Goal: Task Accomplishment & Management: Use online tool/utility

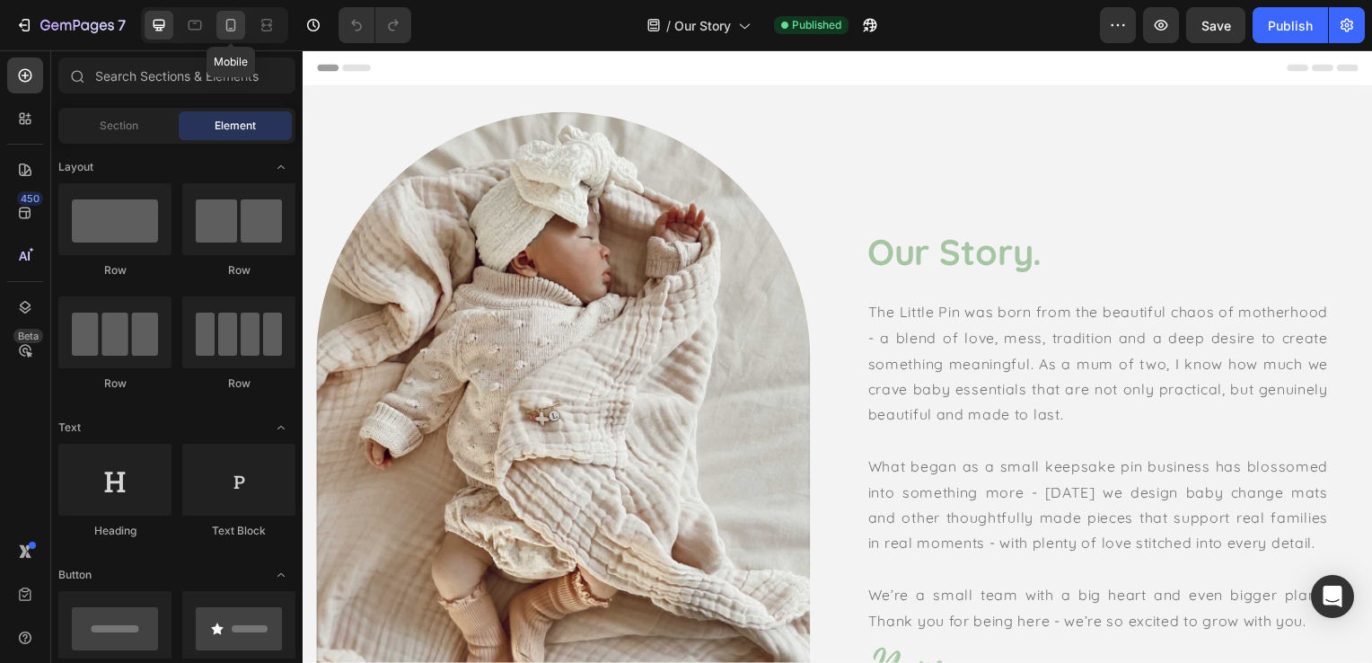
click at [232, 29] on icon at bounding box center [231, 29] width 4 height 2
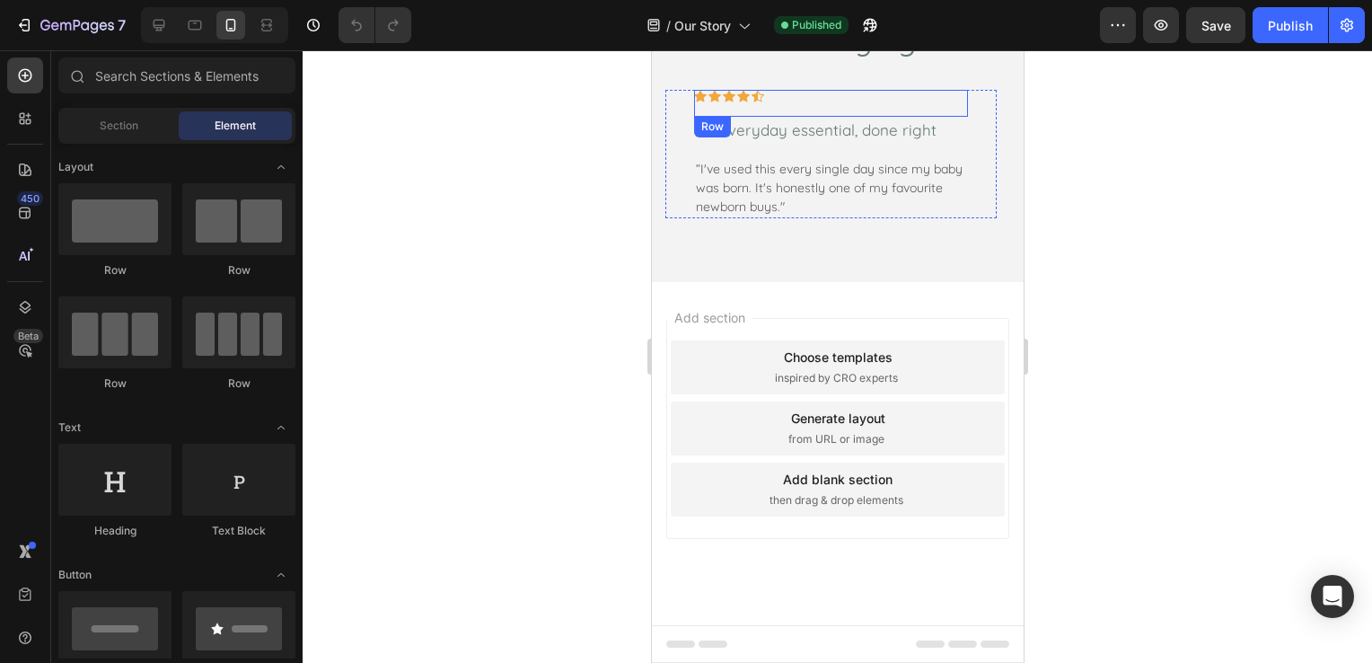
scroll to position [2155, 0]
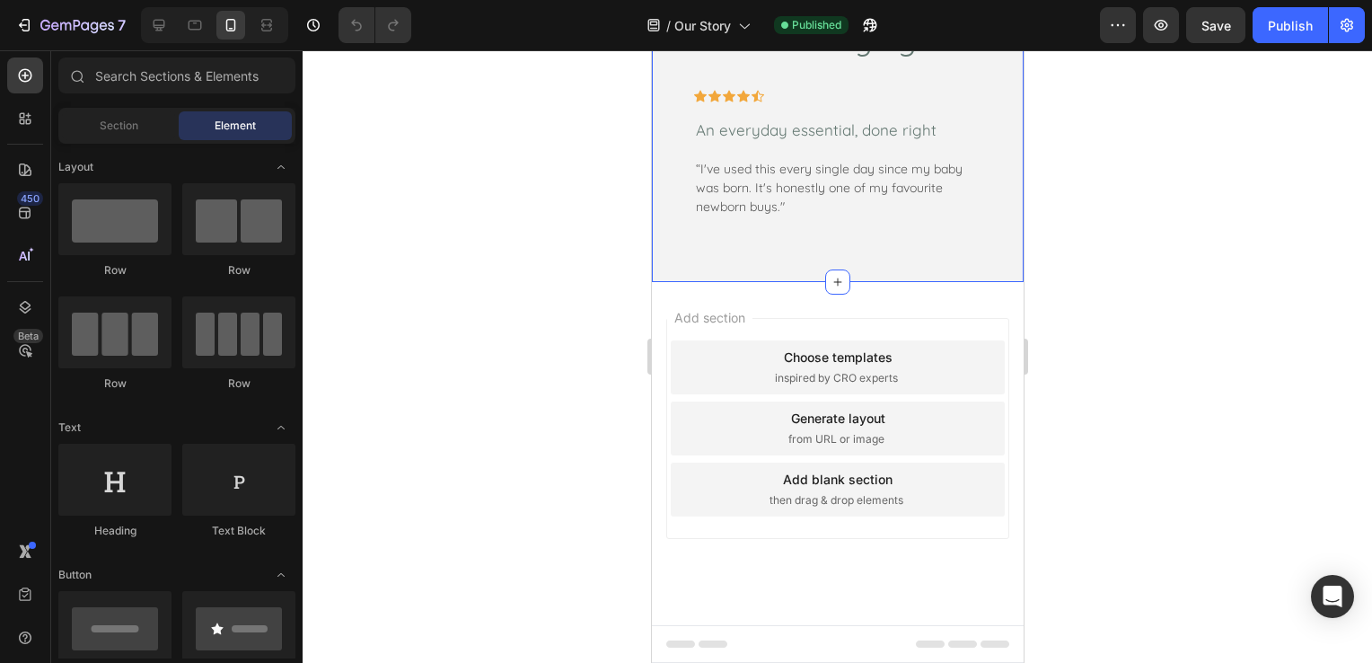
click at [870, 282] on div "What Our Customers Are Saying Heading Icon Icon Icon Icon Icon Row An everyday …" at bounding box center [837, 102] width 372 height 360
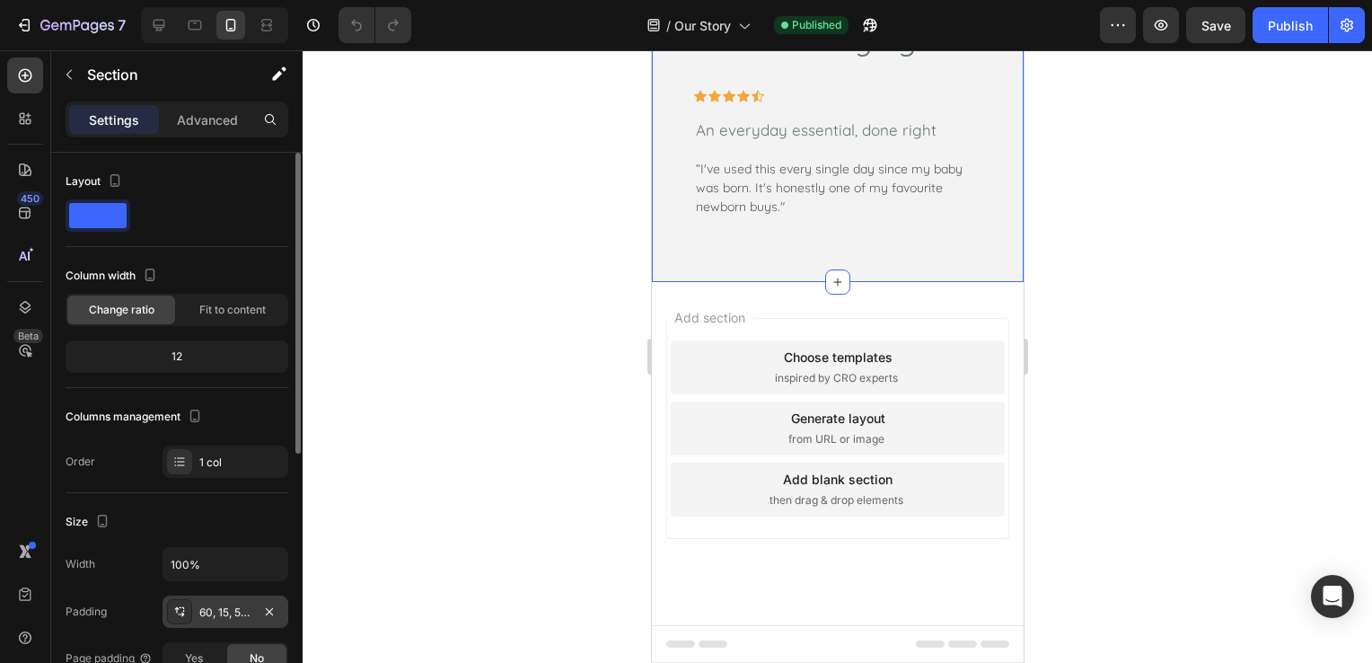
click at [233, 604] on div "60, 15, 50, 15" at bounding box center [225, 612] width 52 height 16
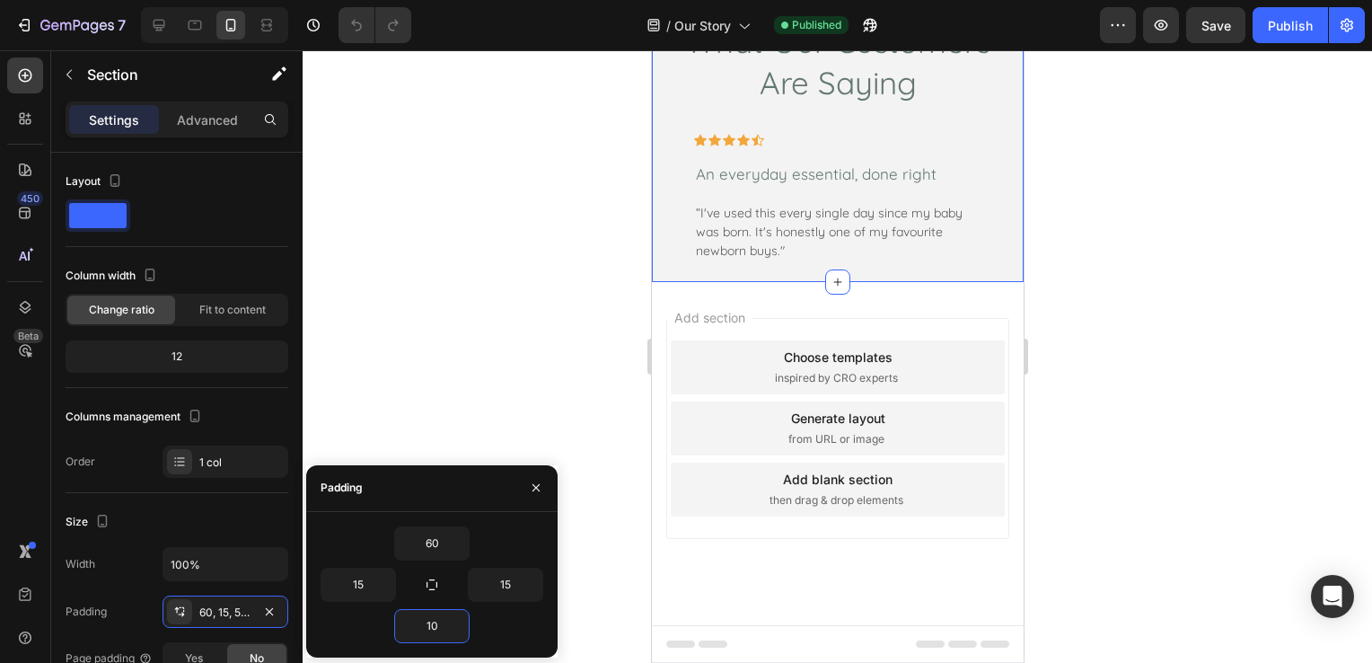
type input "100"
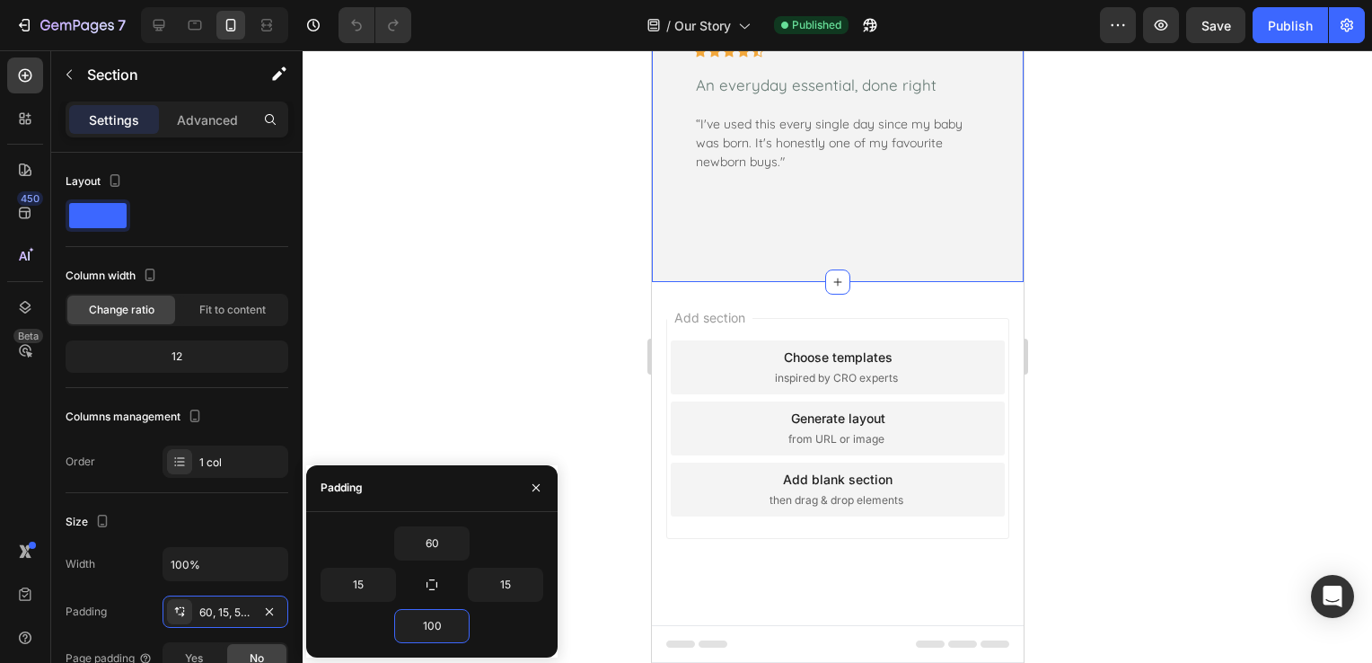
click at [1162, 343] on div at bounding box center [837, 356] width 1069 height 612
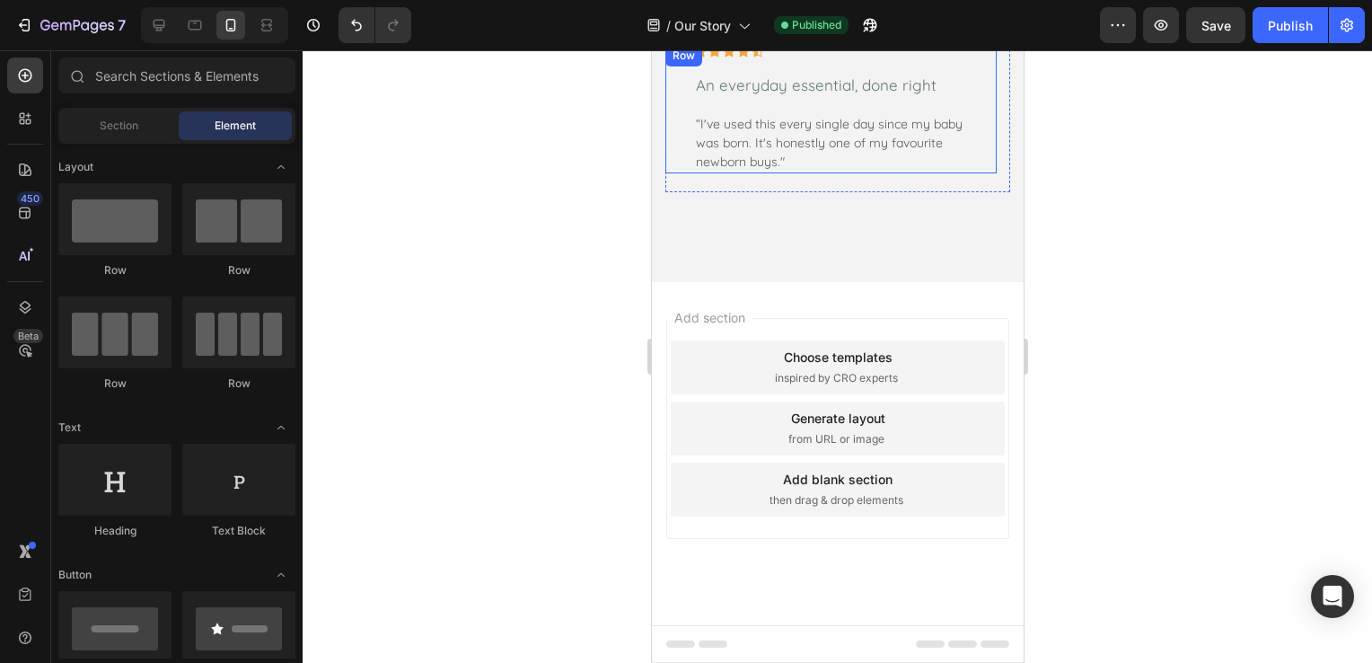
click at [988, 173] on div "Icon Icon Icon Icon Icon Row An everyday essential, done right Text block “I've…" at bounding box center [829, 109] width 331 height 128
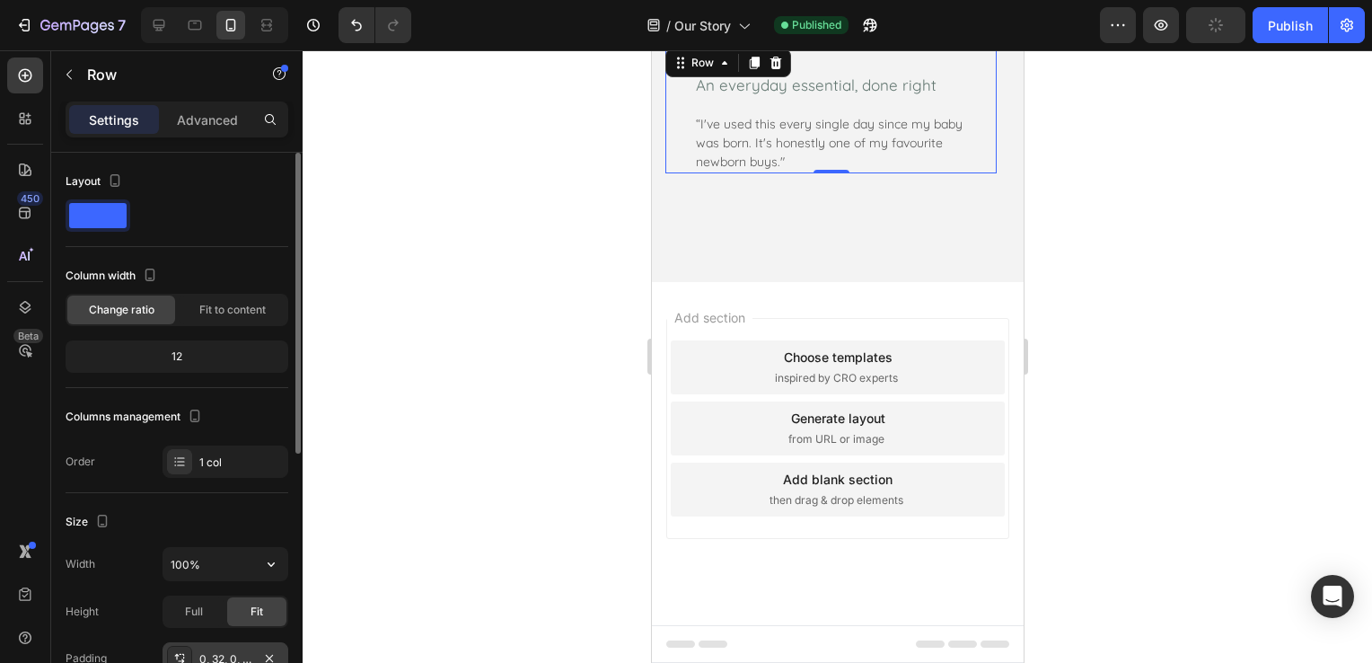
scroll to position [90, 0]
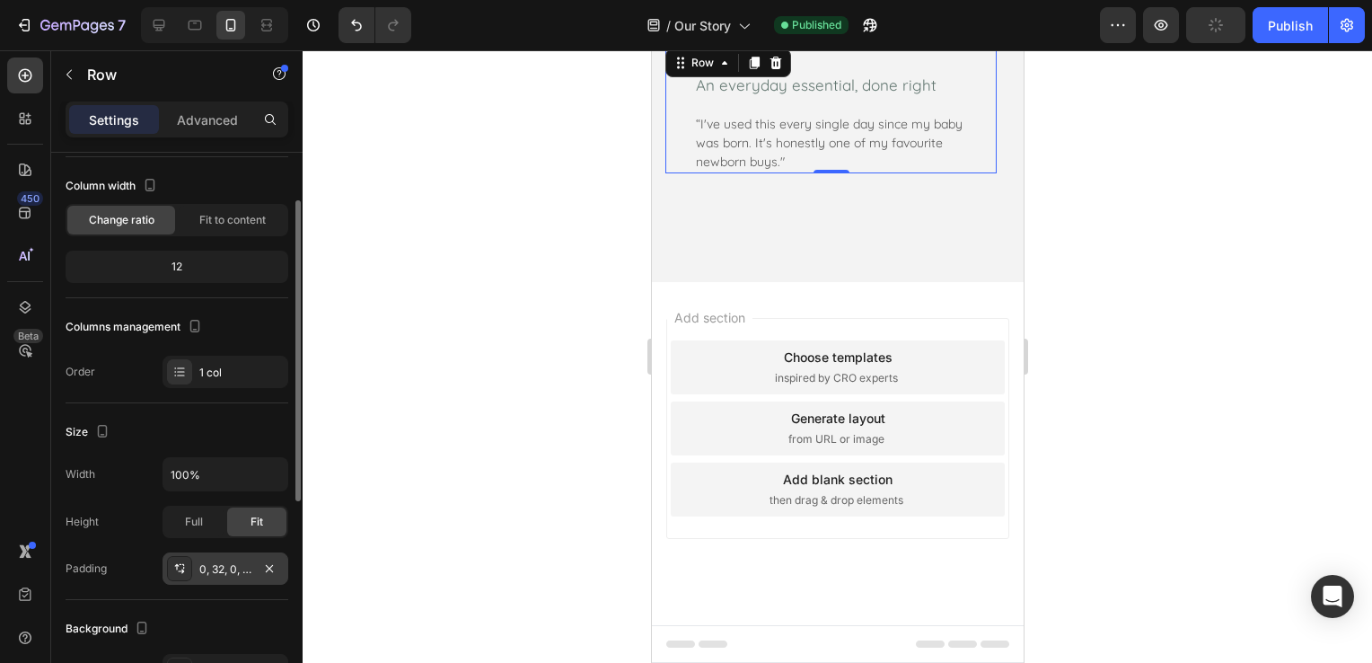
click at [241, 567] on div "0, 32, 0, 32" at bounding box center [225, 569] width 52 height 16
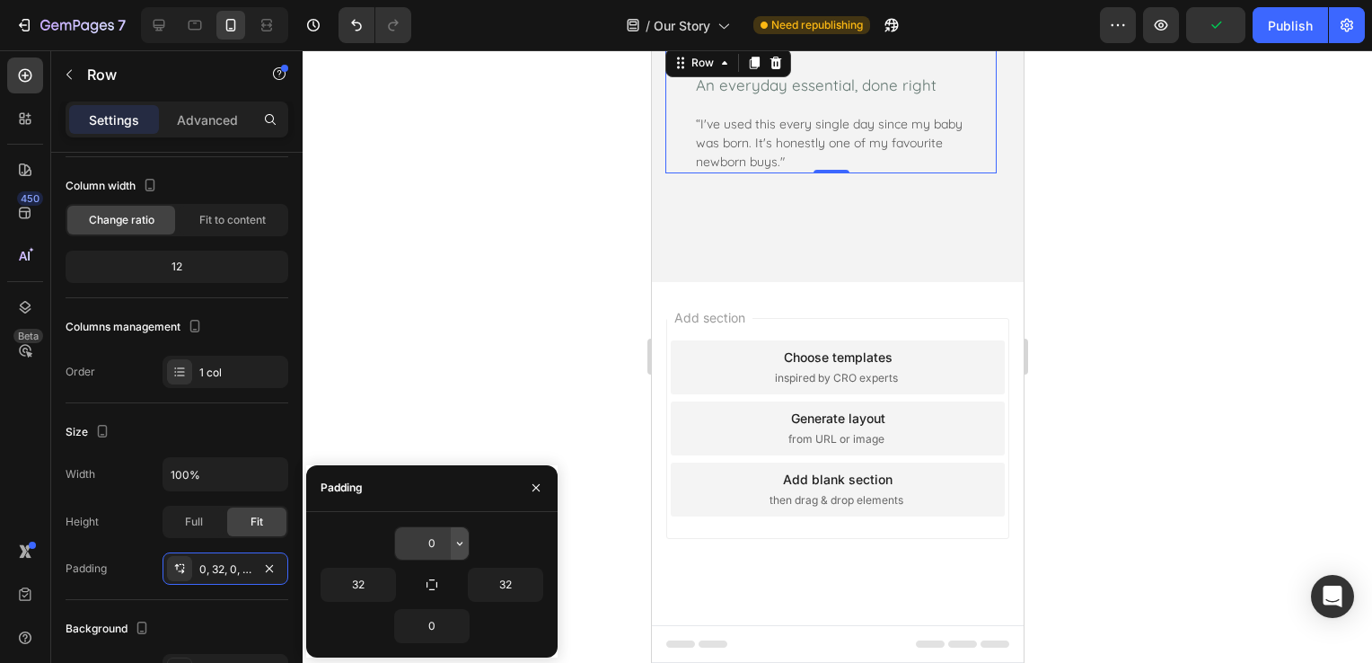
click at [452, 533] on button "button" at bounding box center [460, 543] width 18 height 32
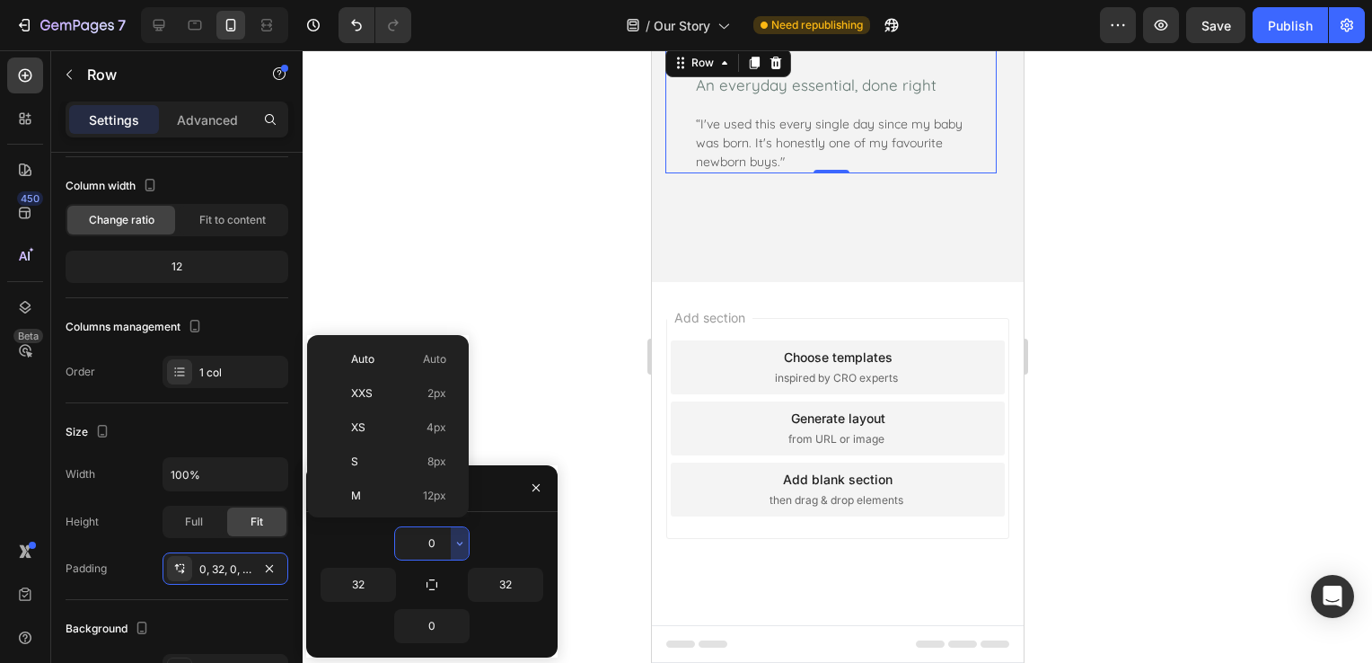
click at [400, 489] on p "M 12px" at bounding box center [398, 495] width 95 height 16
type input "12"
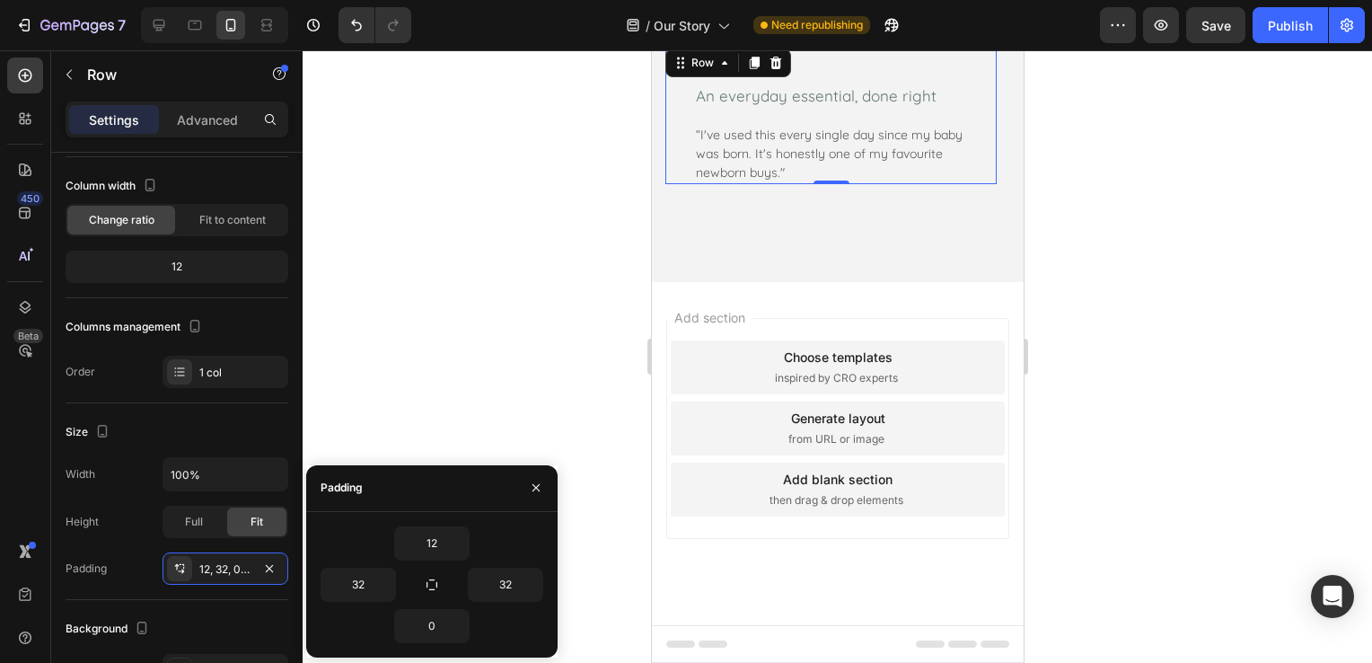
click at [533, 289] on div at bounding box center [837, 356] width 1069 height 612
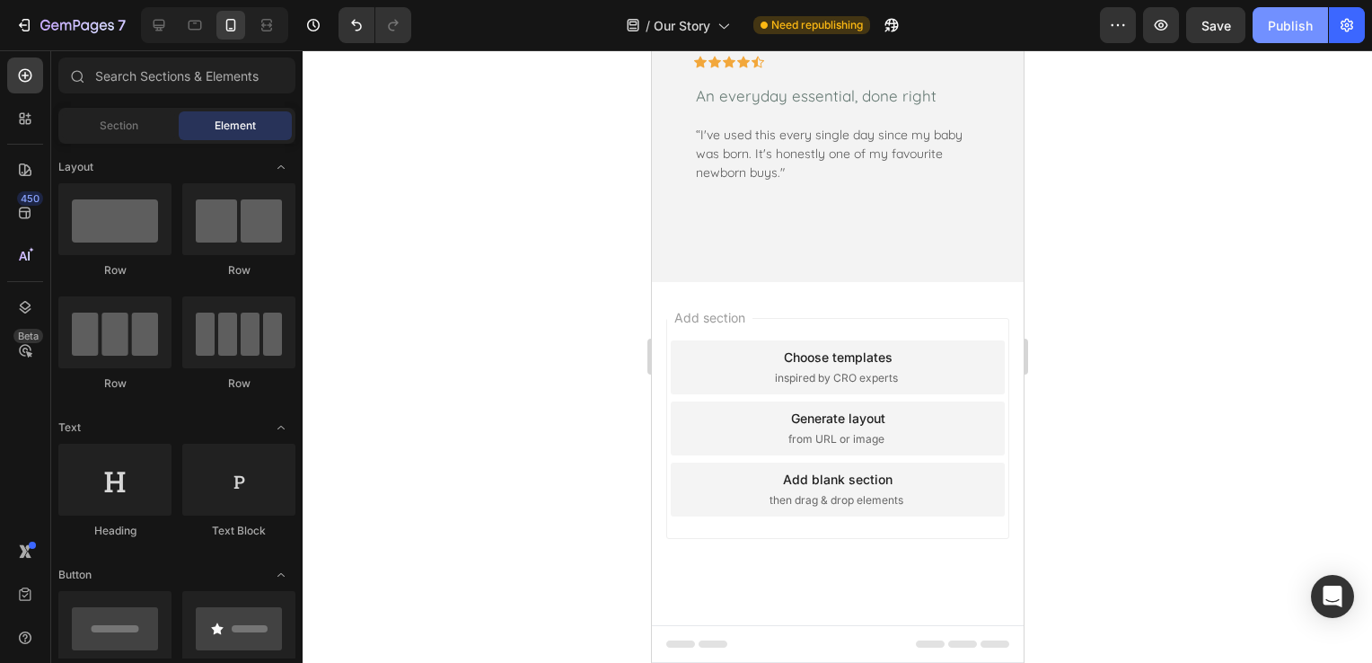
click at [1272, 14] on button "Publish" at bounding box center [1289, 25] width 75 height 36
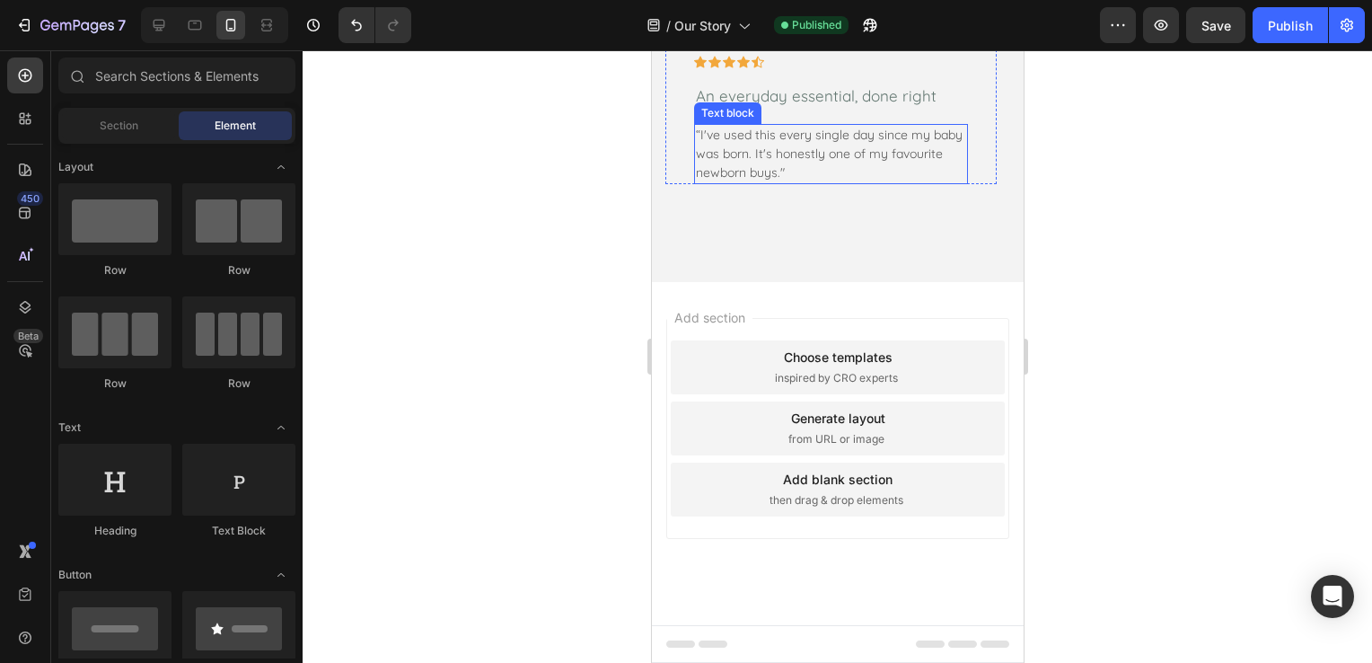
click at [834, 182] on p "“I've used this every single day since my baby was born. It's honestly one of m…" at bounding box center [830, 154] width 270 height 57
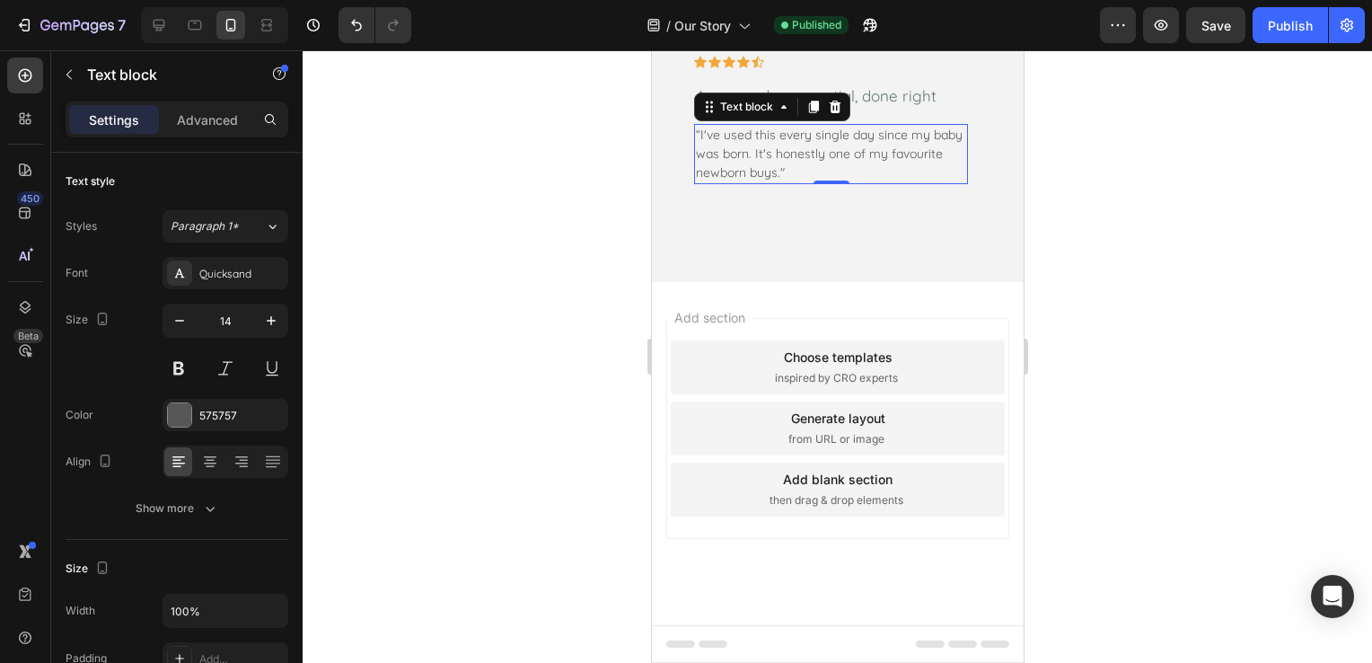
click at [820, 182] on p "“I've used this every single day since my baby was born. It's honestly one of m…" at bounding box center [830, 154] width 270 height 57
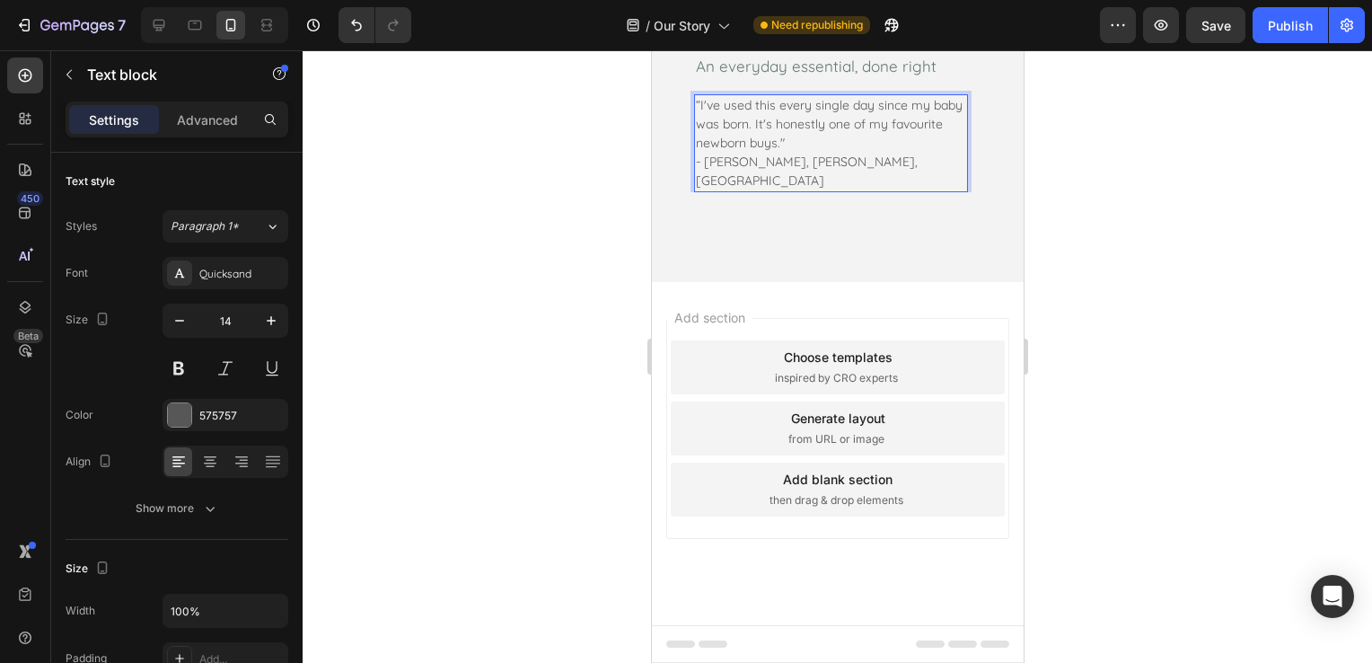
click at [839, 153] on p "“I've used this every single day since my baby was born. It's honestly one of m…" at bounding box center [830, 124] width 270 height 57
click at [838, 153] on p "“I've used this every single day since my baby was born. It's honestly one of m…" at bounding box center [830, 124] width 270 height 57
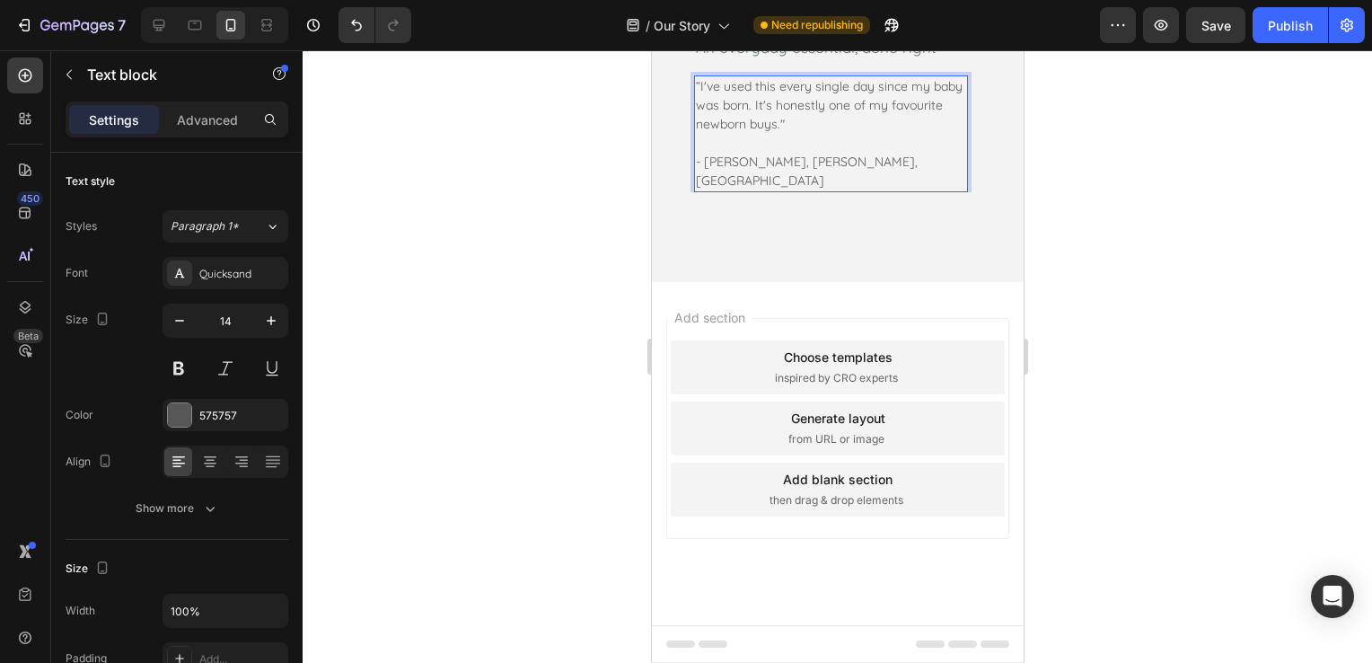
click at [811, 190] on p "- Mel L, Lorne, VIC" at bounding box center [830, 172] width 270 height 38
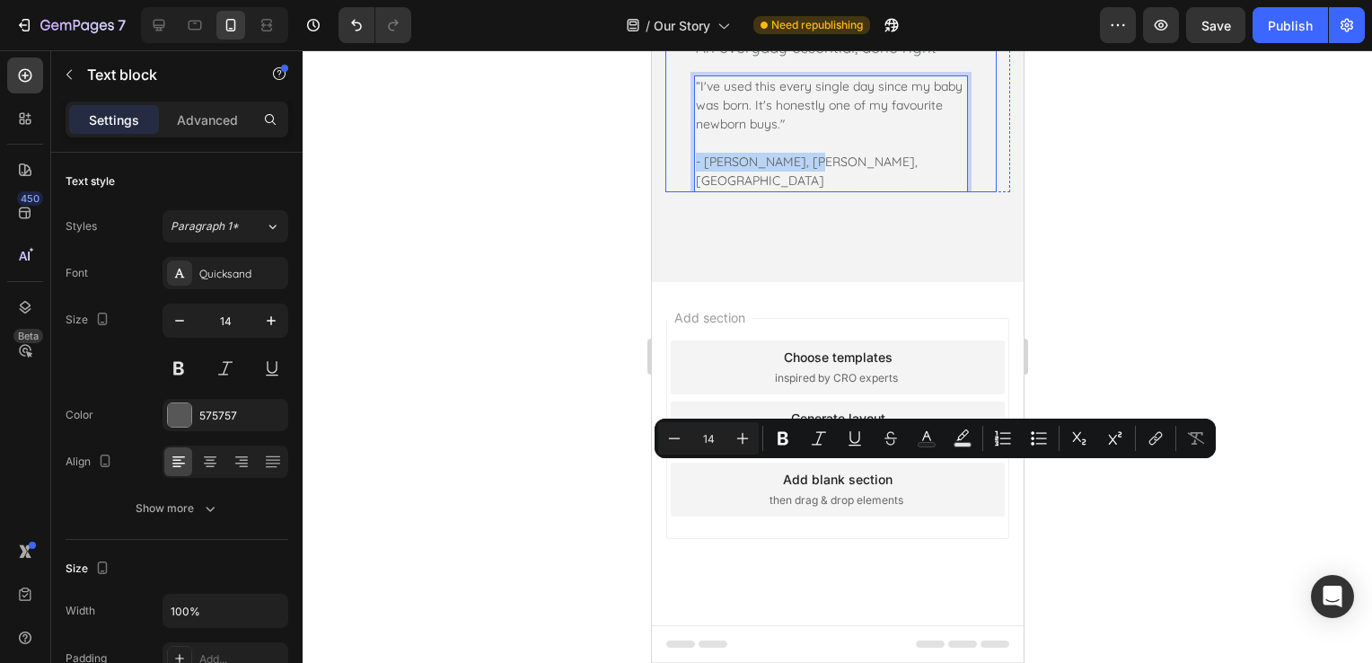
drag, startPoint x: 811, startPoint y: 465, endPoint x: 680, endPoint y: 478, distance: 131.7
click at [680, 192] on div "Icon Icon Icon Icon Icon Row An everyday essential, done right Text block “I've…" at bounding box center [829, 94] width 331 height 196
click at [1115, 501] on div at bounding box center [837, 356] width 1069 height 612
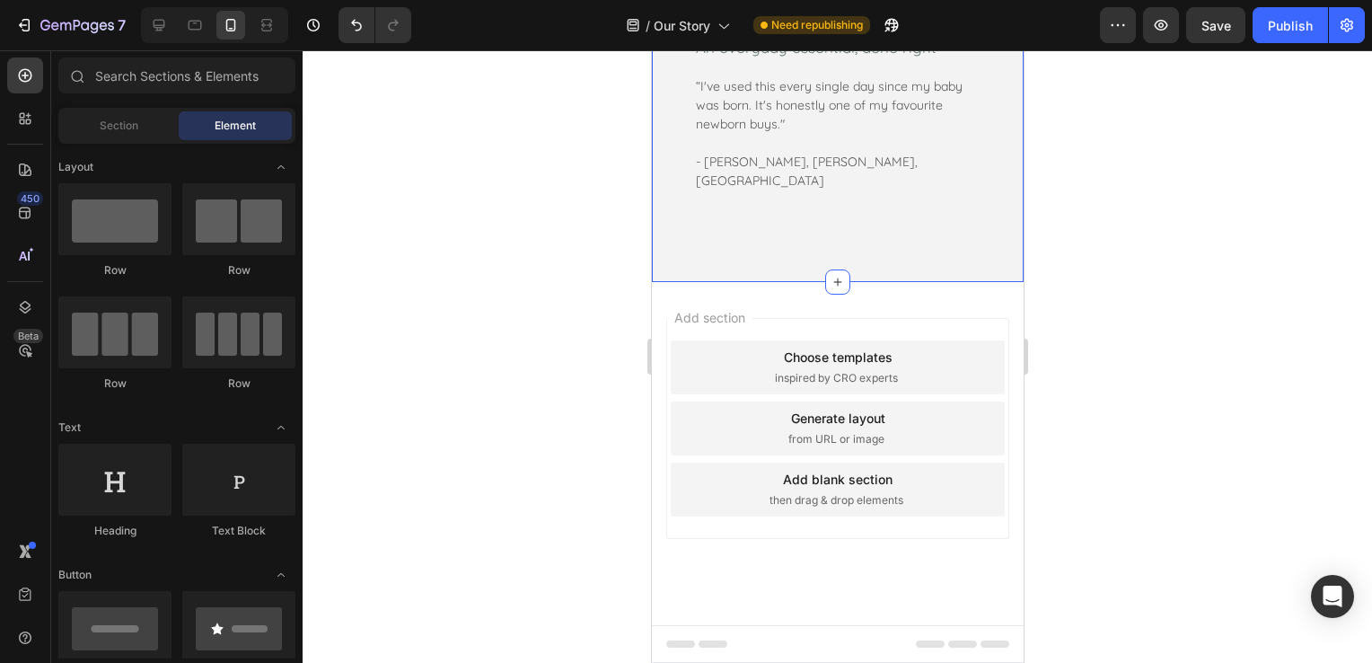
click at [763, 282] on div "What Our Customers Are Saying Heading Icon Icon Icon Icon Icon Row An everyday …" at bounding box center [837, 55] width 372 height 453
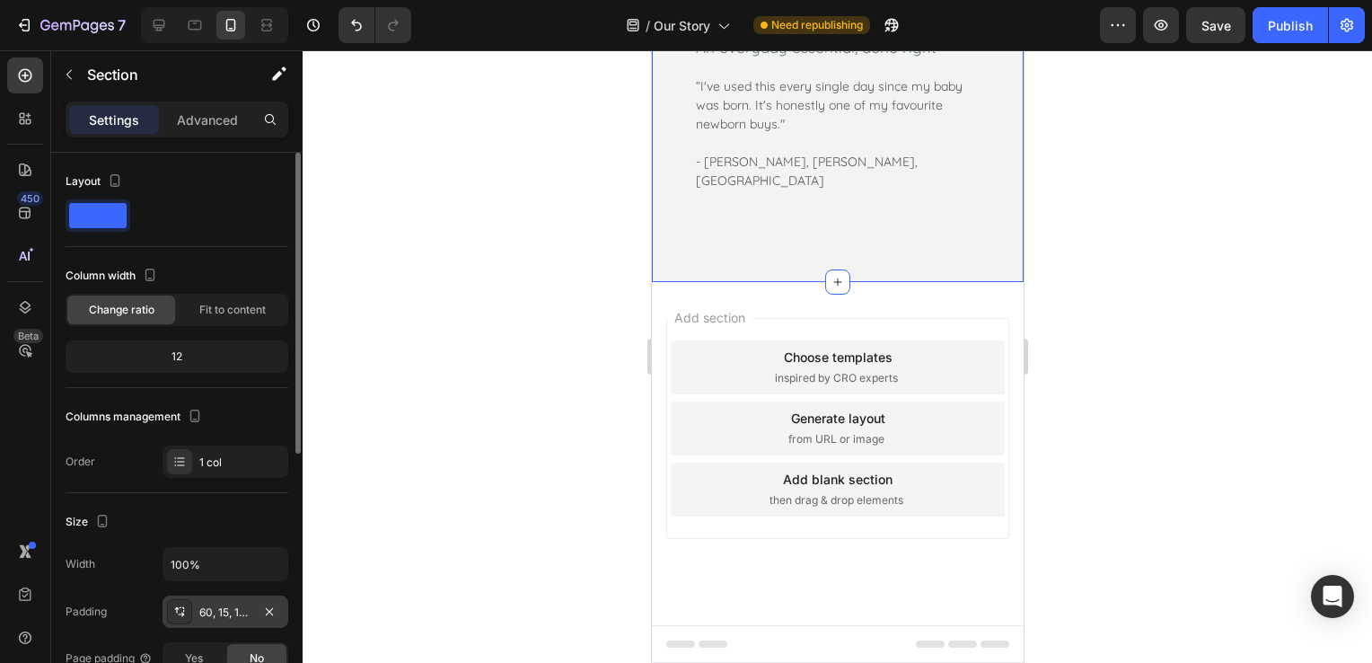
click at [212, 611] on div "60, 15, 100, 15" at bounding box center [225, 612] width 52 height 16
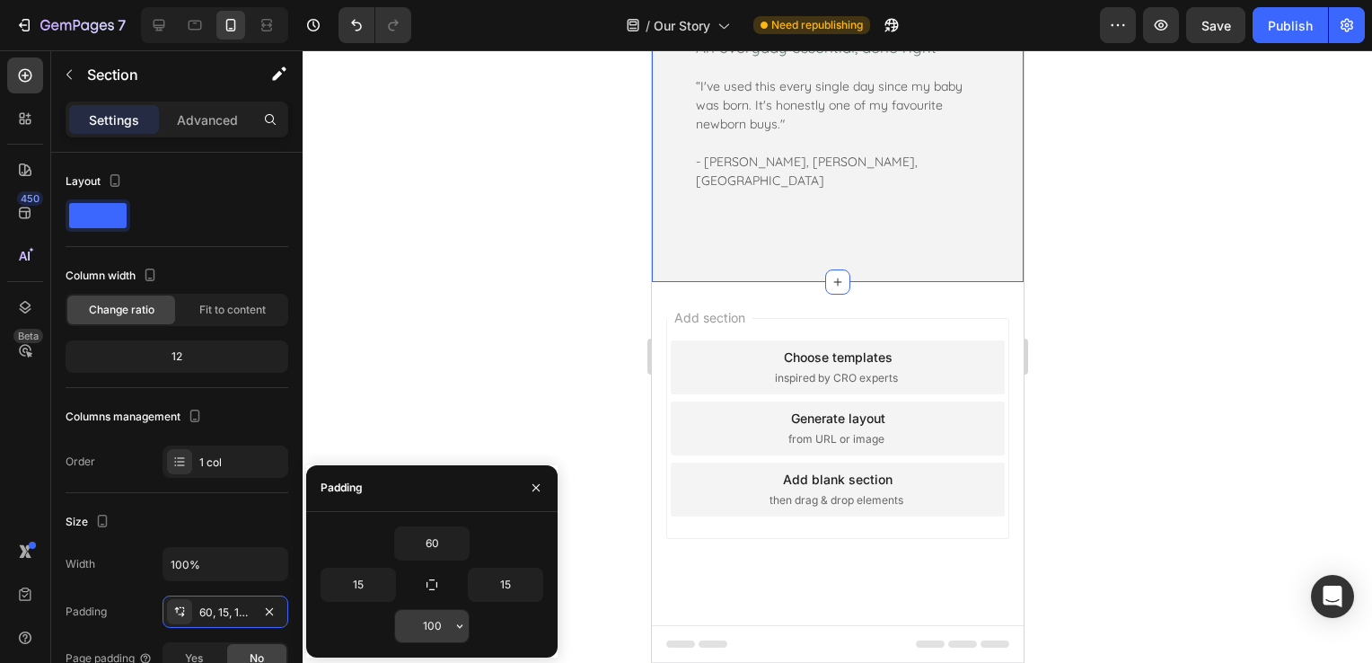
click at [448, 627] on input "100" at bounding box center [432, 626] width 74 height 32
type input "70"
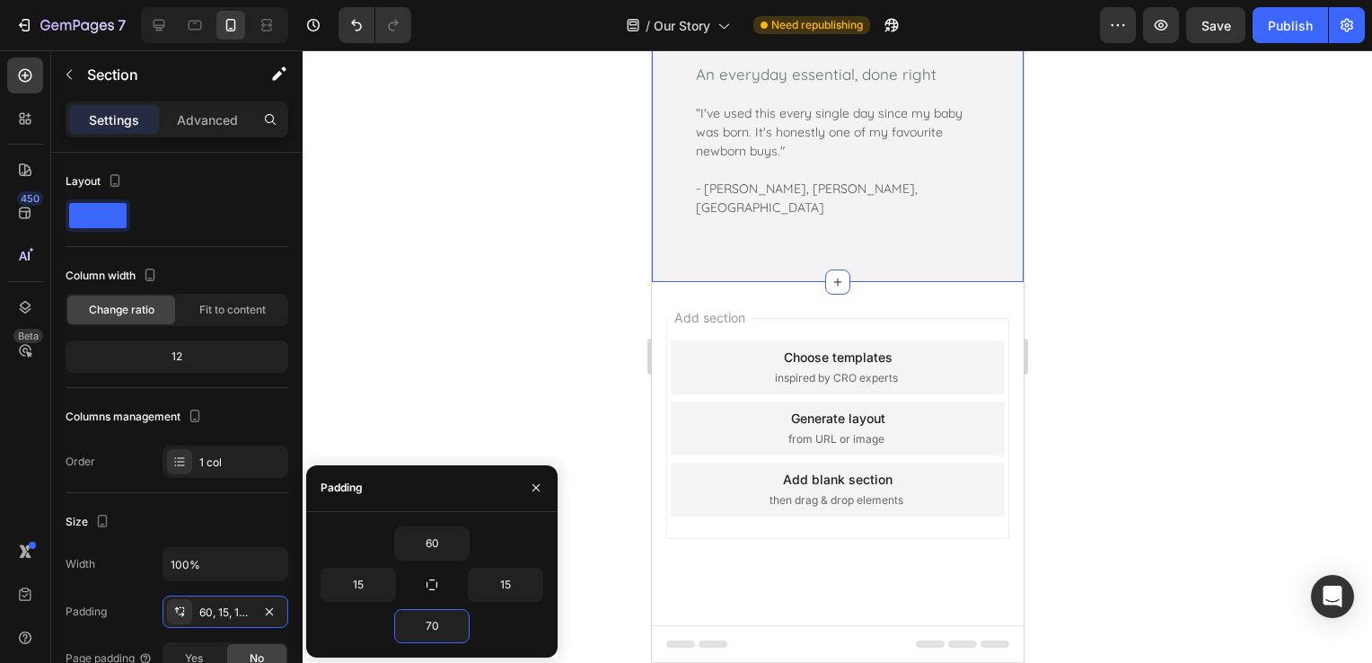
click at [1185, 295] on div at bounding box center [837, 356] width 1069 height 612
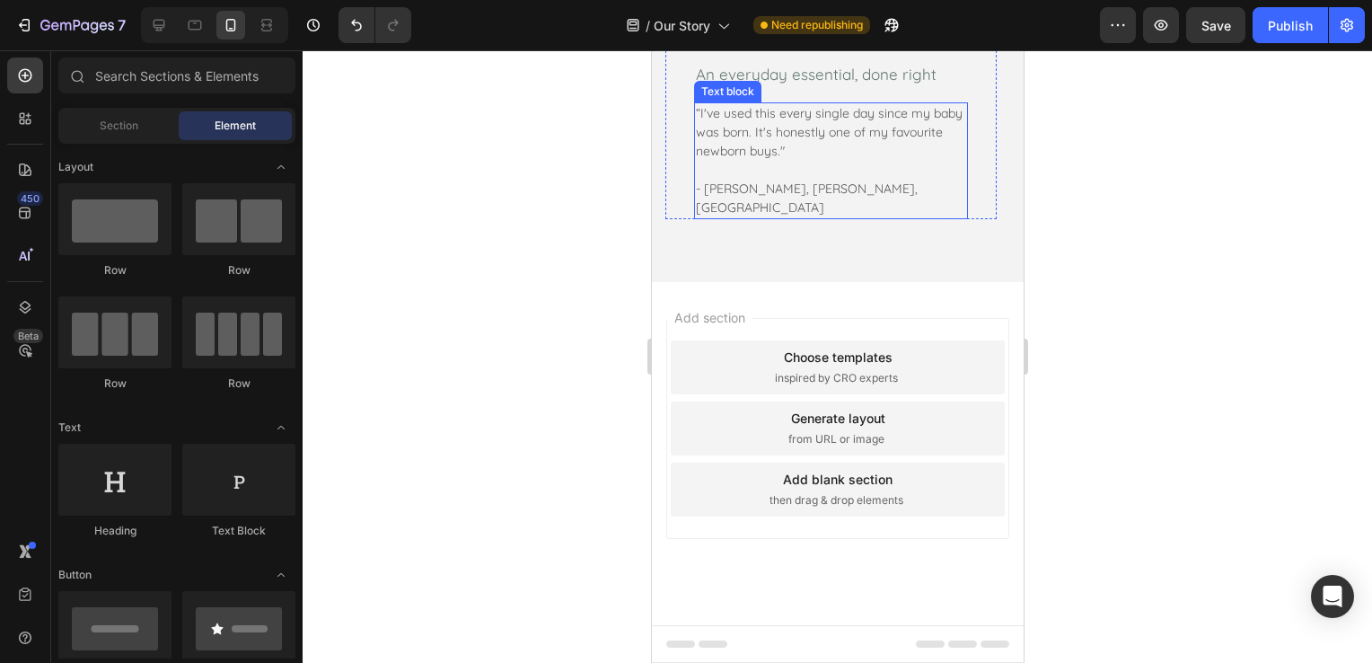
click at [768, 217] on p "- Mel L, Lorne, VIC" at bounding box center [830, 199] width 270 height 38
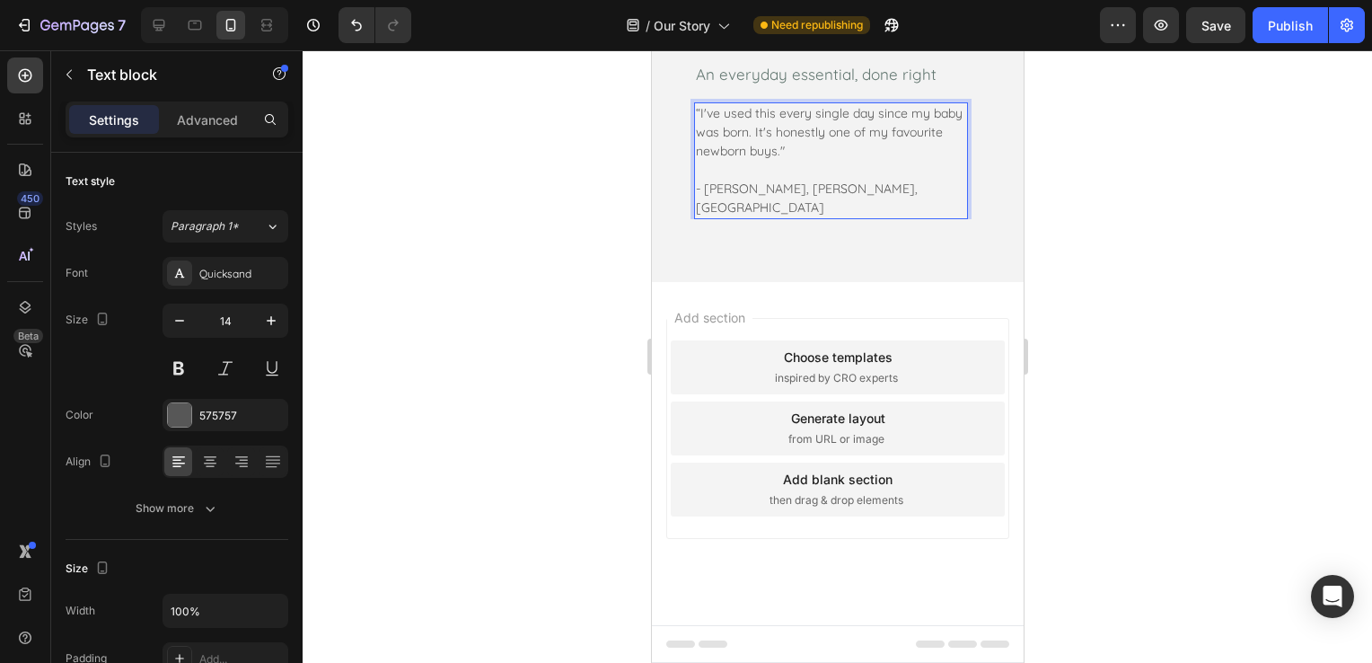
click at [817, 217] on p "- Mel L, Lorne, VIC" at bounding box center [830, 199] width 270 height 38
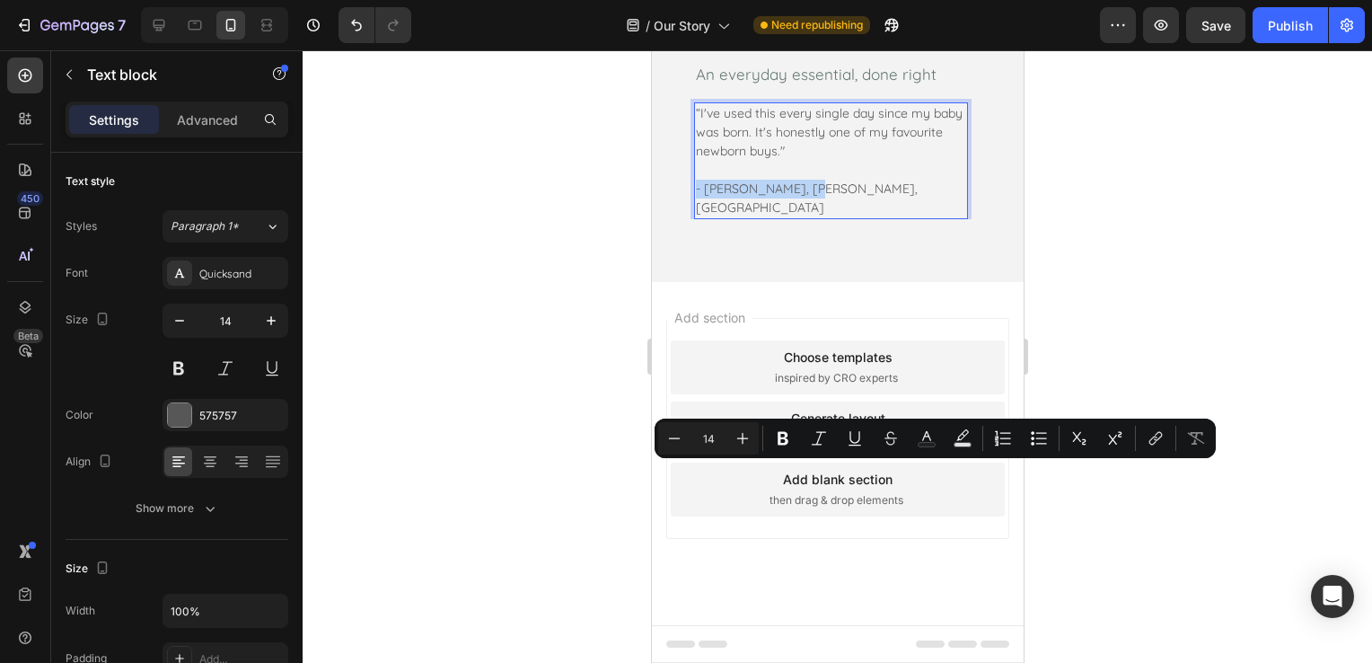
drag, startPoint x: 817, startPoint y: 470, endPoint x: 697, endPoint y: 474, distance: 120.4
click at [697, 217] on p "- Mel L, Lorne, VIC" at bounding box center [830, 199] width 270 height 38
copy p "- Mel L, Lorne, VIC"
click at [1131, 339] on div at bounding box center [837, 356] width 1069 height 612
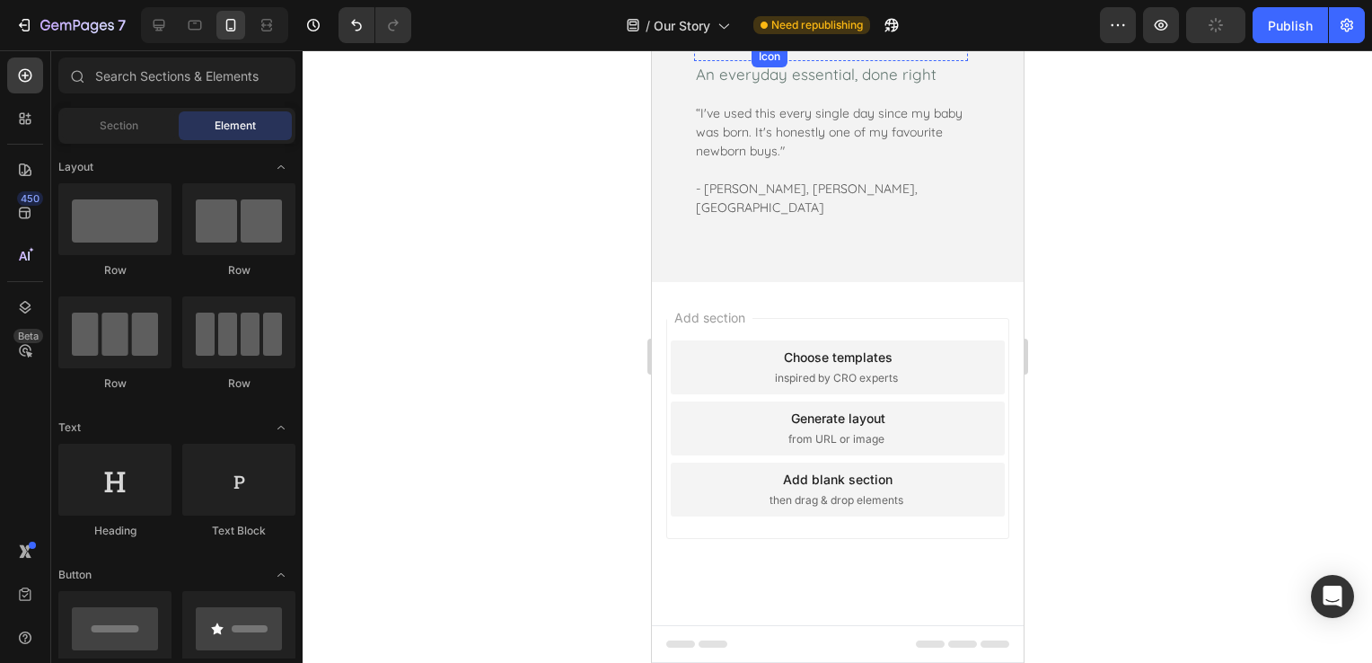
click at [755, 47] on div "Icon" at bounding box center [757, 40] width 13 height 13
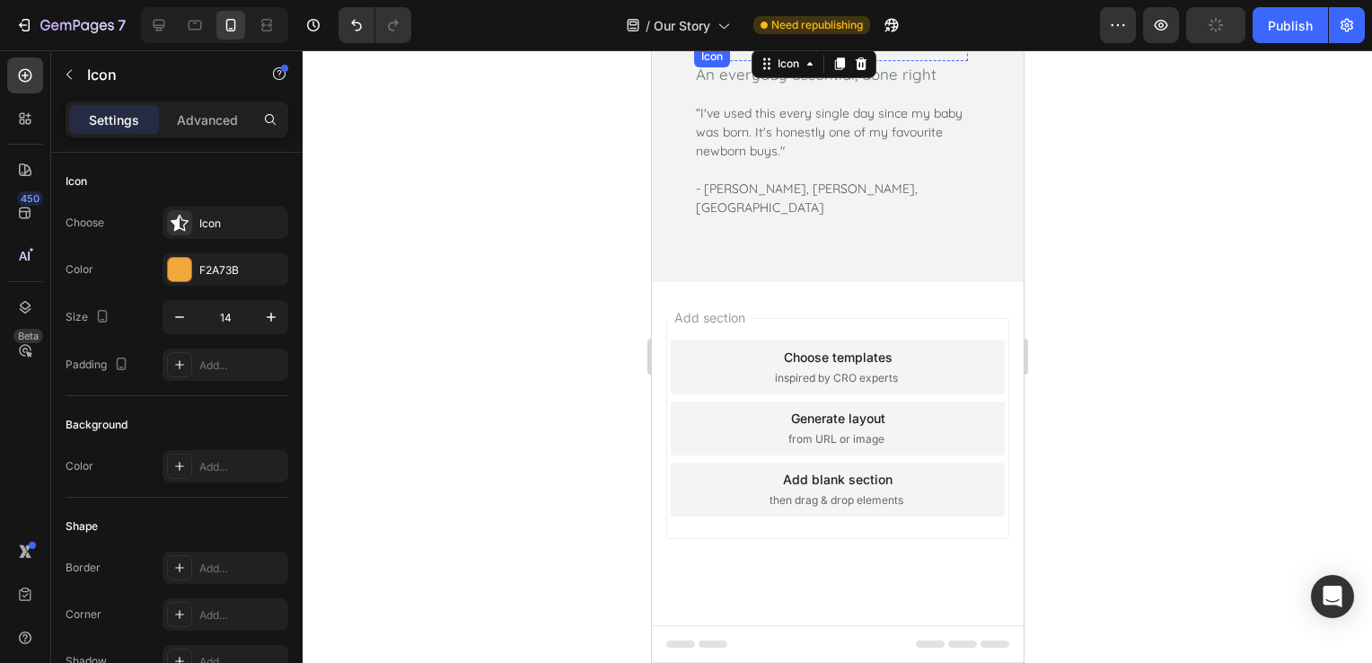
click at [703, 47] on div "Icon" at bounding box center [699, 40] width 13 height 13
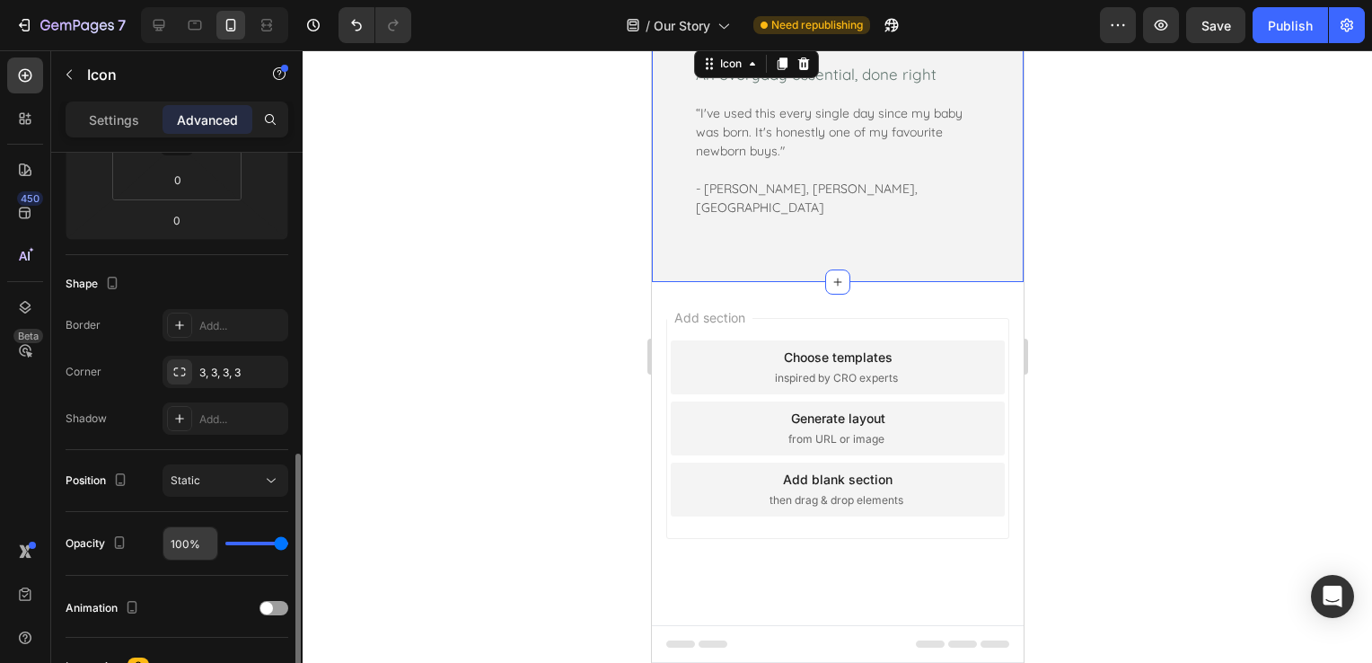
scroll to position [539, 0]
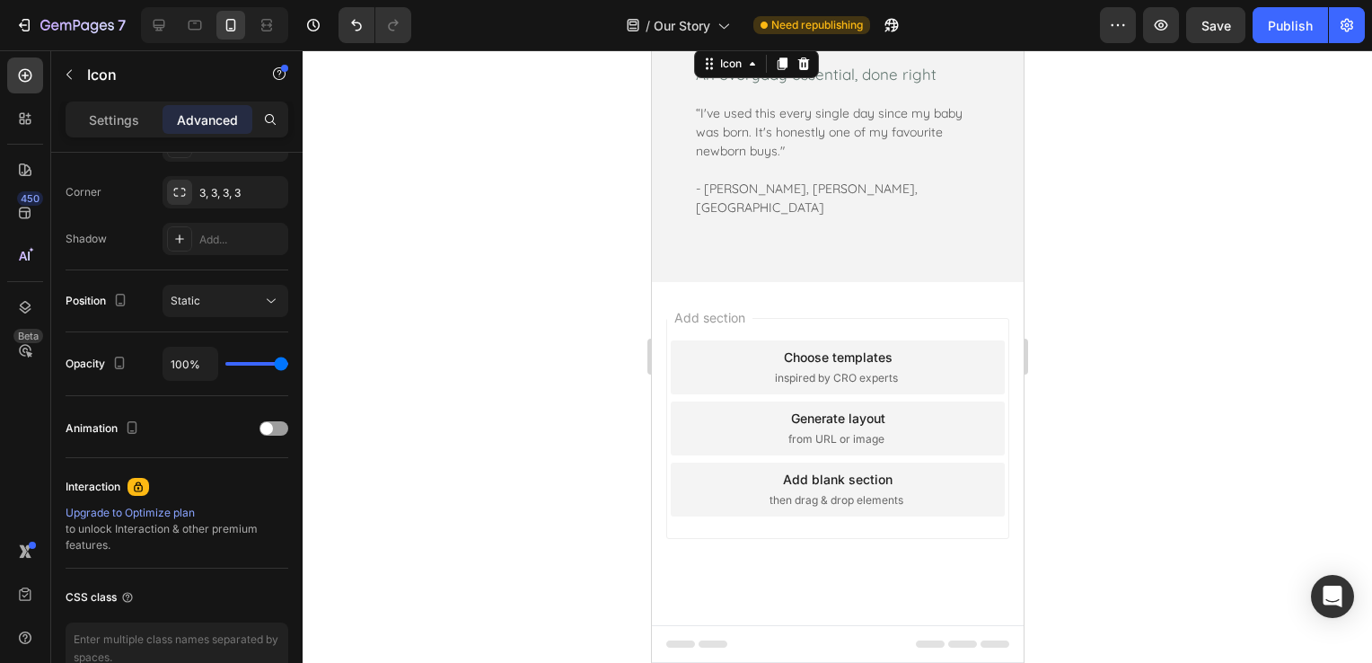
click at [701, 47] on icon at bounding box center [699, 40] width 13 height 13
click at [754, 47] on div "Icon 0" at bounding box center [757, 40] width 13 height 13
click at [763, 61] on div "Icon Icon Icon Icon Icon Row 0" at bounding box center [830, 47] width 274 height 27
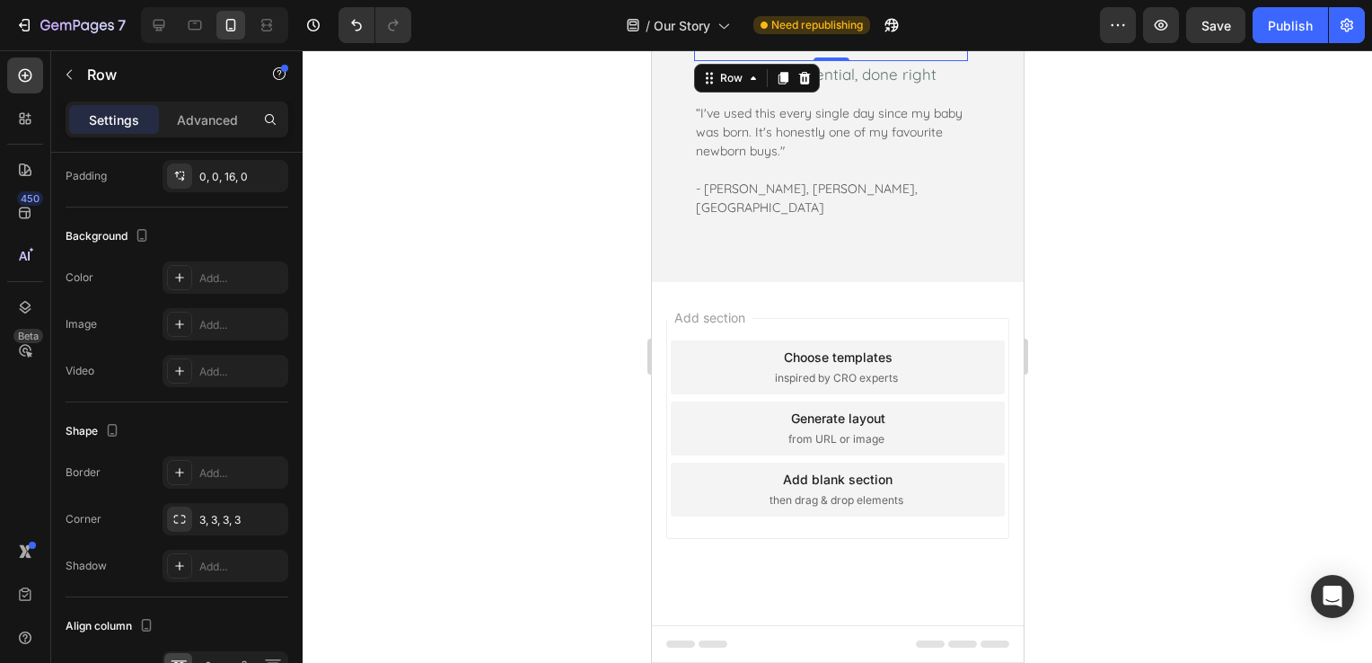
scroll to position [0, 0]
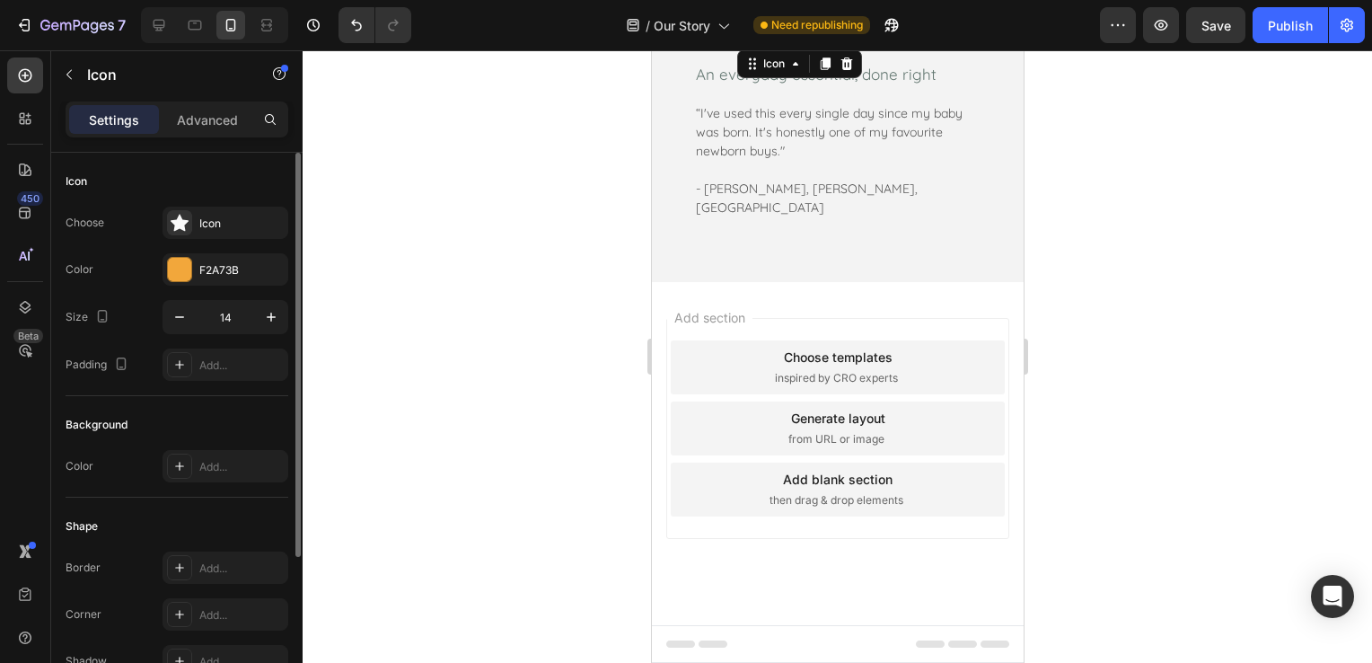
click at [746, 47] on div "Icon 0" at bounding box center [742, 40] width 13 height 13
click at [192, 268] on div "F2A73B" at bounding box center [225, 269] width 126 height 32
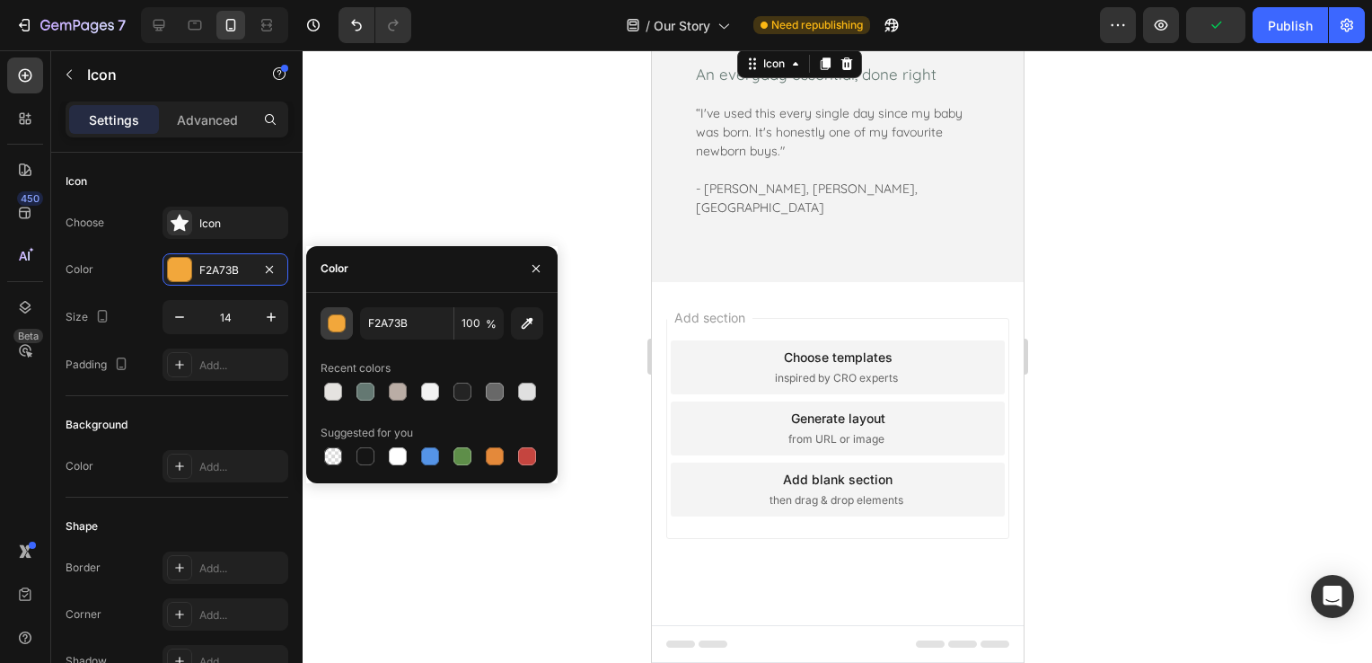
click at [329, 328] on div "button" at bounding box center [338, 324] width 18 height 18
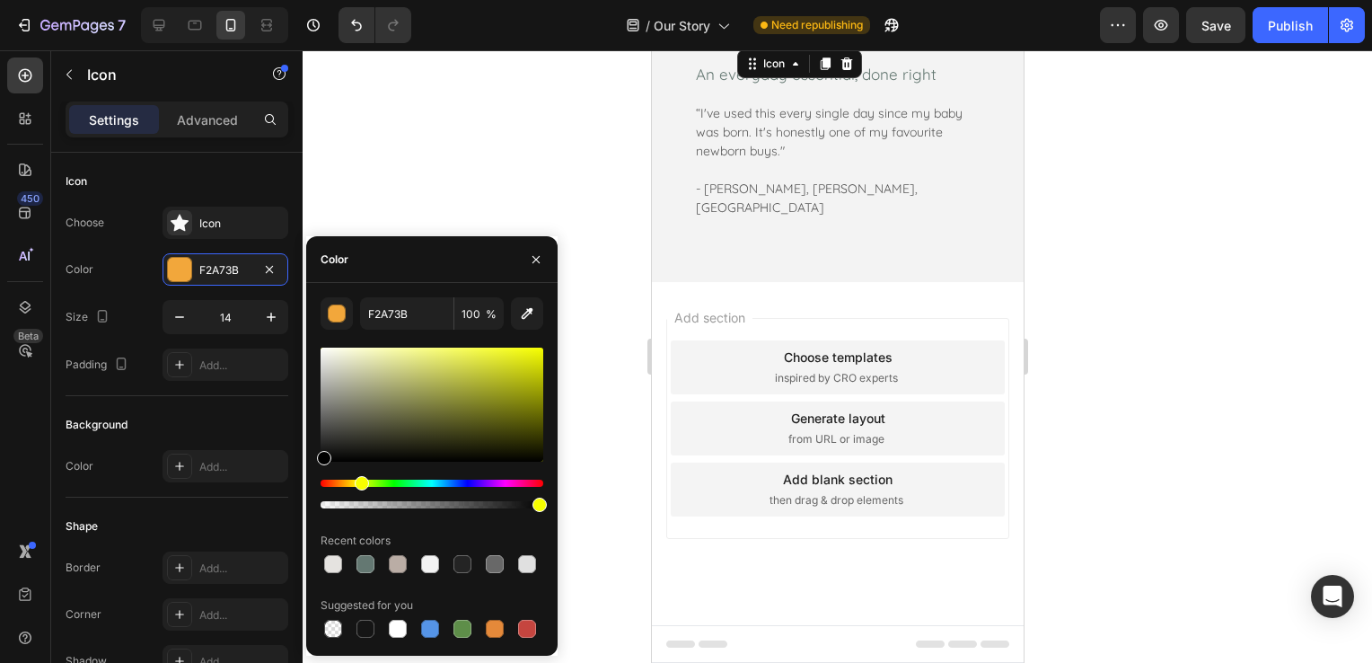
drag, startPoint x: 325, startPoint y: 487, endPoint x: 359, endPoint y: 494, distance: 34.9
click at [359, 494] on div at bounding box center [432, 493] width 223 height 29
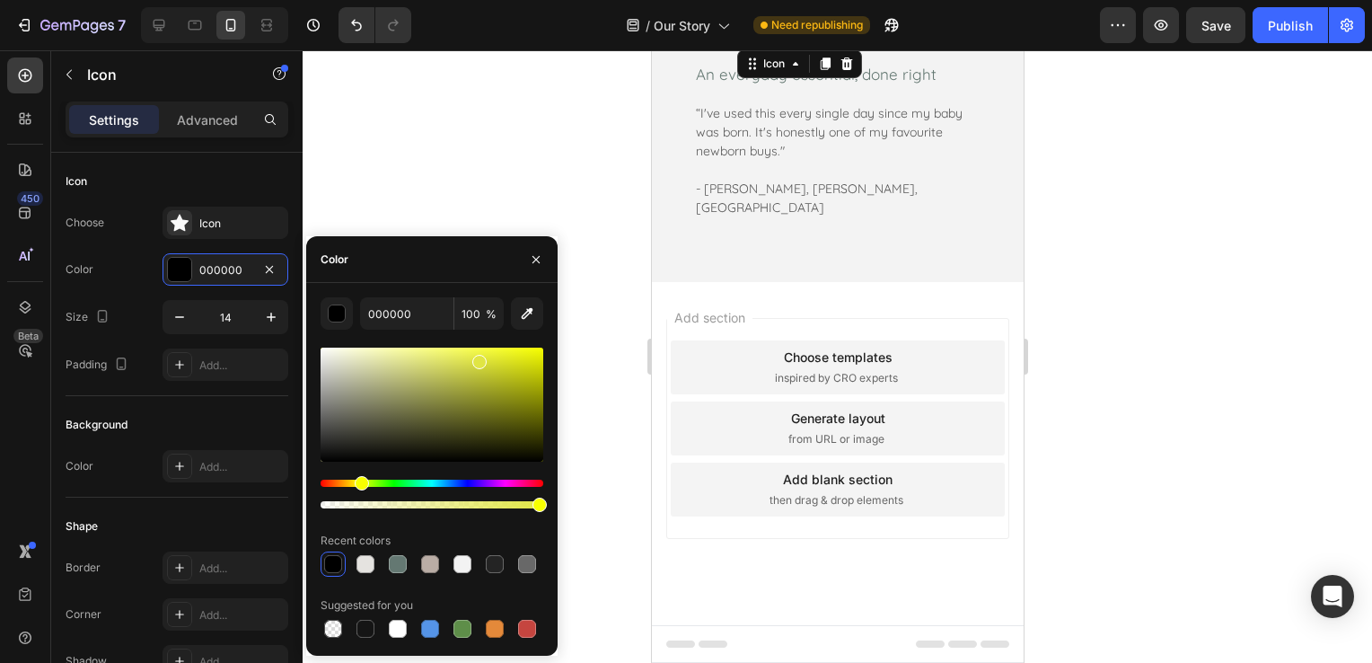
drag, startPoint x: 323, startPoint y: 453, endPoint x: 477, endPoint y: 358, distance: 180.6
click at [477, 358] on div at bounding box center [479, 362] width 14 height 14
drag, startPoint x: 477, startPoint y: 368, endPoint x: 490, endPoint y: 375, distance: 15.3
click at [489, 375] on div at bounding box center [491, 379] width 14 height 14
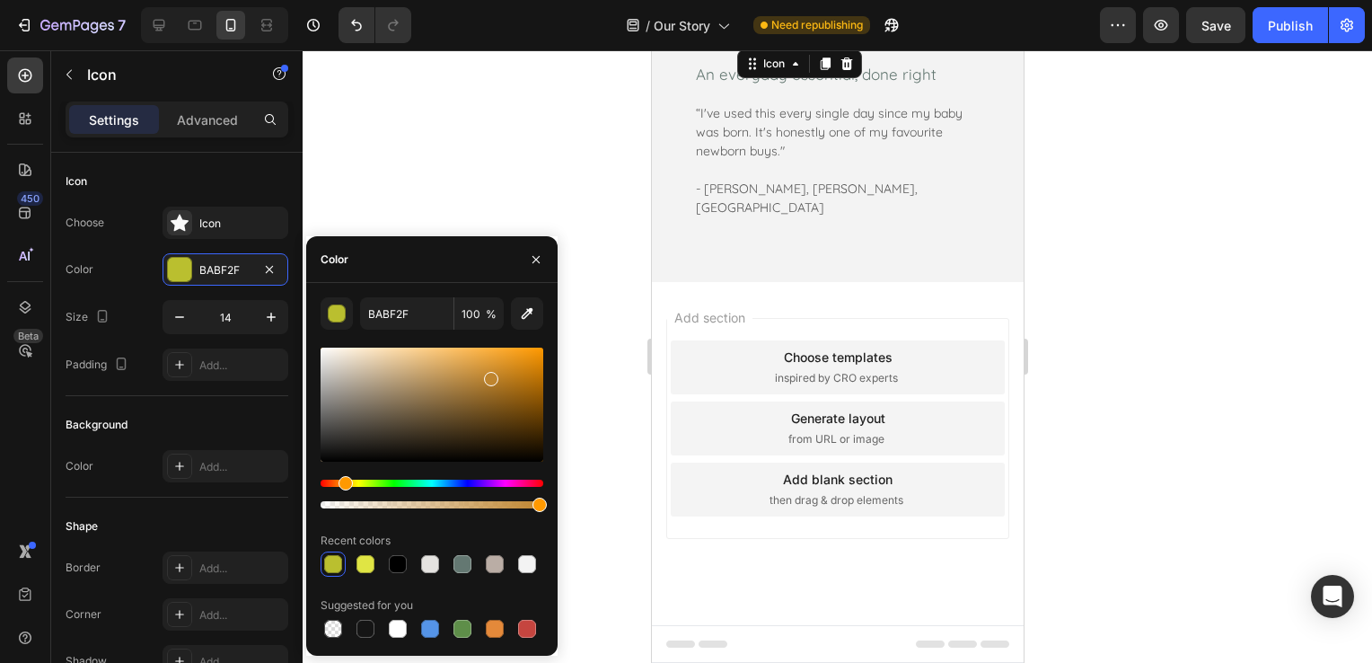
drag, startPoint x: 360, startPoint y: 485, endPoint x: 343, endPoint y: 487, distance: 17.2
click at [343, 487] on div "Hue" at bounding box center [345, 483] width 14 height 14
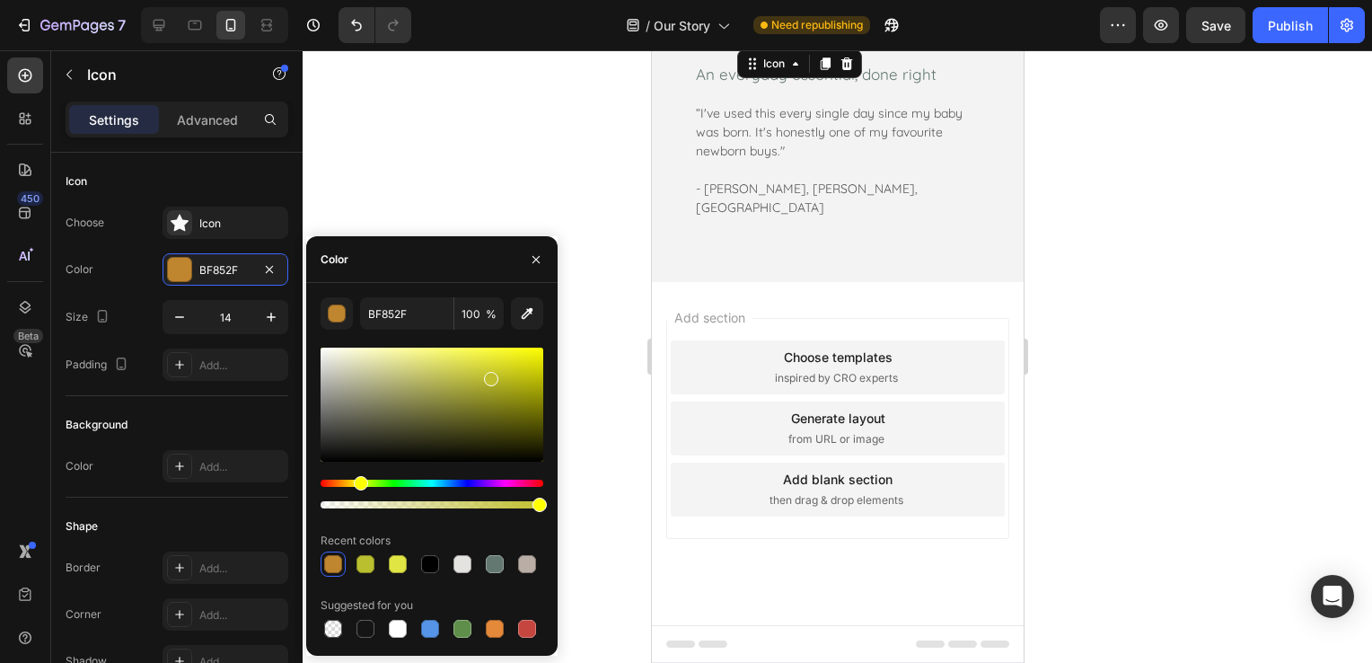
drag, startPoint x: 347, startPoint y: 483, endPoint x: 358, endPoint y: 484, distance: 11.7
click at [358, 484] on div "Hue" at bounding box center [361, 483] width 14 height 14
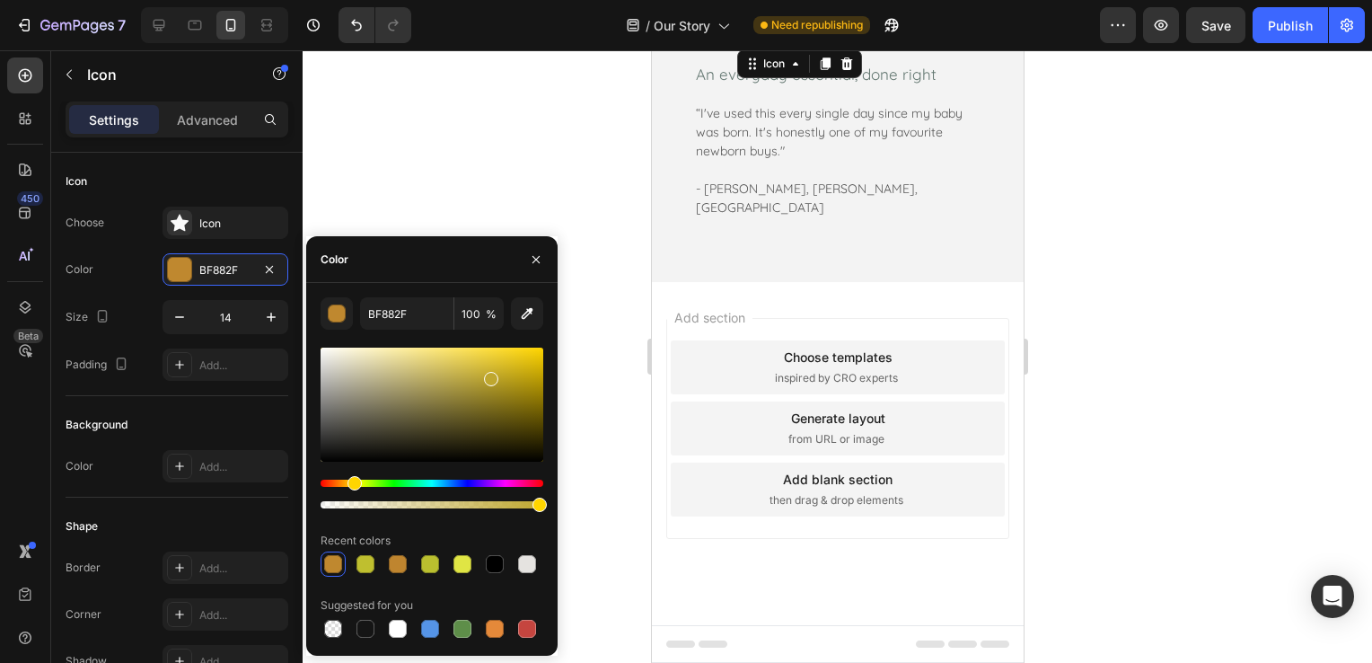
drag, startPoint x: 363, startPoint y: 483, endPoint x: 352, endPoint y: 487, distance: 11.7
click at [352, 487] on div "Hue" at bounding box center [354, 483] width 14 height 14
drag, startPoint x: 496, startPoint y: 373, endPoint x: 424, endPoint y: 375, distance: 71.8
click at [424, 375] on div at bounding box center [426, 379] width 14 height 14
drag, startPoint x: 428, startPoint y: 379, endPoint x: 461, endPoint y: 351, distance: 43.3
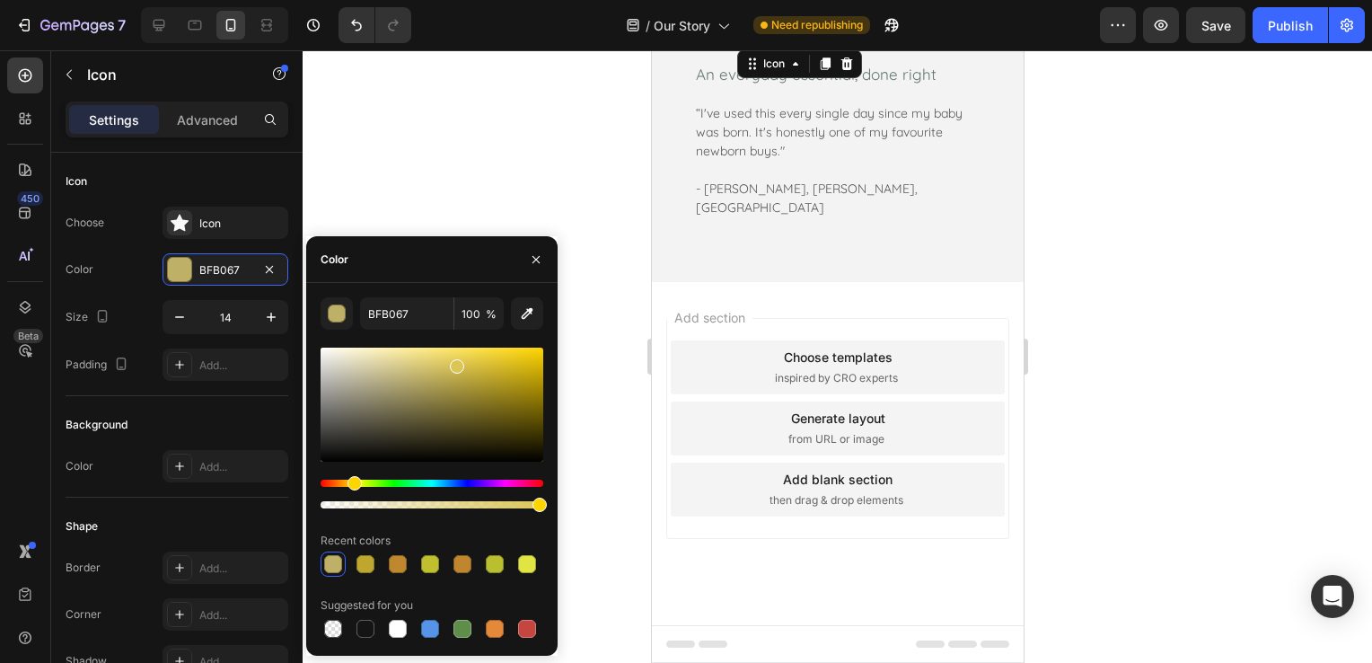
click at [461, 359] on div at bounding box center [457, 366] width 14 height 14
drag, startPoint x: 461, startPoint y: 357, endPoint x: 460, endPoint y: 346, distance: 11.7
click at [460, 346] on div at bounding box center [461, 351] width 14 height 14
type input "FFE460"
click at [726, 47] on div "Icon" at bounding box center [728, 40] width 13 height 13
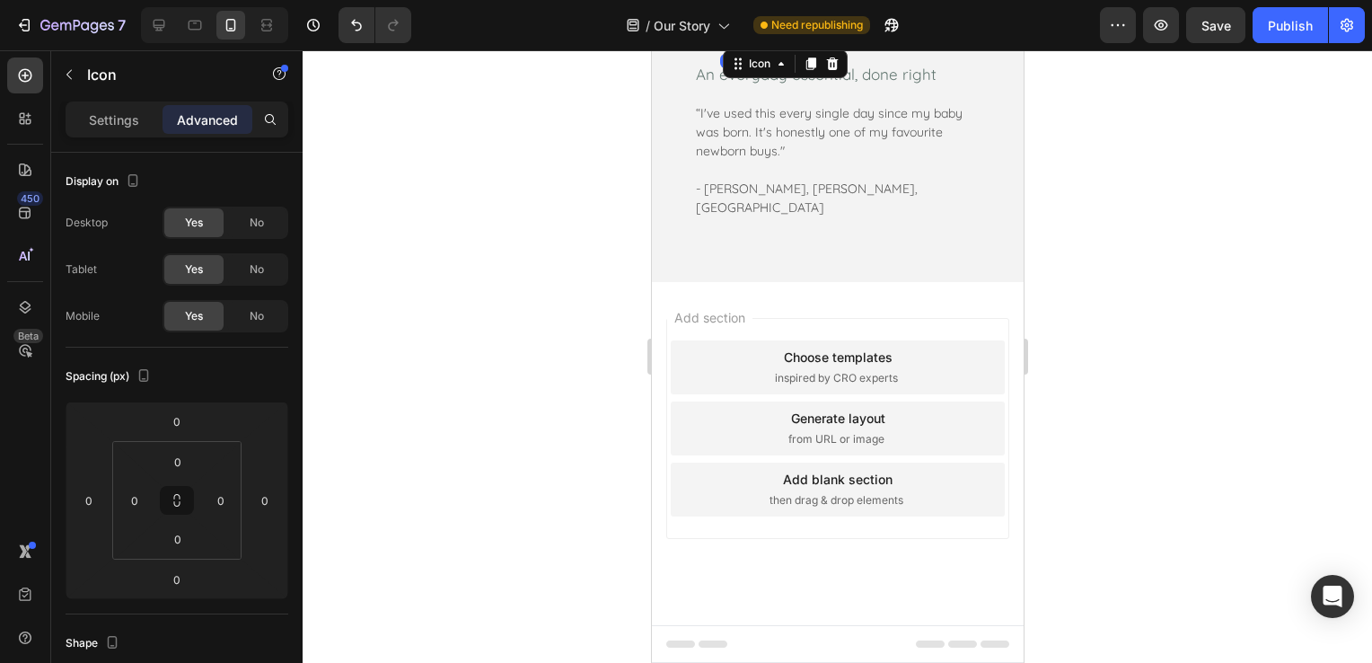
click at [730, 47] on icon at bounding box center [728, 40] width 13 height 13
click at [762, 47] on icon at bounding box center [757, 40] width 13 height 13
click at [743, 47] on icon at bounding box center [742, 41] width 13 height 12
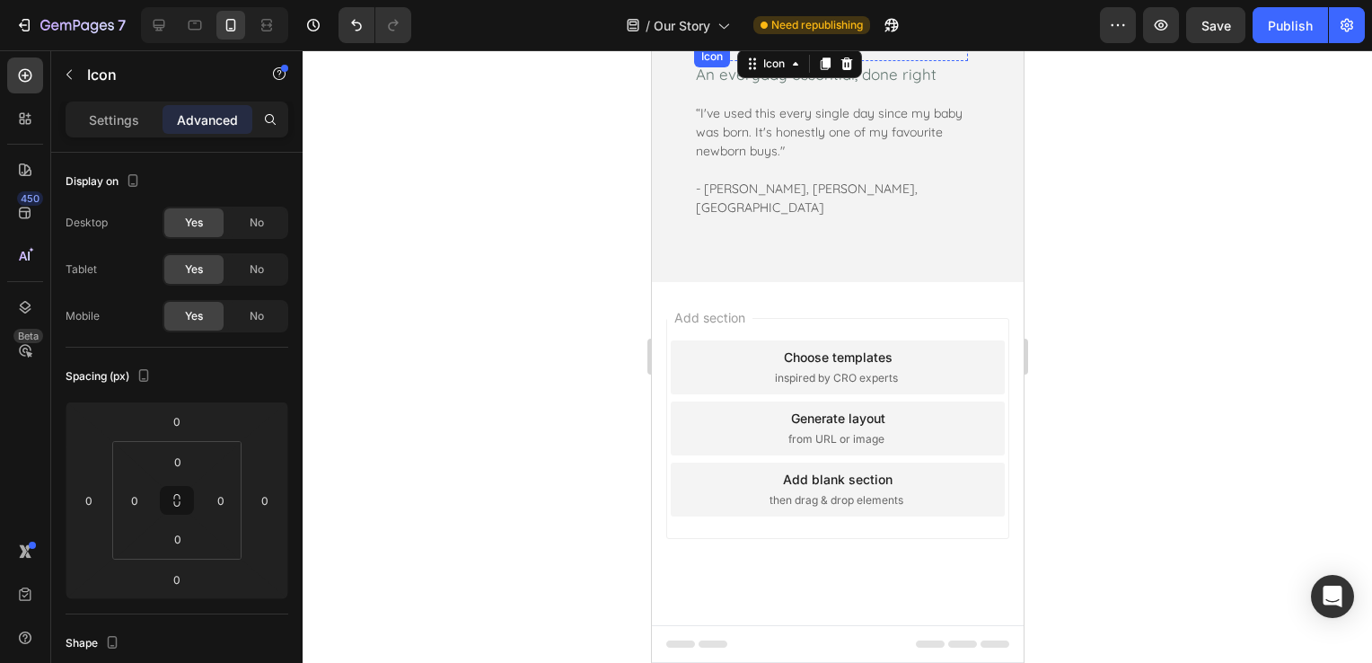
click at [701, 61] on div "Icon Icon Icon Icon 0 Icon Row" at bounding box center [830, 47] width 274 height 27
click at [732, 64] on div "Icon" at bounding box center [730, 64] width 29 height 0
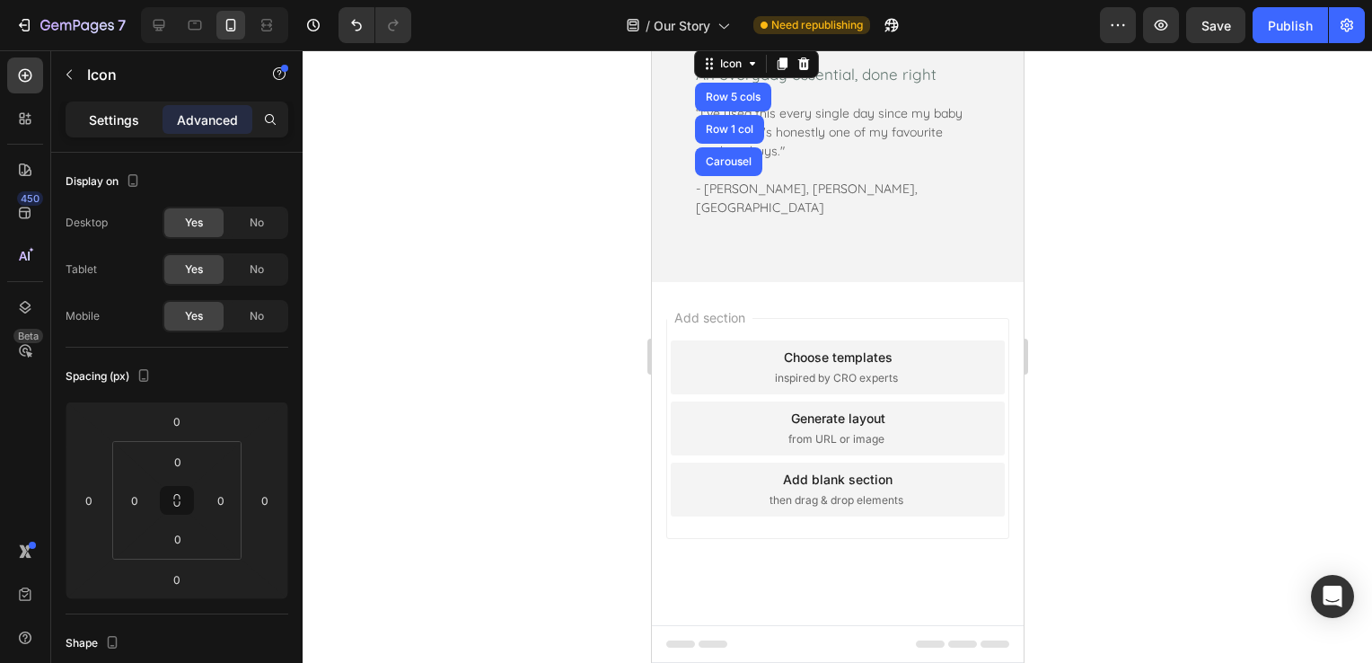
click at [136, 121] on p "Settings" at bounding box center [114, 119] width 50 height 19
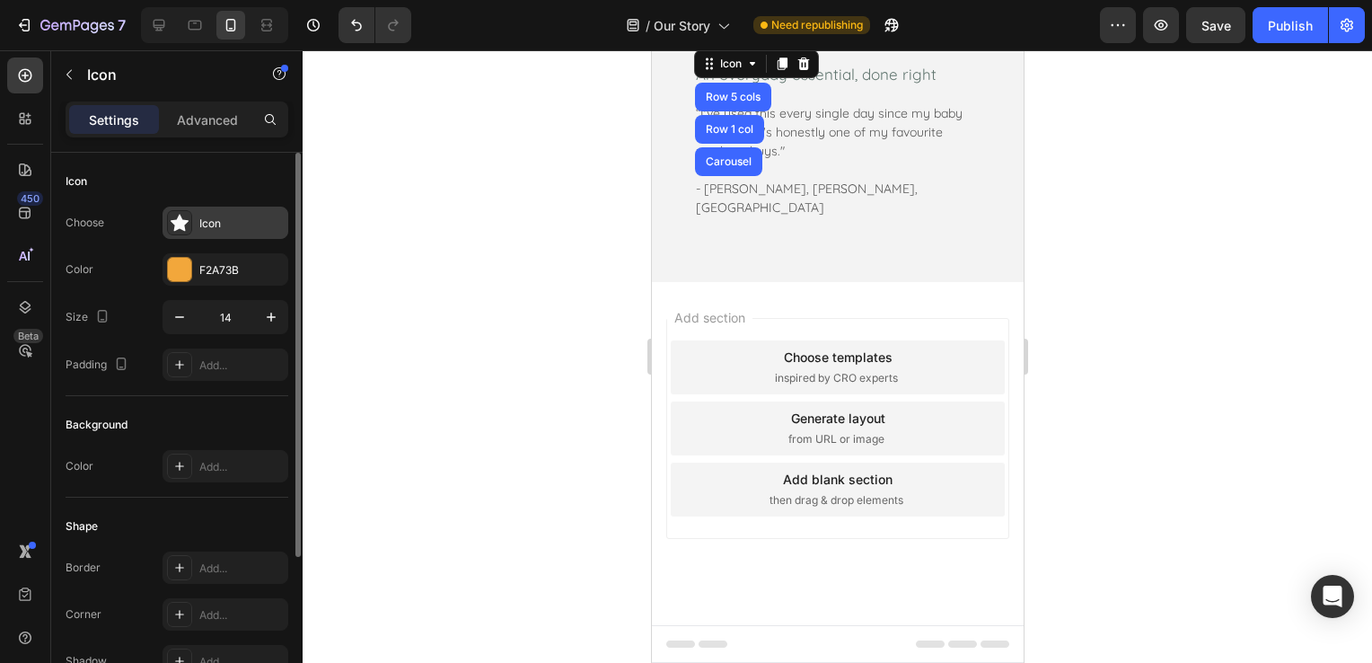
click at [252, 224] on div "Icon" at bounding box center [241, 223] width 84 height 16
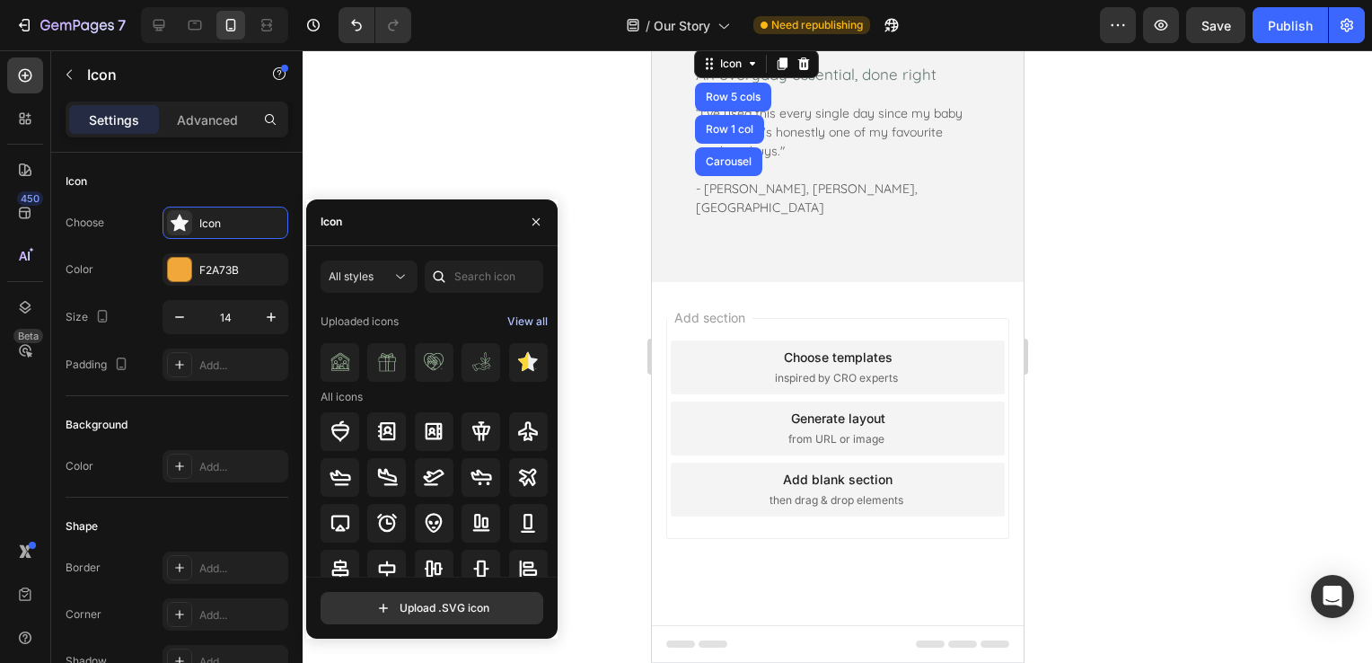
click at [529, 324] on div "View all" at bounding box center [527, 322] width 40 height 22
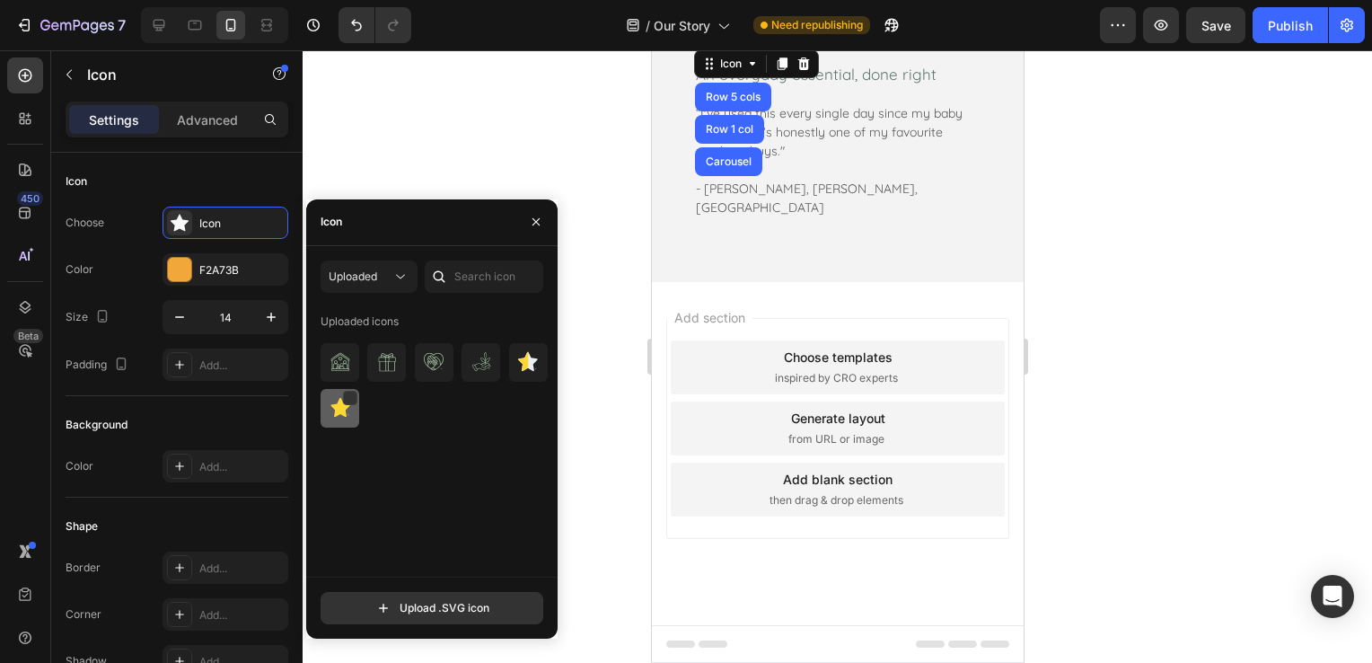
click at [325, 408] on div at bounding box center [340, 408] width 39 height 39
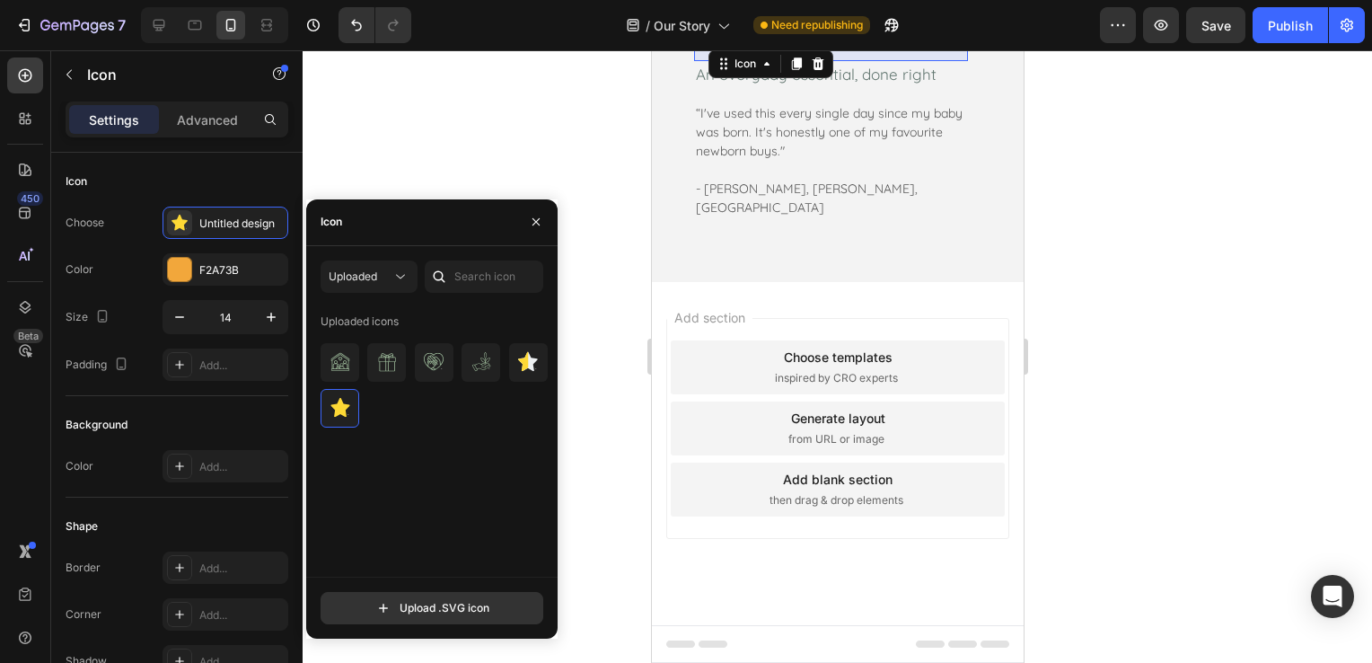
click at [711, 47] on div "Icon 0" at bounding box center [713, 40] width 13 height 13
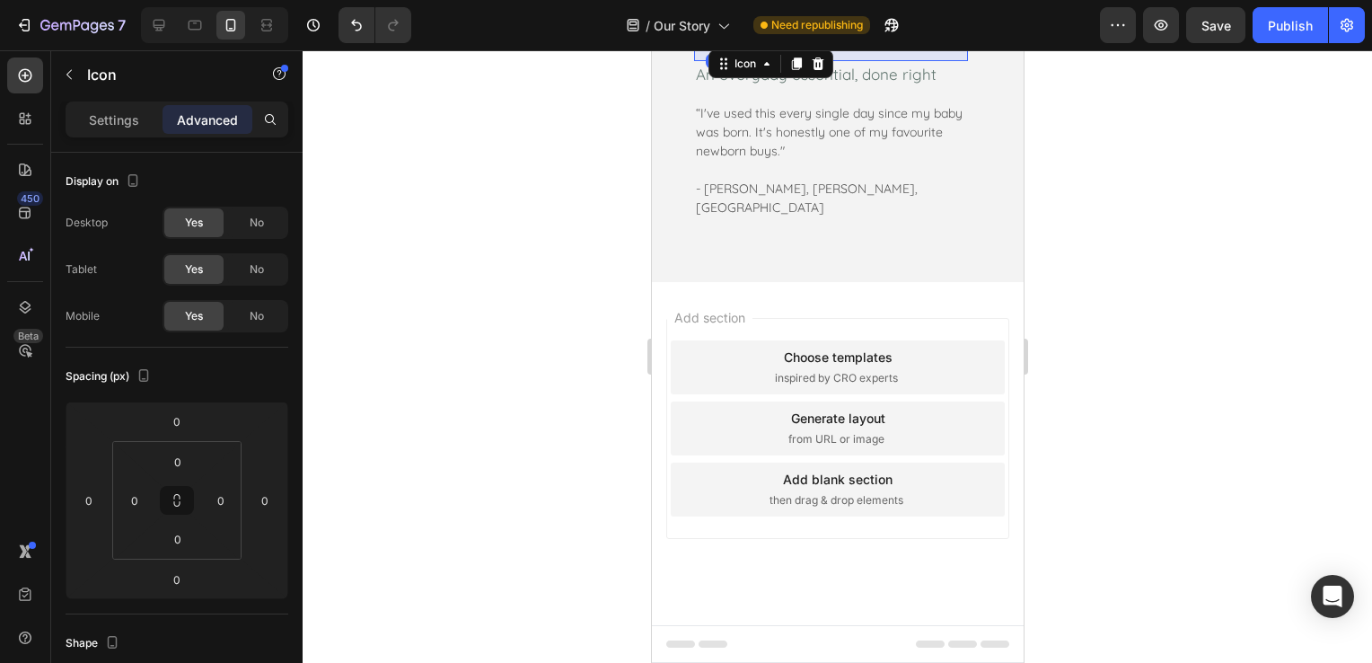
click at [115, 101] on div "Settings Advanced" at bounding box center [177, 119] width 223 height 36
click at [126, 111] on p "Settings" at bounding box center [114, 119] width 50 height 19
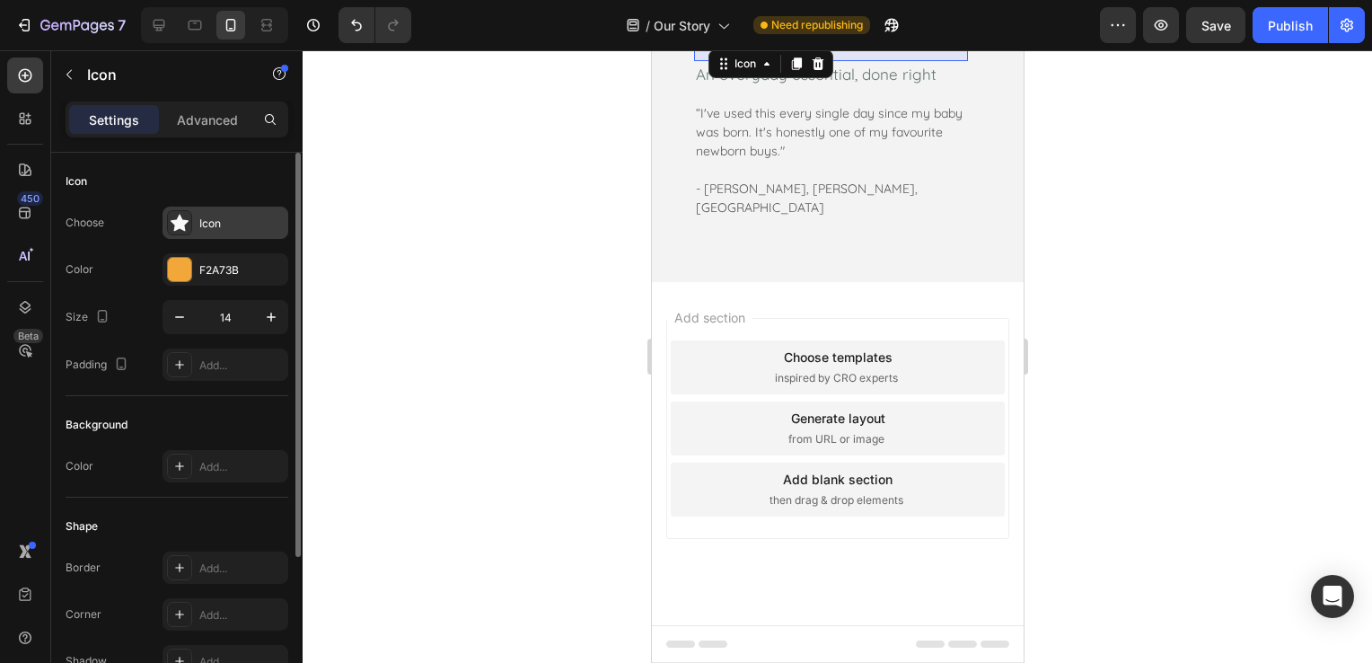
click at [245, 221] on div "Icon" at bounding box center [241, 223] width 84 height 16
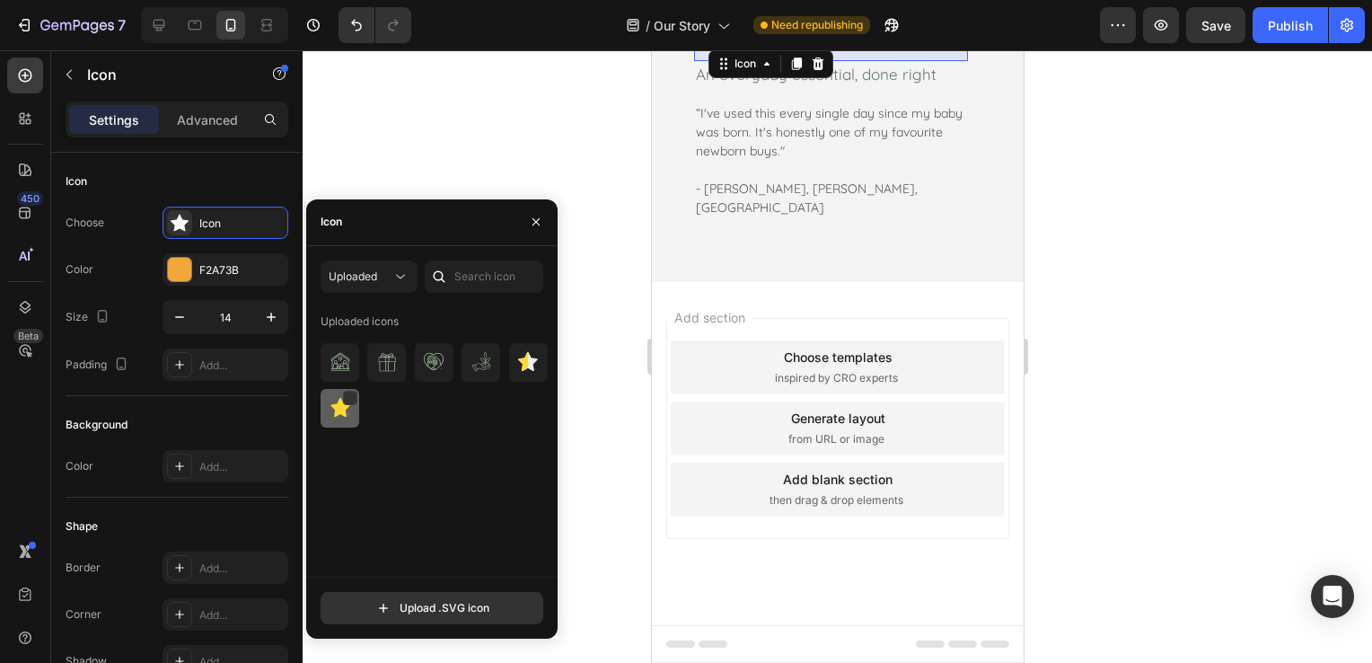
click at [338, 408] on img at bounding box center [340, 408] width 22 height 22
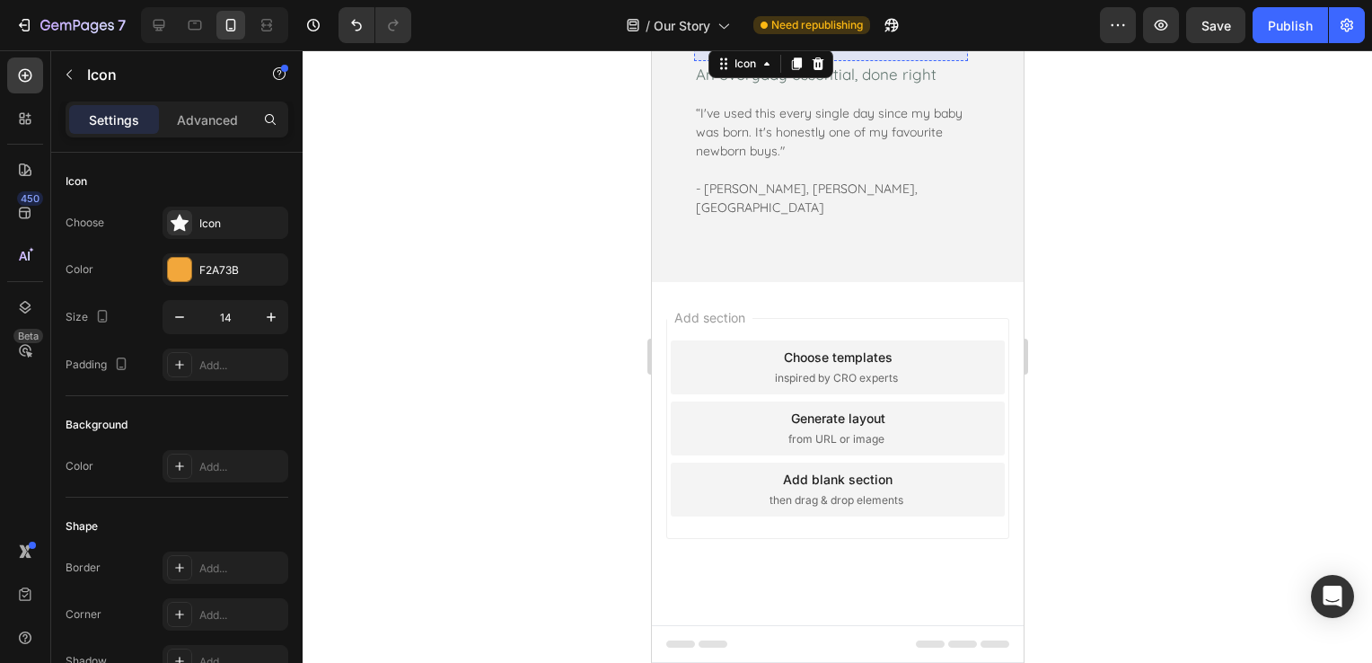
click at [731, 47] on icon at bounding box center [728, 40] width 13 height 13
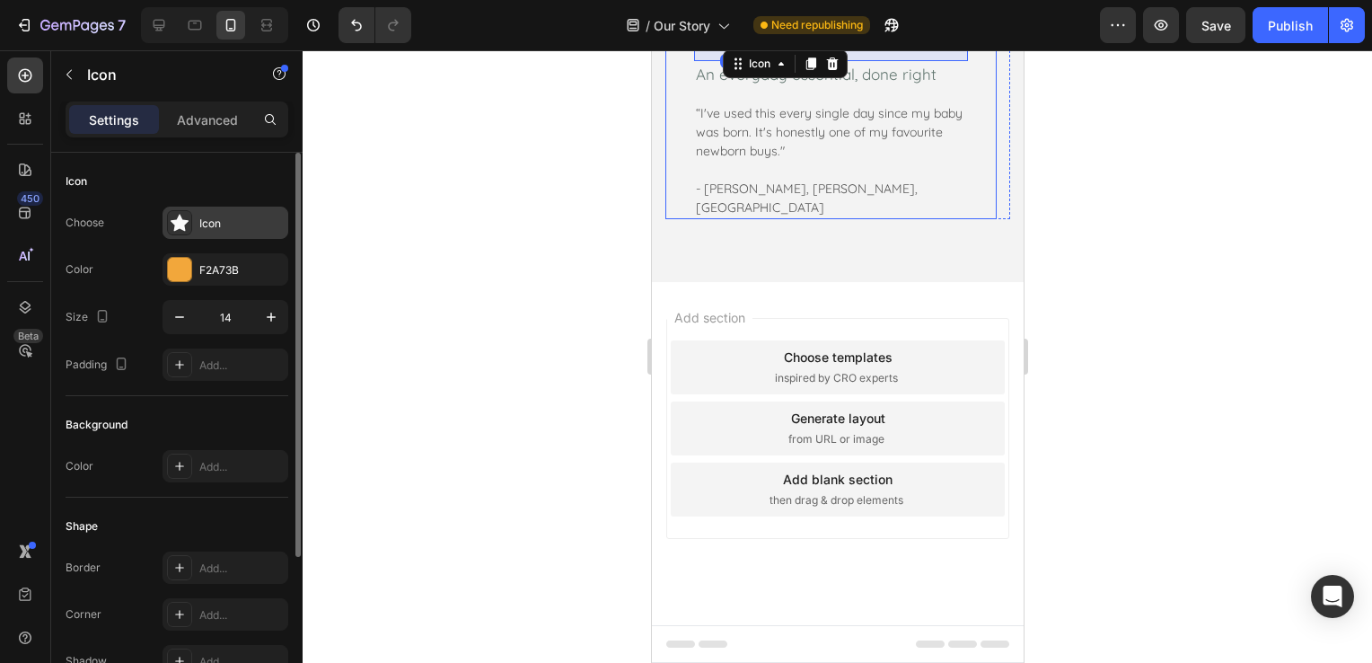
click at [236, 224] on div "Icon" at bounding box center [241, 223] width 84 height 16
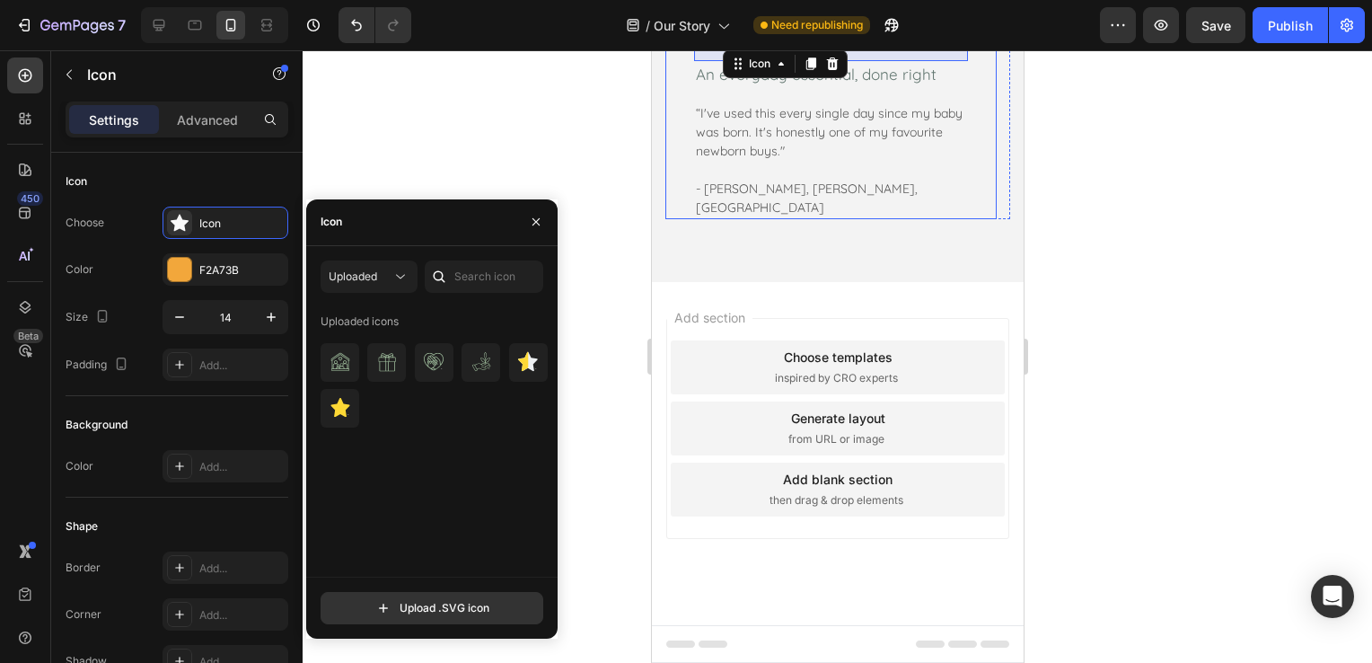
drag, startPoint x: 342, startPoint y: 409, endPoint x: 420, endPoint y: 401, distance: 78.5
click at [342, 410] on img at bounding box center [340, 408] width 22 height 22
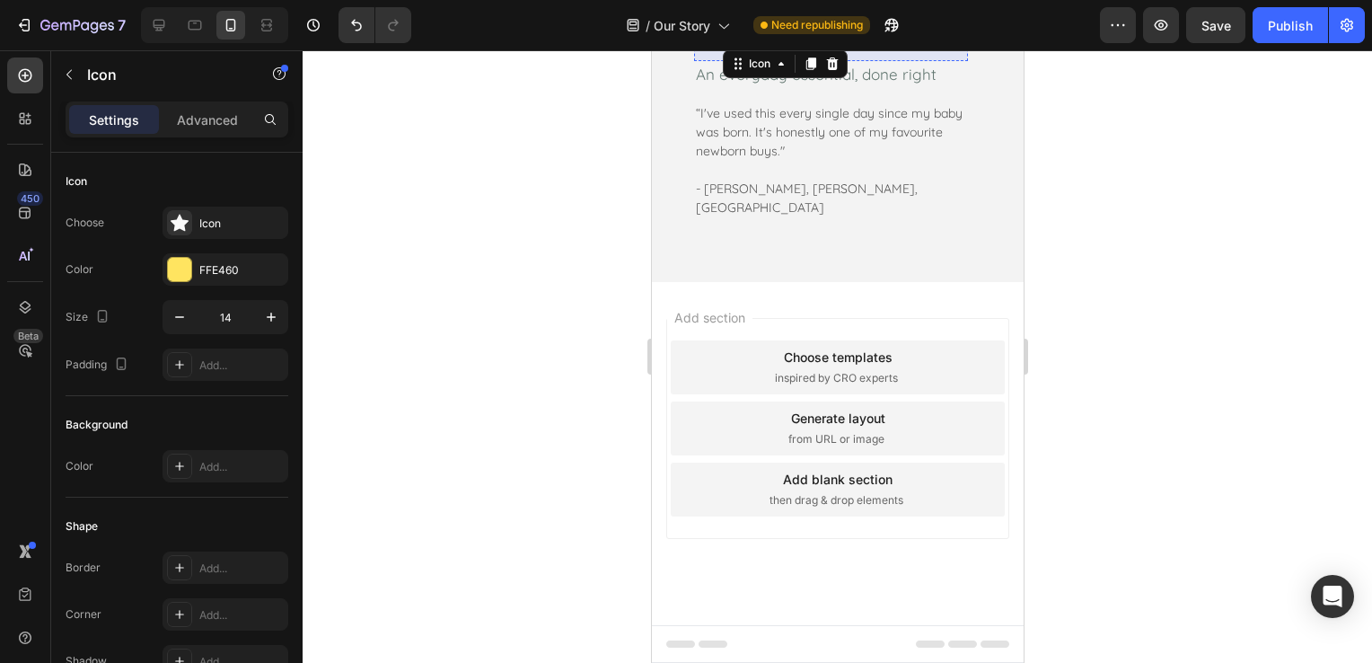
click at [741, 47] on div "Icon" at bounding box center [742, 40] width 13 height 13
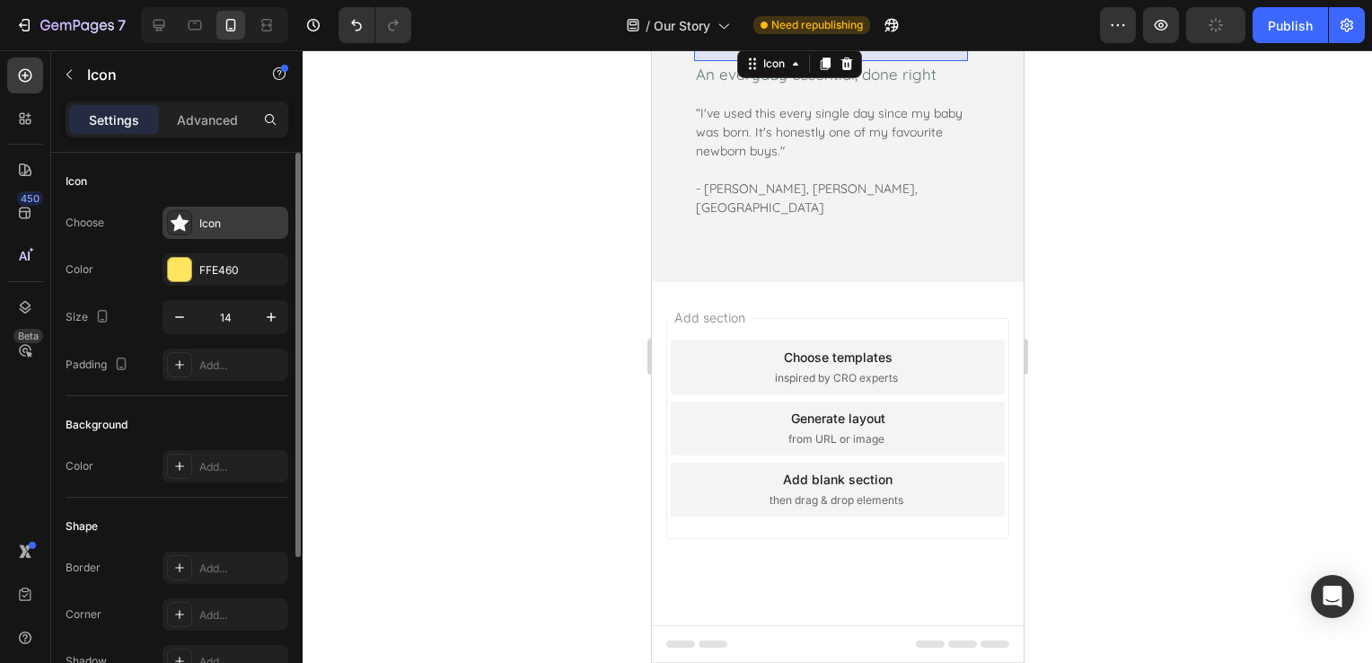
click at [235, 224] on div "Icon" at bounding box center [241, 223] width 84 height 16
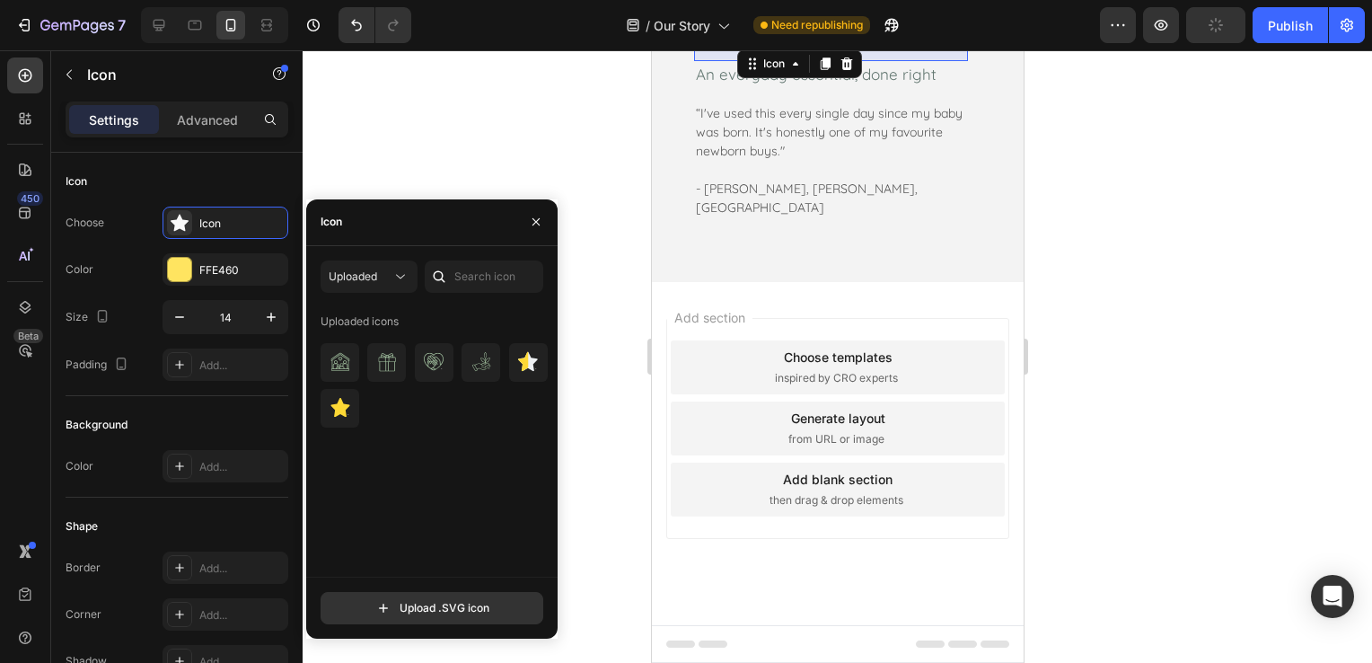
click at [357, 411] on div at bounding box center [340, 408] width 39 height 39
click at [757, 47] on icon at bounding box center [757, 40] width 13 height 13
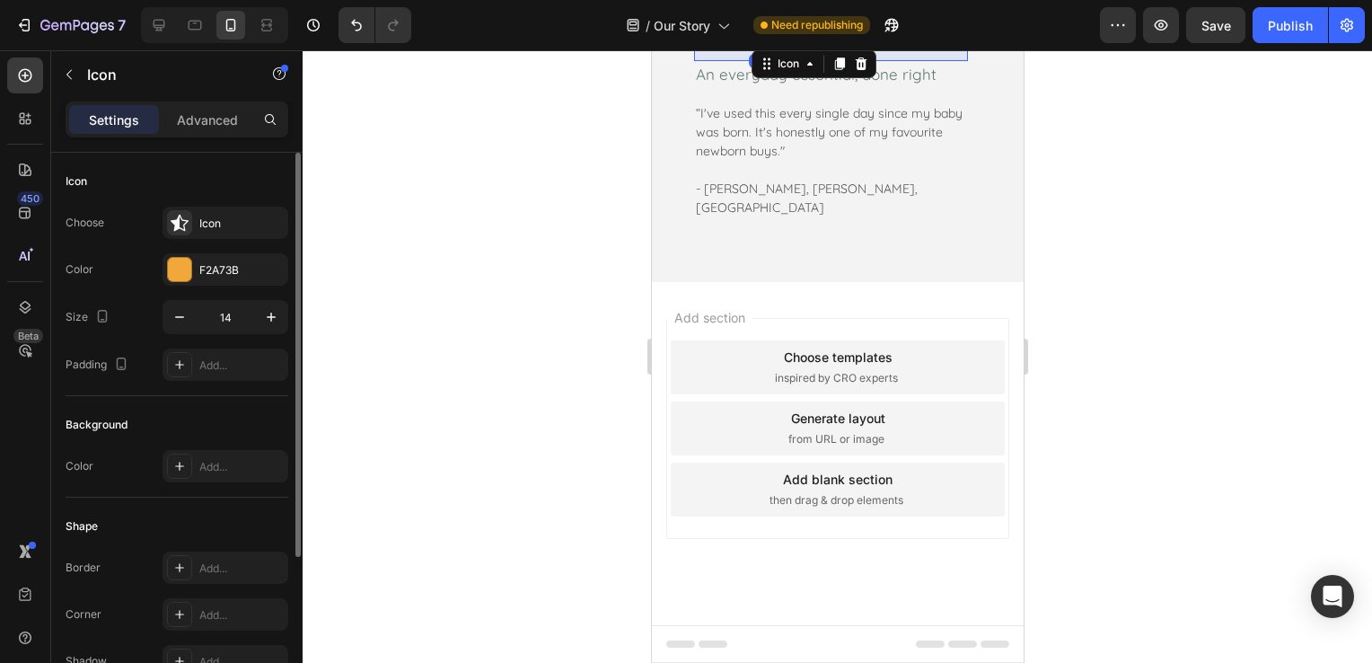
click at [265, 239] on div "Choose Icon Color F2A73B Size 14 Padding Add..." at bounding box center [177, 293] width 223 height 174
click at [275, 216] on div "Icon" at bounding box center [241, 223] width 84 height 16
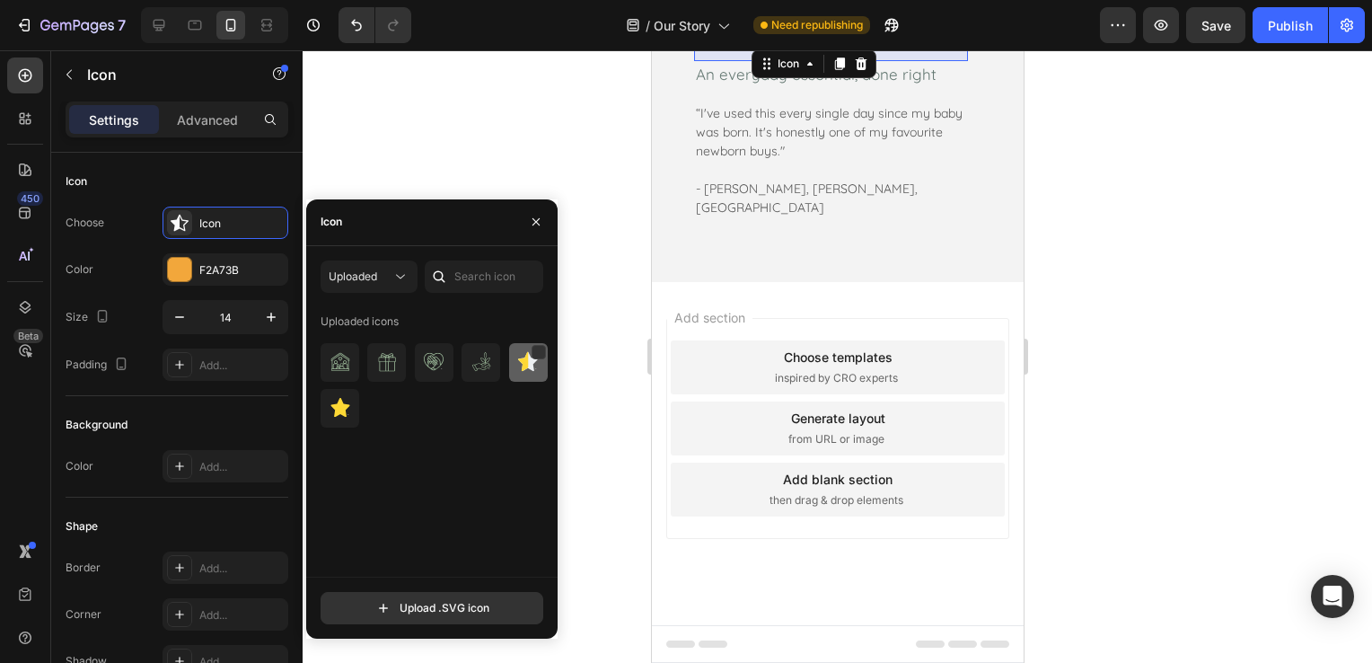
click at [529, 360] on img at bounding box center [528, 362] width 22 height 22
click at [1136, 319] on div at bounding box center [837, 356] width 1069 height 612
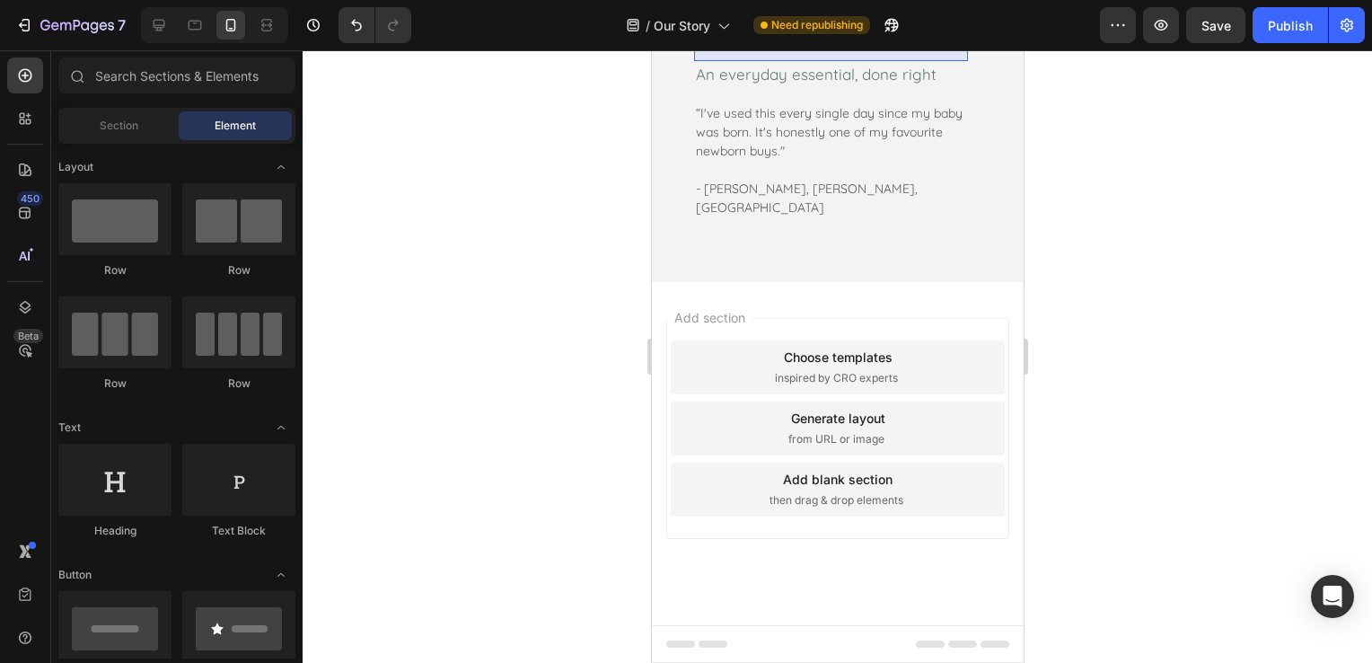
click at [1246, 422] on div at bounding box center [837, 356] width 1069 height 612
click at [718, 219] on div "“I've used this every single day since my baby was born. It's honestly one of m…" at bounding box center [830, 160] width 274 height 117
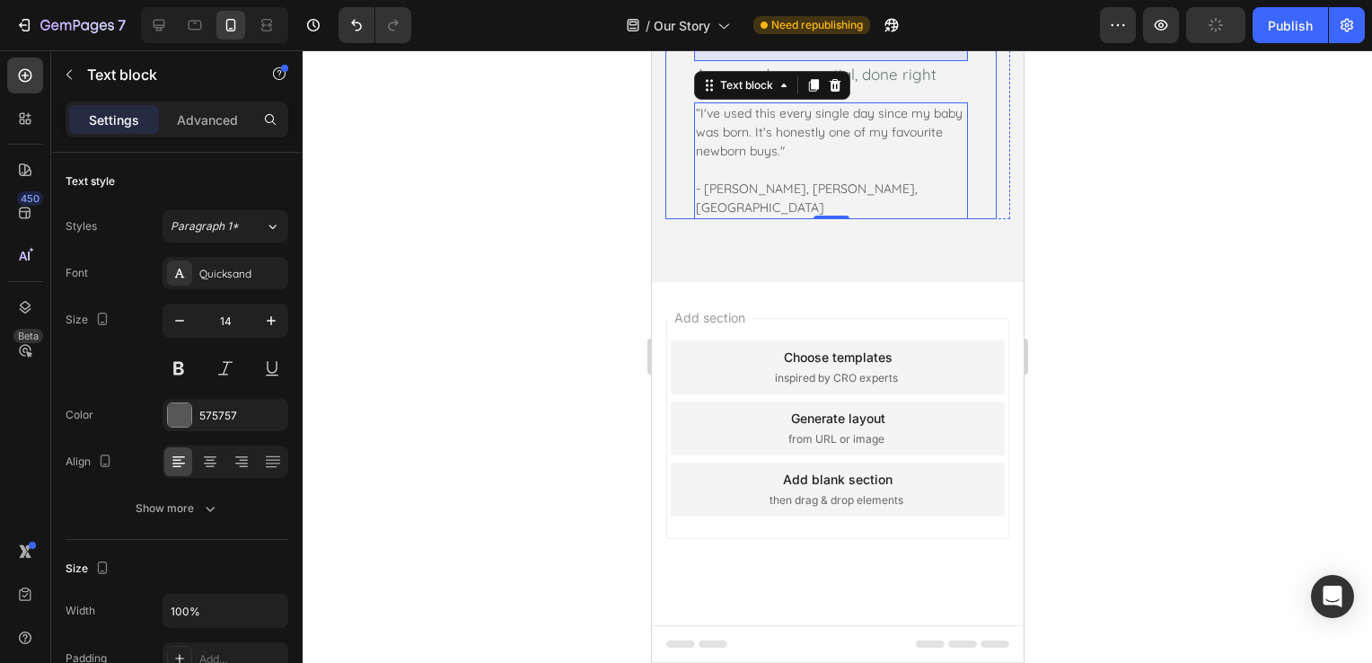
click at [680, 219] on div "Icon Icon Icon Icon Icon Row An everyday essential, done right Text block “I've…" at bounding box center [829, 121] width 331 height 196
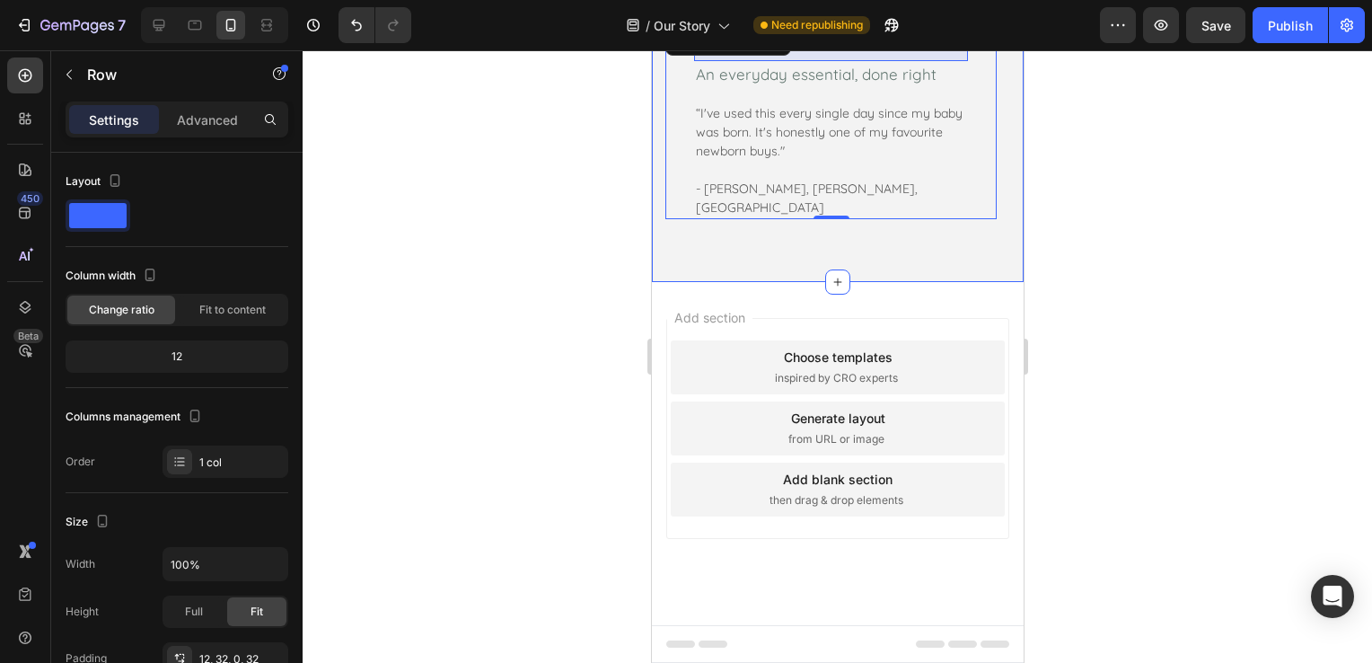
click at [1003, 282] on div "What Our Customers Are Saying Heading Icon Icon Icon Icon Icon Row An everyday …" at bounding box center [837, 68] width 372 height 426
click at [974, 219] on div "Icon Icon Icon Icon Icon Row An everyday essential, done right Text block “I've…" at bounding box center [829, 121] width 331 height 196
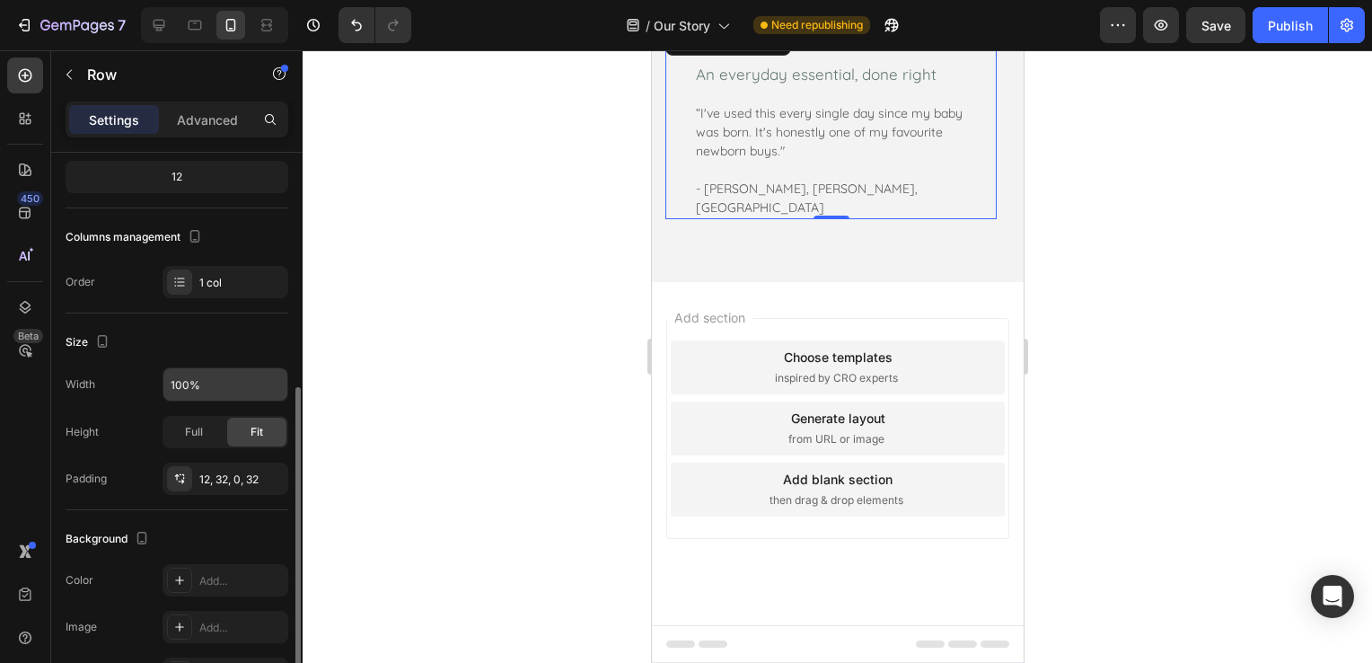
scroll to position [269, 0]
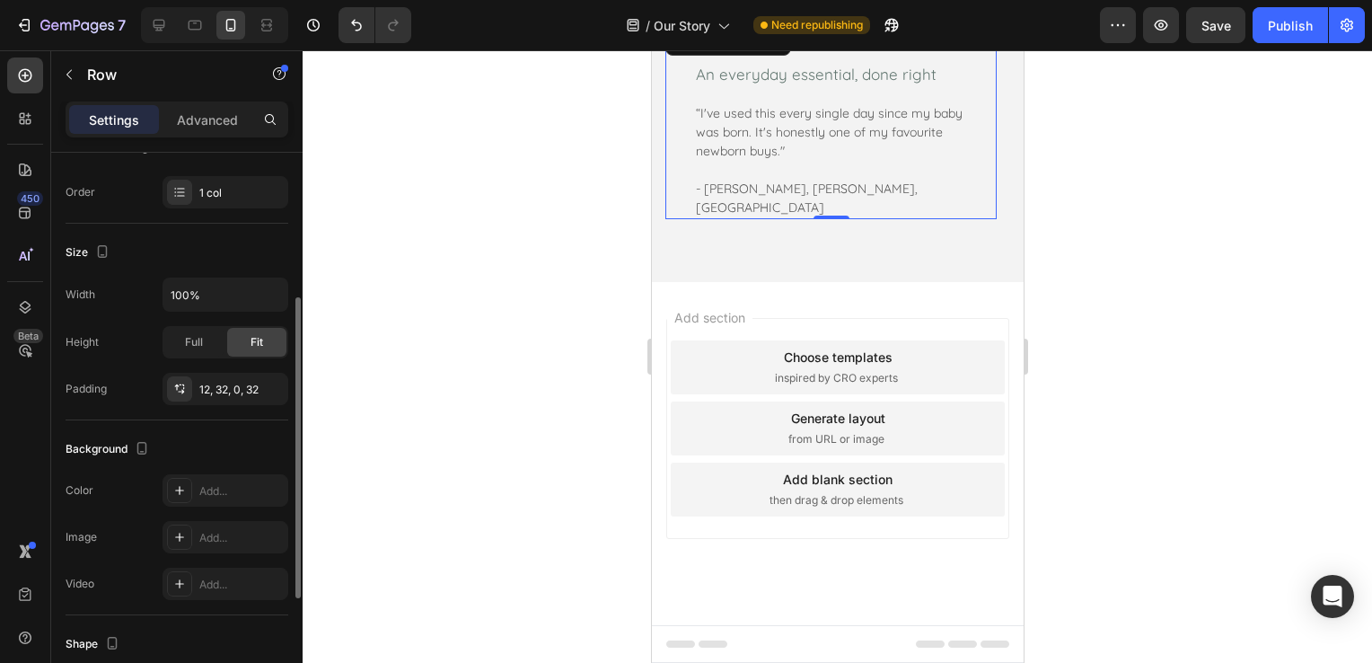
click at [582, 445] on div at bounding box center [837, 356] width 1069 height 612
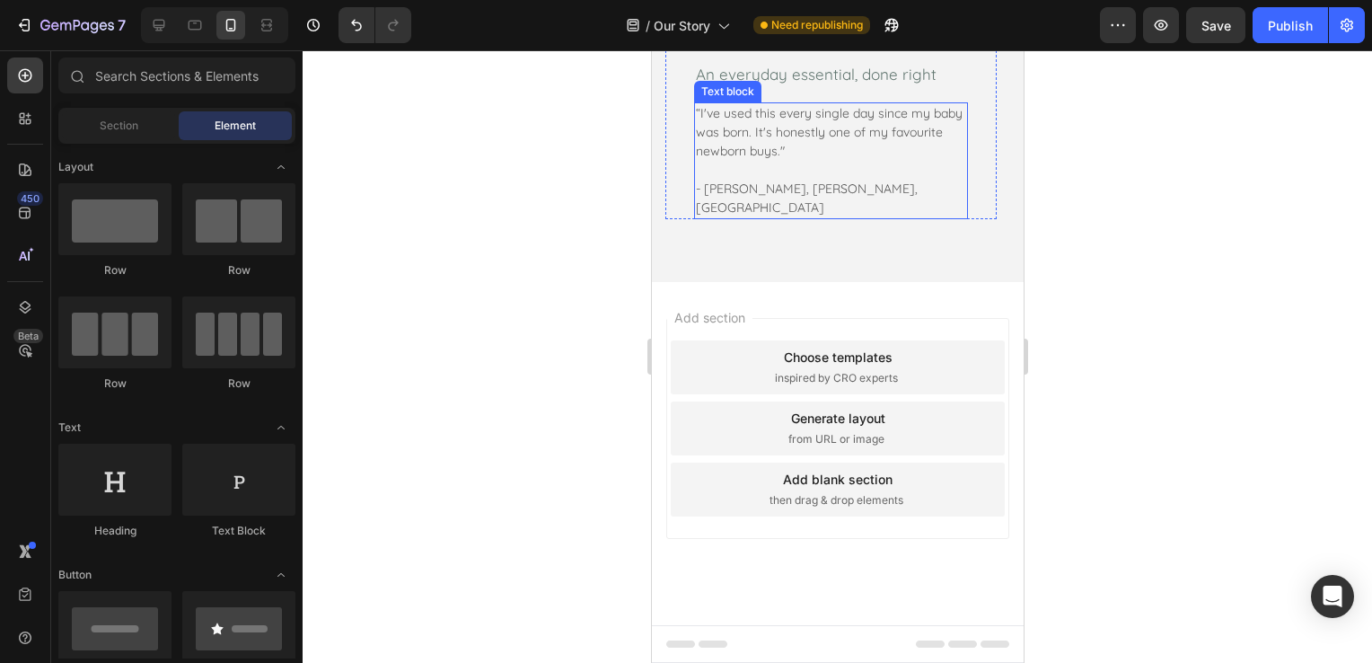
click at [924, 161] on p "“I've used this every single day since my baby was born. It's honestly one of m…" at bounding box center [830, 132] width 270 height 57
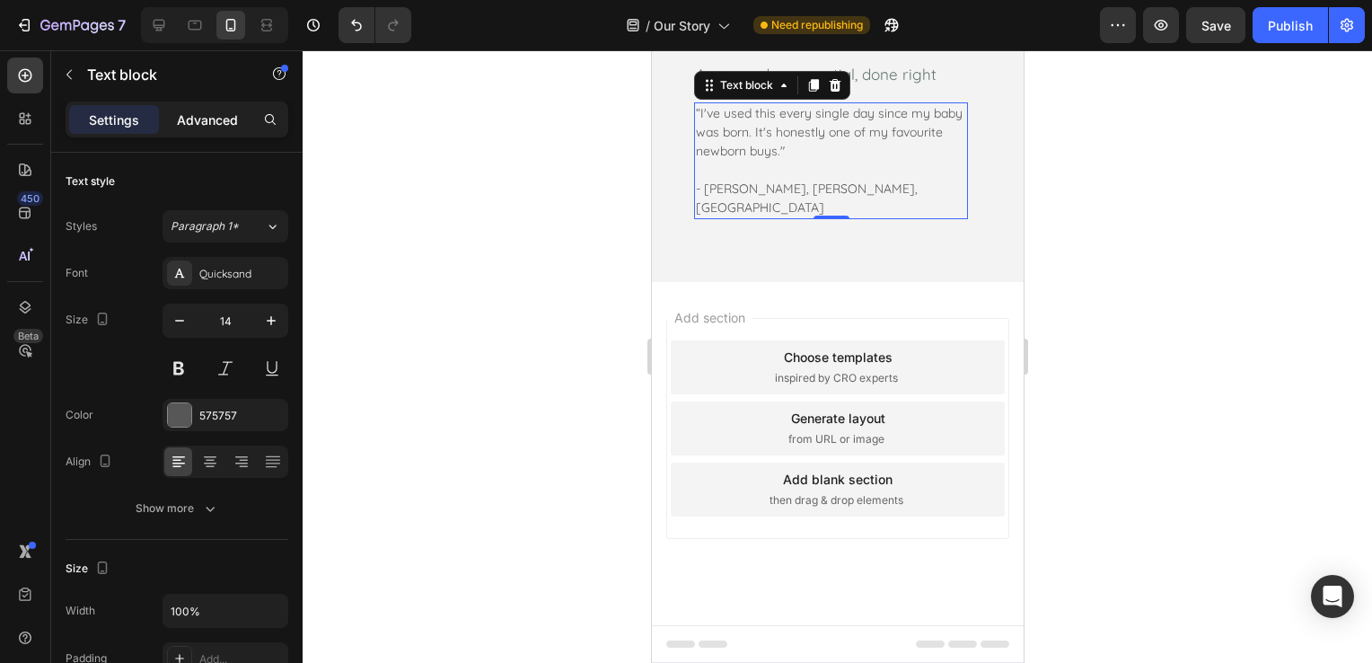
click at [215, 119] on p "Advanced" at bounding box center [207, 119] width 61 height 19
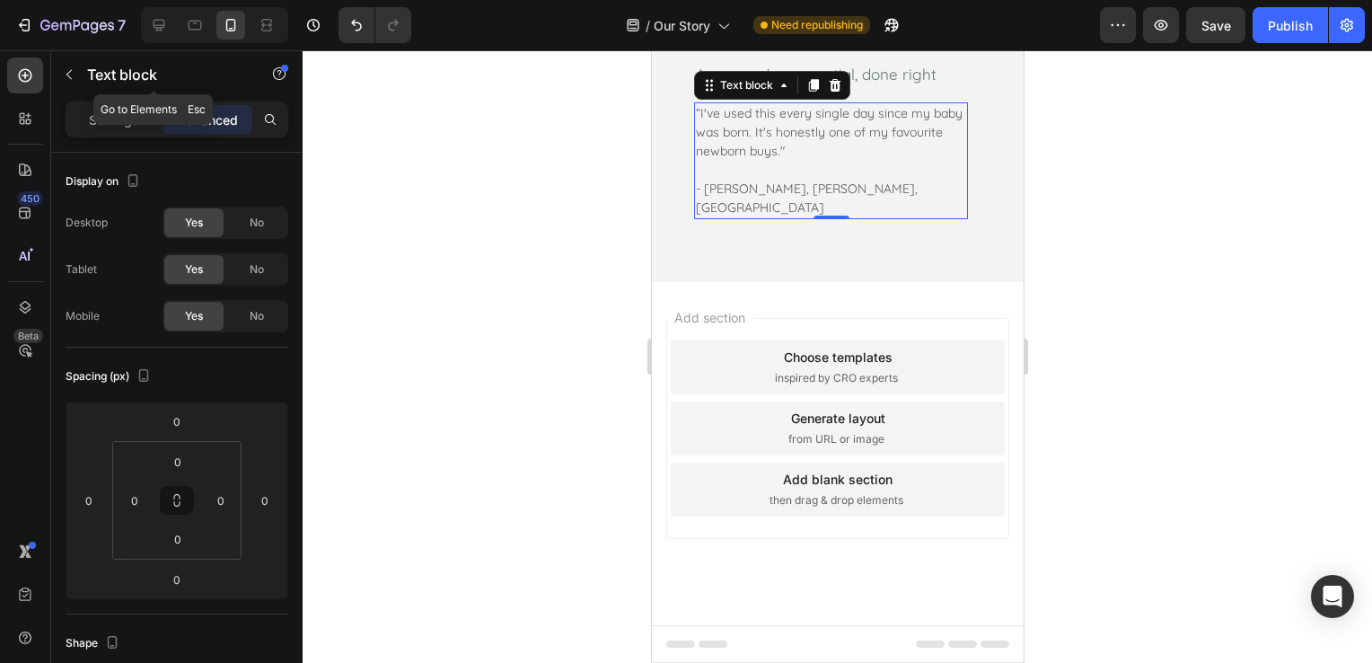
click at [60, 84] on button "button" at bounding box center [69, 74] width 29 height 29
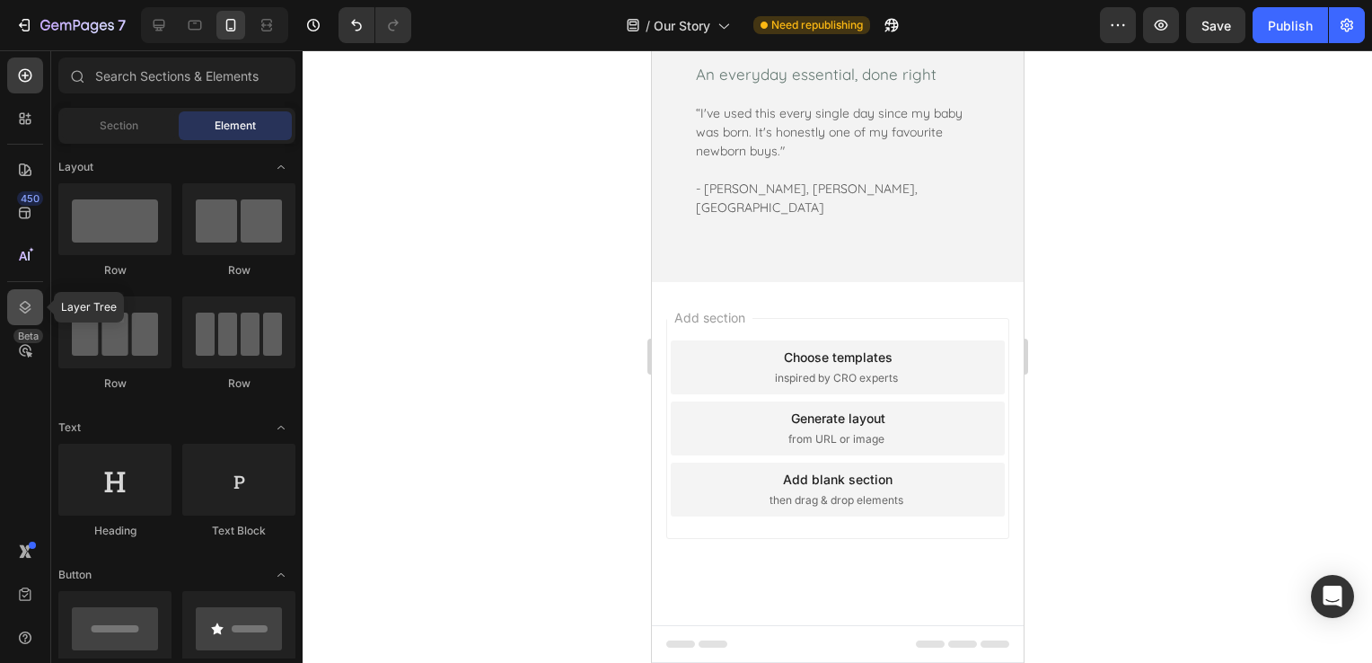
click at [22, 307] on icon at bounding box center [26, 307] width 12 height 13
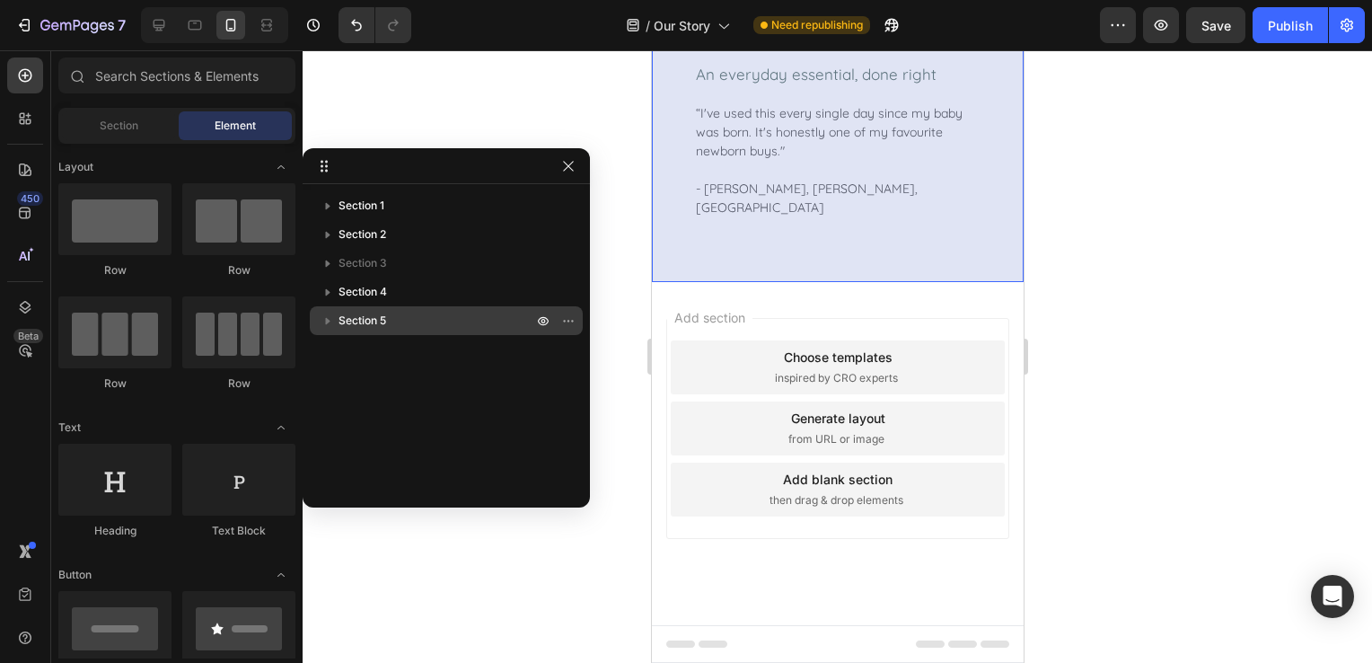
click at [356, 313] on span "Section 5" at bounding box center [362, 321] width 48 height 18
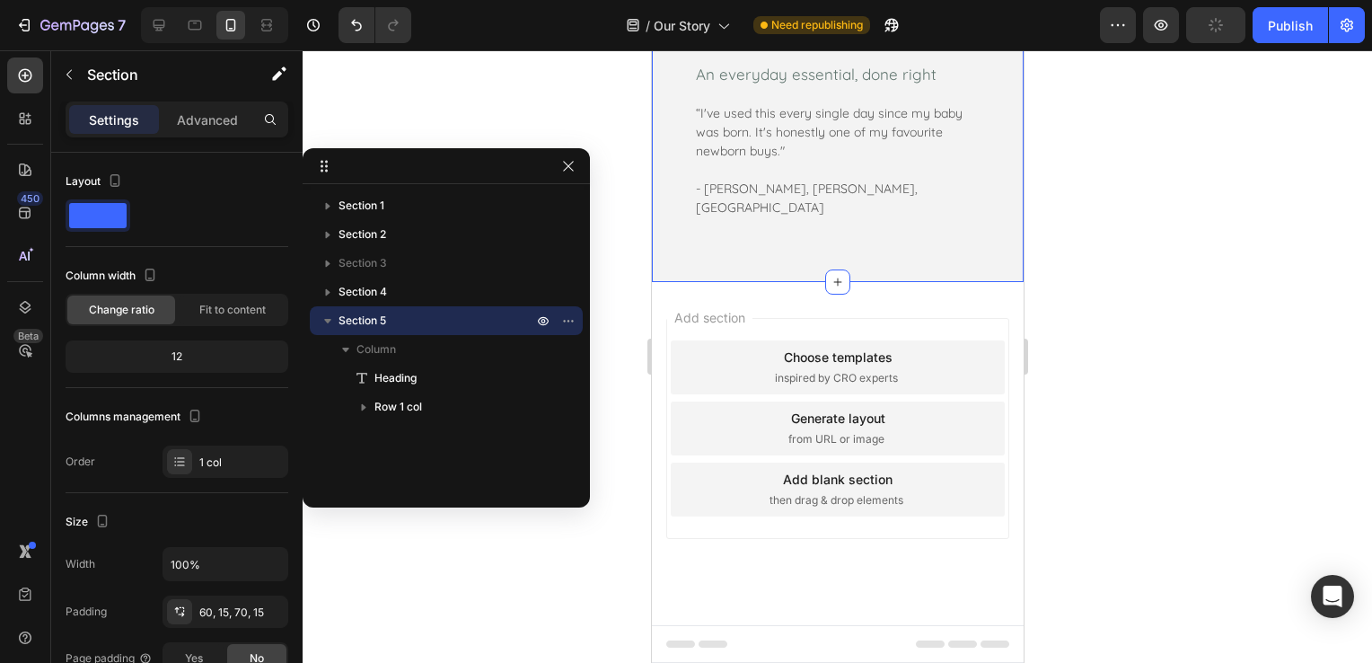
click at [433, 572] on div at bounding box center [837, 356] width 1069 height 612
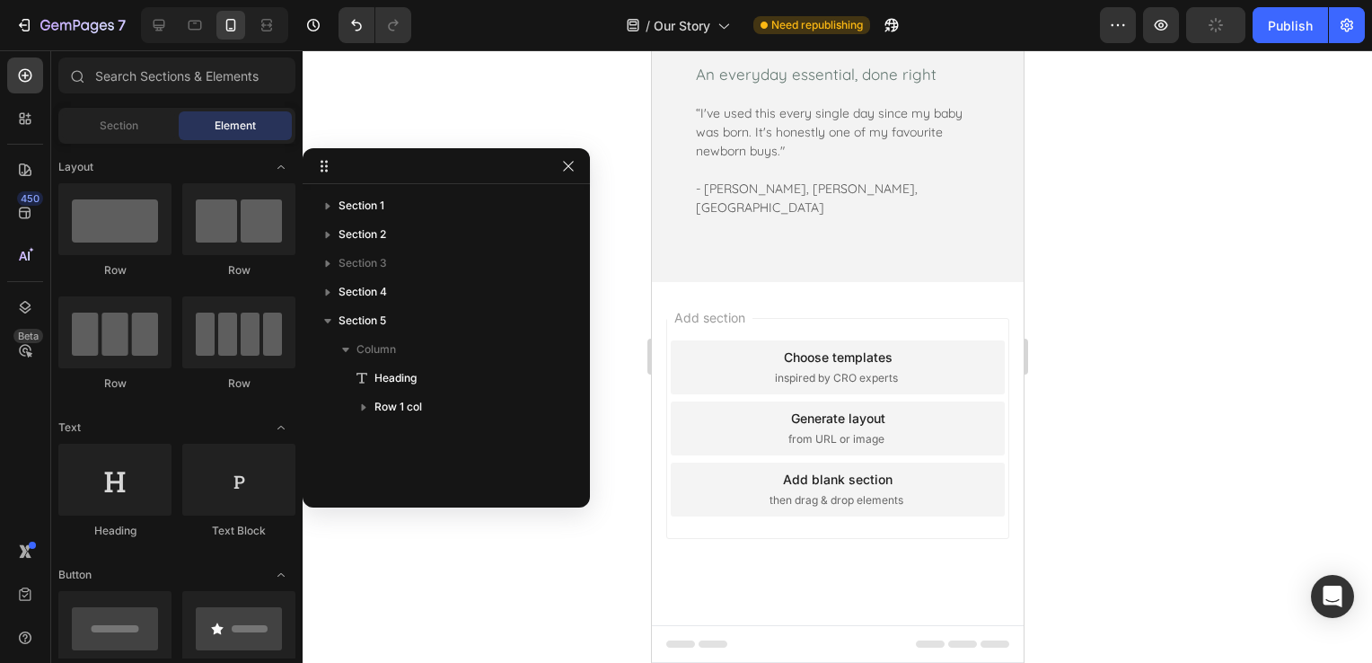
click at [433, 572] on div at bounding box center [837, 356] width 1069 height 612
click at [1301, 192] on div at bounding box center [837, 356] width 1069 height 612
drag, startPoint x: 1274, startPoint y: 198, endPoint x: 1049, endPoint y: 231, distance: 227.8
click at [1273, 199] on div at bounding box center [837, 356] width 1069 height 612
click at [574, 168] on icon "button" at bounding box center [568, 166] width 14 height 14
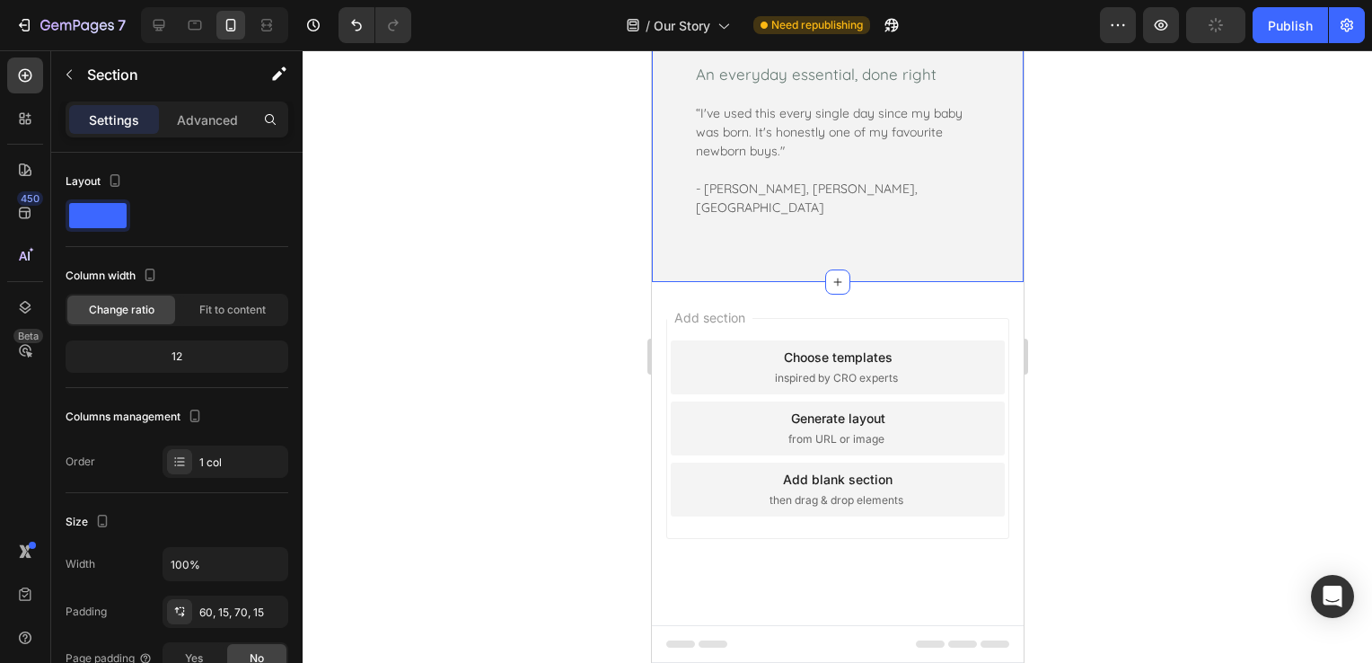
click at [878, 219] on div "What Our Customers Are Saying Heading Icon Icon Icon Icon Icon Row An everyday …" at bounding box center [836, 64] width 345 height 310
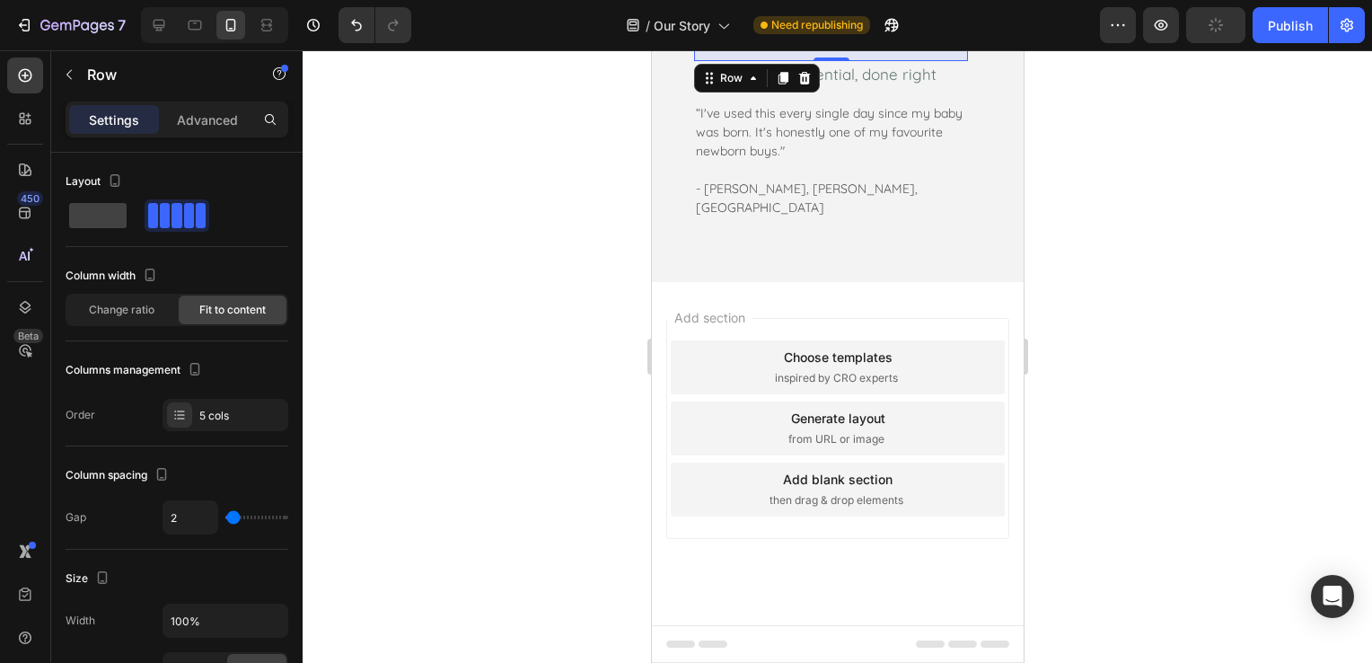
click at [875, 61] on div "Icon Icon Icon Icon Icon Row 0" at bounding box center [830, 47] width 274 height 27
click at [873, 219] on div "What Our Customers Are Saying Heading Icon Icon Icon Icon Icon Row 0 An everyda…" at bounding box center [836, 64] width 345 height 310
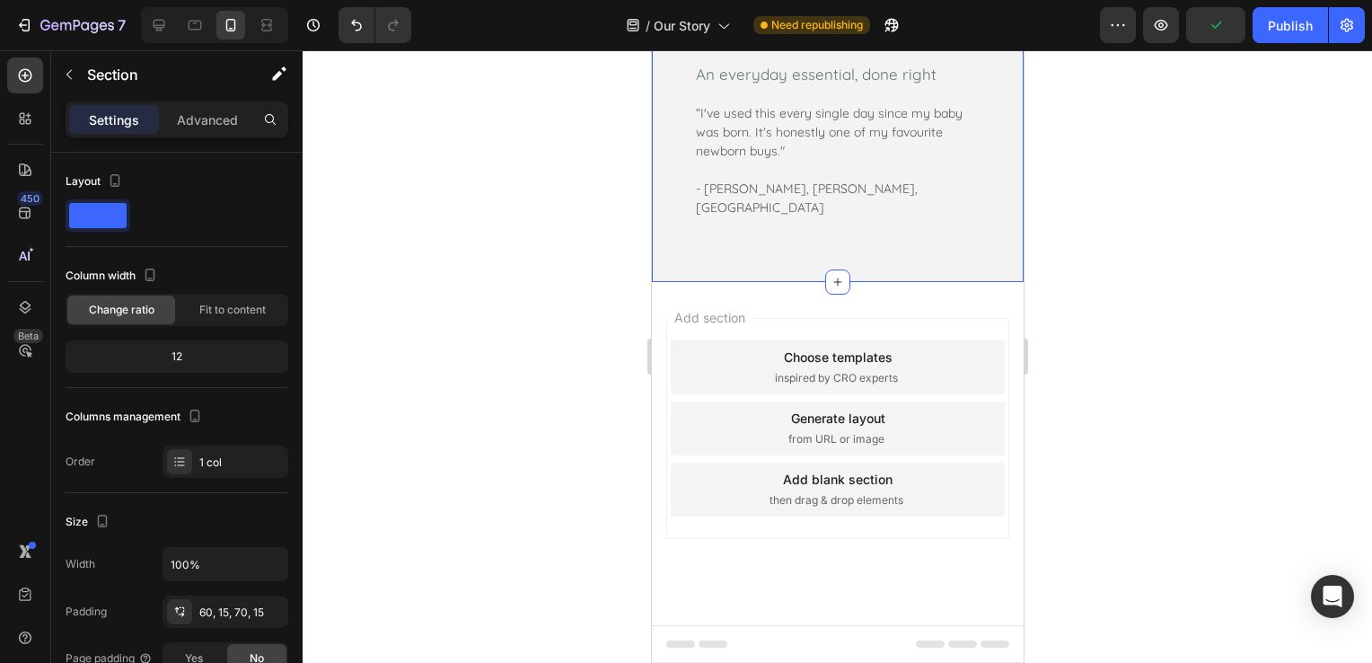
click at [690, 219] on div "What Our Customers Are Saying Heading Icon Icon Icon Icon Icon Row An everyday …" at bounding box center [836, 64] width 345 height 310
click at [711, 219] on div "Icon Icon Icon Icon Icon Row An everyday essential, done right Text block “I've…" at bounding box center [829, 121] width 331 height 196
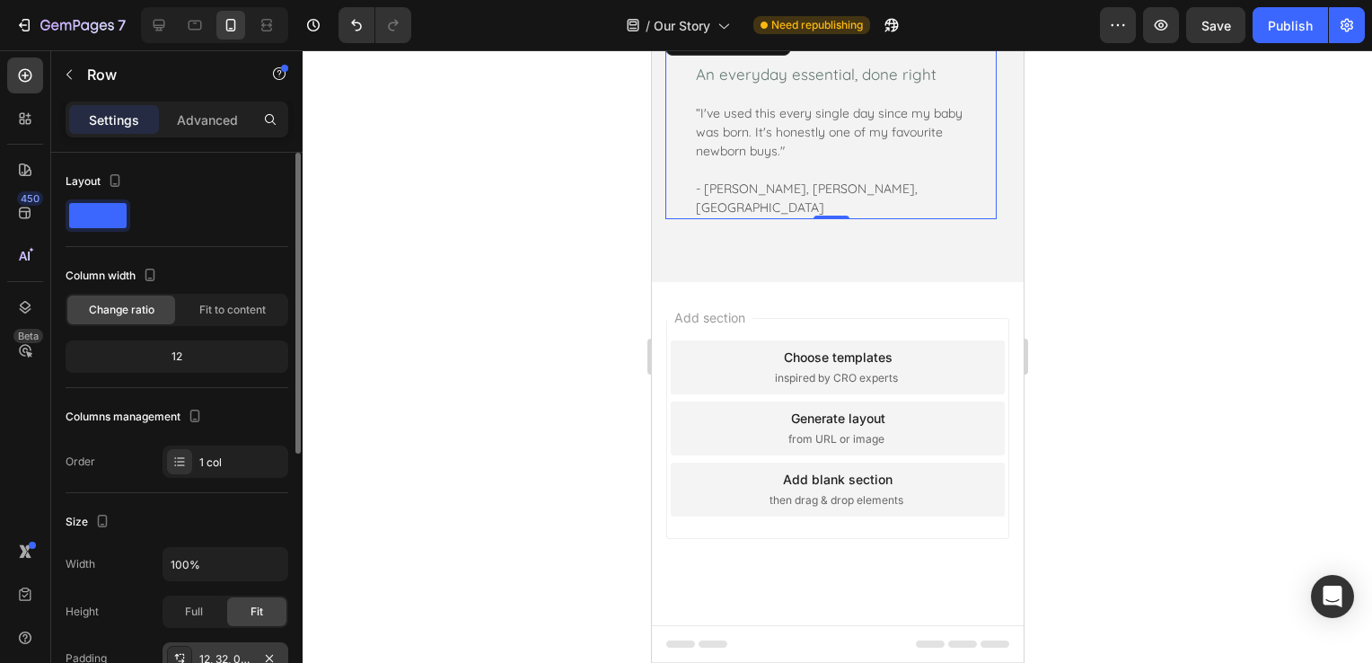
click at [233, 657] on div "12, 32, 0, 32" at bounding box center [225, 659] width 52 height 16
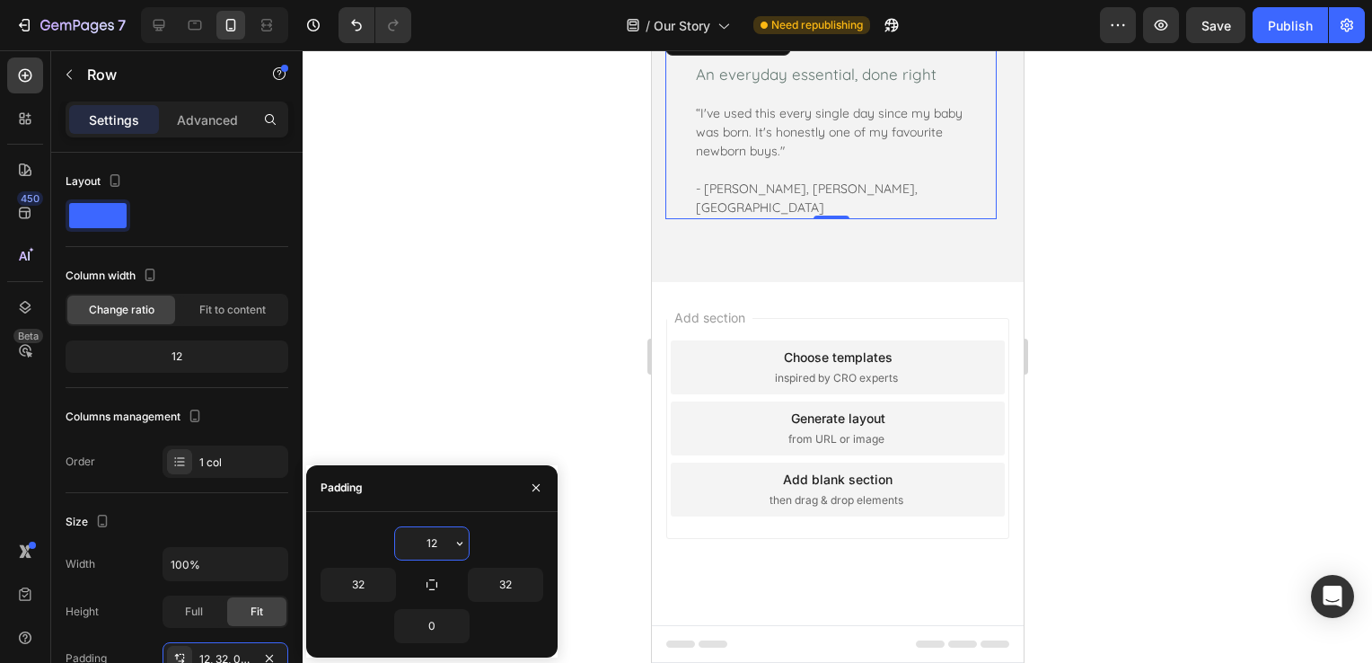
click at [445, 537] on input "12" at bounding box center [432, 543] width 74 height 32
type input "0"
click at [524, 260] on div at bounding box center [837, 356] width 1069 height 612
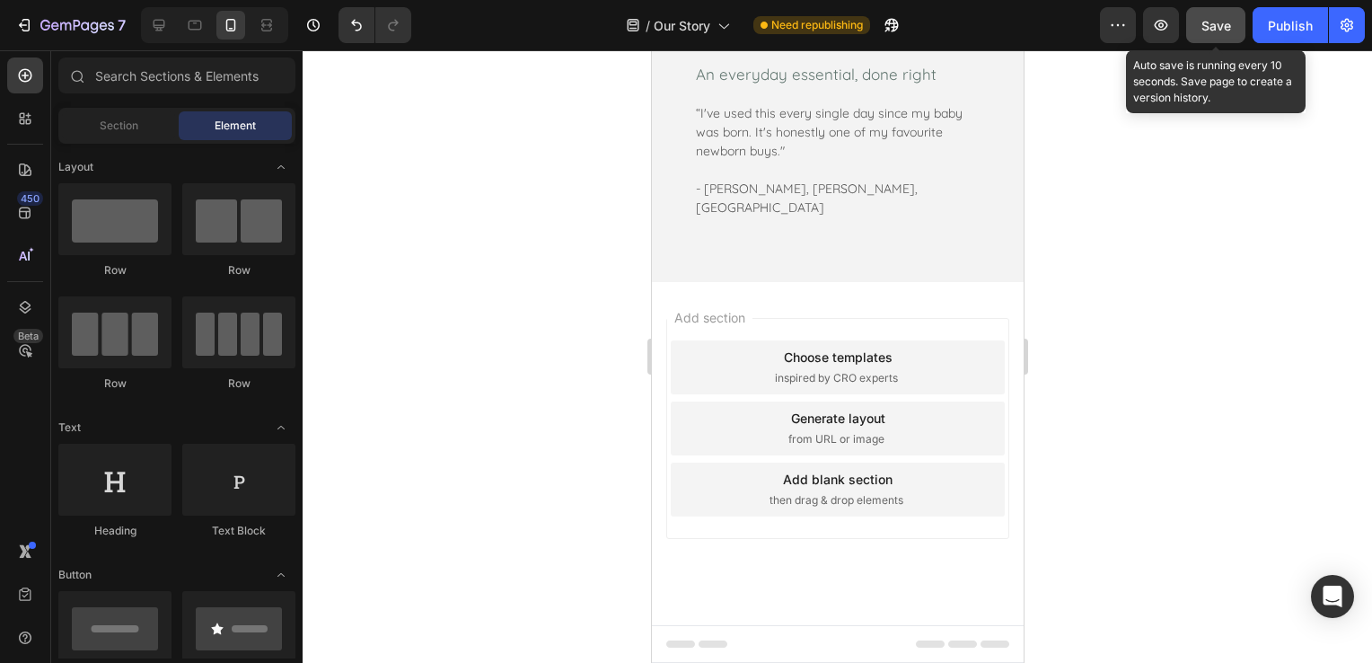
click at [1219, 31] on span "Save" at bounding box center [1216, 25] width 30 height 15
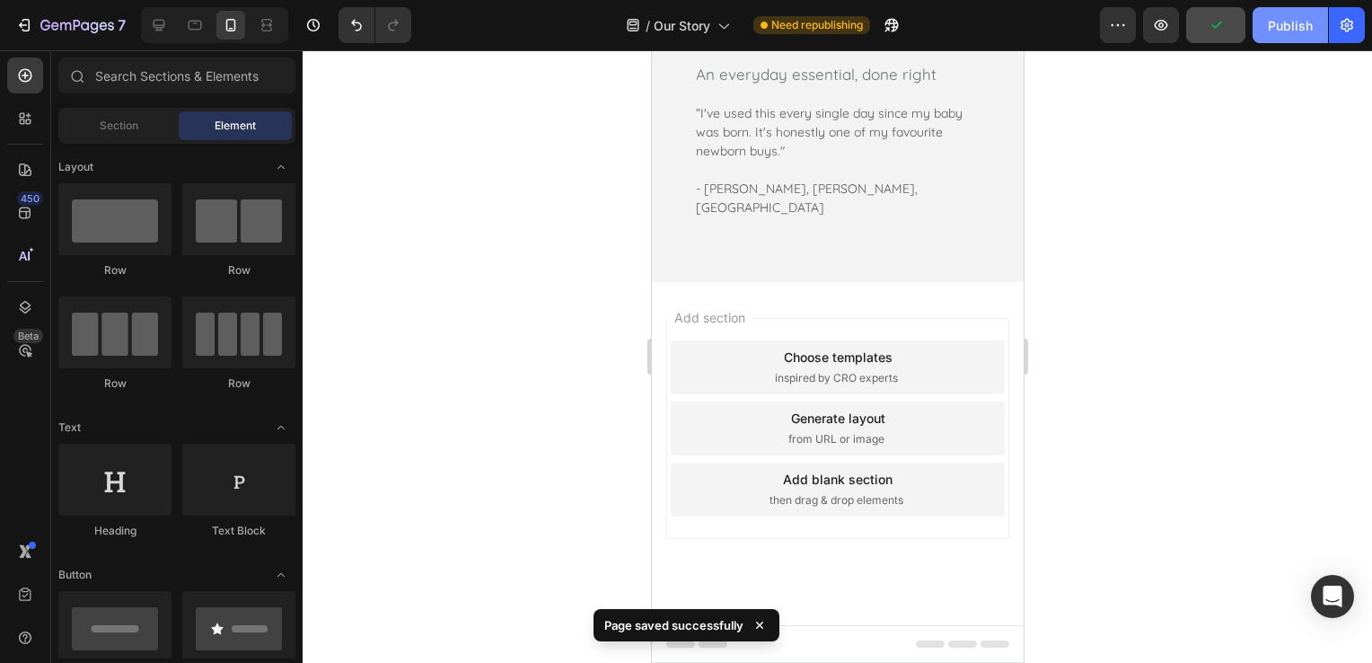
click at [1282, 30] on div "Publish" at bounding box center [1290, 25] width 45 height 19
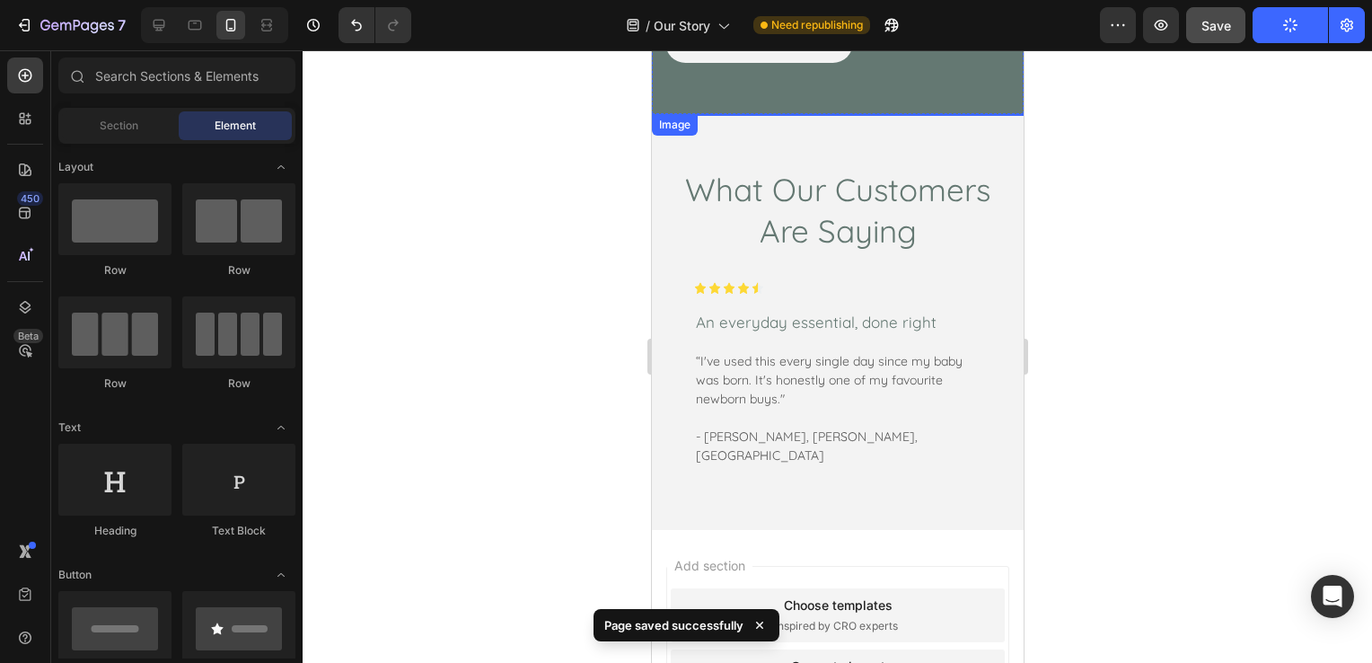
scroll to position [1706, 0]
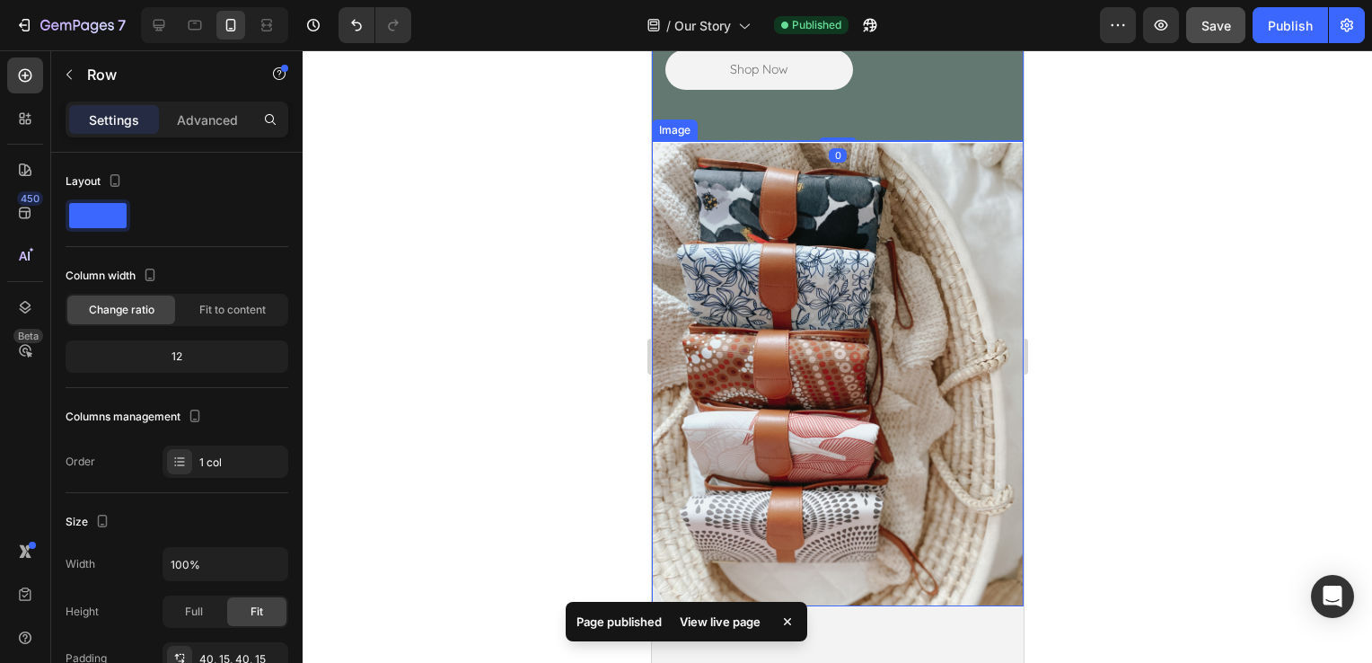
click at [925, 160] on img at bounding box center [837, 373] width 372 height 465
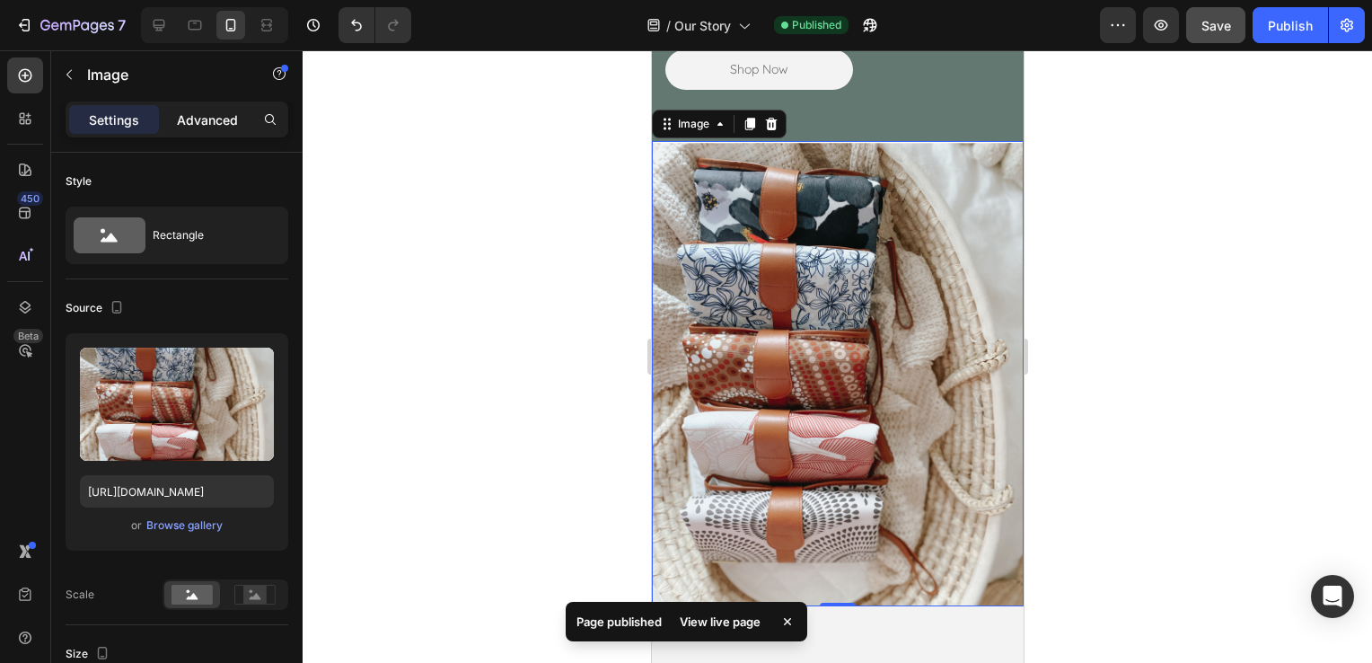
click at [189, 131] on div "Advanced" at bounding box center [207, 119] width 90 height 29
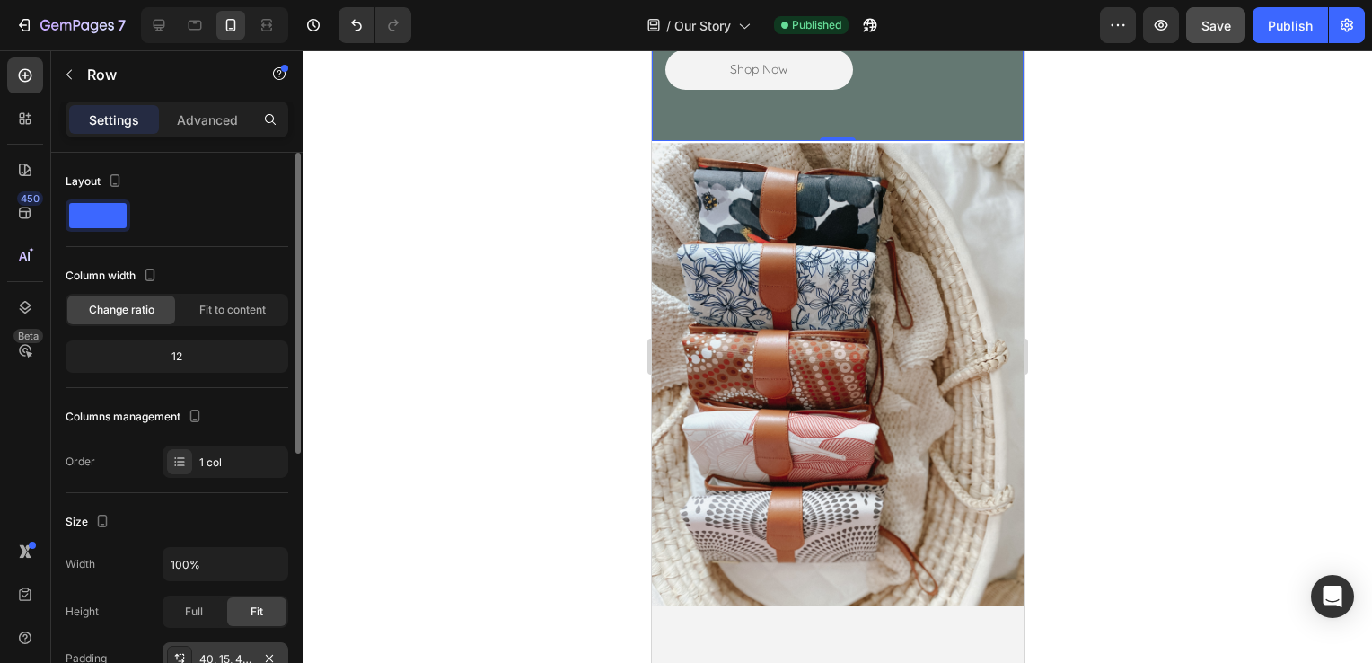
click at [228, 0] on html "7 Version history / Our Story Published Preview Save Publish 450 Beta Sections(…" at bounding box center [686, 0] width 1372 height 0
click at [231, 657] on div "40, 15, 40, 15" at bounding box center [225, 659] width 52 height 16
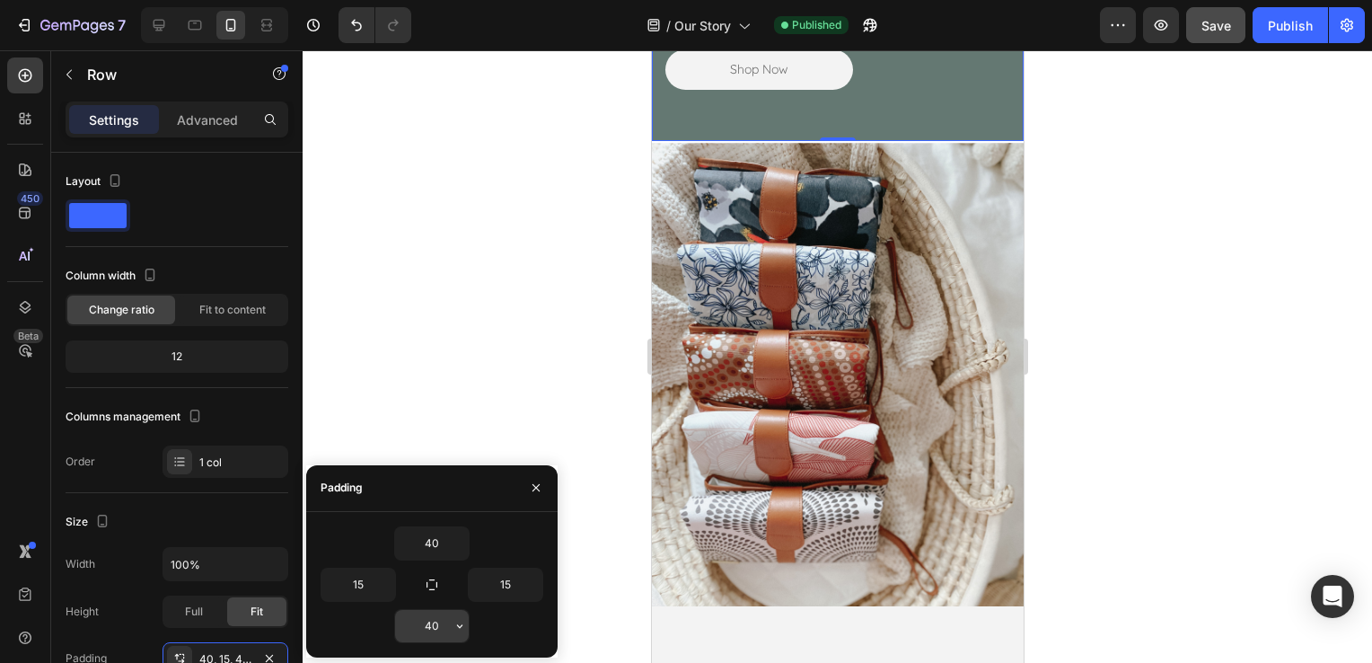
click at [413, 629] on input "40" at bounding box center [432, 626] width 74 height 32
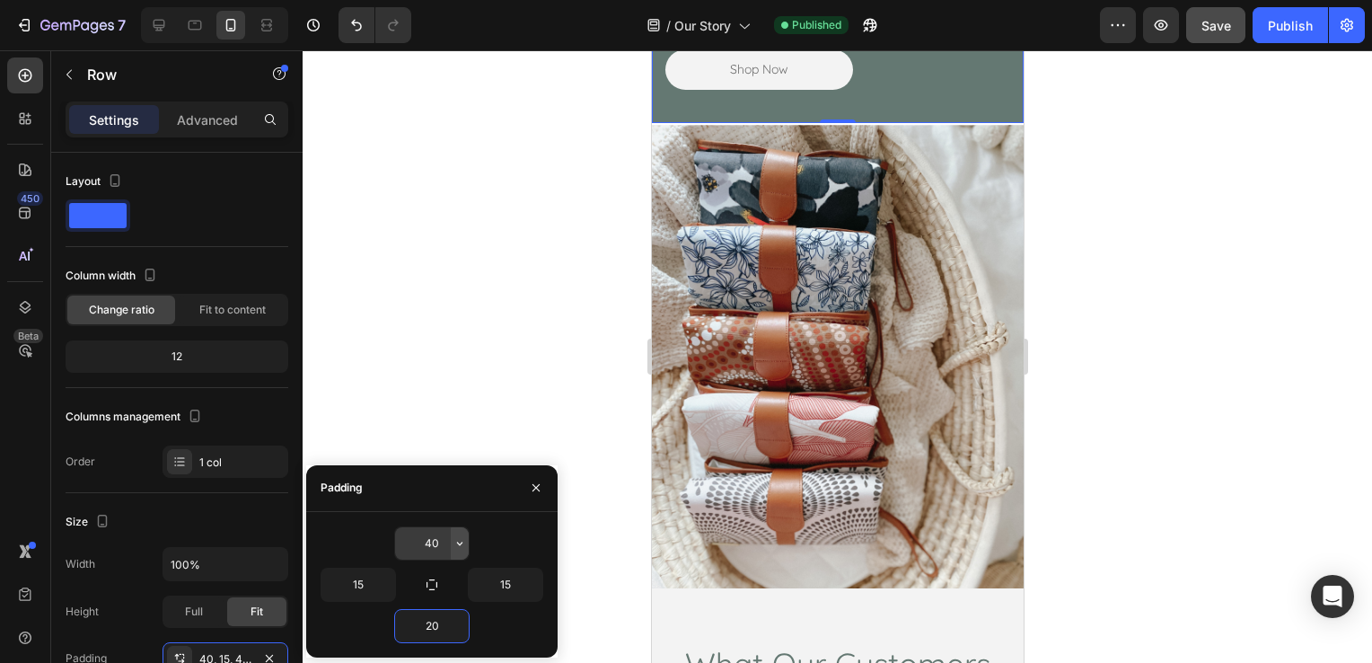
type input "2"
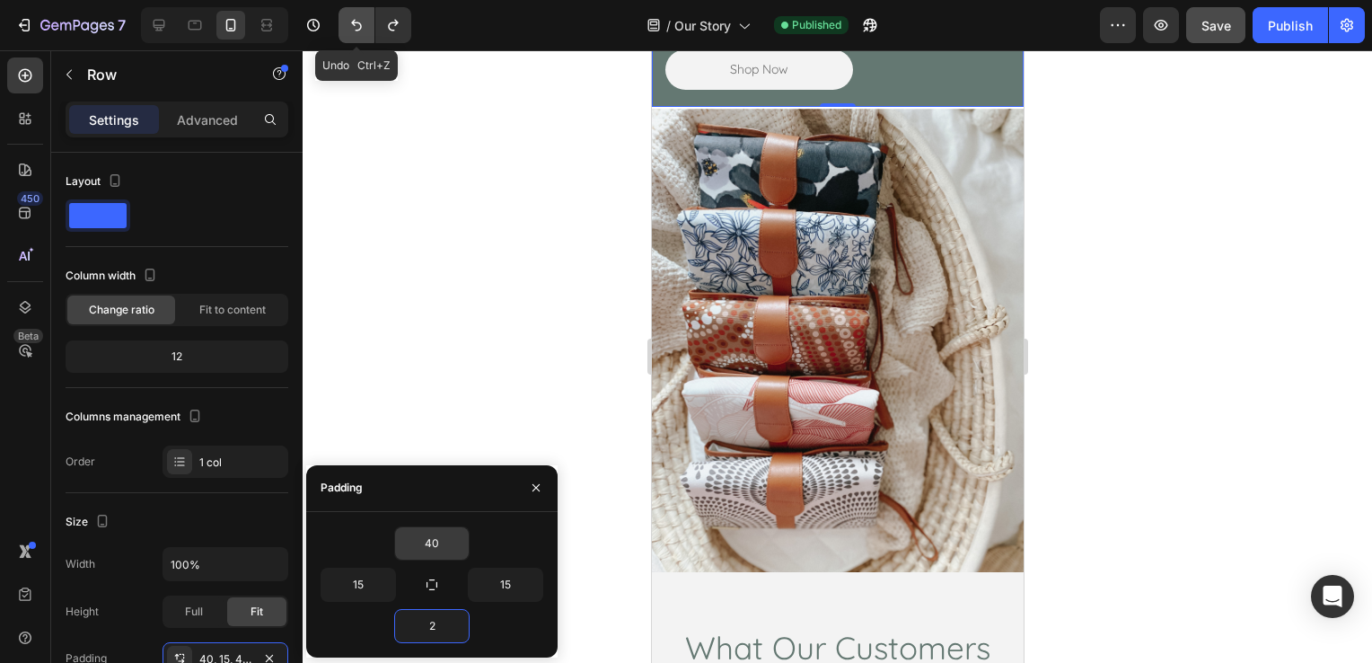
click at [366, 16] on button "Undo/Redo" at bounding box center [356, 25] width 36 height 36
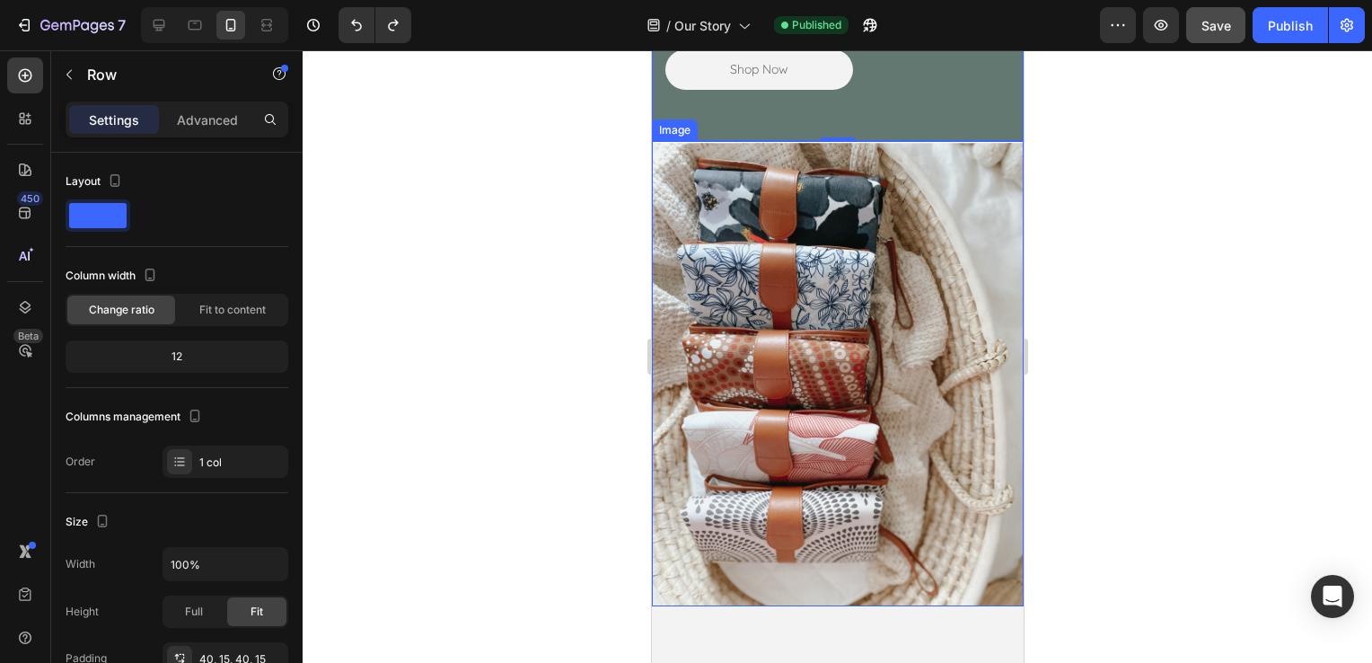
click at [1143, 242] on div at bounding box center [837, 356] width 1069 height 612
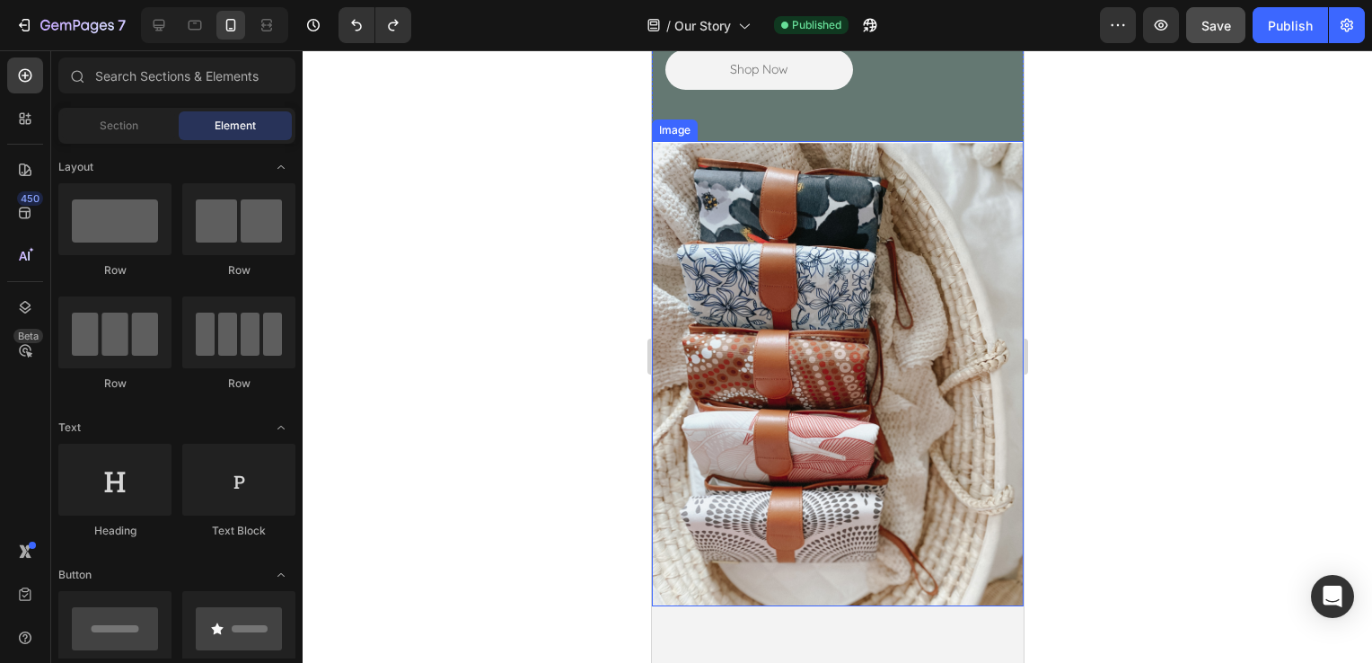
click at [911, 193] on img at bounding box center [837, 373] width 372 height 465
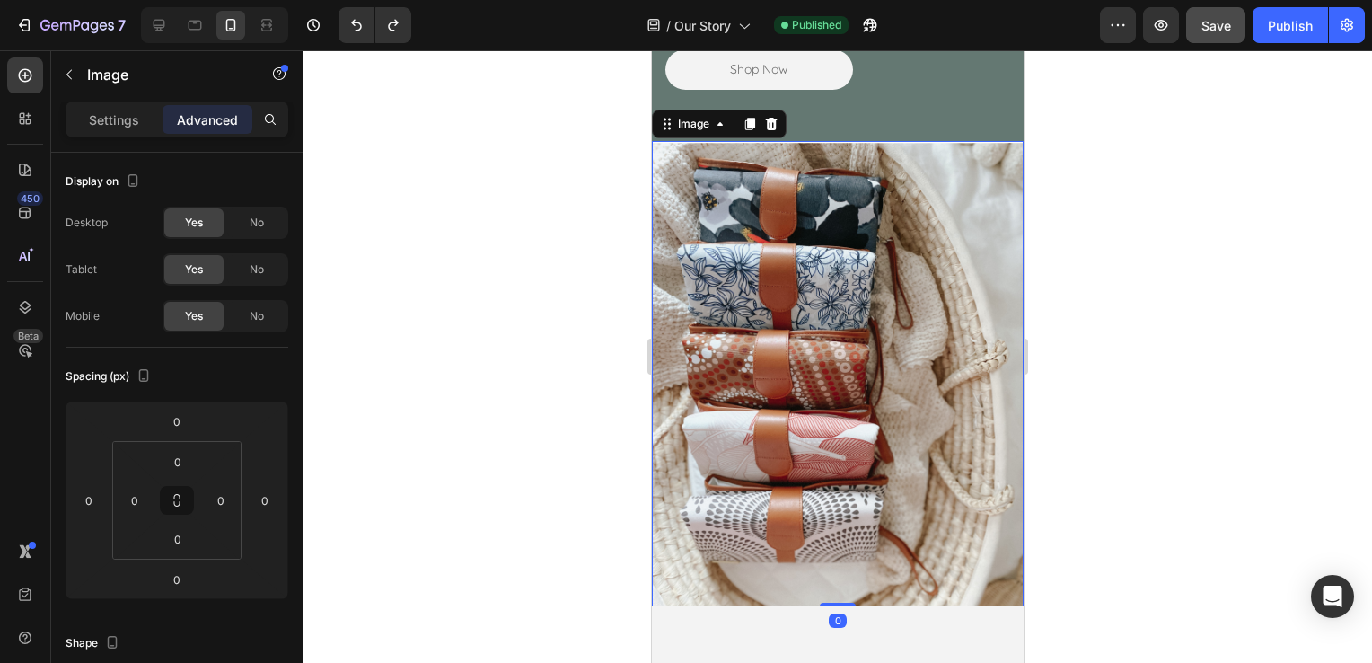
click at [1257, 127] on div at bounding box center [837, 356] width 1069 height 612
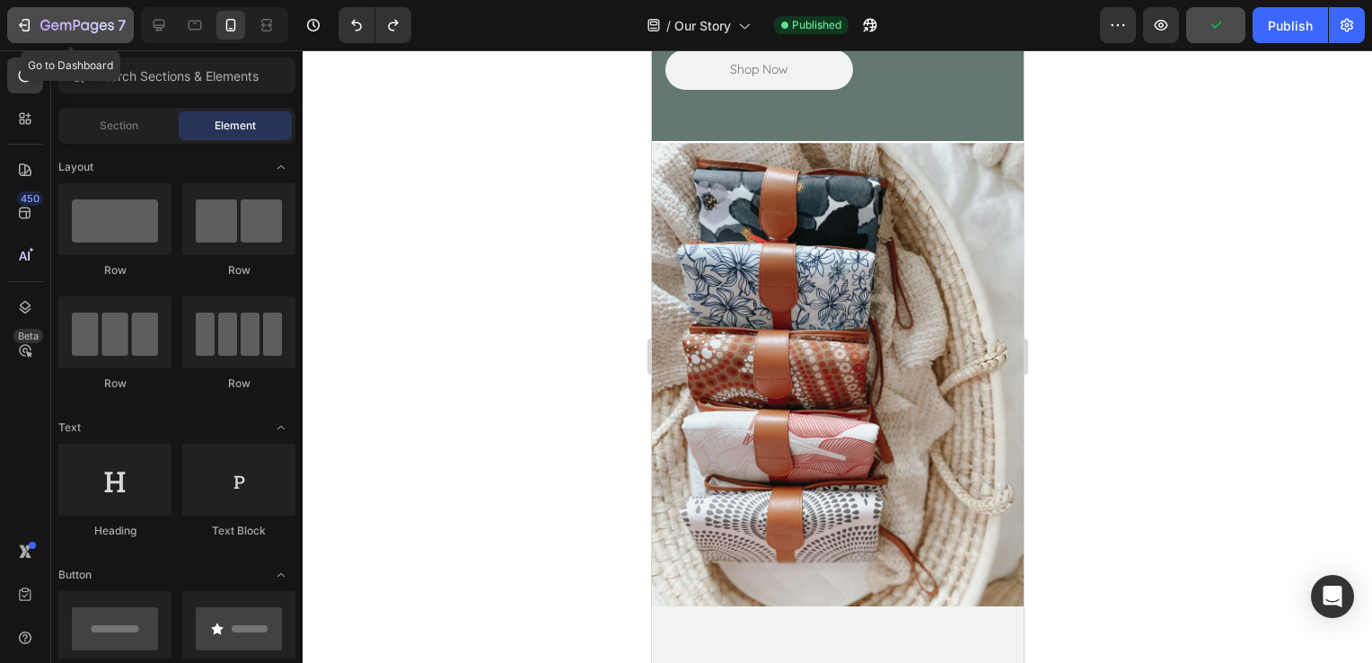
click at [25, 22] on icon "button" at bounding box center [24, 25] width 18 height 18
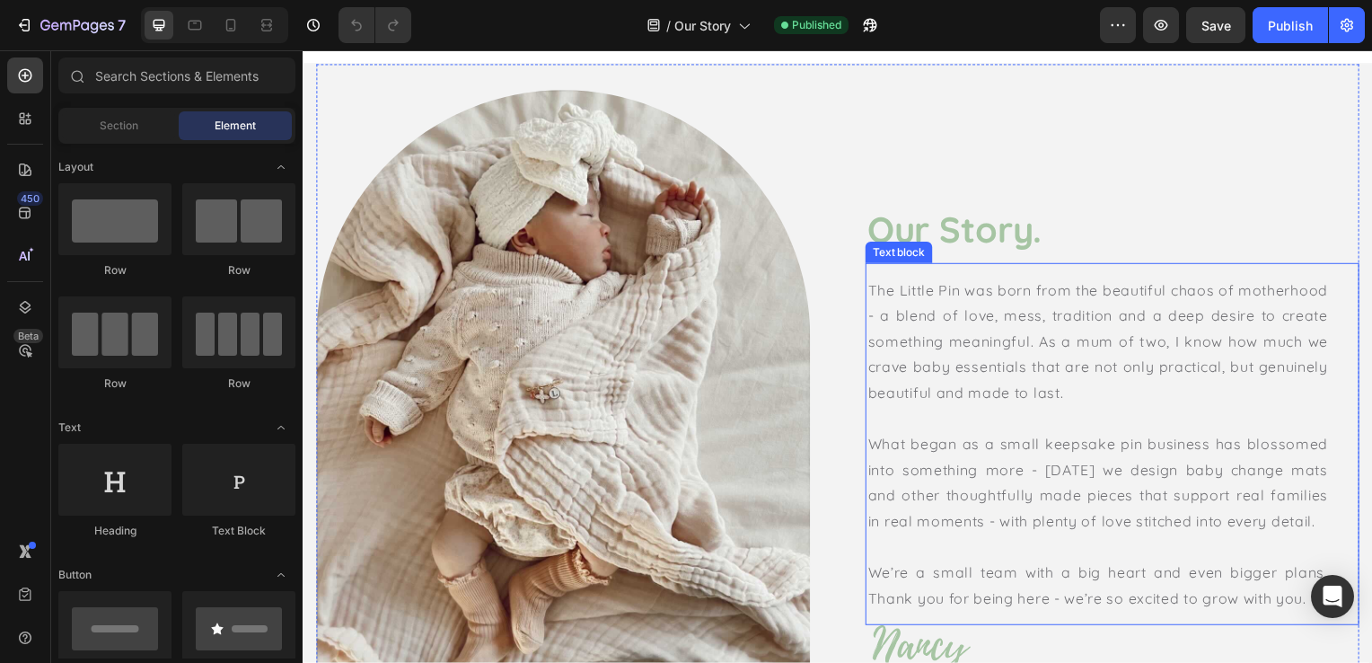
scroll to position [90, 0]
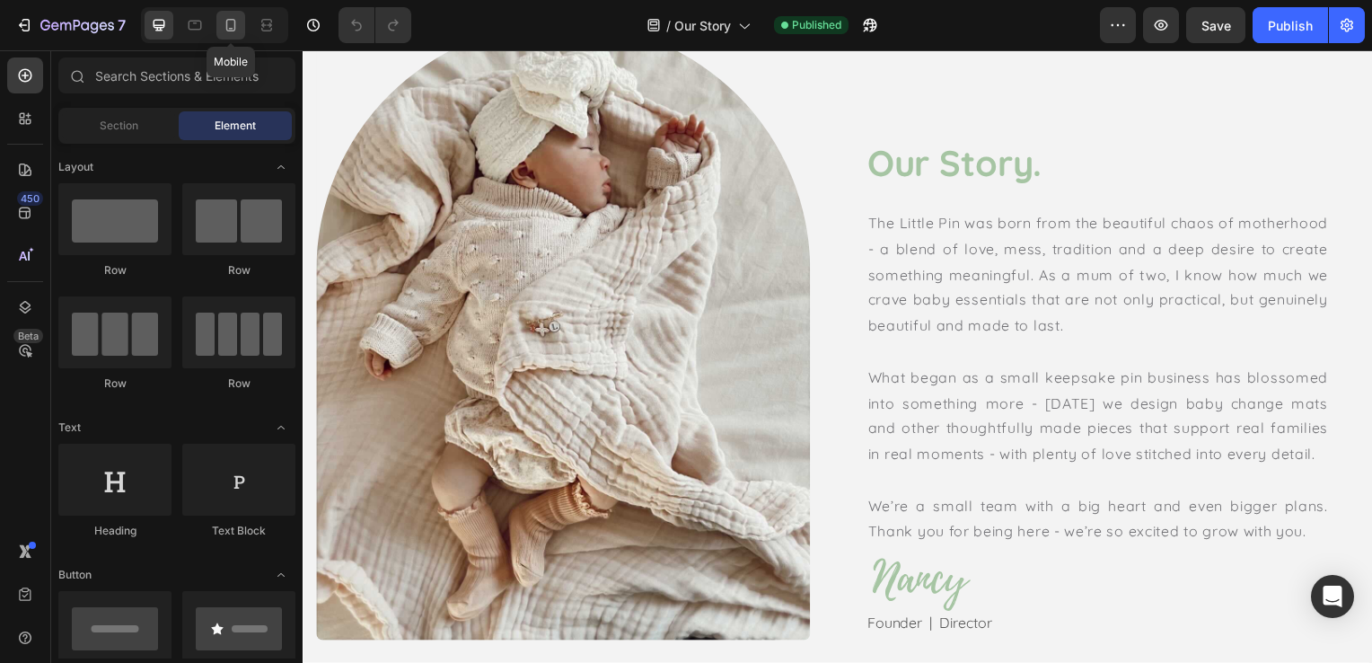
click at [237, 31] on icon at bounding box center [231, 25] width 18 height 18
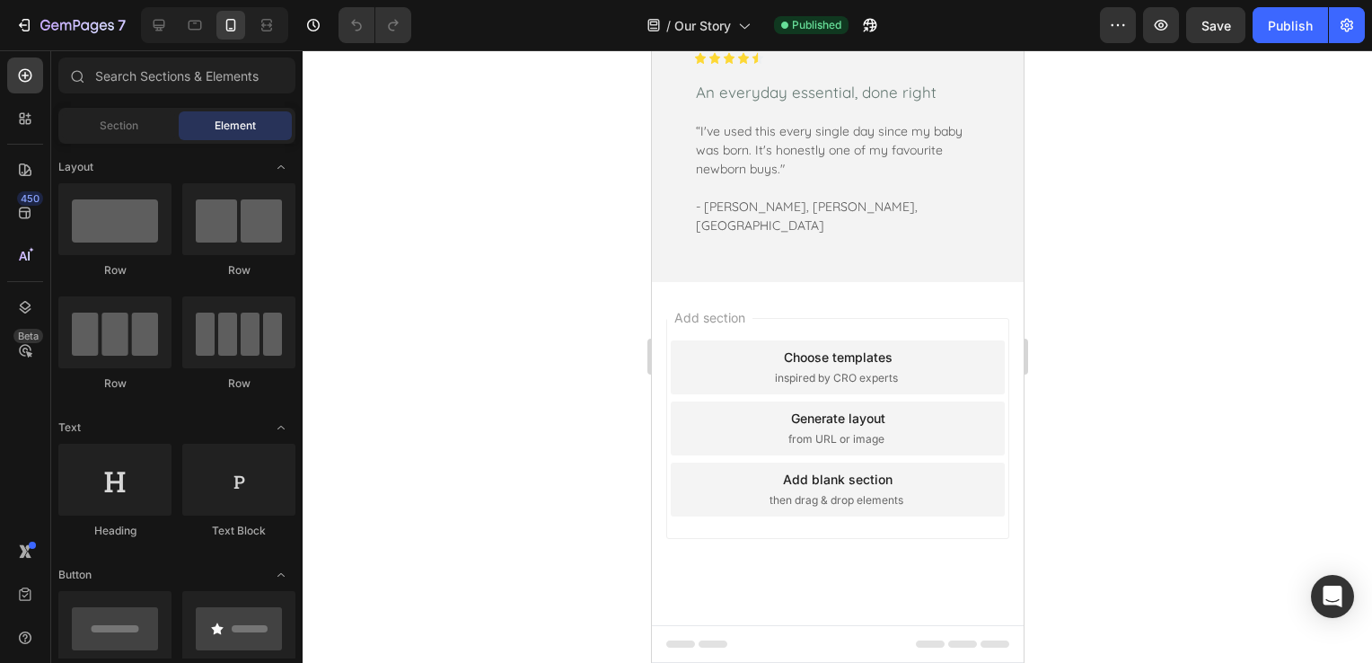
scroll to position [2155, 0]
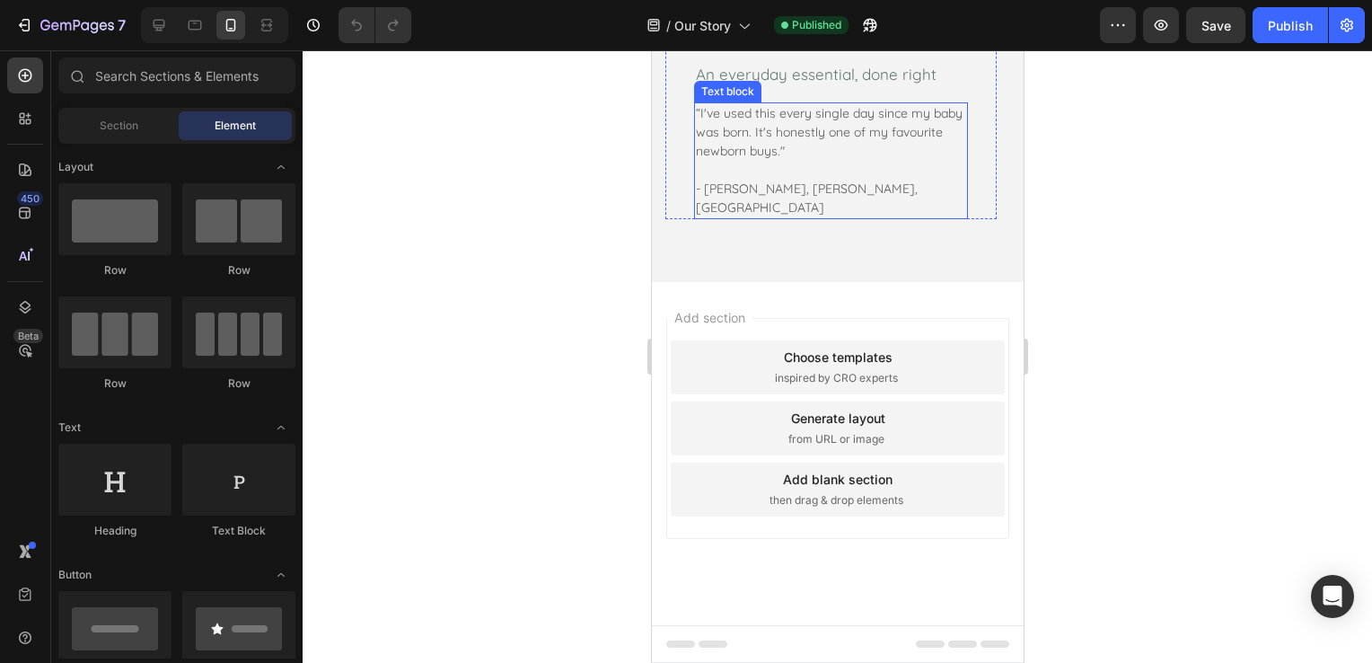
click at [802, 217] on p "- [PERSON_NAME], [PERSON_NAME], [GEOGRAPHIC_DATA]" at bounding box center [830, 199] width 270 height 38
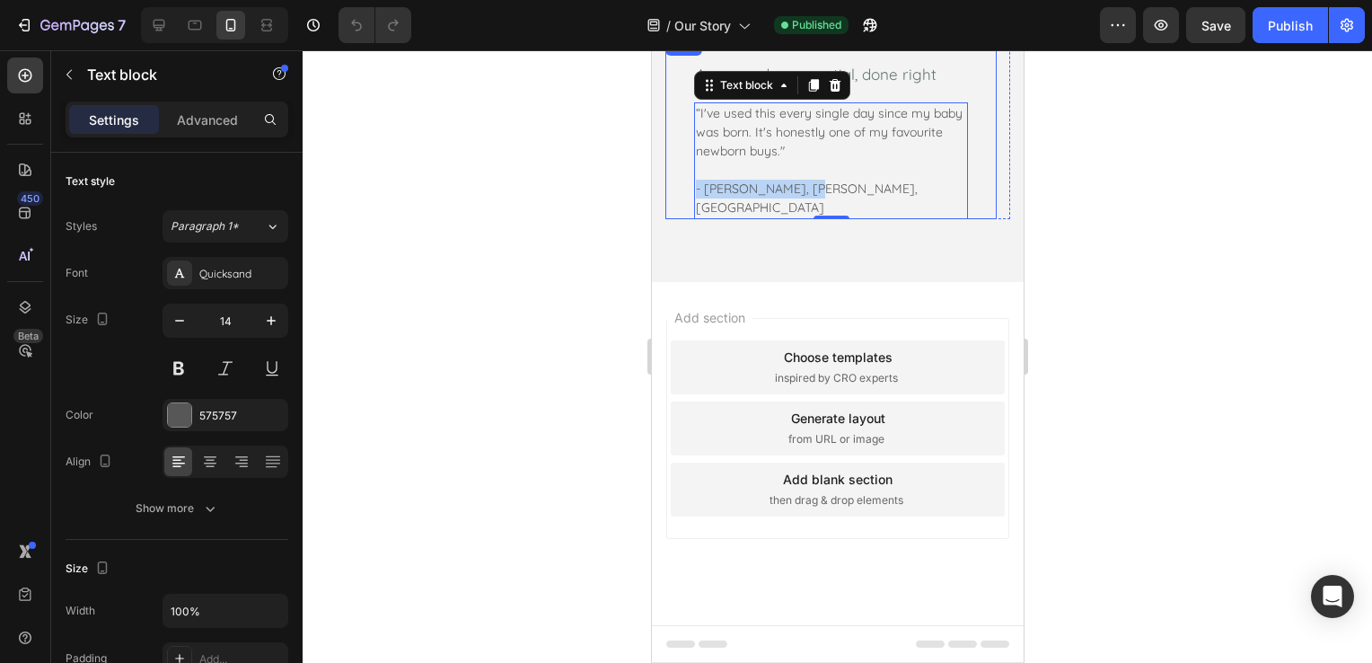
drag, startPoint x: 806, startPoint y: 461, endPoint x: 689, endPoint y: 457, distance: 116.8
click at [689, 219] on div "Icon Icon Icon Icon Icon Row An everyday essential, done right Text block “I've…" at bounding box center [829, 126] width 331 height 185
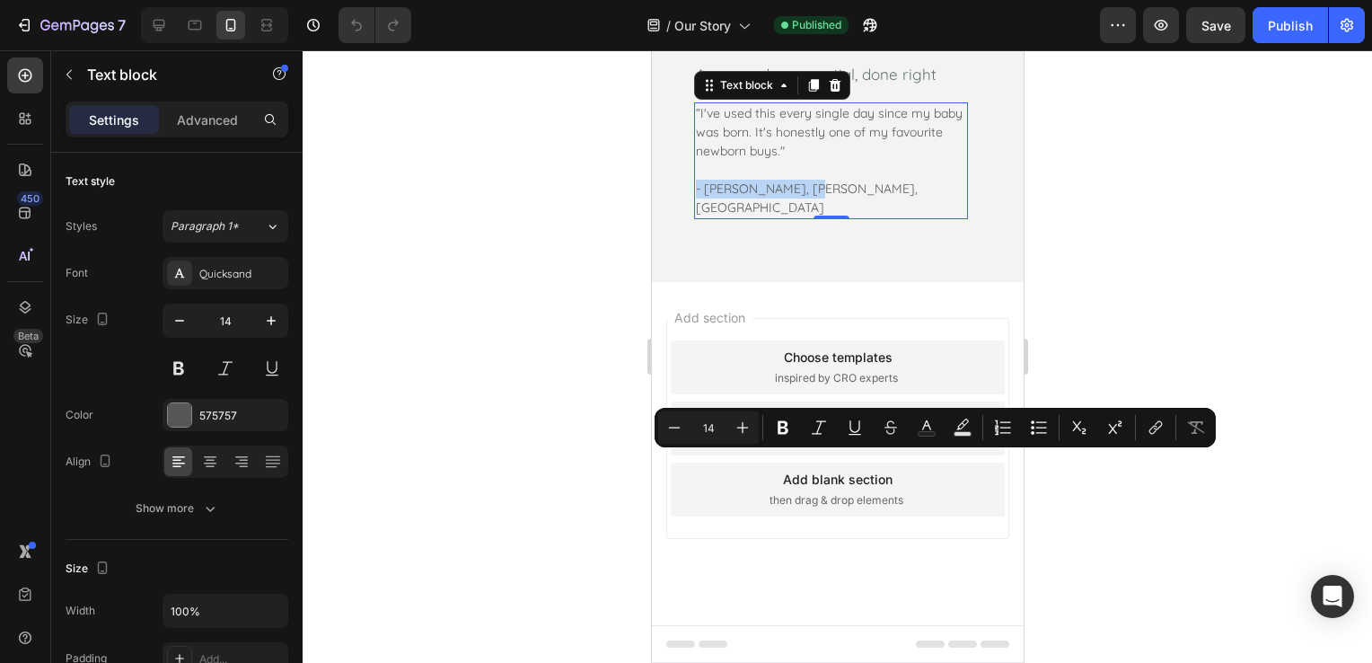
copy p "- [PERSON_NAME], [PERSON_NAME], [GEOGRAPHIC_DATA]"
click at [1172, 322] on div at bounding box center [837, 356] width 1069 height 612
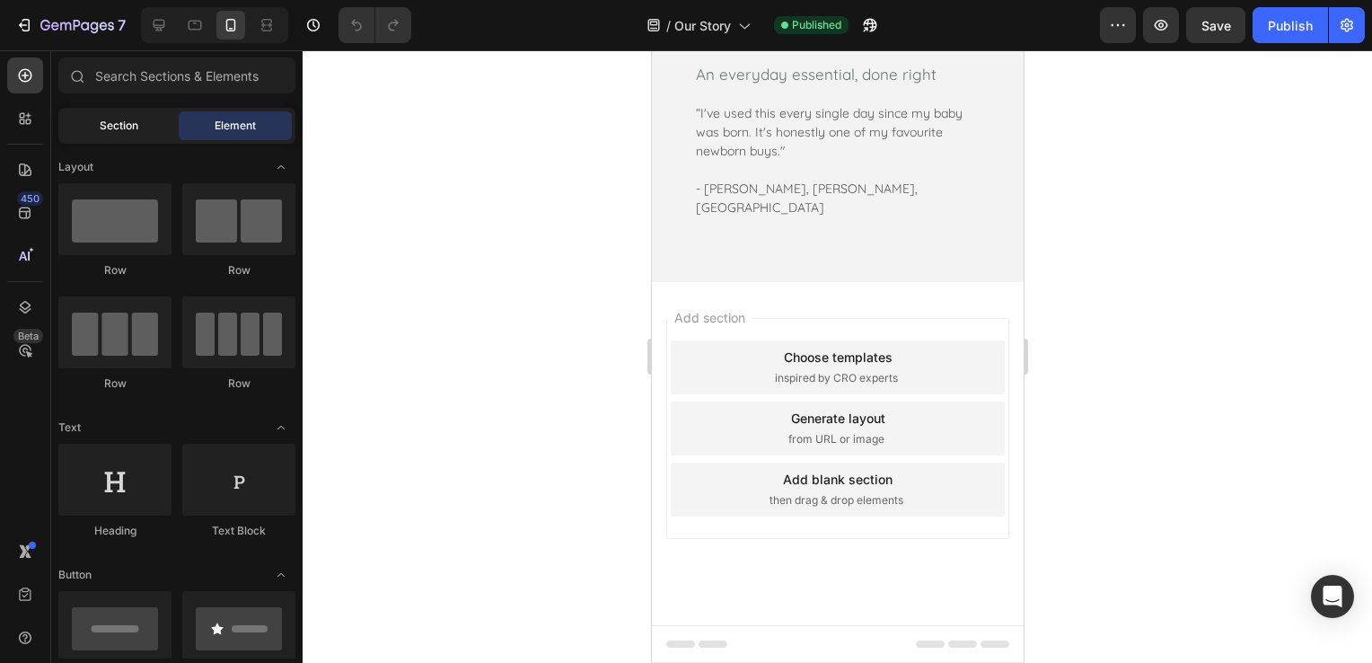
click at [73, 130] on div "Section" at bounding box center [118, 125] width 113 height 29
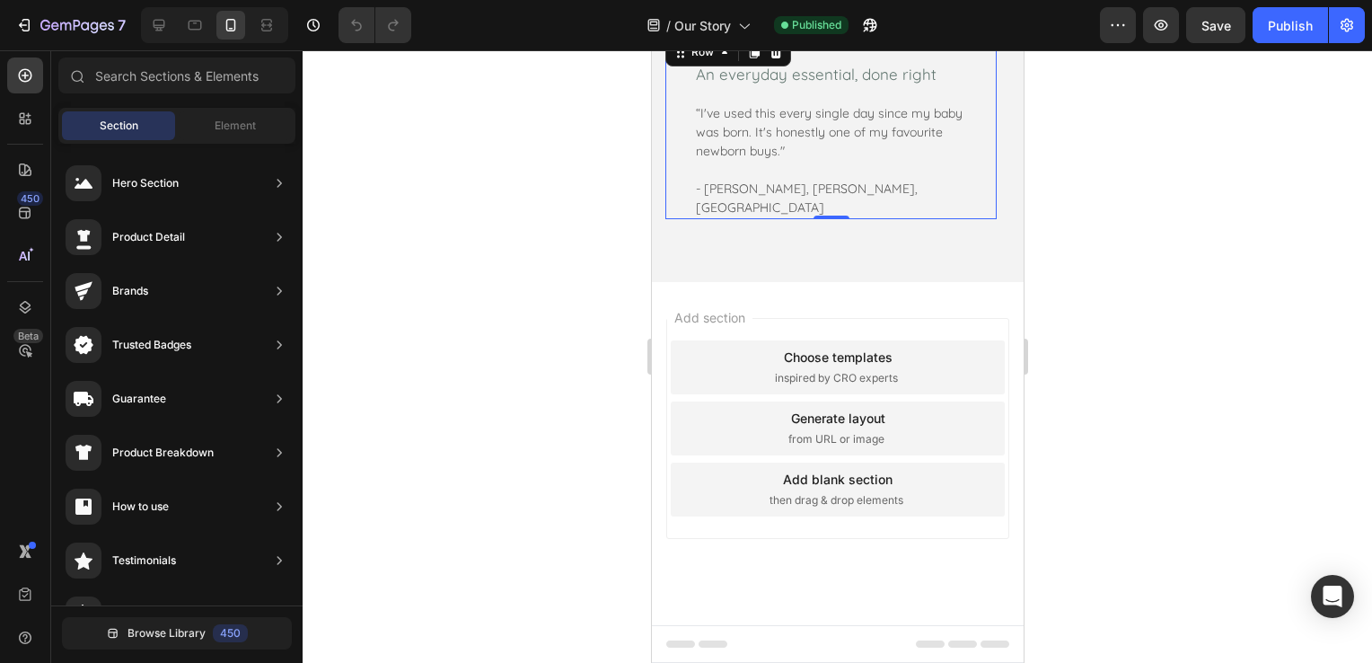
click at [973, 219] on div "Icon Icon Icon Icon Icon Row An everyday essential, done right Text block “I've…" at bounding box center [829, 126] width 331 height 185
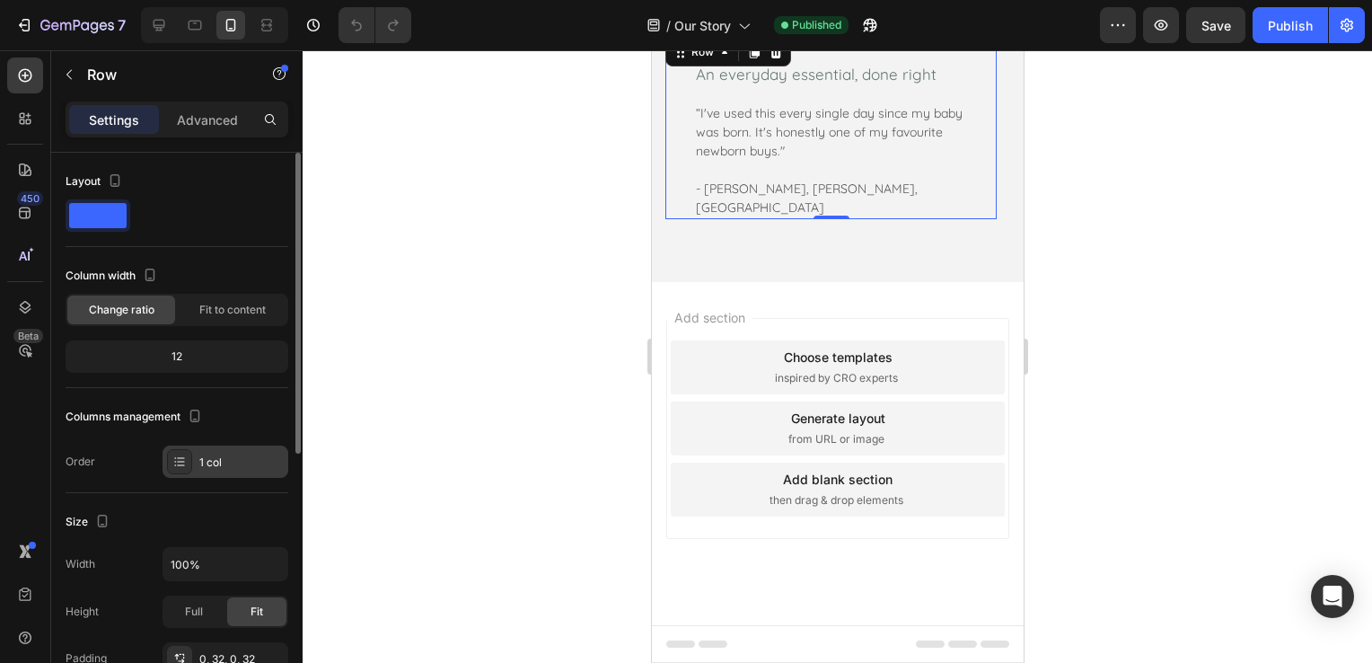
click at [215, 468] on div "1 col" at bounding box center [241, 462] width 84 height 16
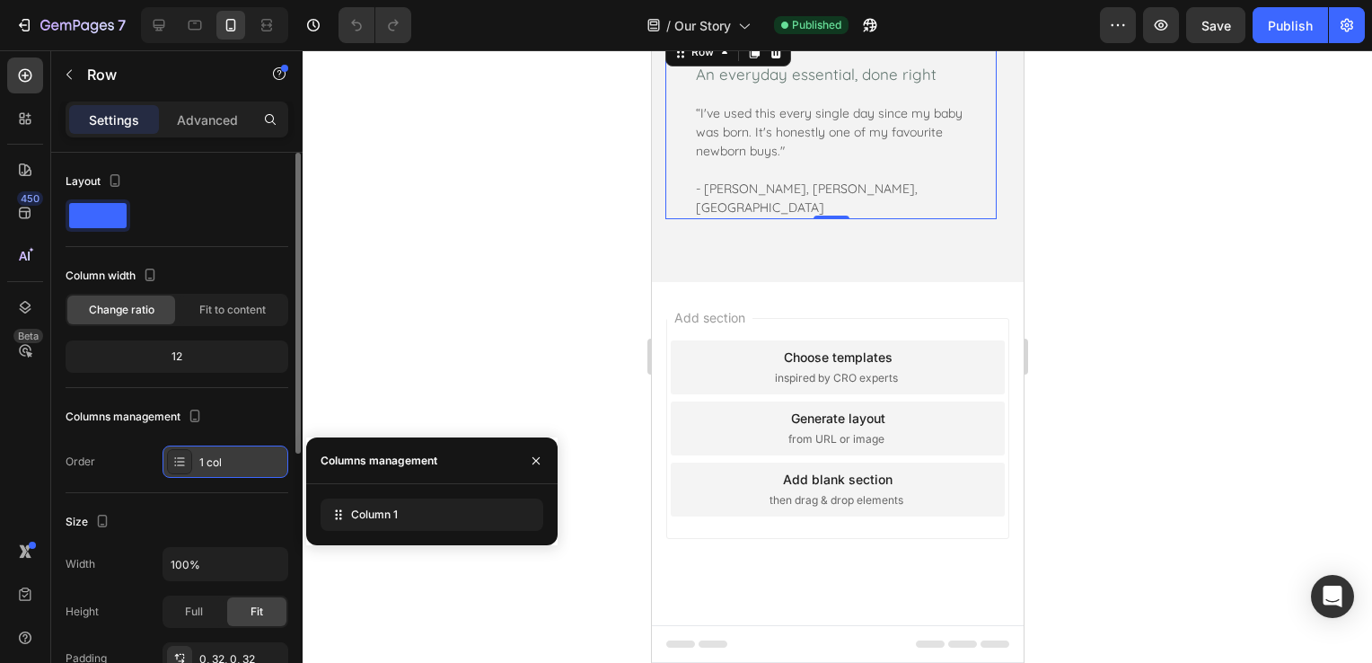
click at [217, 458] on div "1 col" at bounding box center [241, 462] width 84 height 16
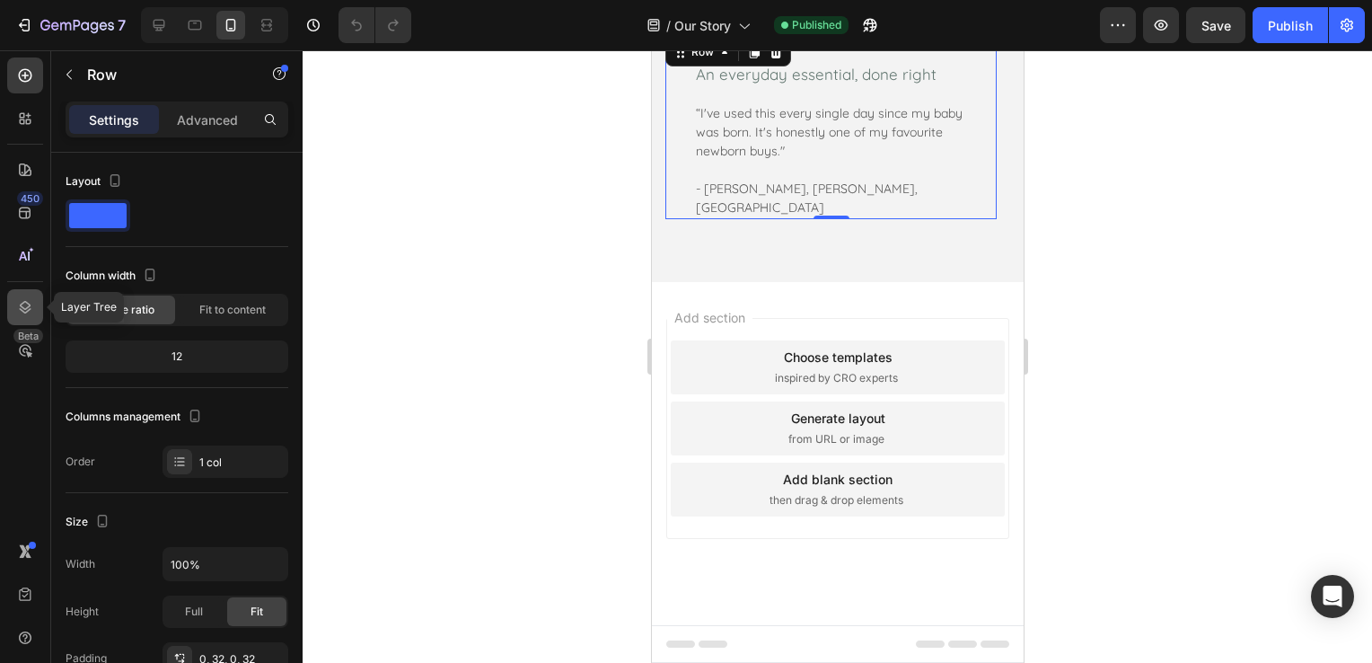
click at [40, 308] on div at bounding box center [25, 307] width 36 height 36
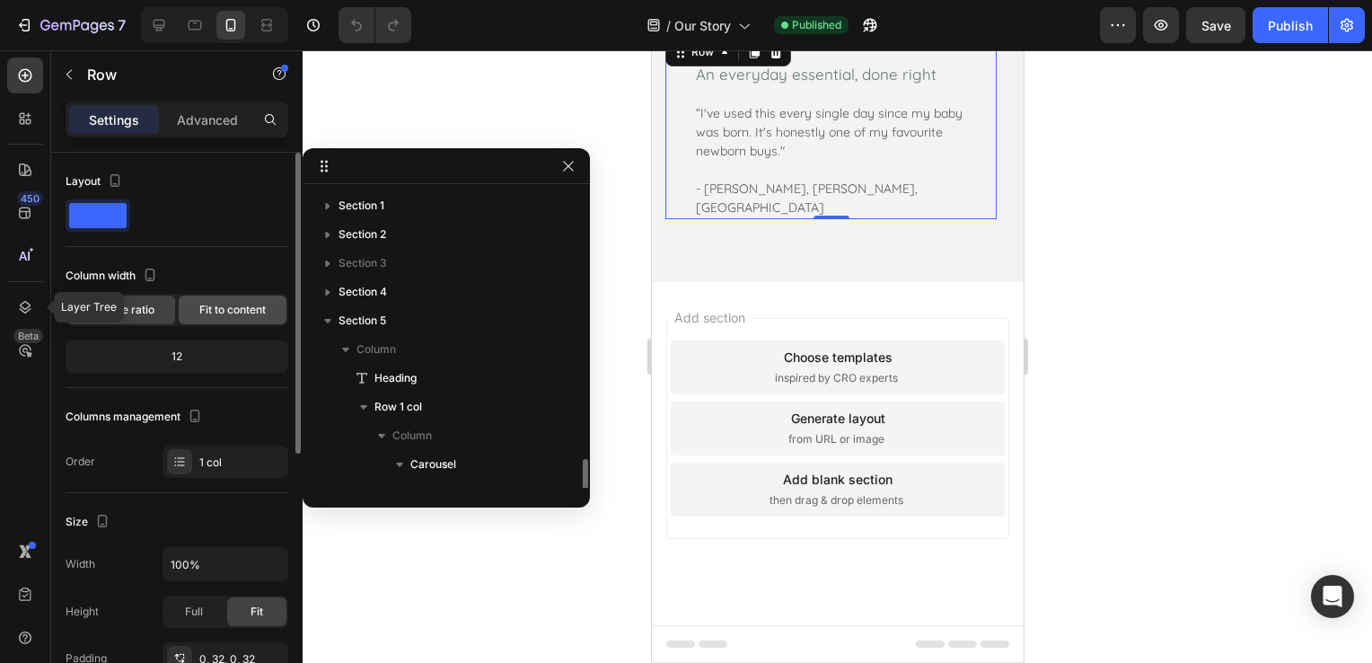
scroll to position [162, 0]
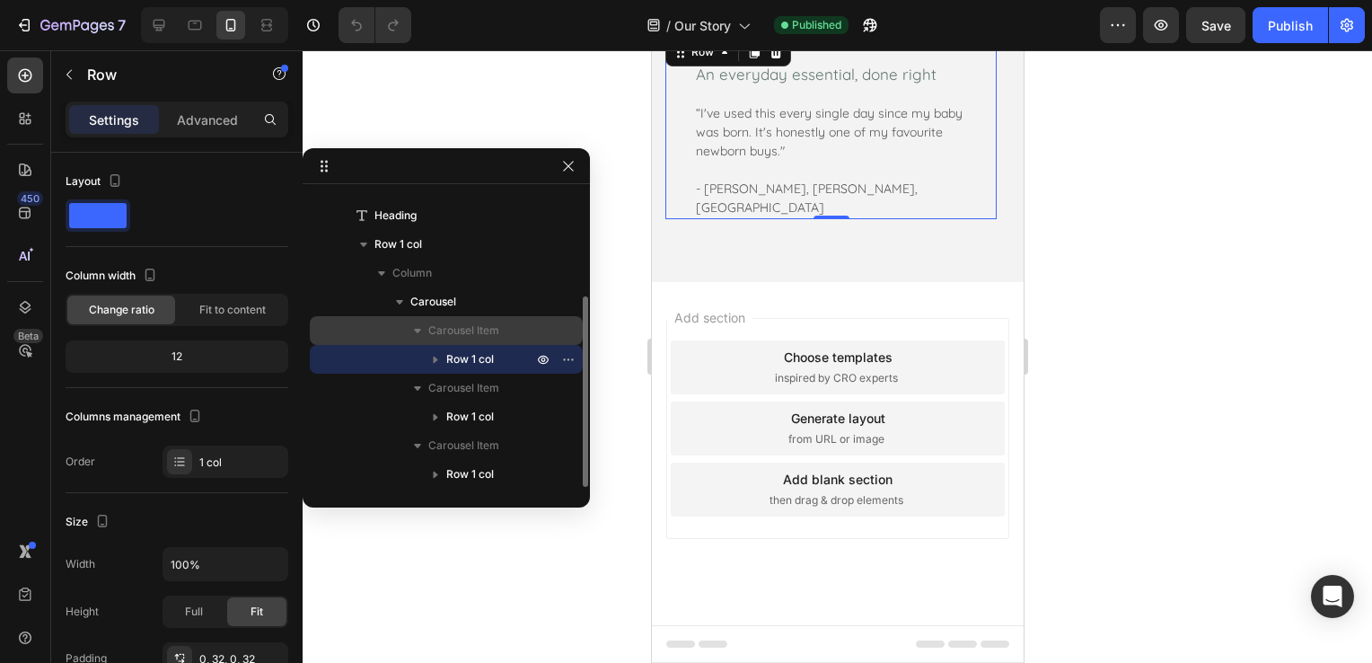
click at [481, 329] on span "Carousel Item" at bounding box center [463, 330] width 71 height 18
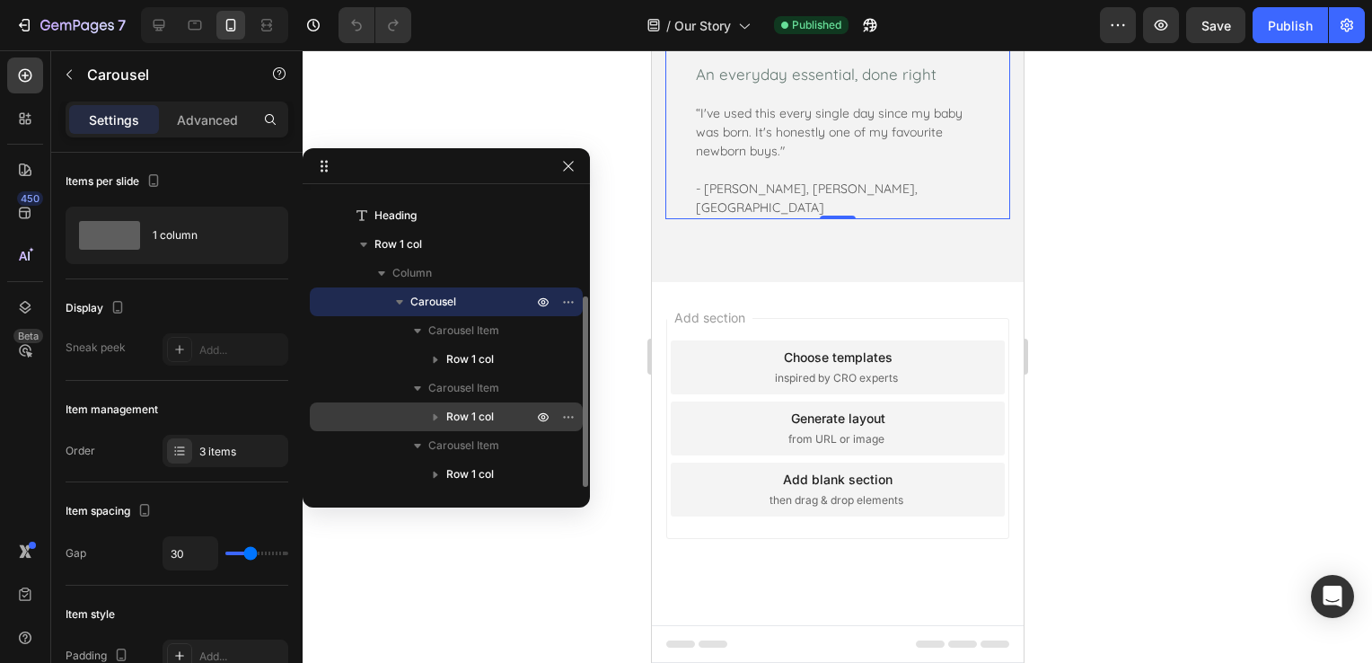
click at [479, 408] on span "Row 1 col" at bounding box center [470, 417] width 48 height 18
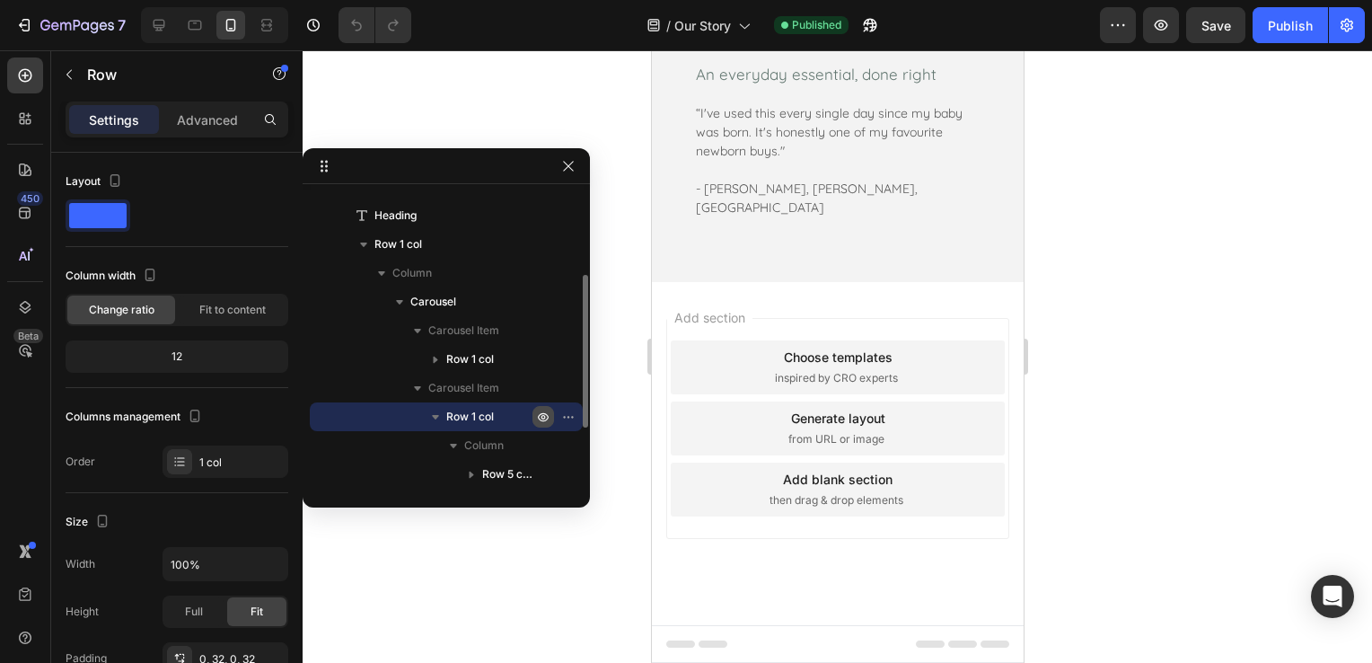
click at [537, 415] on icon "button" at bounding box center [543, 416] width 14 height 14
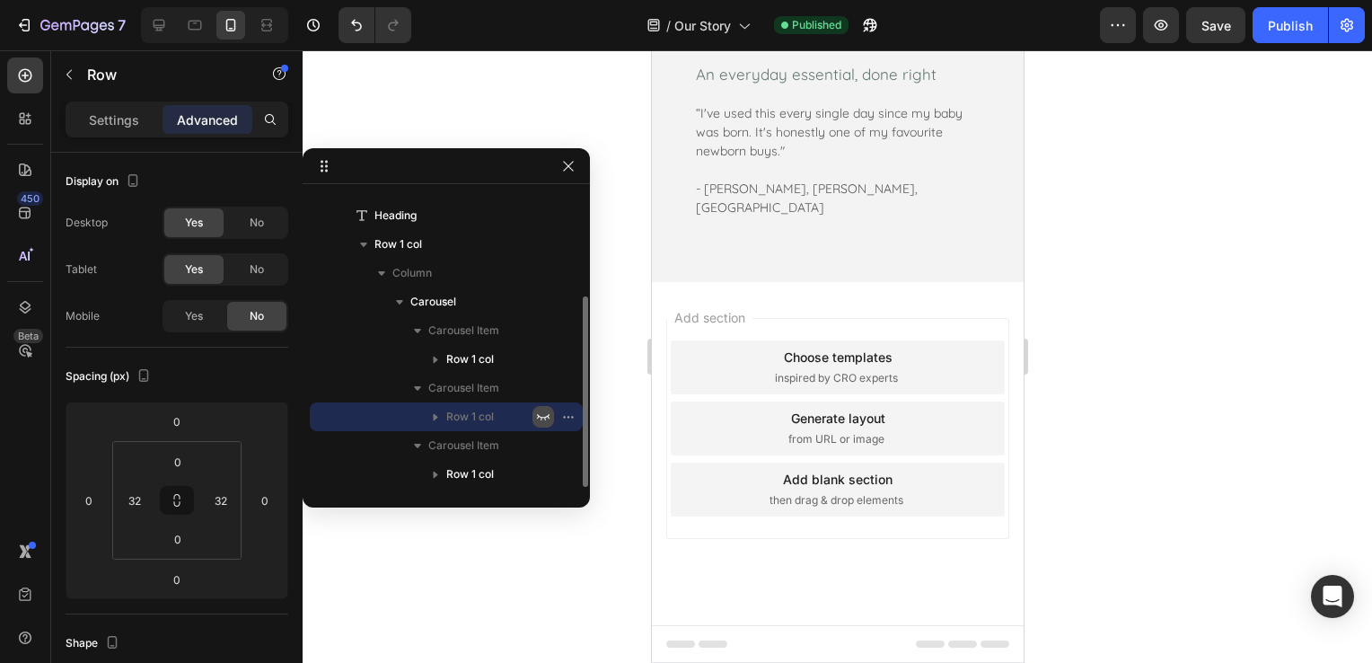
click at [534, 415] on button "button" at bounding box center [543, 417] width 22 height 22
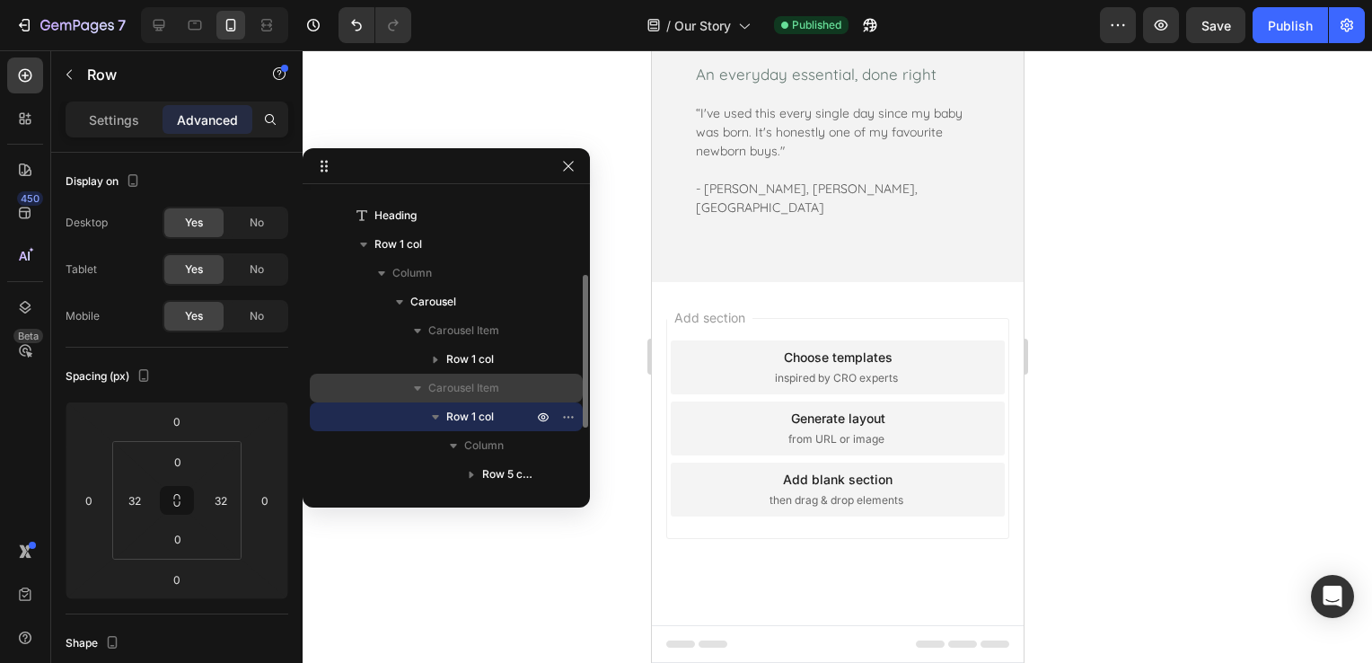
click at [478, 382] on span "Carousel Item" at bounding box center [463, 388] width 71 height 18
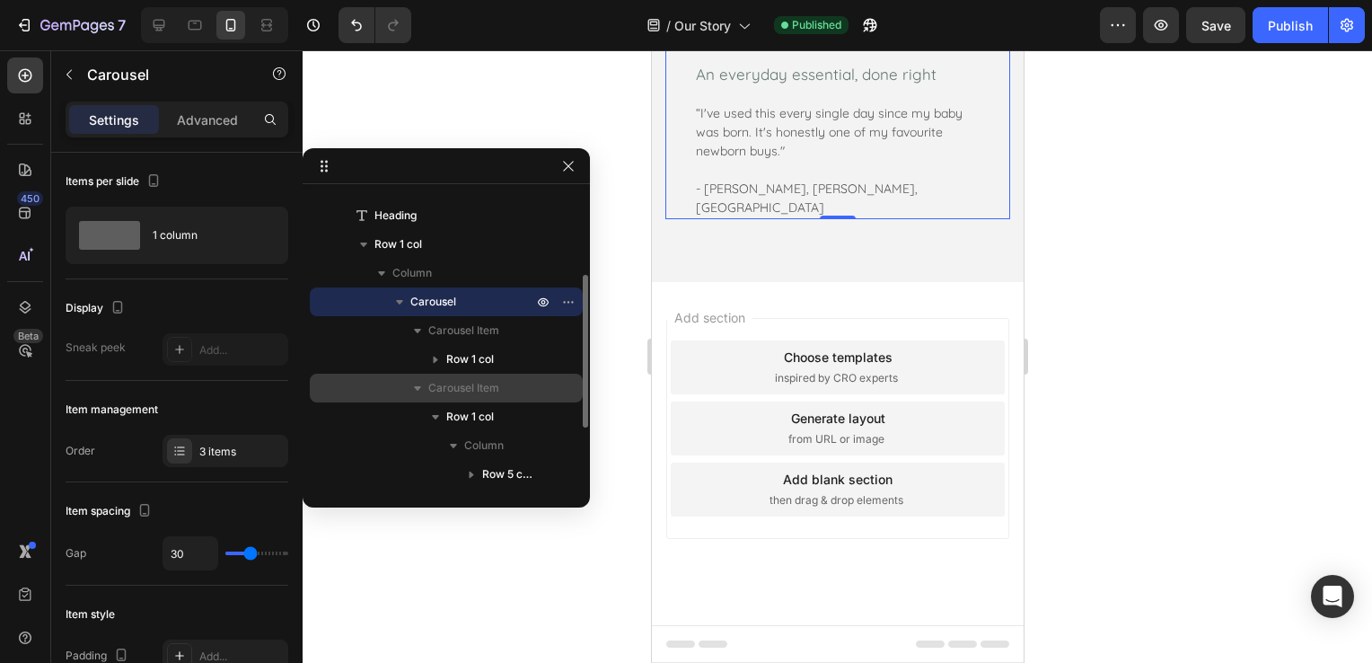
click at [476, 383] on span "Carousel Item" at bounding box center [463, 388] width 71 height 18
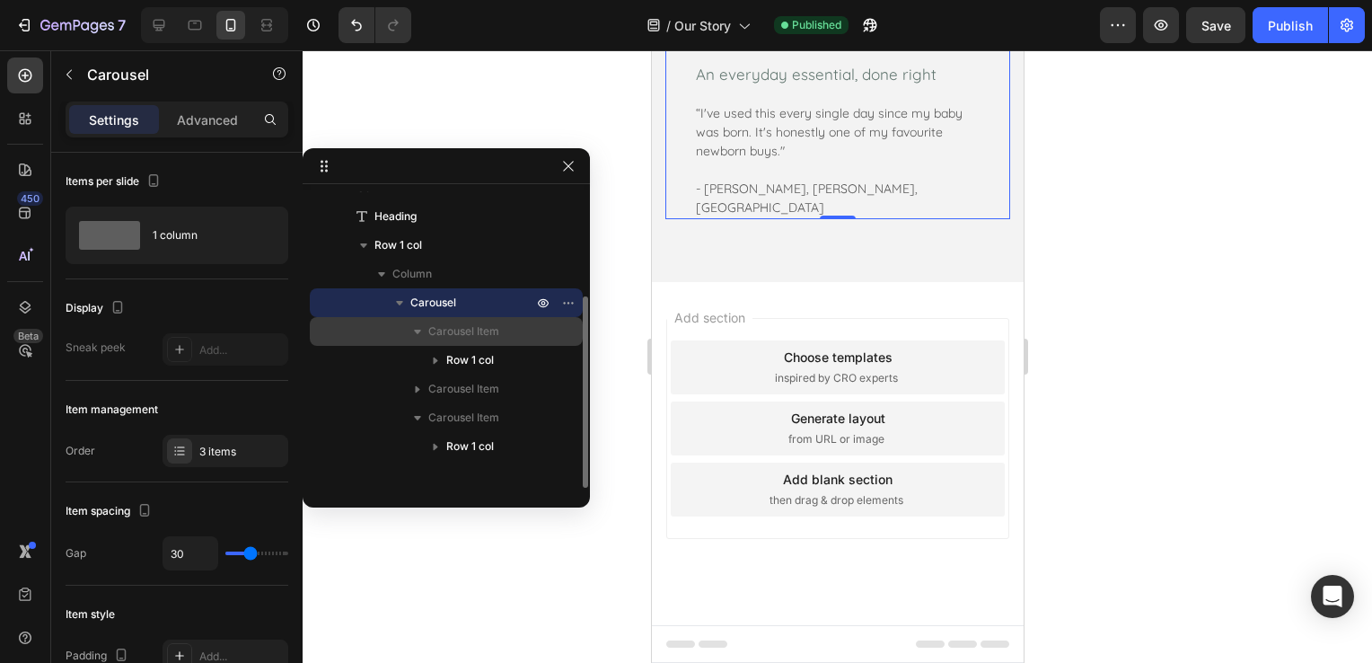
click at [484, 344] on div "Carousel Item" at bounding box center [446, 331] width 259 height 29
click at [475, 334] on span "Carousel Item" at bounding box center [463, 331] width 71 height 18
click at [474, 335] on span "Carousel Item" at bounding box center [463, 331] width 71 height 18
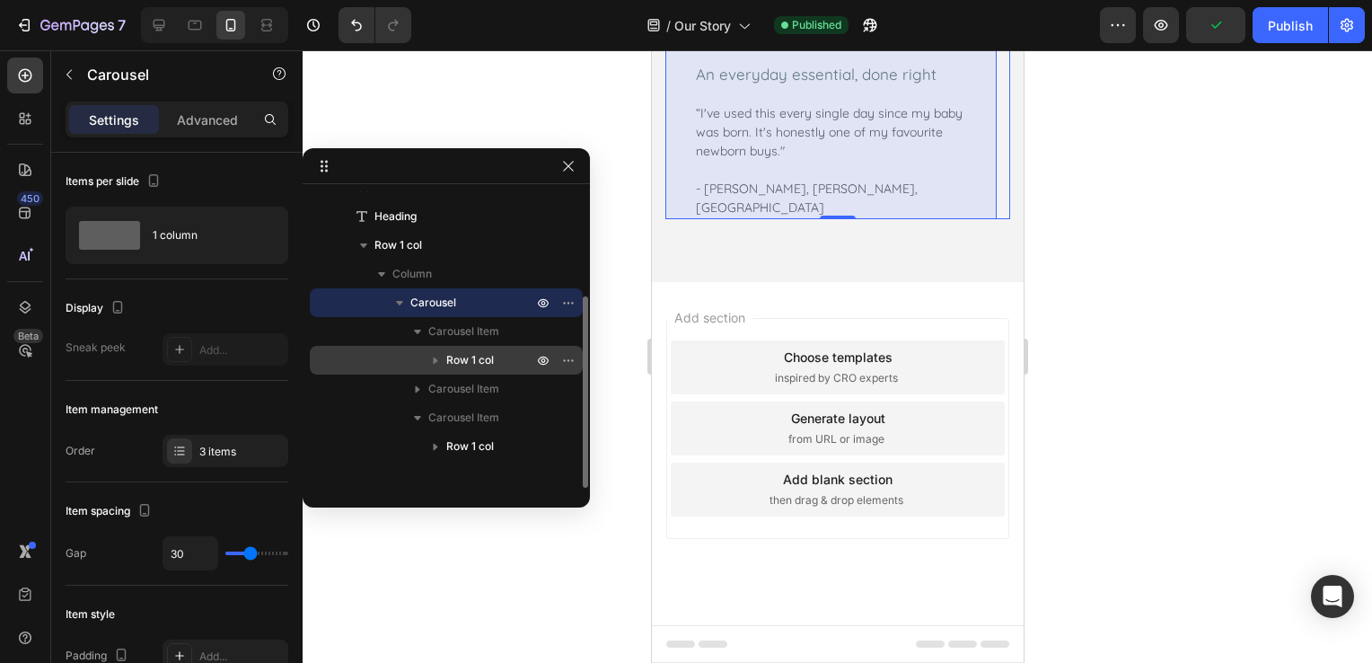
click at [477, 359] on span "Row 1 col" at bounding box center [470, 360] width 48 height 18
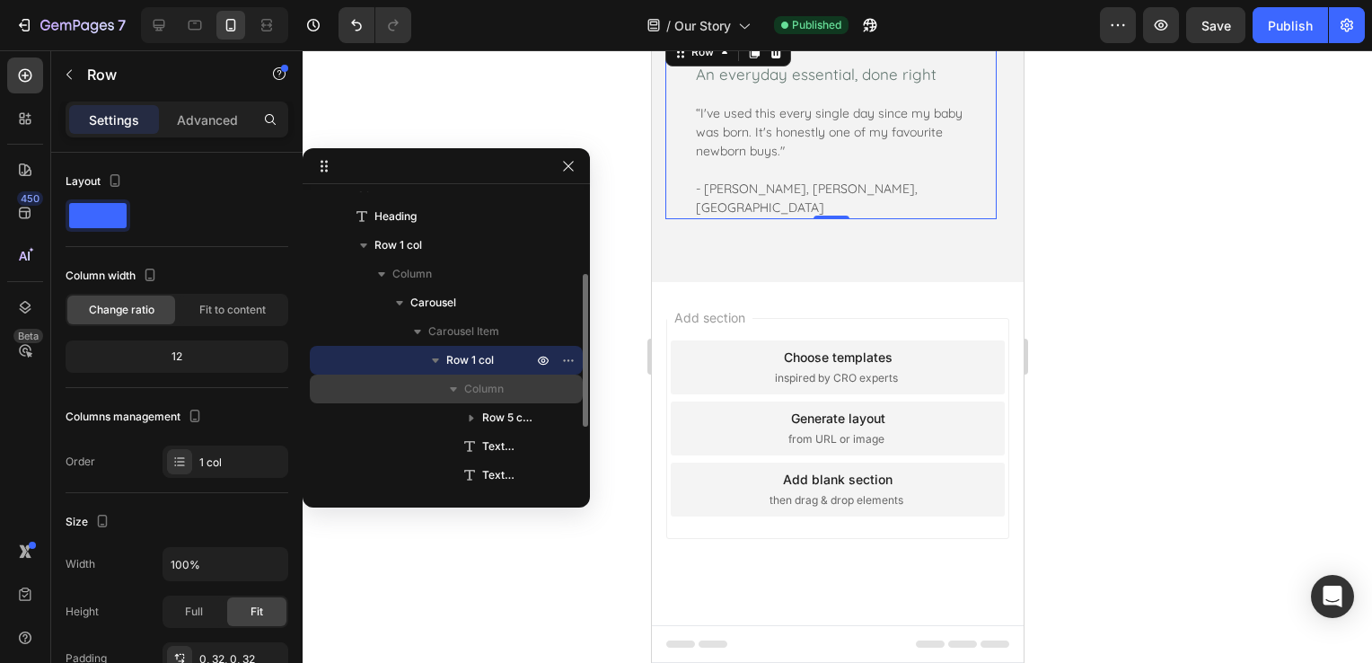
click at [482, 382] on span "Column" at bounding box center [484, 389] width 40 height 18
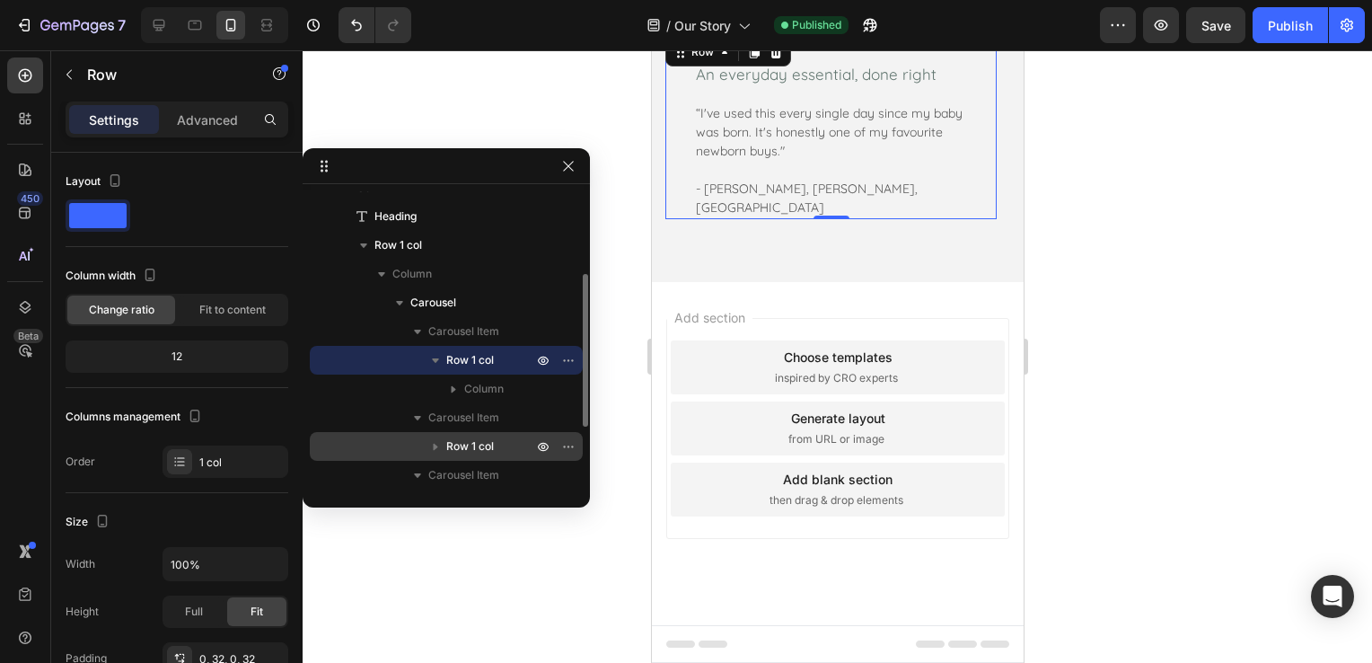
click at [478, 447] on span "Row 1 col" at bounding box center [470, 446] width 48 height 18
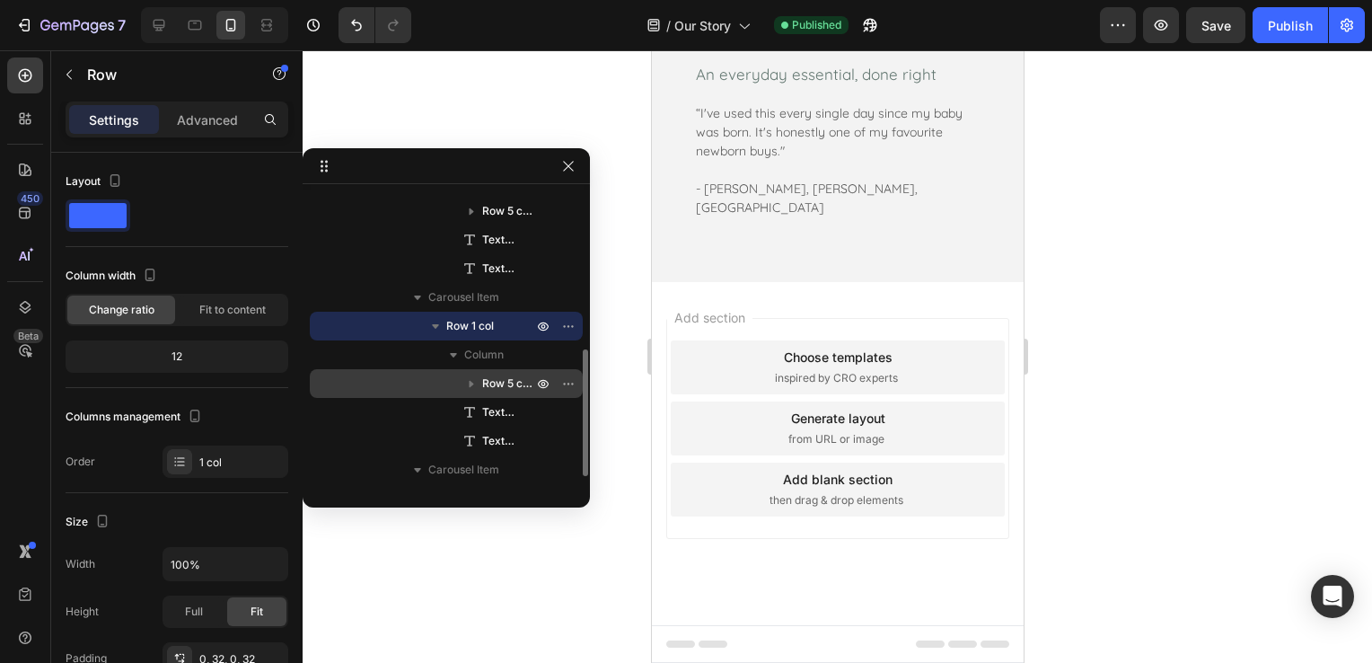
click at [487, 382] on span "Row 5 cols" at bounding box center [509, 383] width 54 height 18
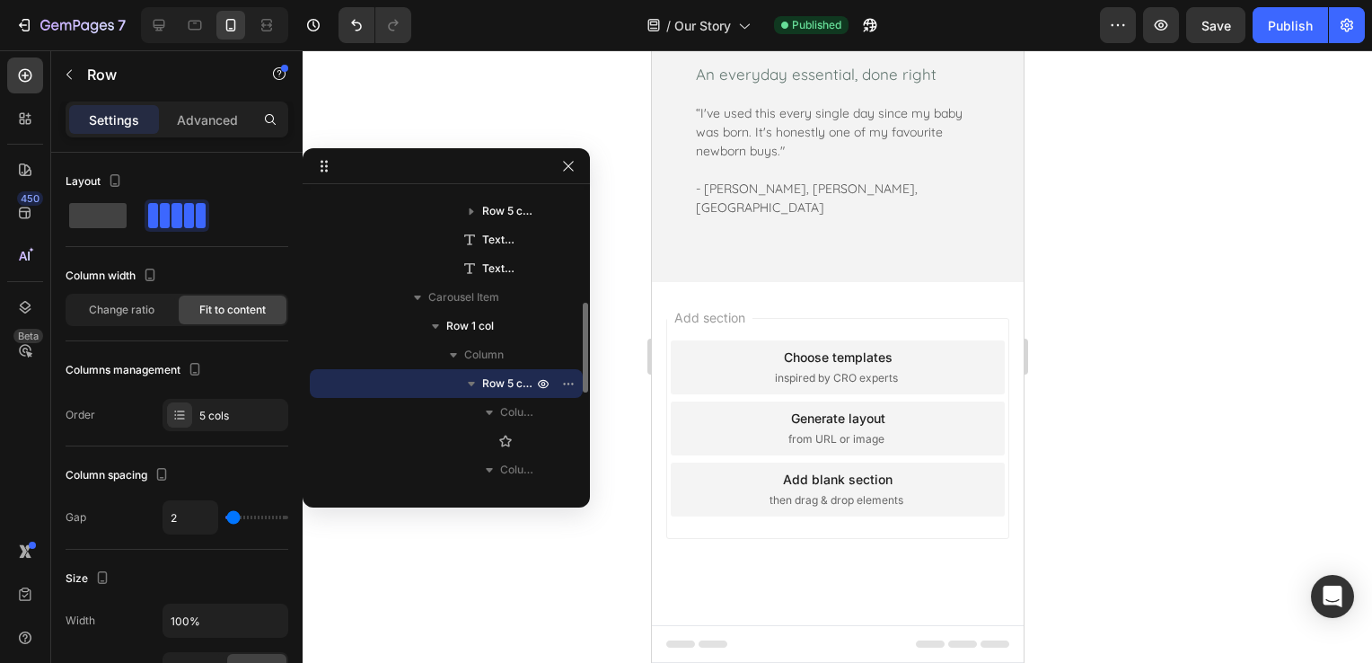
click at [493, 392] on div "Row 5 cols" at bounding box center [446, 383] width 259 height 29
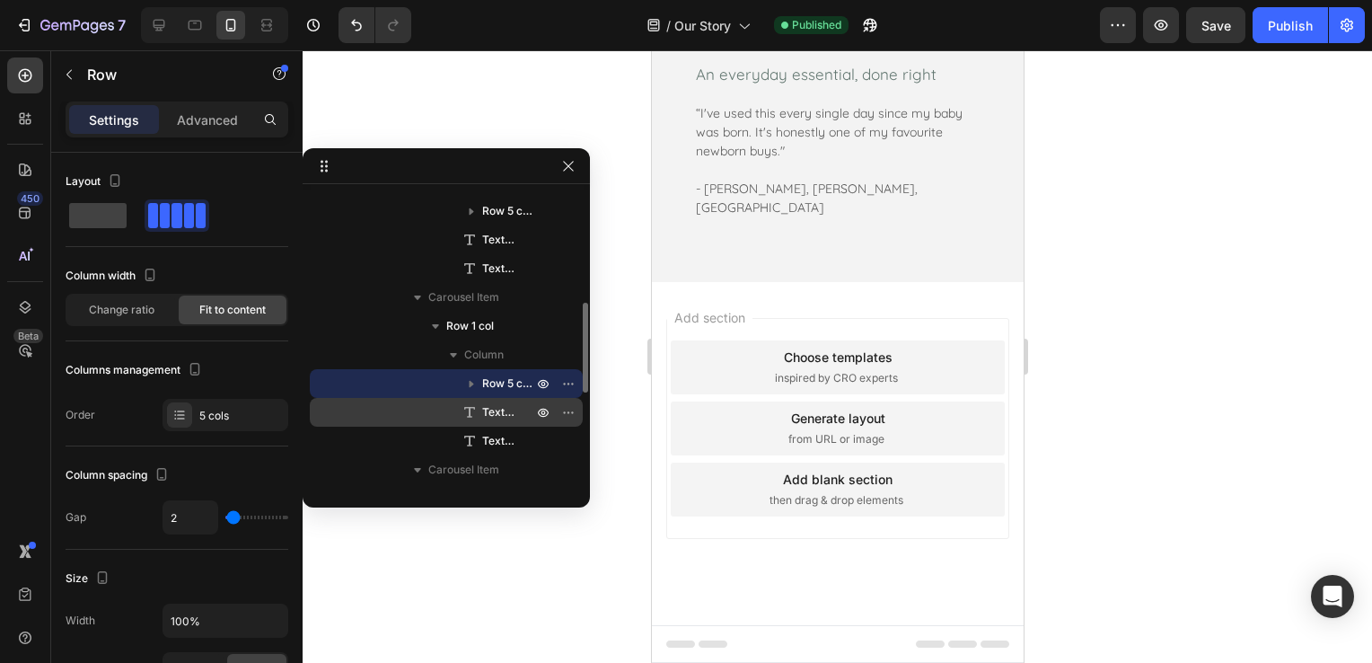
click at [496, 415] on span "Text block" at bounding box center [498, 412] width 32 height 18
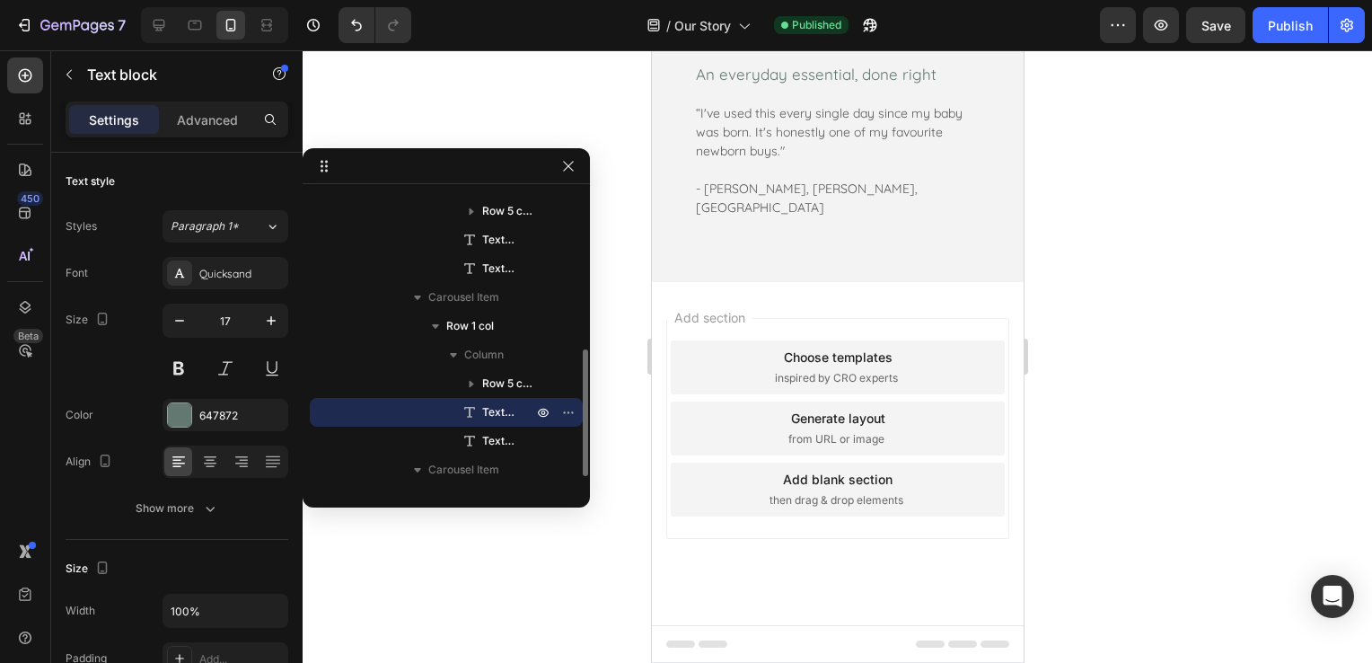
click at [496, 415] on span "Text block" at bounding box center [498, 412] width 32 height 18
click at [496, 417] on span "Text block" at bounding box center [498, 412] width 32 height 18
click at [495, 417] on span "Text block" at bounding box center [498, 412] width 32 height 18
click at [494, 418] on span "Text block" at bounding box center [498, 412] width 32 height 18
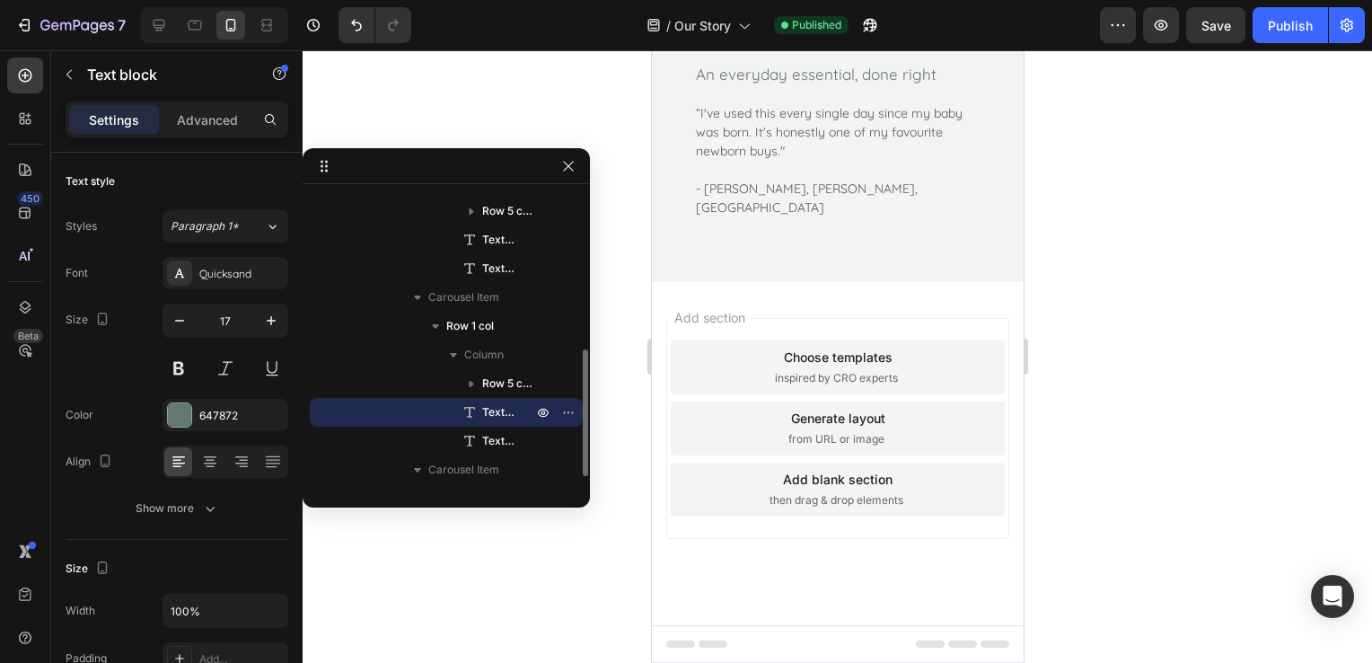
click at [493, 419] on span "Text block" at bounding box center [498, 412] width 32 height 18
click at [492, 421] on div "Text block" at bounding box center [446, 412] width 259 height 29
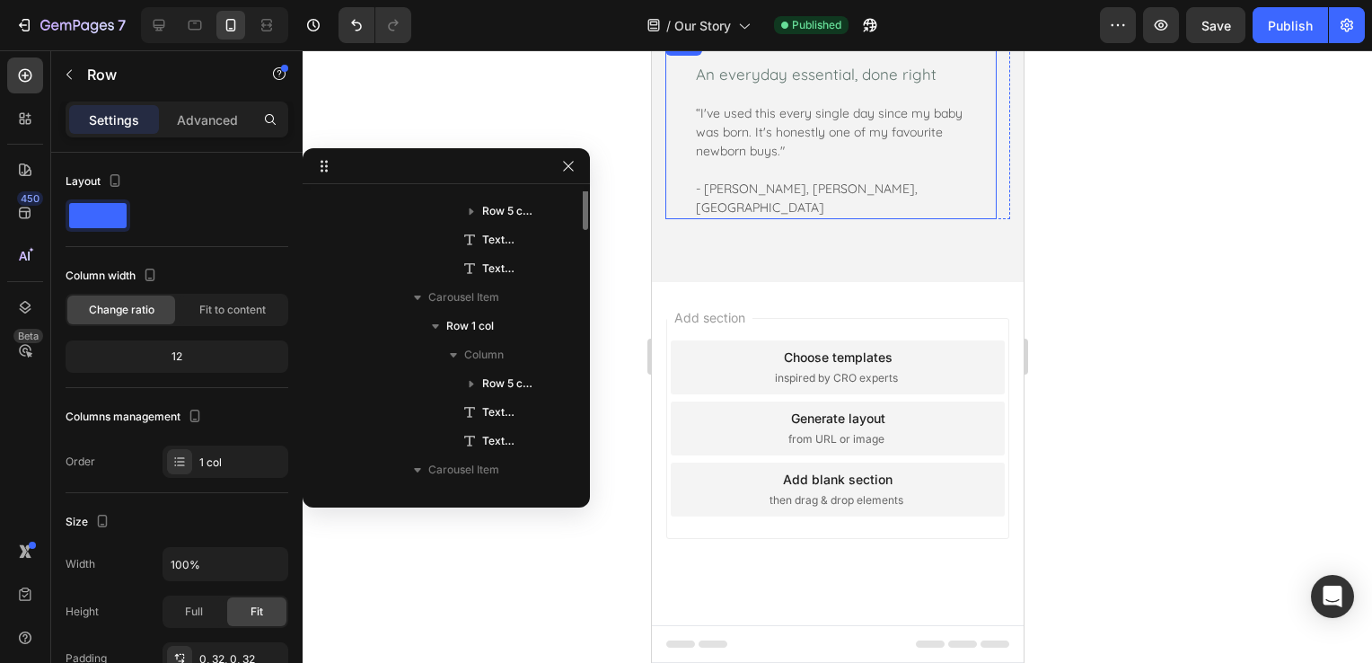
click at [970, 219] on div "Icon Icon Icon Icon Icon Row An everyday essential, done right Text block “I've…" at bounding box center [829, 126] width 331 height 185
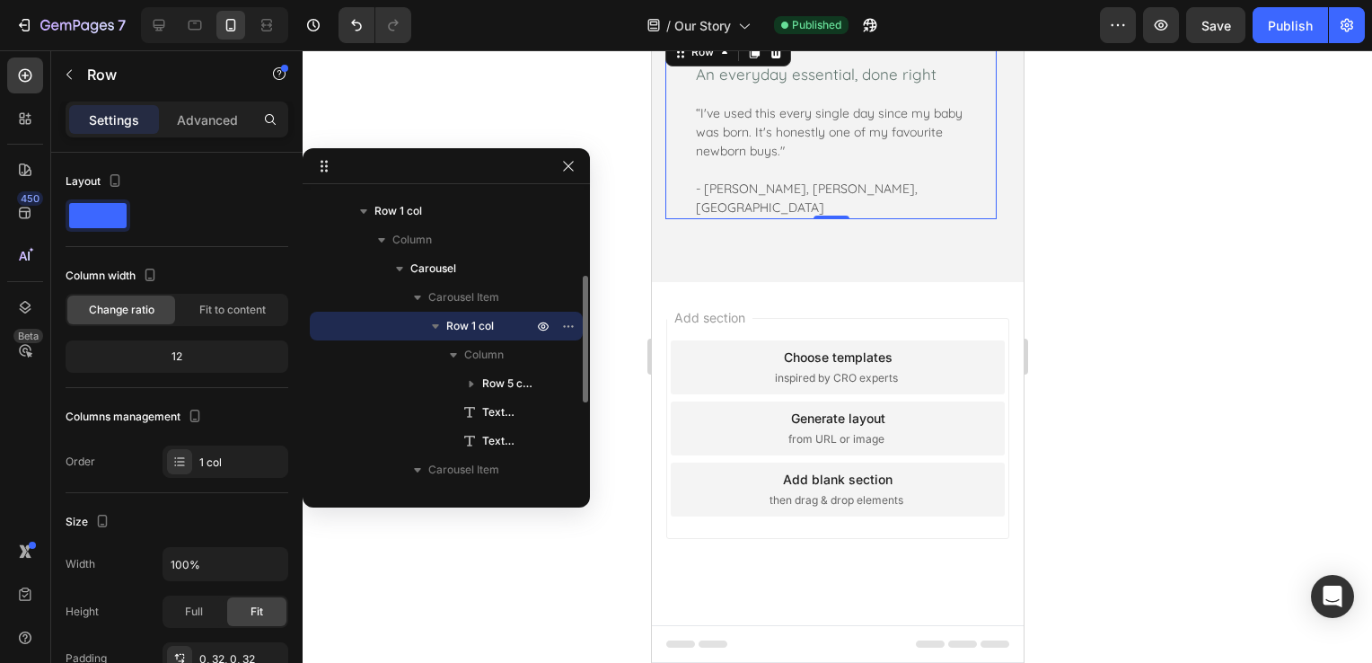
click at [989, 219] on div "Icon Icon Icon Icon Icon Row An everyday essential, done right Text block “I've…" at bounding box center [829, 126] width 331 height 185
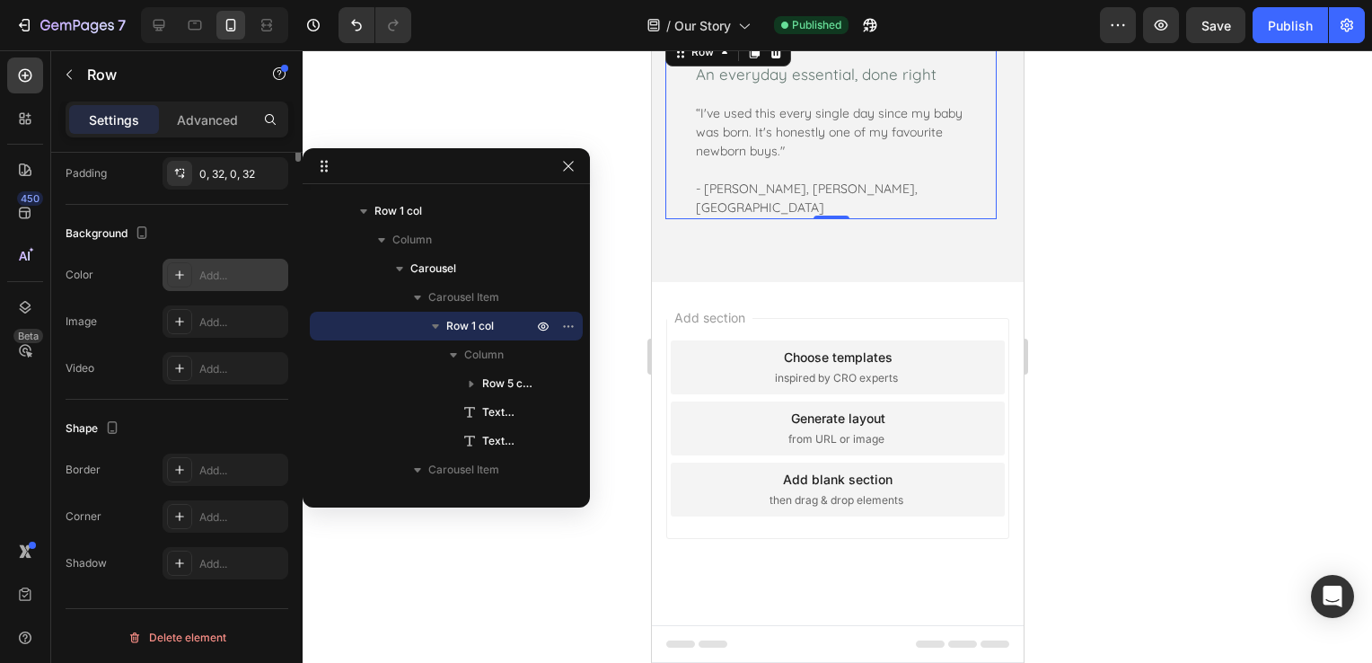
scroll to position [0, 0]
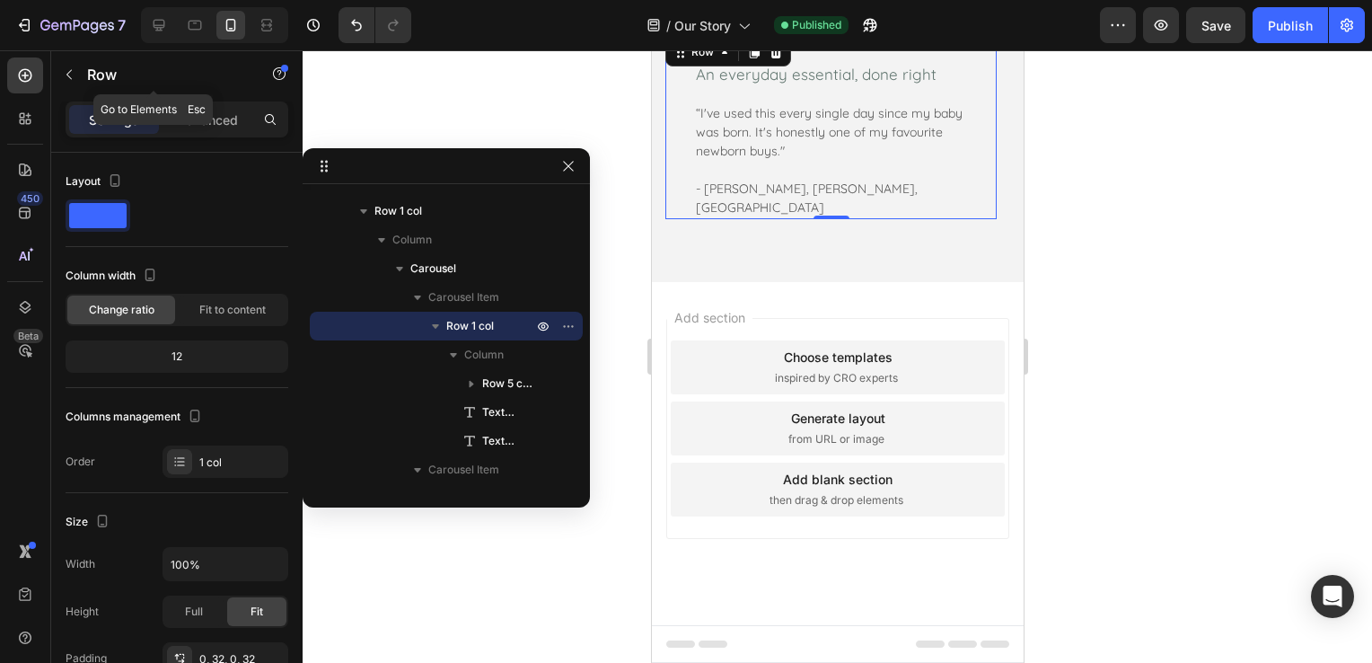
click at [83, 75] on button "button" at bounding box center [69, 74] width 29 height 29
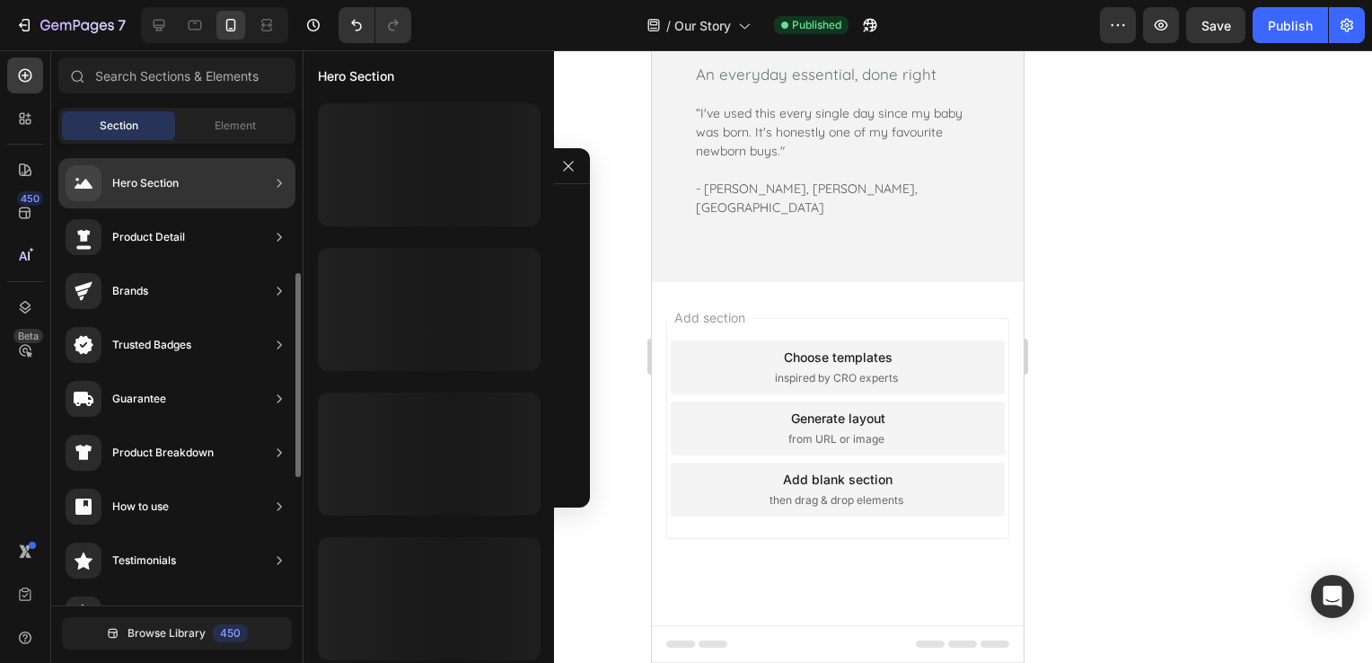
scroll to position [269, 0]
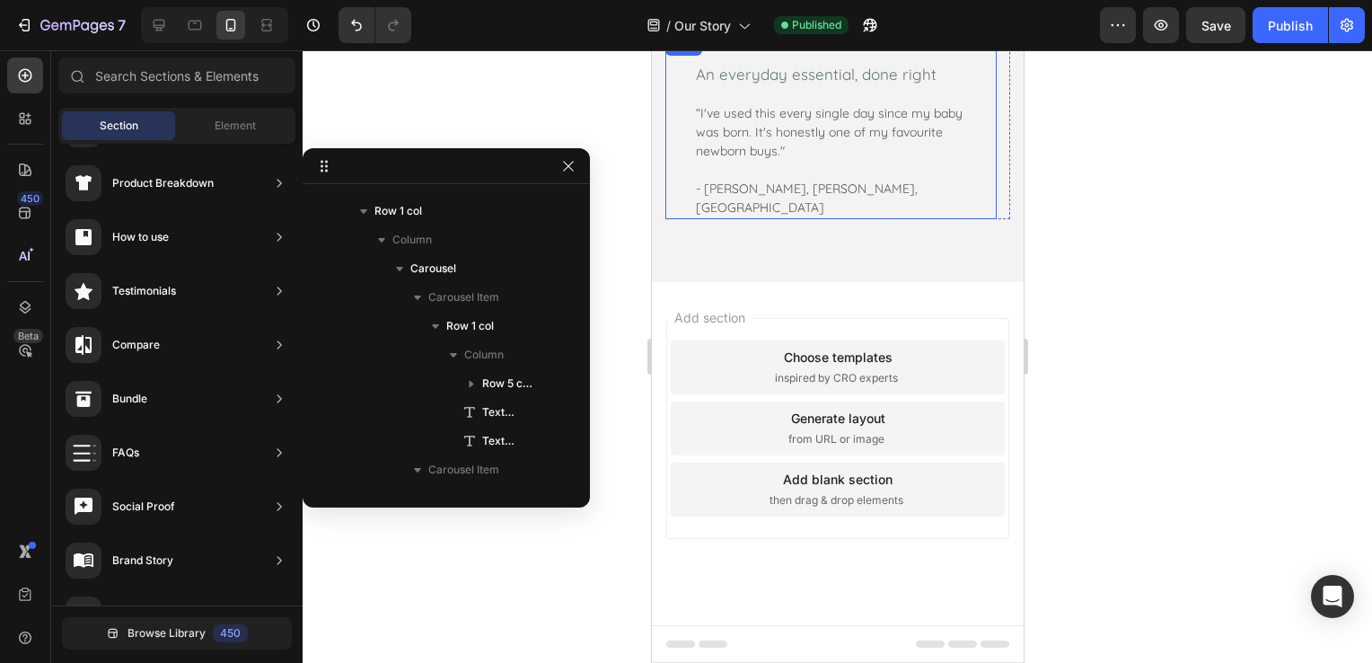
click at [683, 219] on div "Icon Icon Icon Icon Icon Row An everyday essential, done right Text block “I've…" at bounding box center [829, 126] width 331 height 185
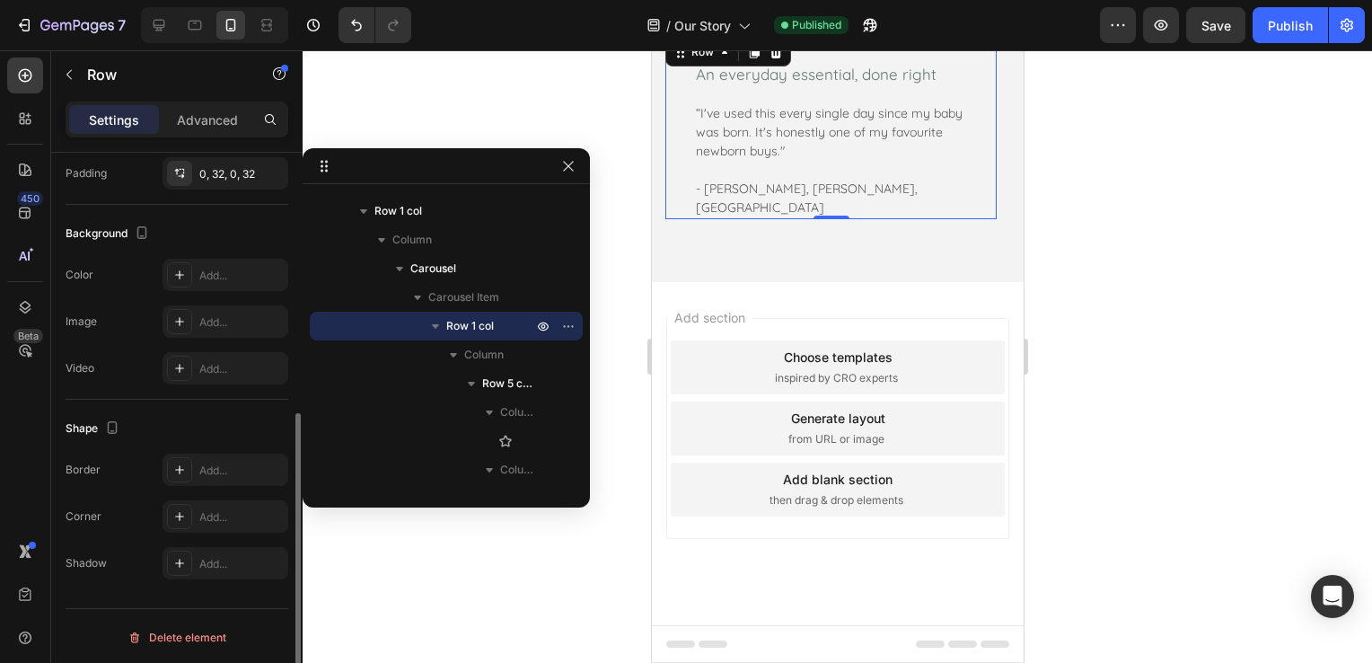
scroll to position [215, 0]
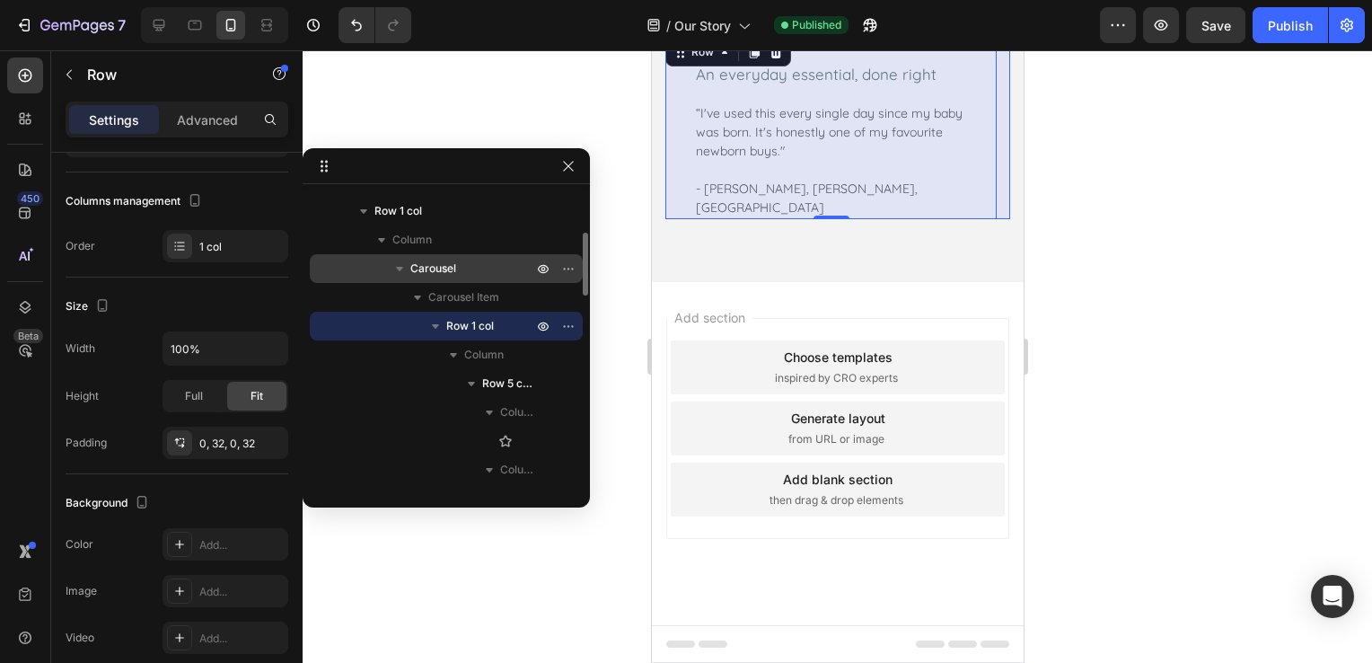
click at [458, 275] on p "Carousel" at bounding box center [473, 268] width 126 height 18
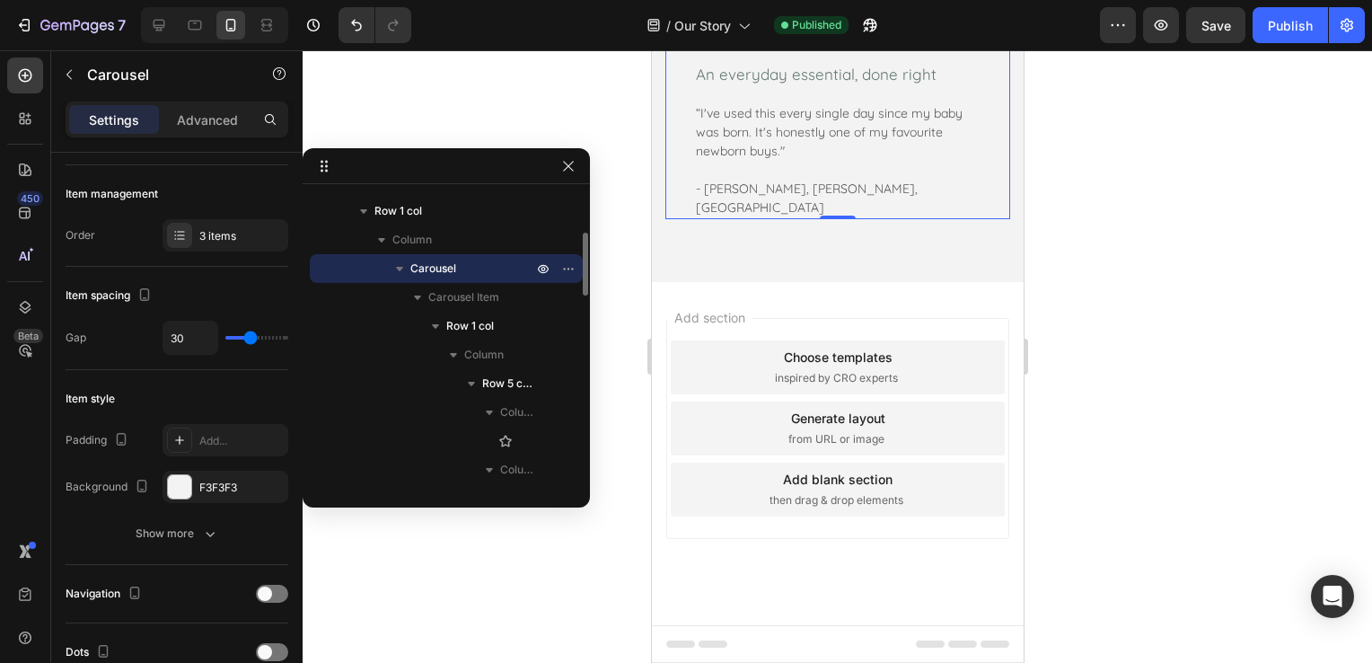
scroll to position [0, 0]
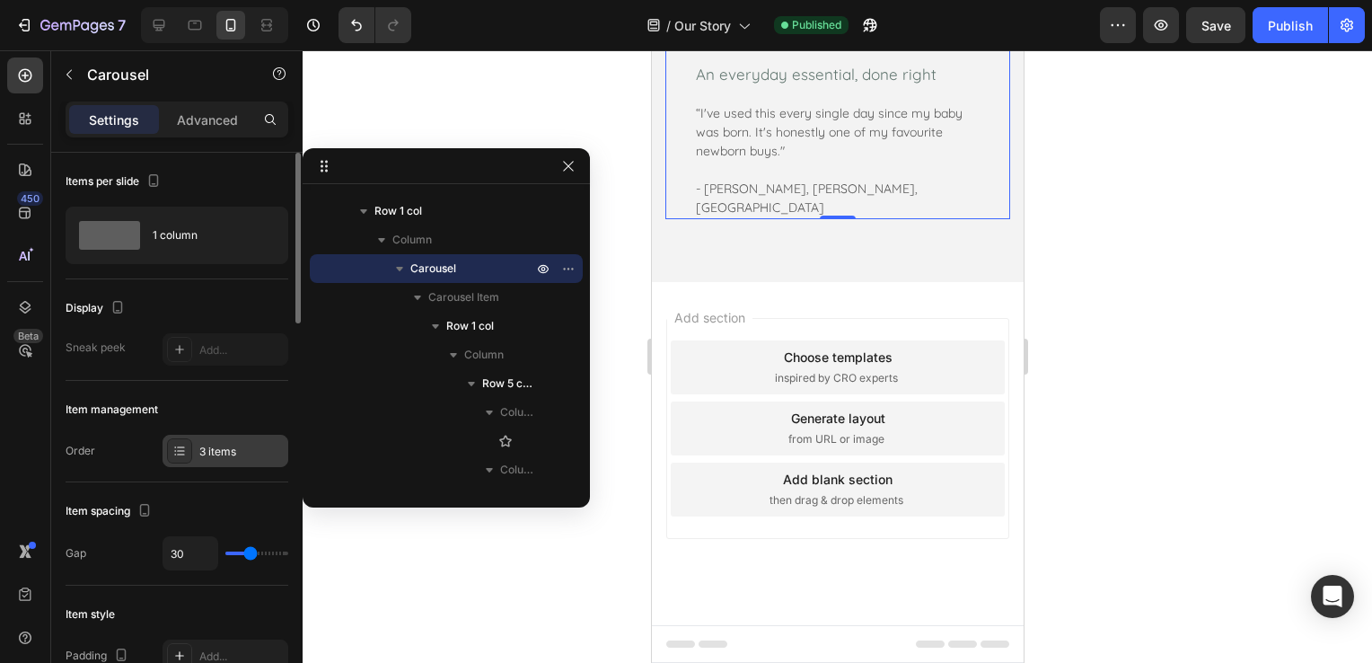
click at [215, 443] on div "3 items" at bounding box center [241, 451] width 84 height 16
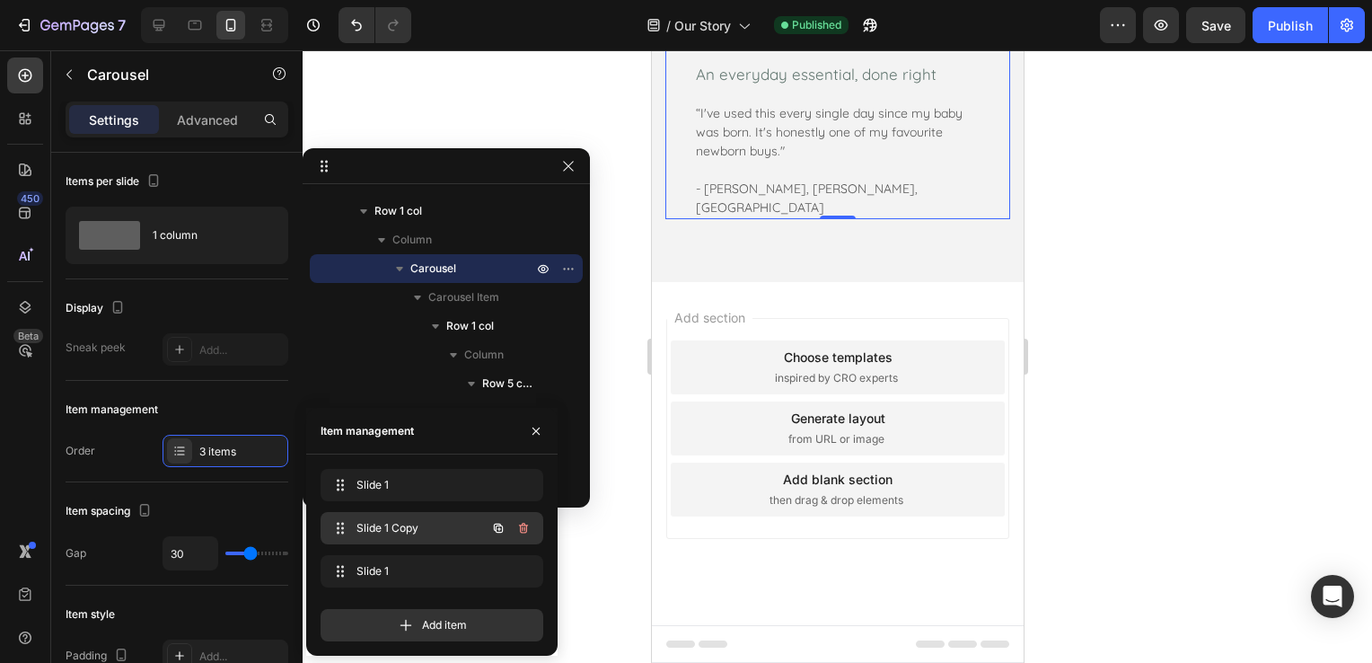
click at [420, 525] on span "Slide 1 Copy" at bounding box center [406, 528] width 101 height 16
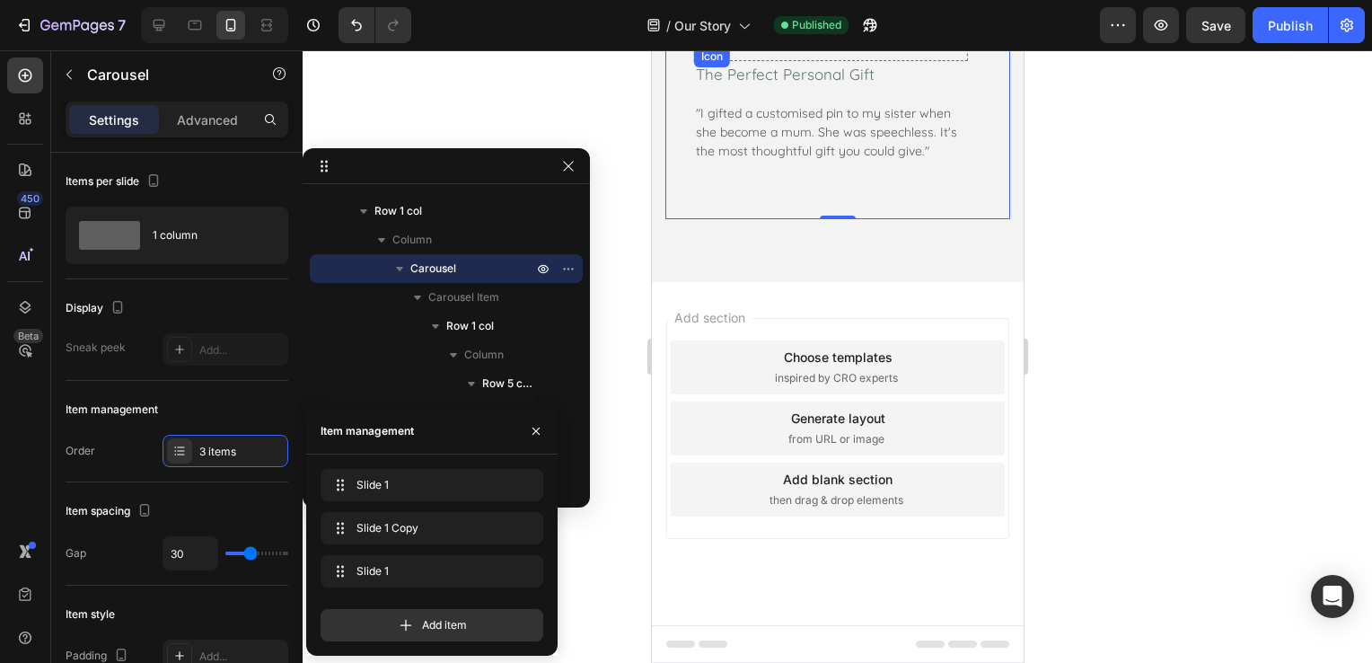
click at [698, 47] on icon at bounding box center [699, 41] width 13 height 12
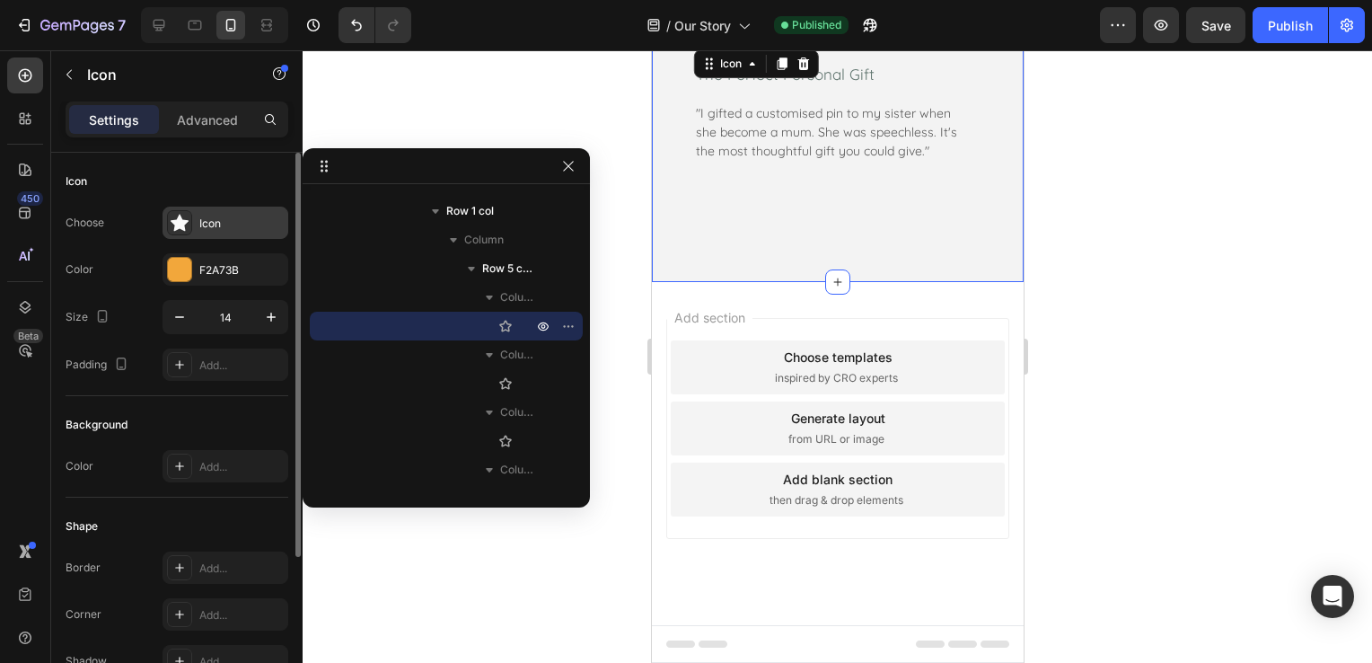
click at [251, 224] on div "Icon" at bounding box center [241, 223] width 84 height 16
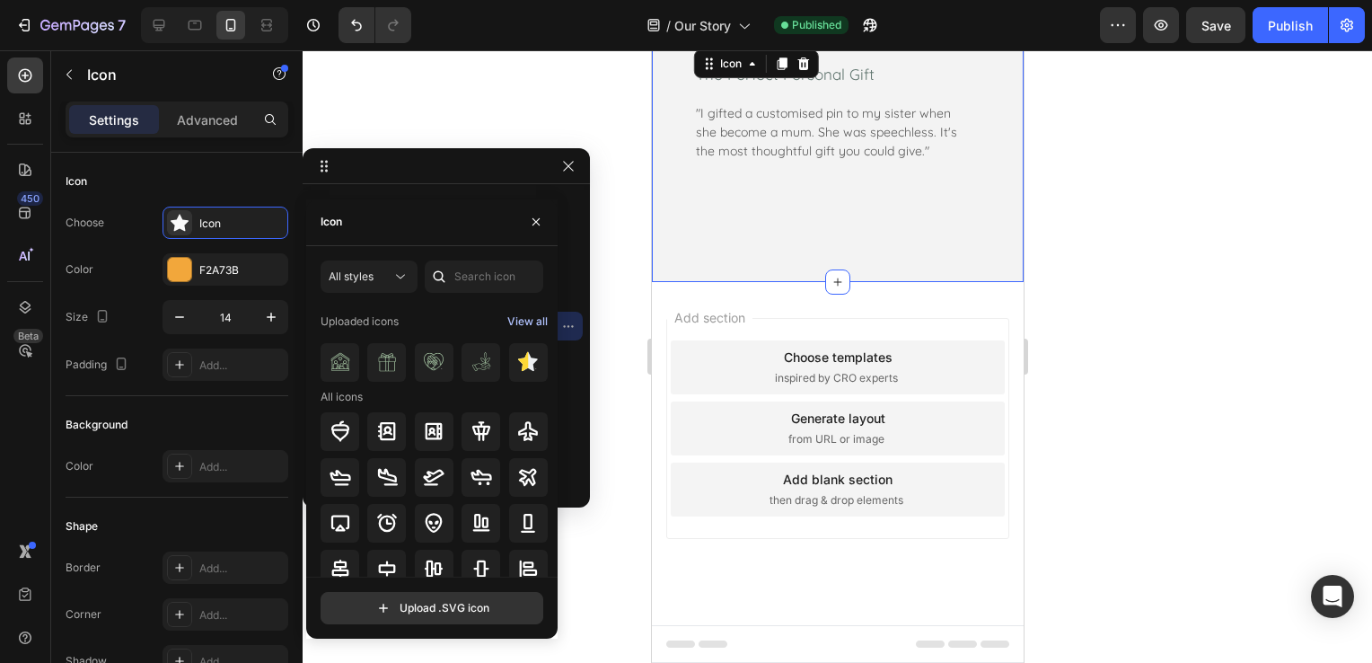
click at [527, 322] on div "View all" at bounding box center [527, 322] width 40 height 22
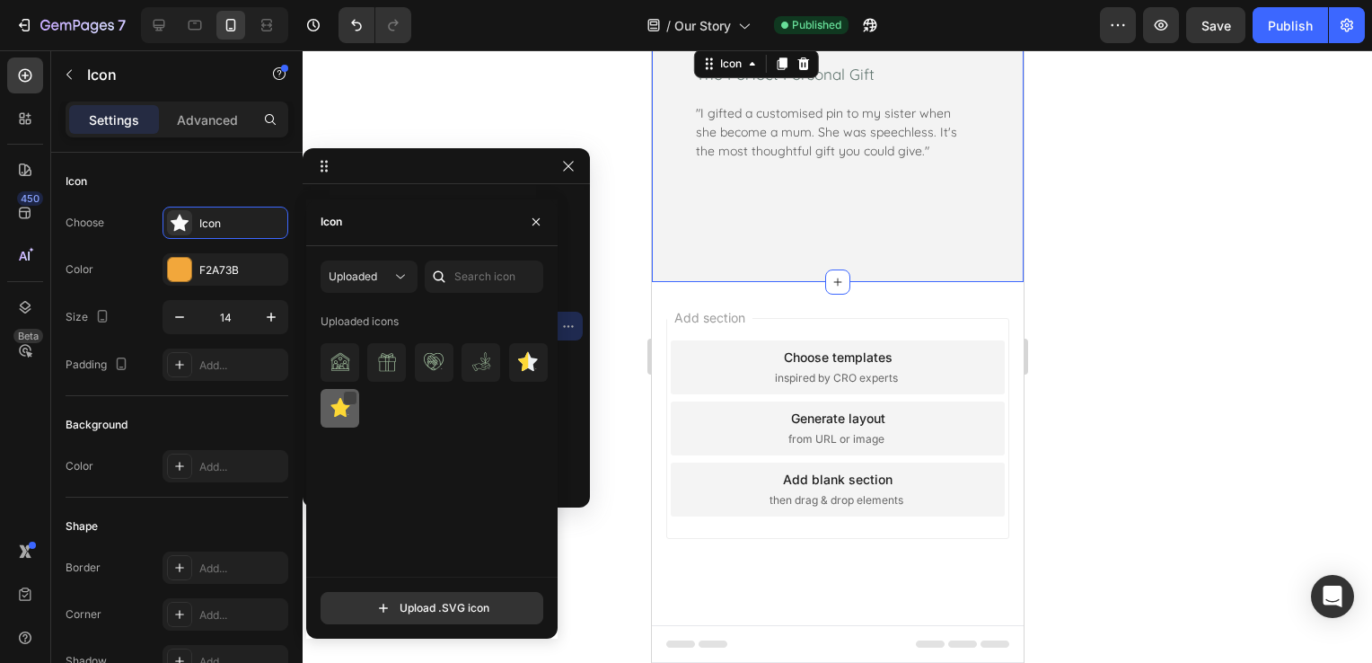
click at [356, 401] on div at bounding box center [350, 398] width 14 height 14
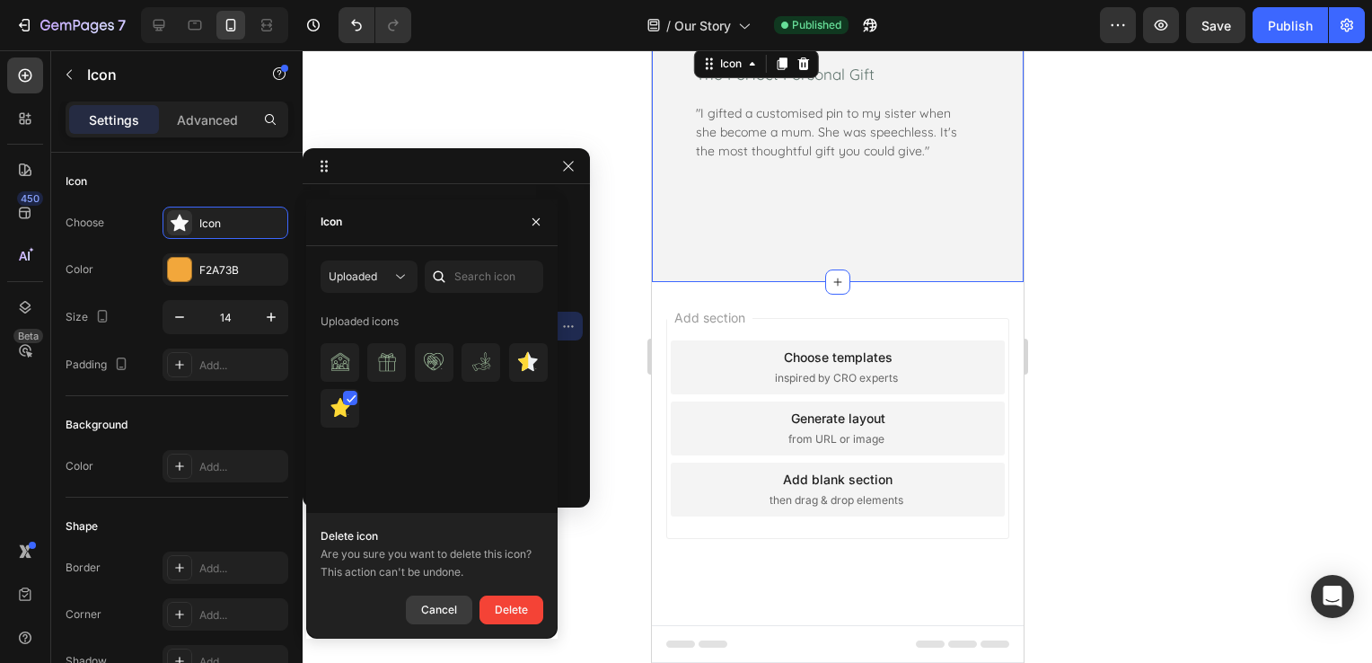
click at [435, 617] on div "Cancel" at bounding box center [439, 610] width 36 height 22
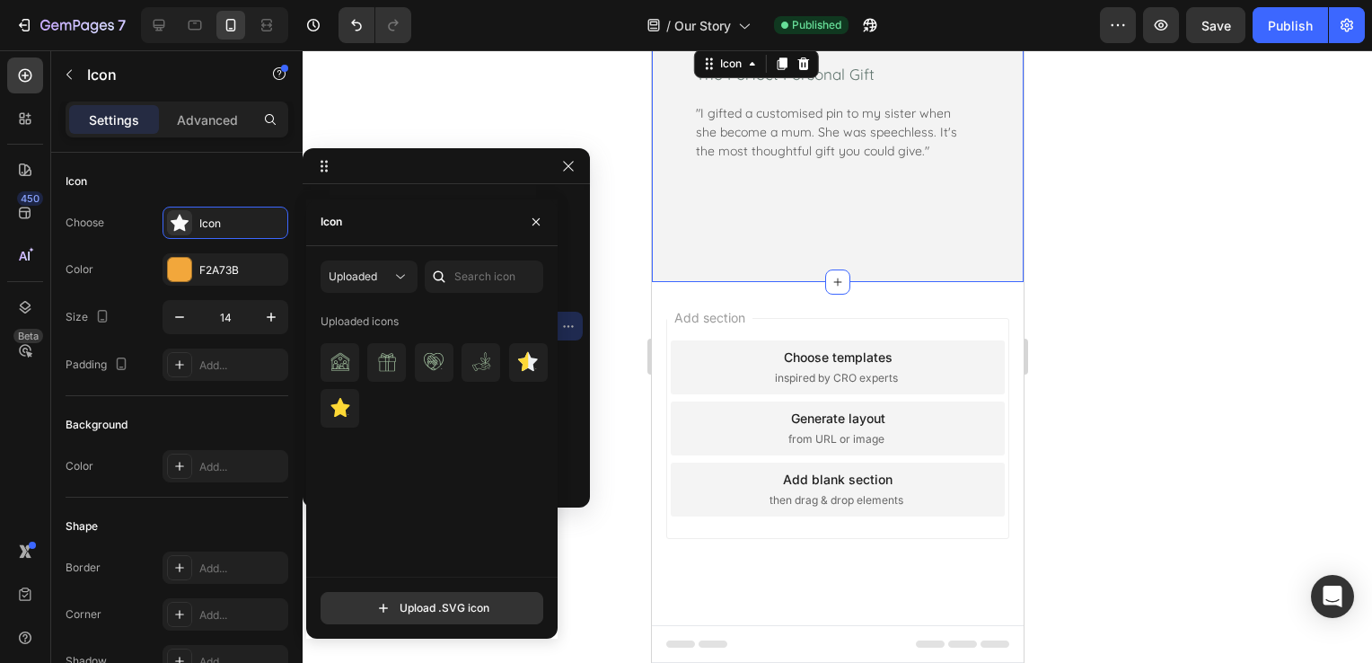
click at [437, 469] on div "Uploaded icons" at bounding box center [438, 441] width 235 height 269
click at [438, 445] on div "Uploaded icons" at bounding box center [438, 441] width 235 height 269
click at [349, 405] on img at bounding box center [340, 408] width 22 height 22
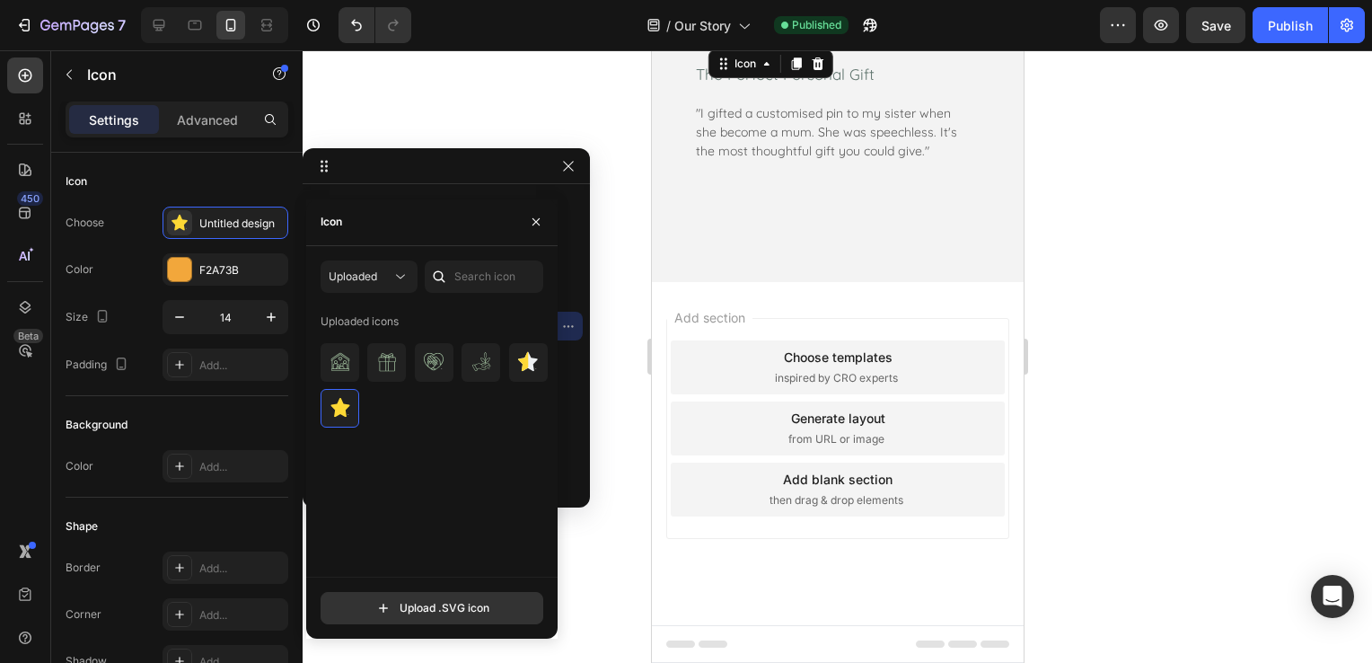
drag, startPoint x: 715, startPoint y: 320, endPoint x: 672, endPoint y: 341, distance: 47.4
click at [715, 47] on div "Icon 0" at bounding box center [713, 40] width 13 height 13
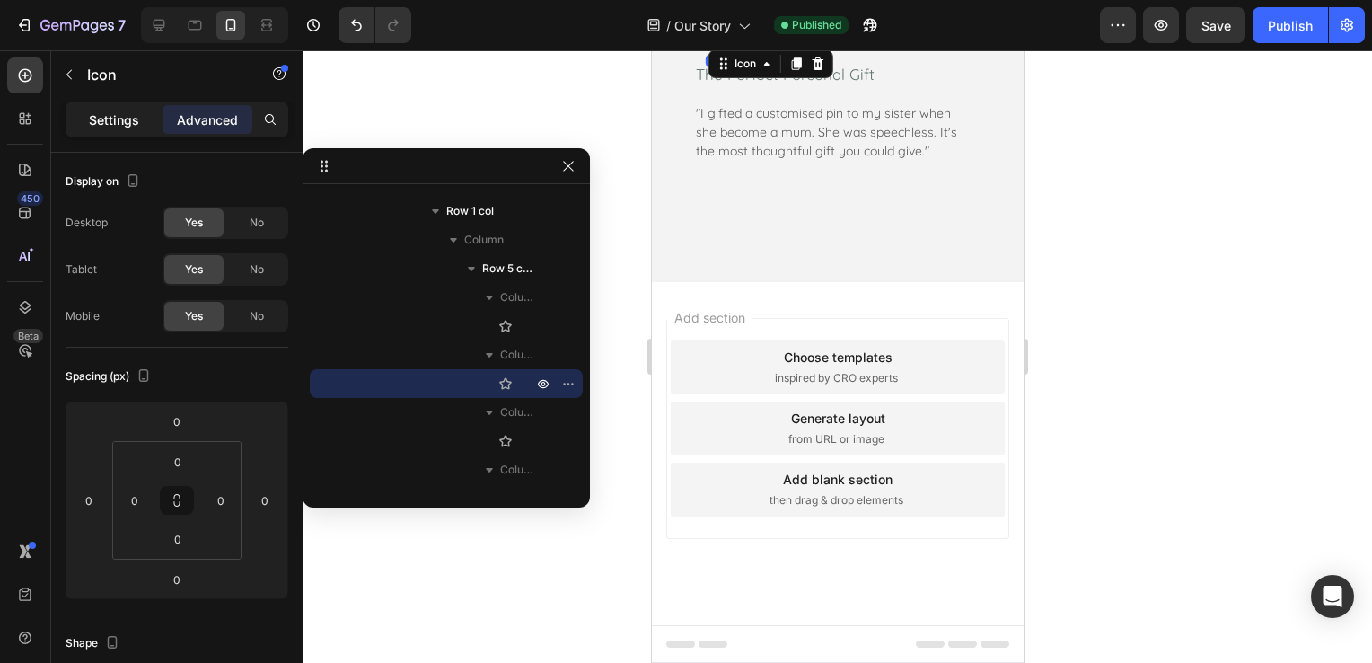
click at [110, 127] on p "Settings" at bounding box center [114, 119] width 50 height 19
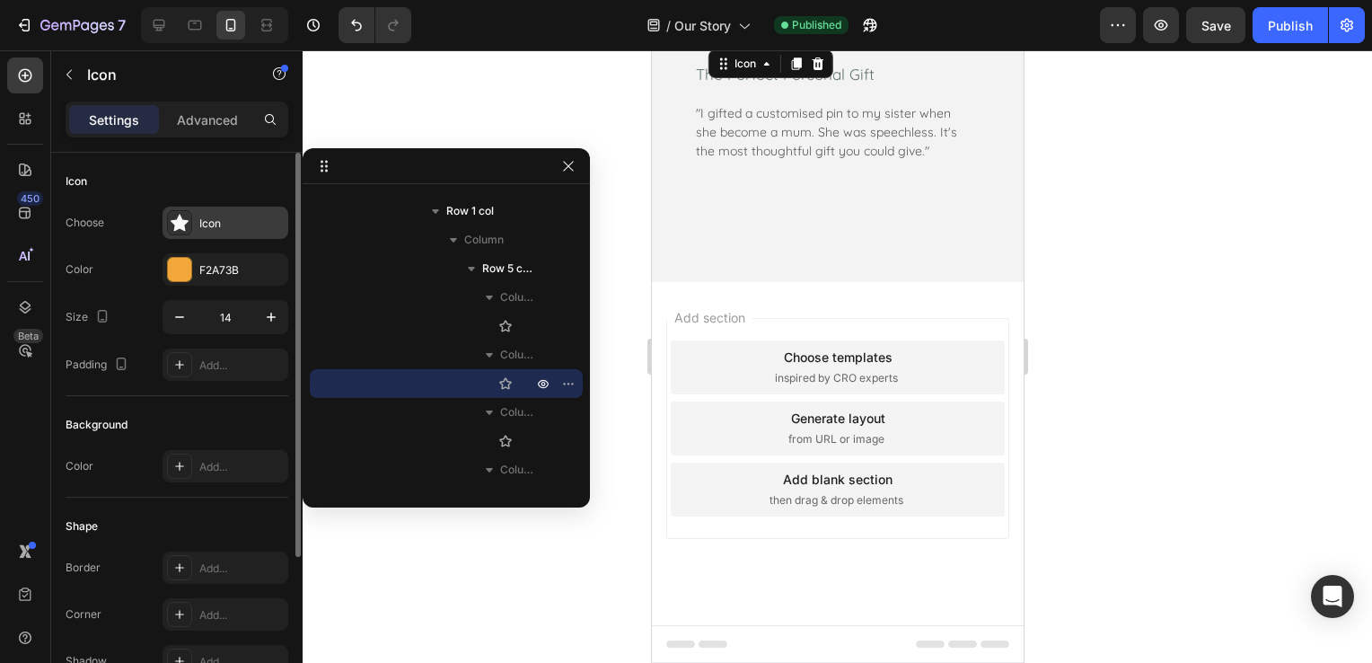
click at [194, 233] on div "Icon" at bounding box center [225, 222] width 126 height 32
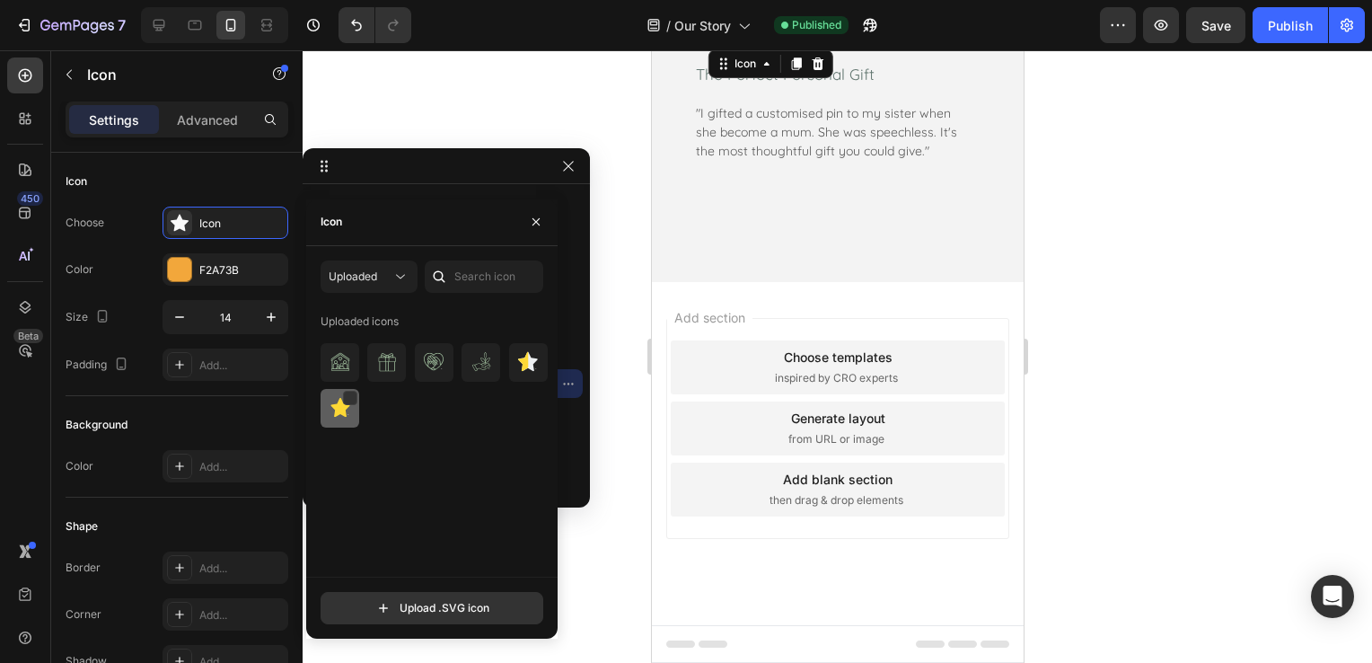
click at [332, 400] on img at bounding box center [340, 408] width 22 height 22
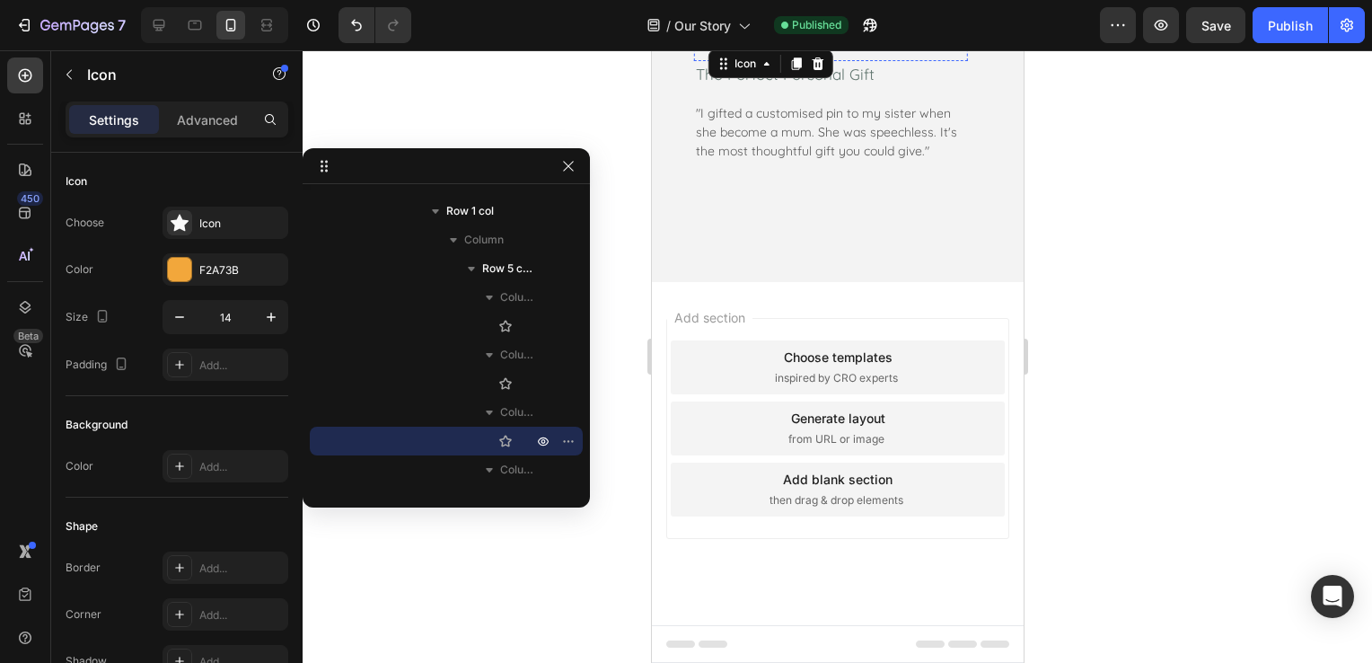
click at [724, 47] on icon at bounding box center [728, 40] width 13 height 13
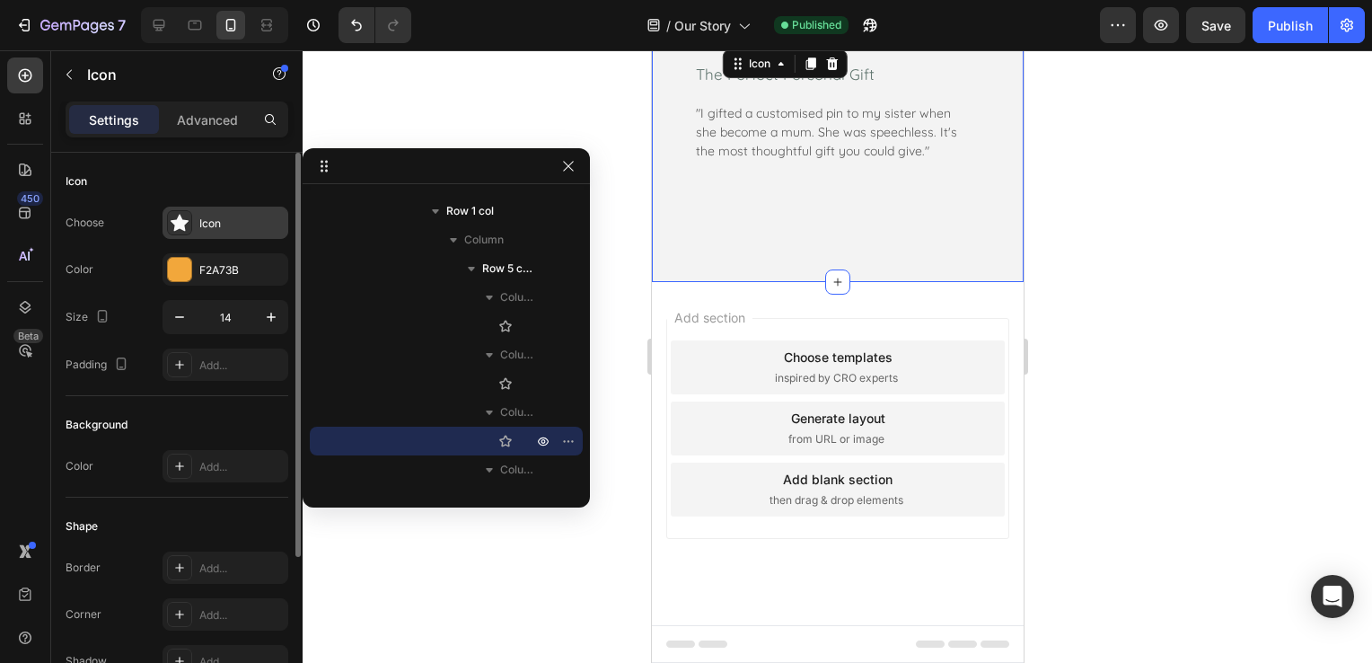
click at [229, 230] on div "Icon" at bounding box center [225, 222] width 126 height 32
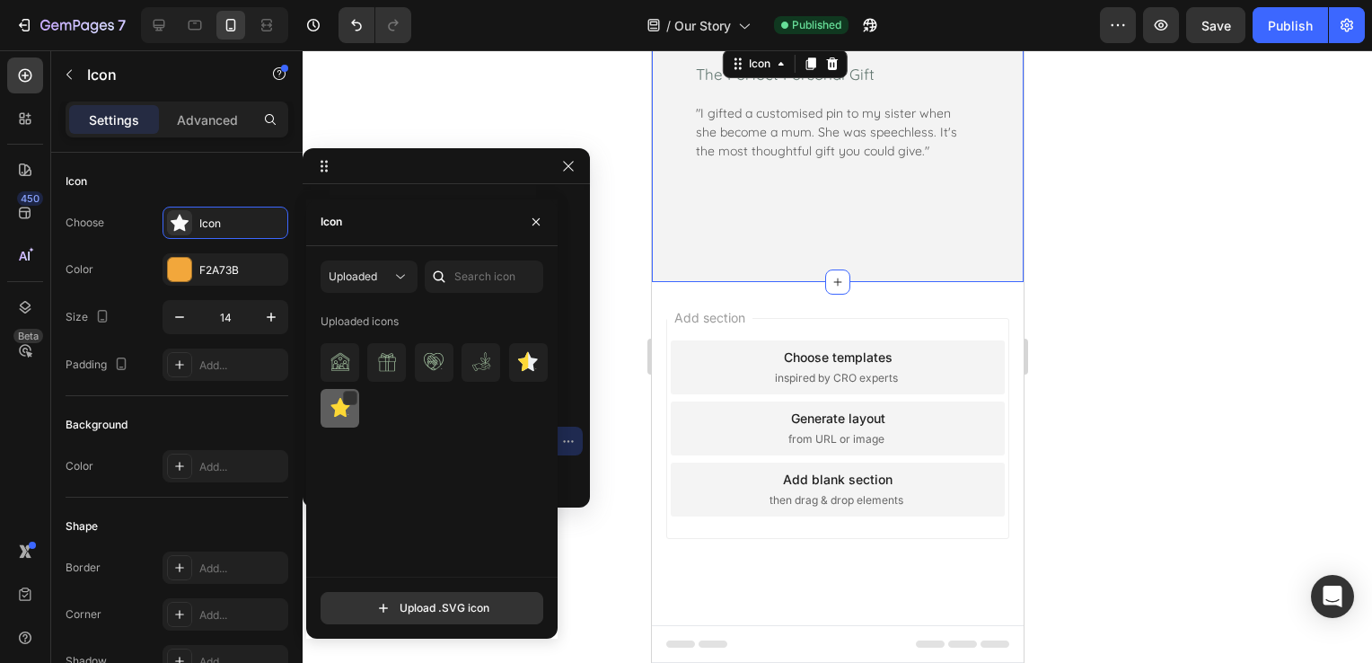
click at [338, 400] on img at bounding box center [340, 408] width 22 height 22
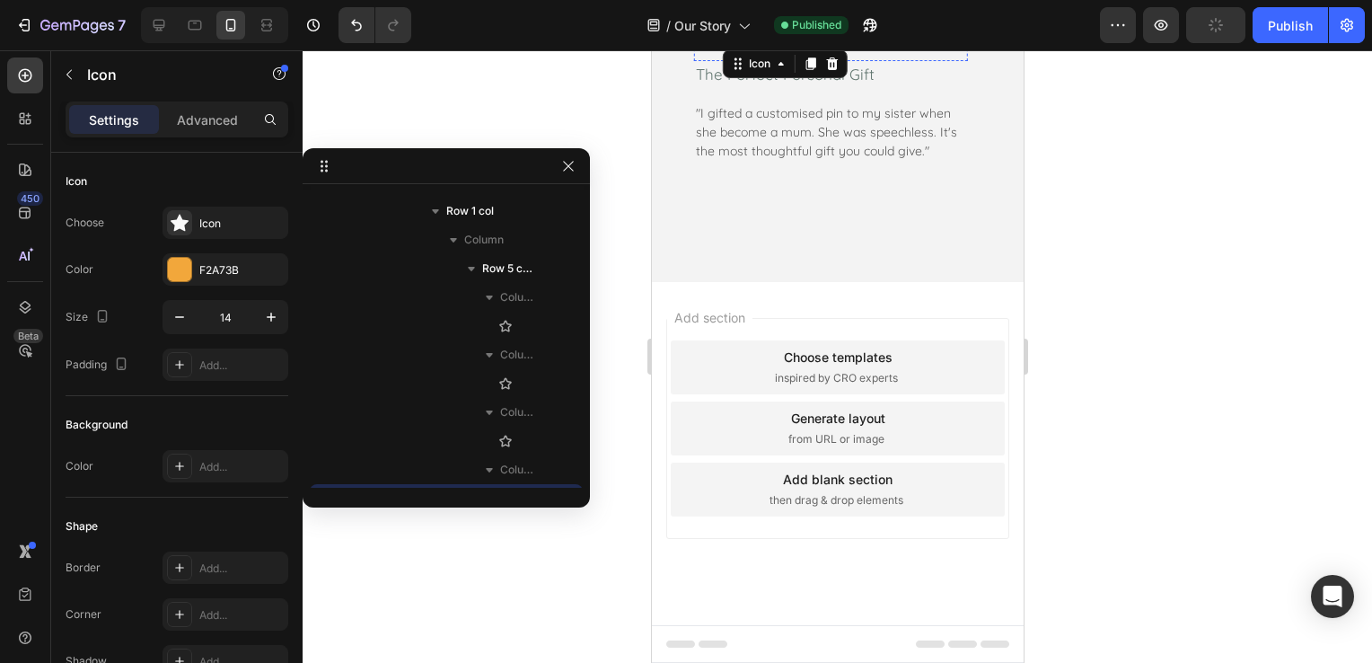
click at [742, 47] on div "Icon" at bounding box center [742, 40] width 13 height 13
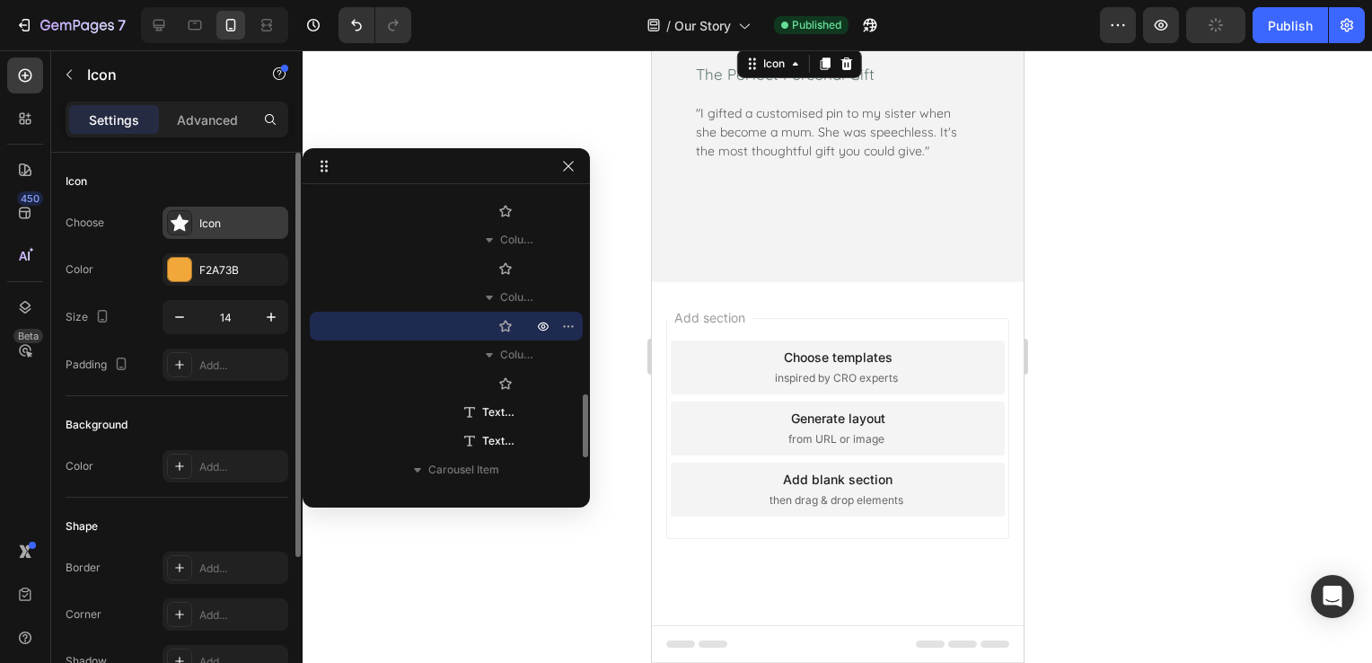
click at [221, 225] on div "Icon" at bounding box center [241, 223] width 84 height 16
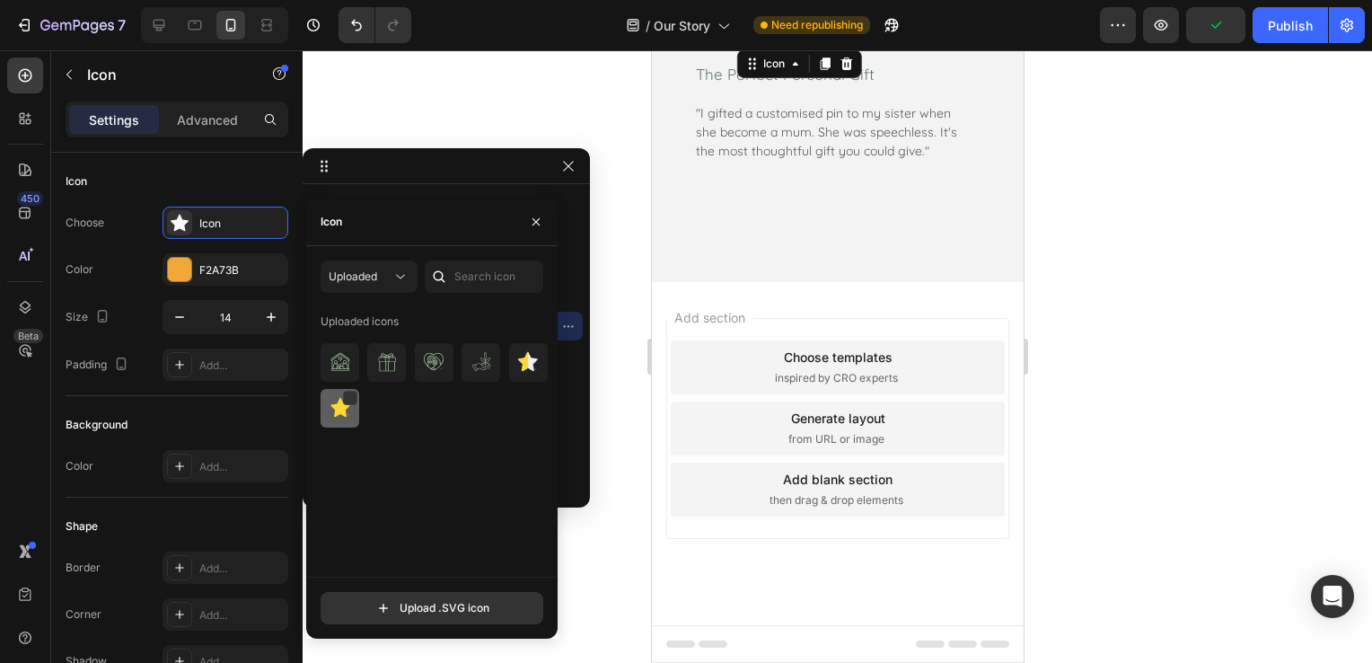
click at [329, 409] on img at bounding box center [340, 408] width 22 height 22
click at [755, 47] on div "Icon" at bounding box center [757, 40] width 13 height 13
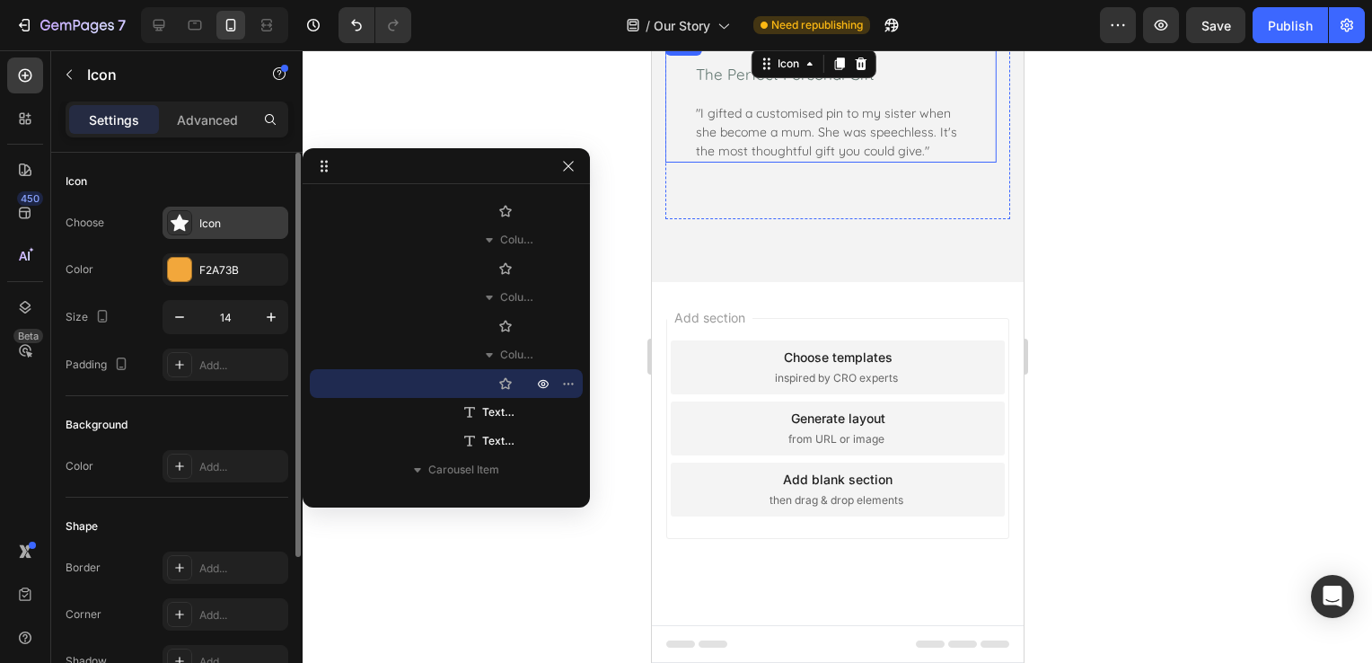
click at [217, 223] on div "Icon" at bounding box center [241, 223] width 84 height 16
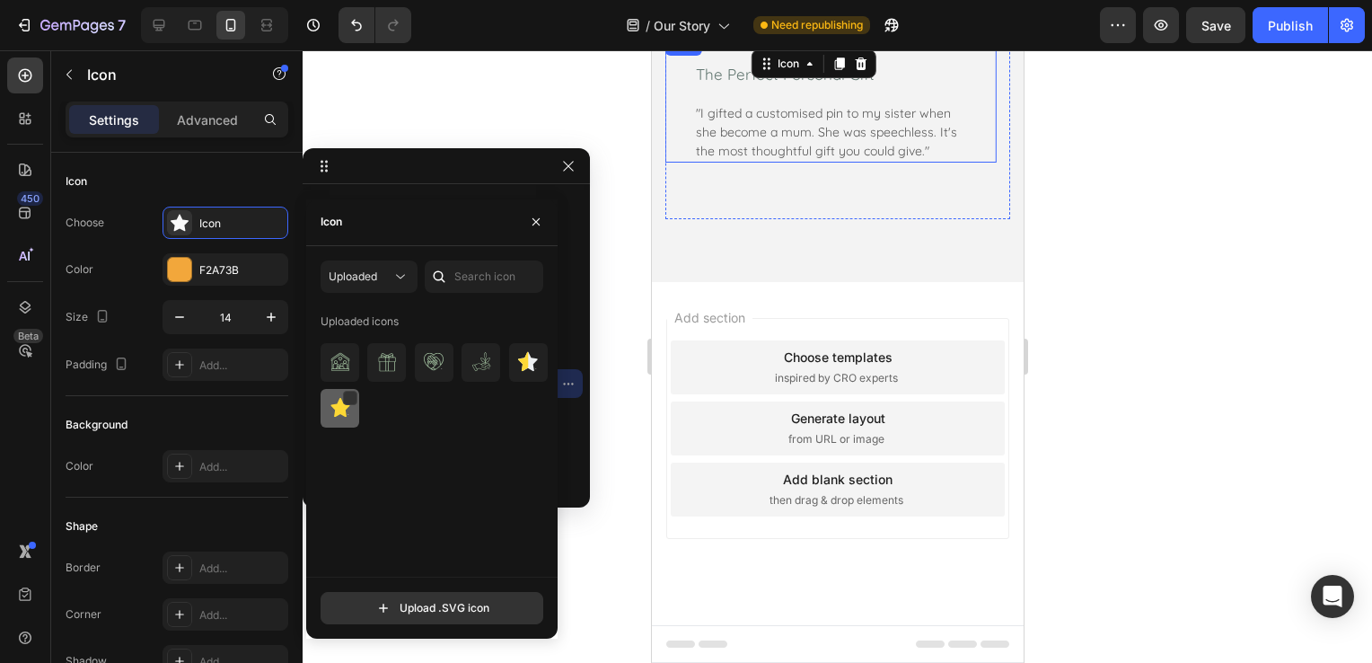
click at [327, 400] on div at bounding box center [340, 408] width 39 height 39
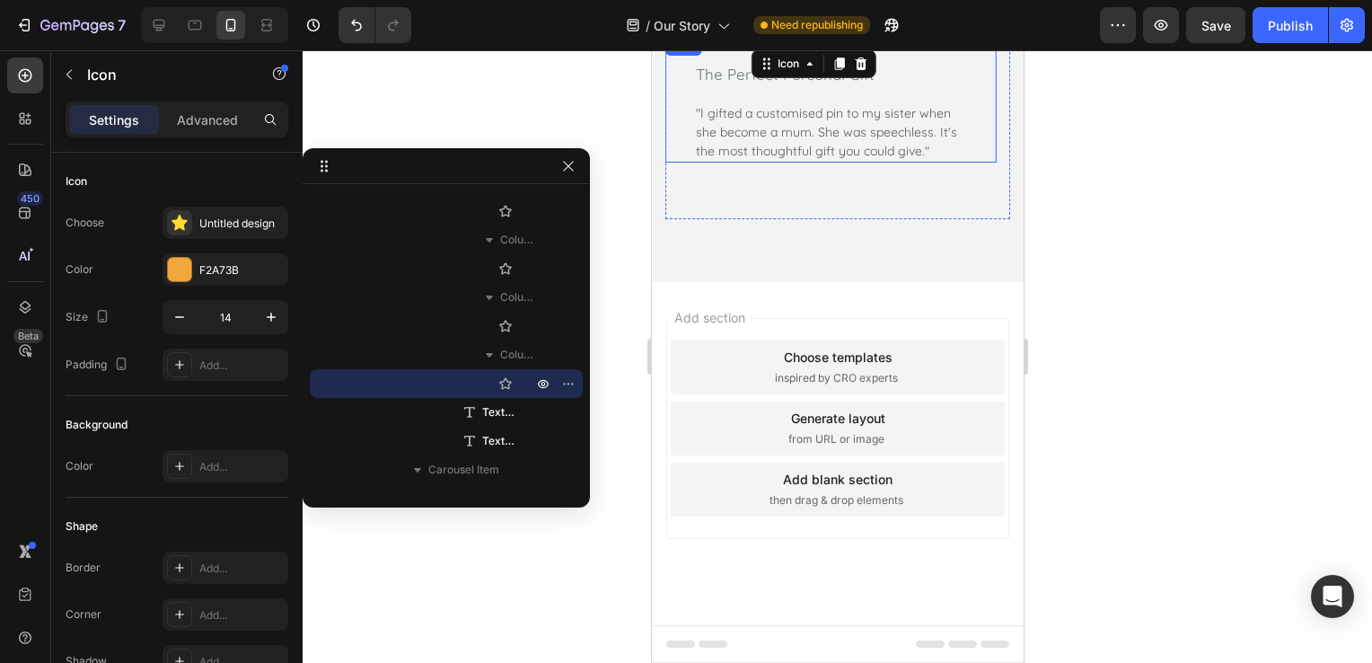
click at [636, 329] on div at bounding box center [837, 356] width 1069 height 612
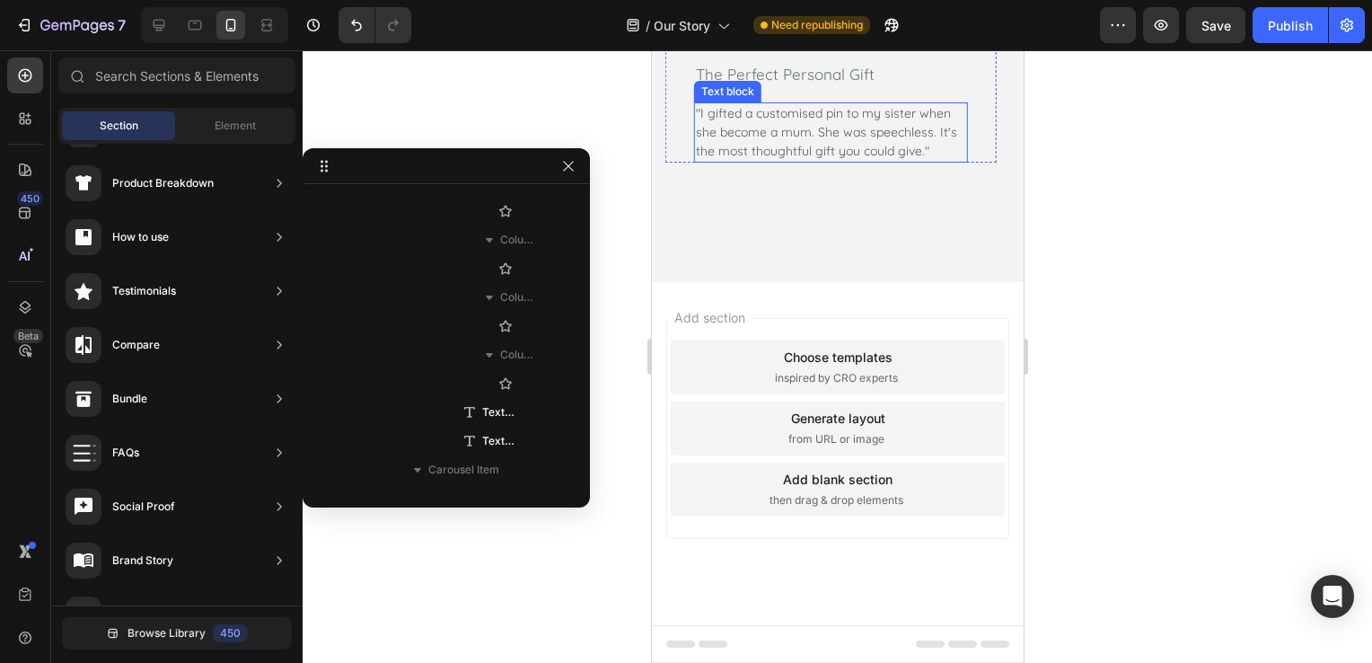
click at [900, 161] on p ""I gifted a customised pin to my sister when she become a mum. She was speechle…" at bounding box center [830, 132] width 270 height 57
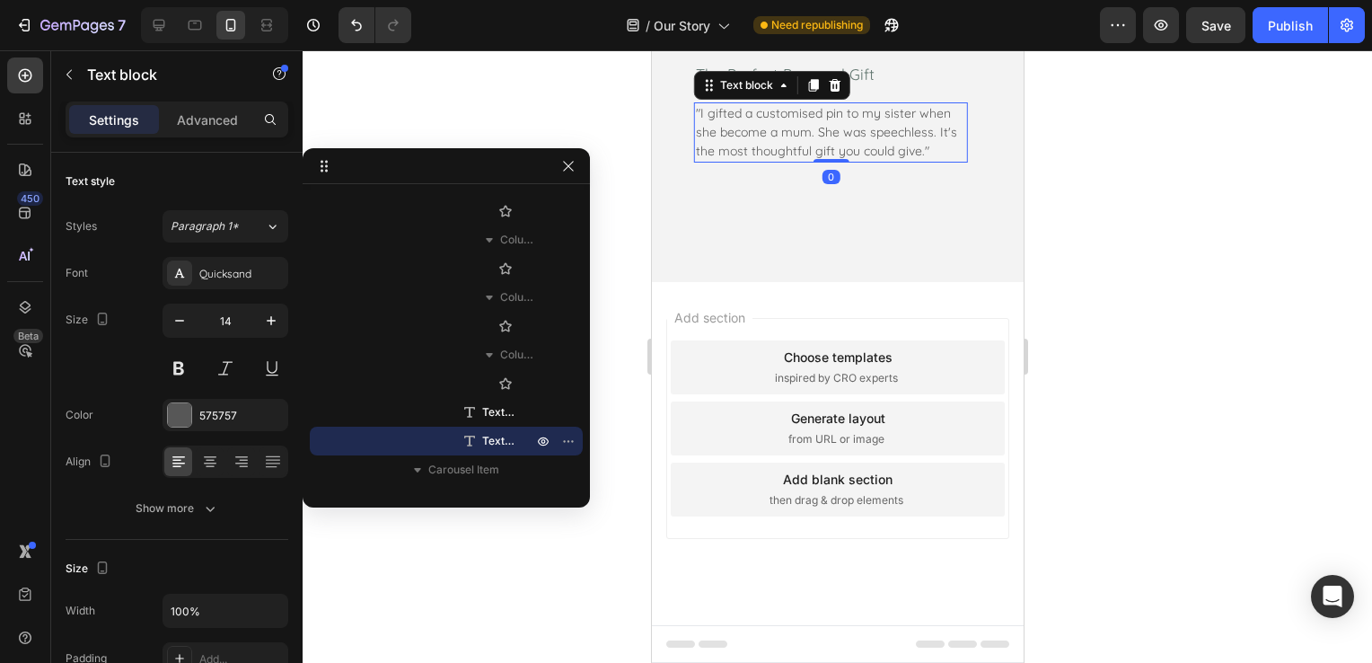
click at [927, 161] on p ""I gifted a customised pin to my sister when she become a mum. She was speechle…" at bounding box center [830, 132] width 270 height 57
click at [949, 161] on p ""I gifted a customised pin to my sister when she become a mum. She was speechle…" at bounding box center [830, 132] width 270 height 57
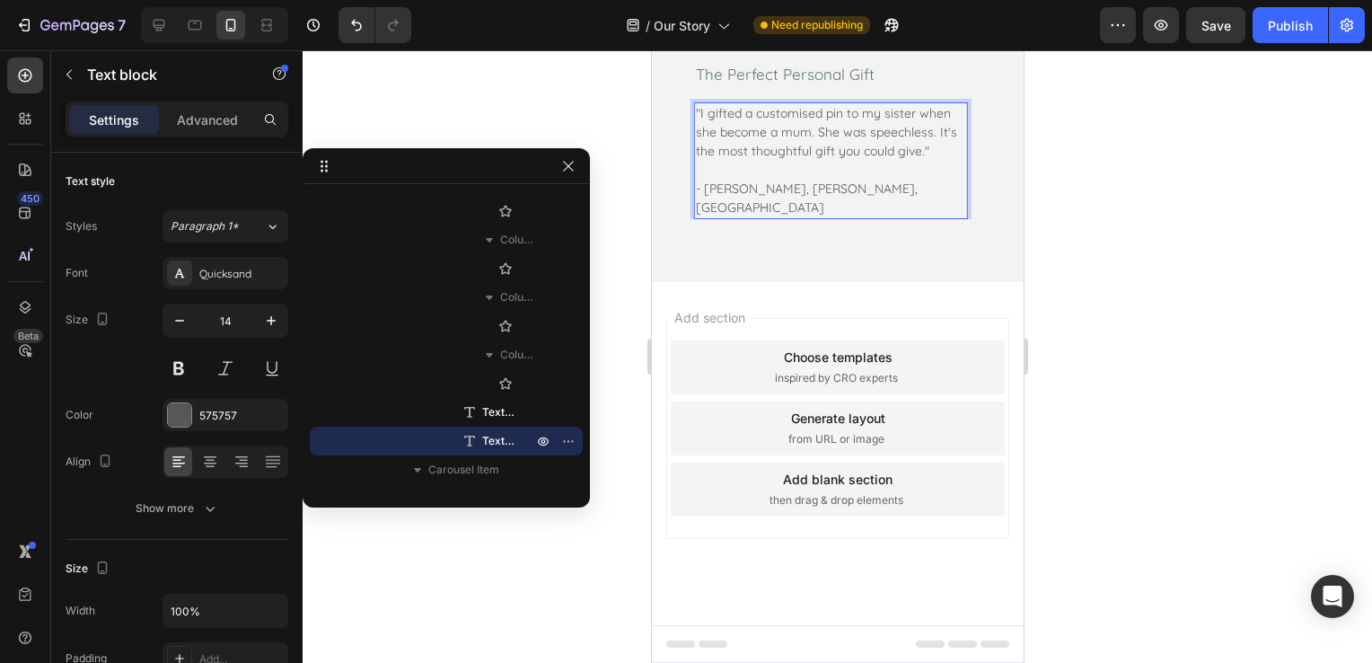
click at [709, 217] on p "- Mel L, Lorne, VIC" at bounding box center [830, 199] width 270 height 38
click at [748, 217] on p "- Fatima L, Lorne, VIC" at bounding box center [830, 199] width 270 height 38
click at [788, 217] on p "- Fatima M, Lorne, VIC" at bounding box center [830, 199] width 270 height 38
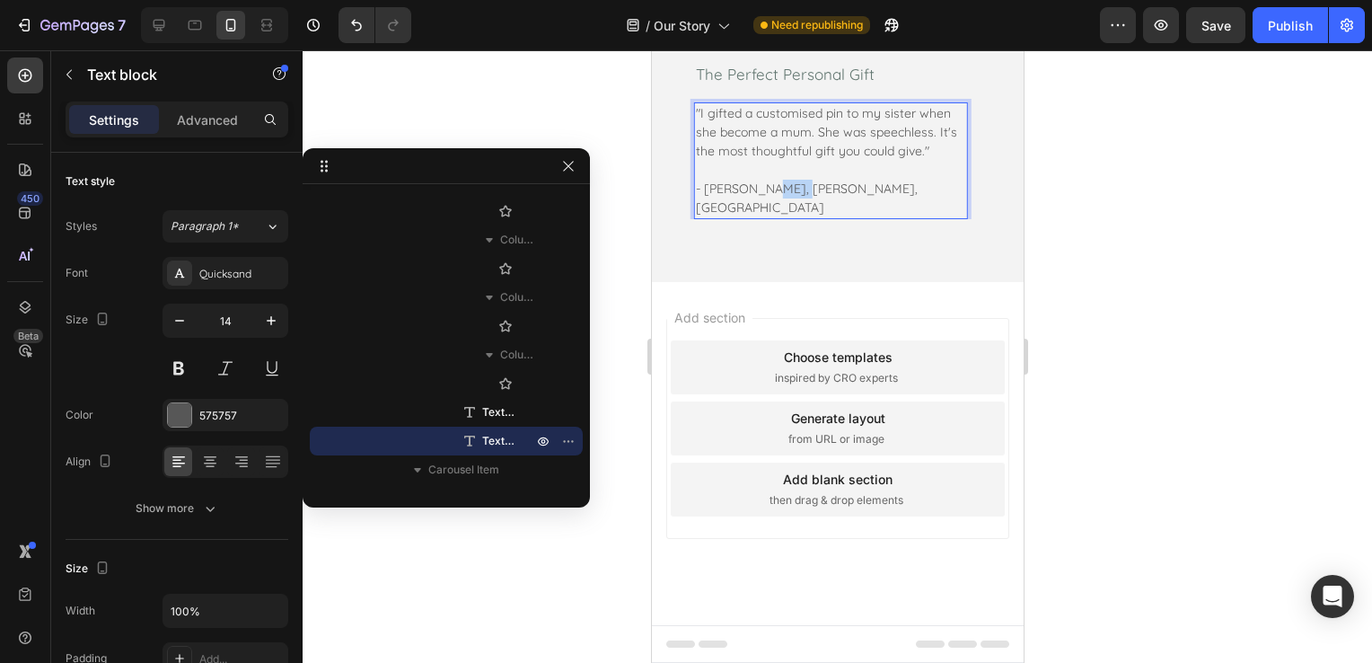
click at [789, 217] on p "- Fatima M, Lorne, VIC" at bounding box center [830, 199] width 270 height 38
click at [1081, 388] on div at bounding box center [837, 356] width 1069 height 612
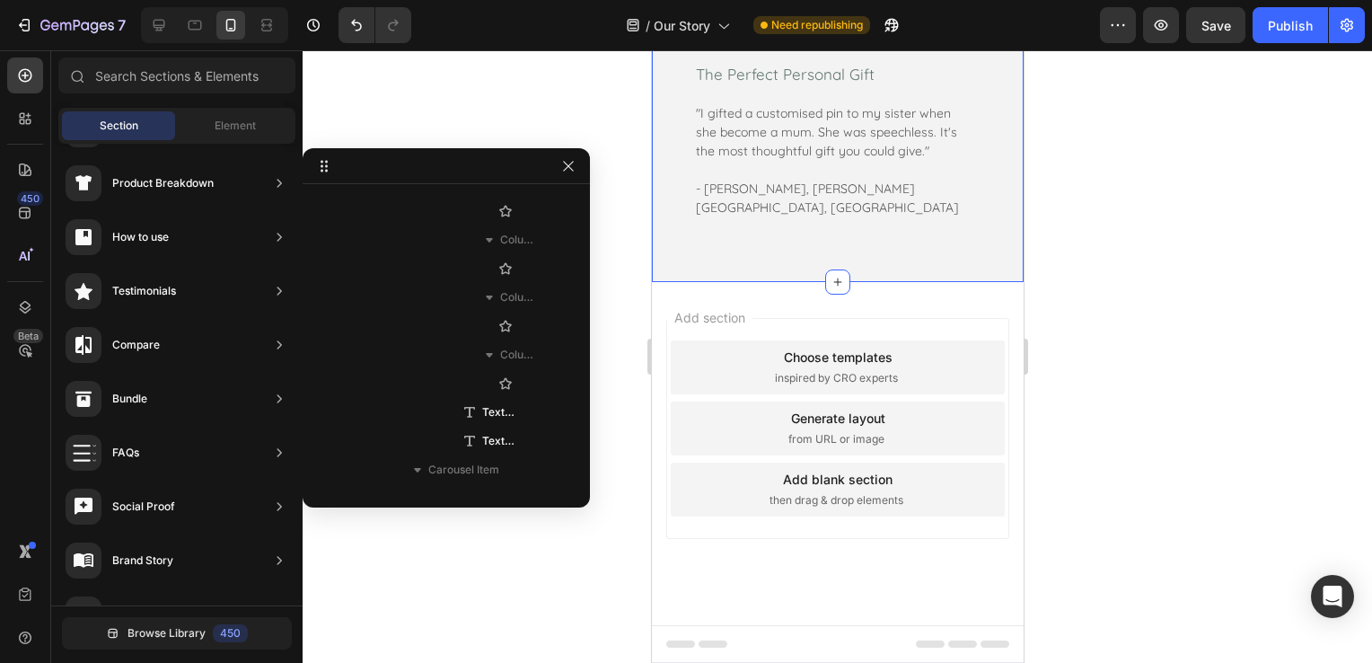
click at [687, 219] on div "What Our Customers Are Saying Heading Icon Icon Icon Icon Icon Row An everyday …" at bounding box center [836, 69] width 345 height 299
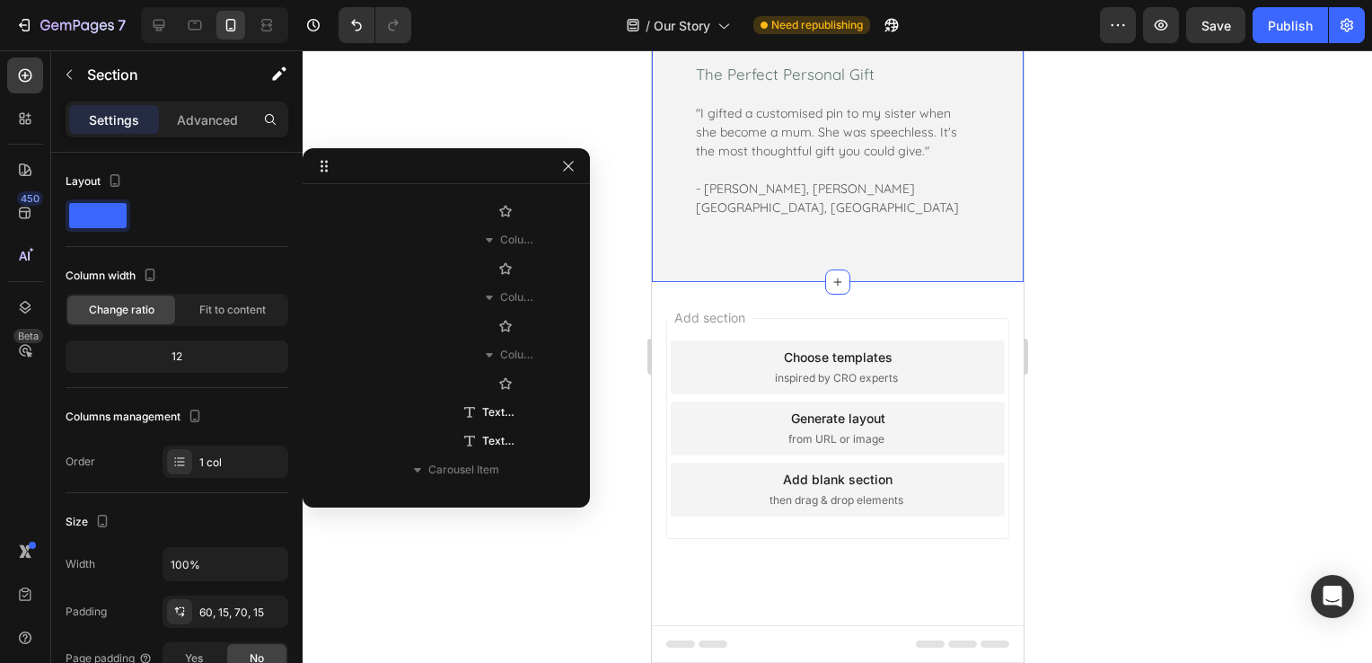
scroll to position [0, 0]
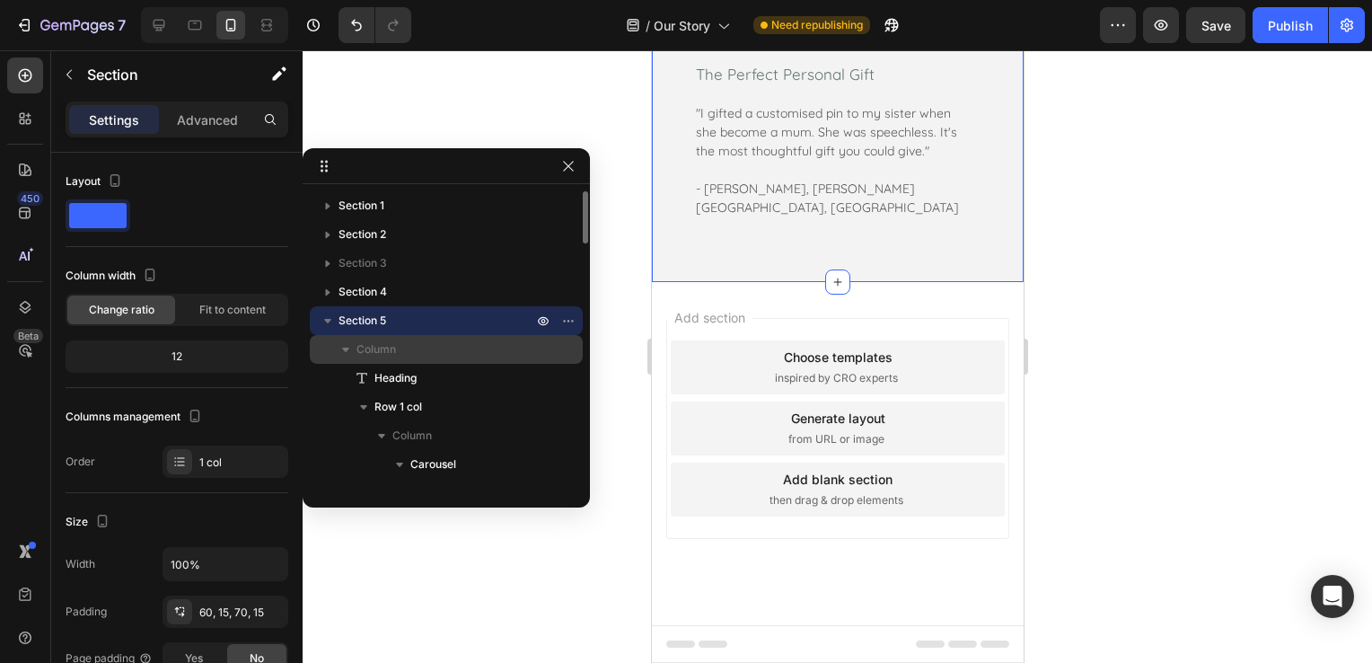
drag, startPoint x: 381, startPoint y: 345, endPoint x: 400, endPoint y: 352, distance: 21.0
click at [381, 346] on span "Column" at bounding box center [376, 349] width 40 height 18
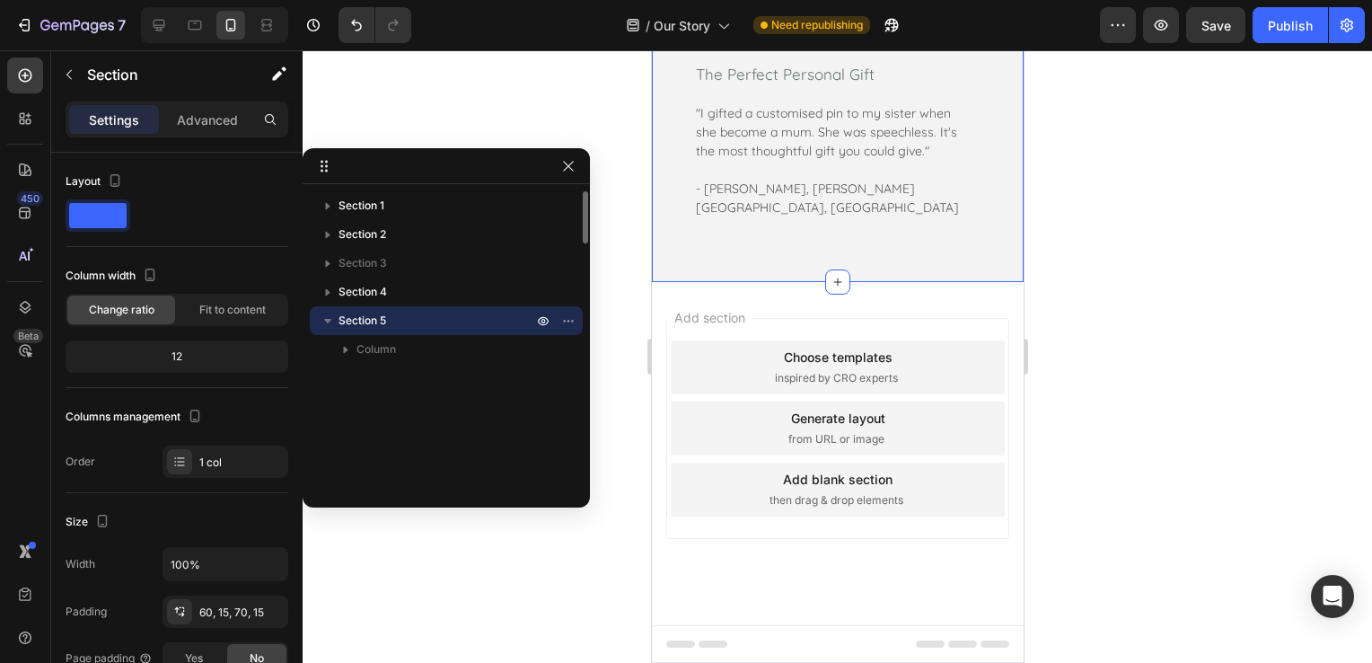
click at [415, 329] on p "Section 5" at bounding box center [437, 321] width 198 height 18
click at [414, 312] on p "Section 5" at bounding box center [437, 321] width 198 height 18
click at [965, 219] on div ""I gifted a customised pin to my sister when she become a mum. She was speechle…" at bounding box center [830, 160] width 274 height 117
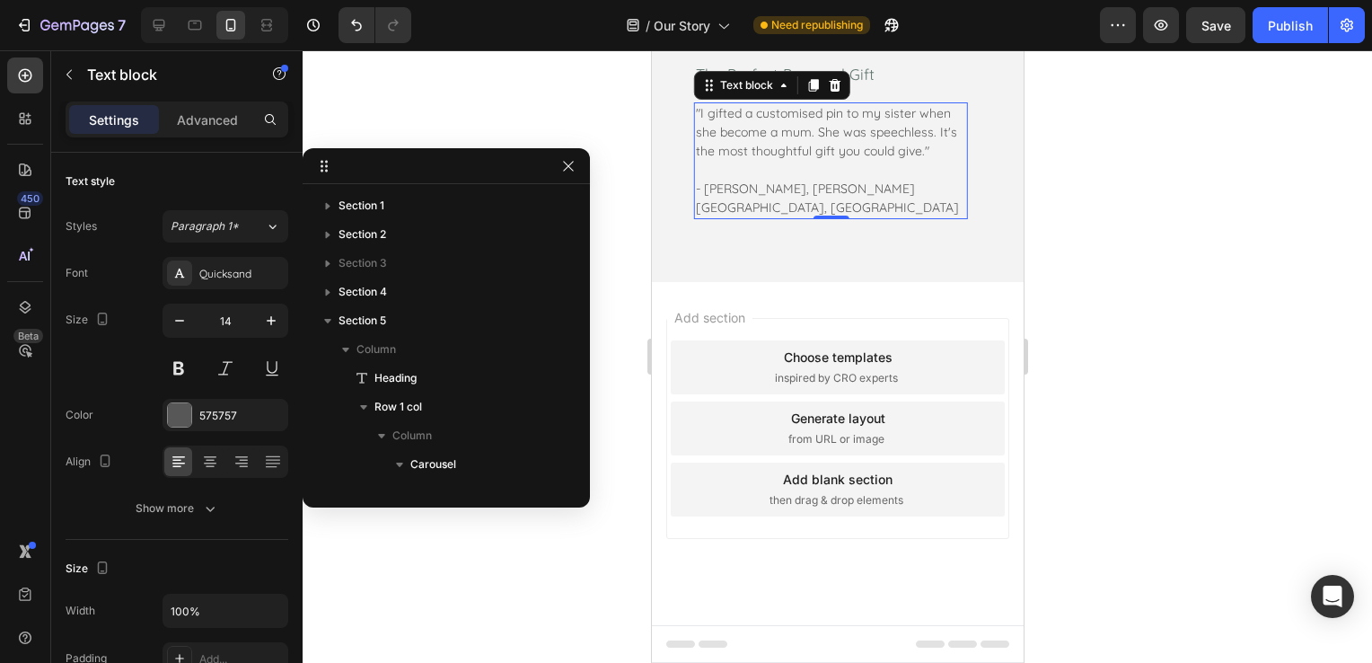
scroll to position [277, 0]
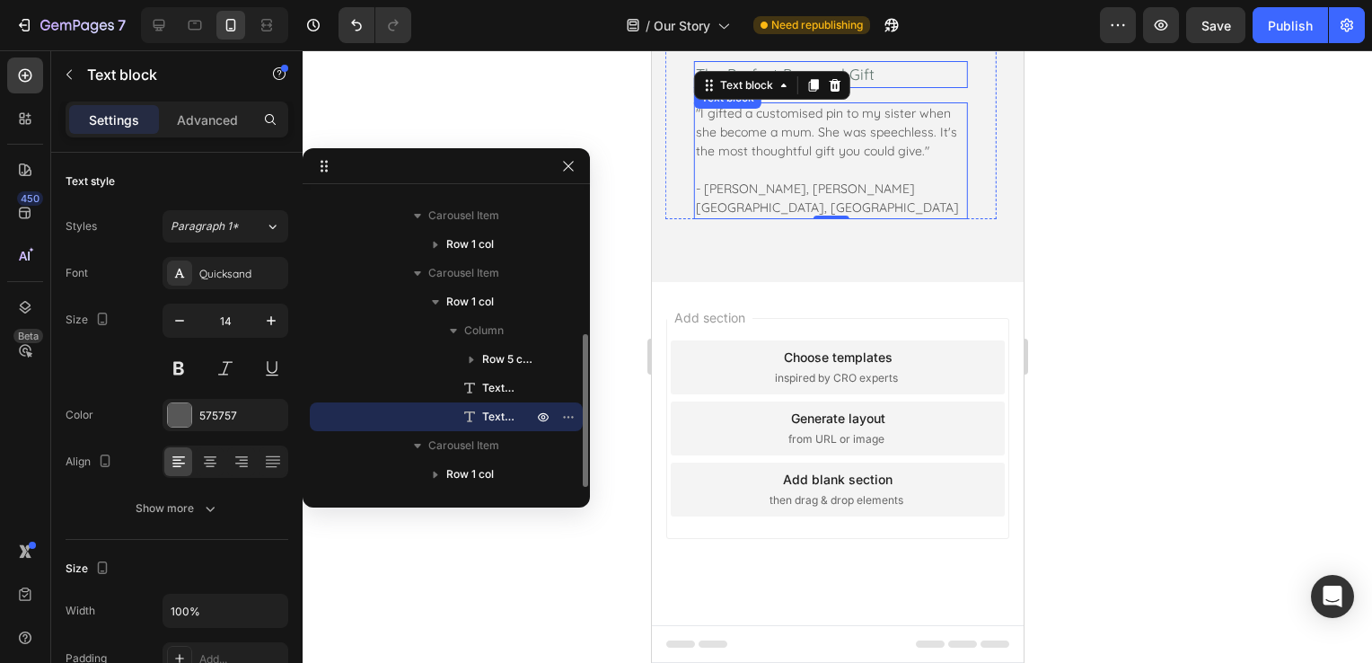
click at [968, 219] on div "Icon Icon Icon Icon Icon Row The Perfect Personal Gift Text block "I gifted a c…" at bounding box center [829, 126] width 331 height 185
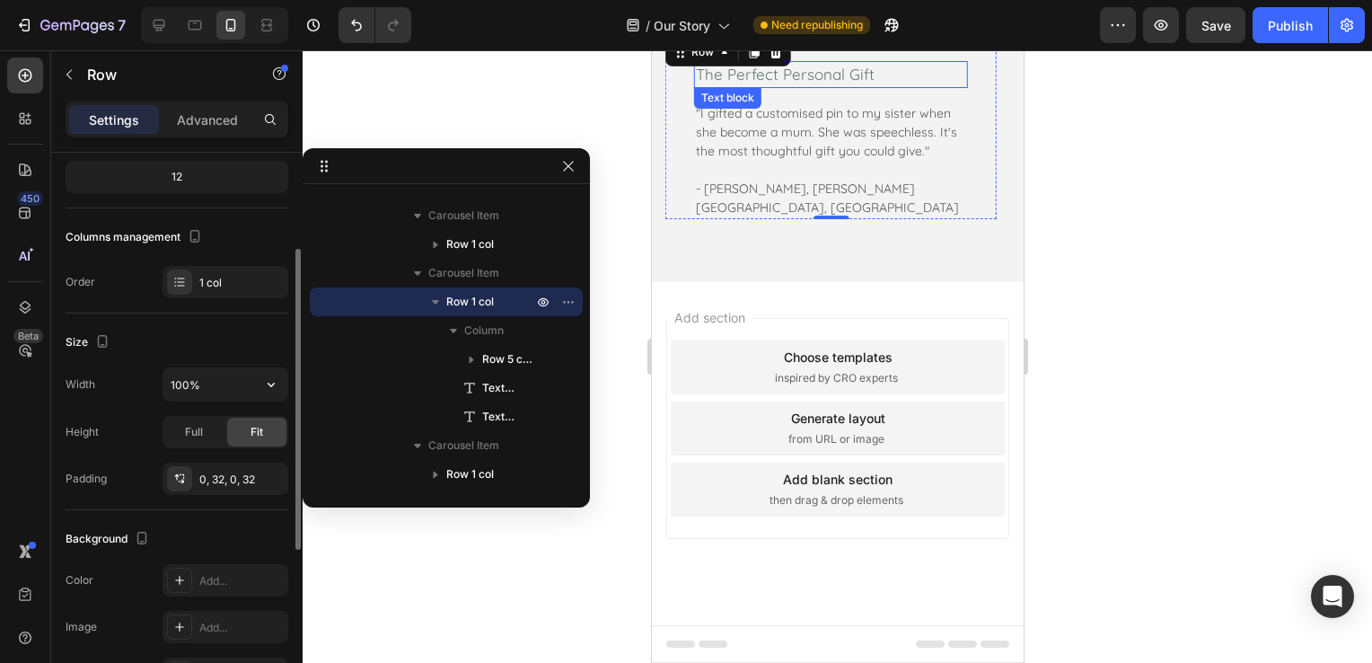
scroll to position [0, 0]
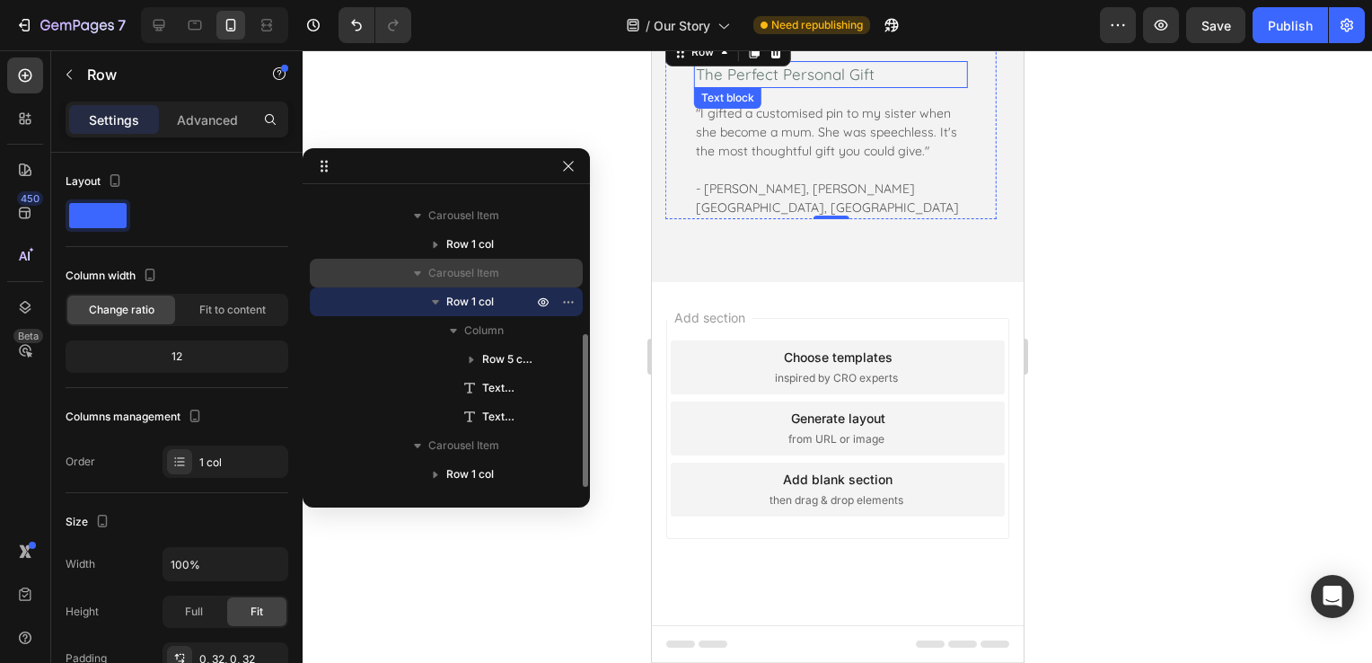
click at [463, 282] on div "Carousel Item" at bounding box center [446, 273] width 259 height 29
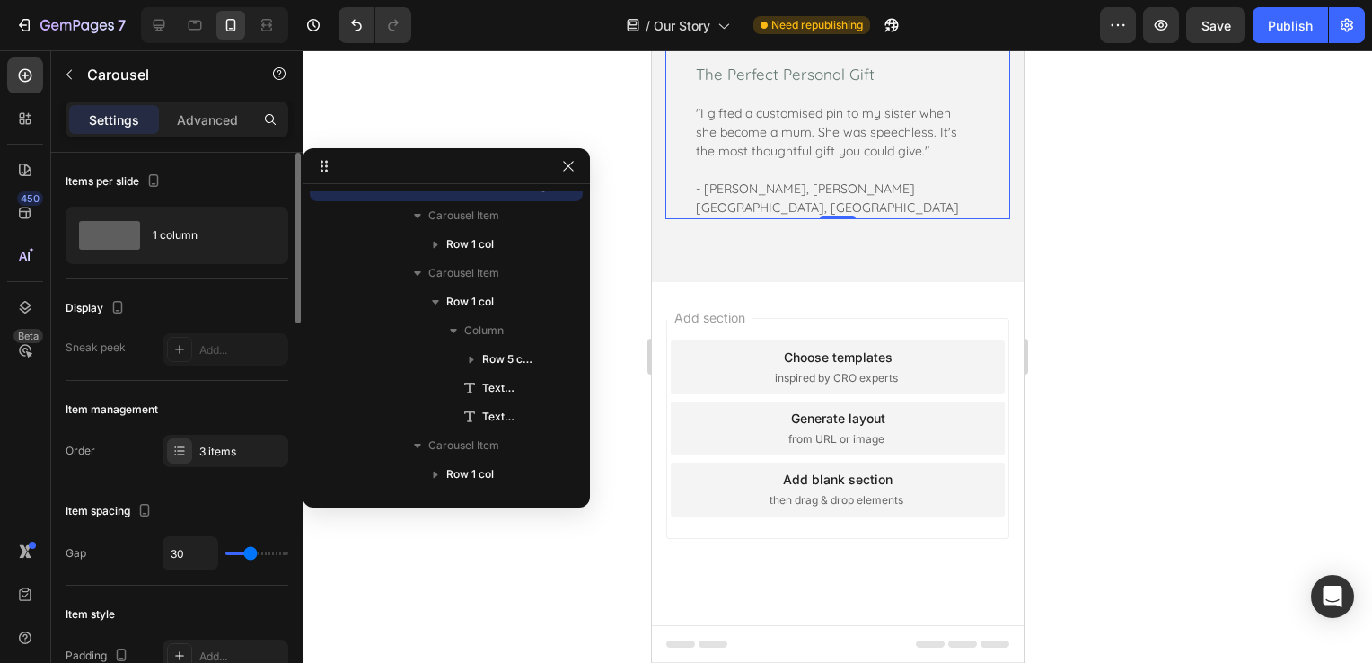
scroll to position [90, 0]
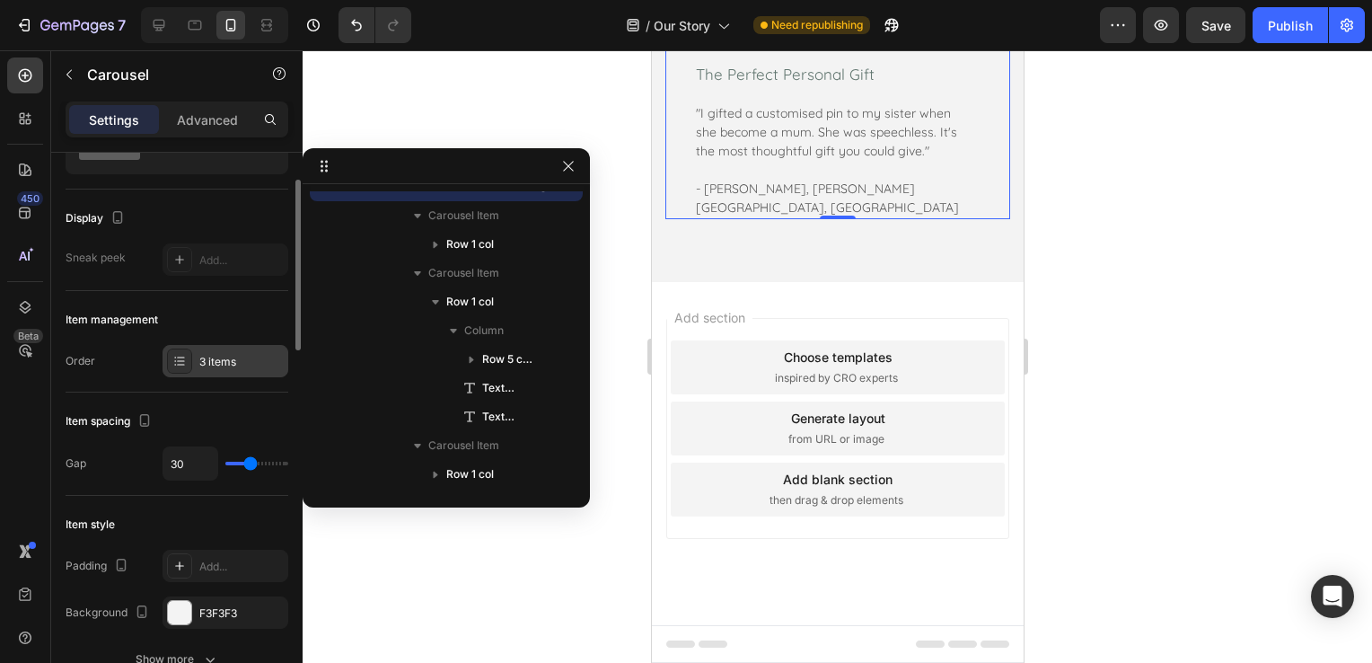
click at [236, 369] on div "3 items" at bounding box center [225, 361] width 126 height 32
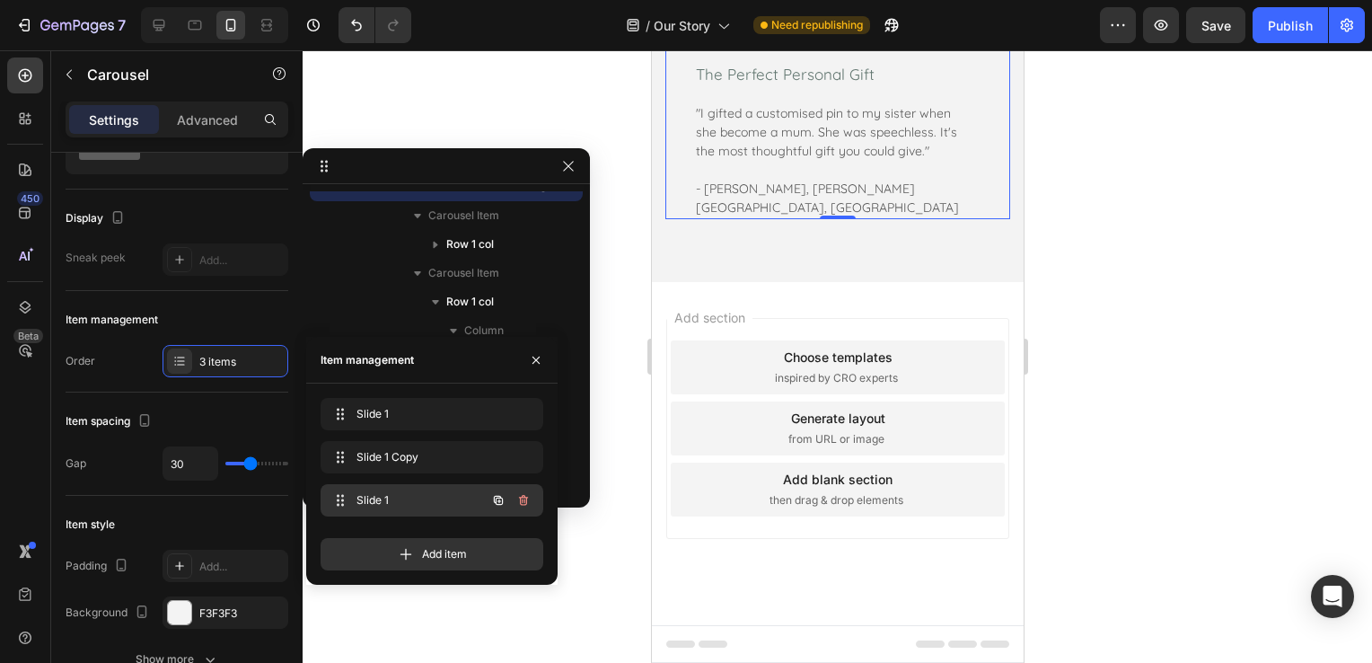
click at [458, 497] on div "Slide 1 Slide 1" at bounding box center [407, 499] width 158 height 25
click at [423, 499] on span "Slide 1" at bounding box center [406, 500] width 101 height 16
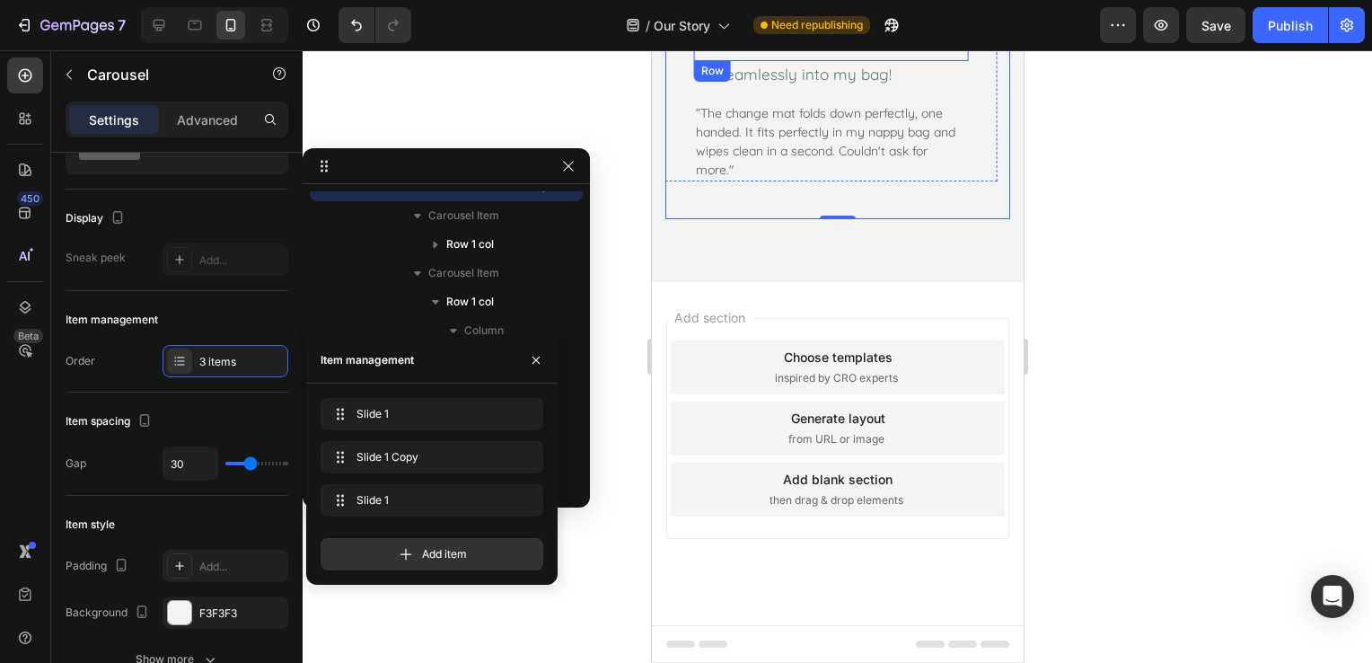
click at [751, 61] on div "Icon Icon Icon Icon Icon Row" at bounding box center [830, 47] width 274 height 27
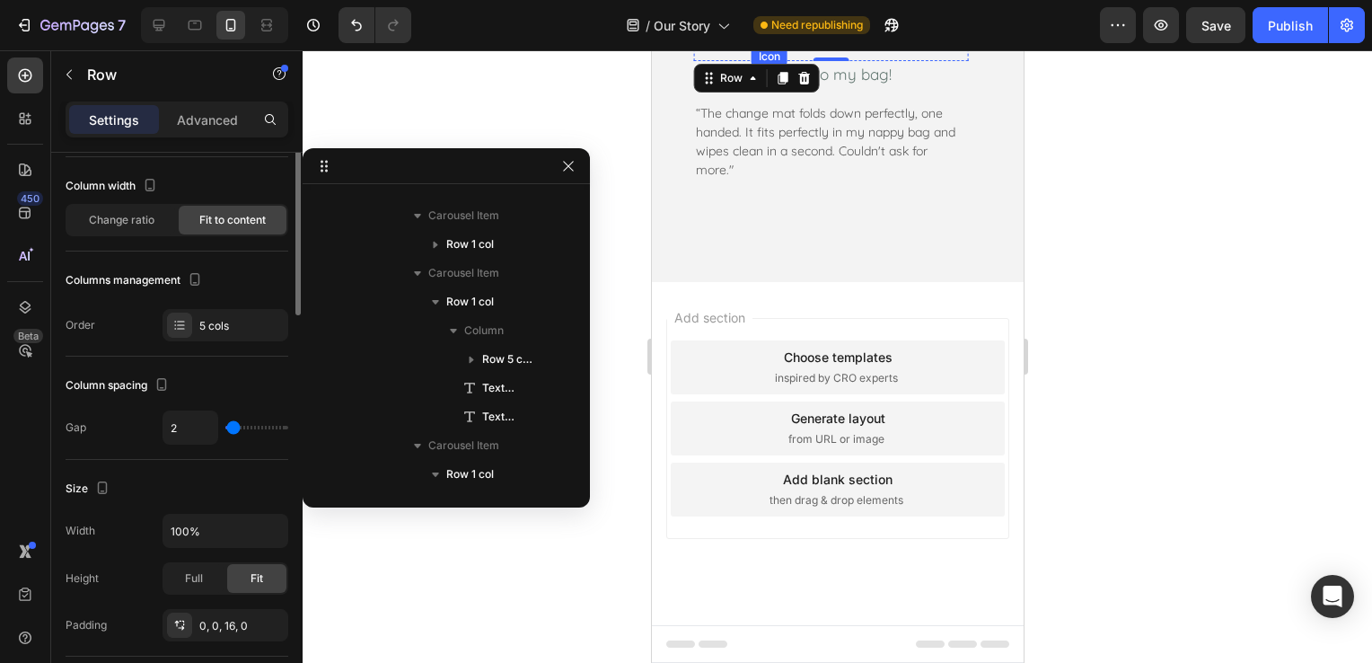
scroll to position [0, 0]
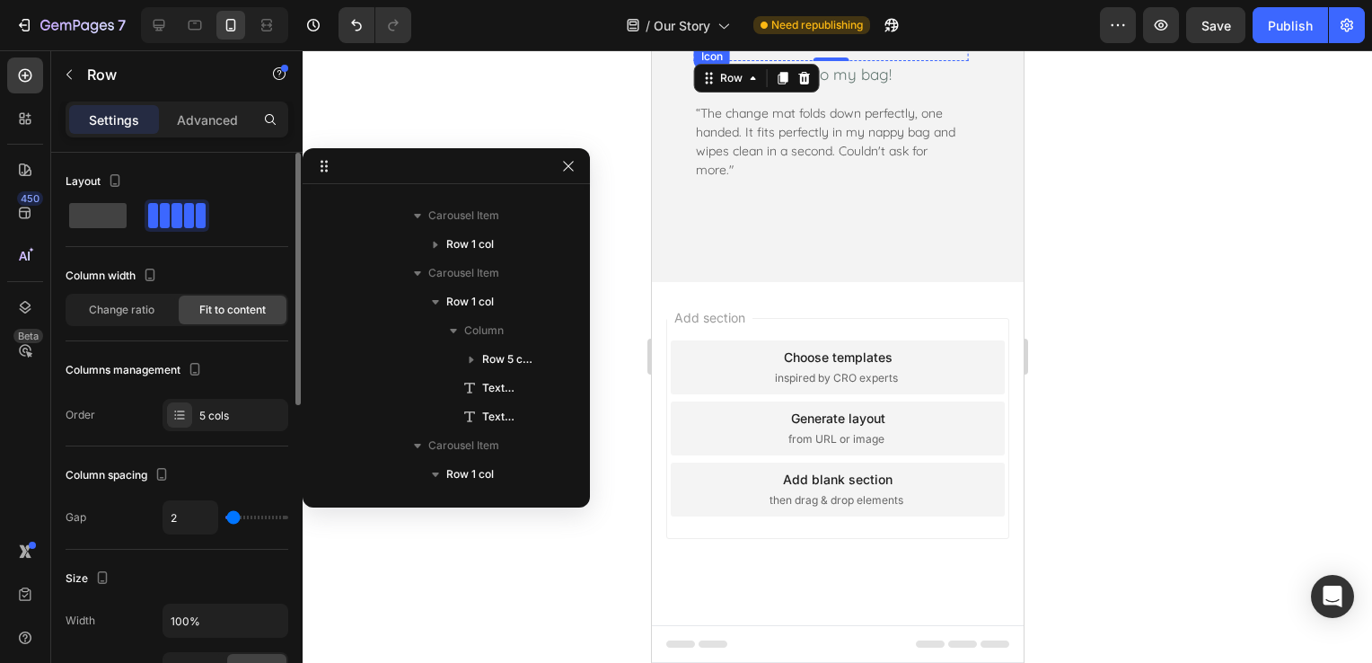
click at [701, 47] on div "Icon" at bounding box center [699, 40] width 13 height 13
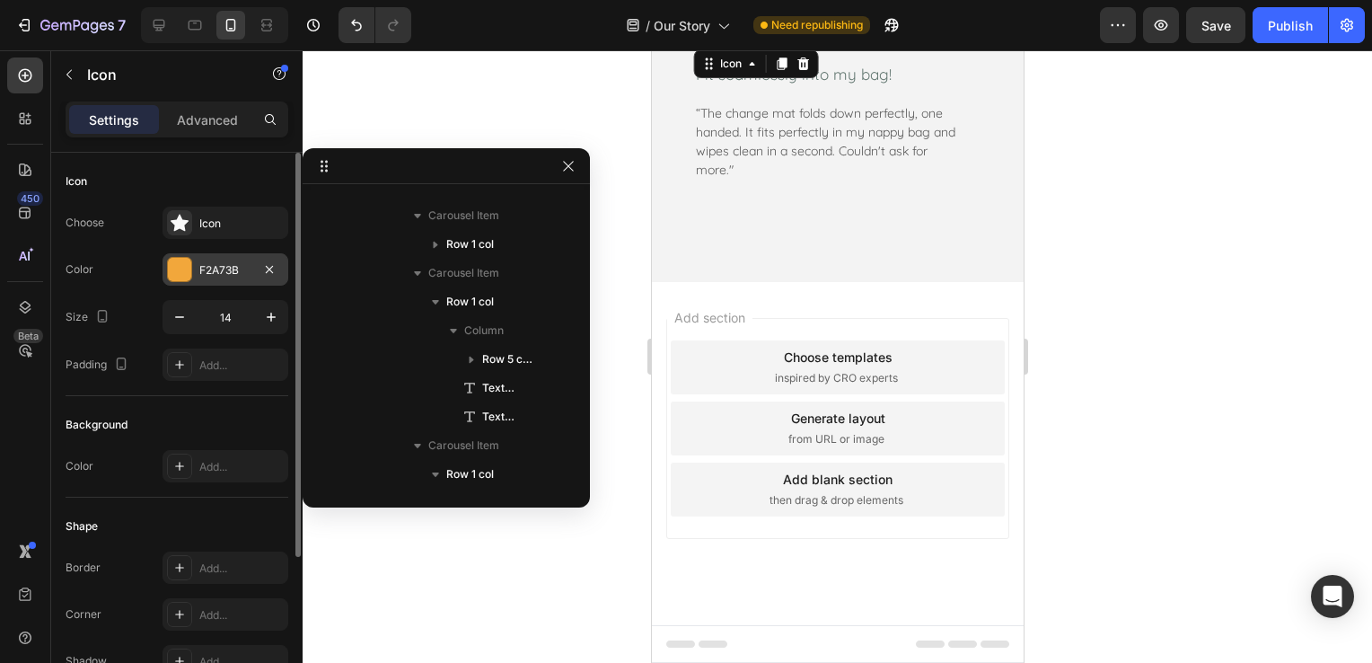
click at [229, 267] on div "F2A73B" at bounding box center [225, 270] width 52 height 16
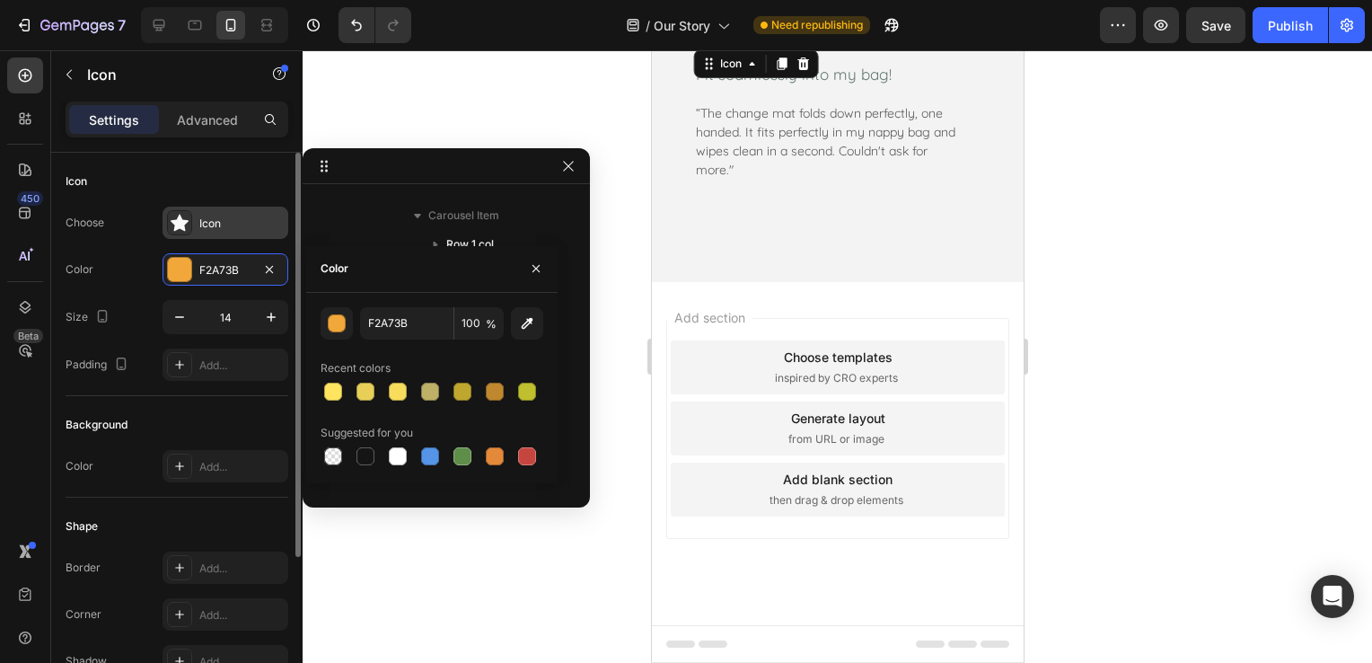
click at [236, 222] on div "Icon" at bounding box center [241, 223] width 84 height 16
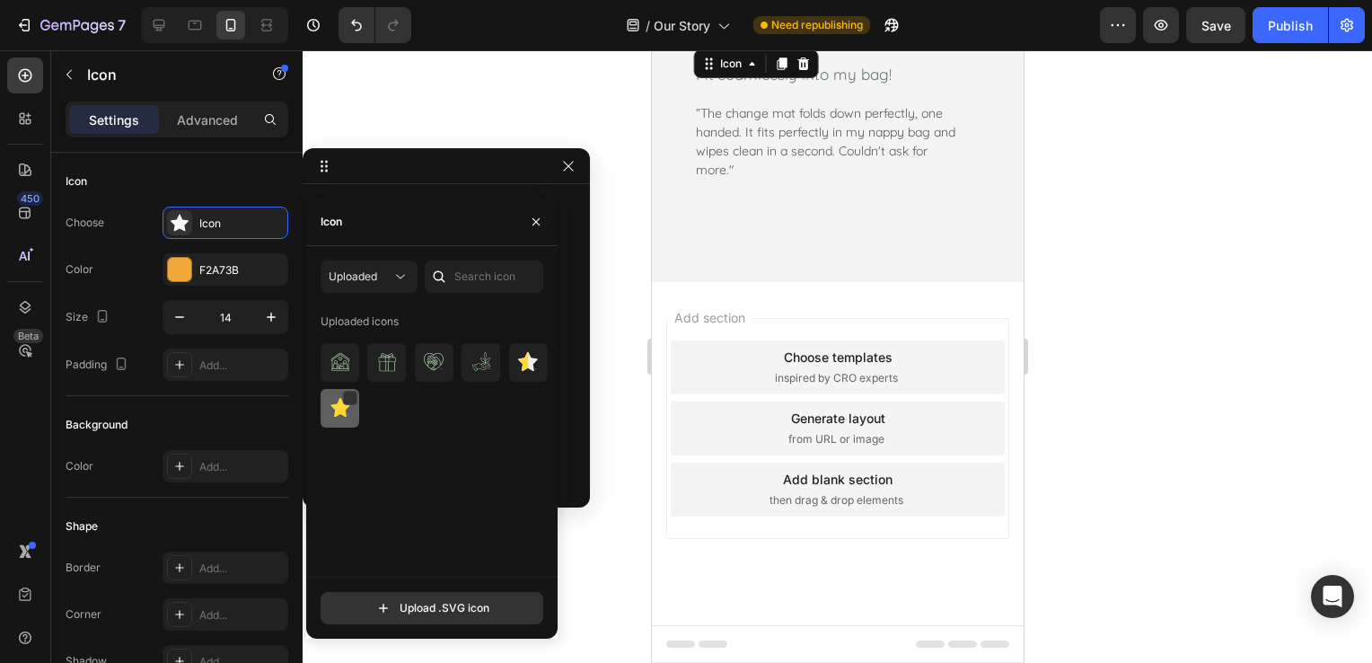
click at [337, 413] on img at bounding box center [340, 408] width 22 height 22
click at [719, 47] on div "Icon" at bounding box center [713, 40] width 13 height 13
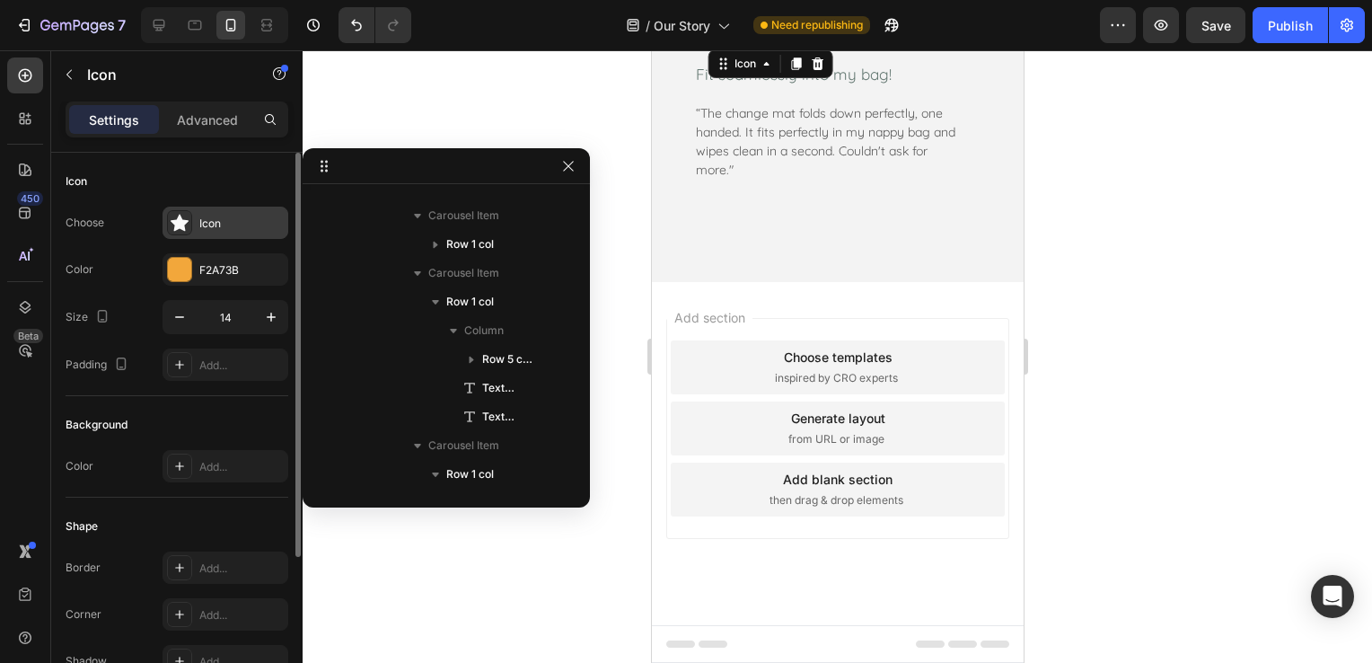
click at [189, 216] on div at bounding box center [179, 222] width 25 height 25
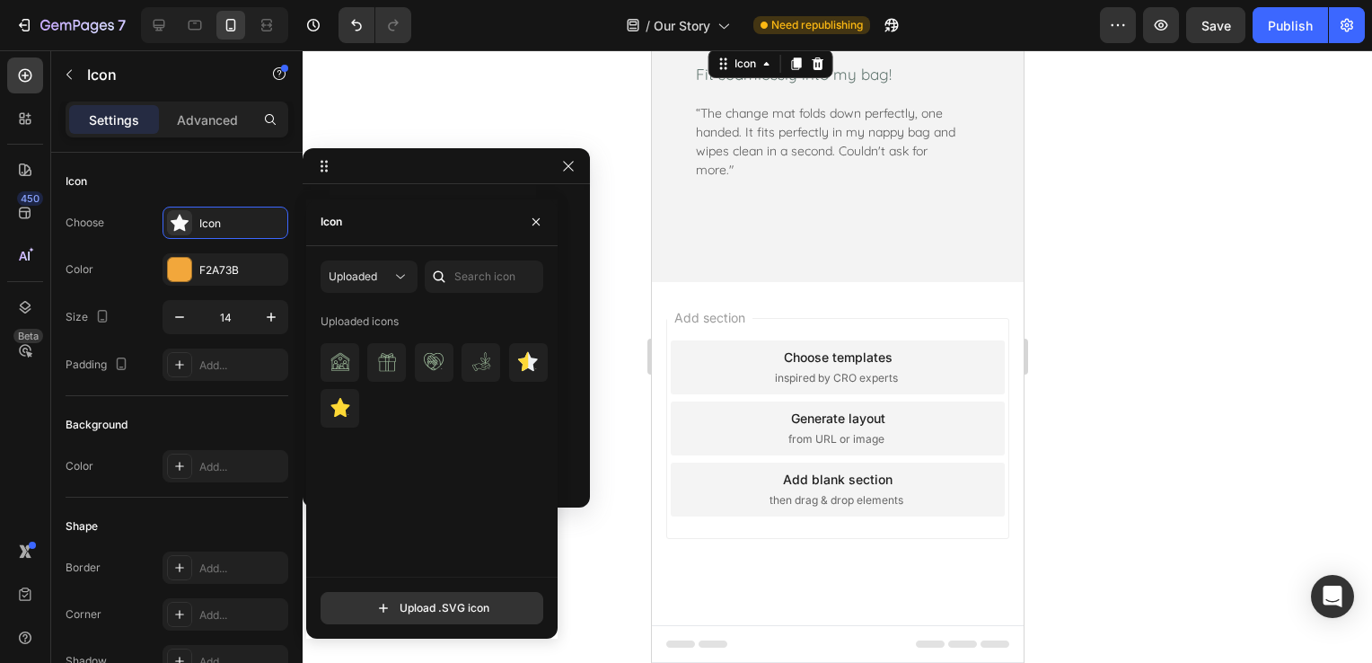
click at [317, 406] on div "Uploaded Uploaded icons Upload .SVG icon" at bounding box center [431, 442] width 251 height 364
click at [326, 411] on div at bounding box center [340, 408] width 39 height 39
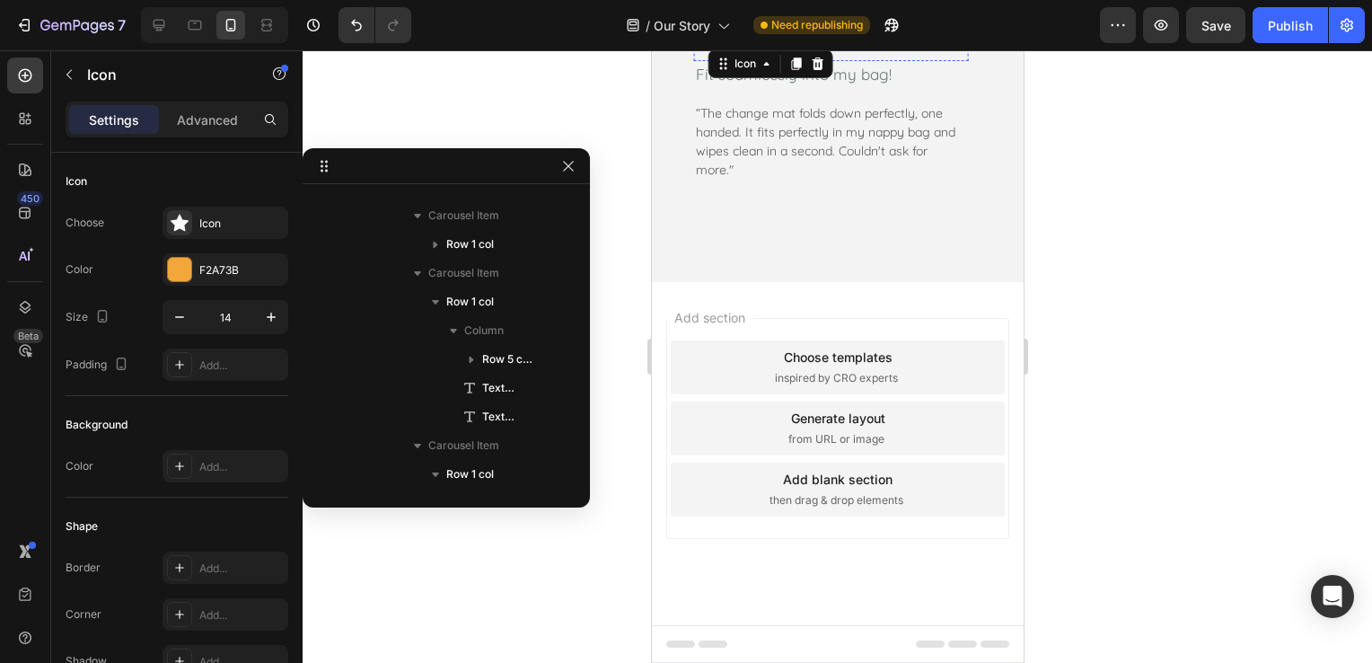
click at [730, 47] on div "Icon" at bounding box center [728, 40] width 13 height 13
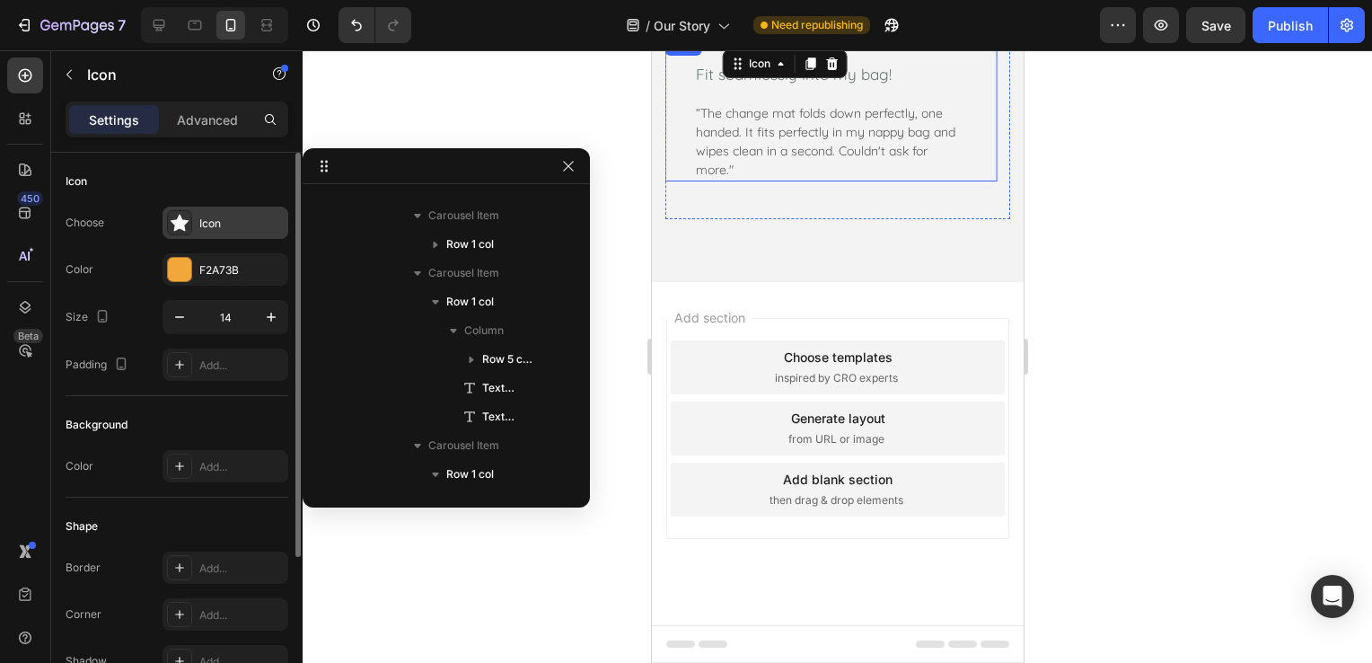
click at [241, 216] on div "Icon" at bounding box center [241, 223] width 84 height 16
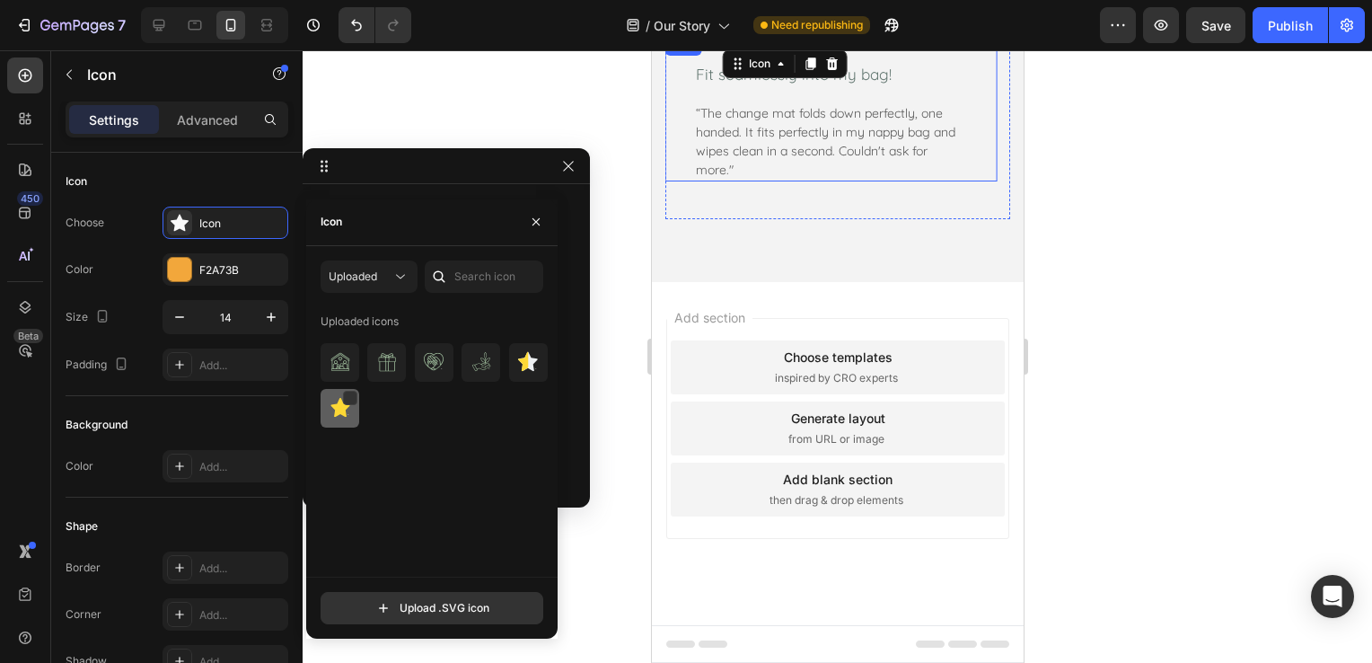
click at [341, 400] on img at bounding box center [340, 408] width 22 height 22
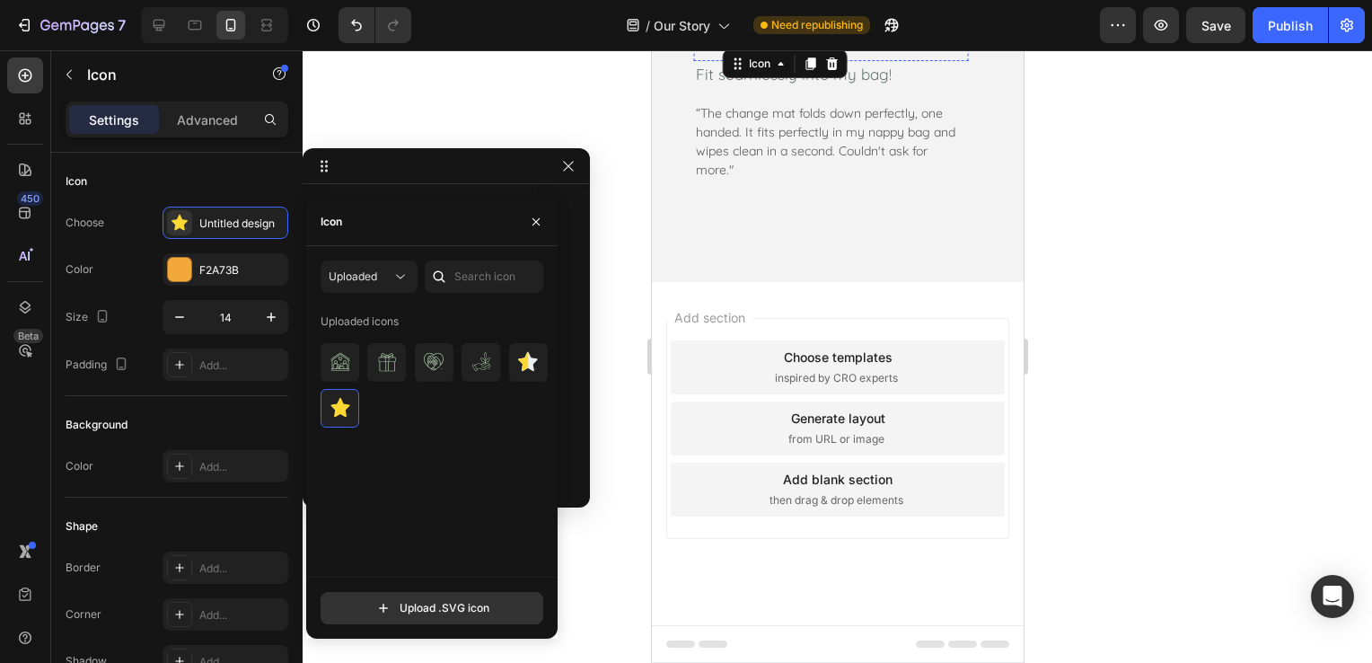
click at [744, 47] on div "Icon" at bounding box center [742, 40] width 13 height 13
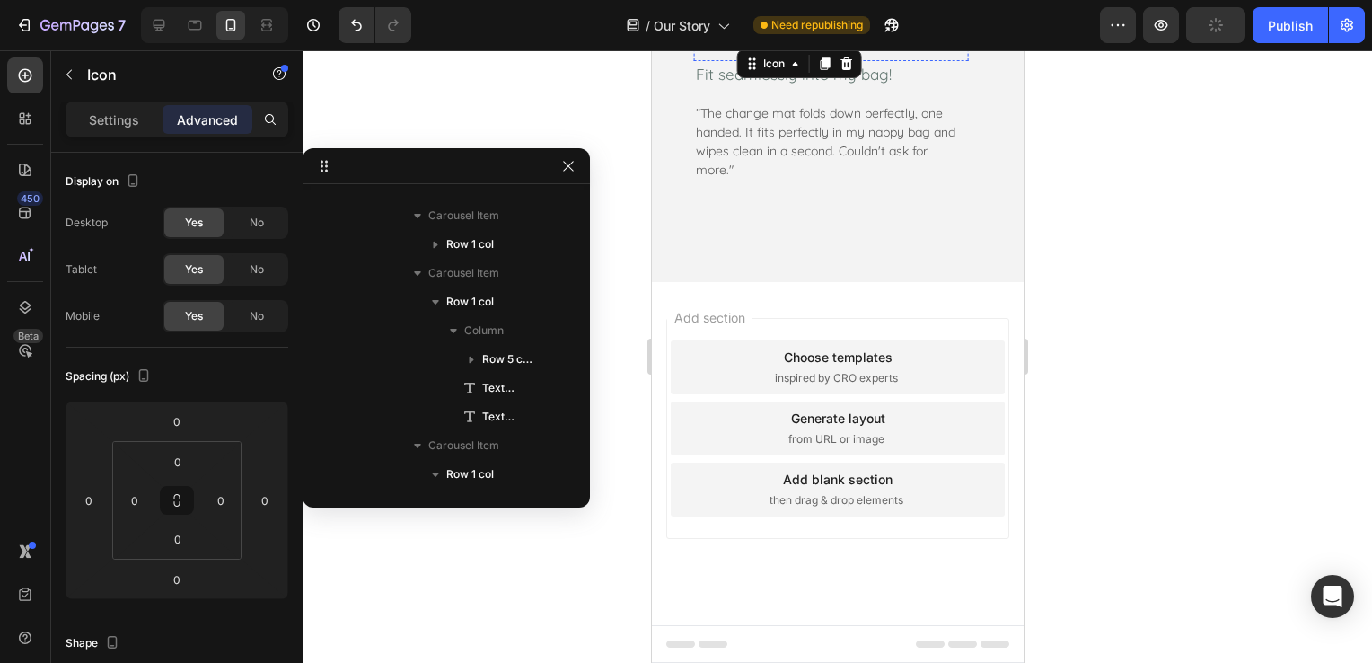
click at [756, 47] on icon at bounding box center [757, 41] width 13 height 12
click at [741, 47] on icon at bounding box center [742, 41] width 13 height 12
click at [132, 119] on p "Settings" at bounding box center [114, 119] width 50 height 19
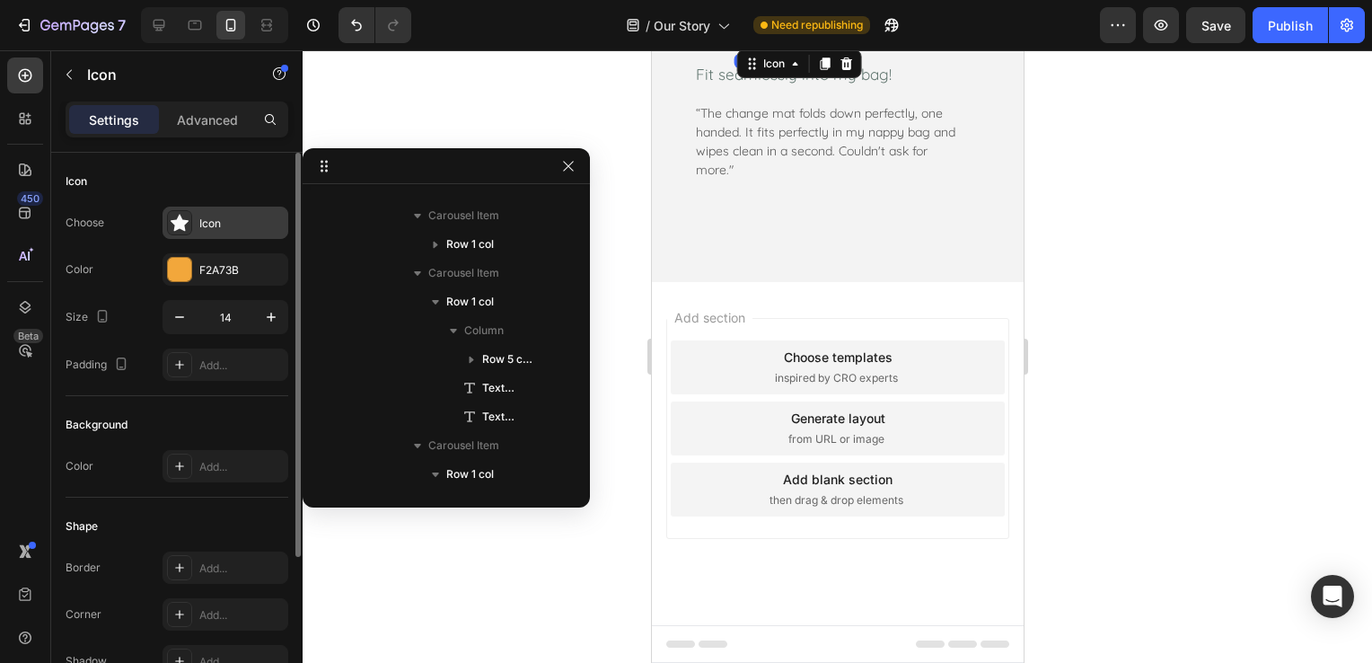
click at [246, 209] on div "Icon" at bounding box center [225, 222] width 126 height 32
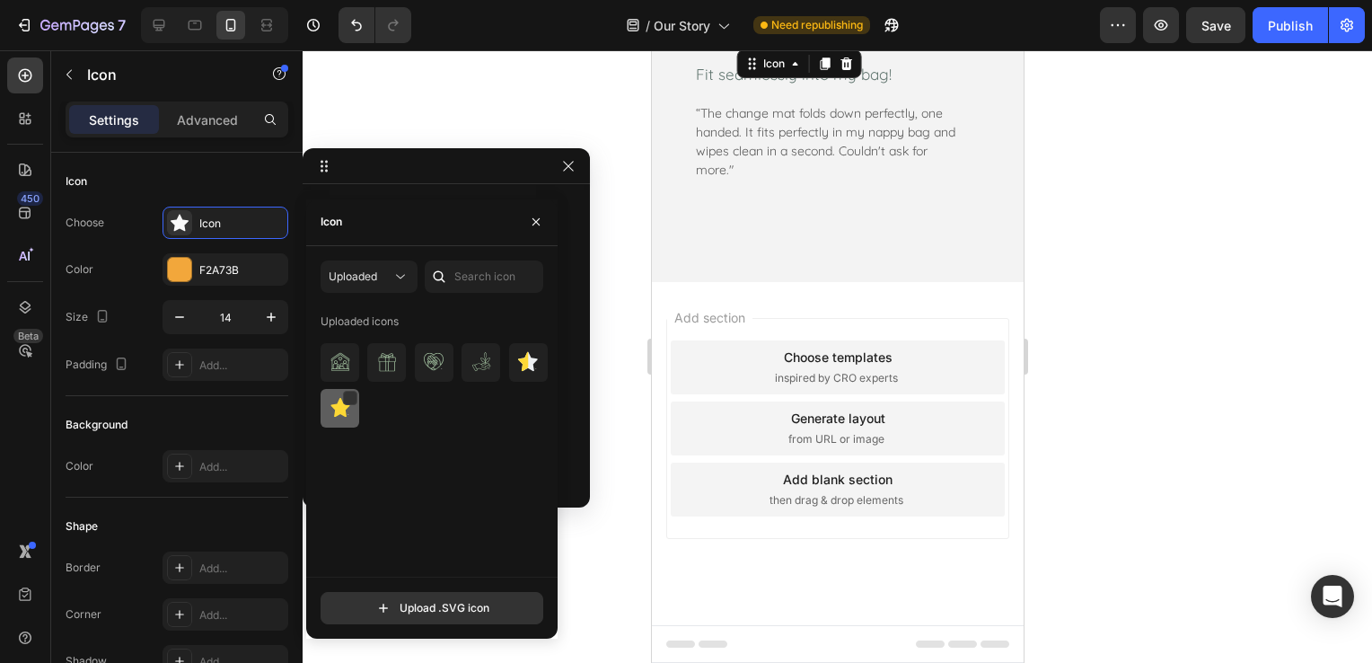
click at [334, 421] on div at bounding box center [340, 408] width 39 height 39
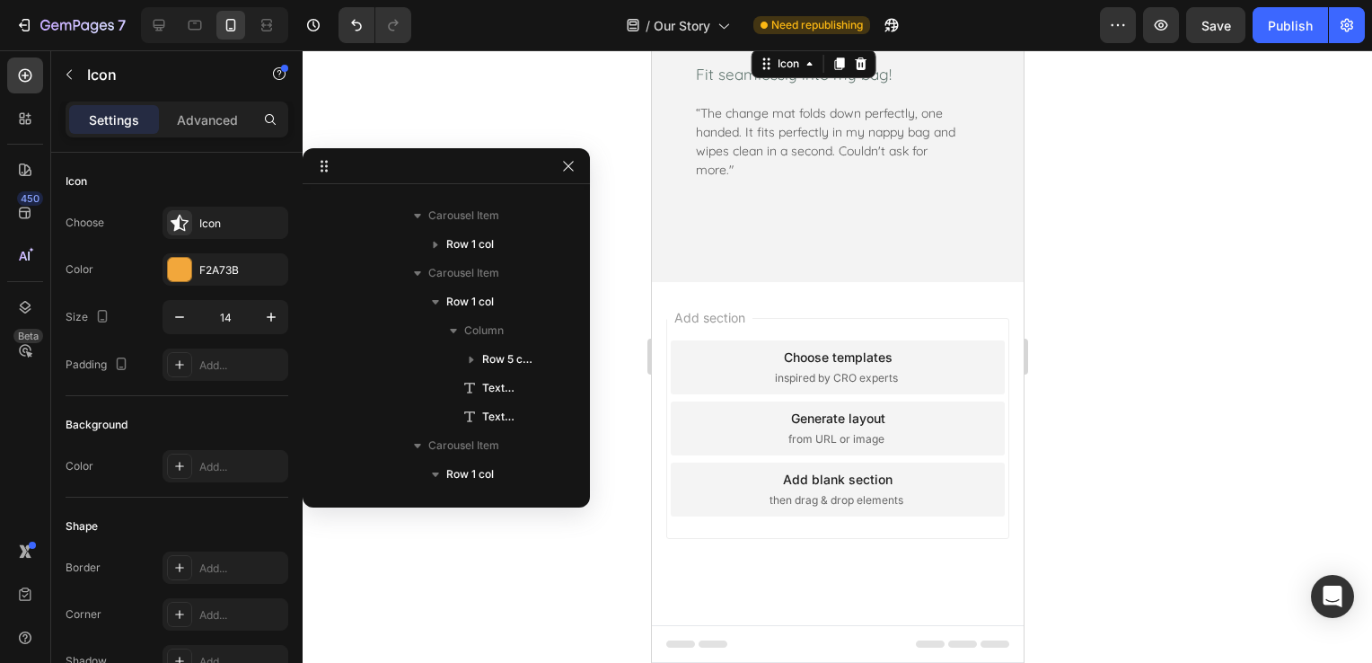
click at [762, 47] on div "Icon 0" at bounding box center [757, 40] width 13 height 13
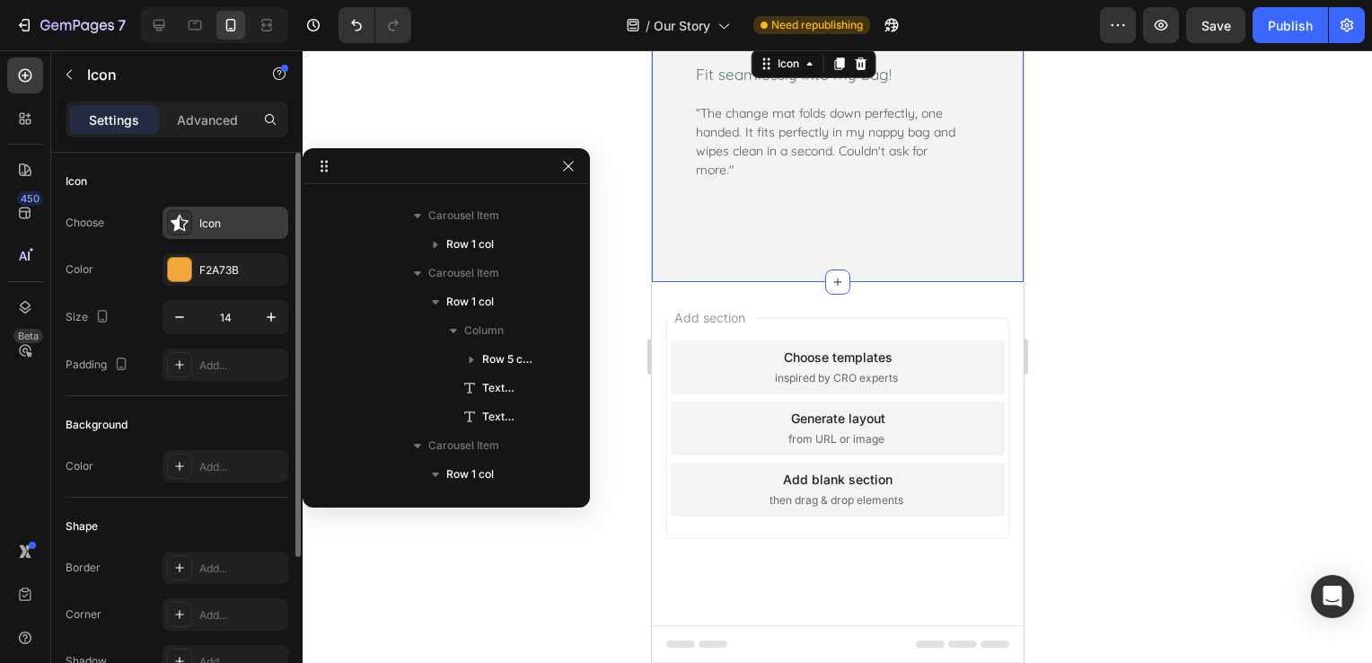
click at [250, 213] on div "Icon" at bounding box center [225, 222] width 126 height 32
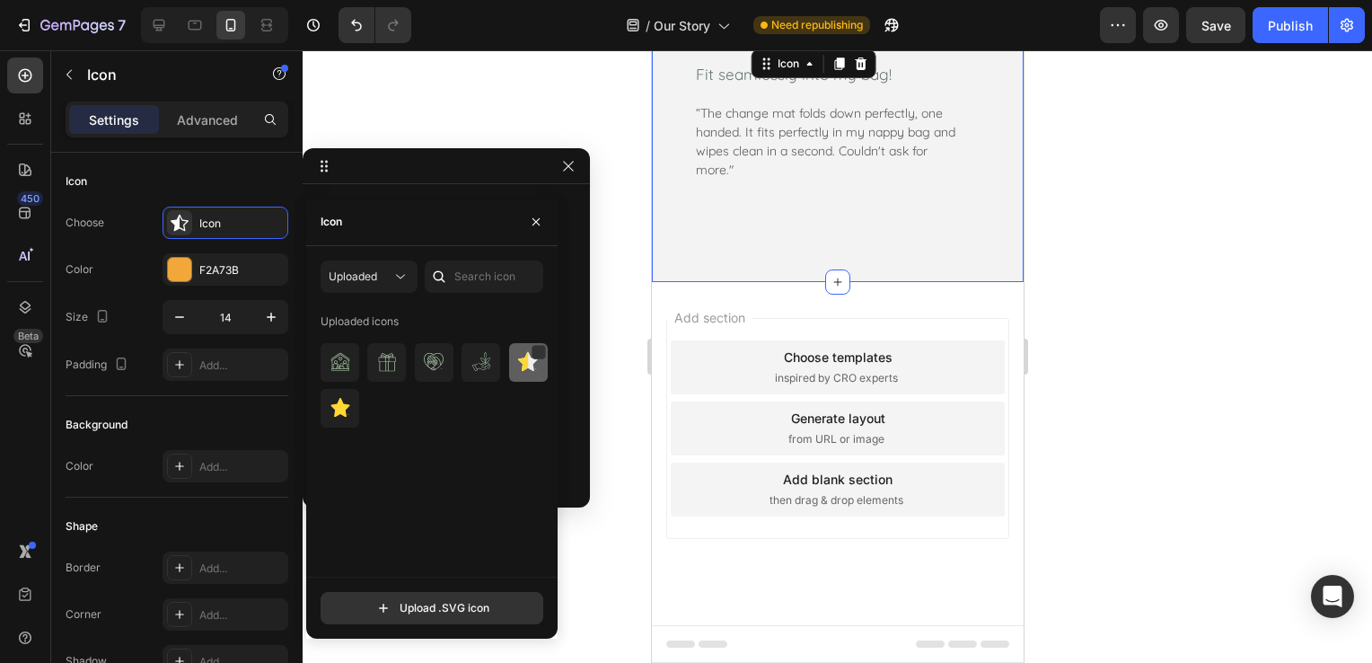
click at [524, 368] on img at bounding box center [528, 362] width 22 height 22
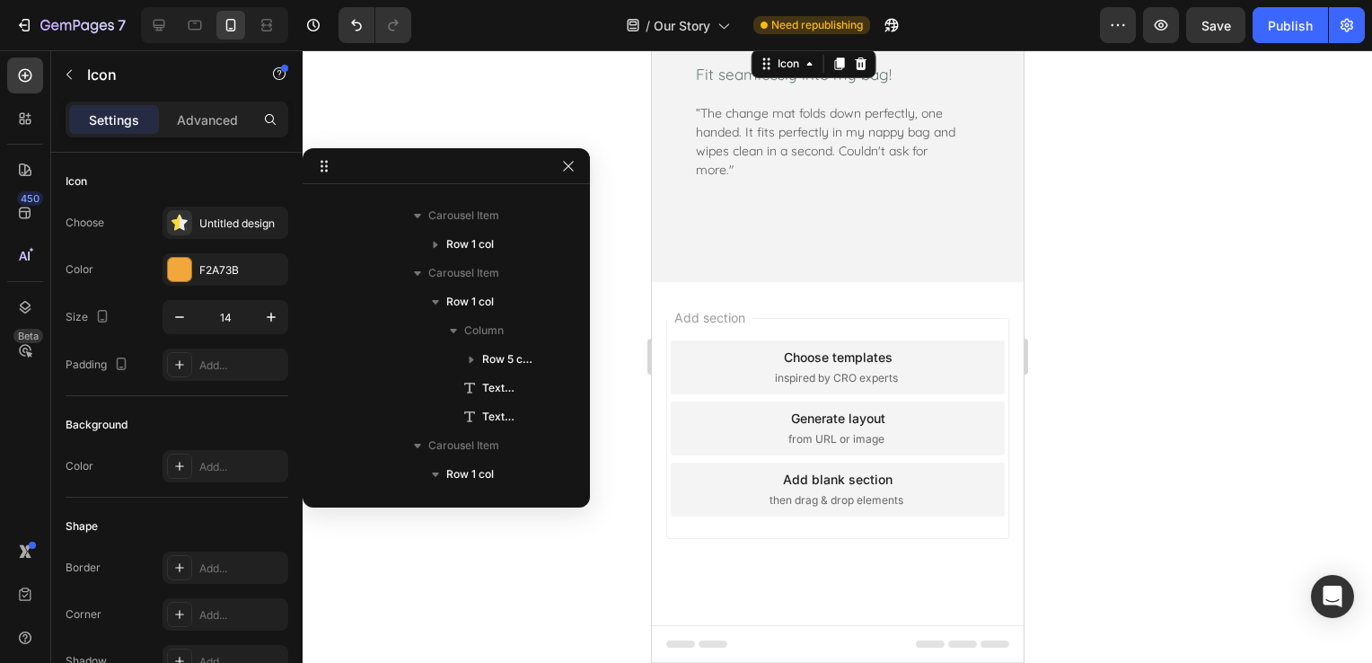
click at [1143, 336] on div at bounding box center [837, 356] width 1069 height 612
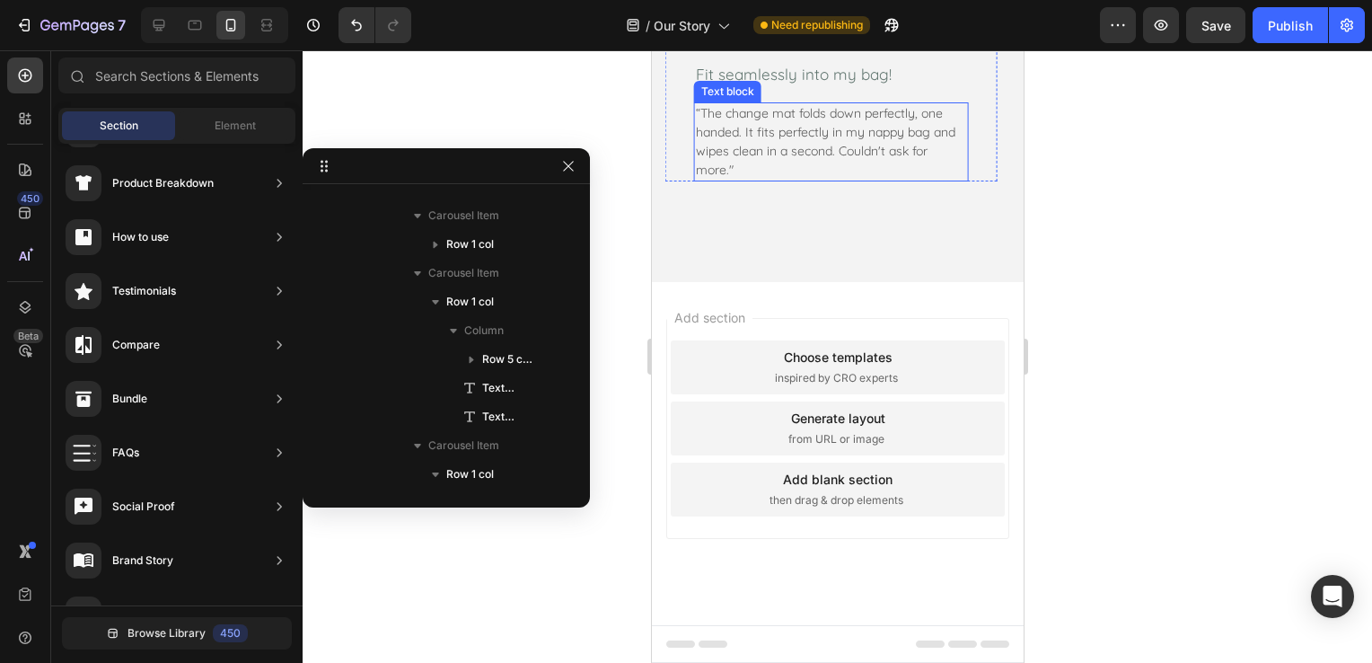
click at [812, 180] on p "“The change mat folds down perfectly, one handed. It fits perfectly in my nappy…" at bounding box center [830, 141] width 270 height 75
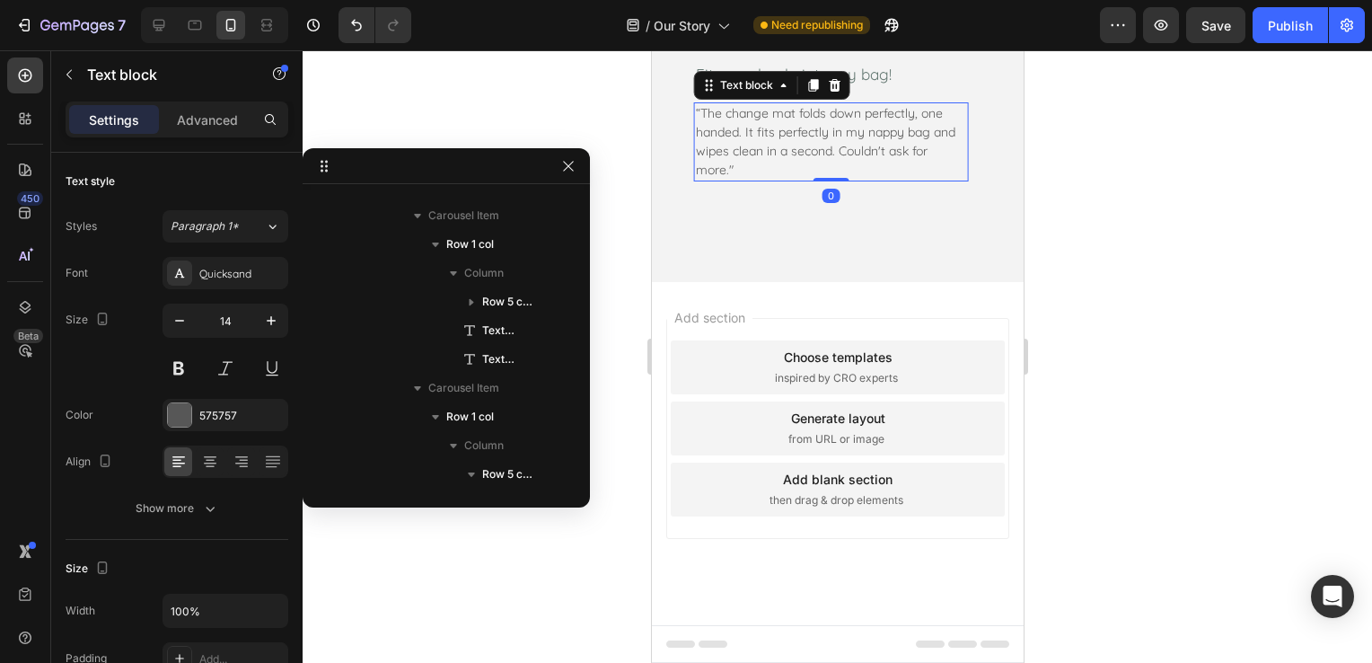
click at [812, 180] on p "“The change mat folds down perfectly, one handed. It fits perfectly in my nappy…" at bounding box center [830, 141] width 270 height 75
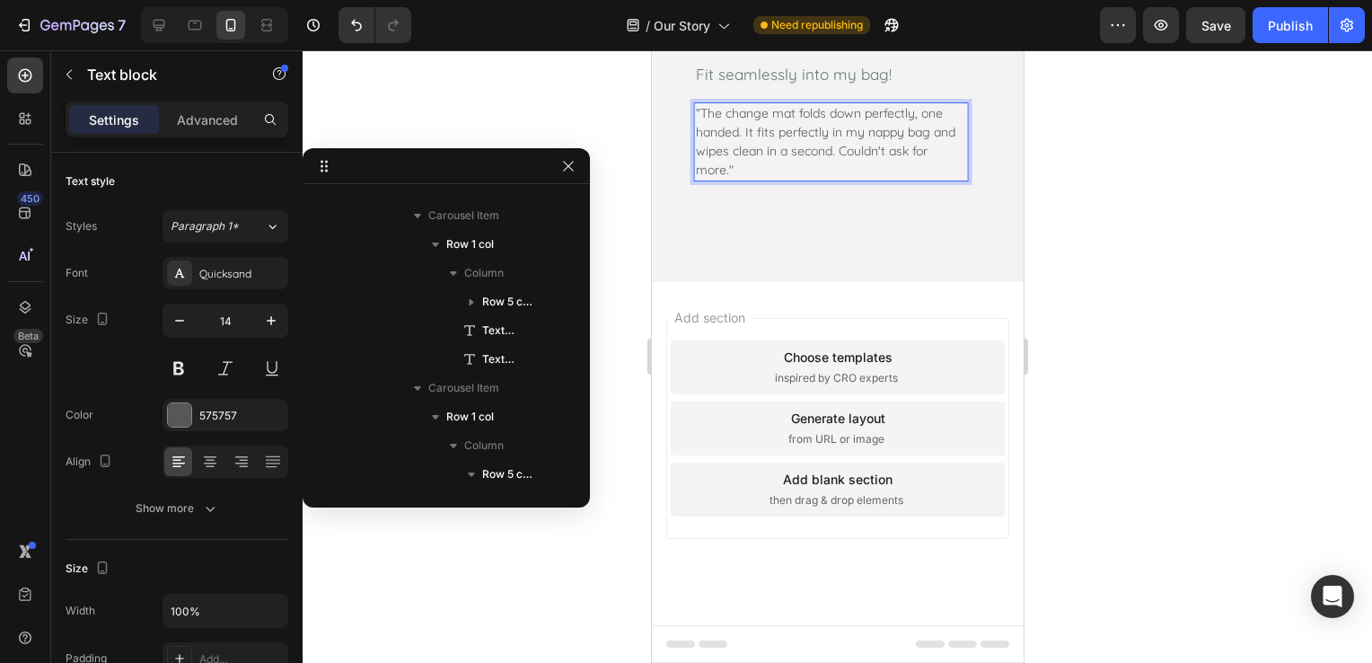
click at [784, 180] on p "“The change mat folds down perfectly, one handed. It fits perfectly in my nappy…" at bounding box center [830, 141] width 270 height 75
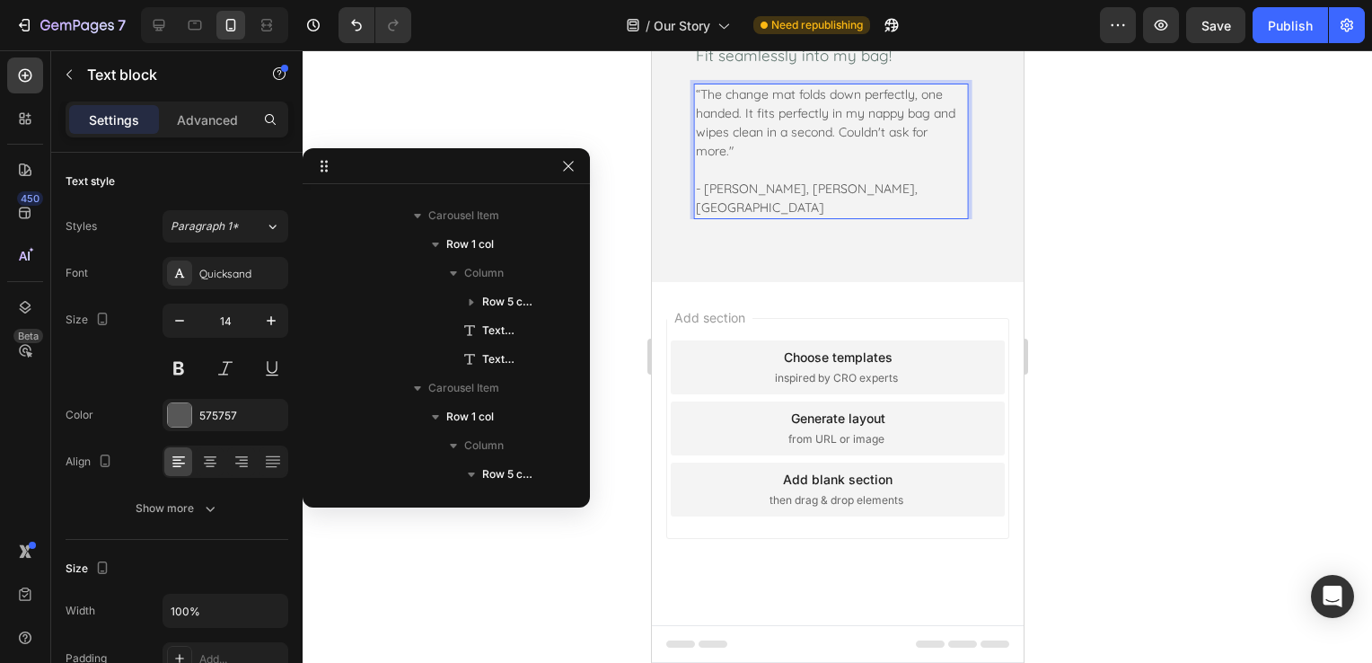
click at [723, 217] on p "- Mel L, Lorne, VIC" at bounding box center [830, 199] width 270 height 38
click at [714, 217] on p "- Mel L, Lorne, VIC" at bounding box center [830, 199] width 270 height 38
click at [713, 217] on p "- Mel L, Lorne, VIC" at bounding box center [830, 199] width 270 height 38
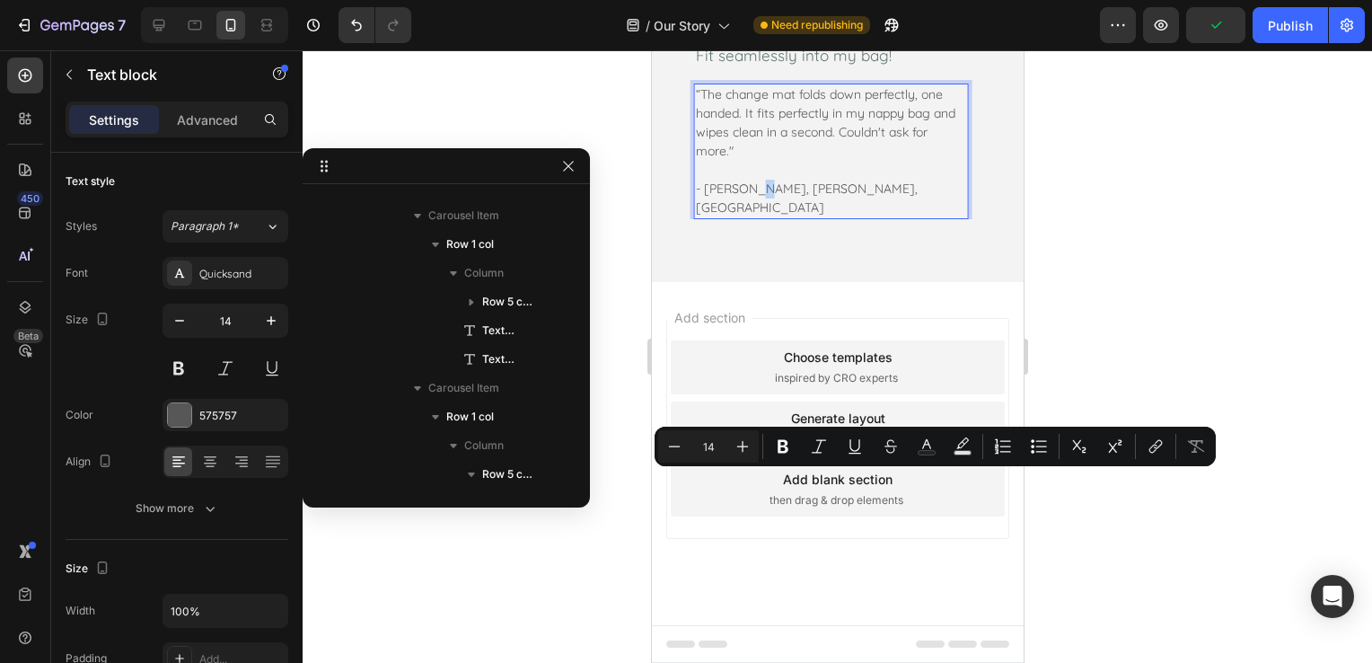
click at [757, 217] on p "- Cassidy L, Lorne, VIC" at bounding box center [830, 199] width 270 height 38
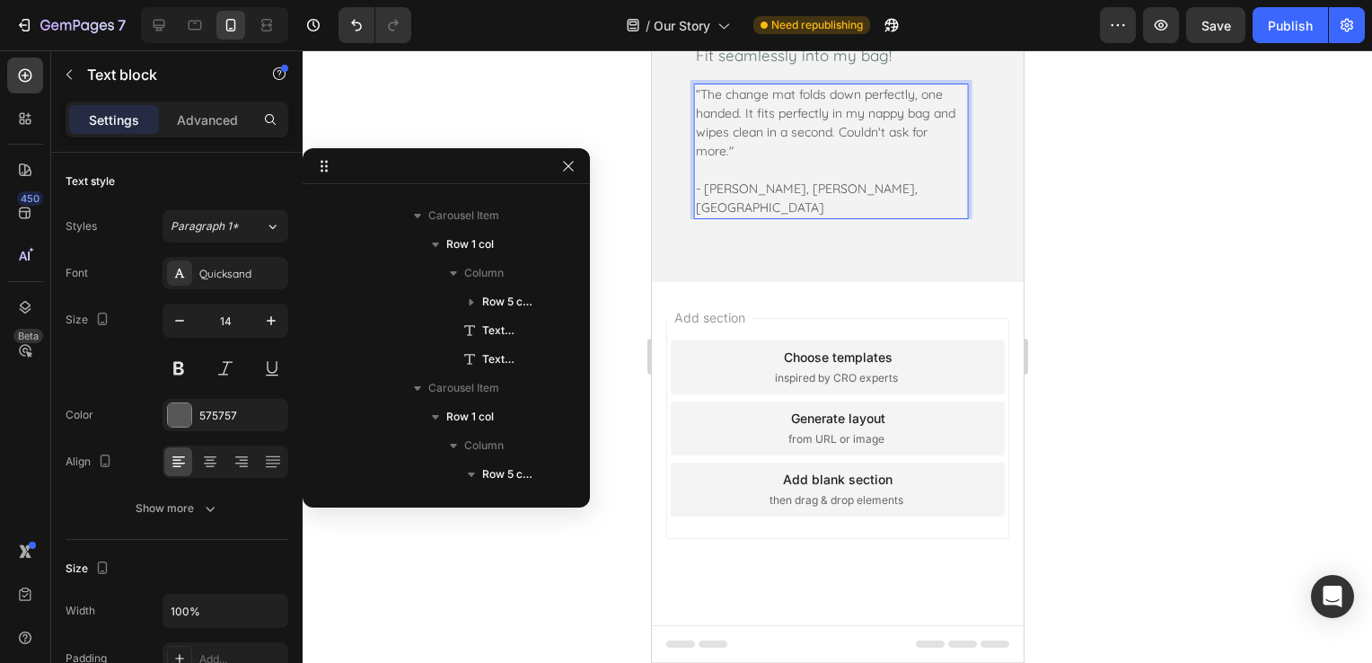
click at [789, 217] on p "- Cassidy C, Lorne, VIC" at bounding box center [830, 199] width 270 height 38
click at [1096, 319] on div at bounding box center [837, 356] width 1069 height 612
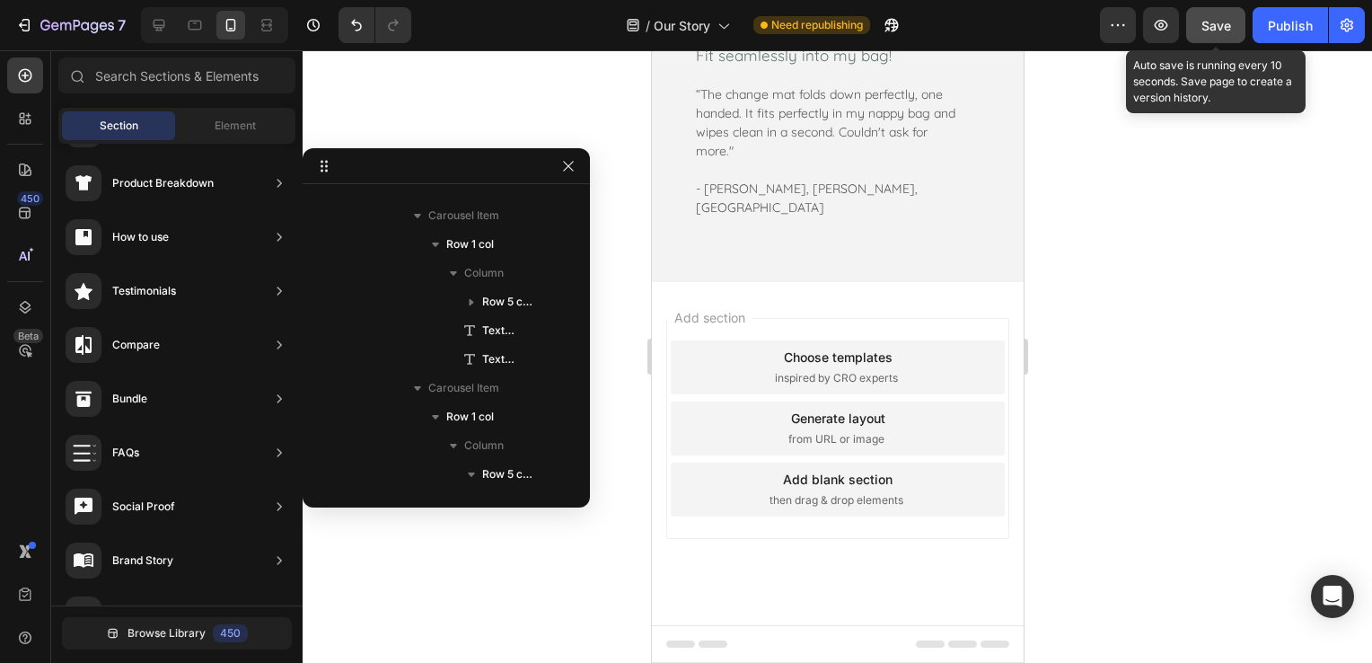
click at [1213, 23] on span "Save" at bounding box center [1216, 25] width 30 height 15
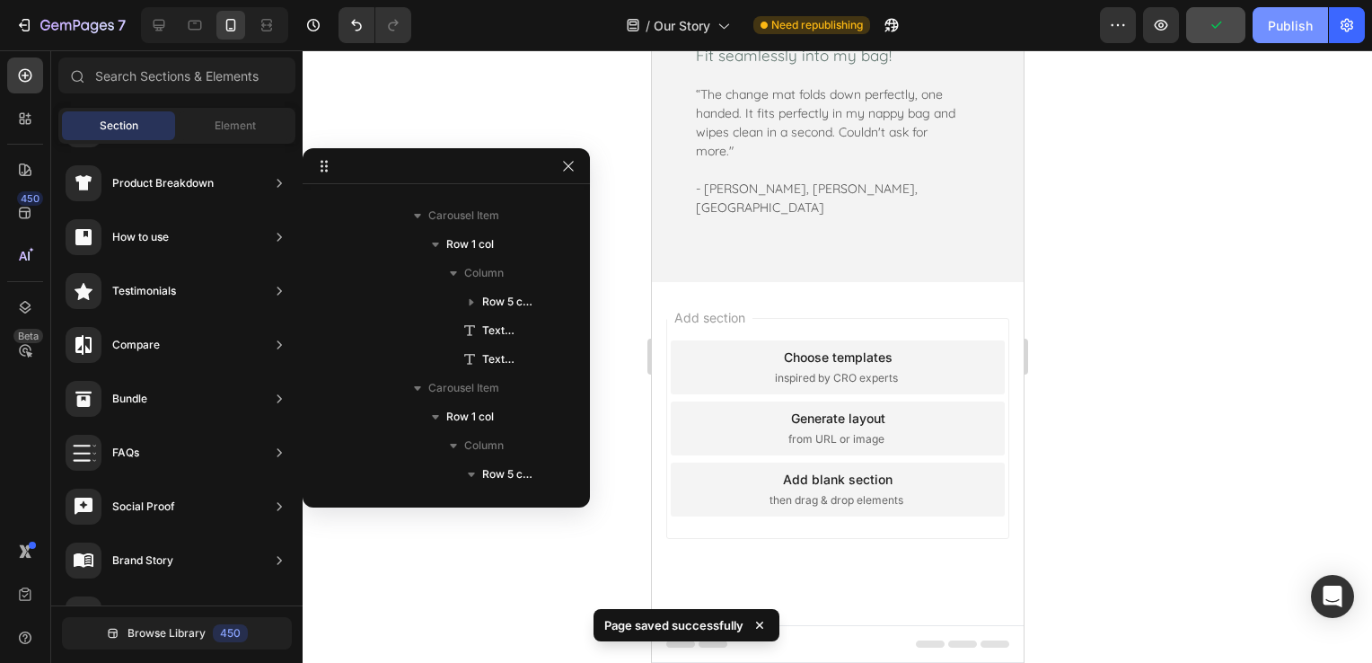
click at [1285, 23] on div "Publish" at bounding box center [1290, 25] width 45 height 19
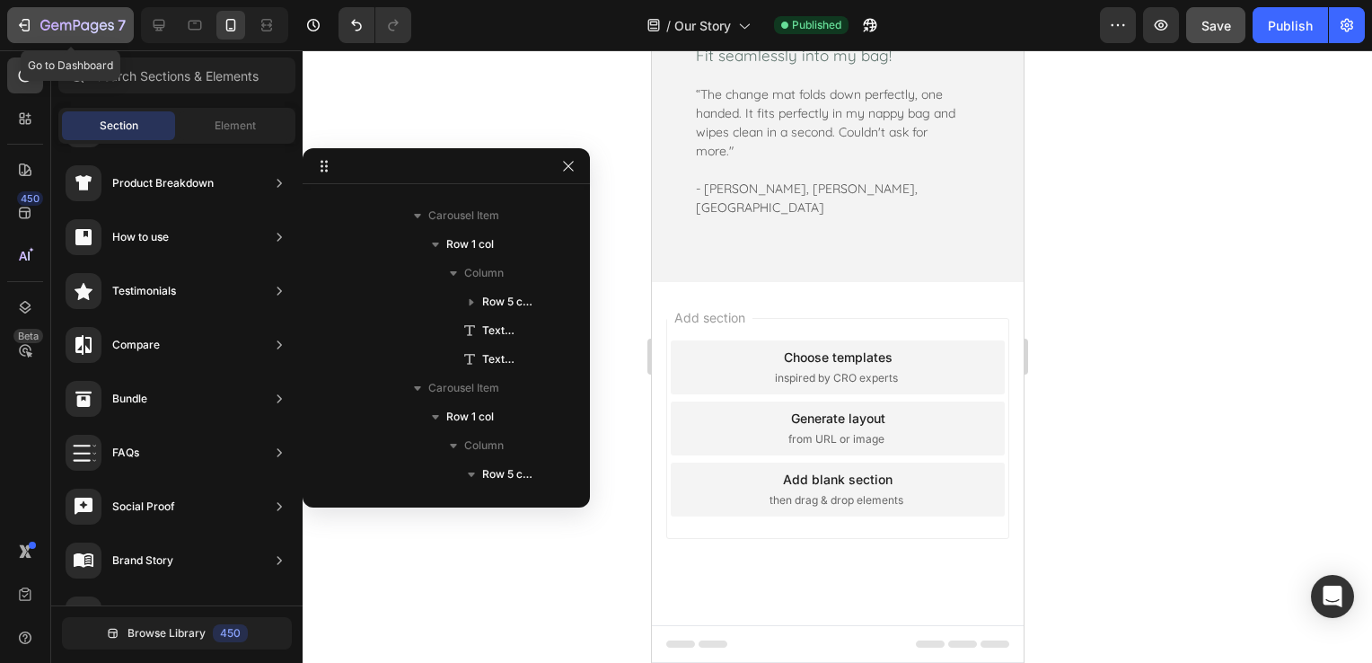
click at [20, 34] on div "7" at bounding box center [70, 25] width 110 height 22
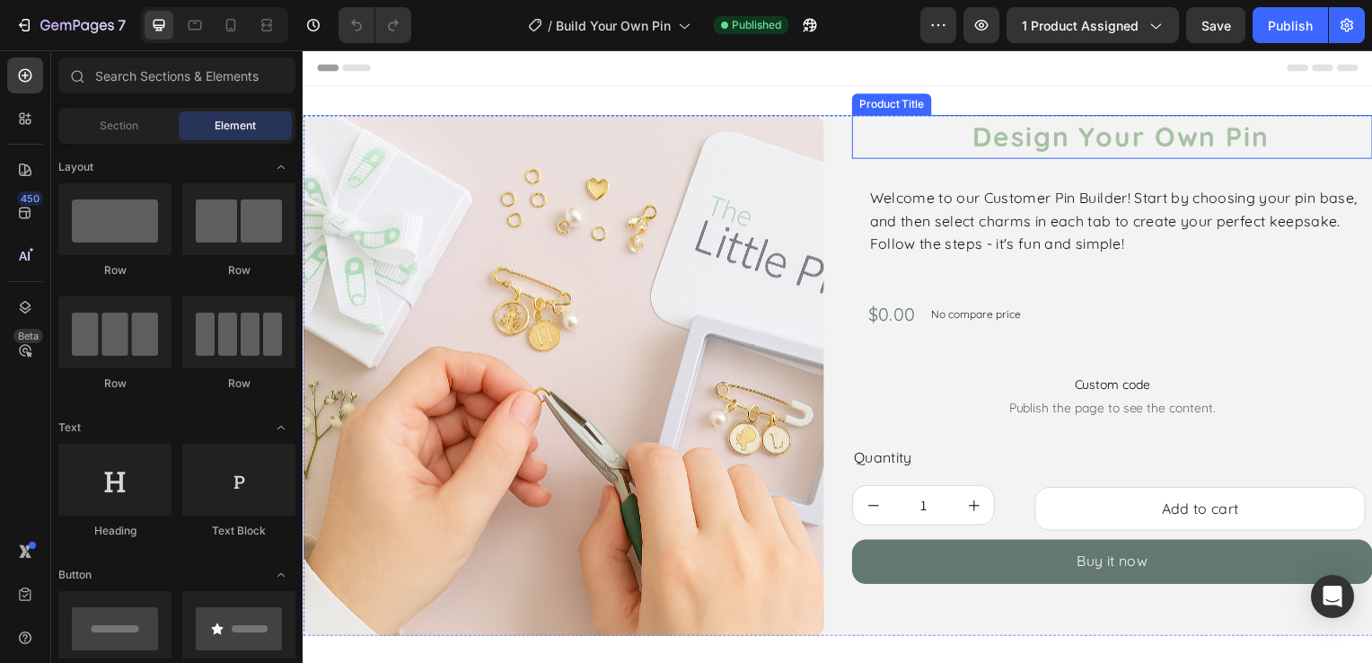
click at [1206, 145] on h2 "Design Your Own Pin" at bounding box center [1127, 138] width 506 height 44
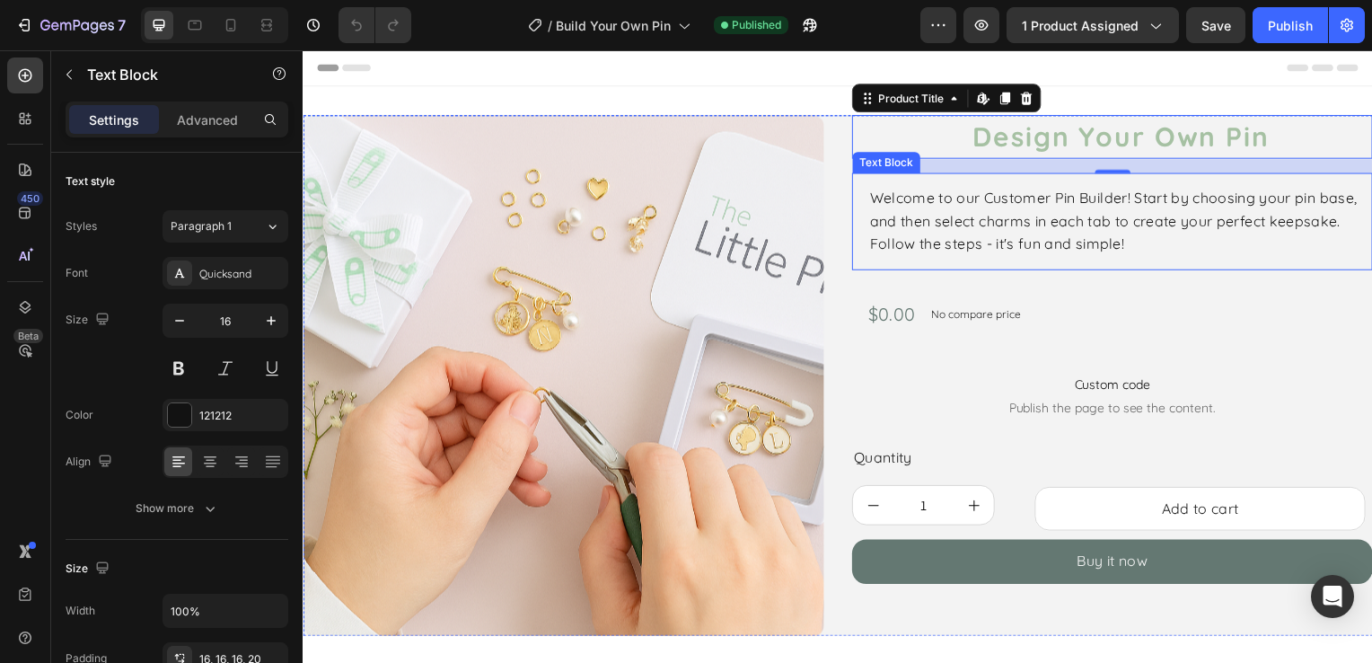
click at [1061, 242] on p "Welcome to our Customer Pin Builder! Start by choosing your pin base, and then …" at bounding box center [1120, 223] width 492 height 69
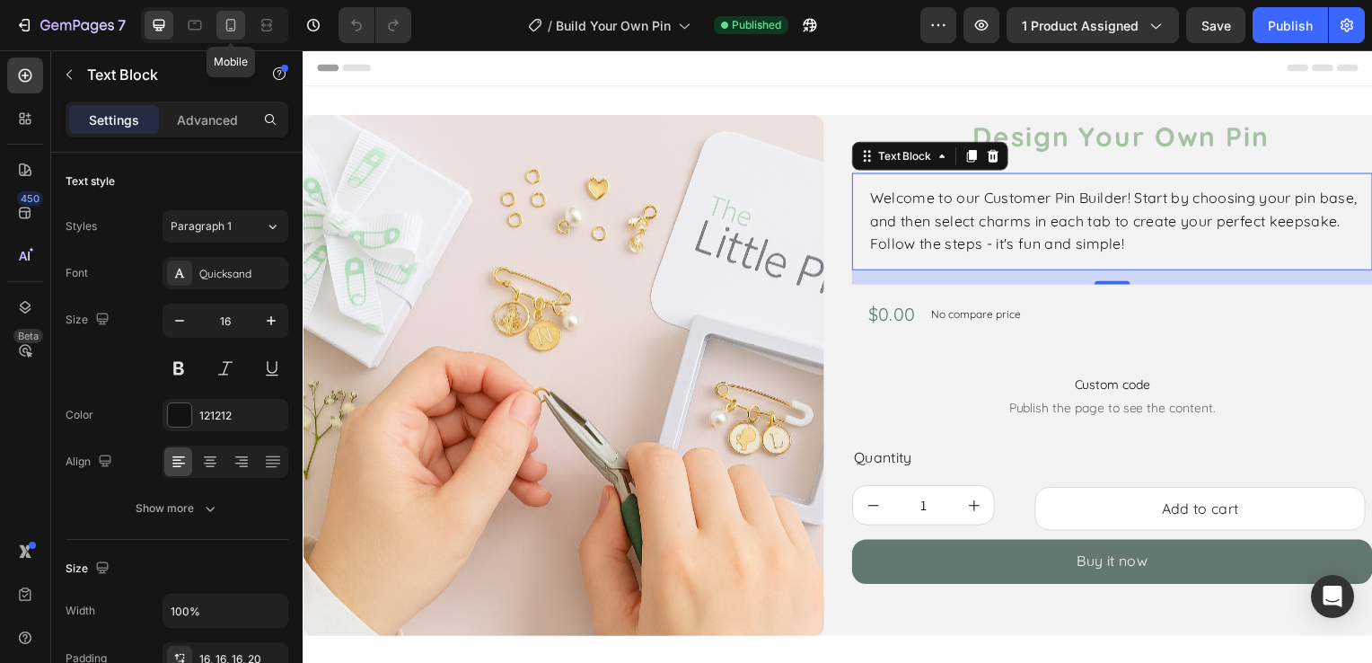
click at [230, 28] on icon at bounding box center [231, 29] width 4 height 2
type input "14"
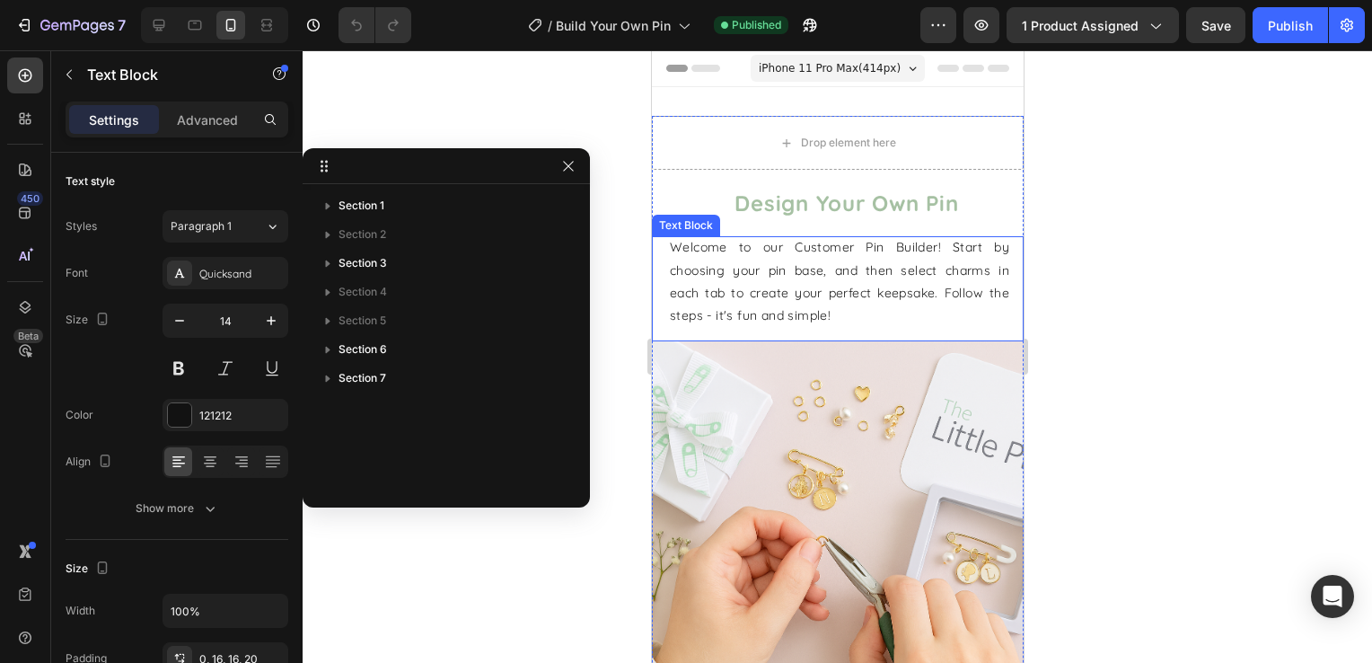
click at [806, 287] on p "Welcome to our Customer Pin Builder! Start by choosing your pin base, and then …" at bounding box center [838, 281] width 339 height 91
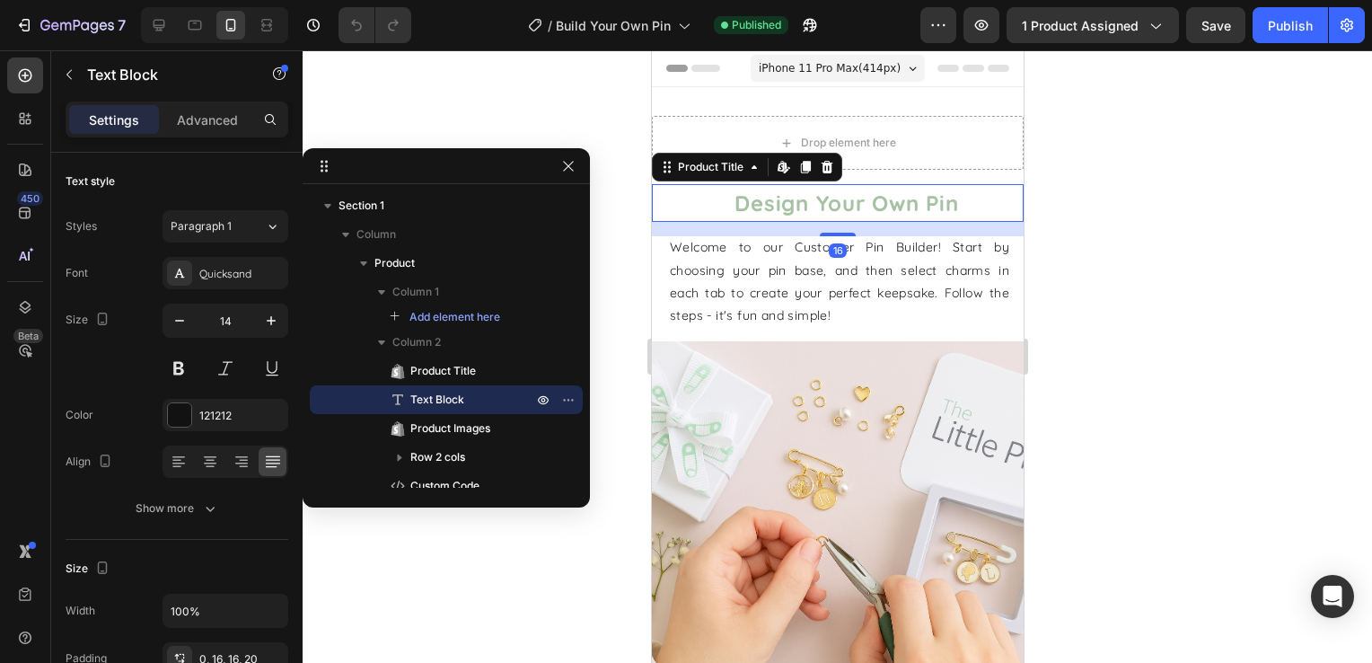
click at [839, 198] on h2 "Design Your Own Pin" at bounding box center [846, 203] width 354 height 38
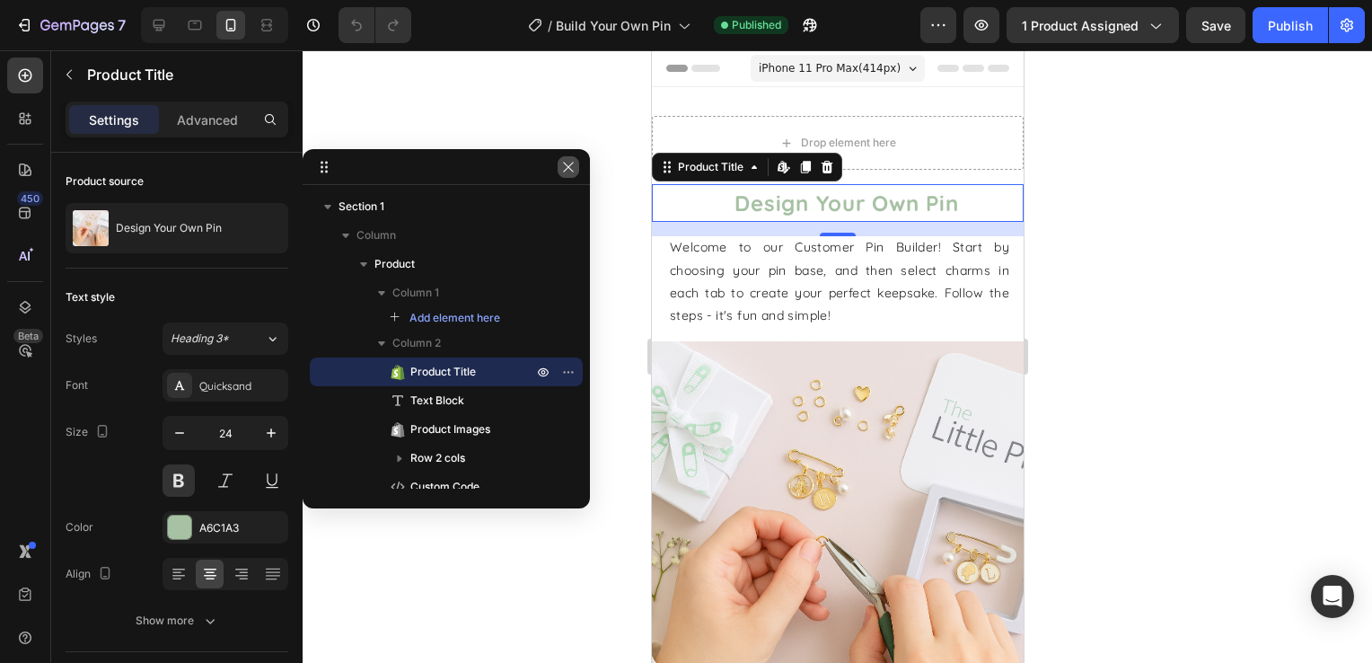
click at [575, 164] on icon "button" at bounding box center [568, 167] width 14 height 14
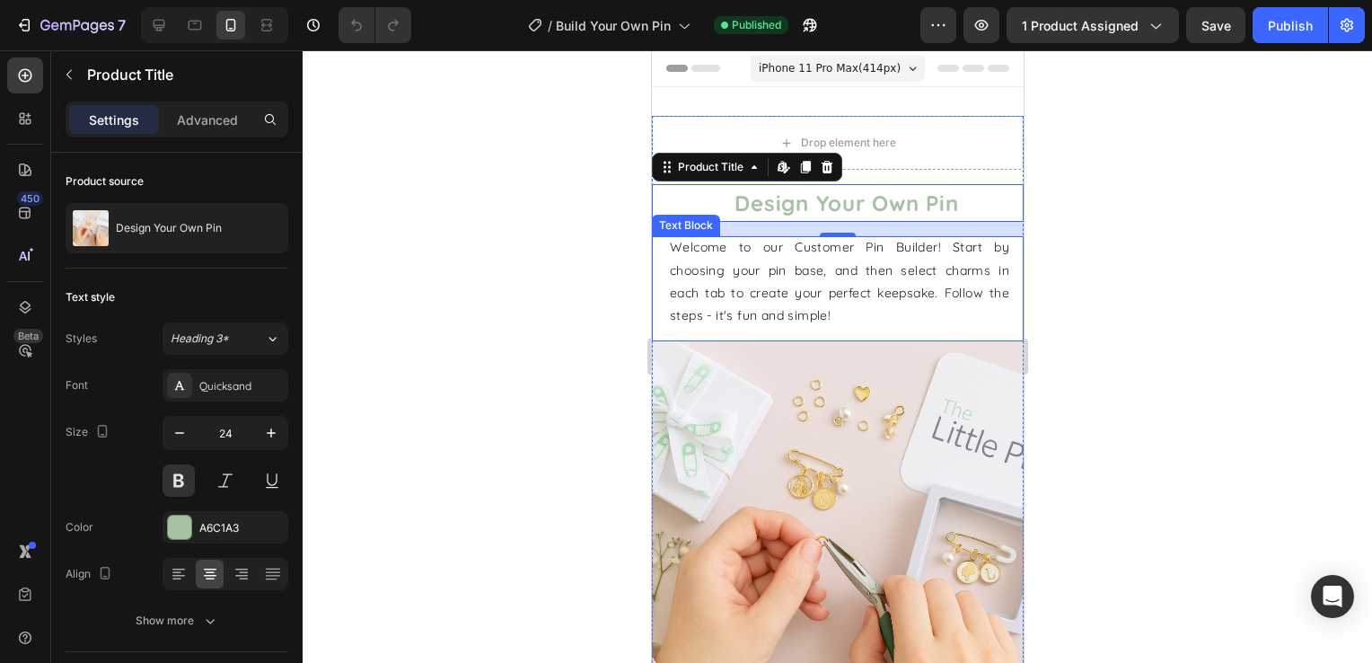
click at [894, 264] on p "Welcome to our Customer Pin Builder! Start by choosing your pin base, and then …" at bounding box center [838, 281] width 339 height 91
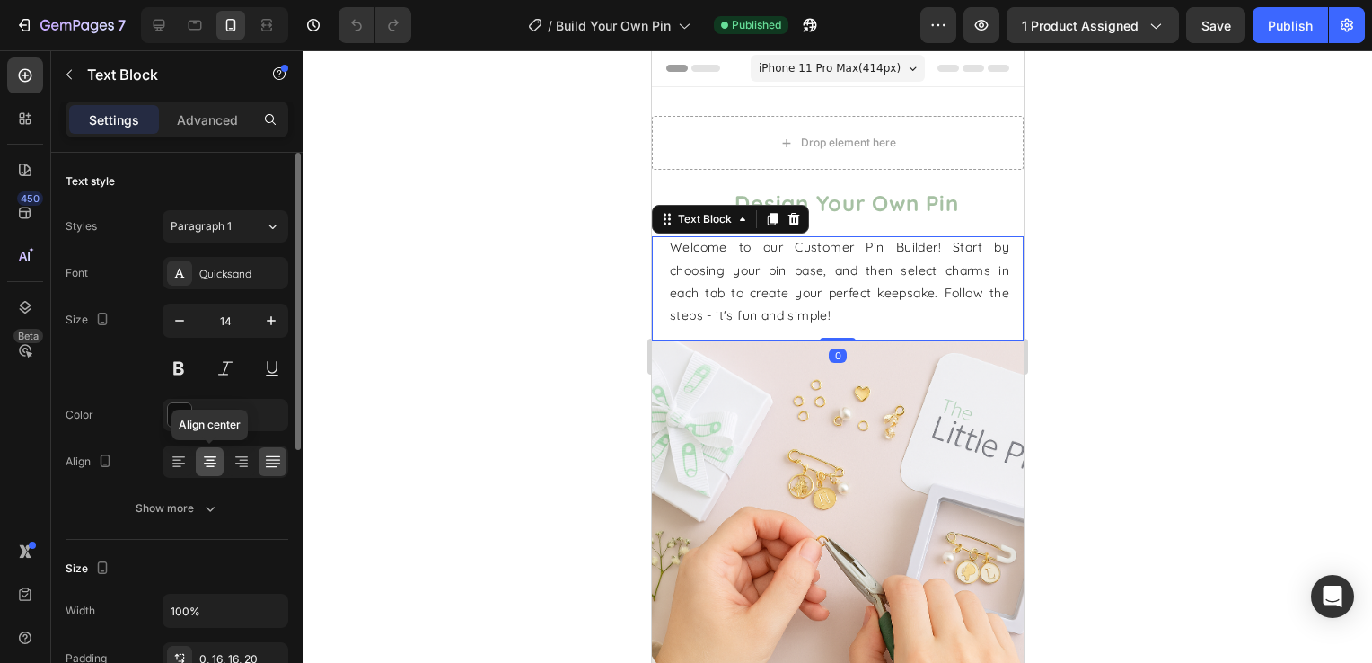
click at [211, 460] on icon at bounding box center [210, 461] width 18 height 18
click at [273, 464] on icon at bounding box center [273, 461] width 18 height 18
click at [513, 332] on div at bounding box center [837, 356] width 1069 height 612
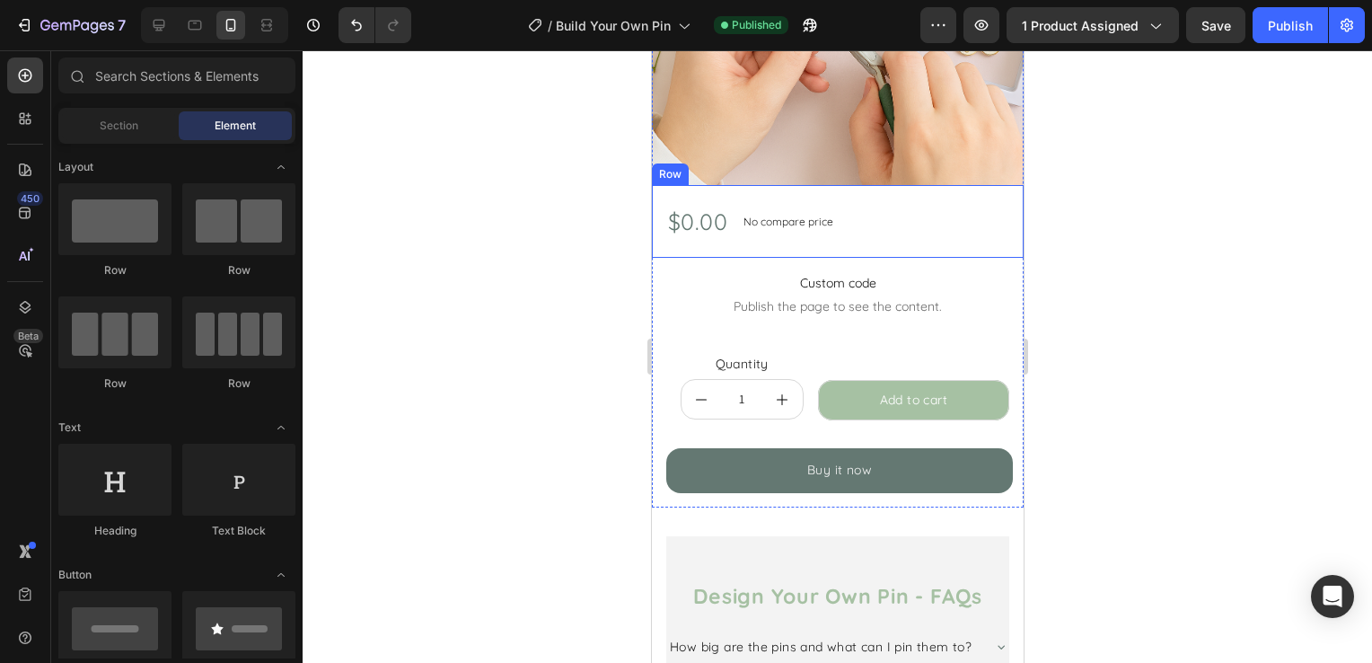
scroll to position [539, 0]
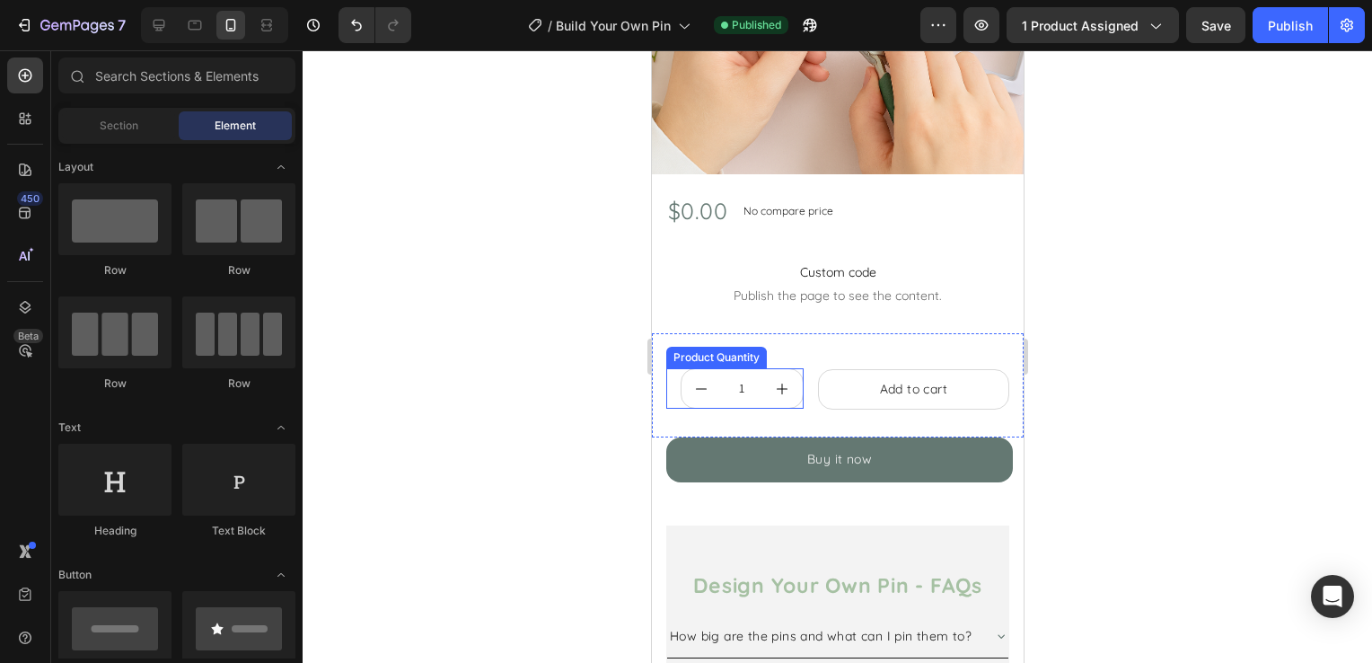
click at [758, 369] on input "1" at bounding box center [741, 388] width 40 height 39
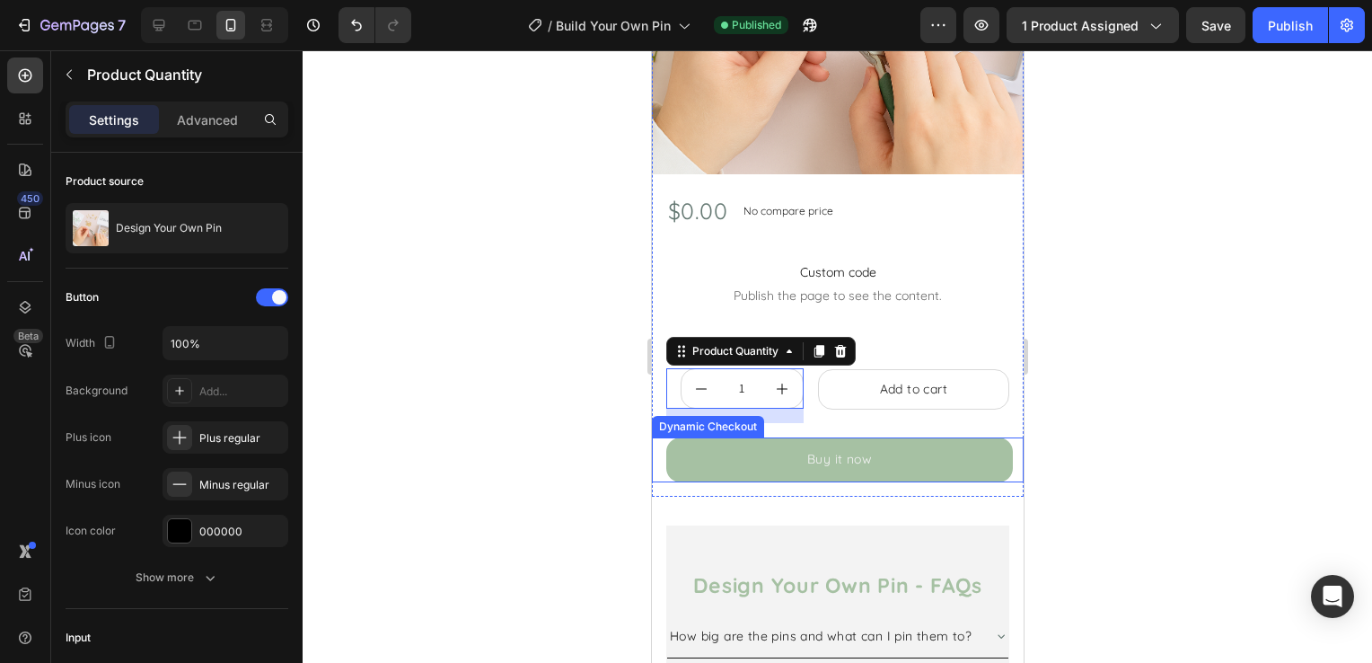
click at [701, 443] on button "Buy it now" at bounding box center [838, 459] width 347 height 44
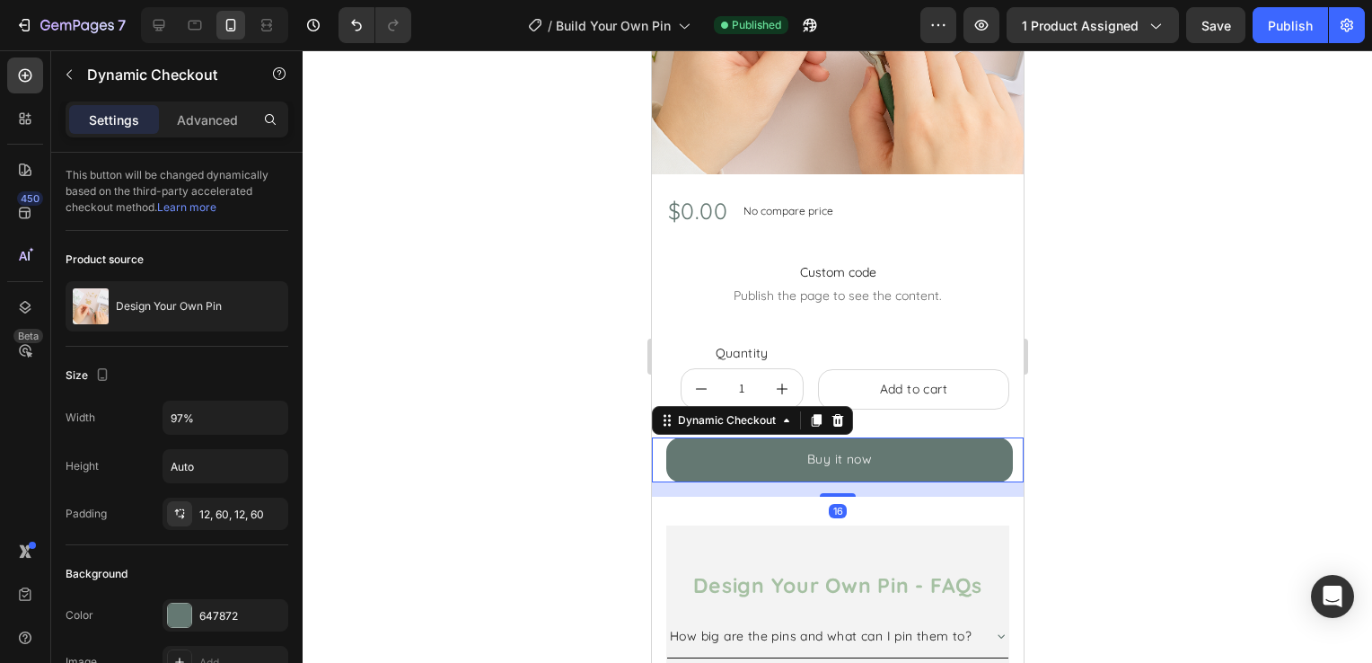
click at [531, 452] on div at bounding box center [837, 356] width 1069 height 612
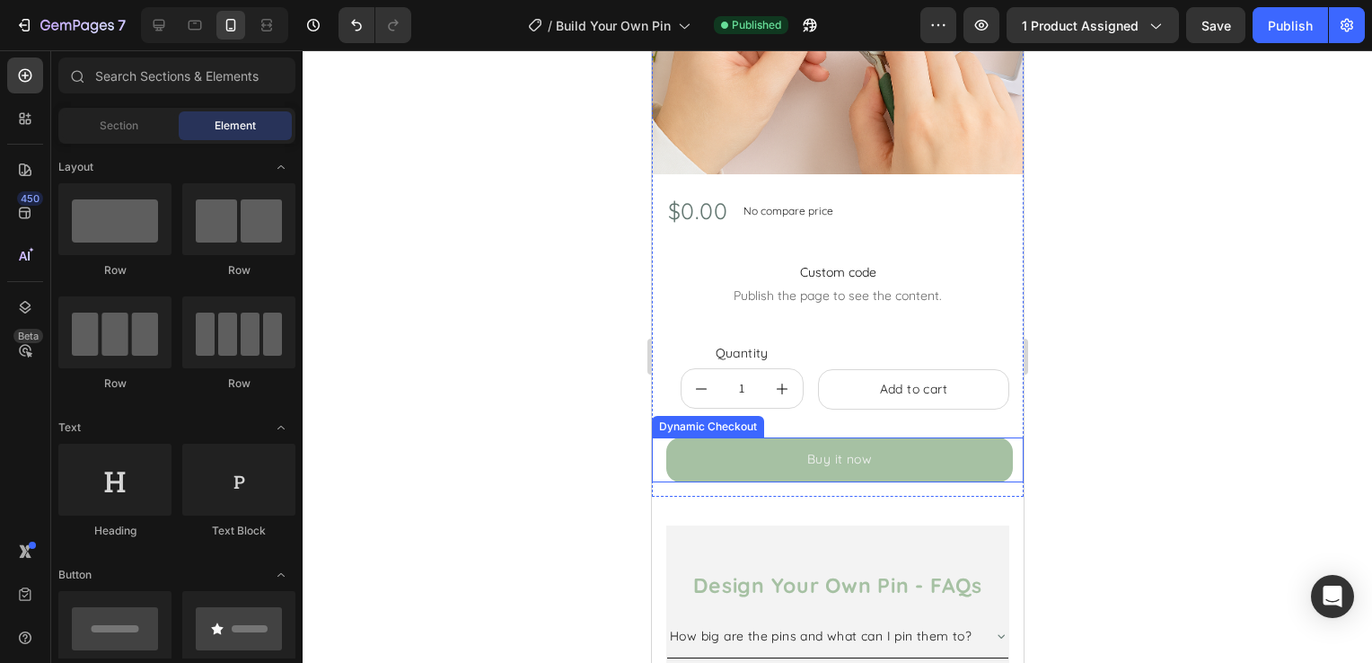
click at [701, 459] on button "Buy it now" at bounding box center [838, 459] width 347 height 44
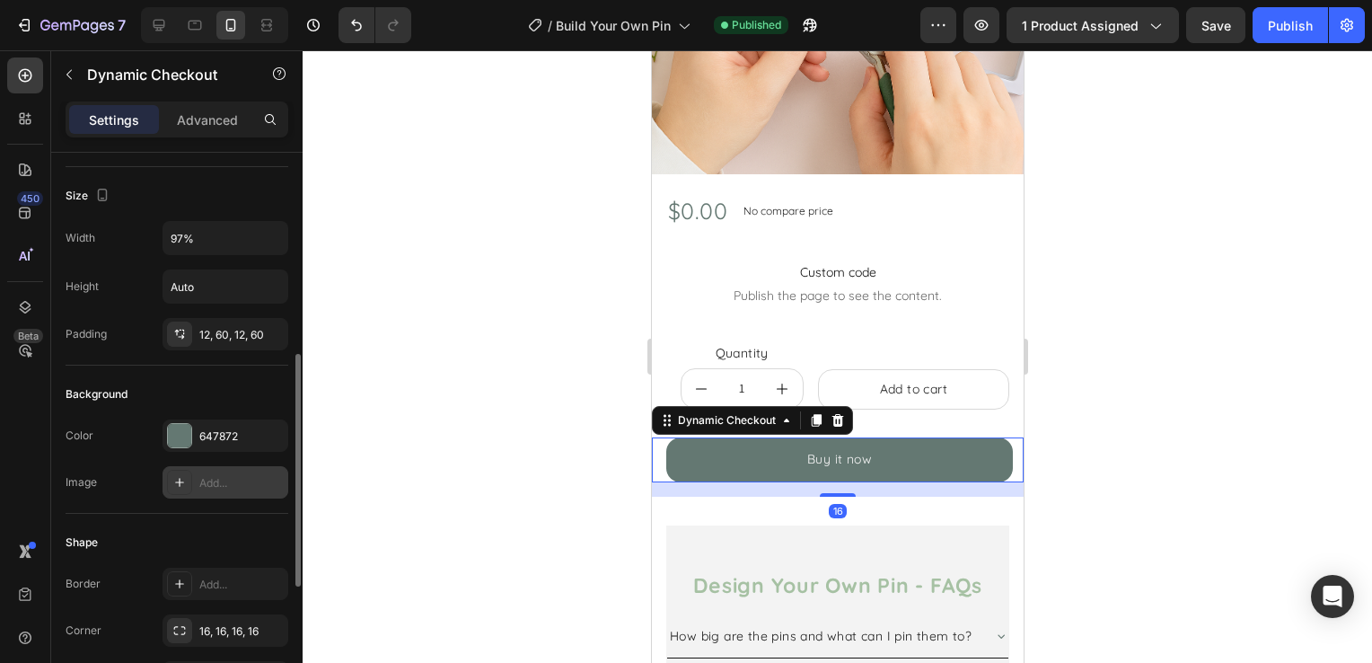
scroll to position [269, 0]
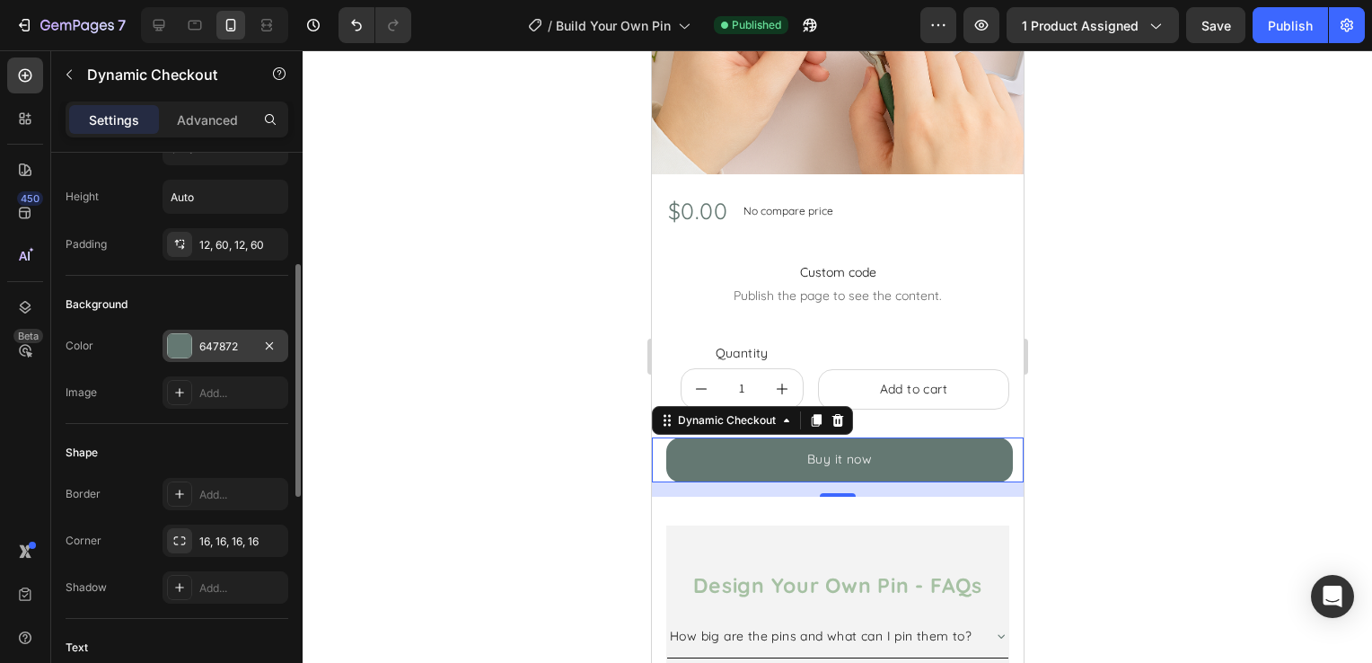
click at [245, 346] on div "647872" at bounding box center [225, 346] width 52 height 16
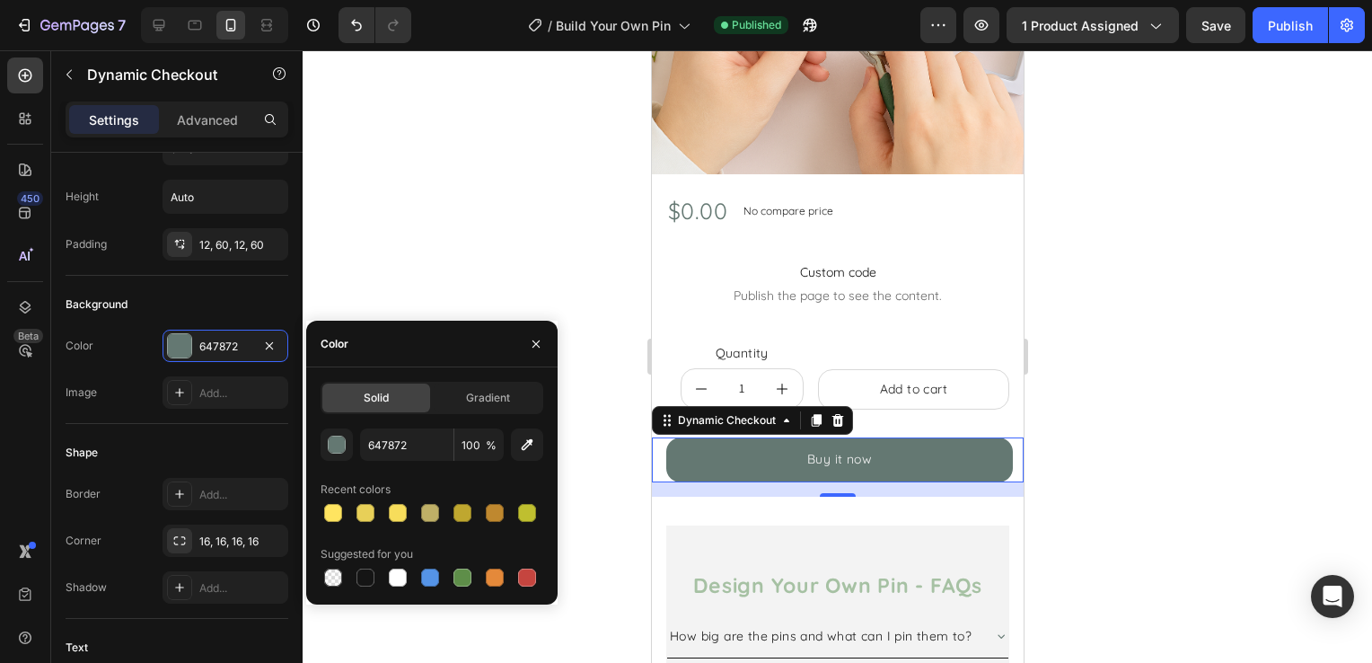
click at [539, 347] on button "button" at bounding box center [536, 343] width 29 height 29
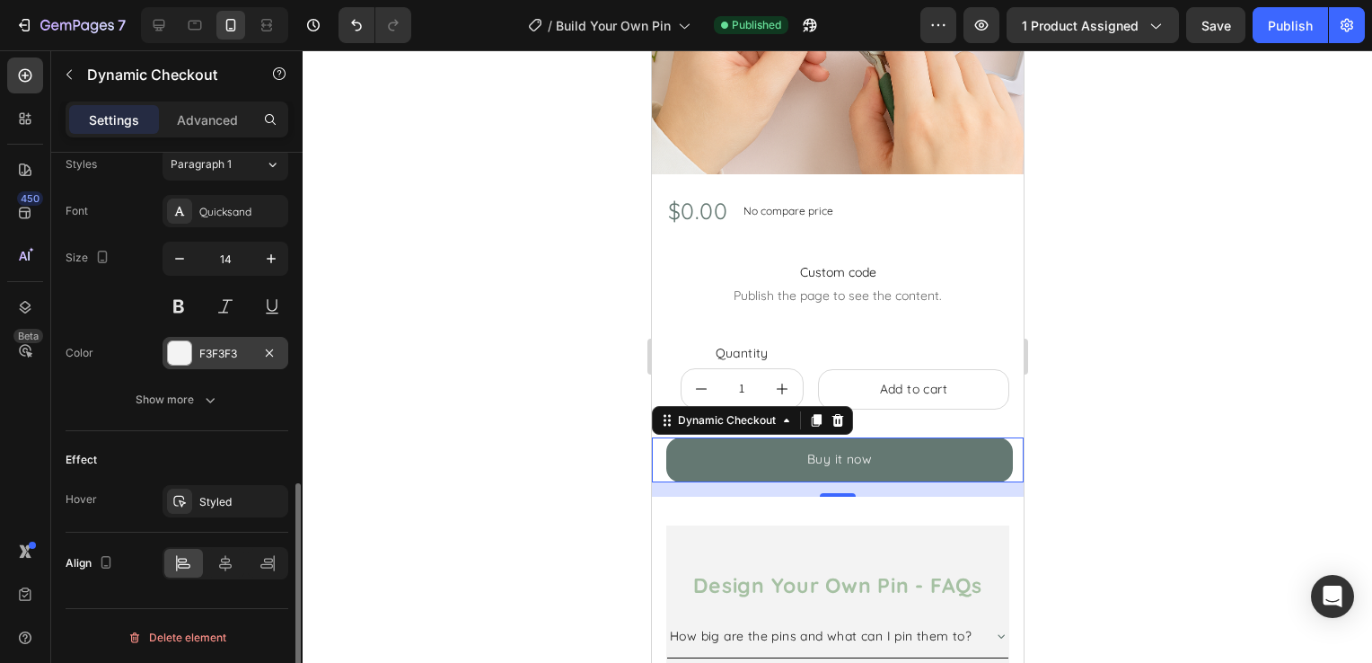
scroll to position [797, 0]
click at [216, 485] on div "Styled" at bounding box center [225, 501] width 126 height 32
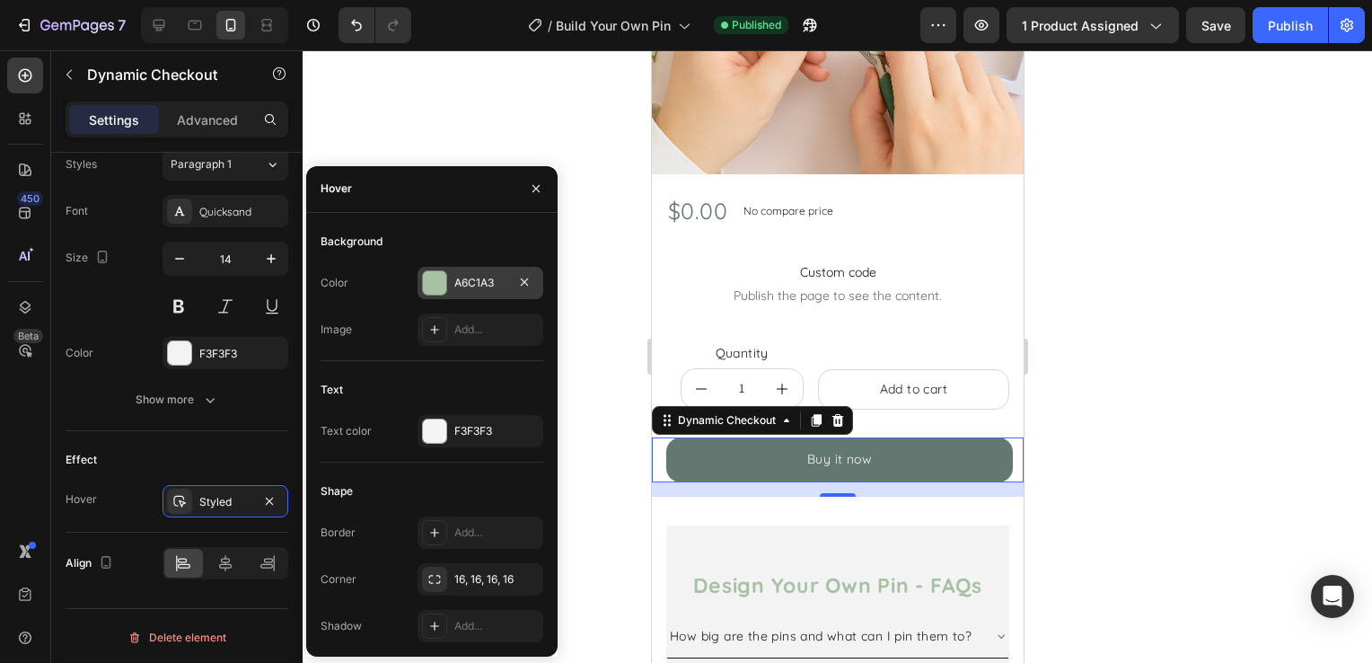
click at [479, 294] on div "A6C1A3" at bounding box center [480, 283] width 126 height 32
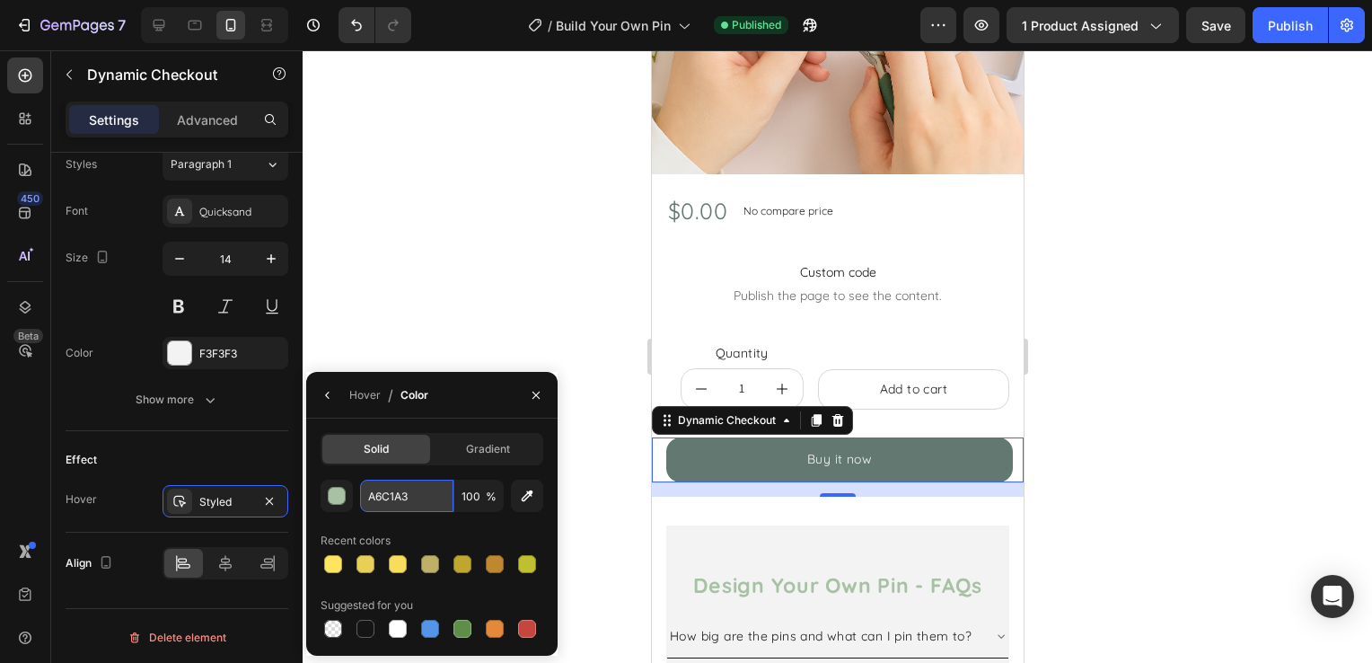
click at [406, 488] on input "A6C1A3" at bounding box center [406, 495] width 93 height 32
paste input "E5E3E0"
type input "E5E3E0"
click at [535, 270] on div at bounding box center [837, 356] width 1069 height 612
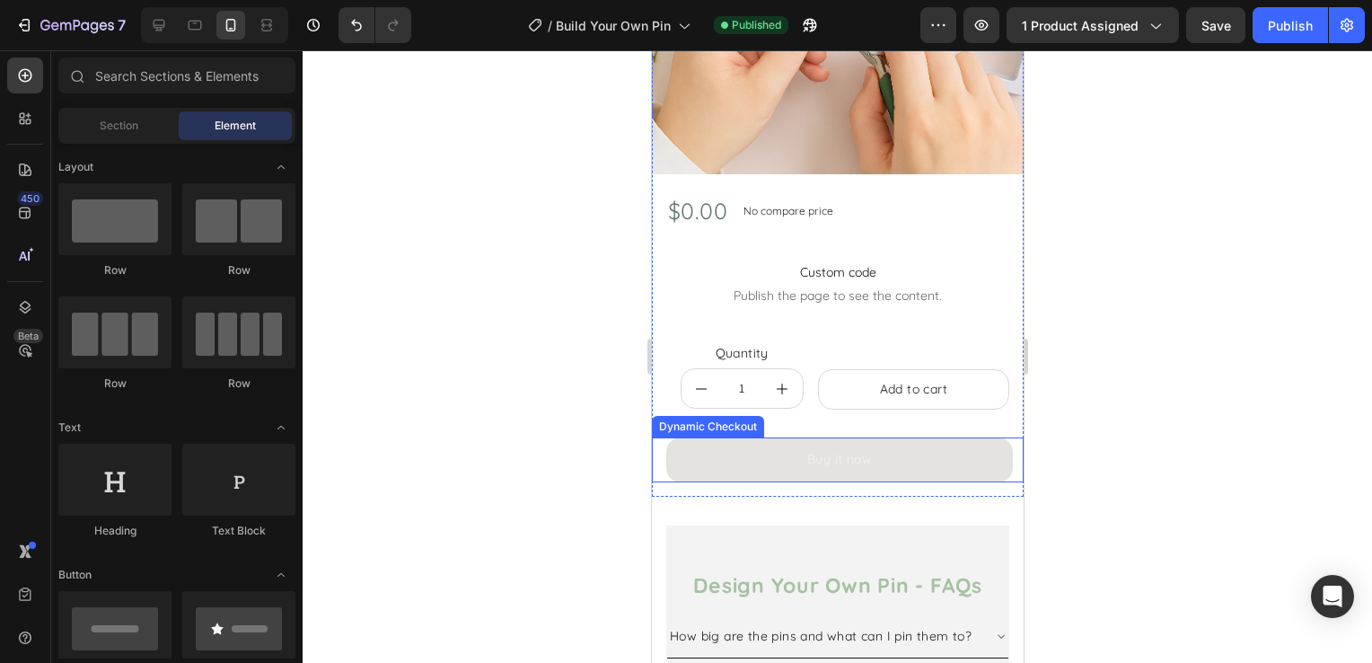
click at [761, 449] on button "Buy it now" at bounding box center [838, 459] width 347 height 44
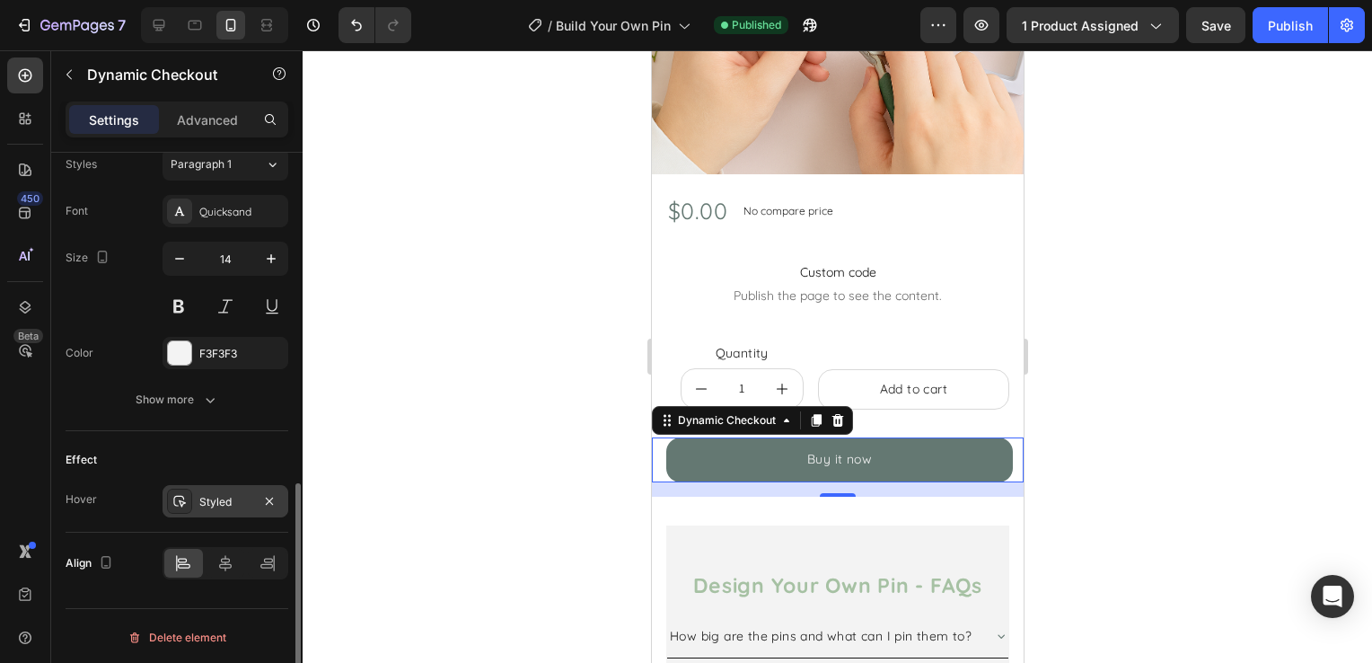
click at [222, 497] on div "Styled" at bounding box center [225, 502] width 52 height 16
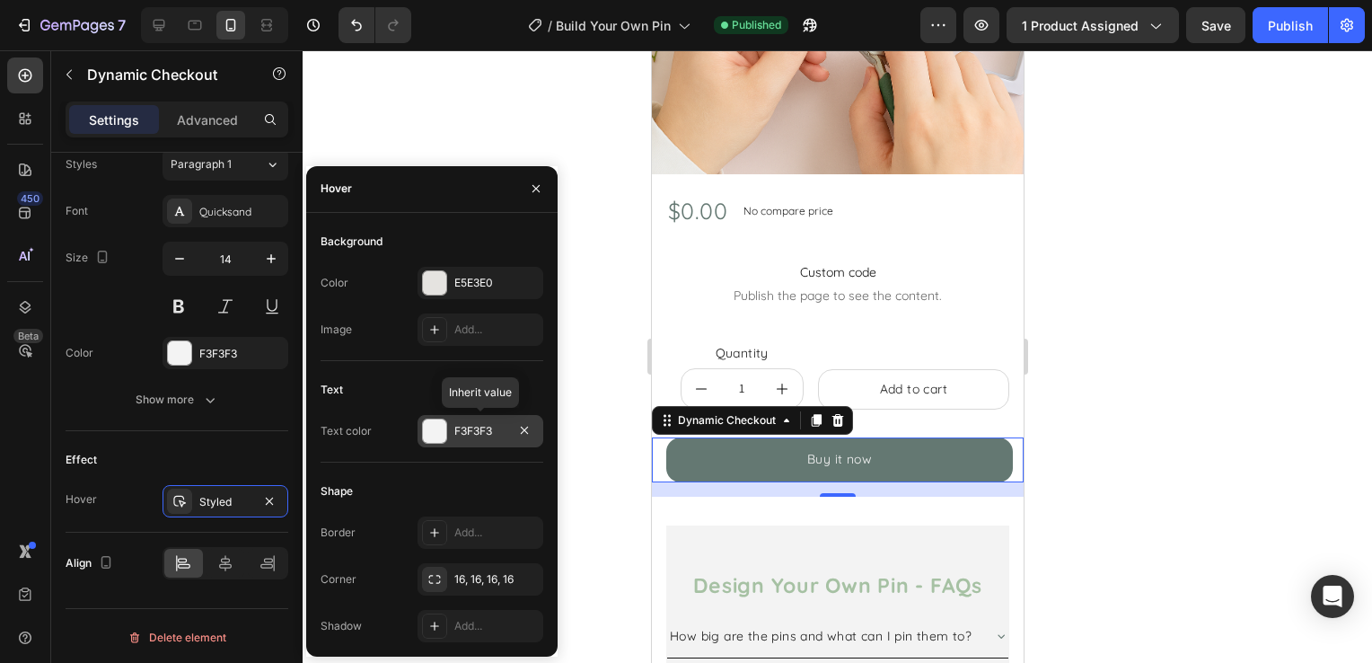
click at [479, 427] on div "F3F3F3" at bounding box center [480, 431] width 52 height 16
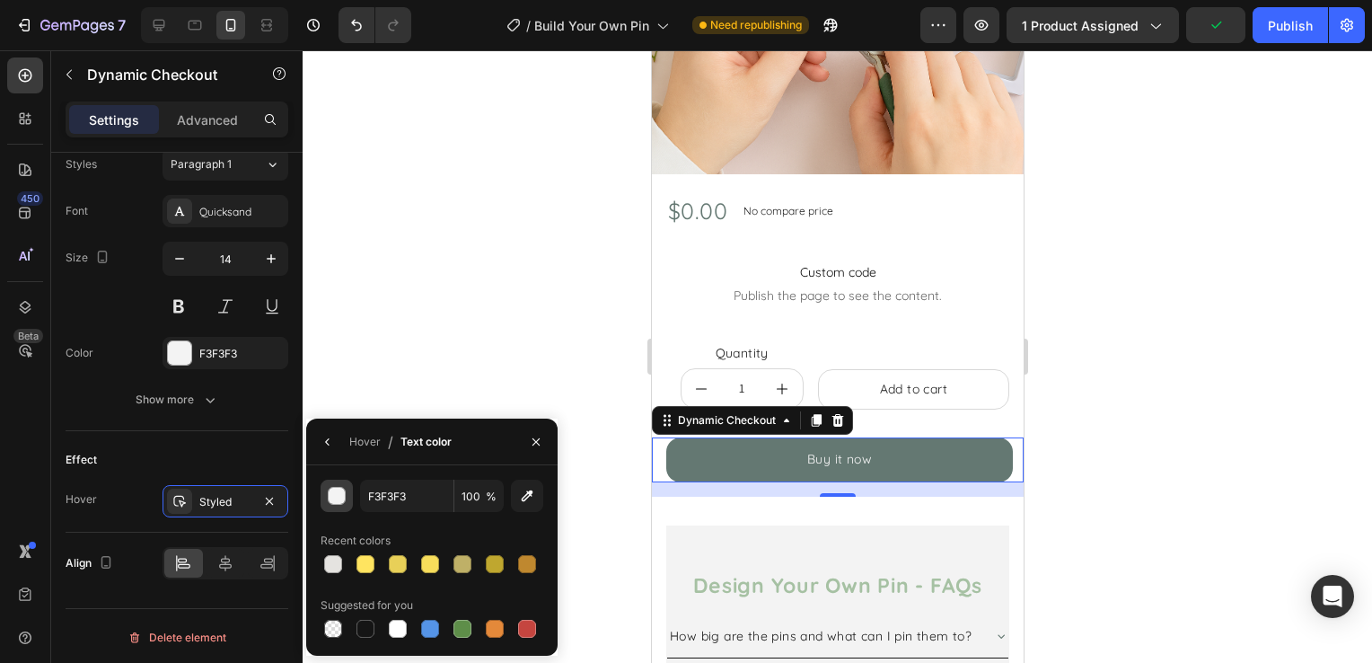
click at [339, 496] on div "button" at bounding box center [338, 496] width 18 height 18
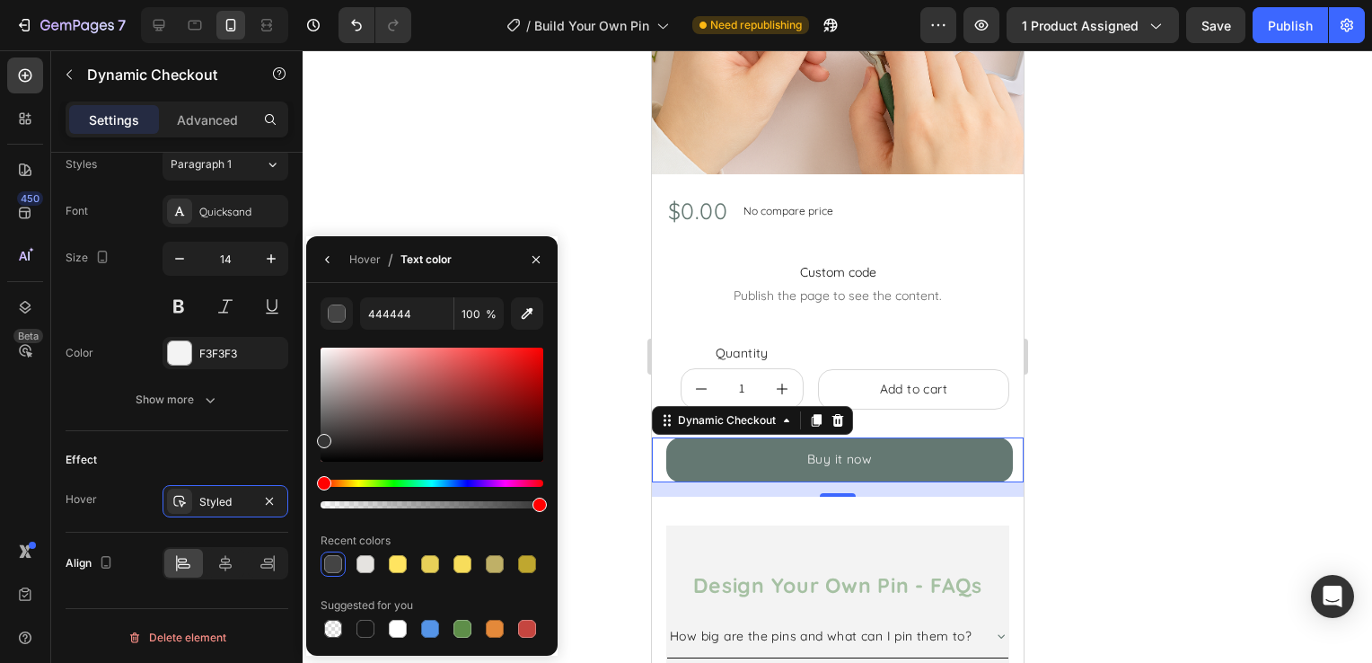
type input "353535"
drag, startPoint x: 321, startPoint y: 459, endPoint x: 321, endPoint y: 437, distance: 21.6
click at [321, 437] on div at bounding box center [324, 441] width 14 height 14
click at [462, 192] on div at bounding box center [837, 356] width 1069 height 612
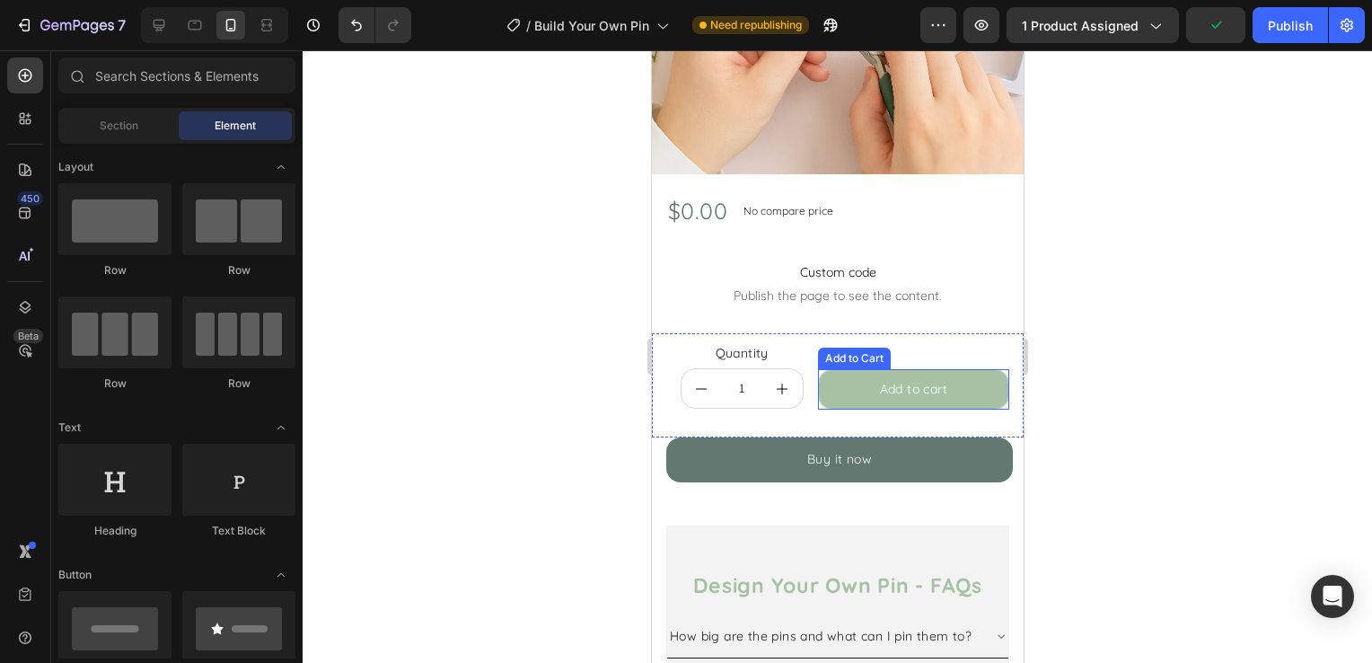
click at [827, 373] on button "Add to cart" at bounding box center [913, 389] width 192 height 40
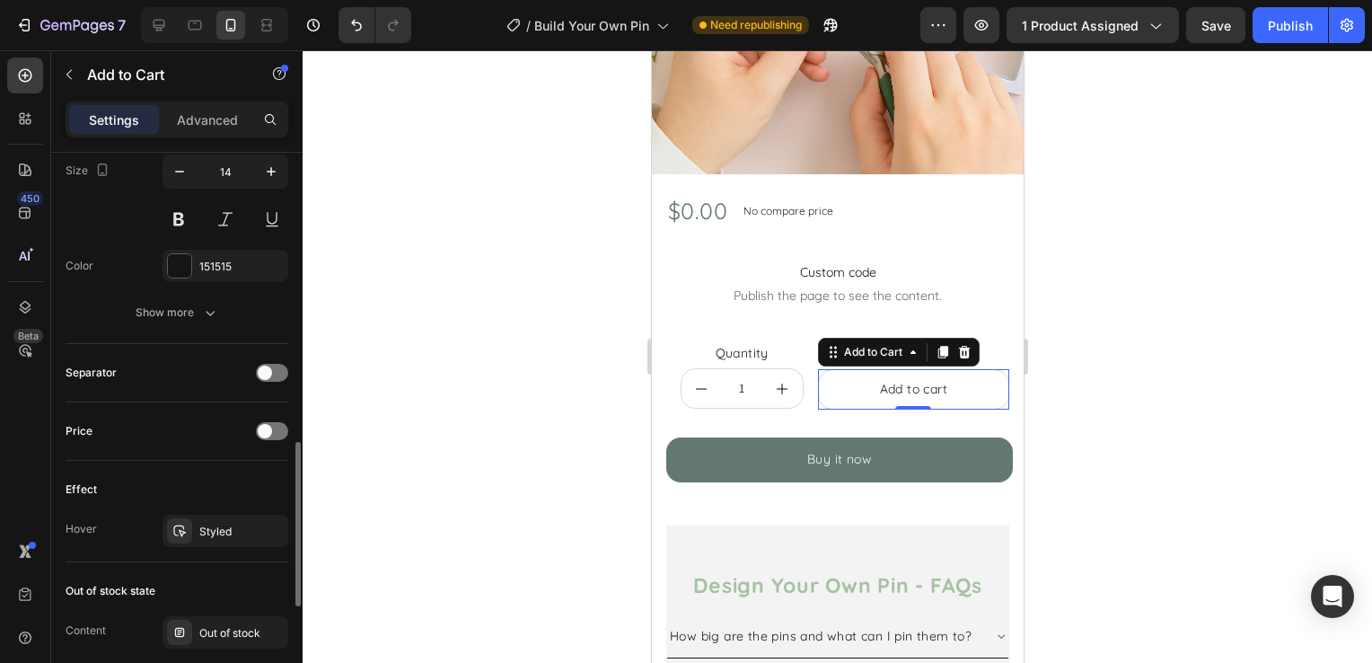
scroll to position [1167, 0]
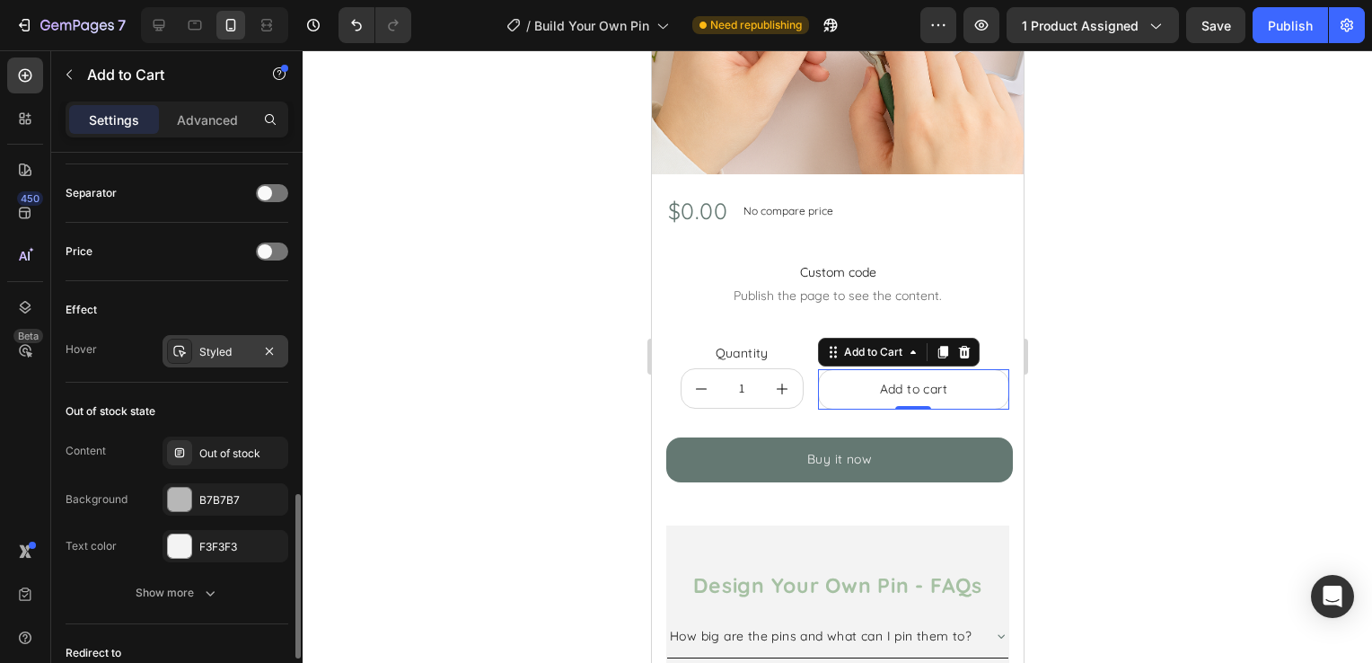
click at [248, 349] on div "Styled" at bounding box center [225, 352] width 52 height 16
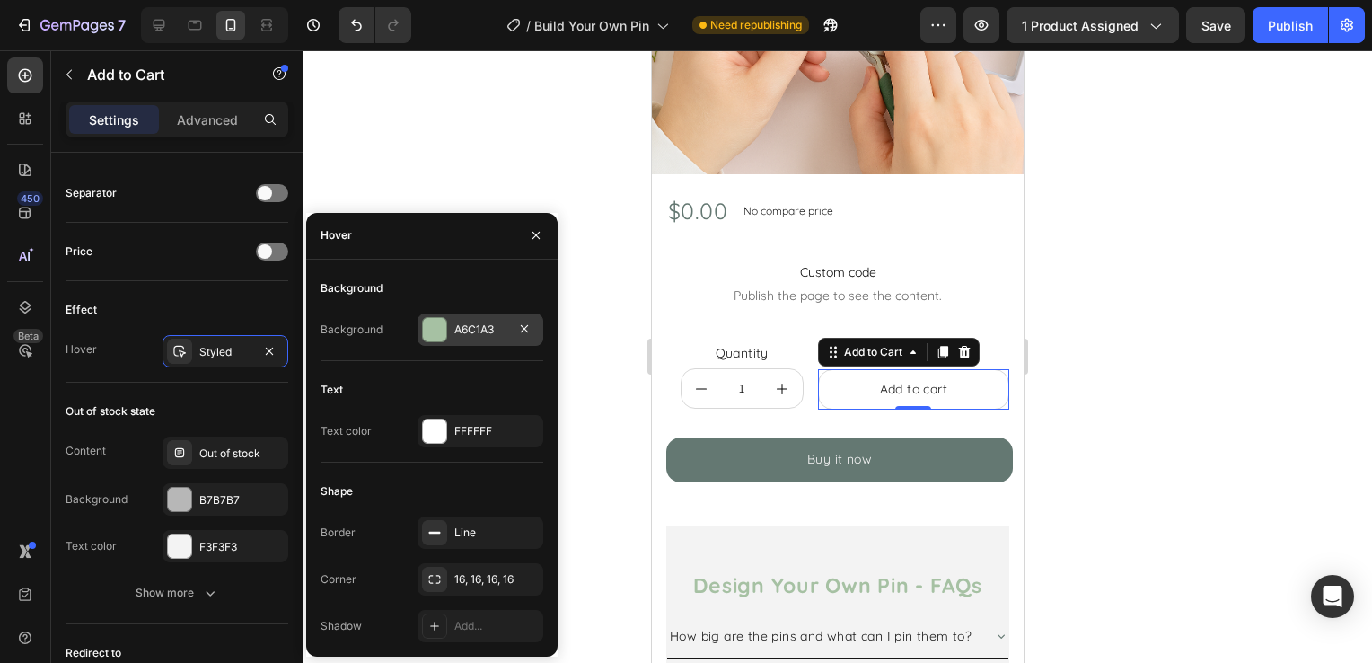
click at [465, 329] on div "A6C1A3" at bounding box center [480, 329] width 52 height 16
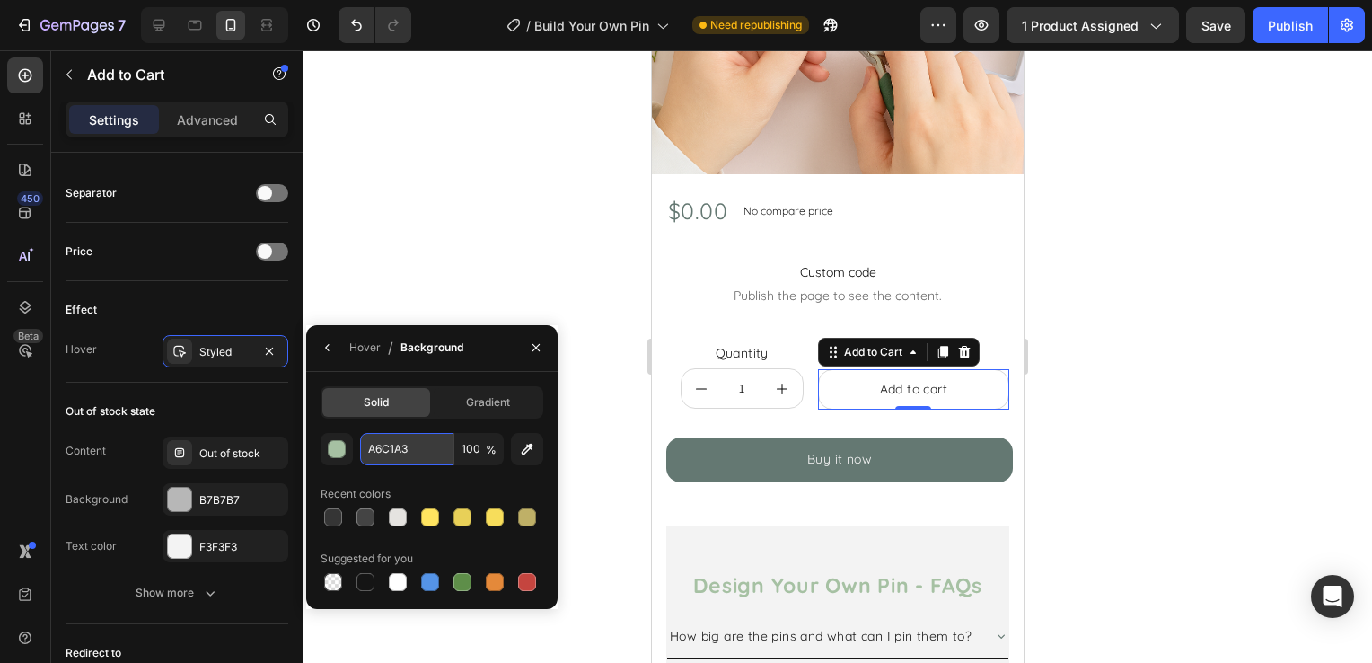
click at [399, 445] on input "A6C1A3" at bounding box center [406, 449] width 93 height 32
click at [402, 519] on div at bounding box center [398, 517] width 18 height 18
type input "E5E3E0"
click at [349, 347] on div "Hover" at bounding box center [364, 347] width 31 height 16
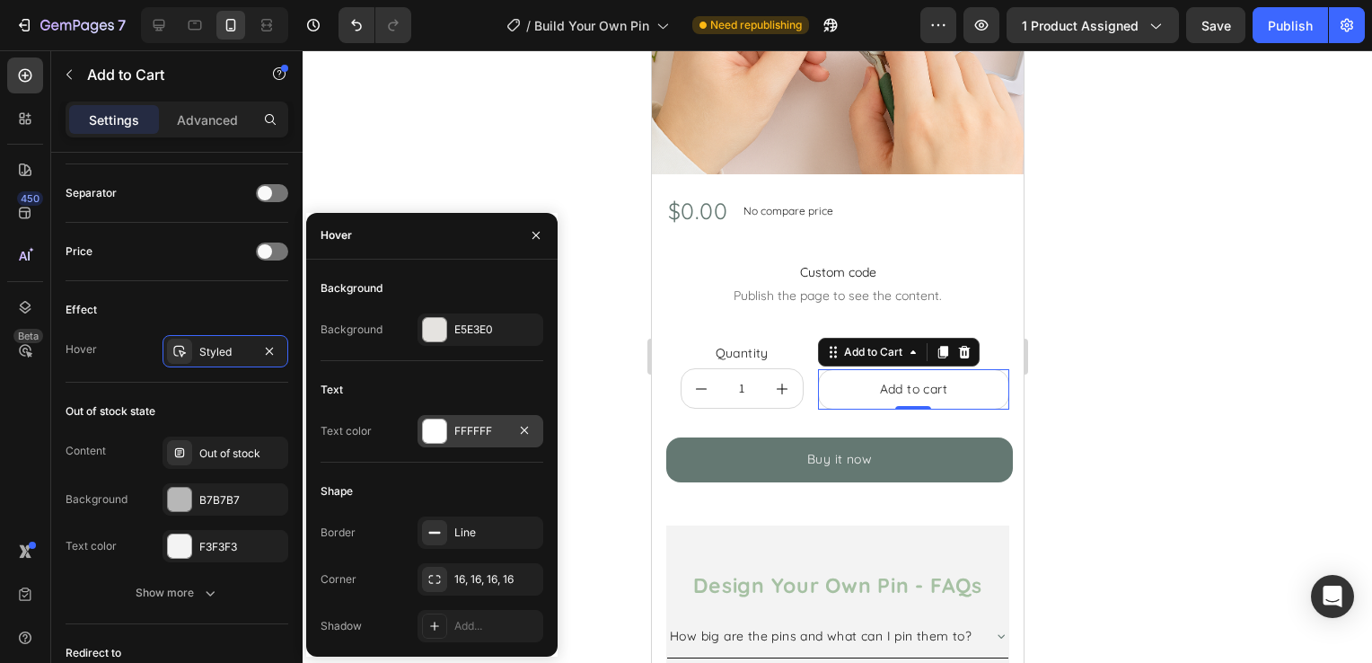
click at [475, 435] on div "FFFFFF" at bounding box center [480, 431] width 52 height 16
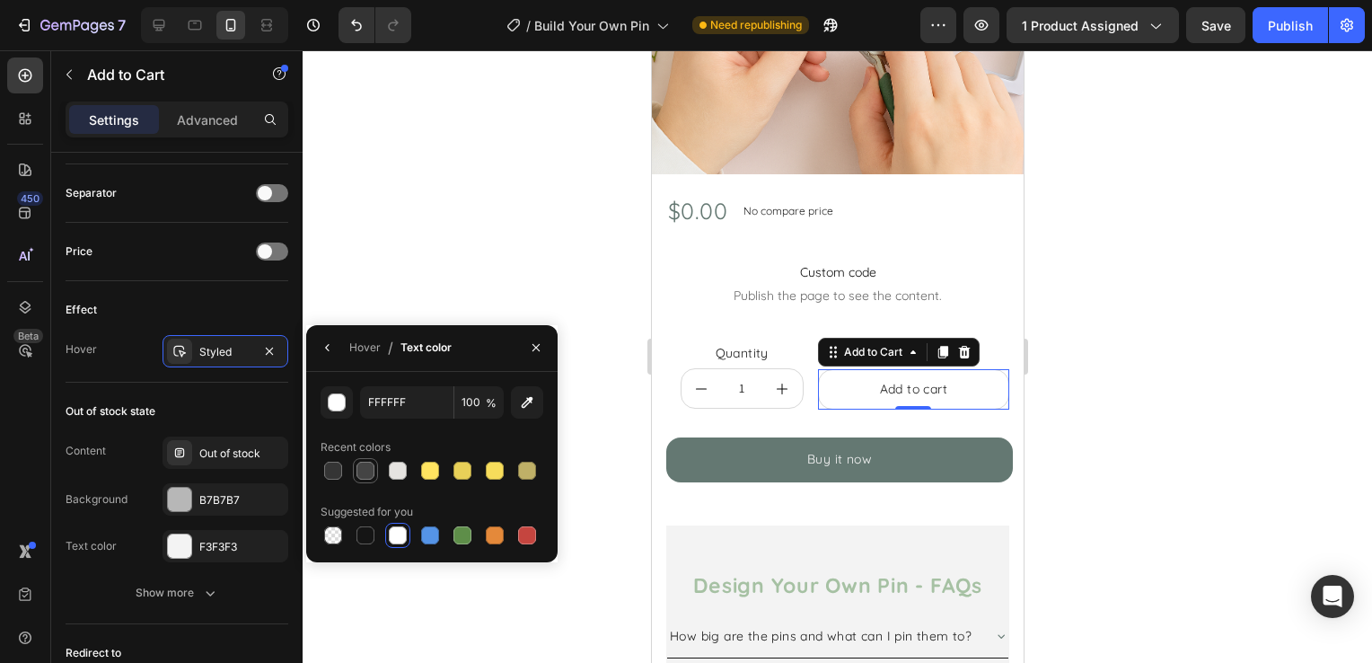
click at [353, 478] on div at bounding box center [365, 470] width 25 height 25
type input "444444"
click at [344, 342] on div "Hover / Text color" at bounding box center [382, 348] width 153 height 46
click at [356, 364] on div "Hover / Text color" at bounding box center [382, 348] width 153 height 46
drag, startPoint x: 357, startPoint y: 364, endPoint x: 363, endPoint y: 347, distance: 18.7
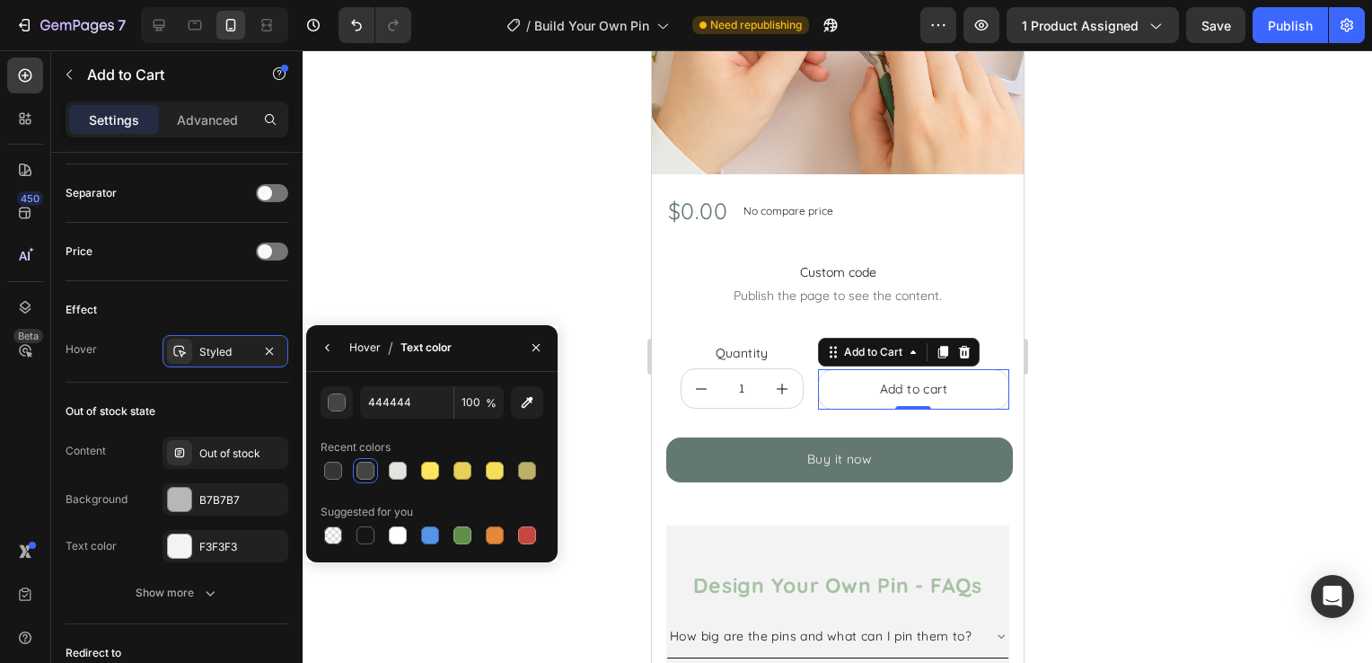
click at [359, 361] on div "Hover / Text color" at bounding box center [382, 348] width 153 height 46
click at [363, 347] on div "Hover" at bounding box center [364, 347] width 31 height 16
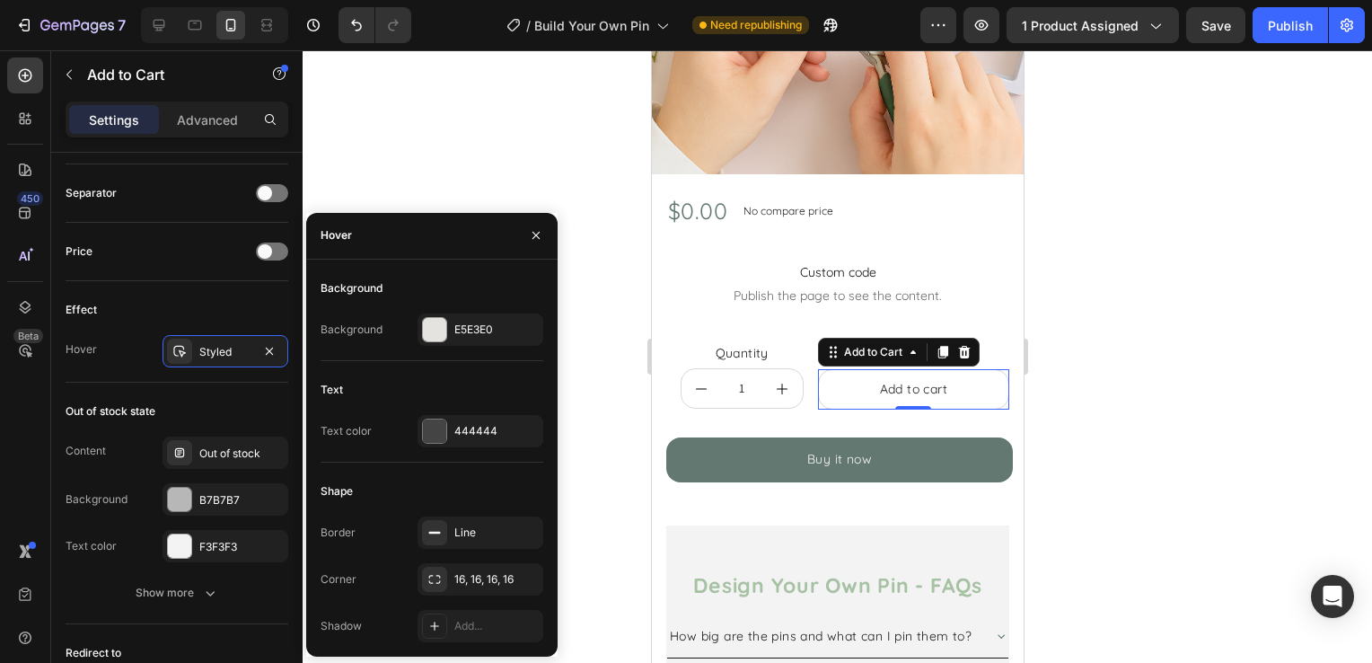
click at [552, 143] on div at bounding box center [837, 356] width 1069 height 612
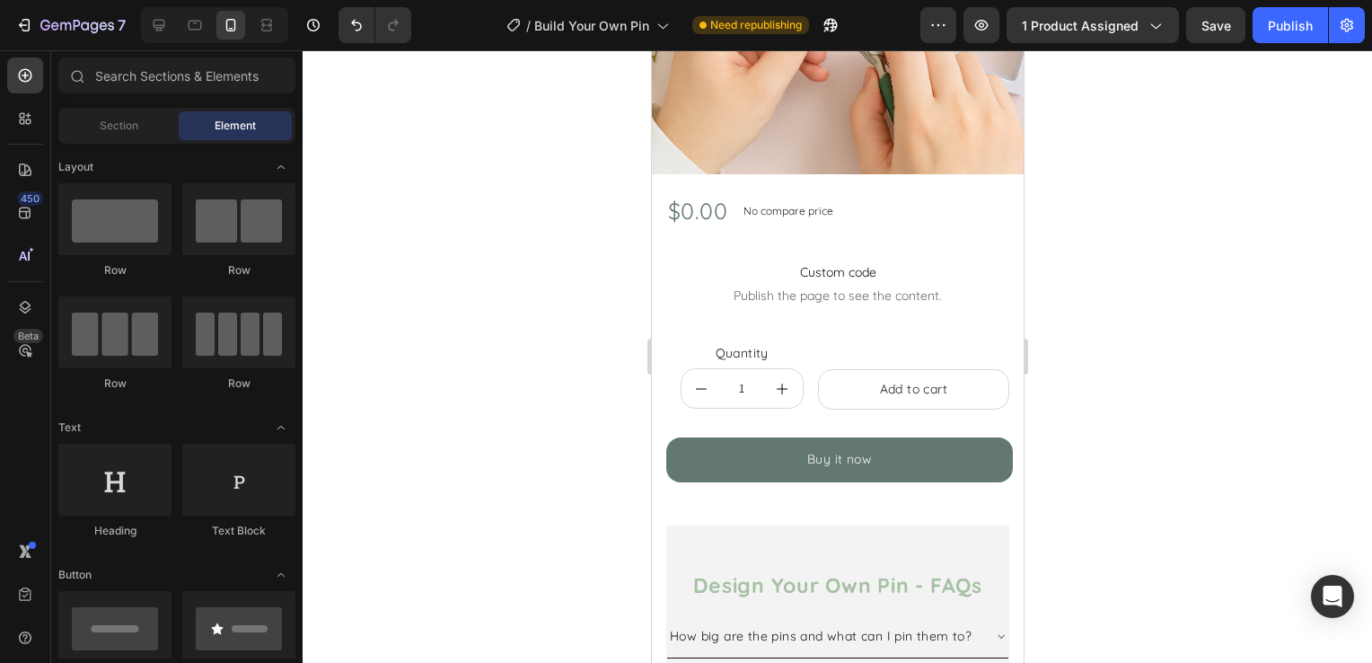
click at [568, 447] on div at bounding box center [837, 356] width 1069 height 612
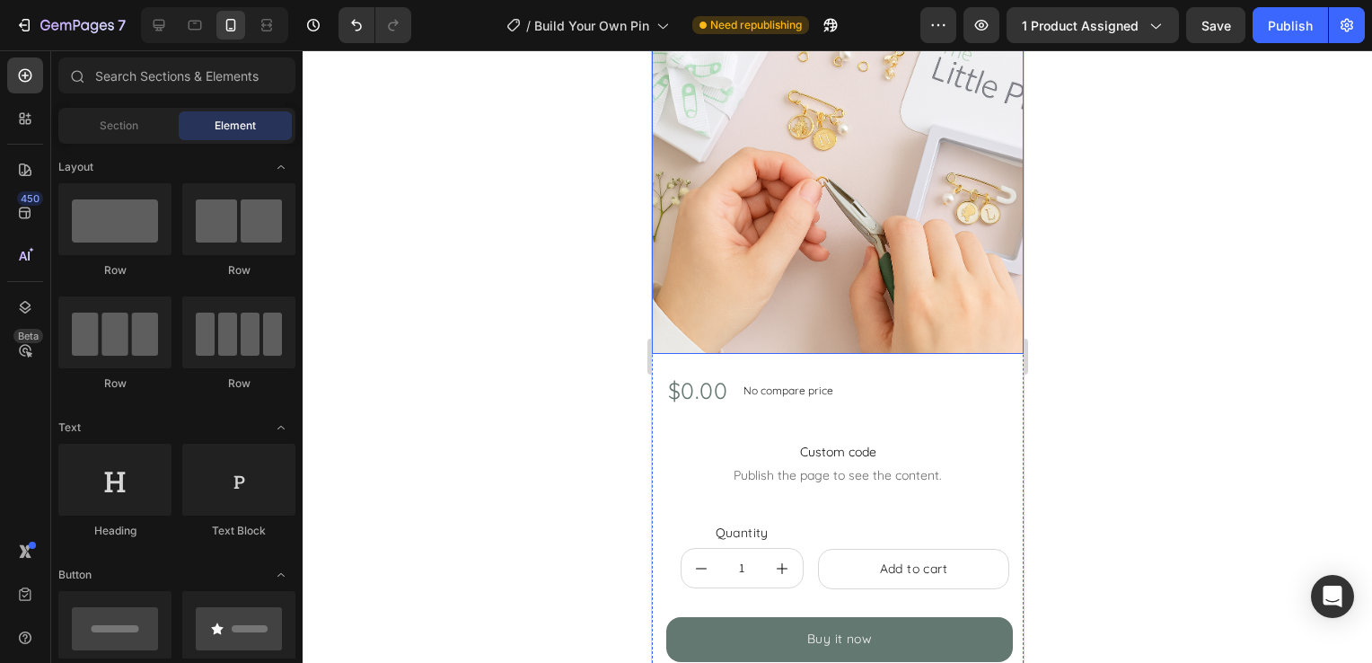
scroll to position [0, 0]
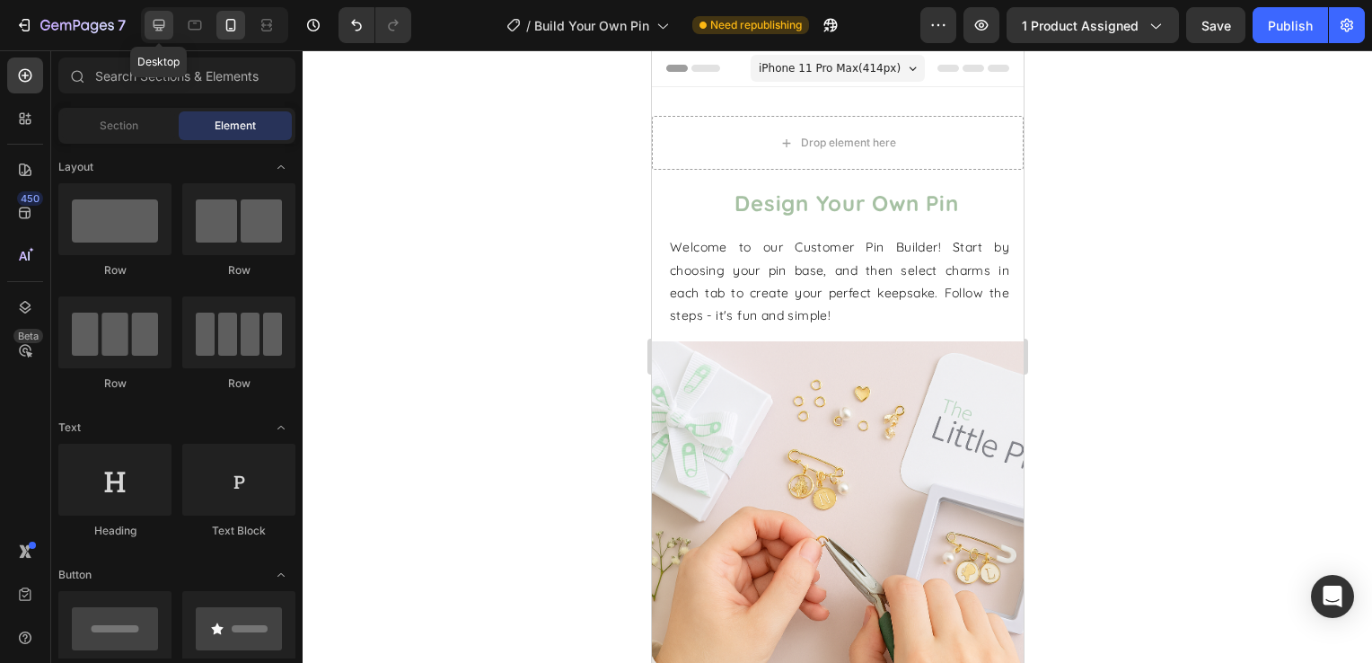
click at [162, 29] on icon at bounding box center [159, 25] width 18 height 18
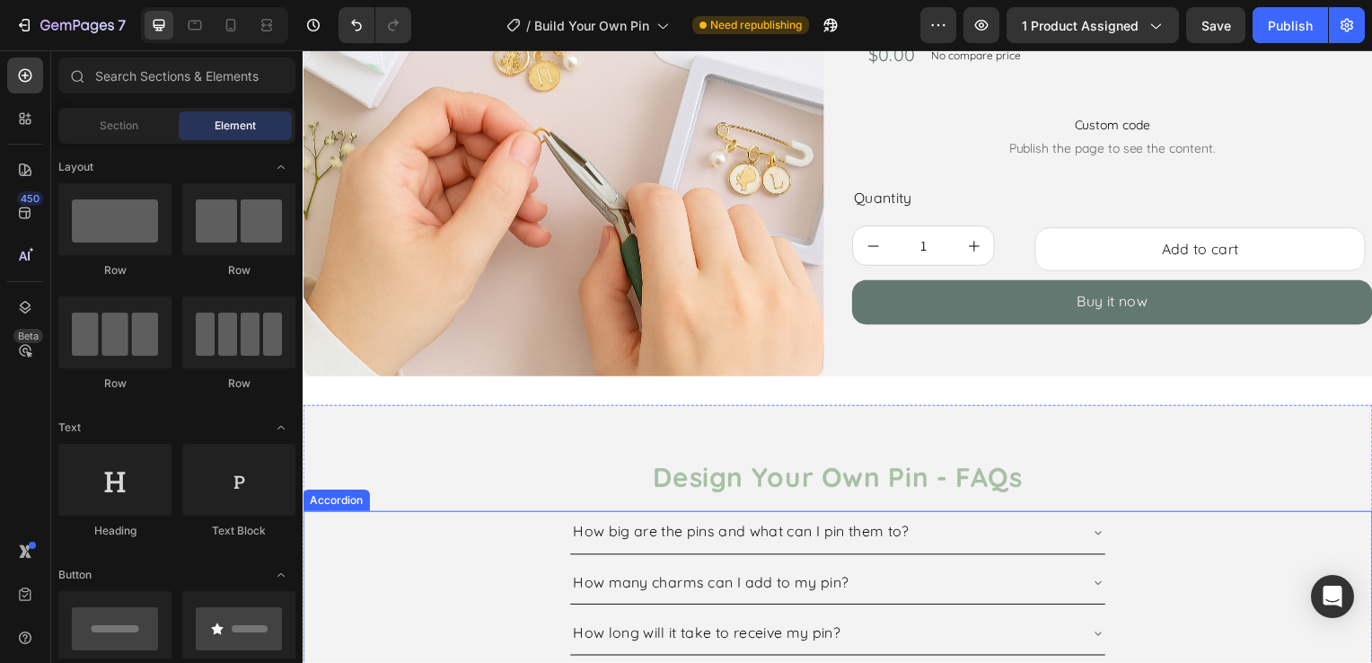
scroll to position [269, 0]
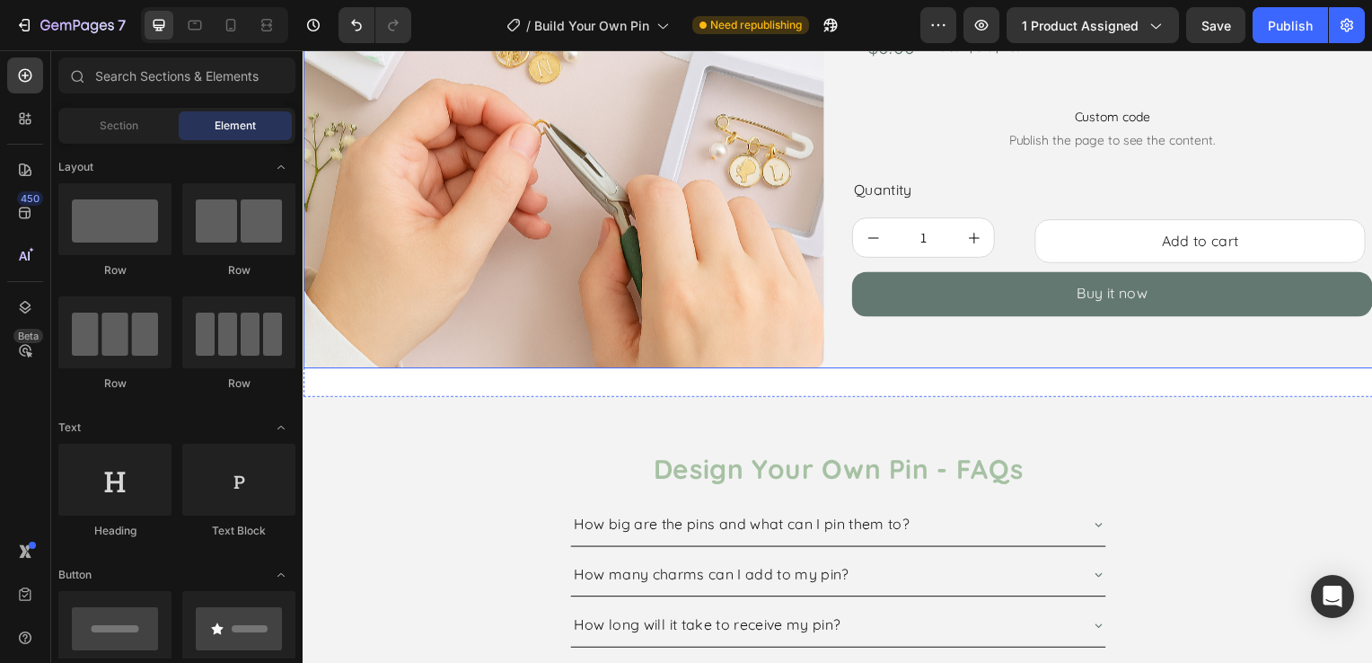
click at [870, 352] on div "Design Your Own Pin Product Title Welcome to our Customer Pin Builder! Start by…" at bounding box center [1118, 108] width 524 height 524
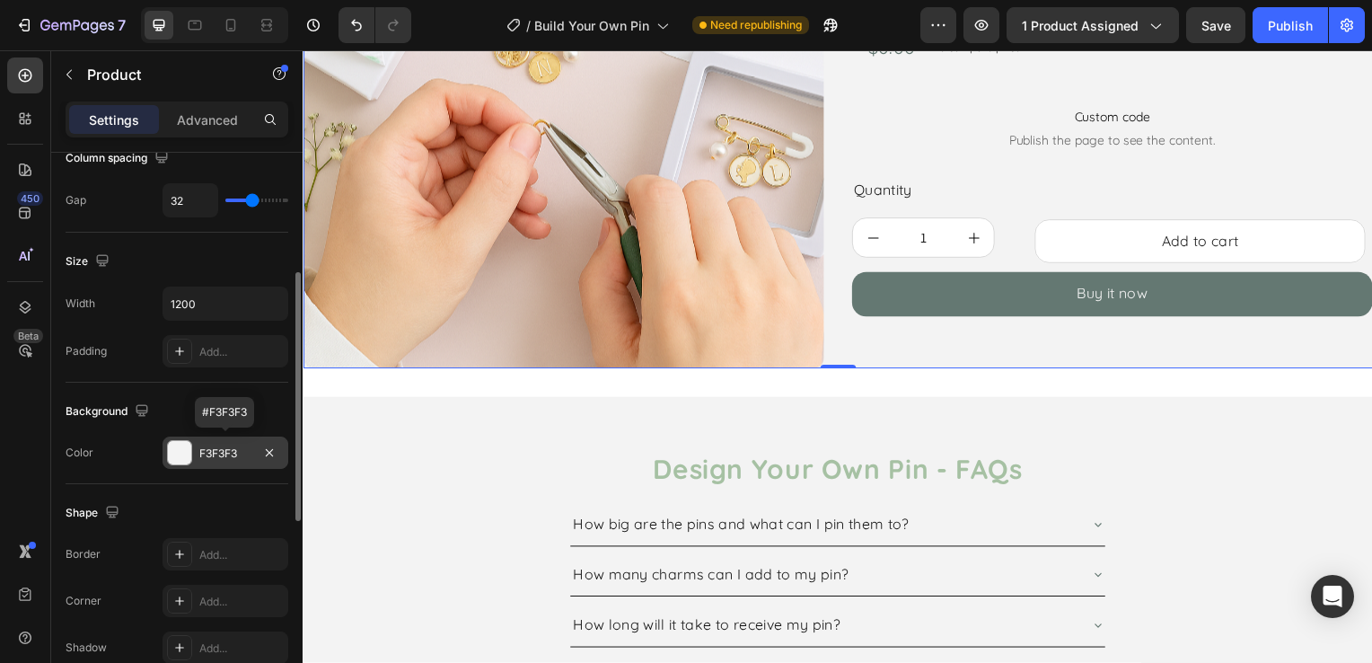
click at [201, 452] on div "F3F3F3" at bounding box center [225, 453] width 52 height 16
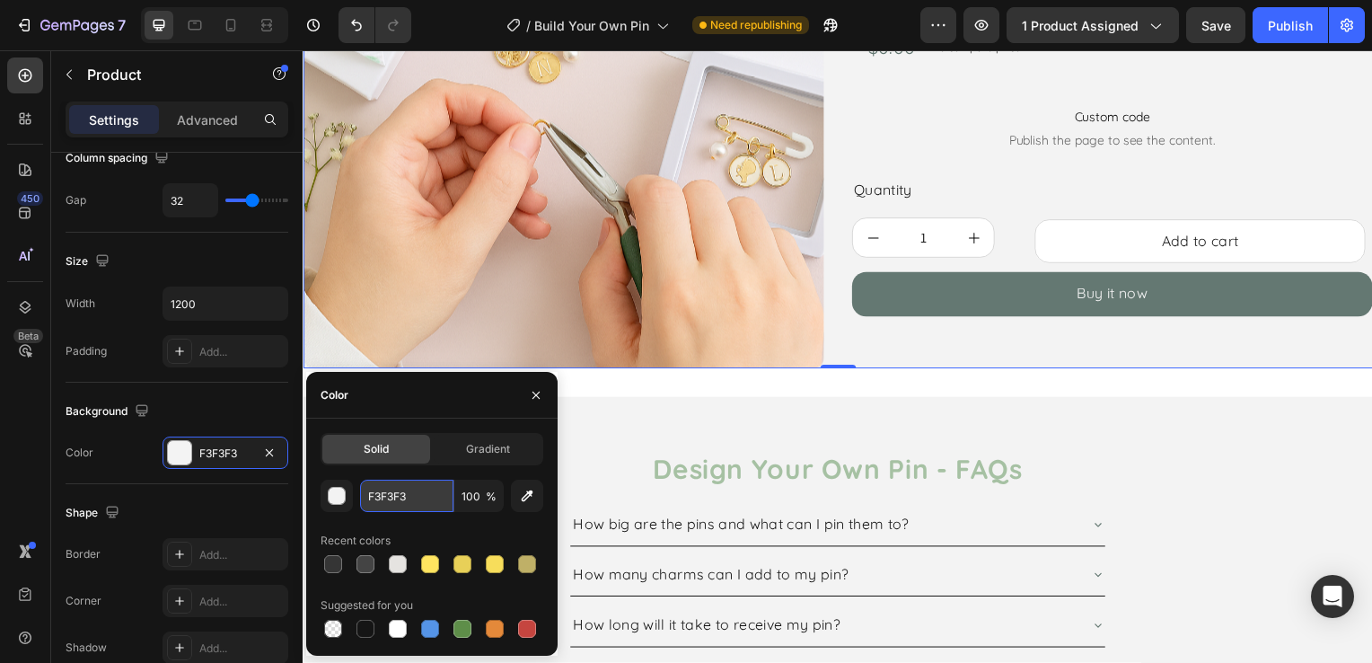
click at [393, 494] on input "F3F3F3" at bounding box center [406, 495] width 93 height 32
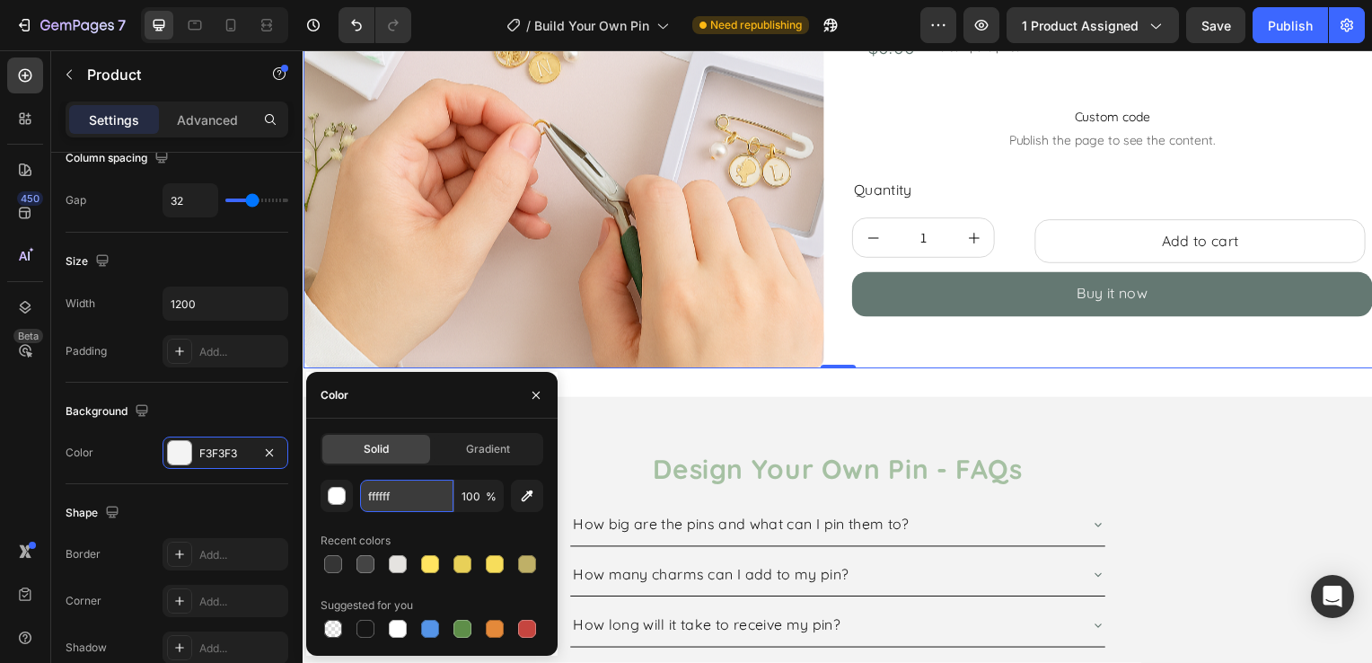
type input "FFFFFF"
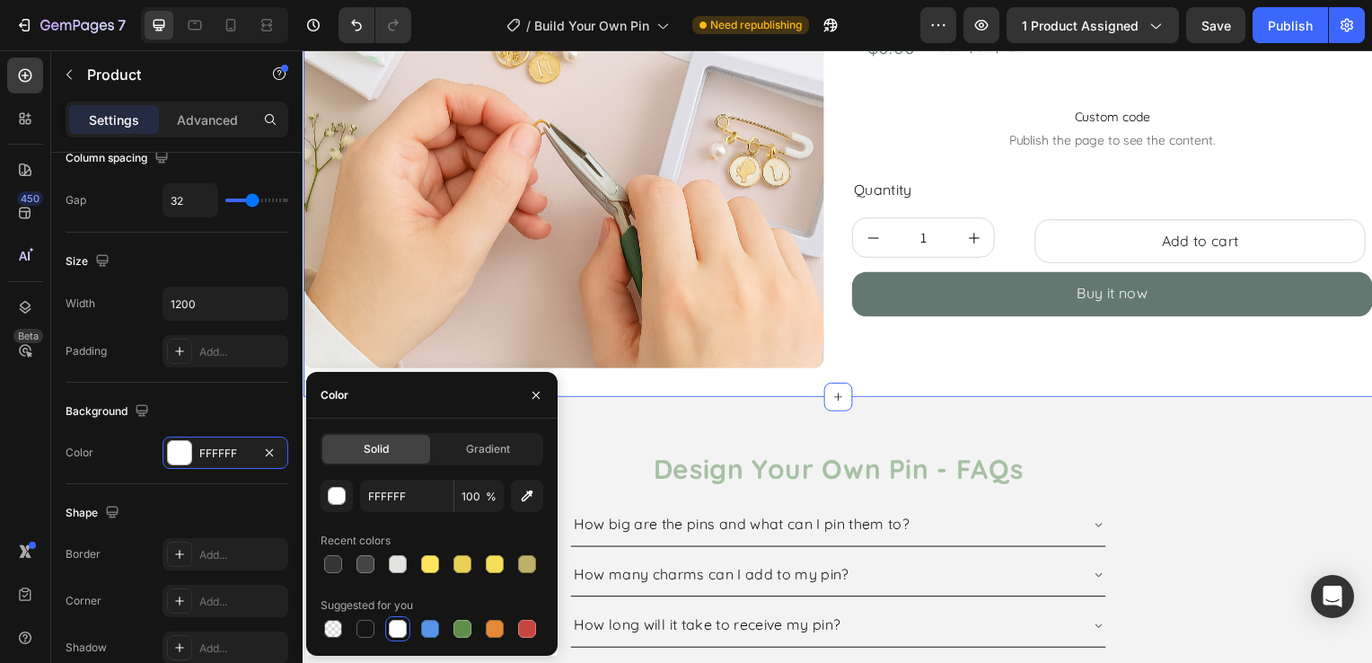
click at [921, 382] on div "Product Images Design Your Own Pin Product Title Welcome to our Customer Pin Bu…" at bounding box center [841, 109] width 1077 height 582
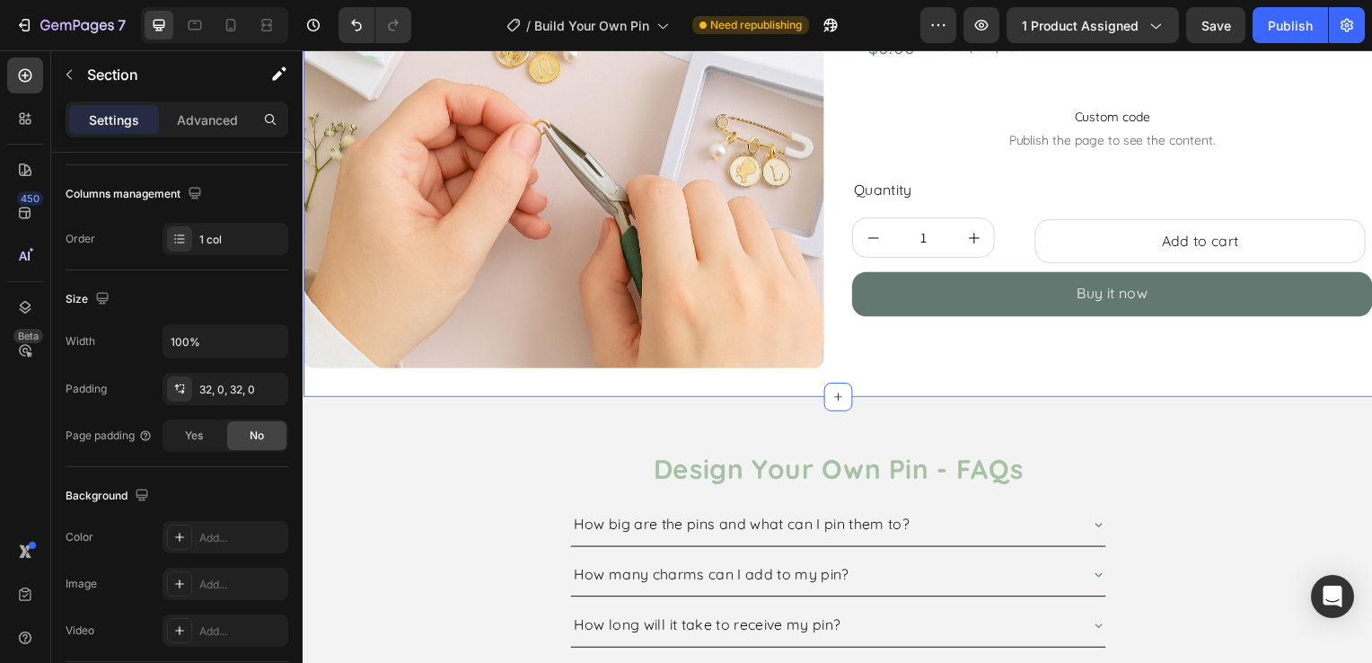
scroll to position [0, 0]
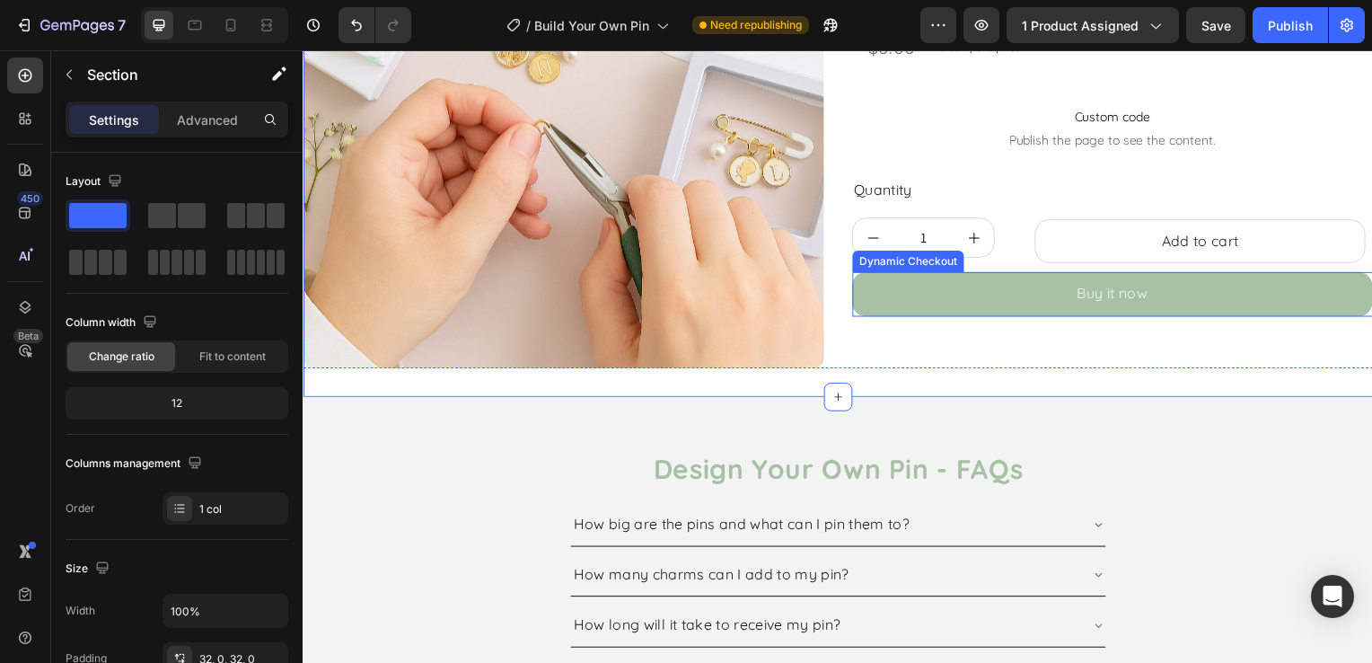
click at [1012, 303] on button "Buy it now" at bounding box center [1118, 296] width 524 height 45
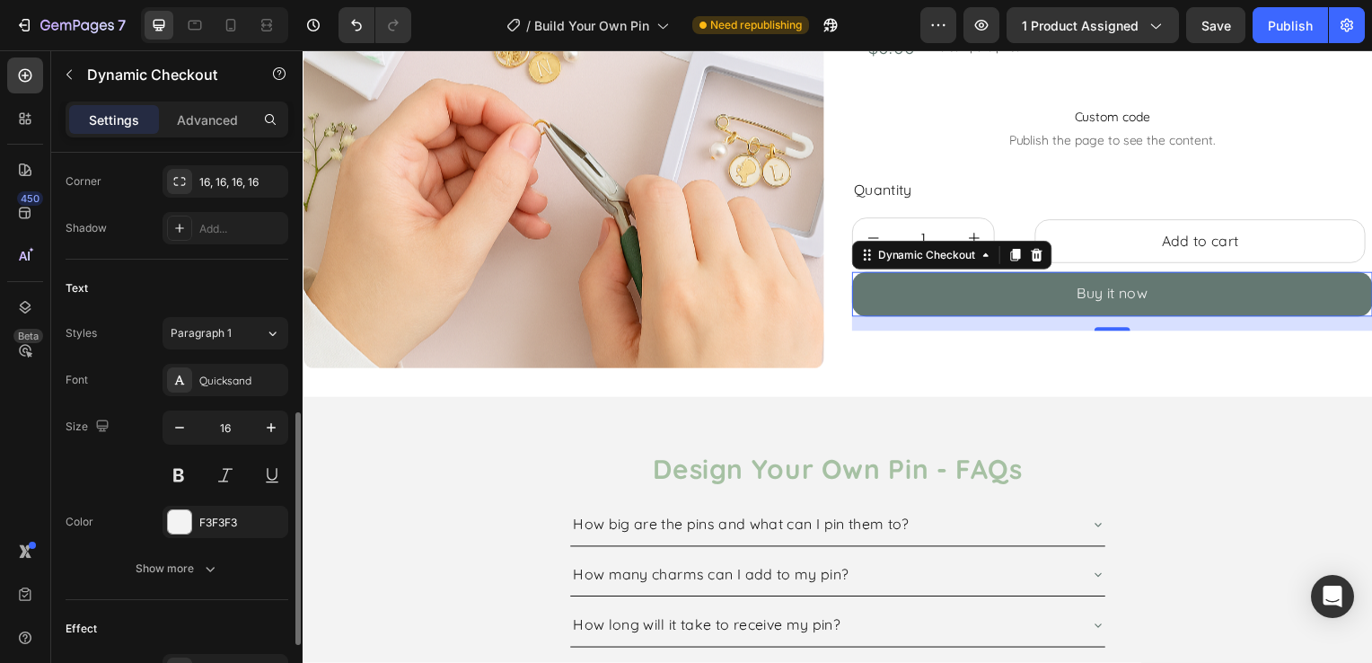
scroll to position [797, 0]
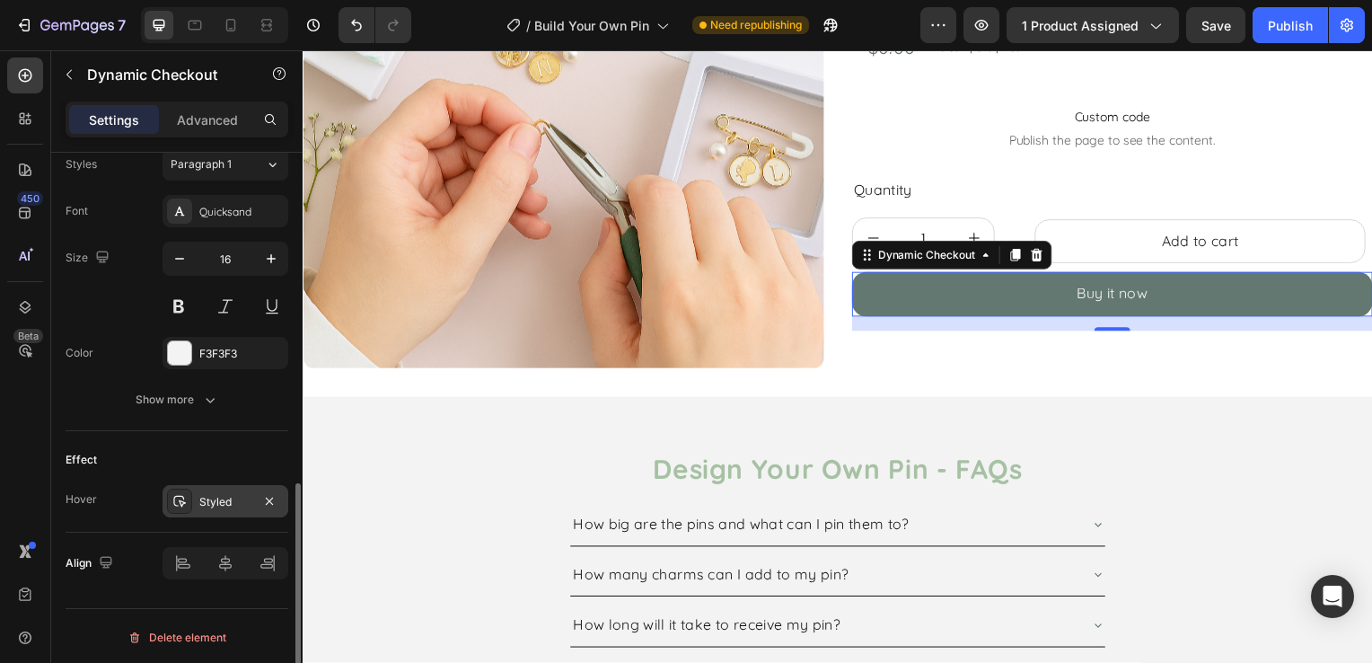
click at [239, 508] on div "Styled" at bounding box center [225, 501] width 126 height 32
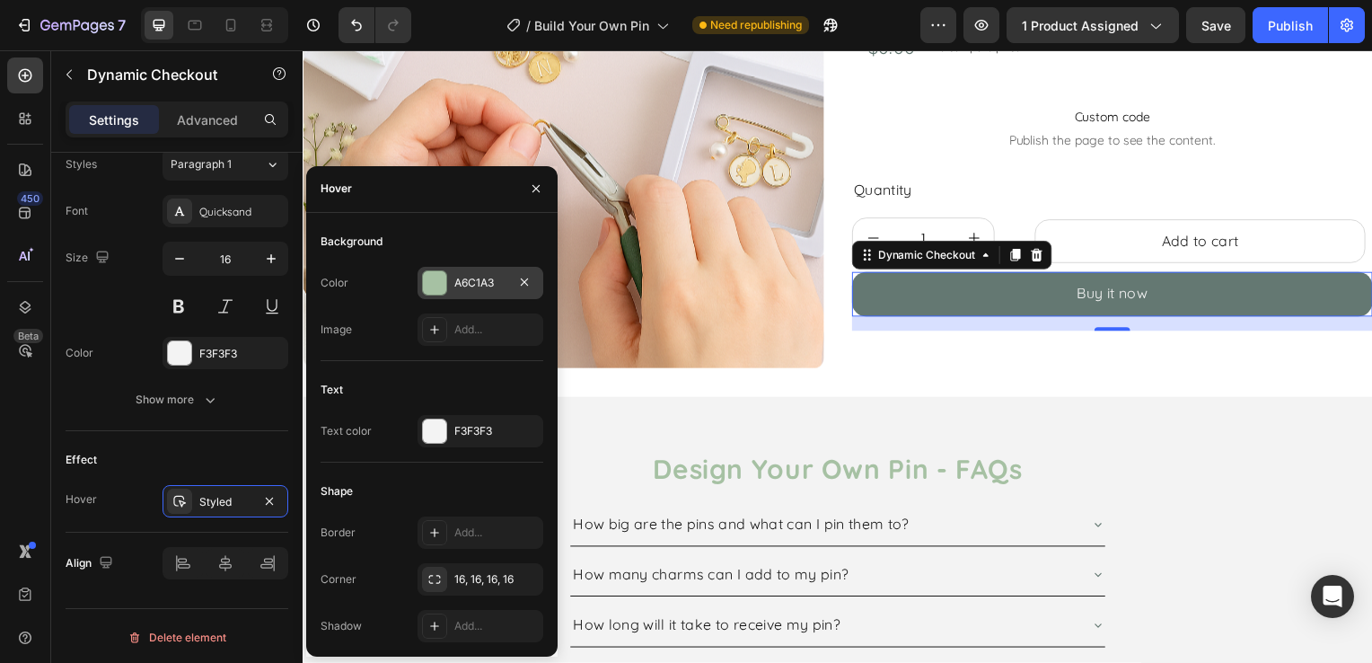
click at [488, 287] on div "A6C1A3" at bounding box center [480, 283] width 52 height 16
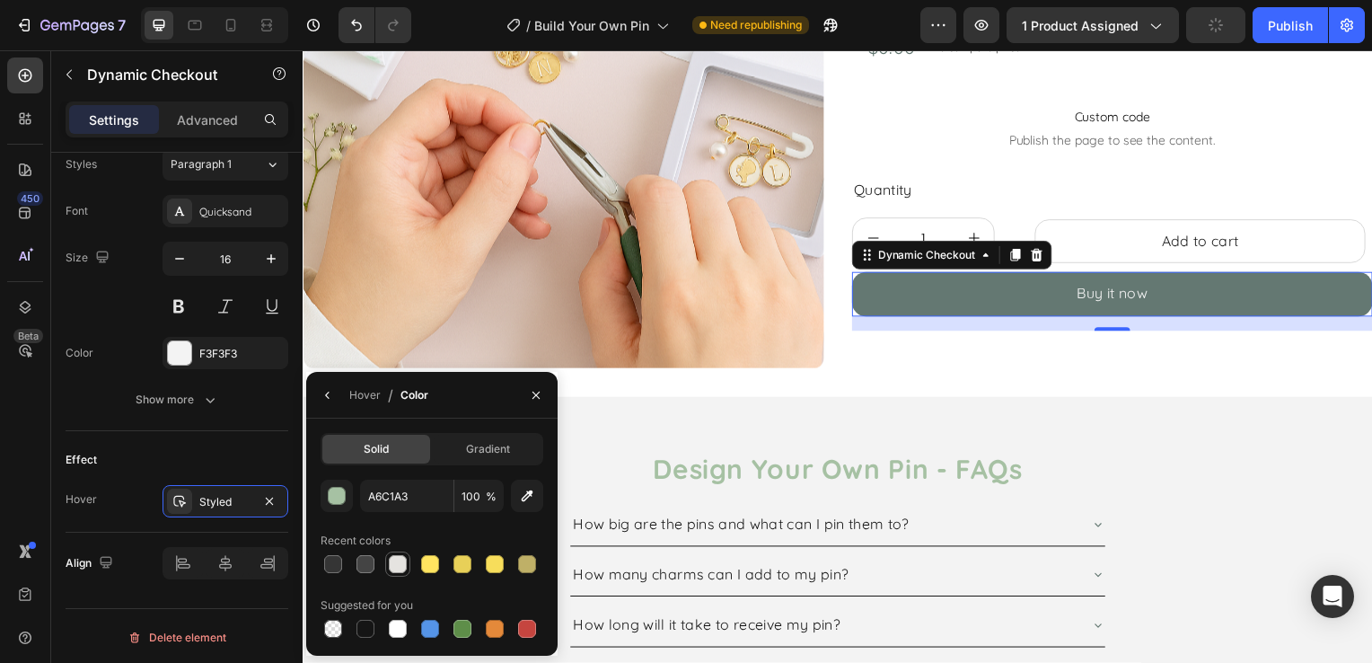
click at [400, 575] on div at bounding box center [397, 563] width 25 height 25
type input "E5E3E0"
click at [335, 394] on button "button" at bounding box center [327, 395] width 29 height 29
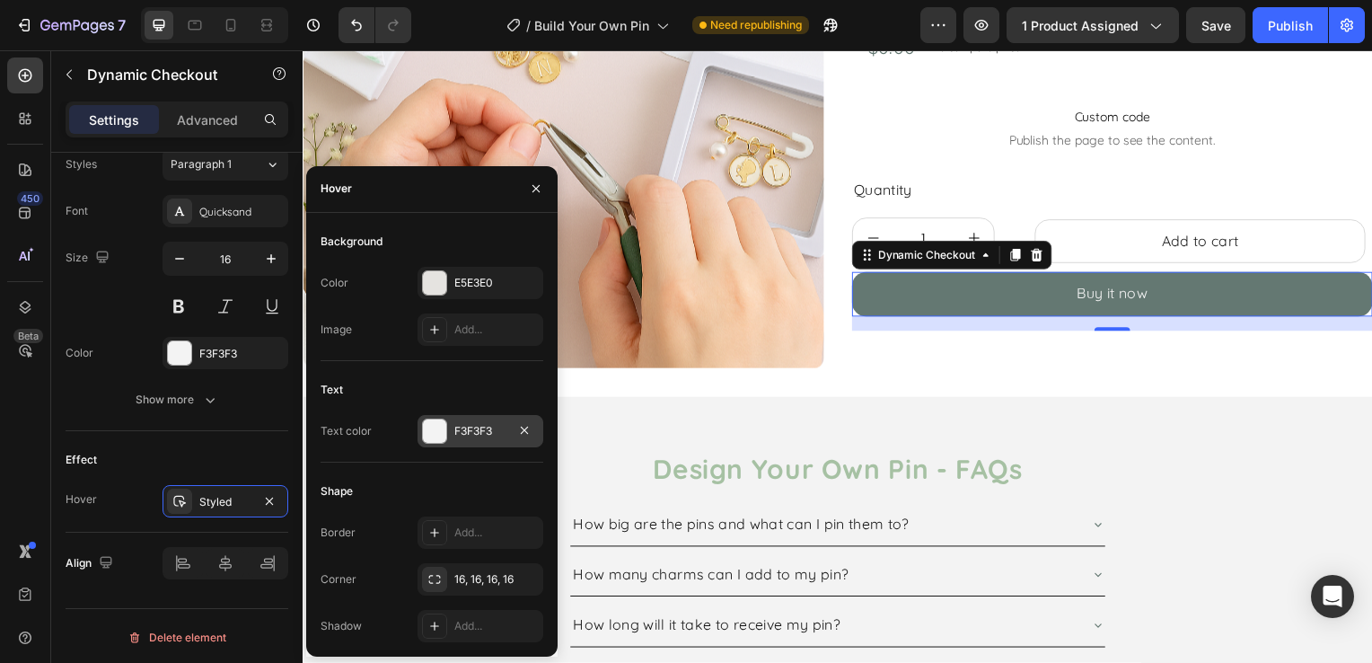
click at [492, 420] on div "F3F3F3" at bounding box center [480, 431] width 126 height 32
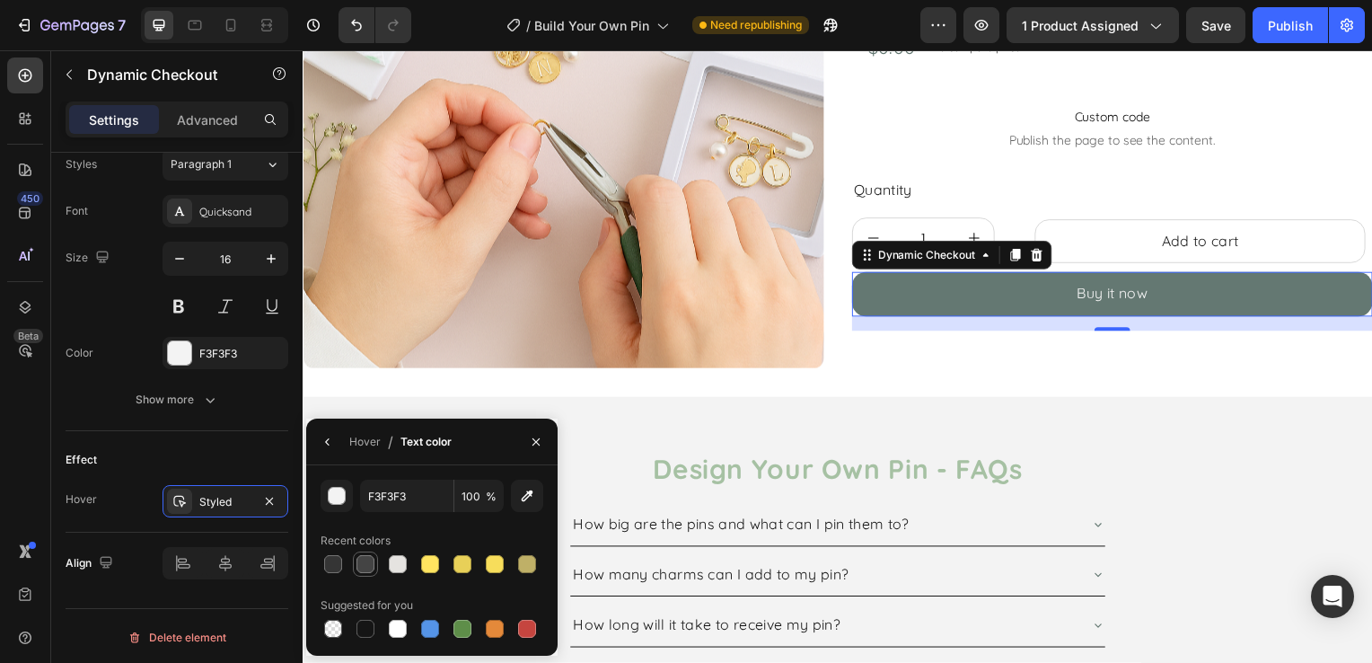
click at [367, 558] on div at bounding box center [365, 564] width 18 height 18
type input "444444"
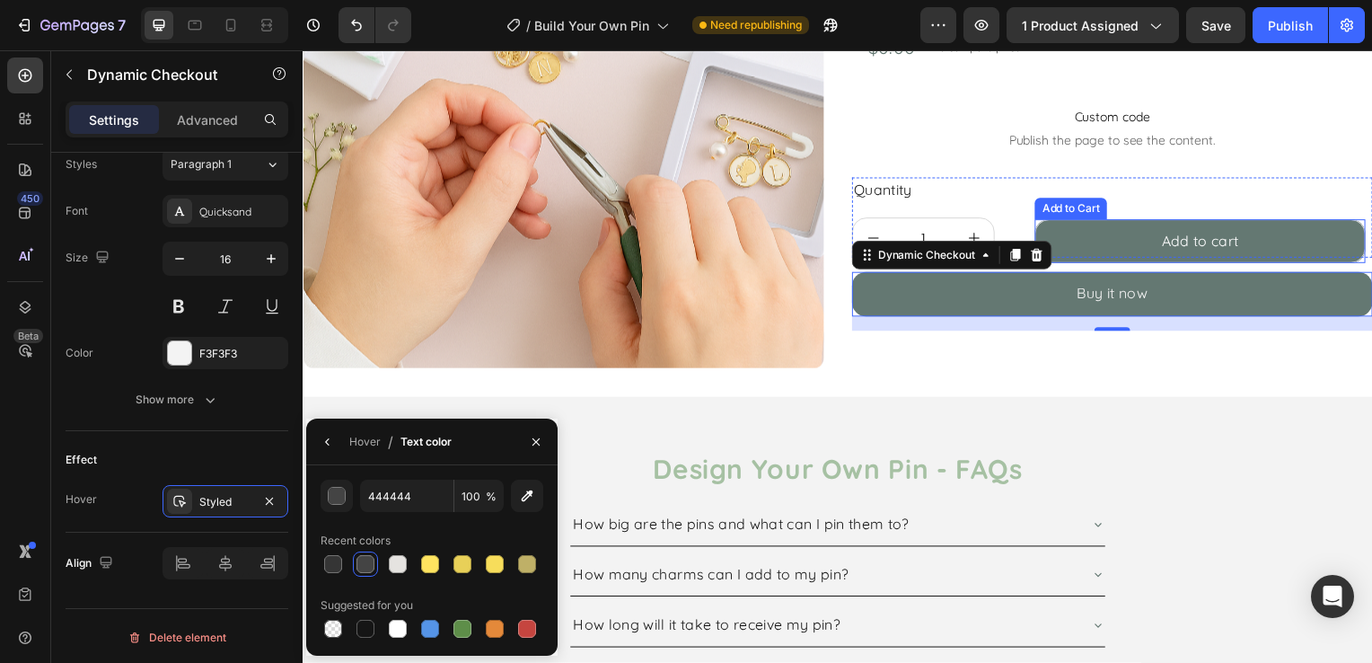
click at [1136, 234] on button "Add to cart" at bounding box center [1206, 243] width 332 height 45
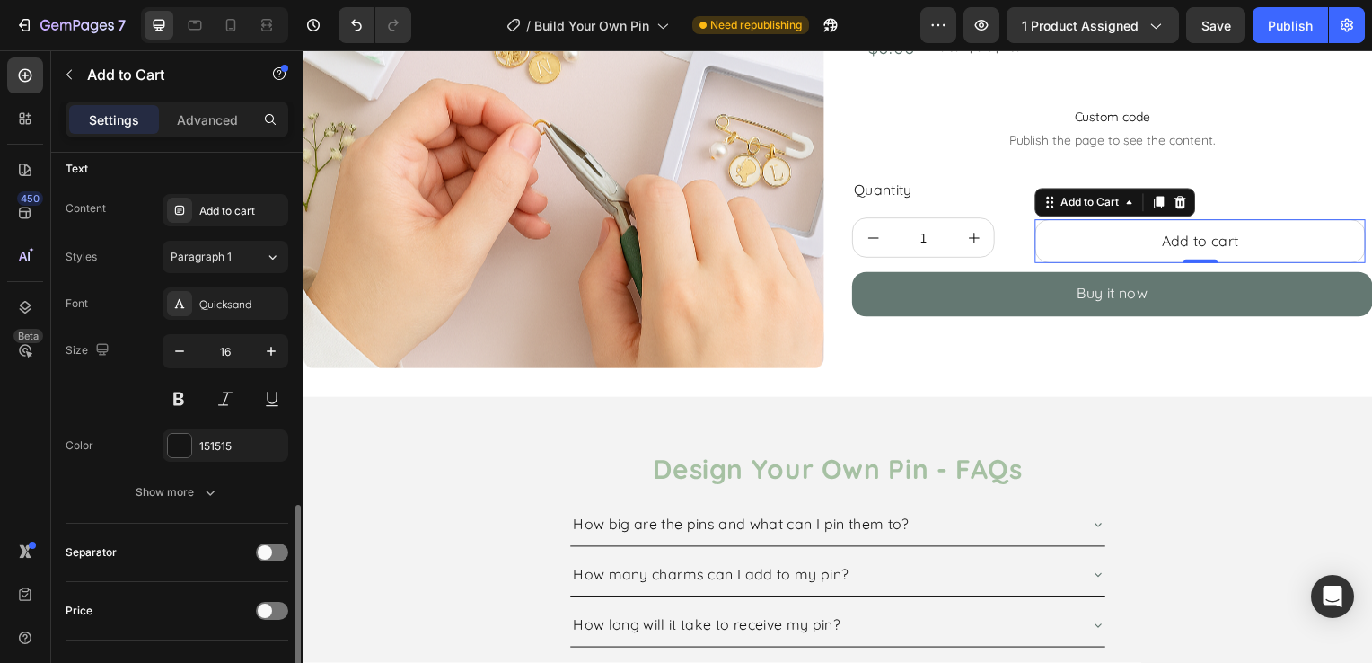
scroll to position [988, 0]
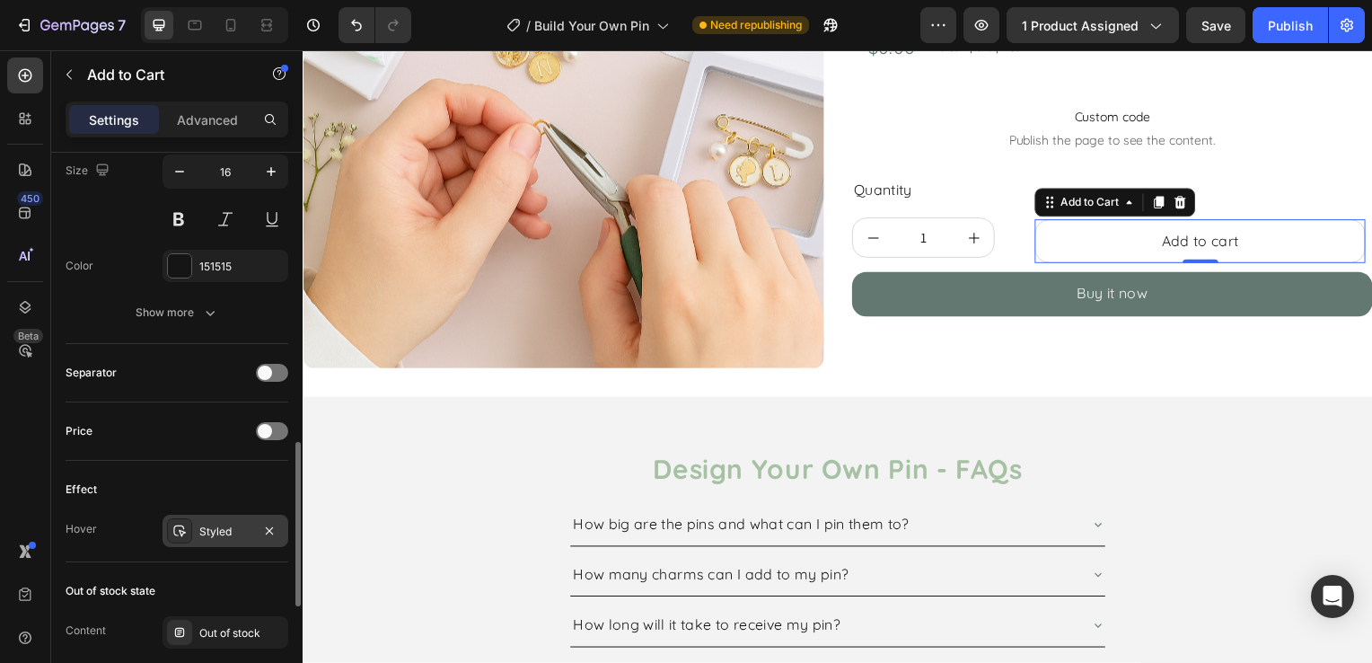
click at [232, 525] on div "Styled" at bounding box center [225, 531] width 52 height 16
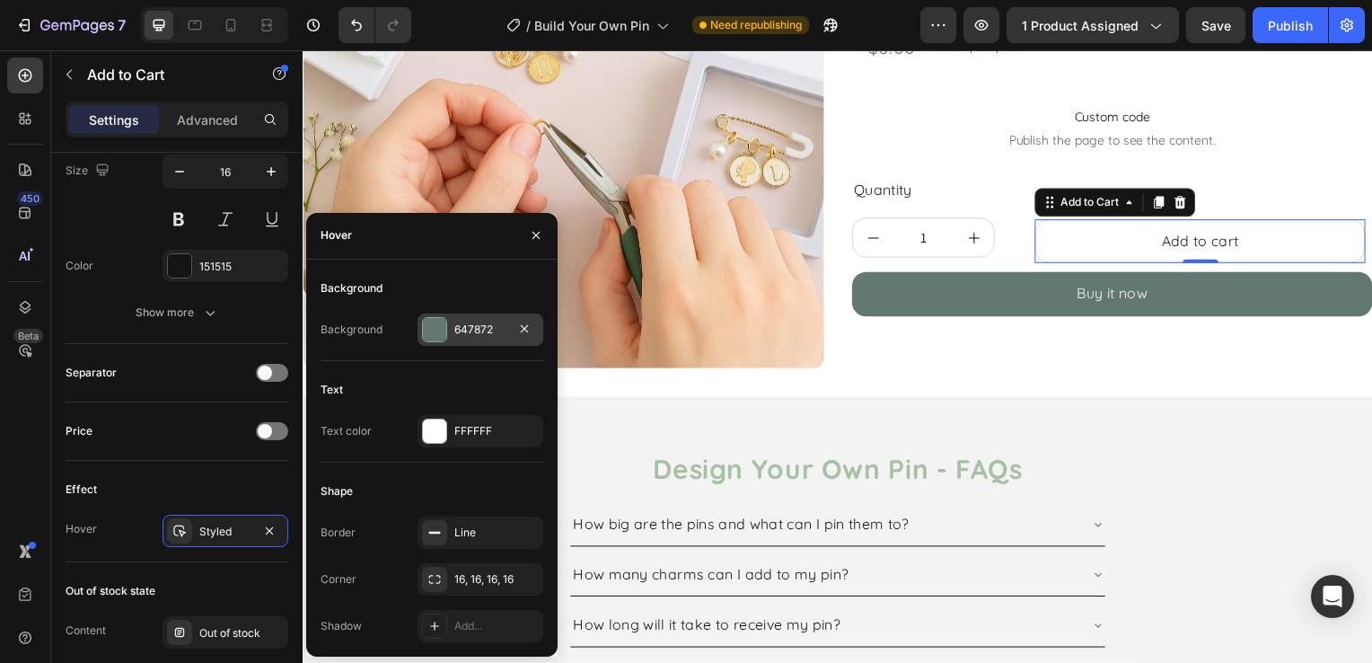
click at [467, 332] on div "647872" at bounding box center [480, 329] width 52 height 16
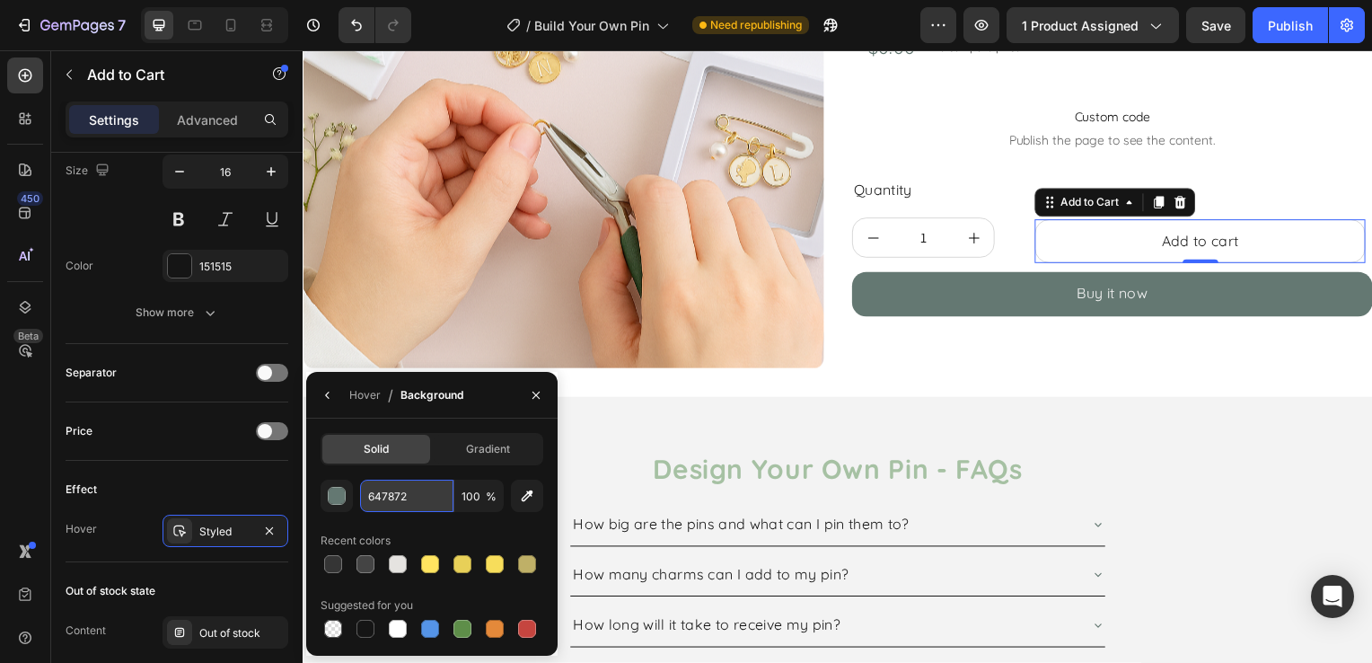
click at [395, 509] on input "647872" at bounding box center [406, 495] width 93 height 32
click at [398, 570] on div at bounding box center [398, 564] width 18 height 18
type input "E5E3E0"
click at [346, 393] on div "Hover / Background" at bounding box center [388, 395] width 164 height 46
click at [359, 405] on div "Hover" at bounding box center [364, 395] width 31 height 29
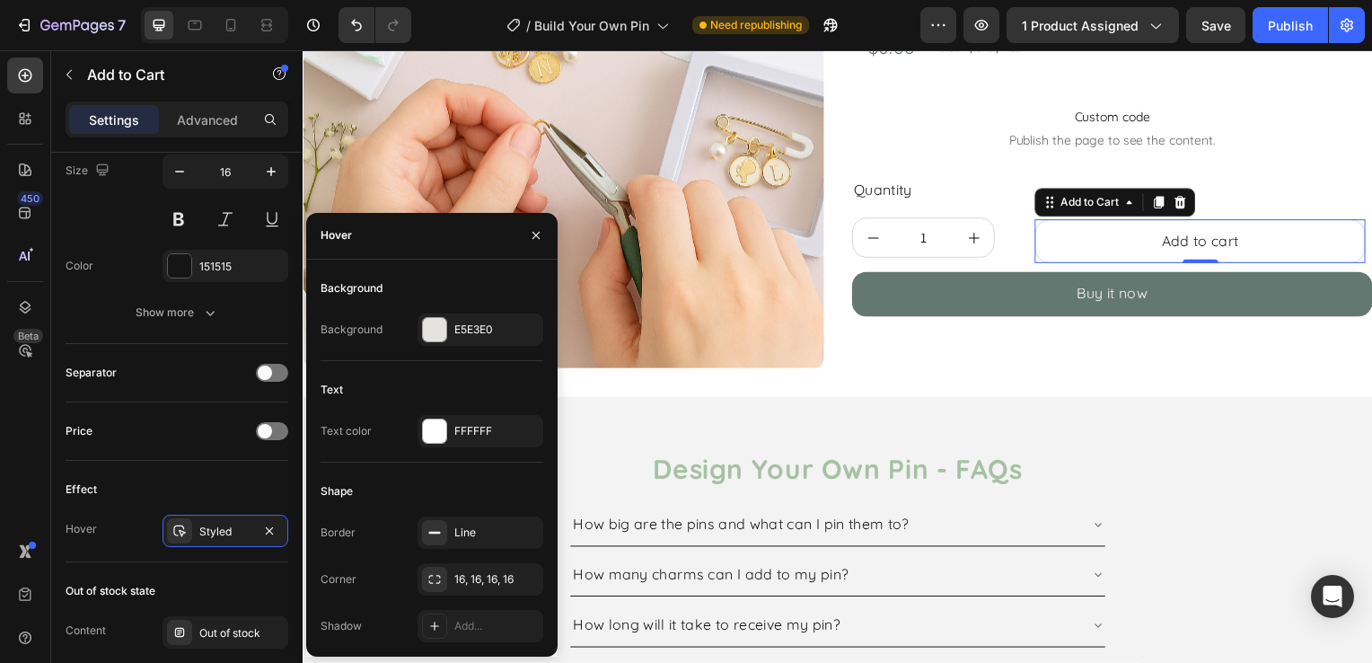
click at [488, 406] on div "Text Text color FFFFFF" at bounding box center [432, 418] width 223 height 87
click at [488, 428] on div "FFFFFF" at bounding box center [480, 431] width 52 height 16
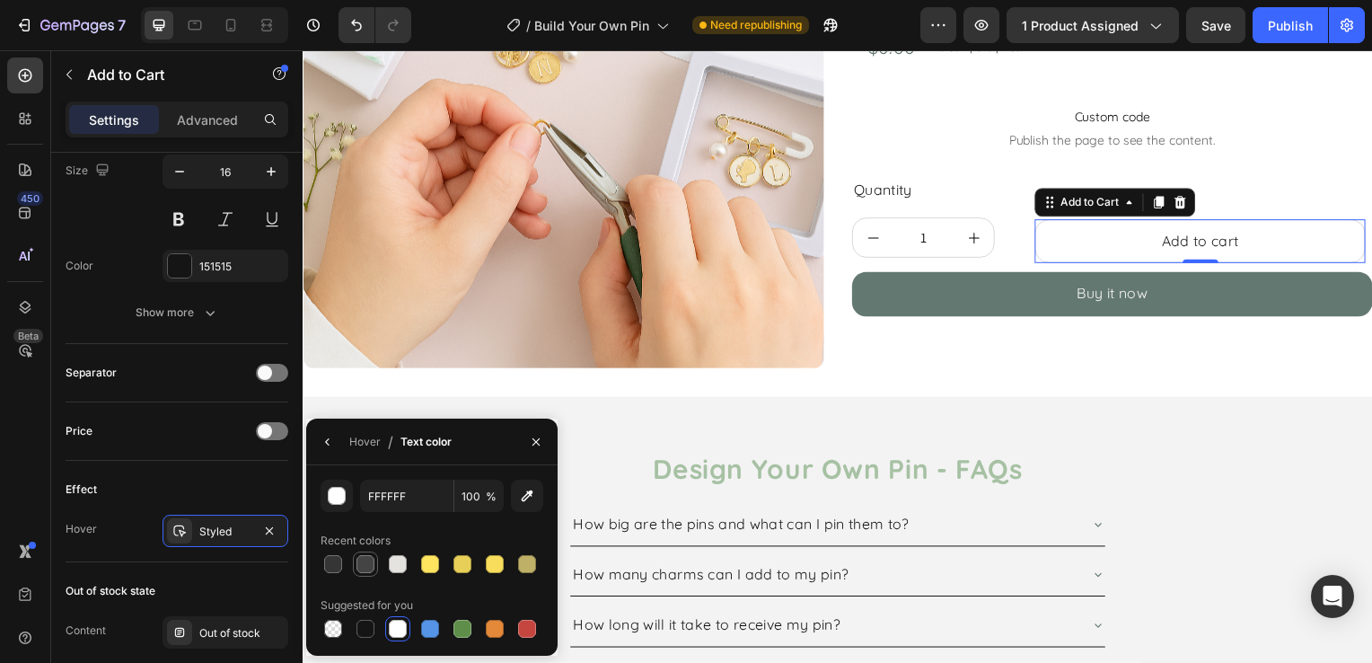
click at [369, 562] on div at bounding box center [365, 564] width 18 height 18
type input "444444"
click at [760, 388] on div "Product Images Design Your Own Pin Product Title Welcome to our Customer Pin Bu…" at bounding box center [841, 109] width 1077 height 582
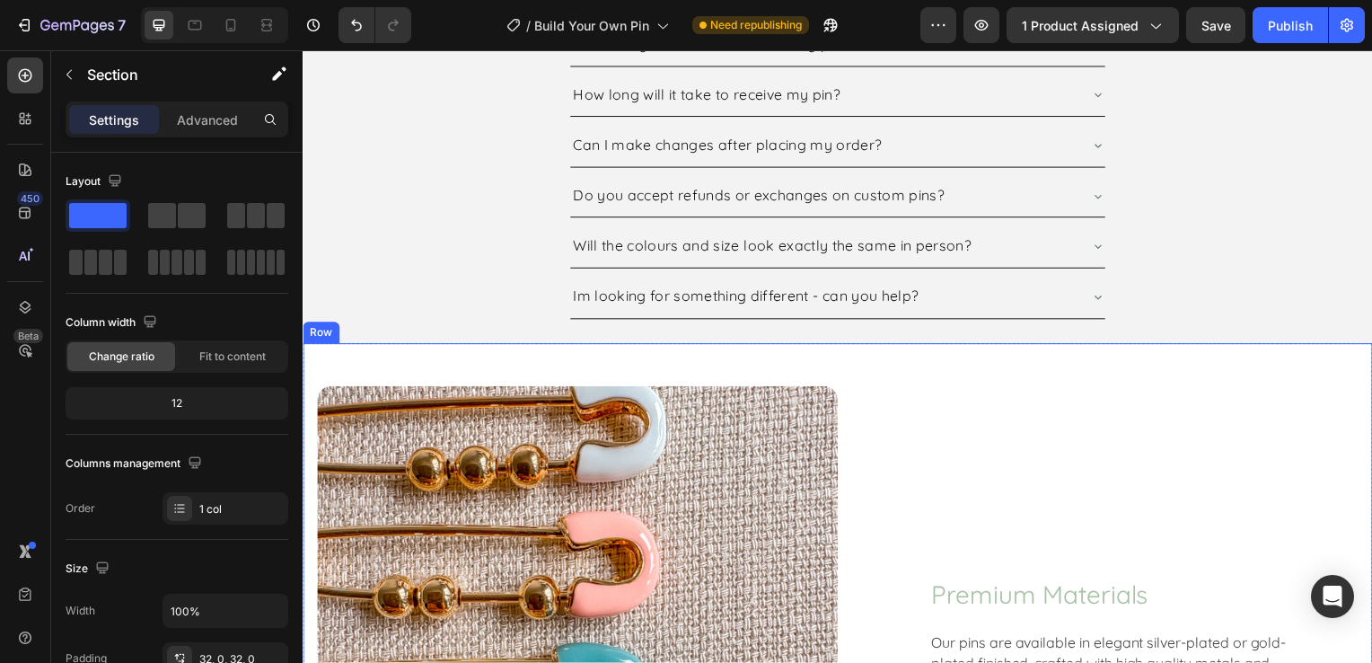
scroll to position [898, 0]
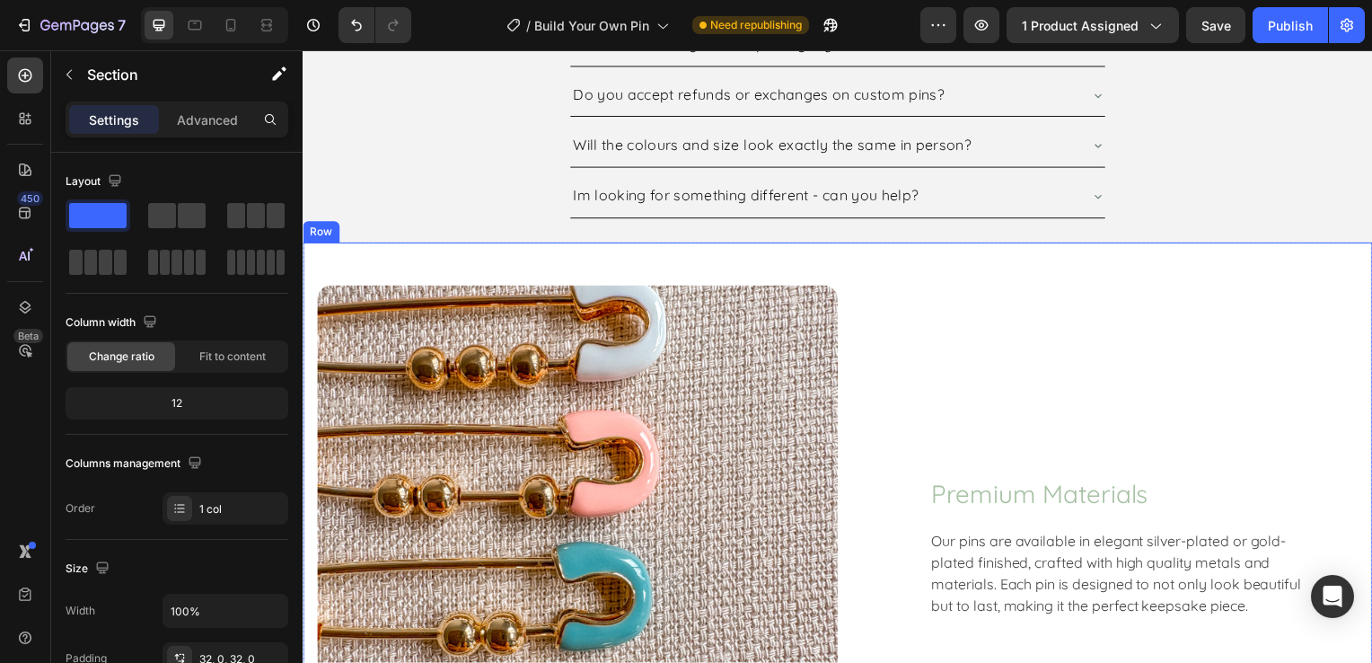
click at [1052, 281] on div "Image Premium Materials Text block Our pins are available in elegant silver-pla…" at bounding box center [841, 535] width 1077 height 582
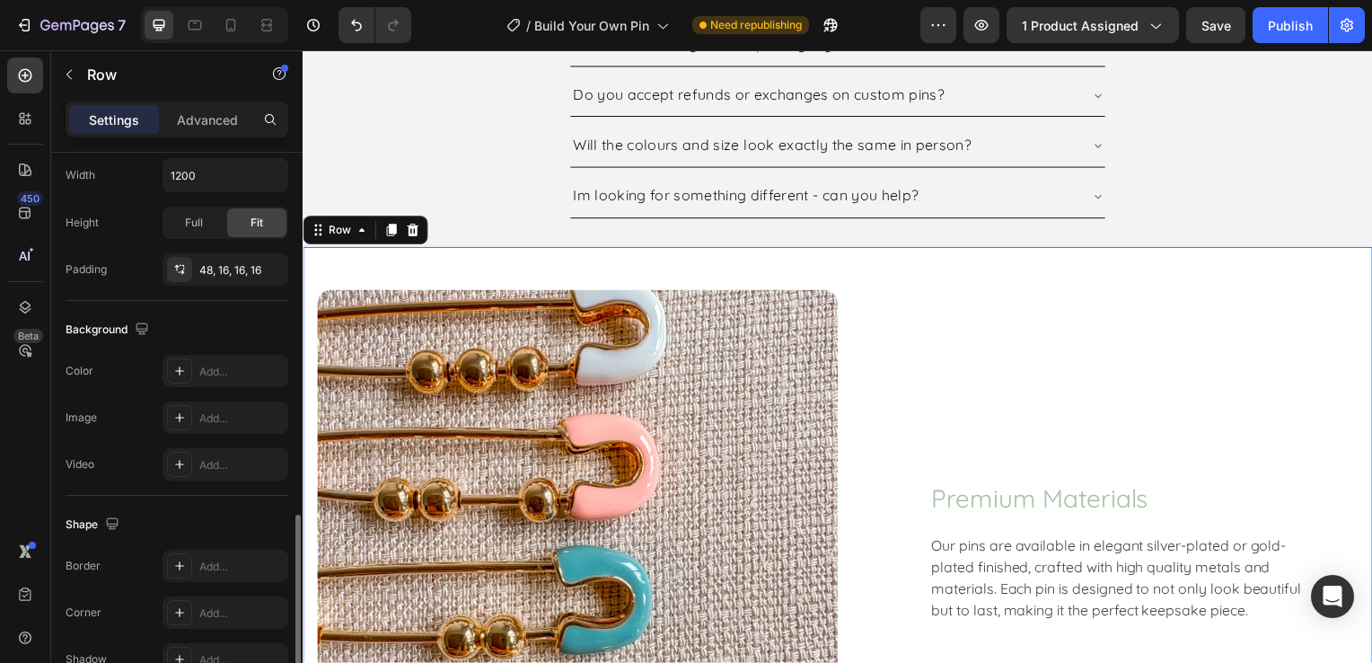
scroll to position [628, 0]
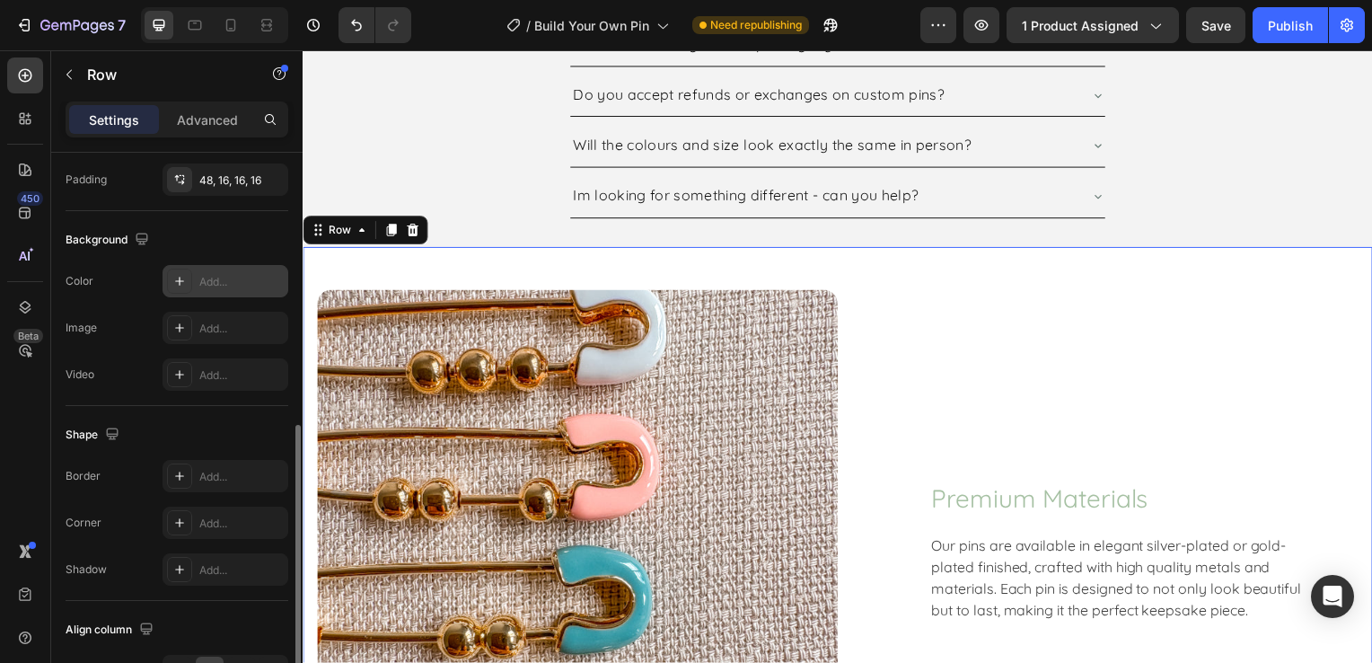
click at [261, 277] on div "Add..." at bounding box center [241, 282] width 84 height 16
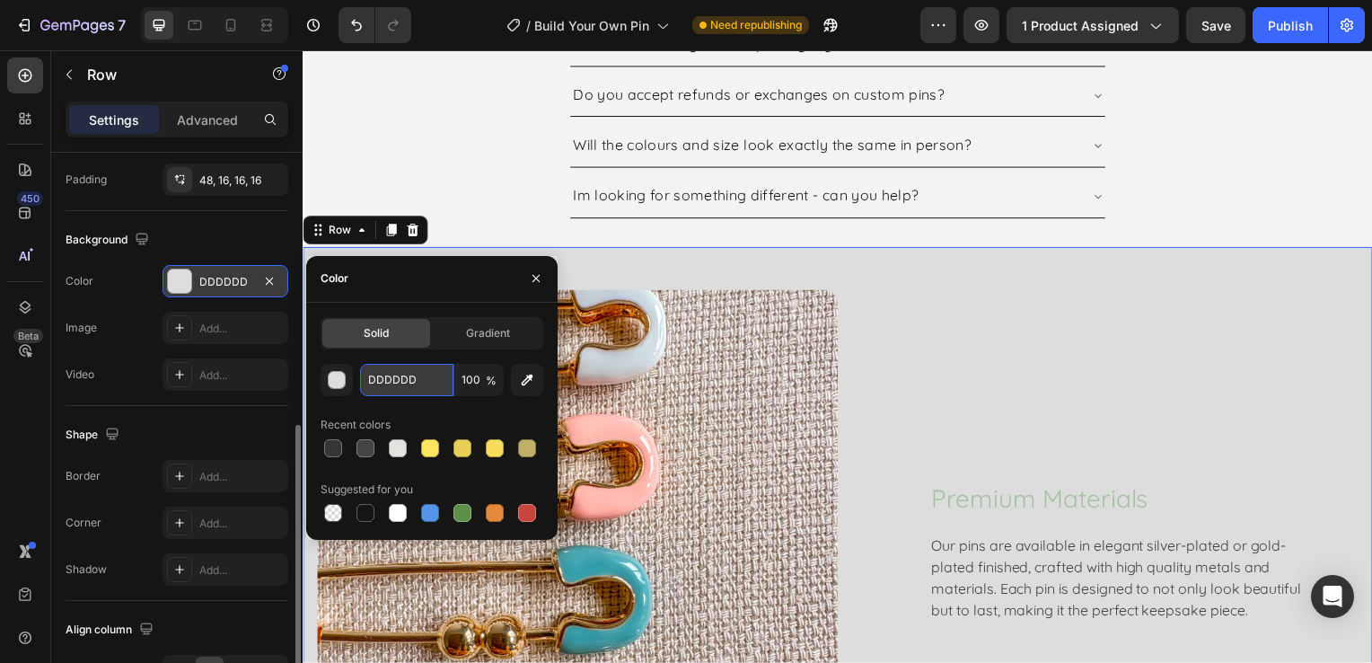
click at [402, 385] on input "DDDDDD" at bounding box center [406, 380] width 93 height 32
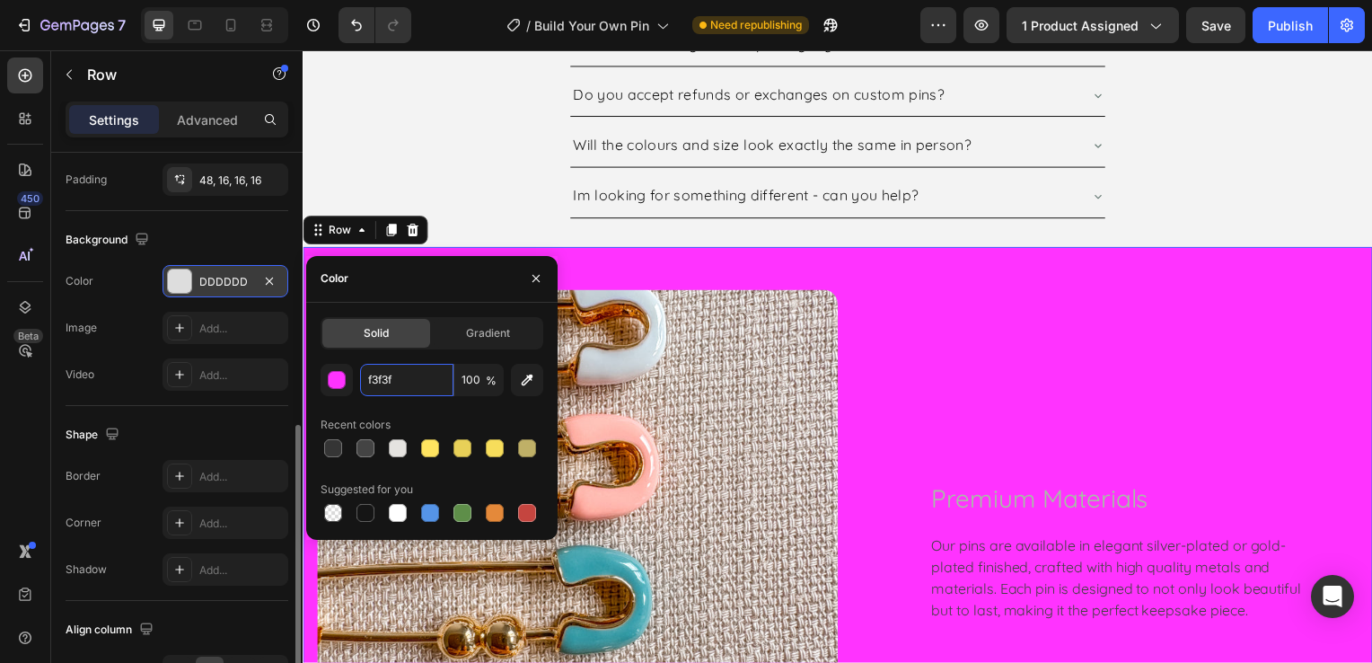
type input "f3f3f3"
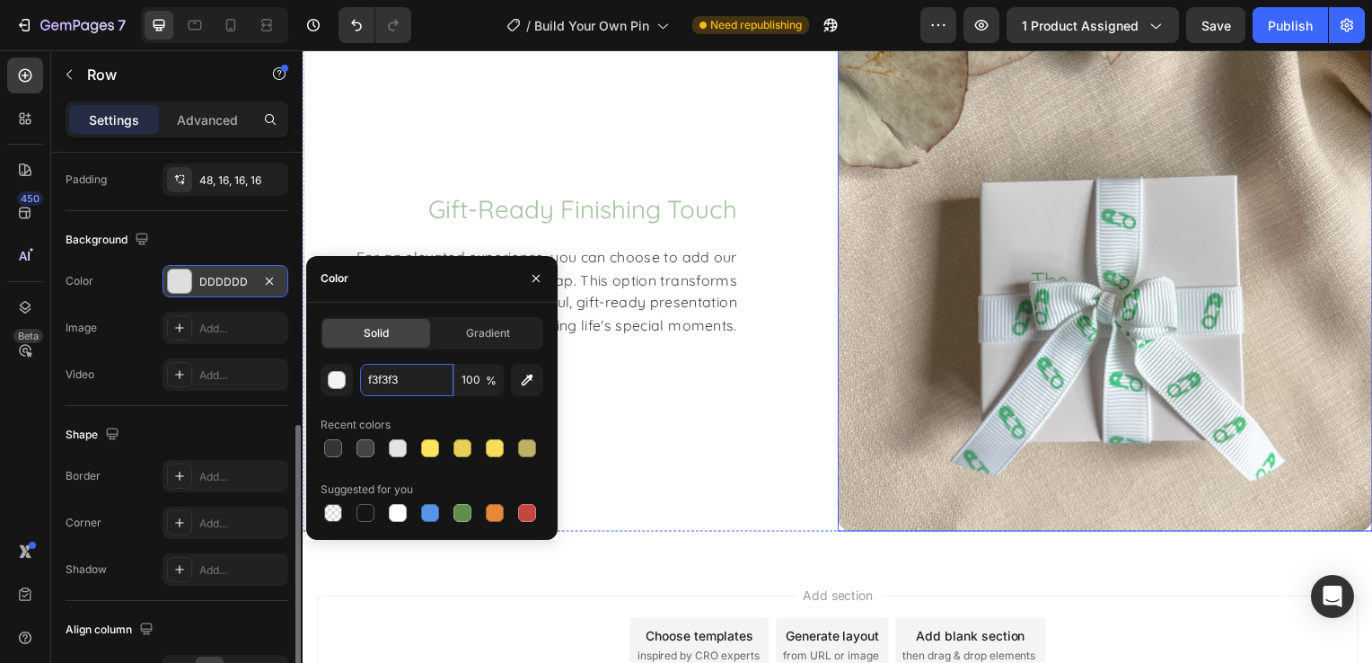
scroll to position [2946, 0]
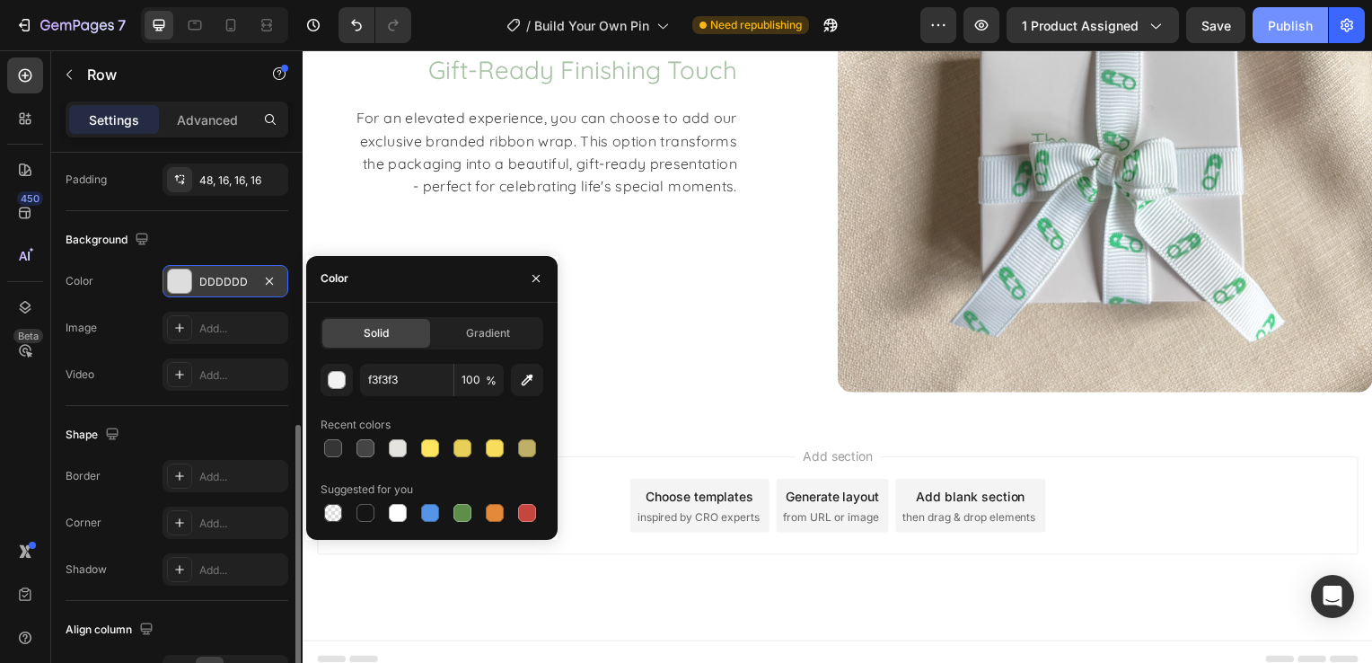
click at [1283, 39] on button "Publish" at bounding box center [1289, 25] width 75 height 36
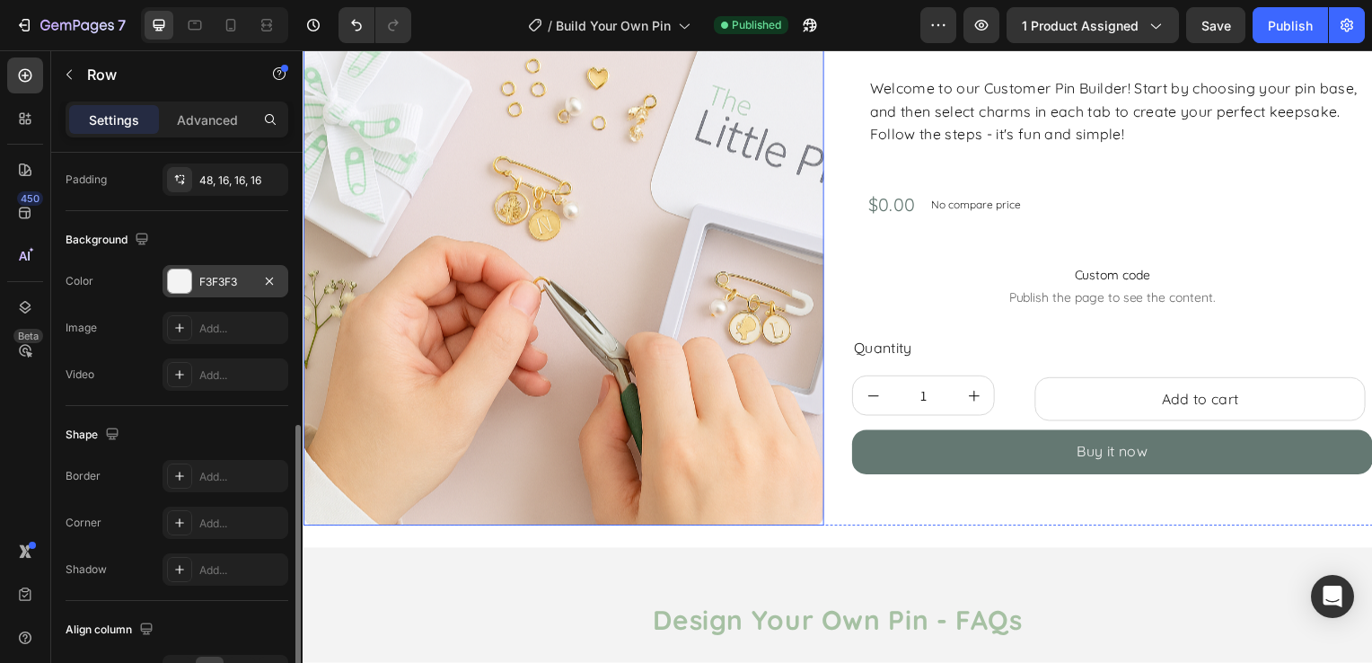
scroll to position [0, 0]
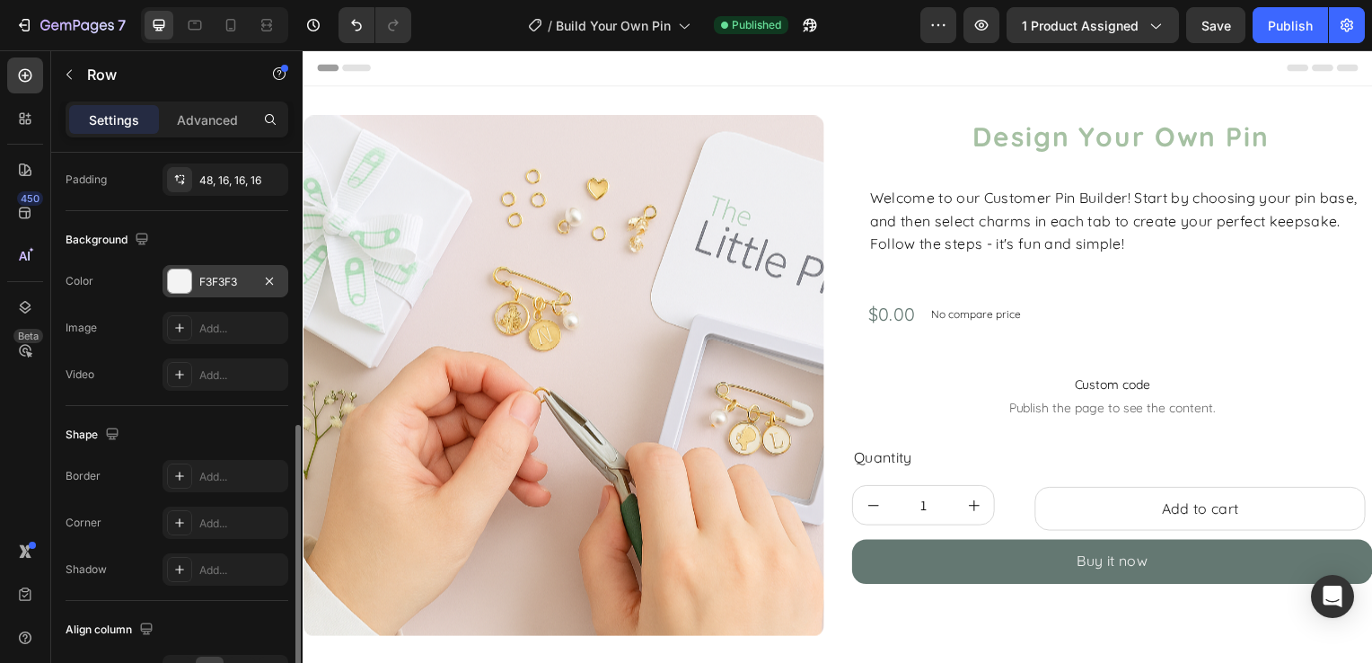
click at [4, 24] on div "7" at bounding box center [67, 25] width 134 height 36
click at [16, 31] on icon "button" at bounding box center [24, 25] width 18 height 18
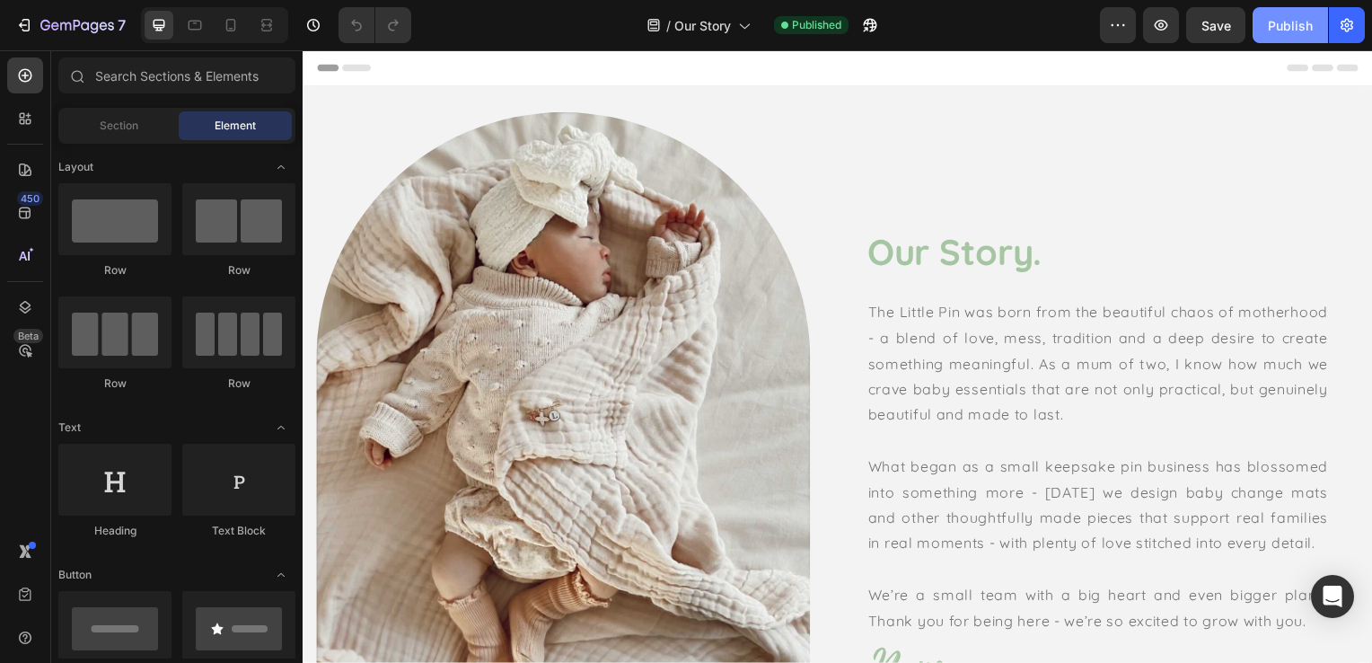
click at [1273, 23] on div "Publish" at bounding box center [1290, 25] width 45 height 19
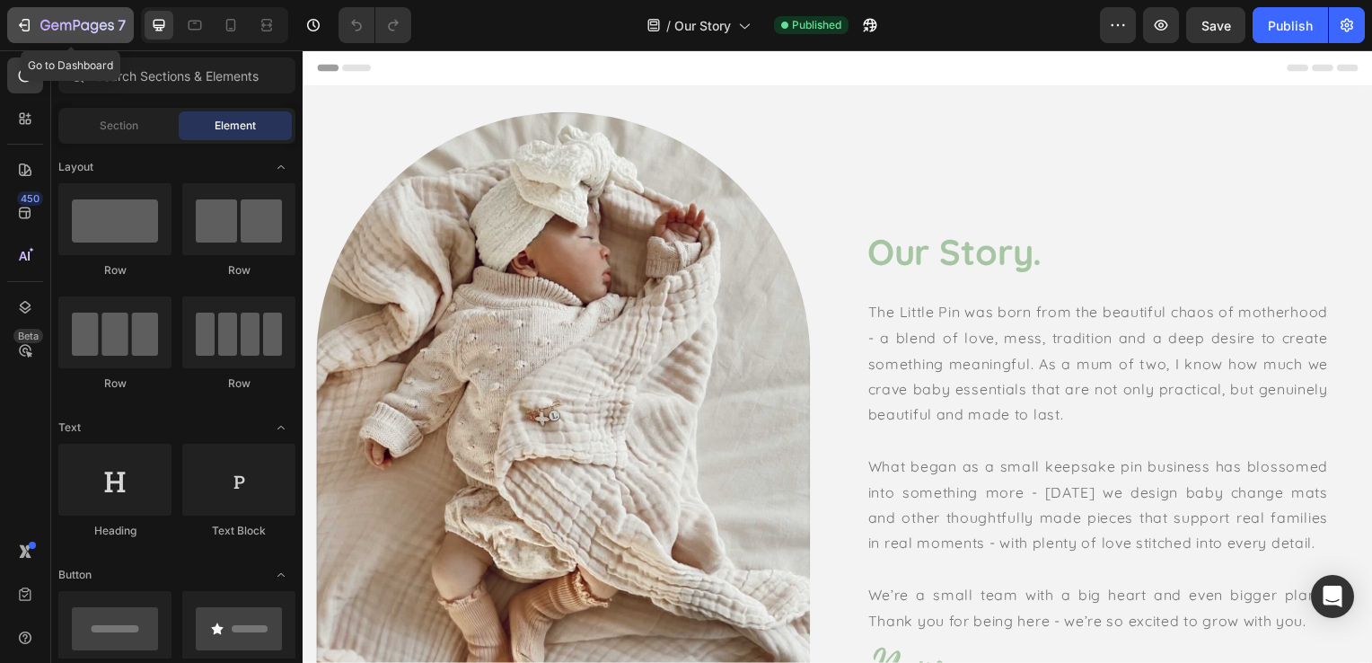
click at [32, 29] on div "7" at bounding box center [70, 25] width 110 height 22
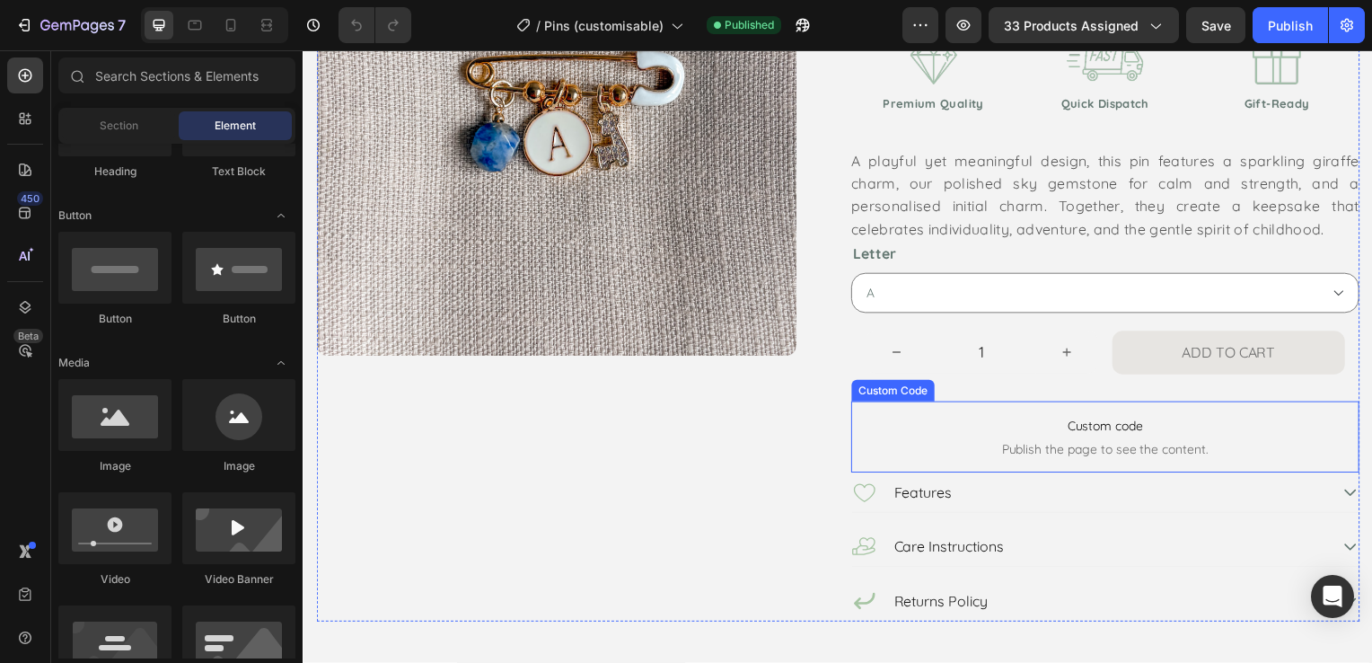
scroll to position [359, 0]
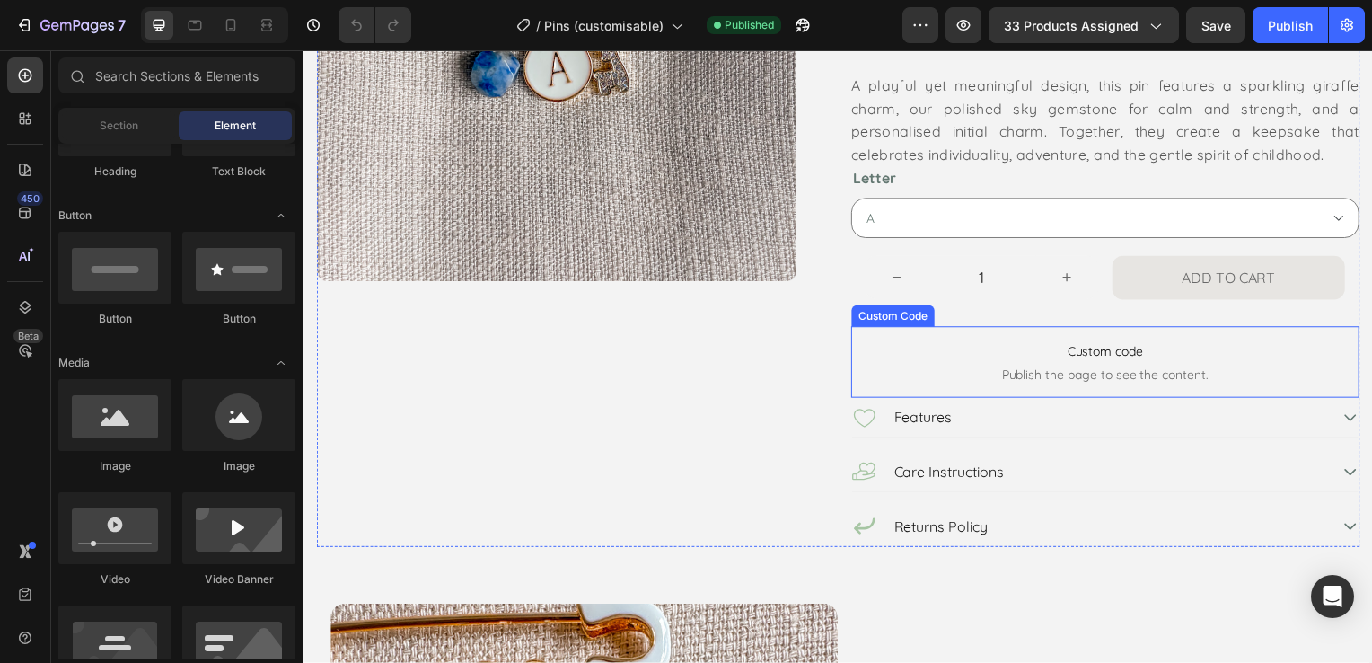
click at [951, 359] on span "Custom code" at bounding box center [1111, 354] width 512 height 22
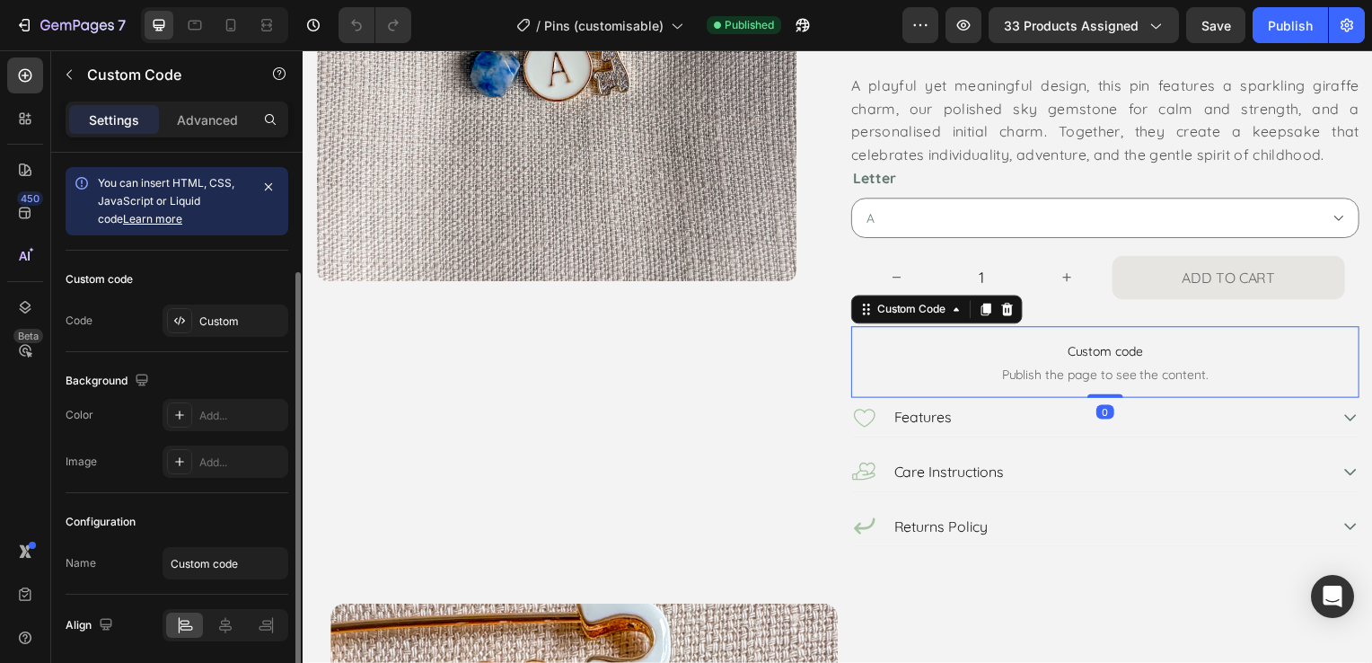
scroll to position [63, 0]
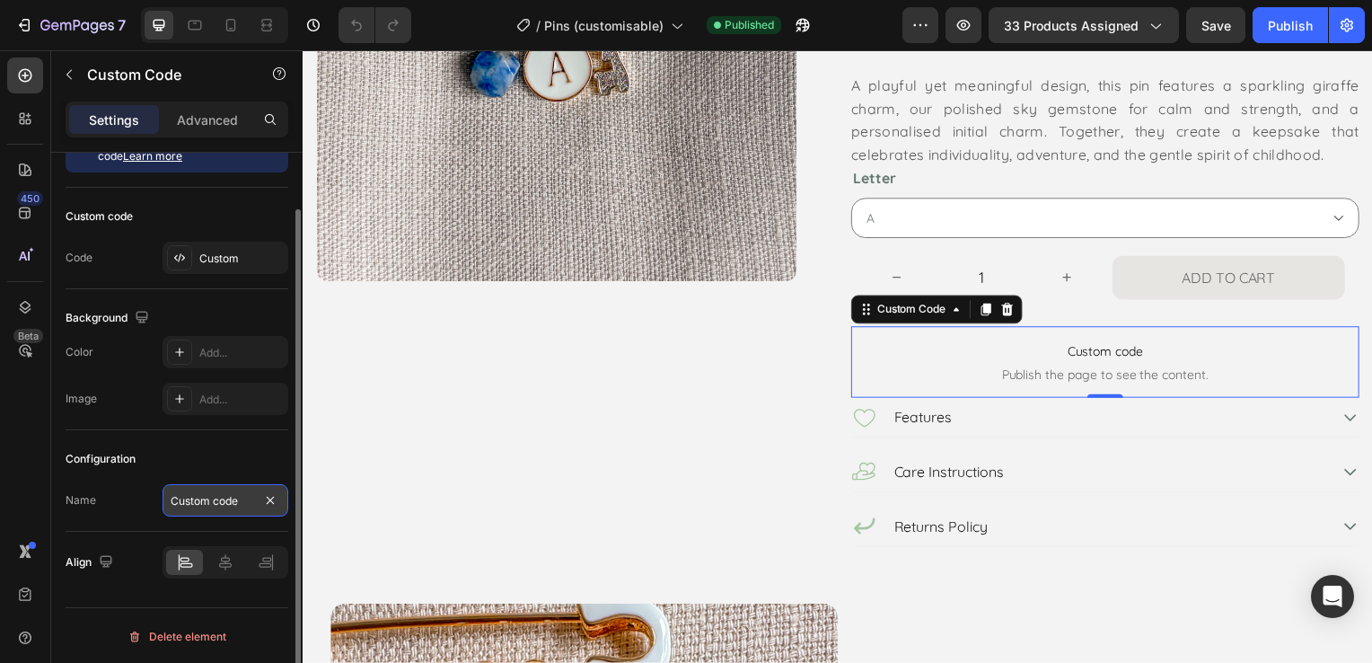
click at [186, 503] on input "Custom code" at bounding box center [225, 500] width 126 height 32
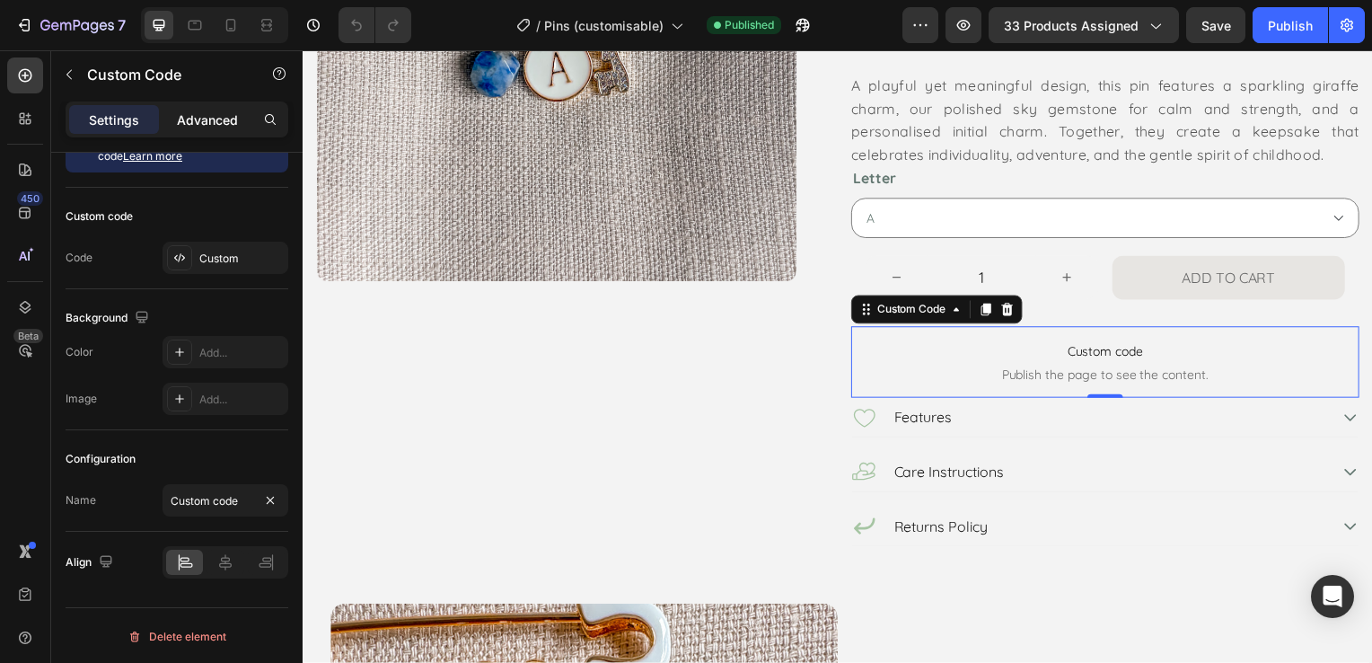
click at [202, 119] on p "Advanced" at bounding box center [207, 119] width 61 height 19
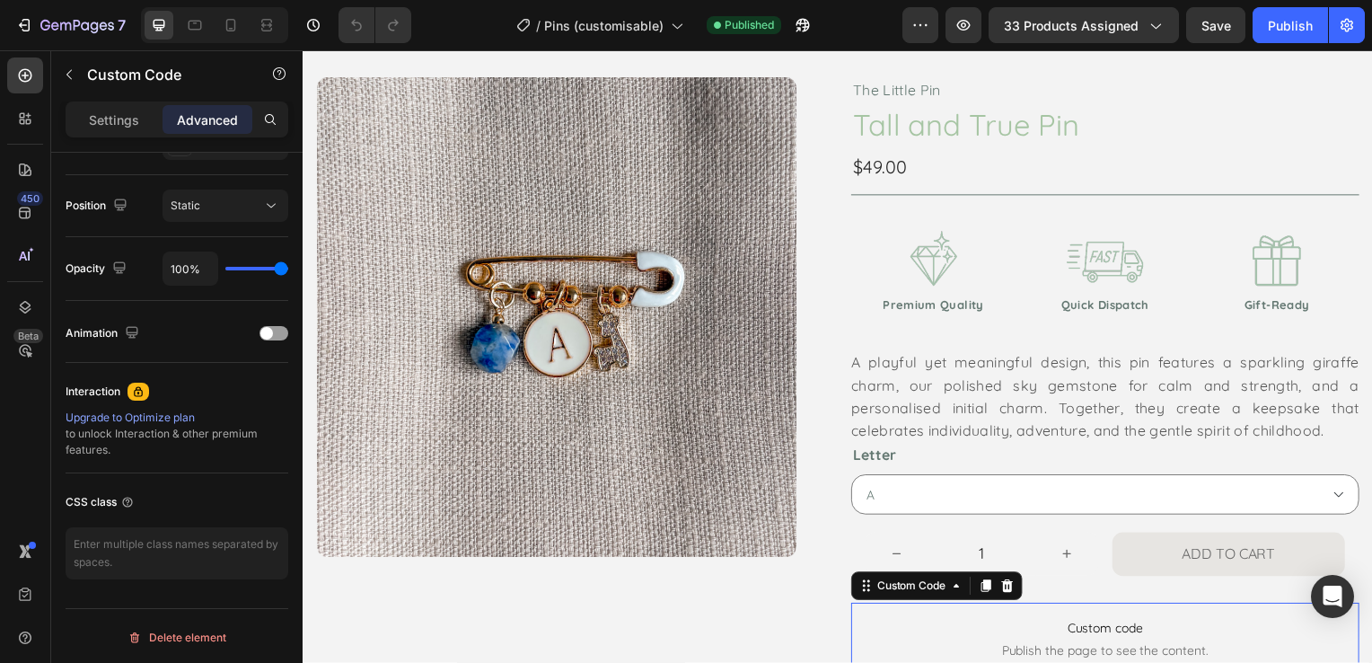
scroll to position [180, 0]
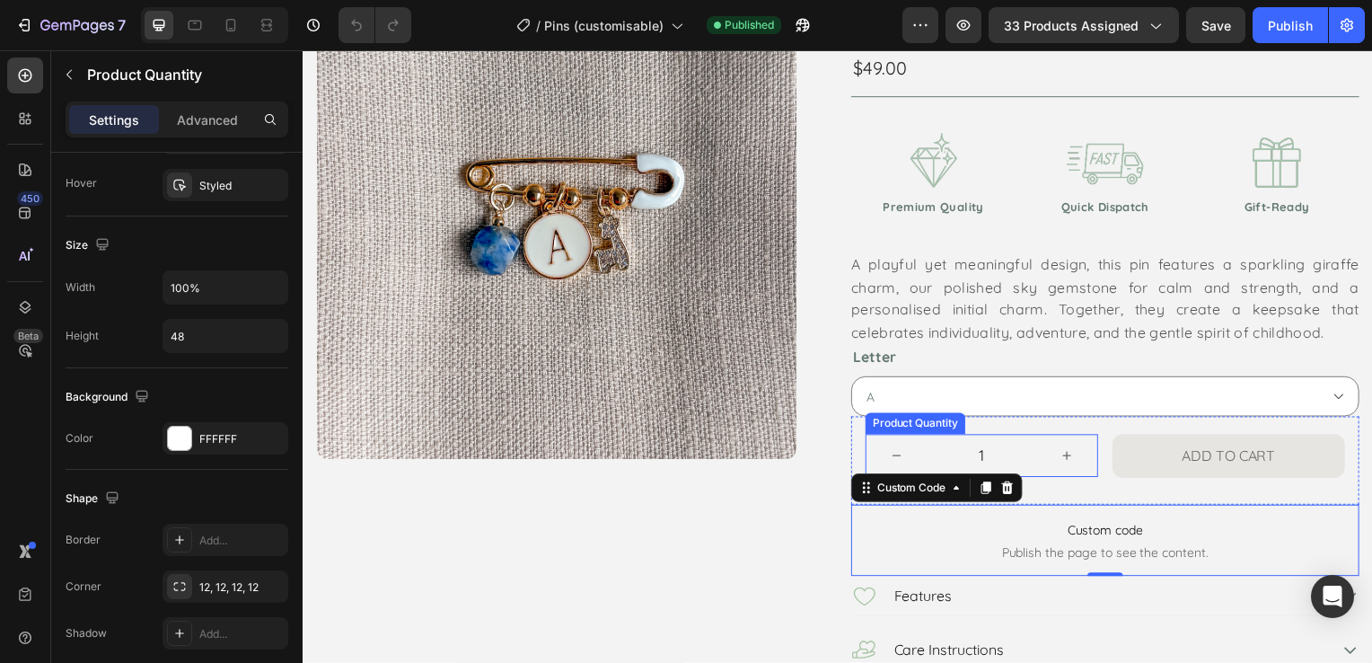
click at [935, 443] on input "1" at bounding box center [986, 458] width 109 height 43
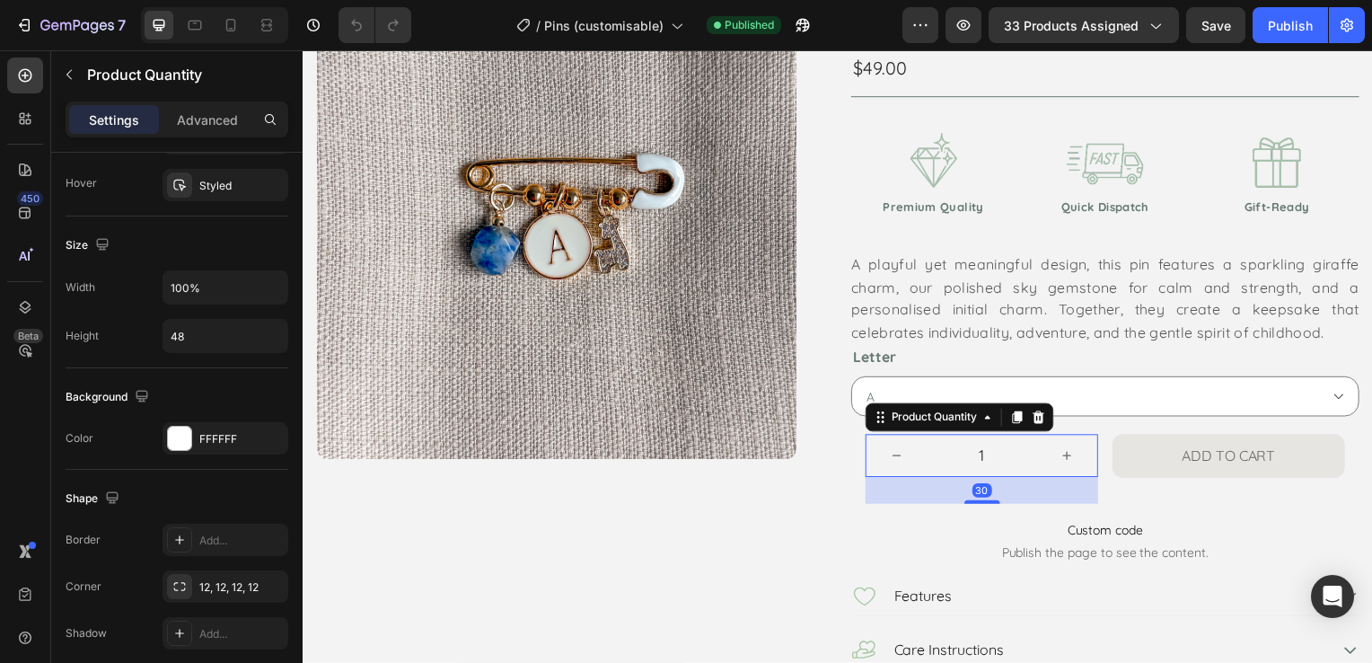
scroll to position [0, 0]
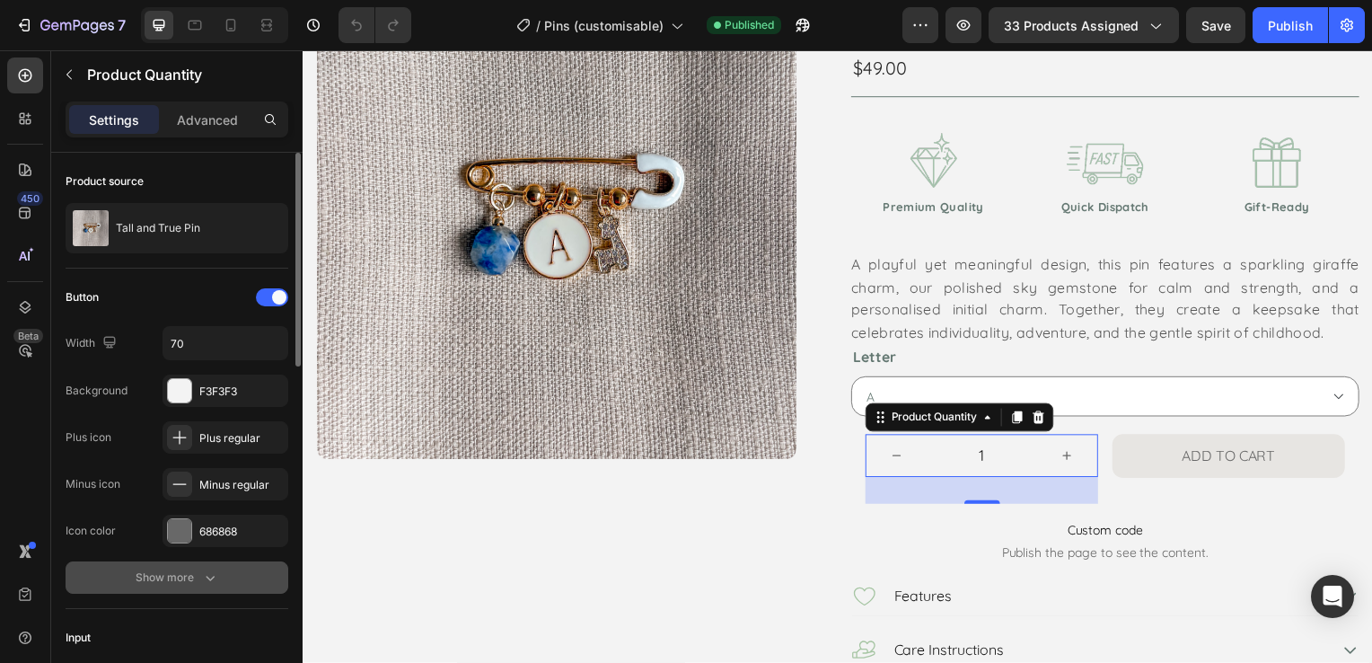
click at [156, 575] on div "Show more" at bounding box center [177, 577] width 83 height 18
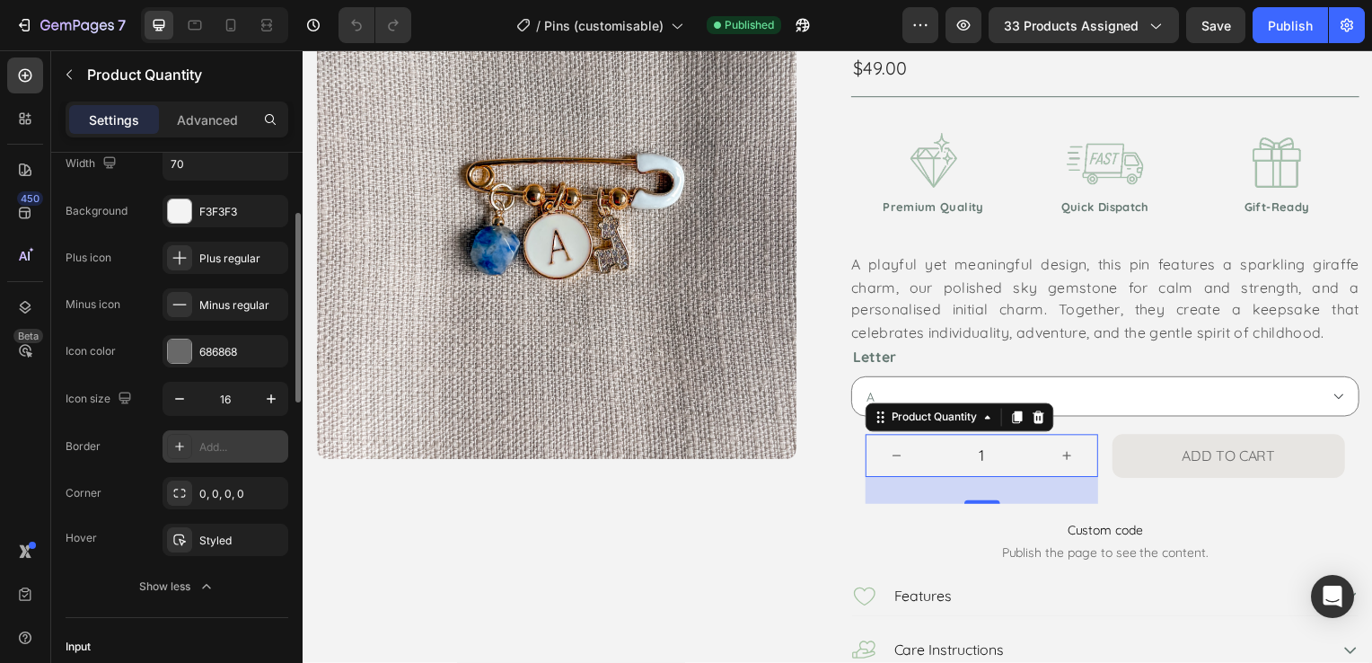
click at [249, 443] on div "Add..." at bounding box center [241, 447] width 84 height 16
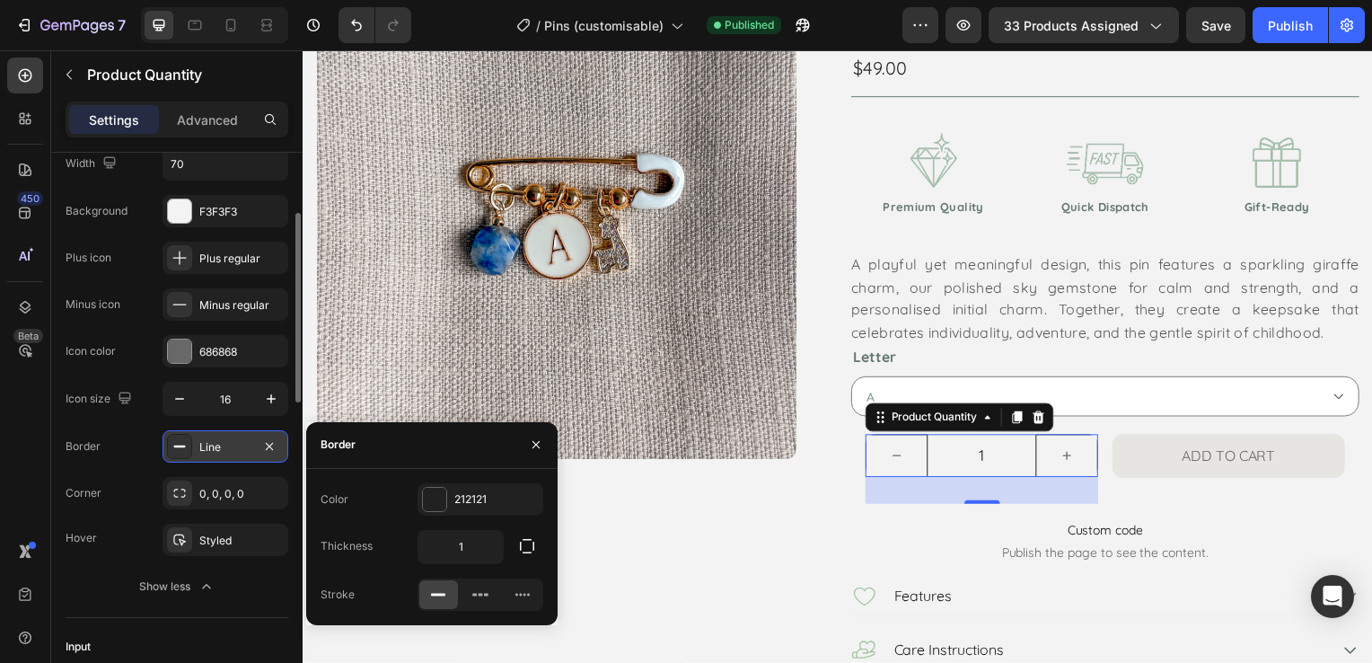
click at [935, 449] on input "1" at bounding box center [986, 458] width 109 height 43
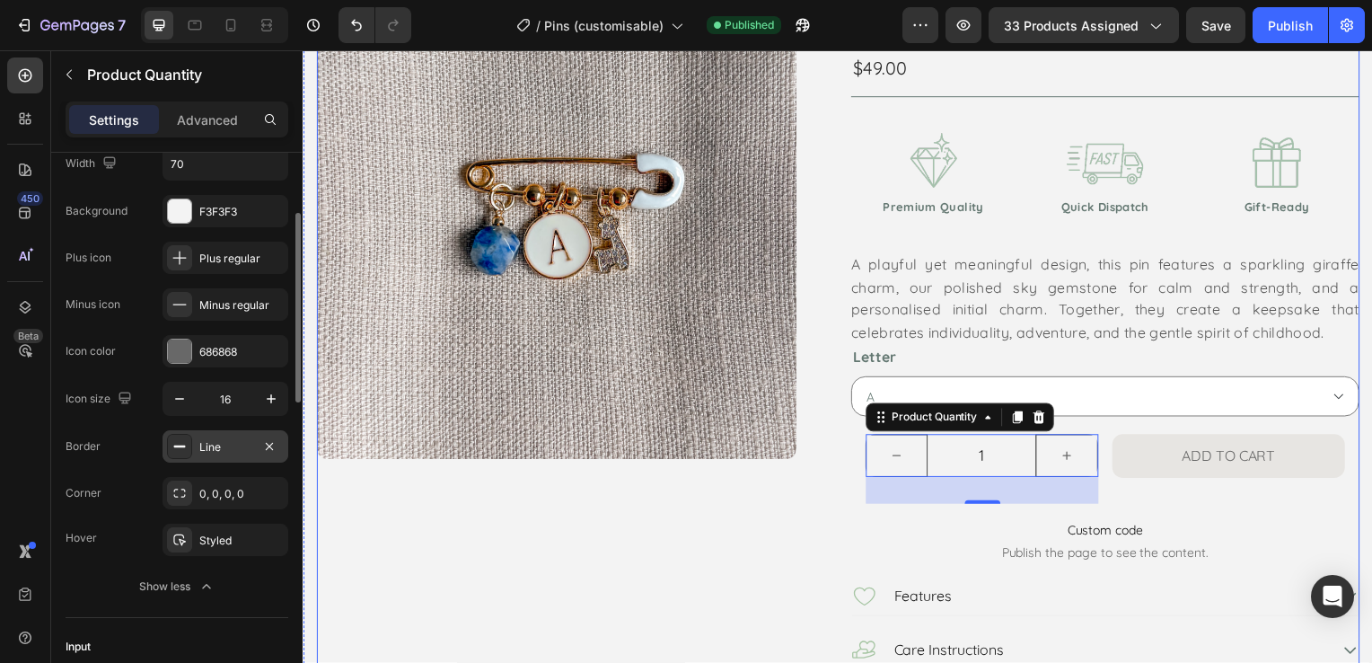
click at [800, 585] on div "Product Images" at bounding box center [572, 354] width 512 height 751
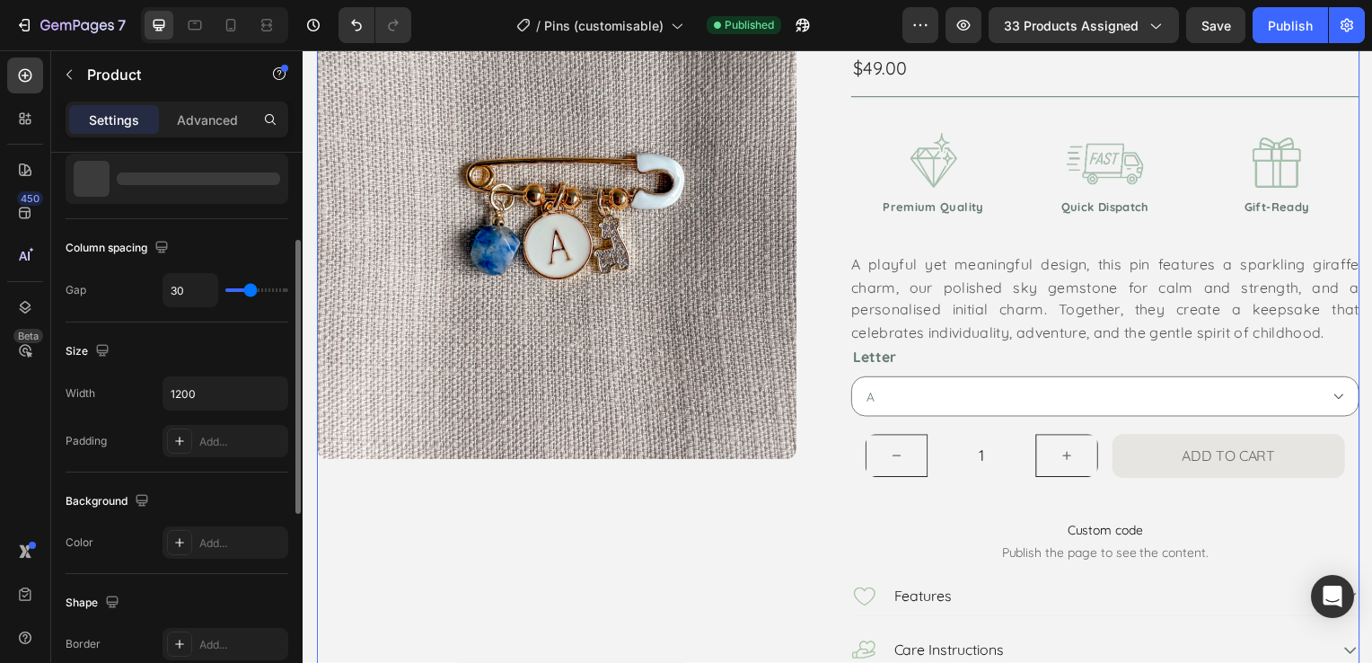
scroll to position [0, 0]
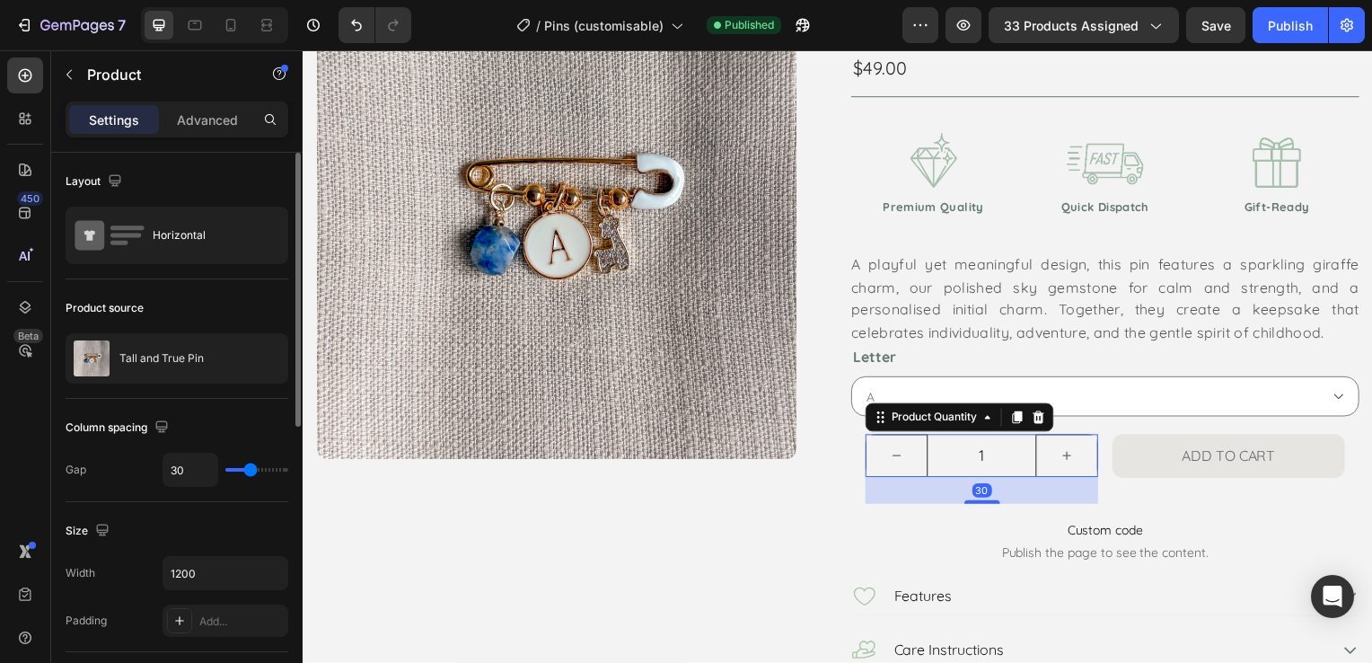
click at [941, 465] on input "1" at bounding box center [986, 458] width 109 height 43
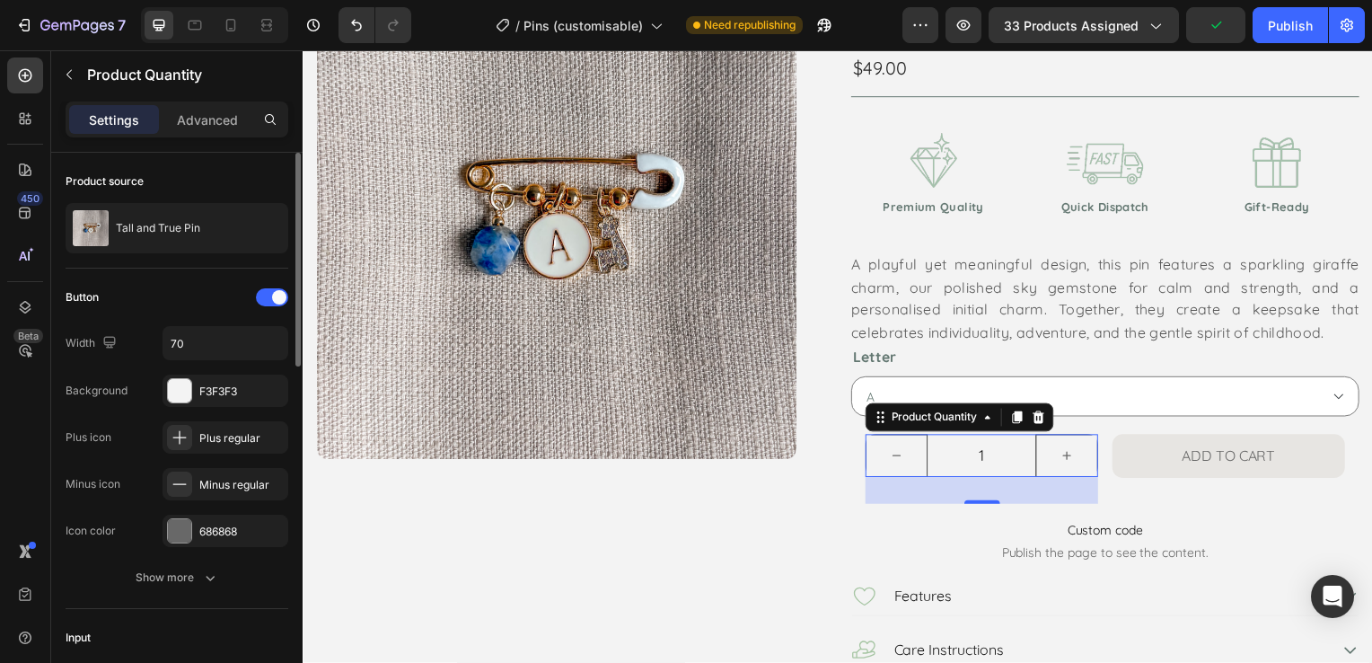
click at [908, 443] on button "decrement" at bounding box center [900, 458] width 63 height 43
click at [1076, 452] on button "increment" at bounding box center [1072, 458] width 63 height 43
click at [876, 456] on button "decrement" at bounding box center [900, 458] width 63 height 43
type input "1"
click at [973, 447] on input "1" at bounding box center [986, 458] width 109 height 43
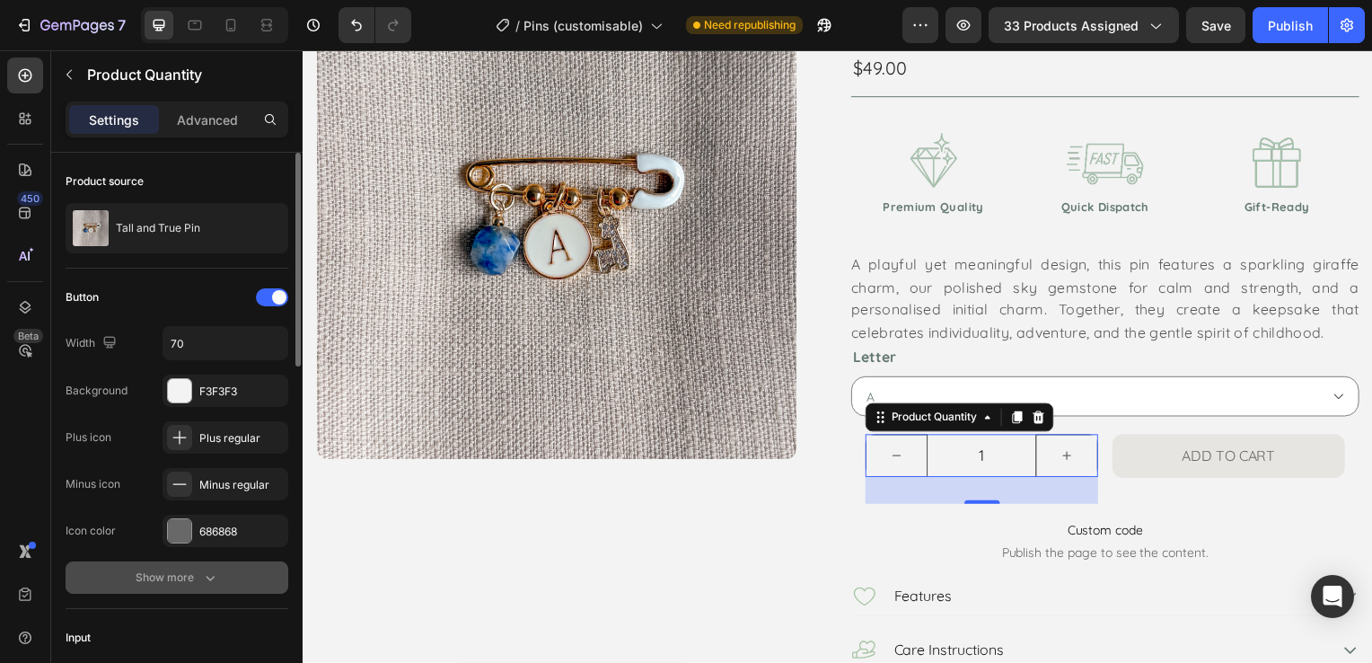
click at [199, 569] on div "Show more" at bounding box center [177, 577] width 83 height 18
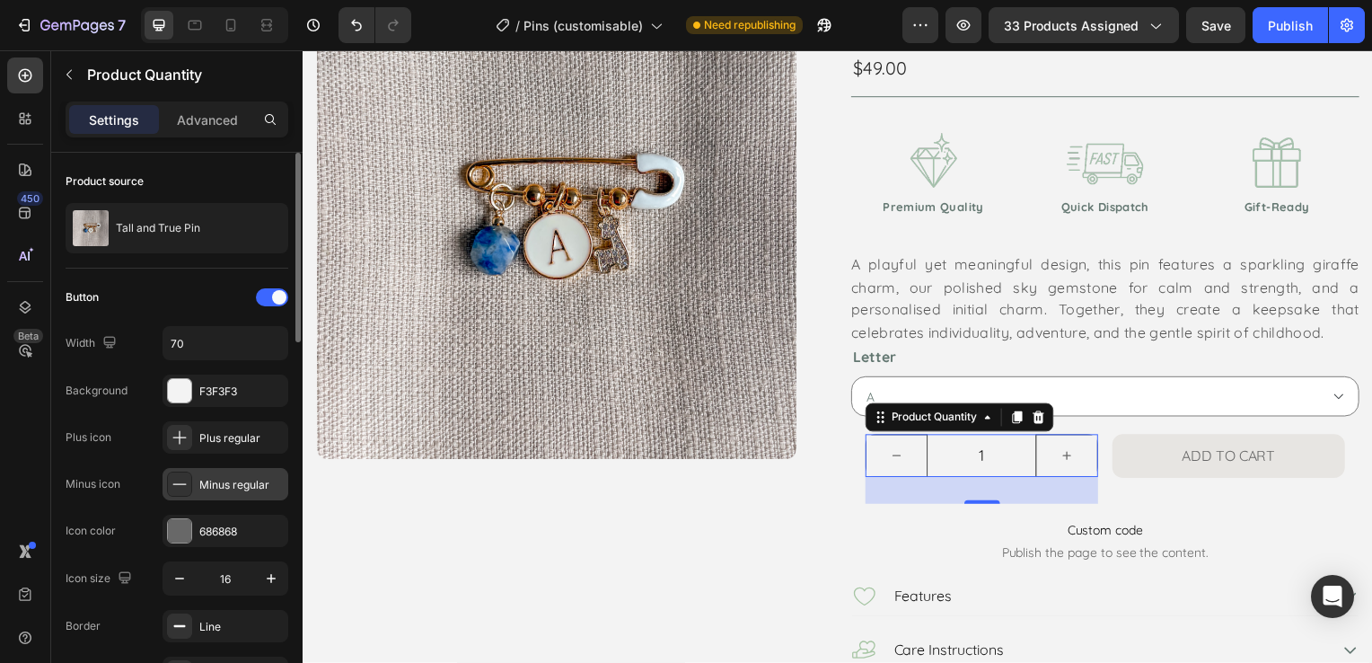
scroll to position [90, 0]
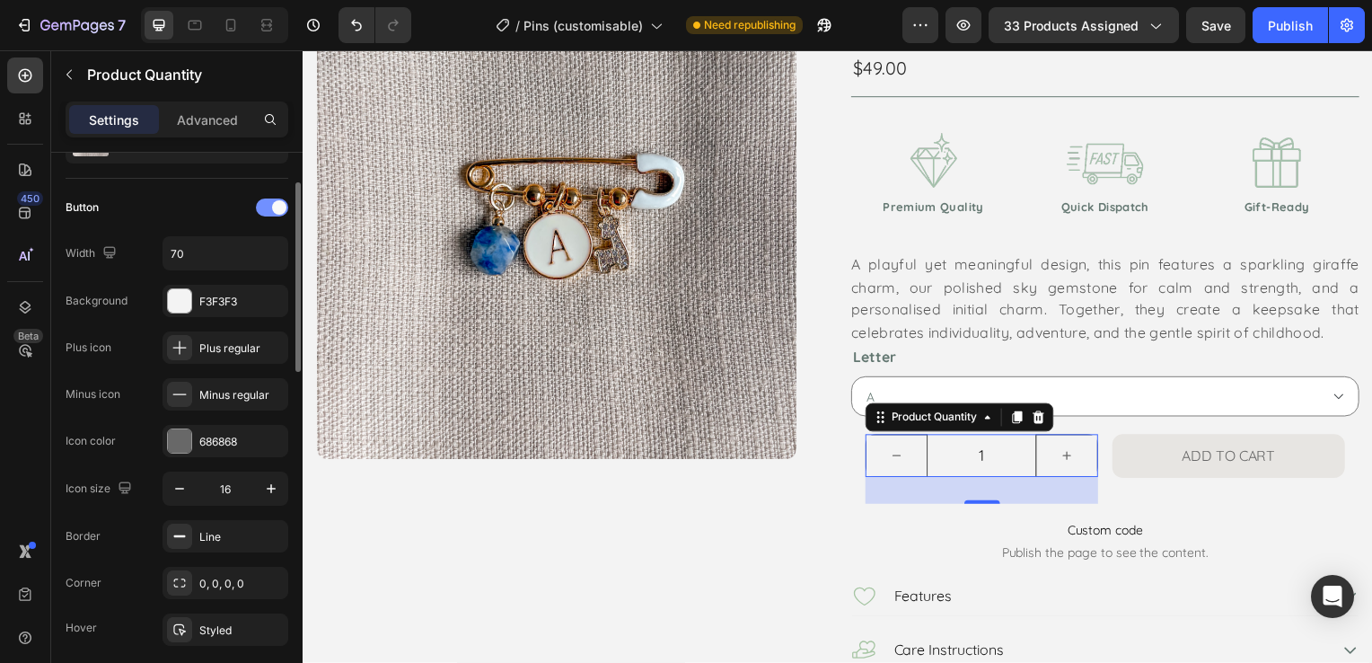
click at [277, 209] on span at bounding box center [279, 207] width 14 height 14
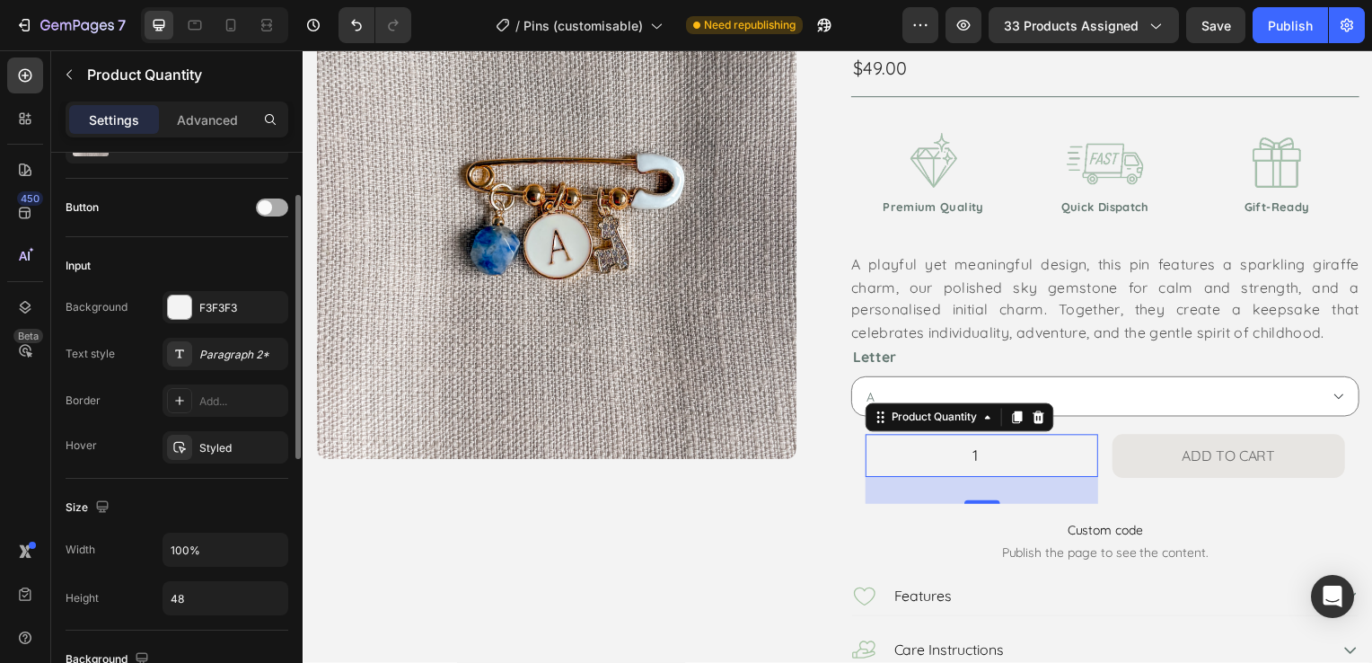
click at [268, 206] on span at bounding box center [265, 207] width 14 height 14
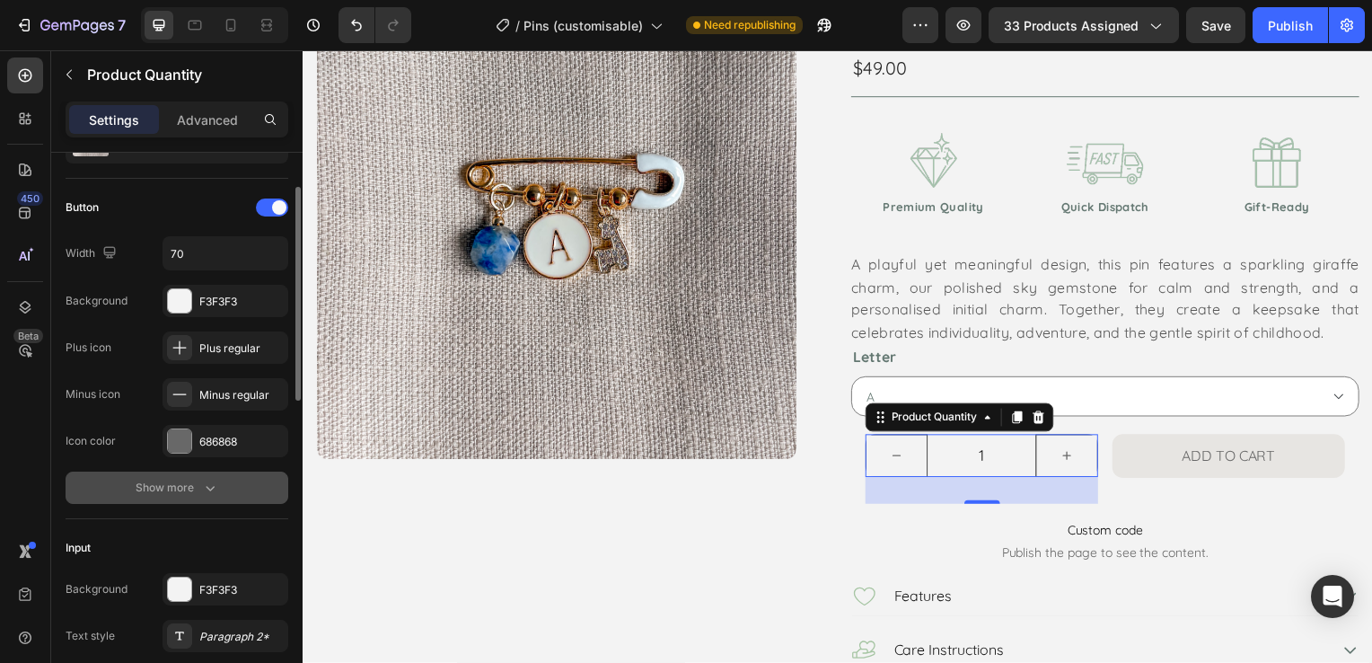
scroll to position [180, 0]
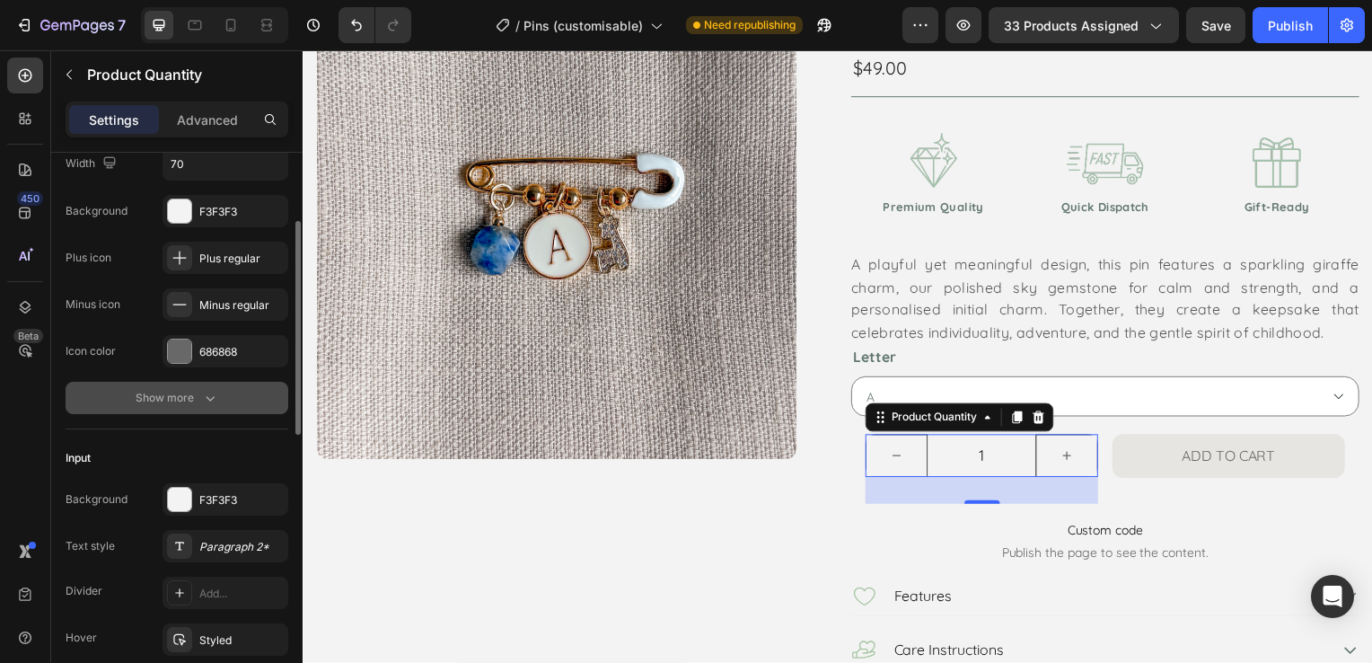
click at [208, 390] on icon "button" at bounding box center [210, 398] width 18 height 18
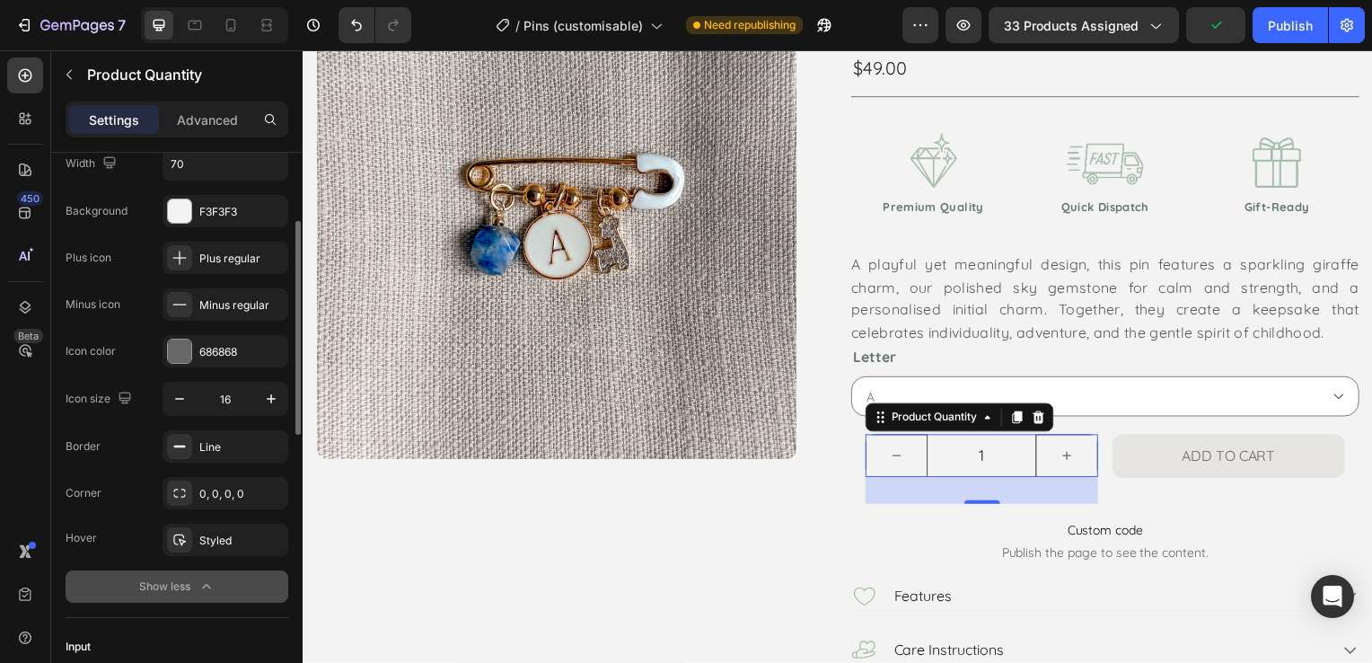
scroll to position [269, 0]
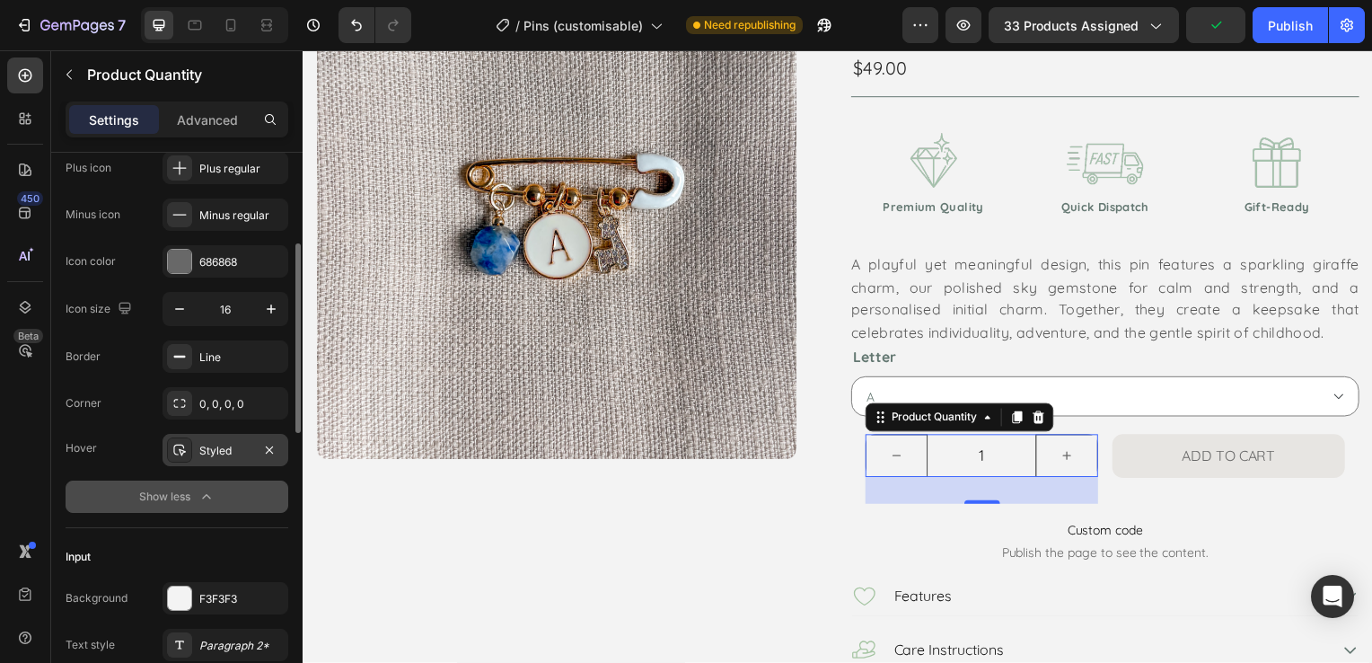
click at [240, 447] on div "Styled" at bounding box center [225, 451] width 52 height 16
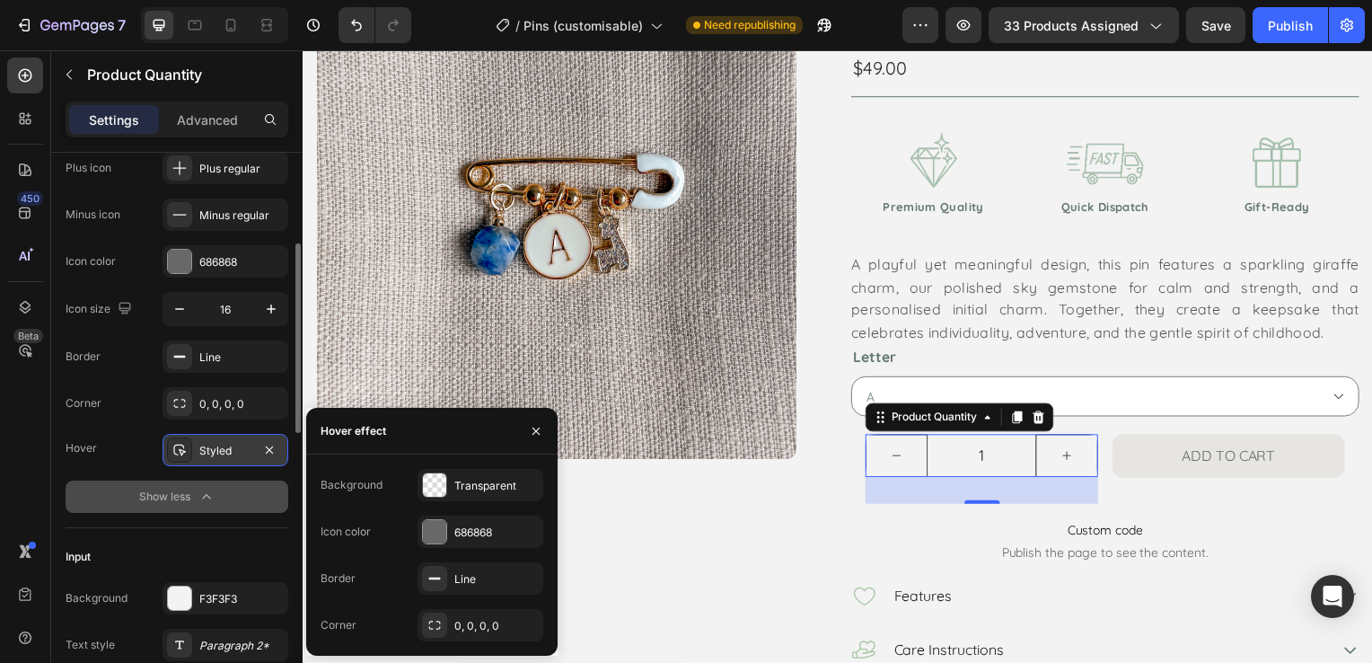
drag, startPoint x: 240, startPoint y: 447, endPoint x: 232, endPoint y: 459, distance: 14.2
click at [239, 447] on div "Styled" at bounding box center [225, 451] width 52 height 16
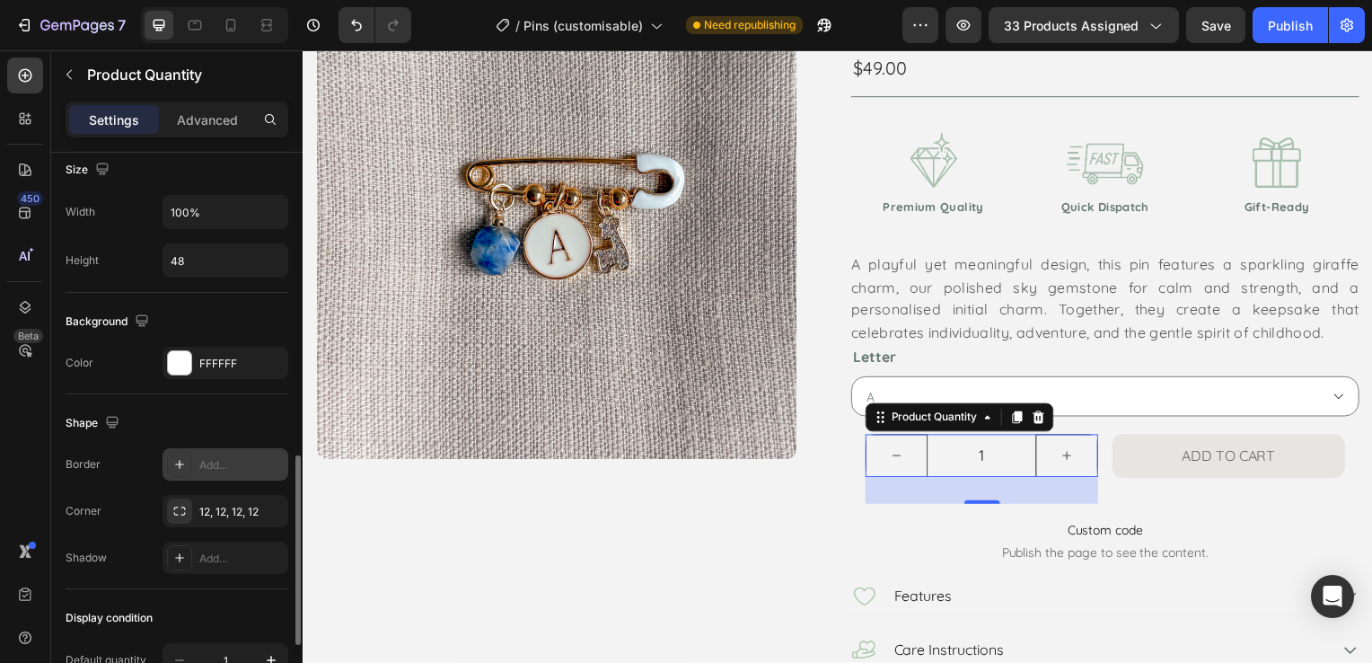
scroll to position [988, 0]
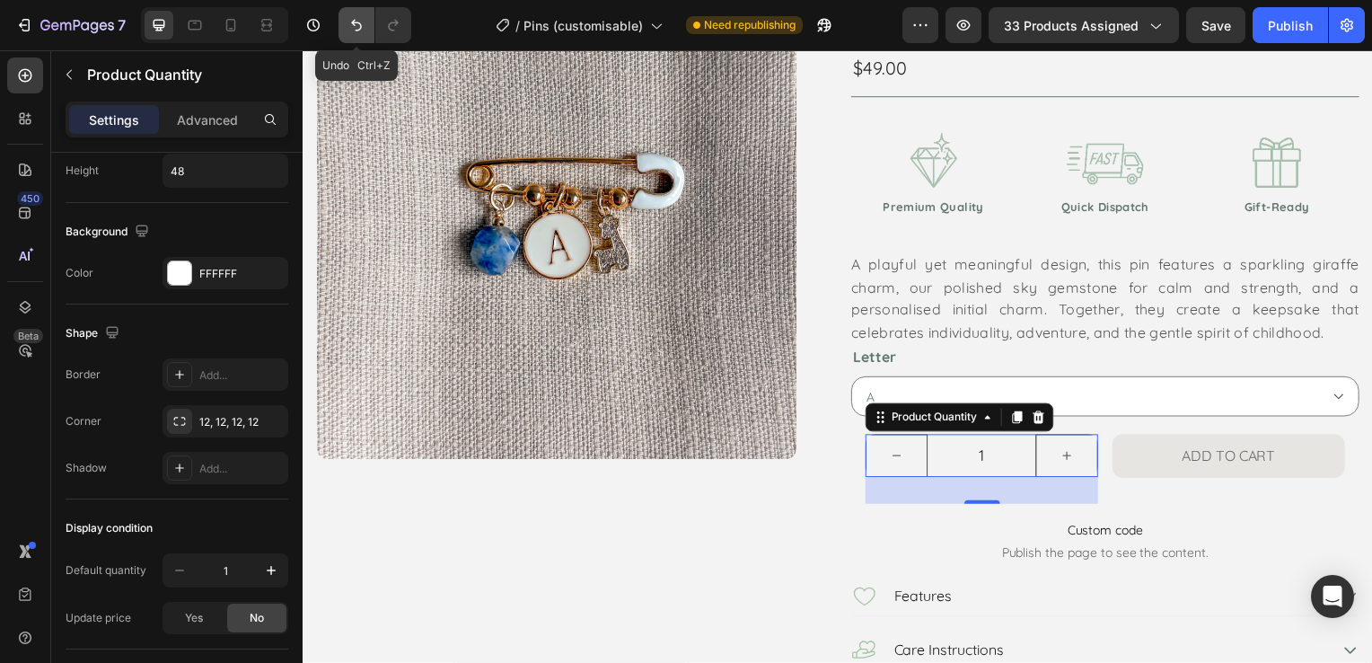
click at [349, 23] on icon "Undo/Redo" at bounding box center [356, 25] width 18 height 18
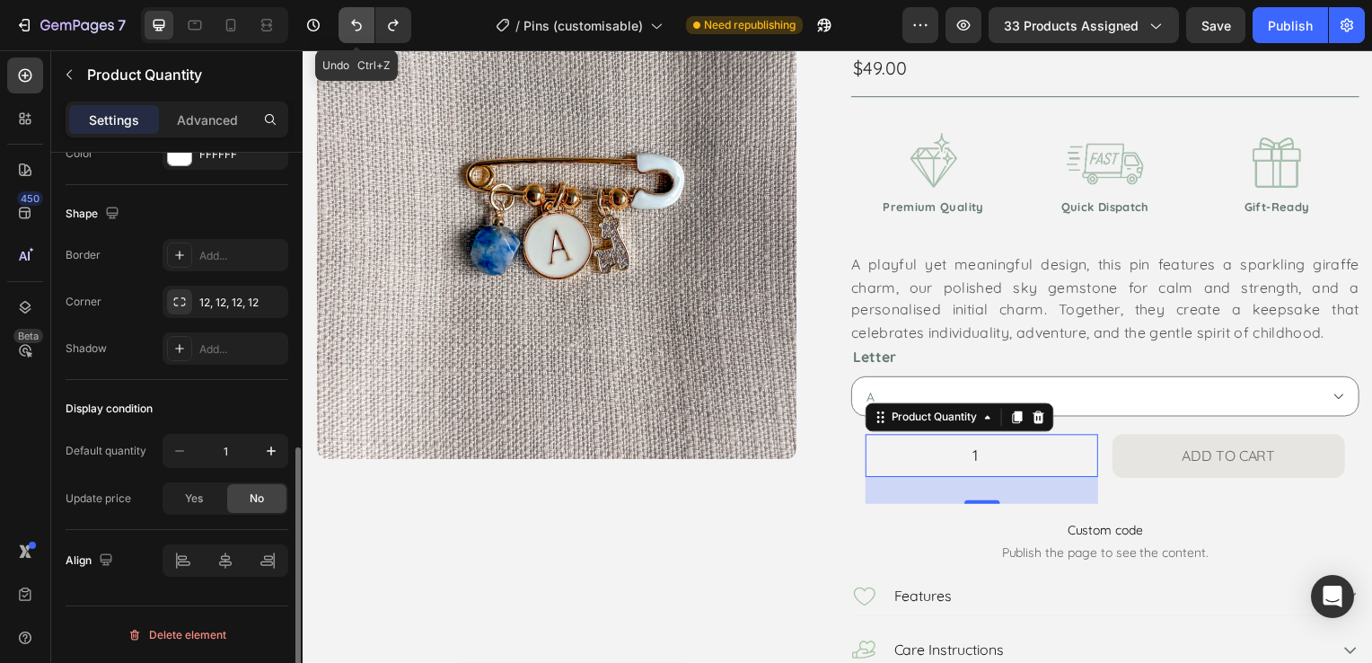
scroll to position [633, 0]
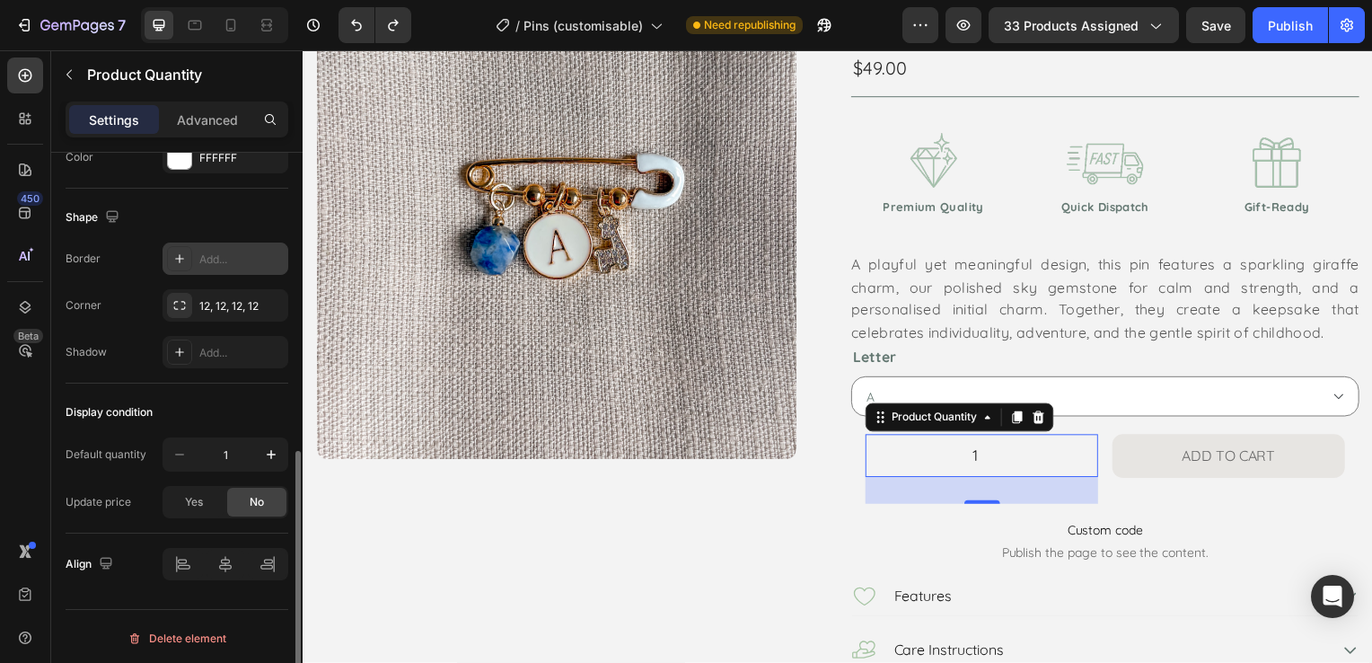
click at [241, 246] on div "Add..." at bounding box center [225, 258] width 126 height 32
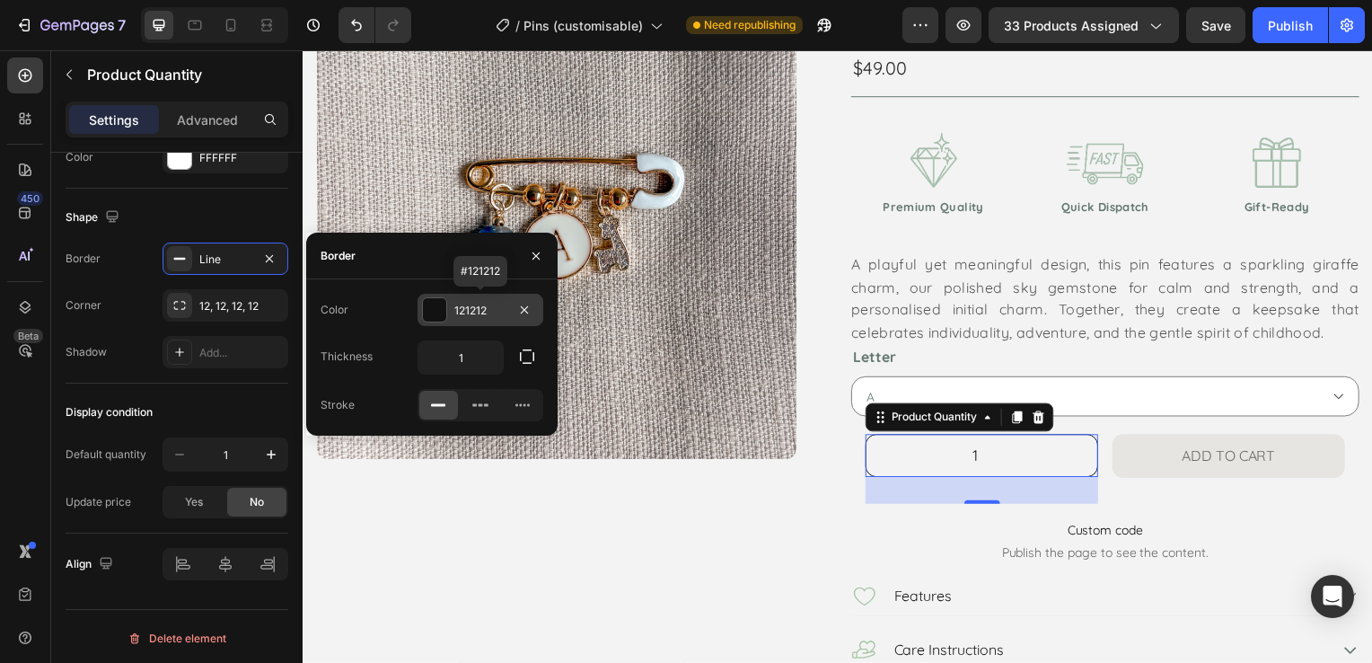
click at [445, 311] on div at bounding box center [434, 309] width 23 height 23
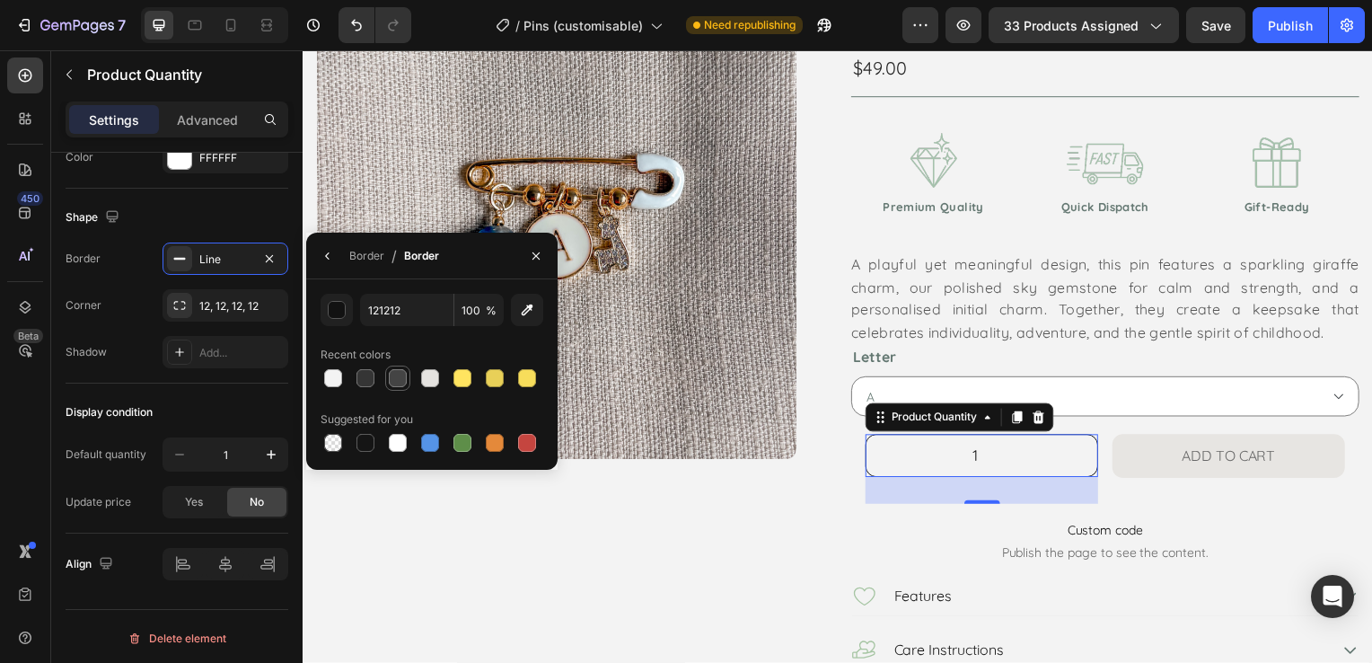
click at [387, 380] on div at bounding box center [398, 378] width 22 height 22
click at [345, 312] on div "button" at bounding box center [338, 311] width 18 height 18
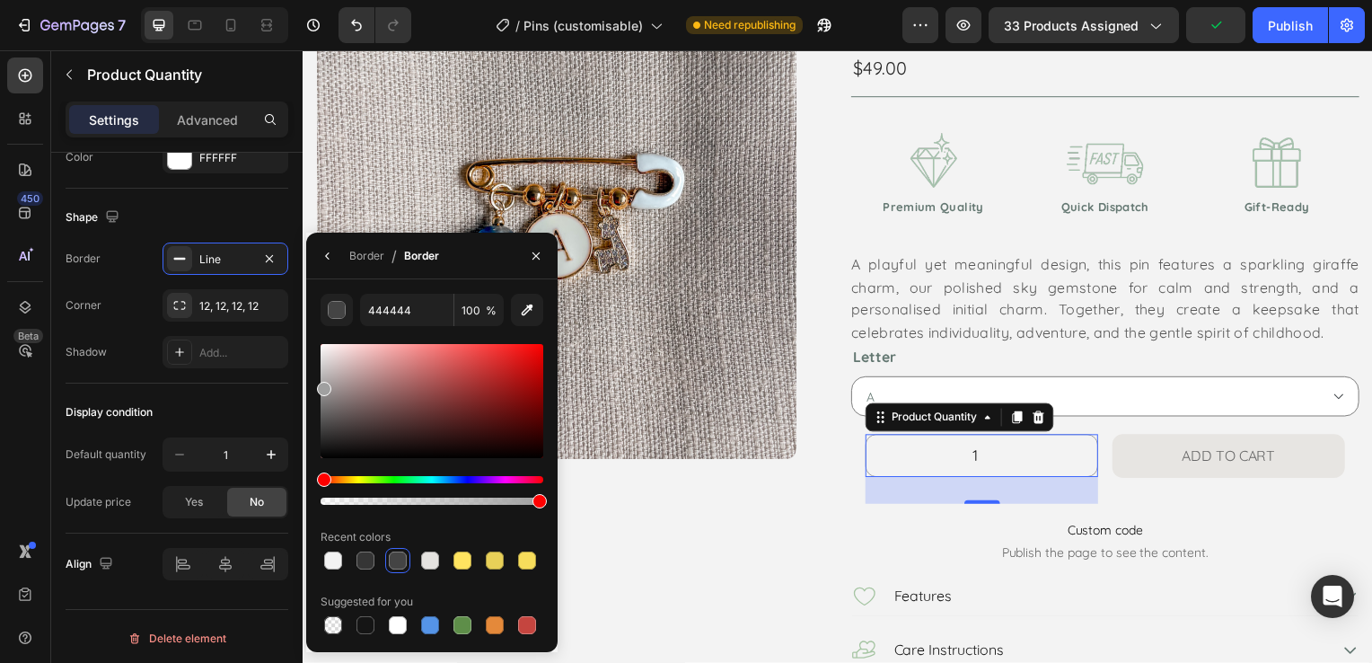
drag, startPoint x: 327, startPoint y: 435, endPoint x: 314, endPoint y: 386, distance: 51.0
click at [314, 386] on div "444444 100 % Recent colors Suggested for you" at bounding box center [431, 466] width 251 height 344
drag, startPoint x: 321, startPoint y: 386, endPoint x: 322, endPoint y: 373, distance: 12.7
click at [322, 374] on div at bounding box center [324, 381] width 14 height 14
type input "BCBCBC"
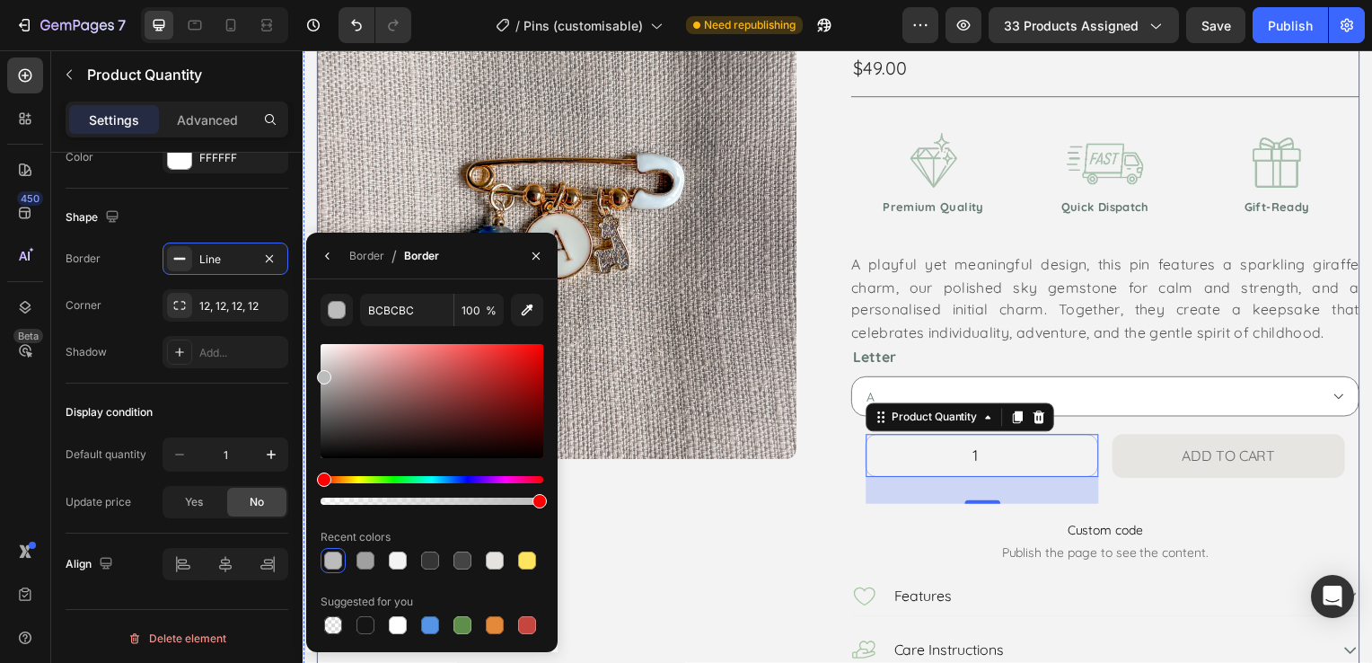
click at [787, 534] on div "Product Images" at bounding box center [572, 354] width 512 height 751
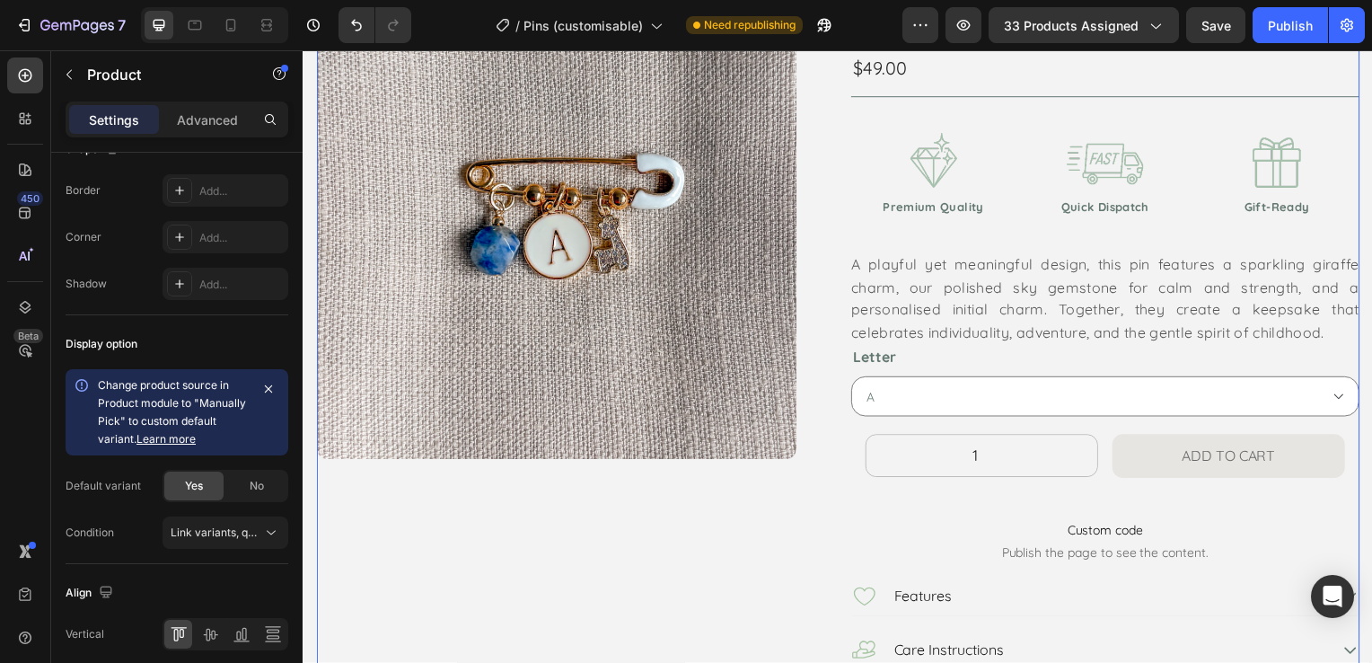
scroll to position [0, 0]
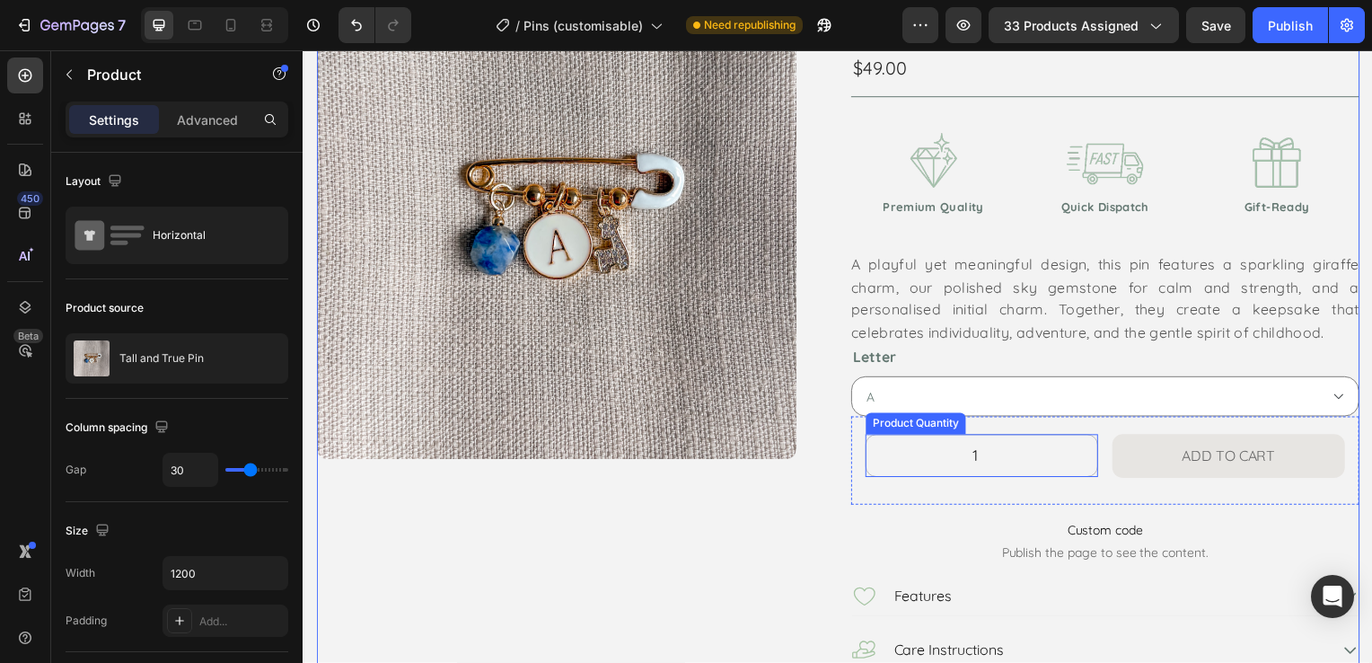
click at [1026, 451] on input "1" at bounding box center [986, 458] width 233 height 41
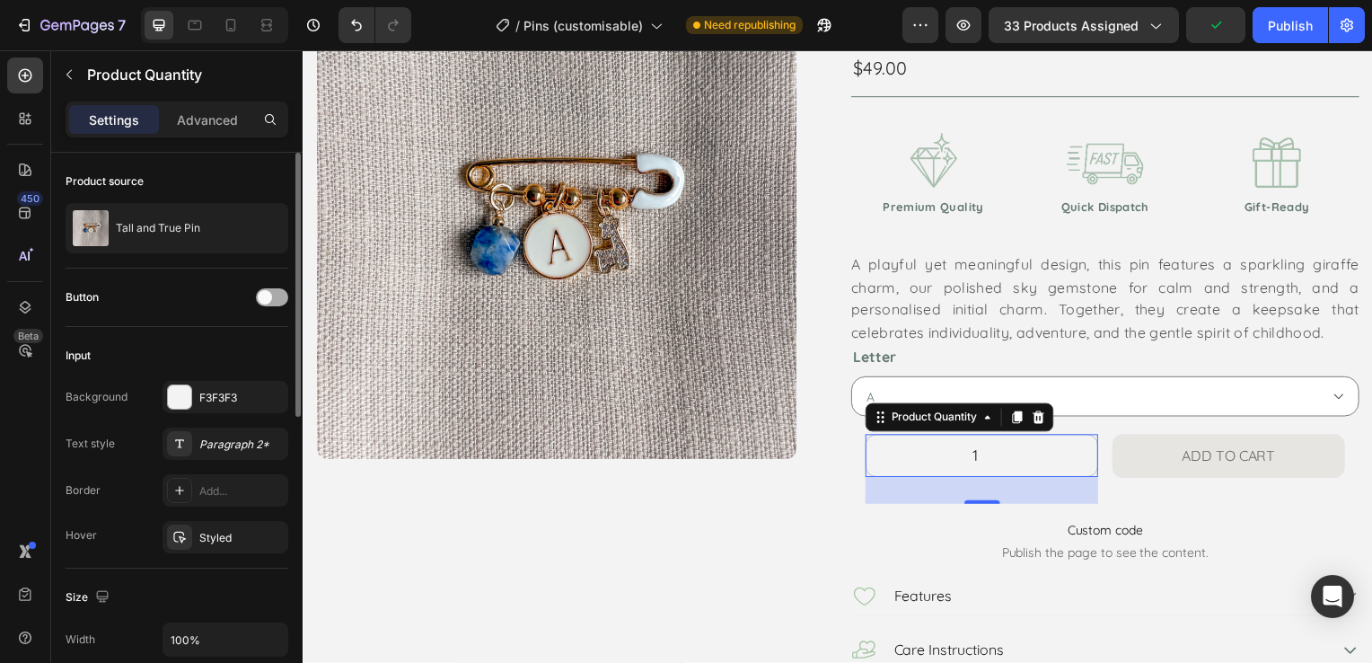
click at [265, 296] on span at bounding box center [265, 297] width 14 height 14
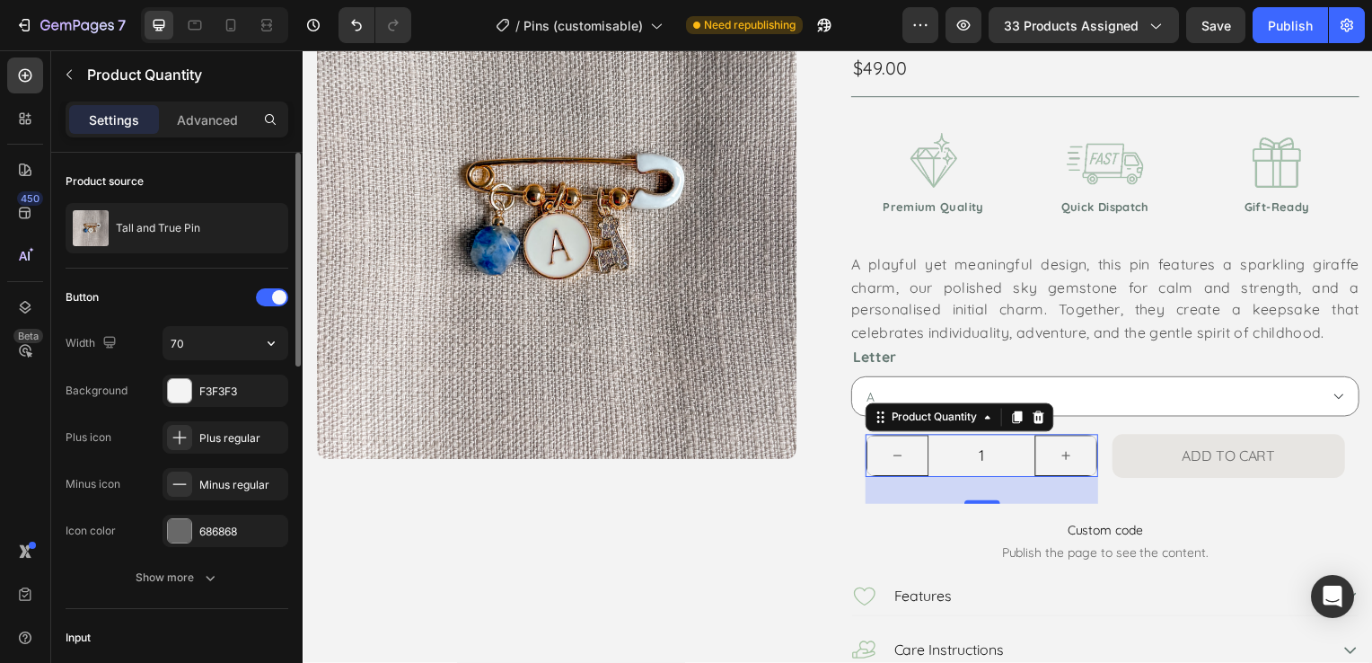
scroll to position [90, 0]
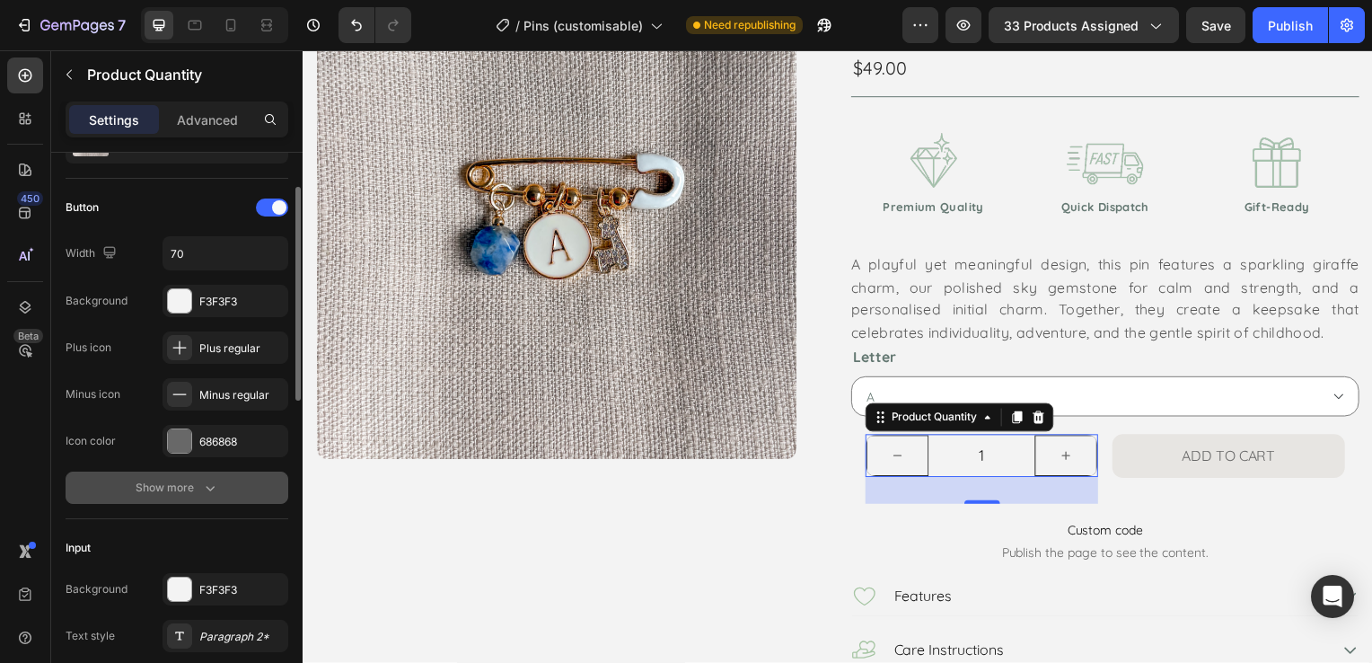
click at [183, 493] on div "Show more" at bounding box center [177, 488] width 83 height 18
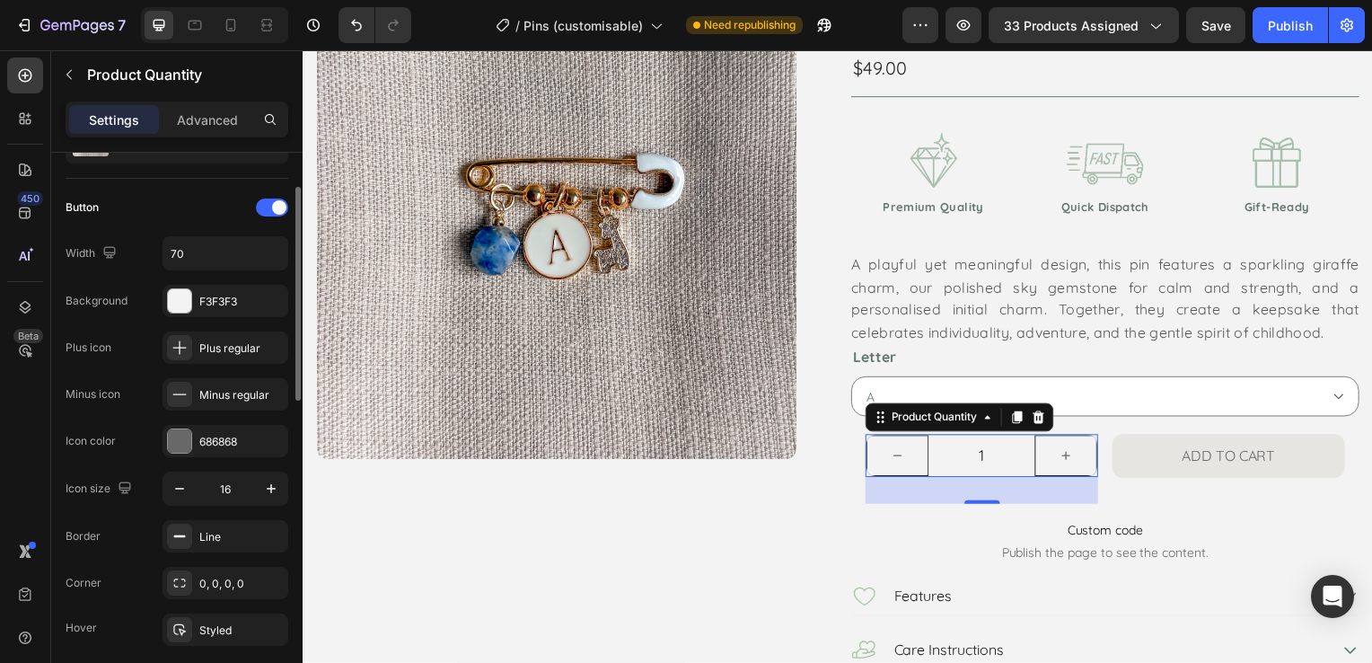
scroll to position [180, 0]
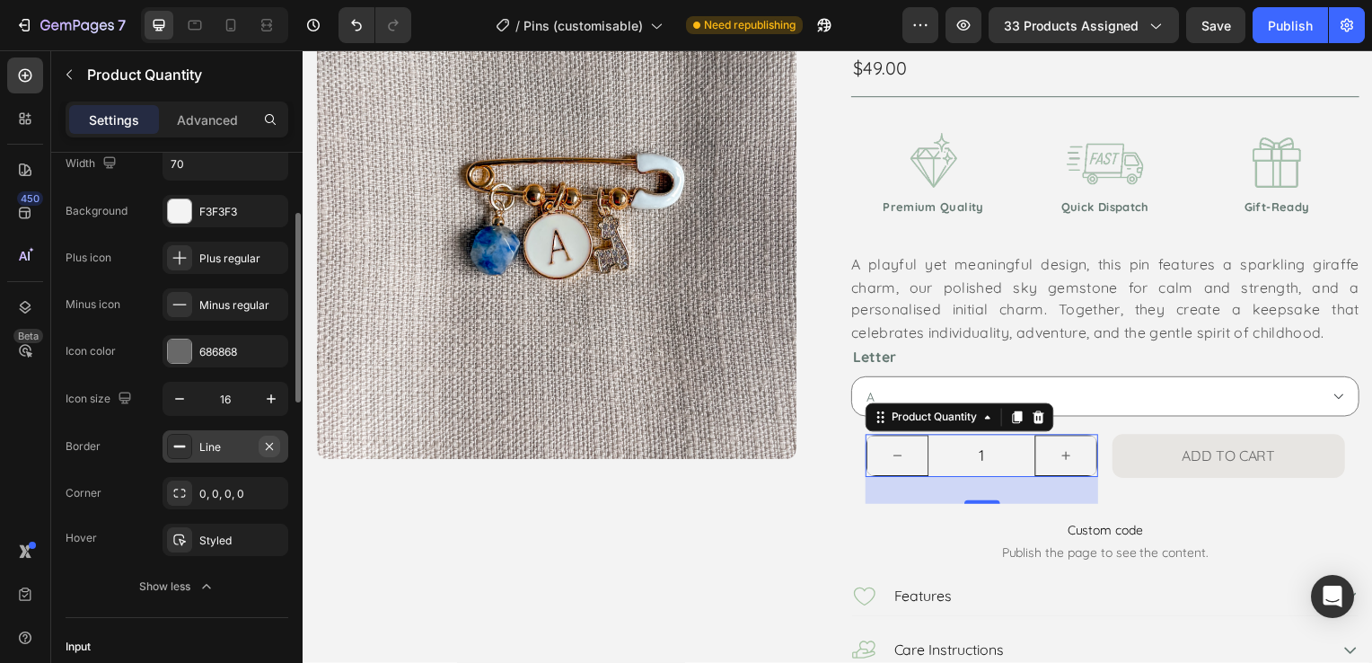
click at [271, 443] on icon "button" at bounding box center [269, 446] width 14 height 14
click at [830, 504] on div "Product Images The Little Pin Text Block Tall and True Pin Product Title $49.00…" at bounding box center [841, 354] width 1050 height 751
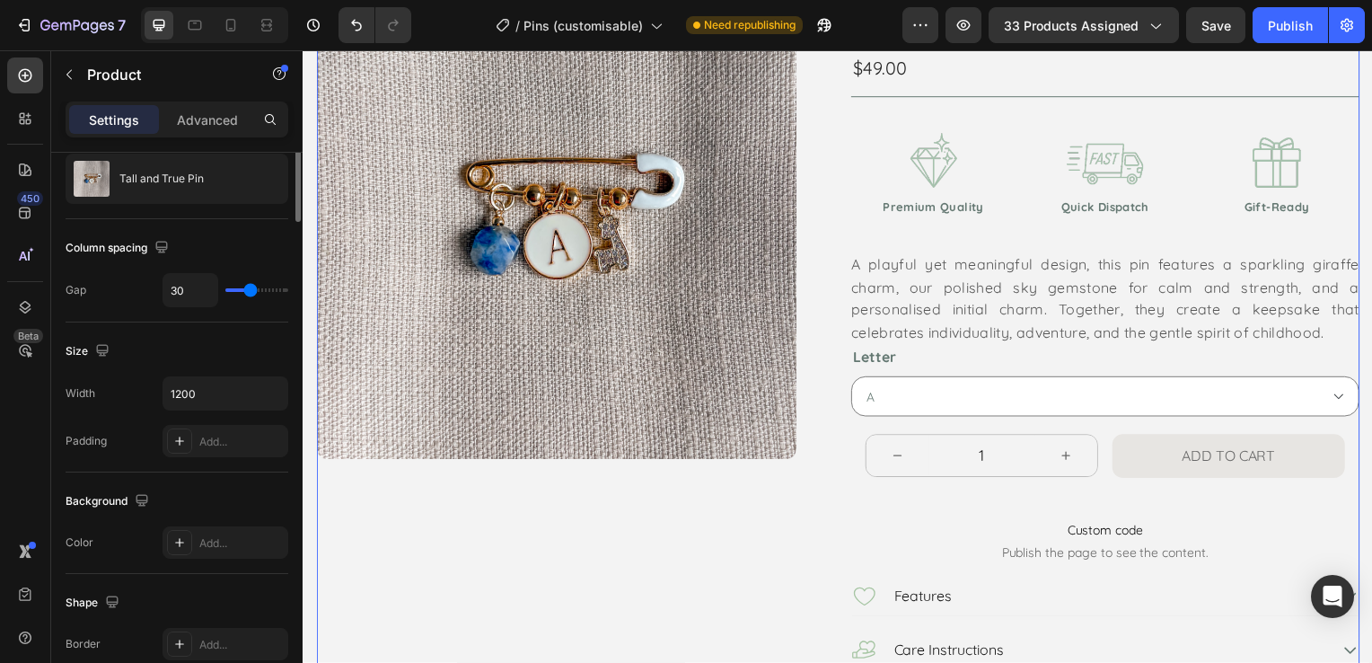
scroll to position [0, 0]
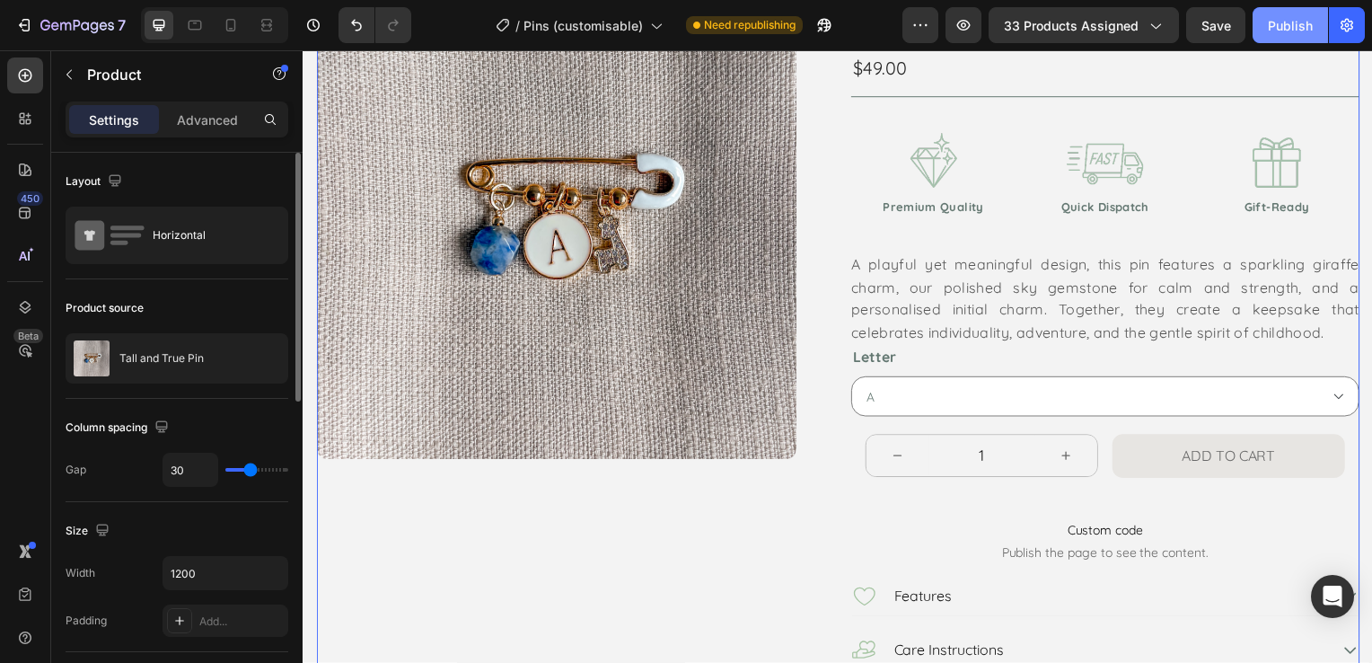
click at [1288, 33] on div "Publish" at bounding box center [1290, 25] width 45 height 19
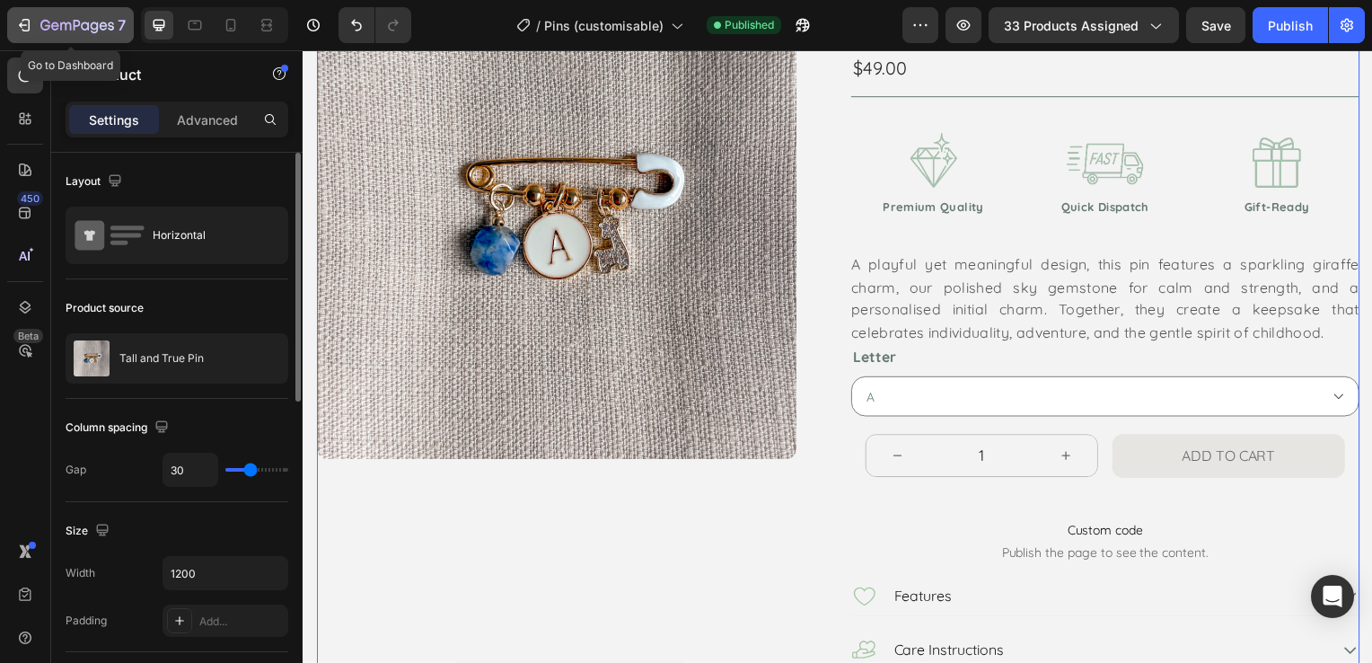
click at [29, 20] on icon "button" at bounding box center [24, 25] width 18 height 18
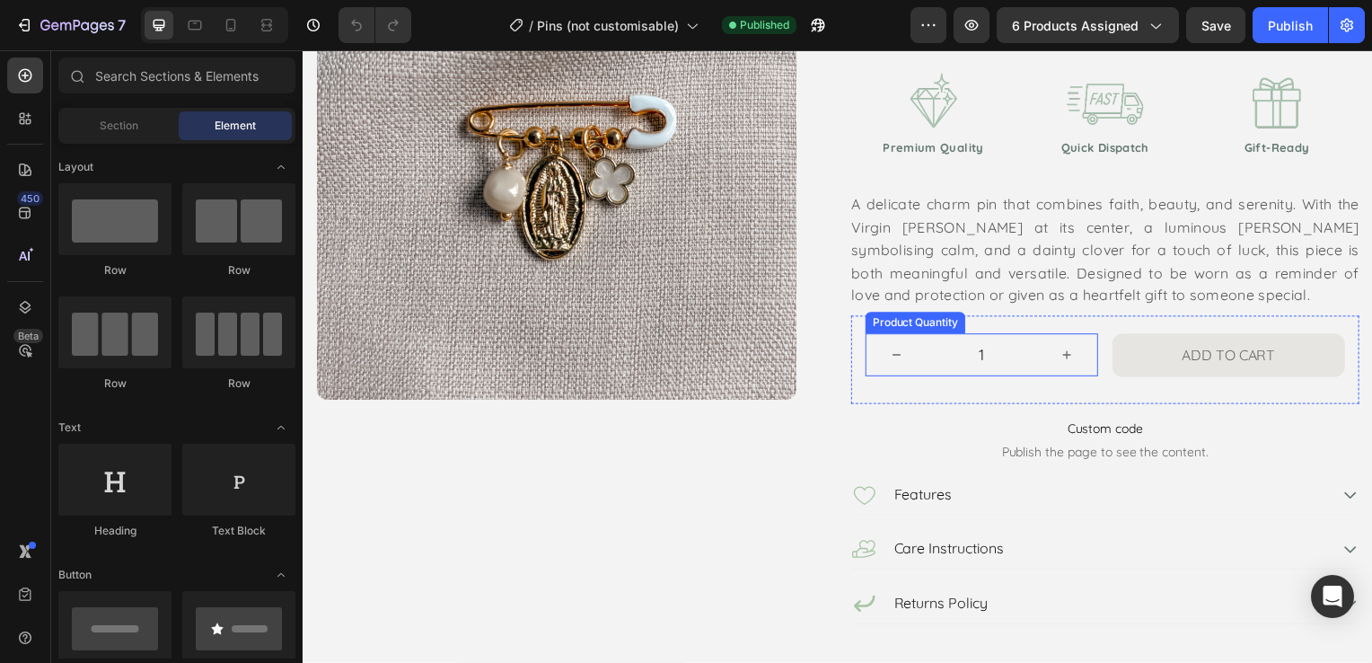
scroll to position [269, 0]
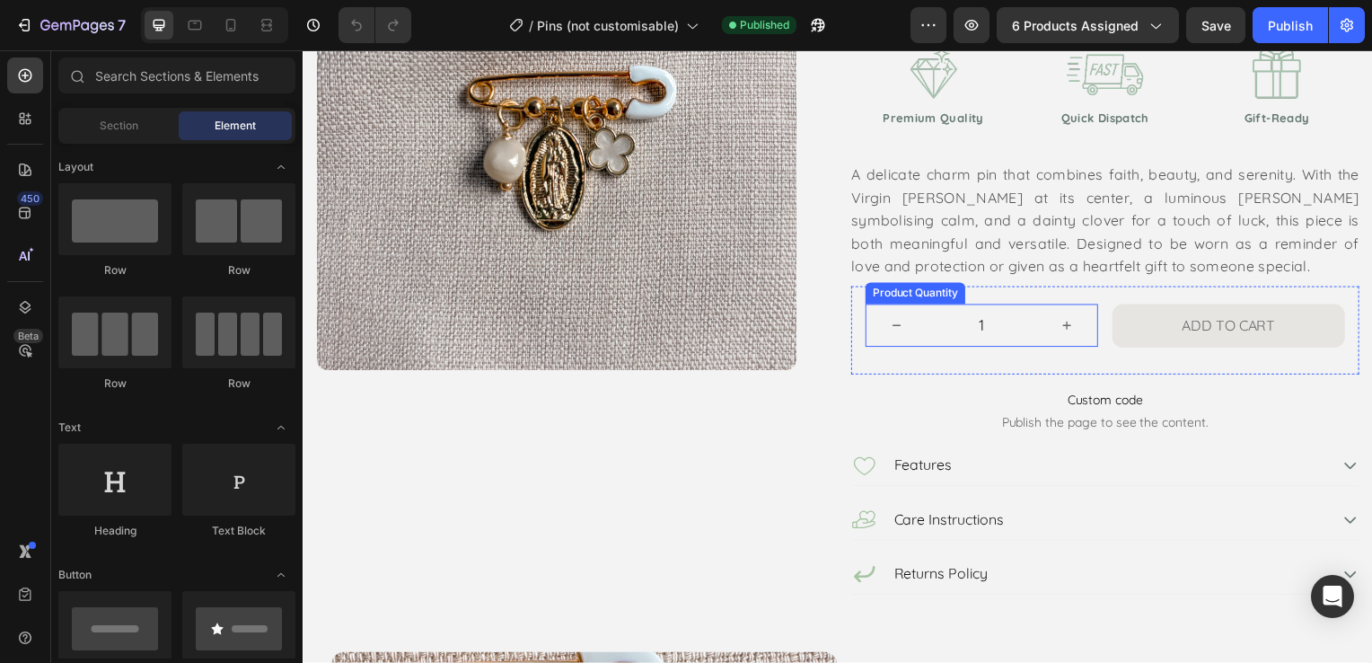
click at [1041, 312] on button "increment" at bounding box center [1072, 327] width 63 height 43
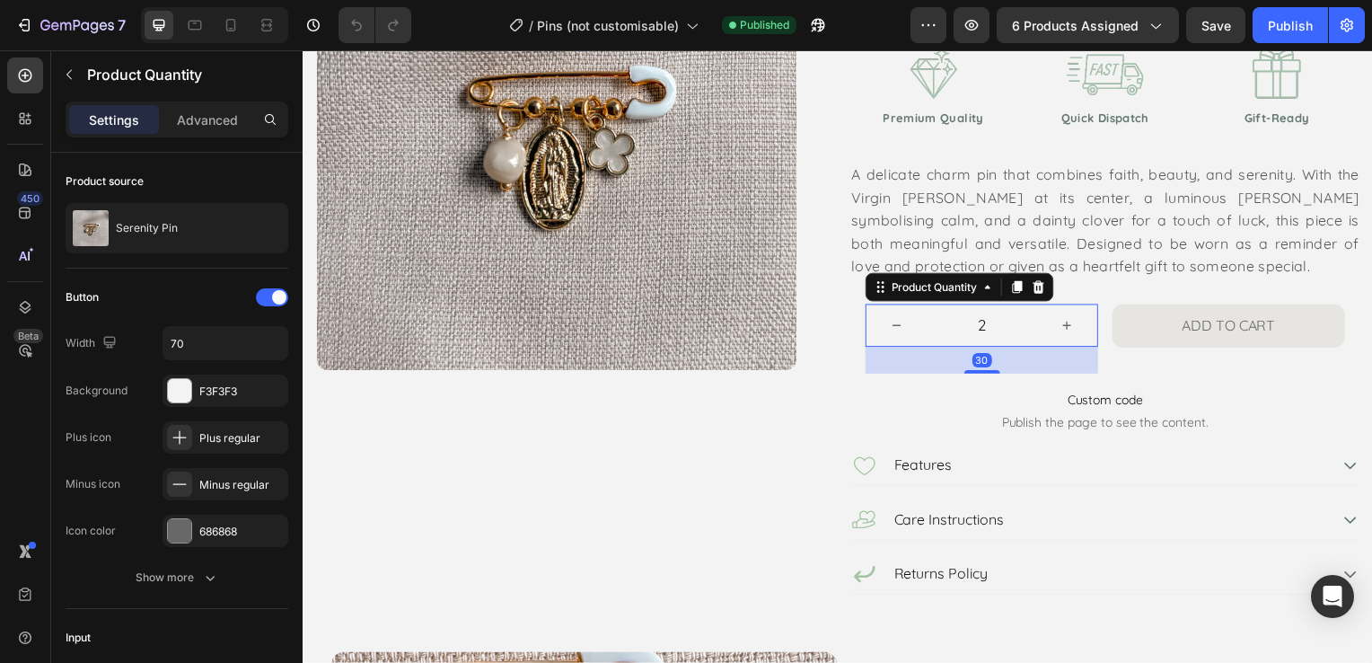
click at [894, 316] on button "decrement" at bounding box center [900, 327] width 63 height 43
type input "1"
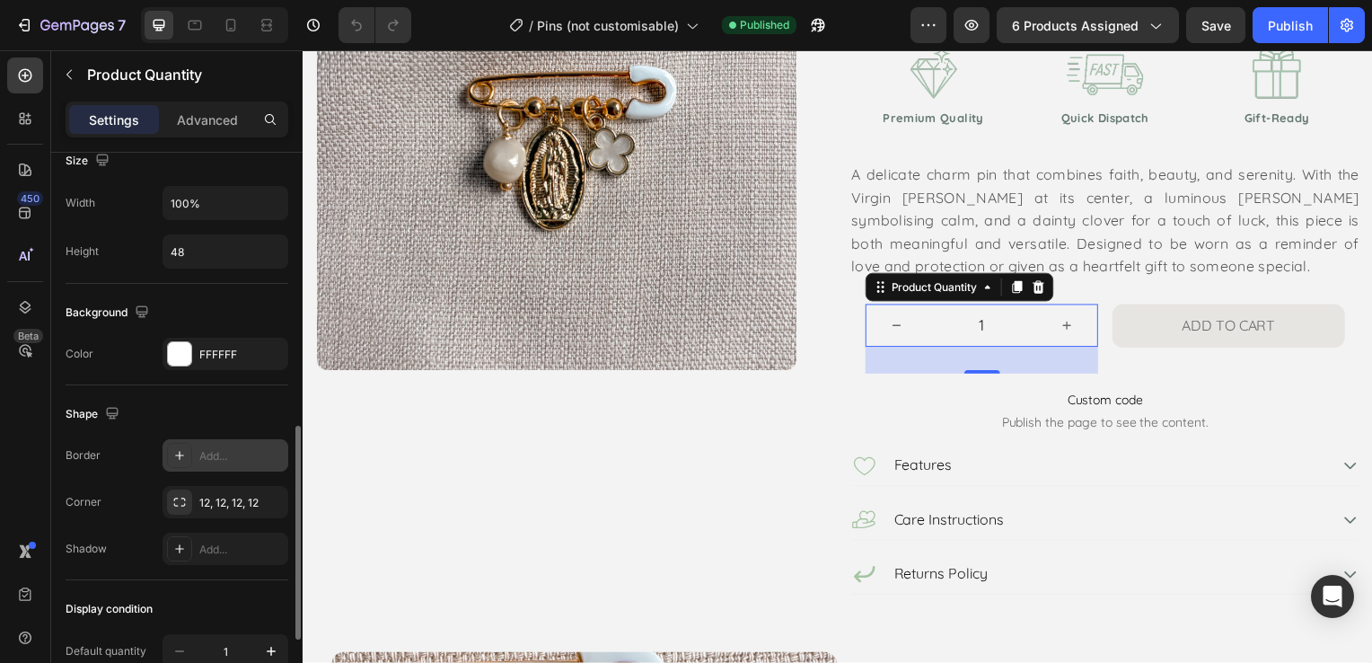
scroll to position [808, 0]
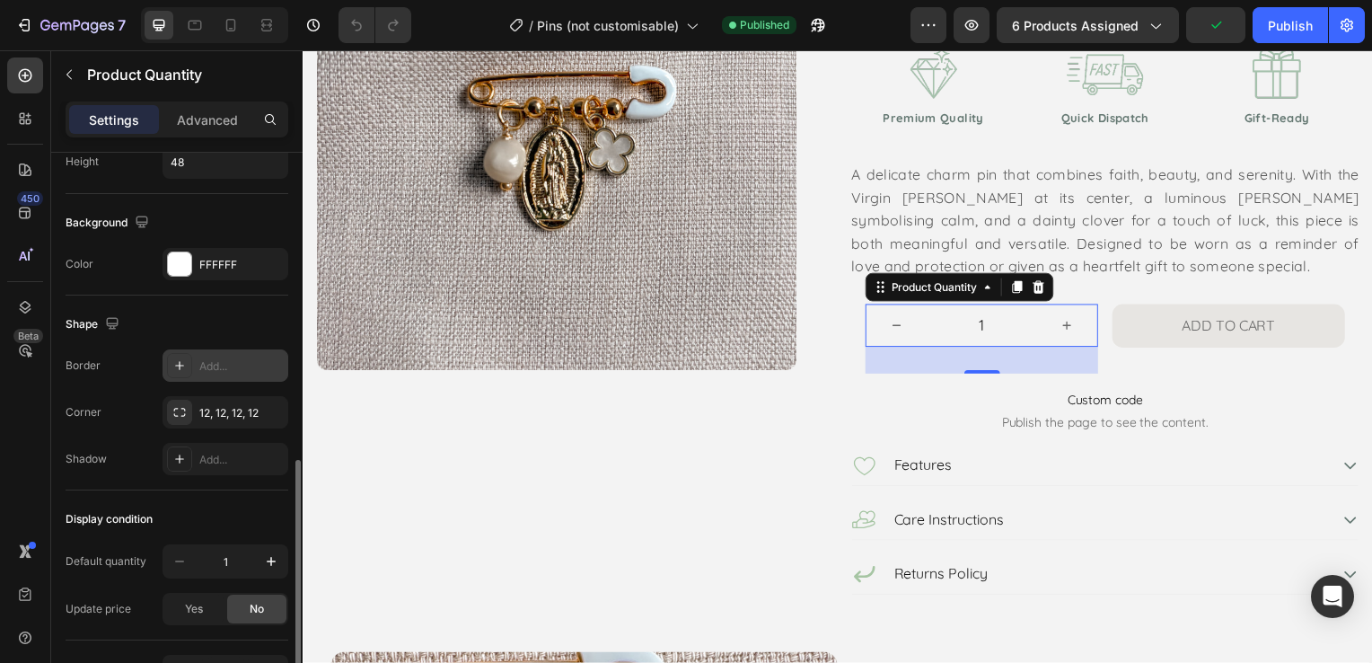
click at [243, 358] on div "Add..." at bounding box center [241, 366] width 84 height 16
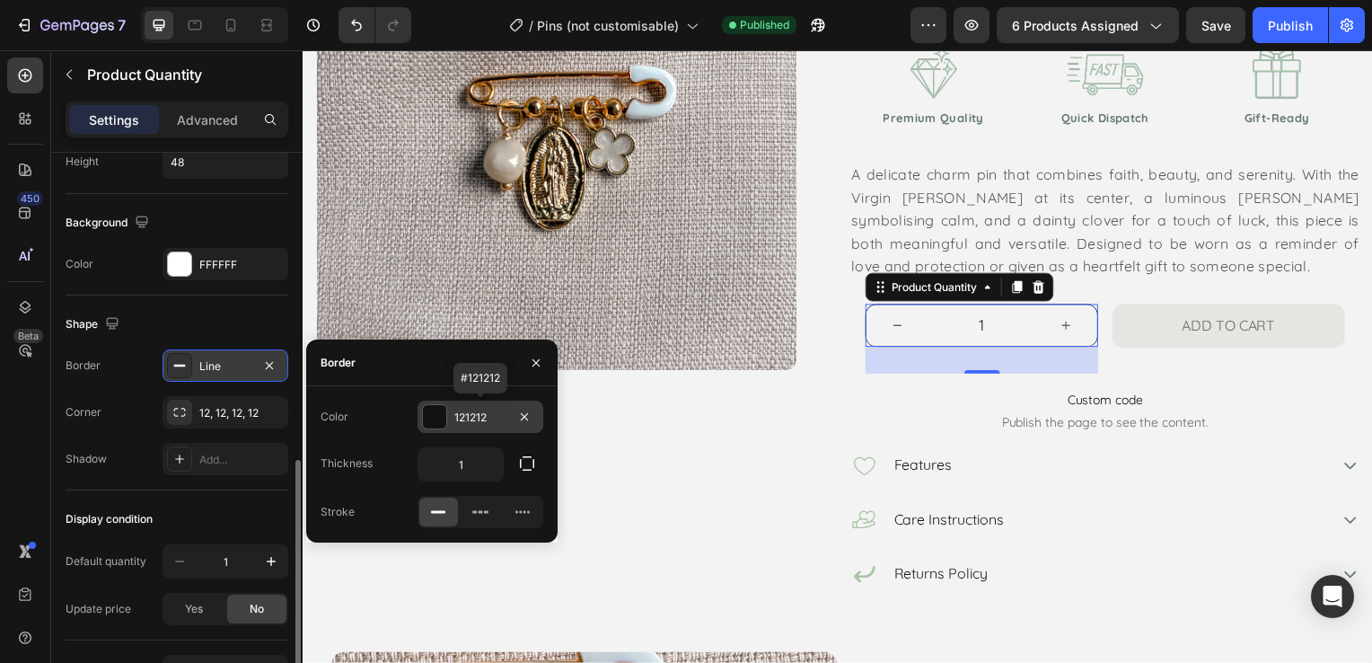
click at [432, 410] on div at bounding box center [434, 416] width 23 height 23
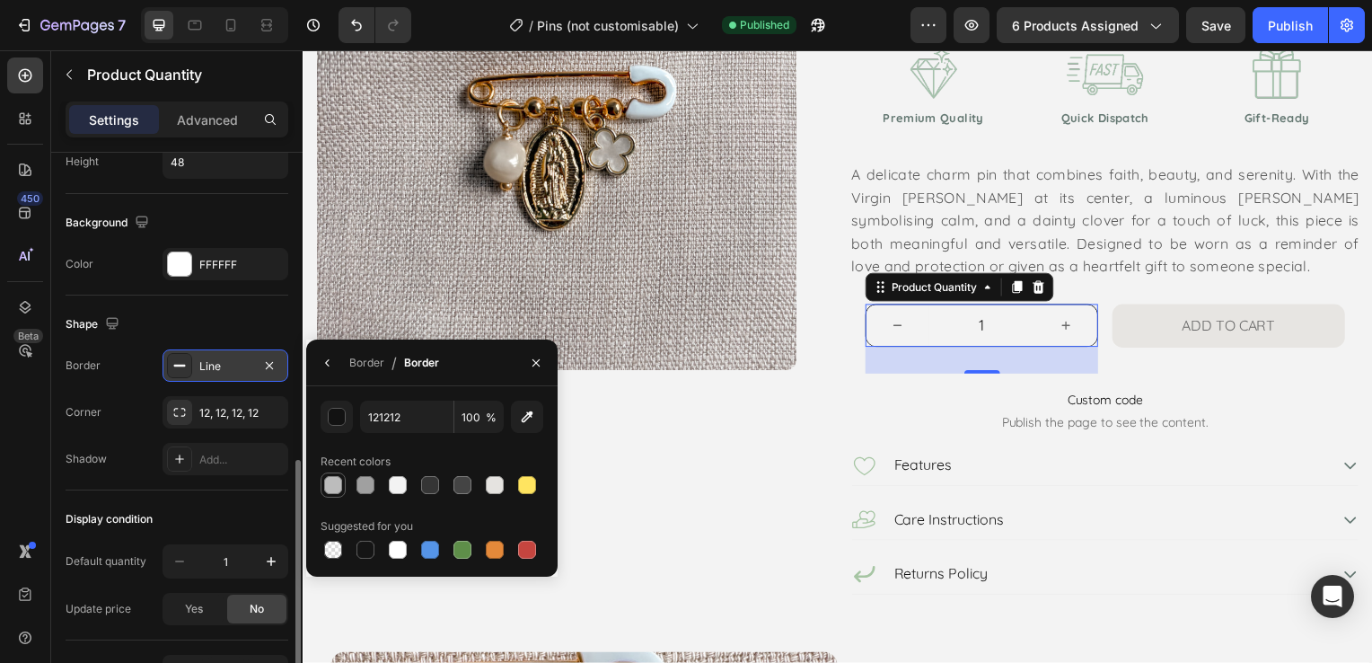
click at [332, 485] on div at bounding box center [333, 485] width 18 height 18
type input "BCBCBC"
click at [743, 420] on div "Product Images" at bounding box center [572, 244] width 512 height 709
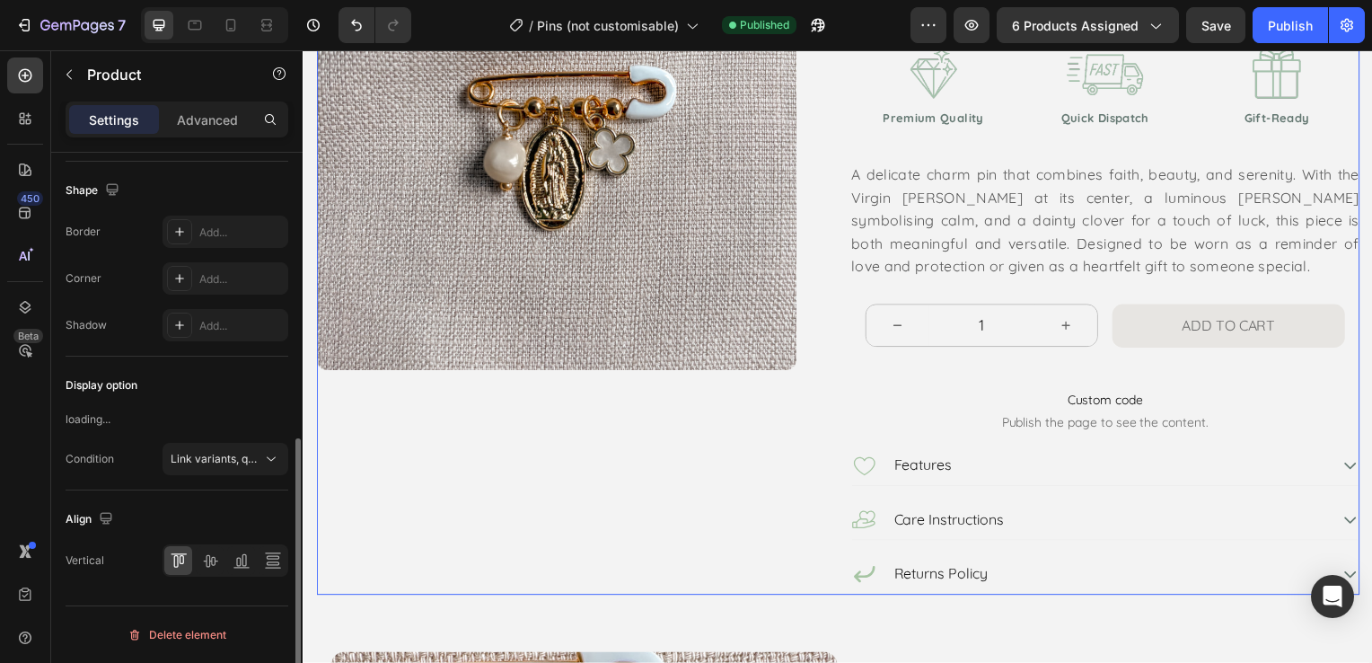
scroll to position [0, 0]
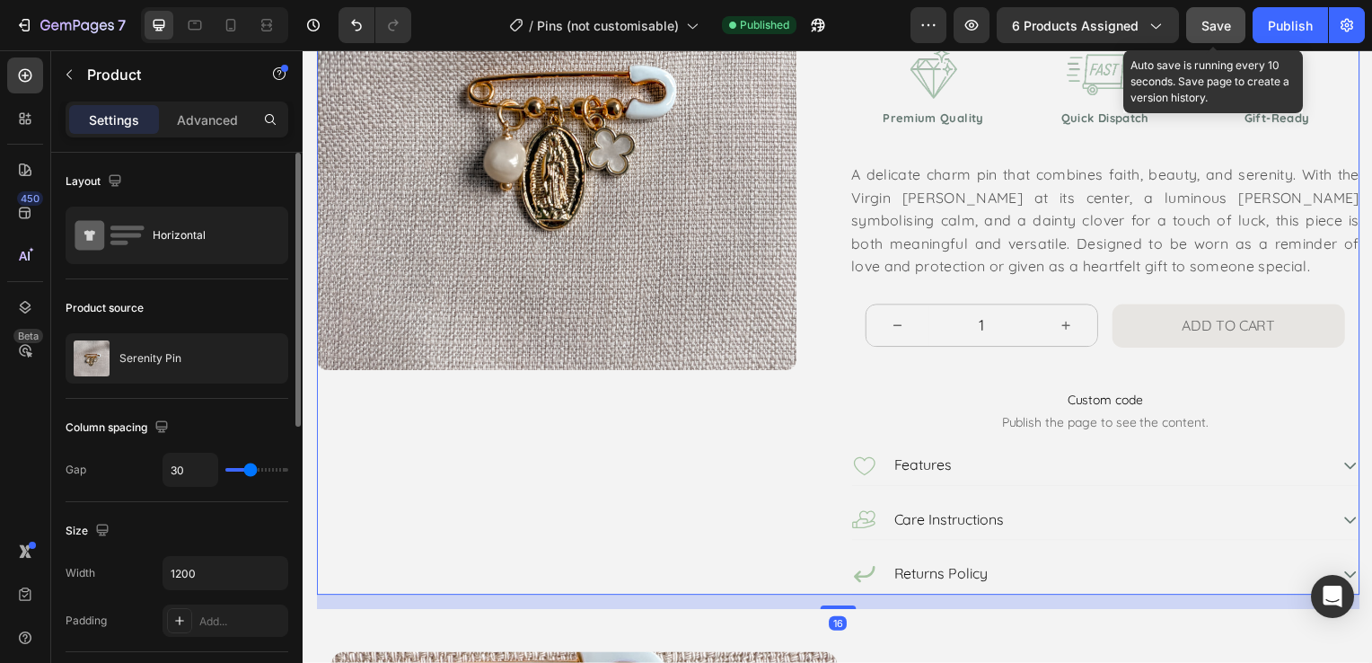
click at [1225, 25] on span "Save" at bounding box center [1216, 25] width 30 height 15
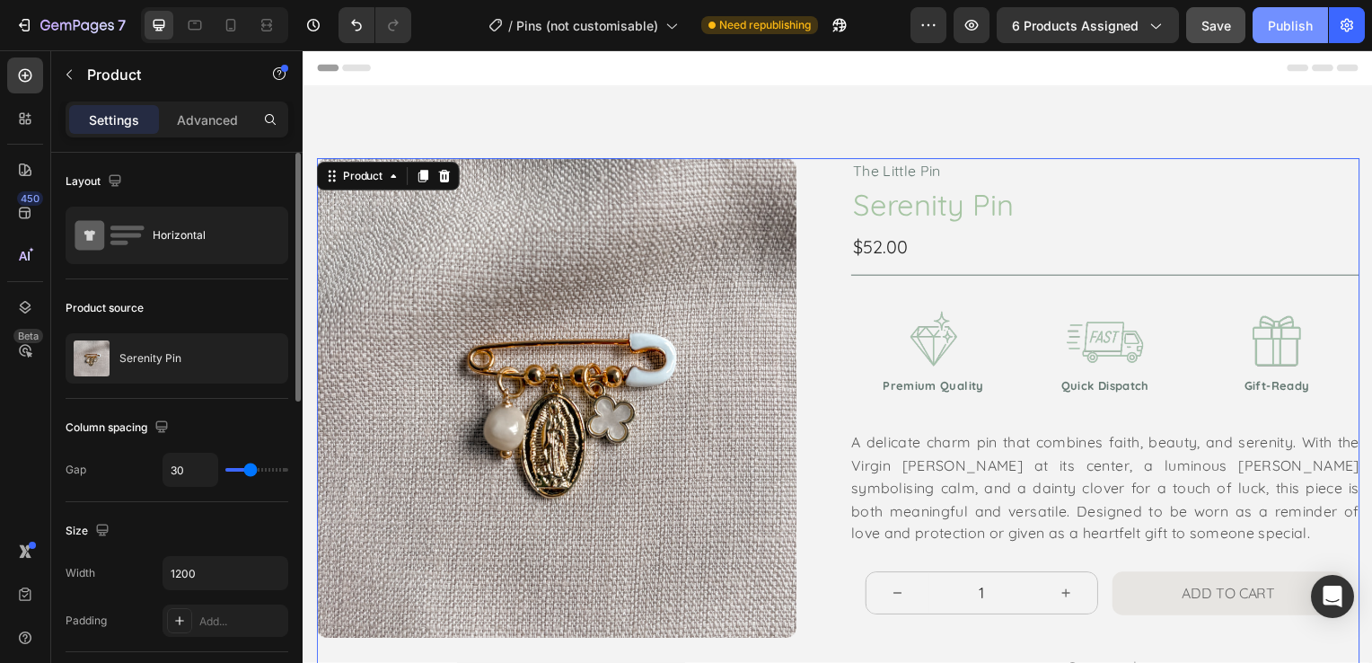
click at [1288, 25] on div "Publish" at bounding box center [1290, 25] width 45 height 19
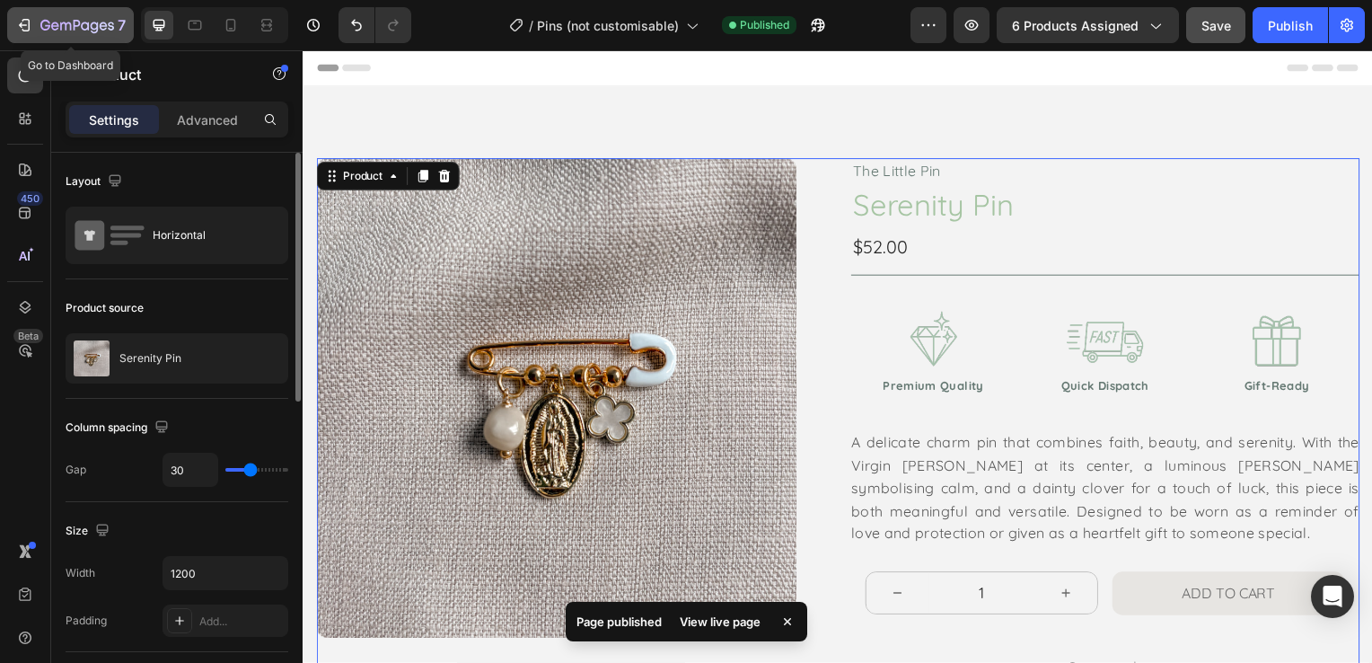
click at [22, 26] on icon "button" at bounding box center [24, 25] width 18 height 18
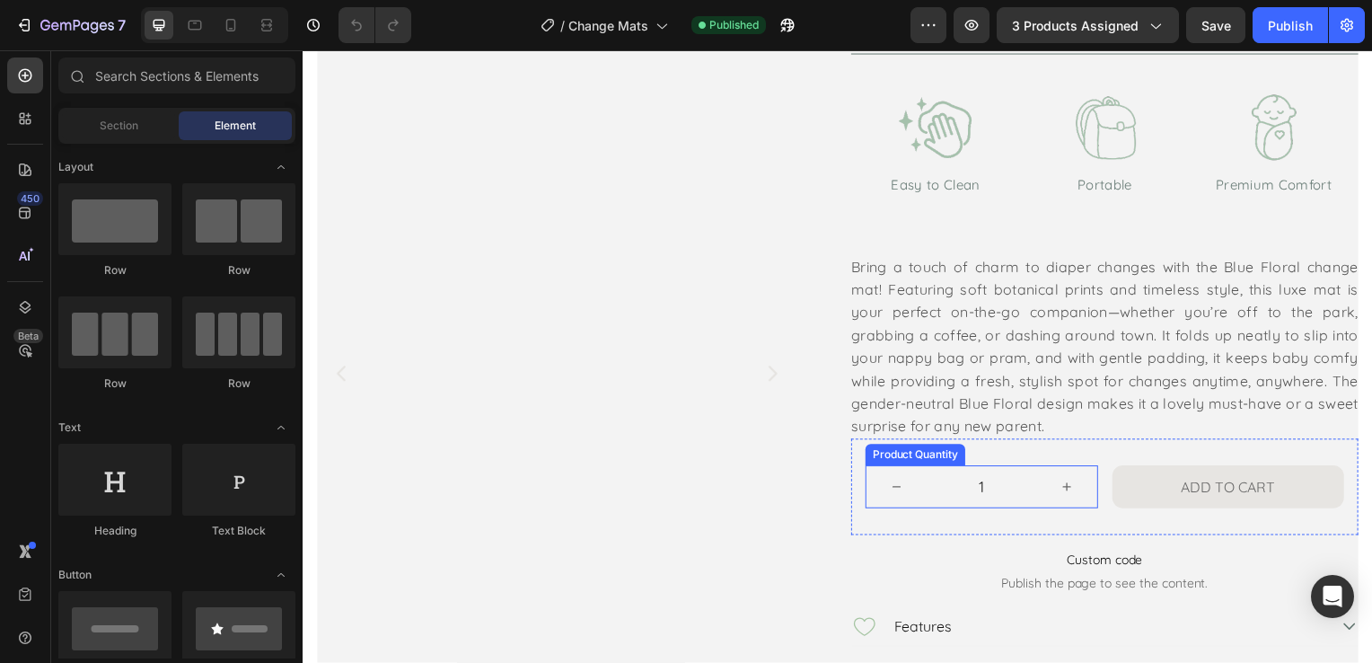
scroll to position [359, 0]
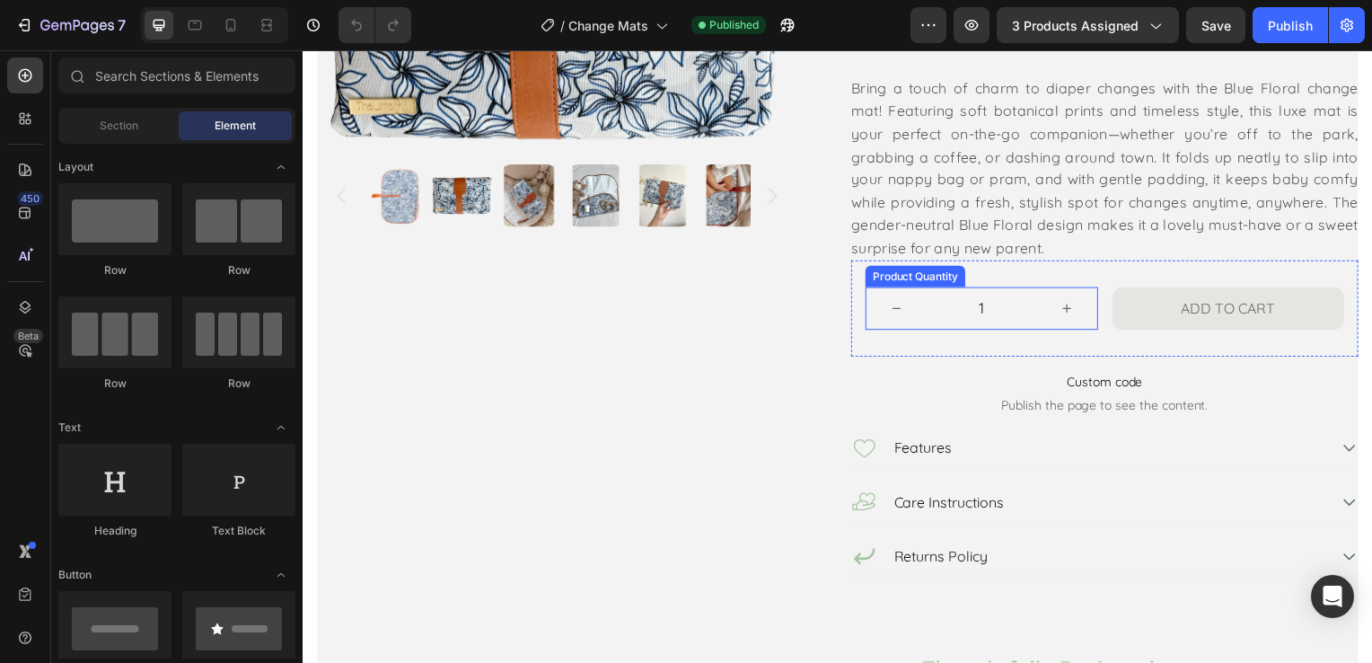
click at [970, 294] on input "1" at bounding box center [986, 310] width 109 height 43
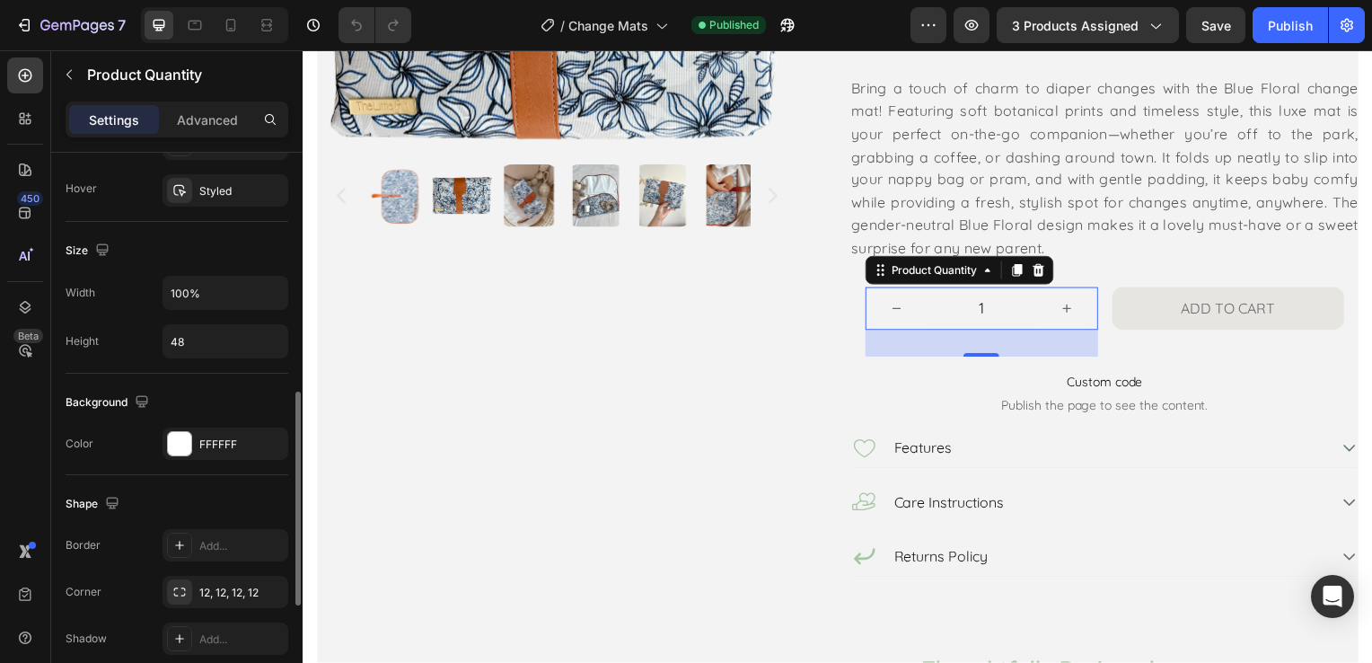
scroll to position [808, 0]
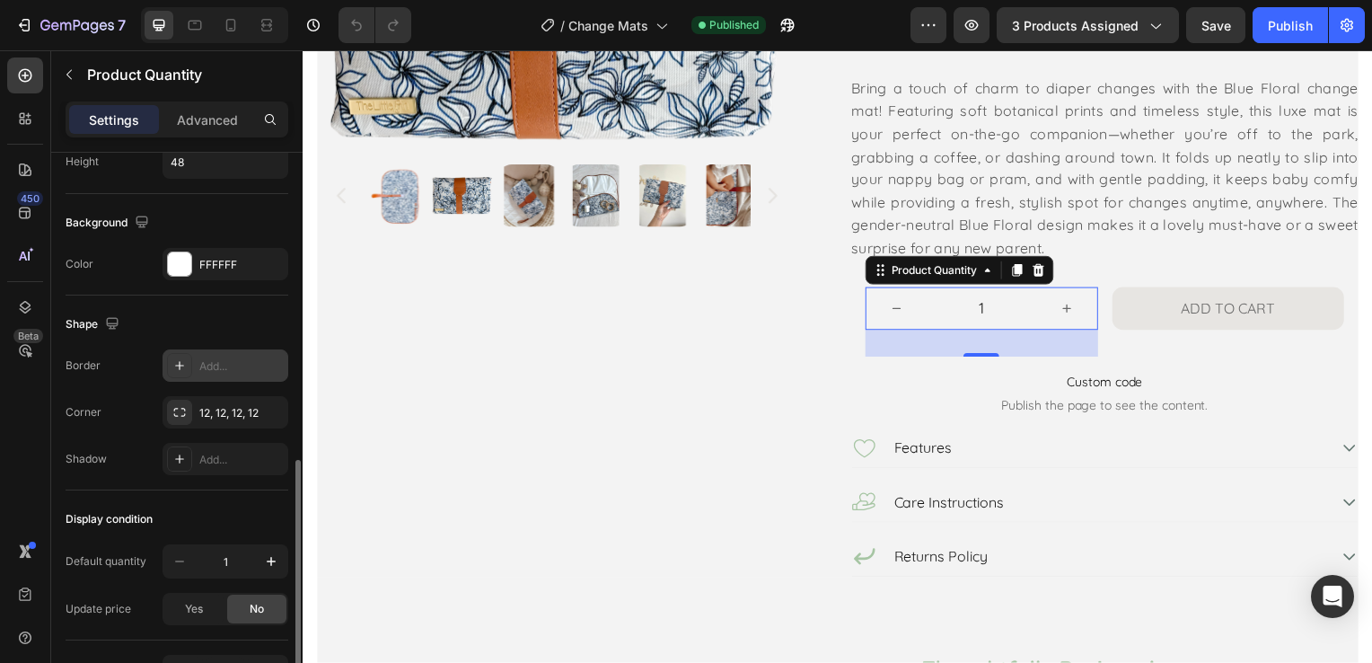
click at [236, 366] on div "Add..." at bounding box center [241, 366] width 84 height 16
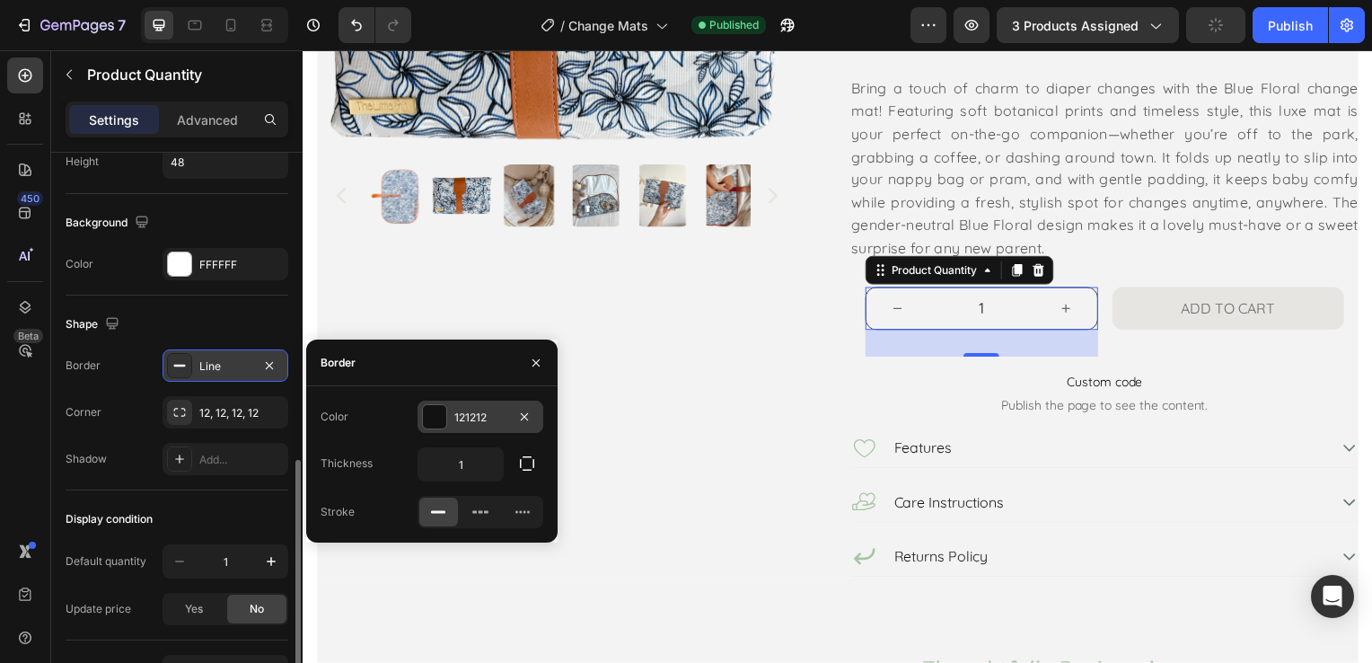
click at [481, 414] on div "121212" at bounding box center [480, 417] width 52 height 16
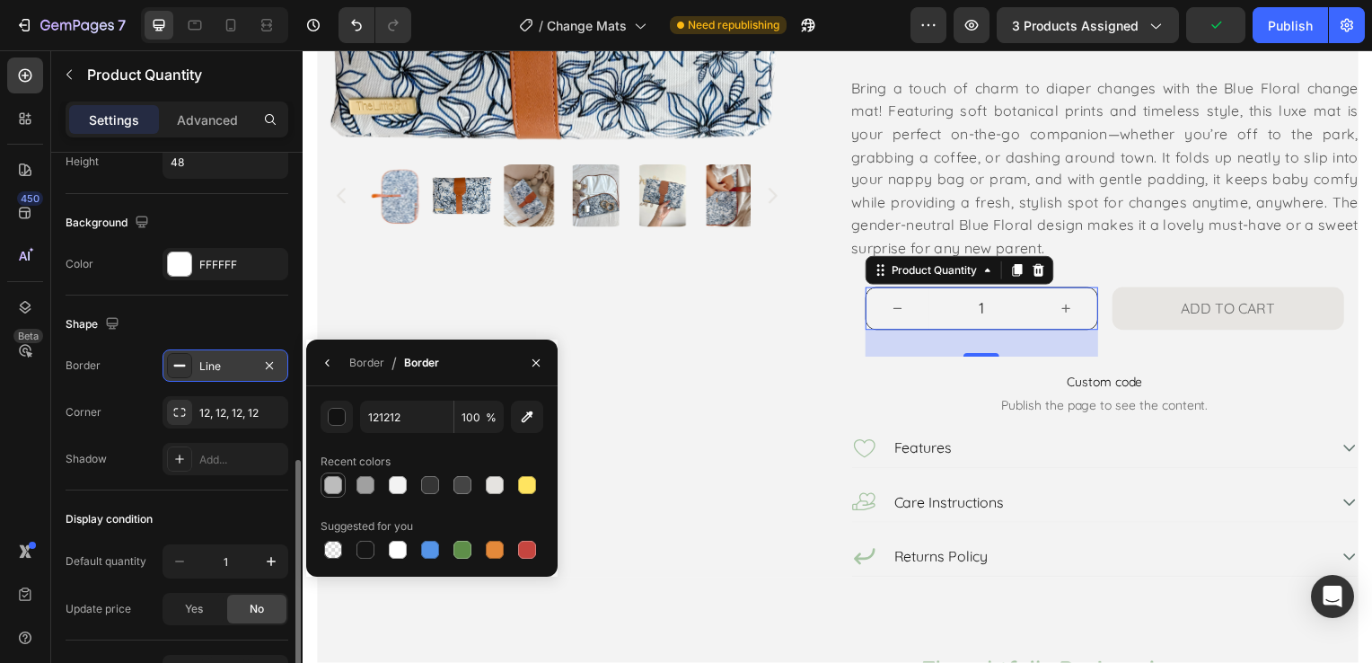
click at [338, 479] on div at bounding box center [333, 485] width 18 height 18
type input "BCBCBC"
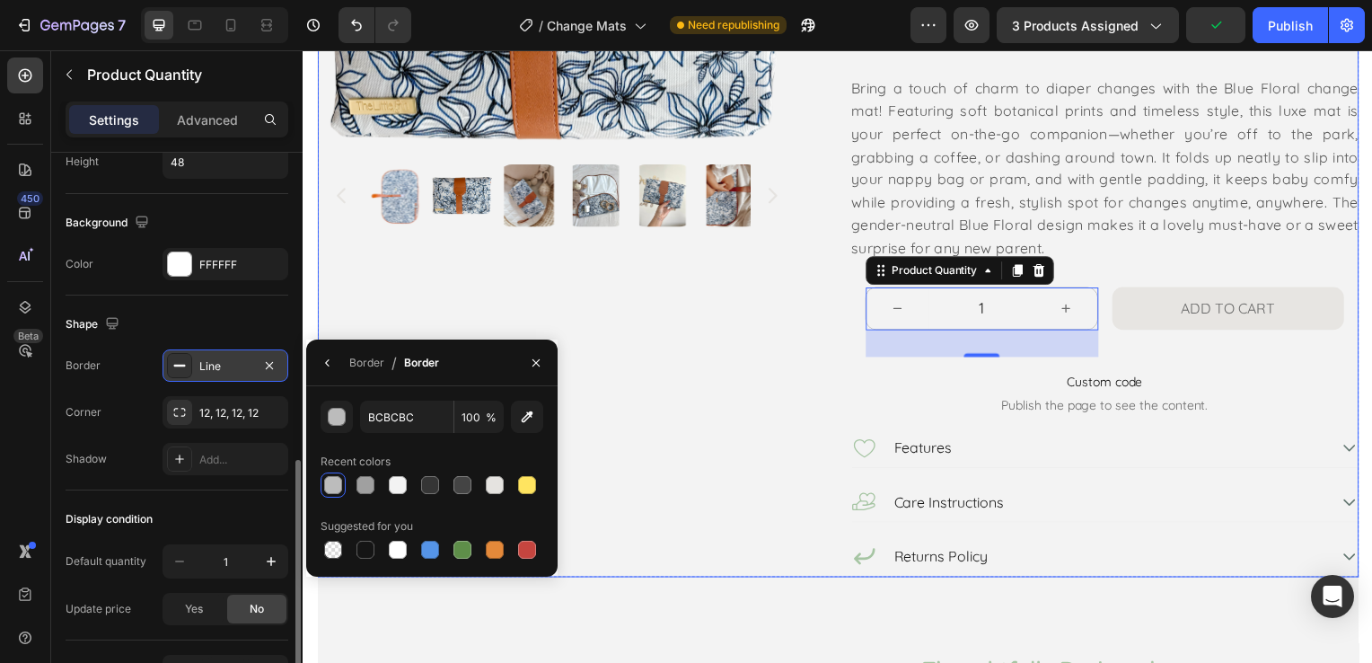
click at [654, 333] on div "Image Image Product Images" at bounding box center [572, 169] width 511 height 824
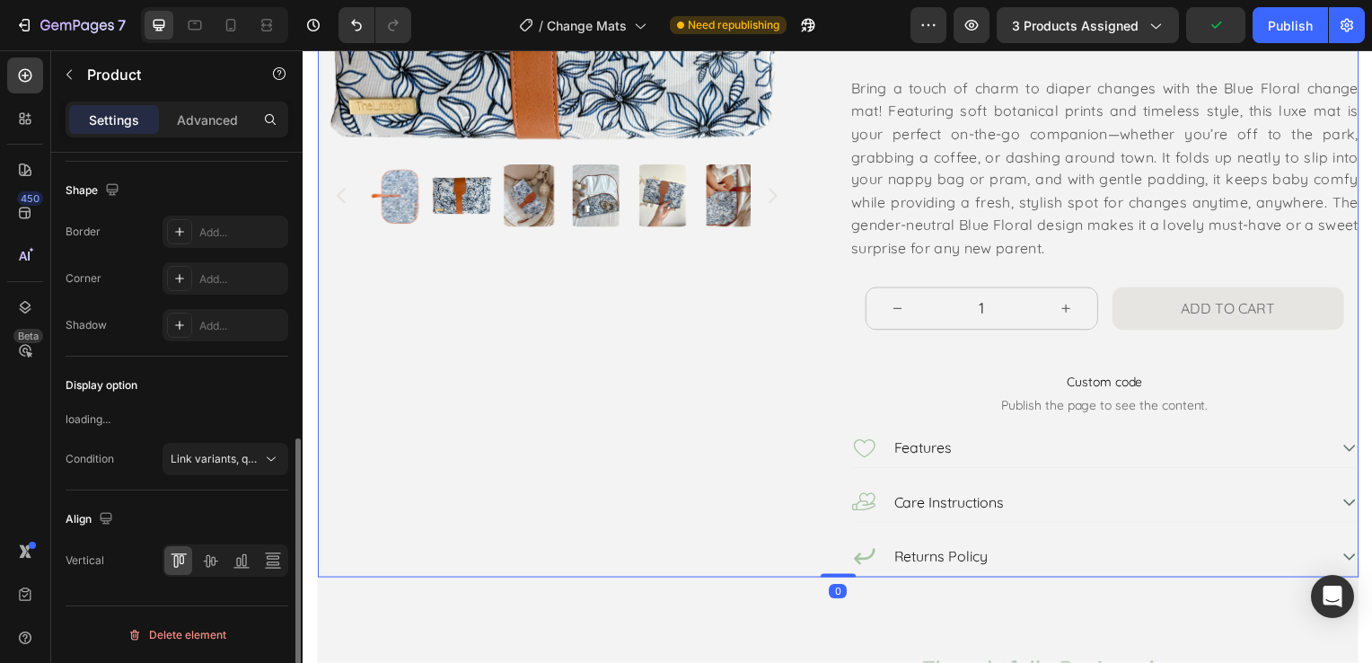
scroll to position [0, 0]
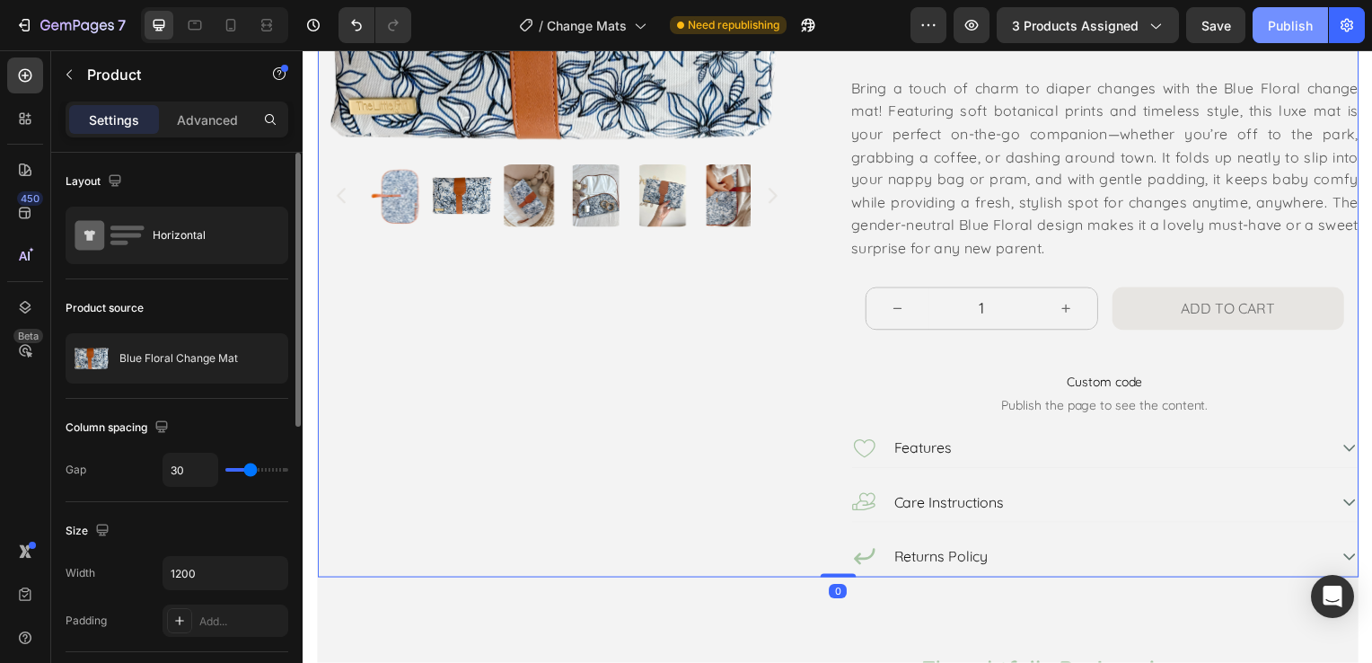
click at [1286, 31] on div "Publish" at bounding box center [1290, 25] width 45 height 19
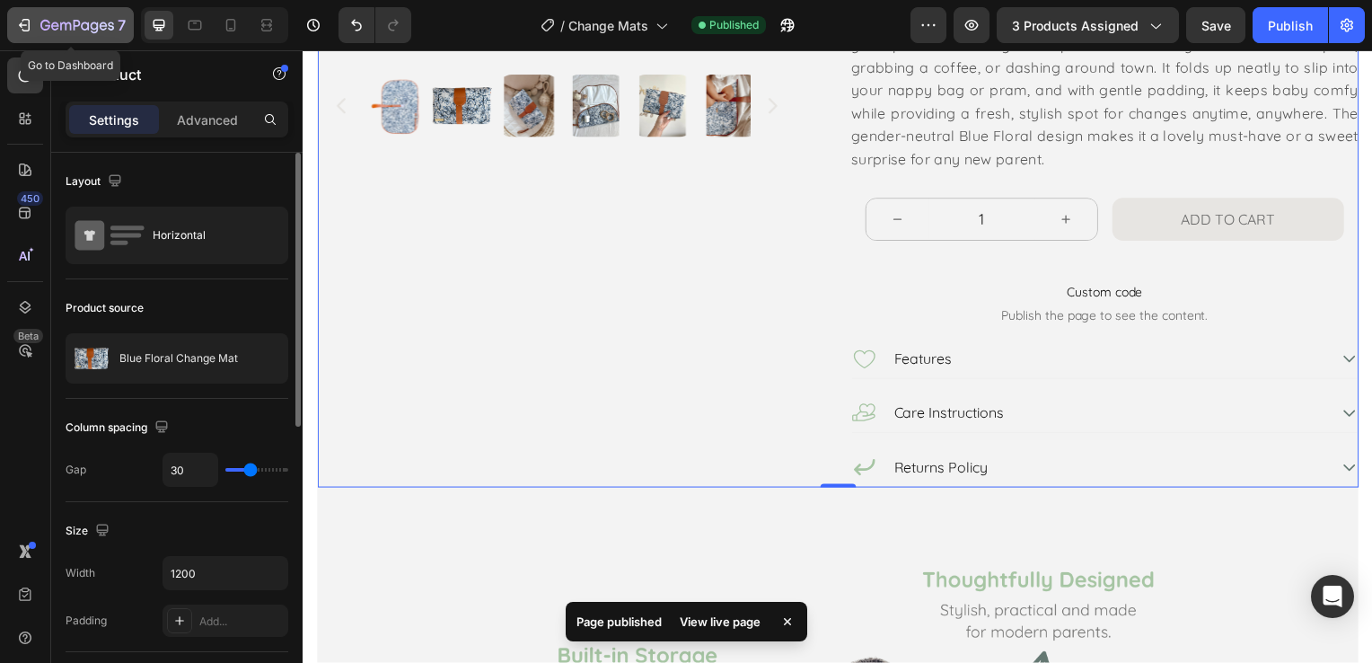
click at [29, 23] on icon "button" at bounding box center [24, 25] width 18 height 18
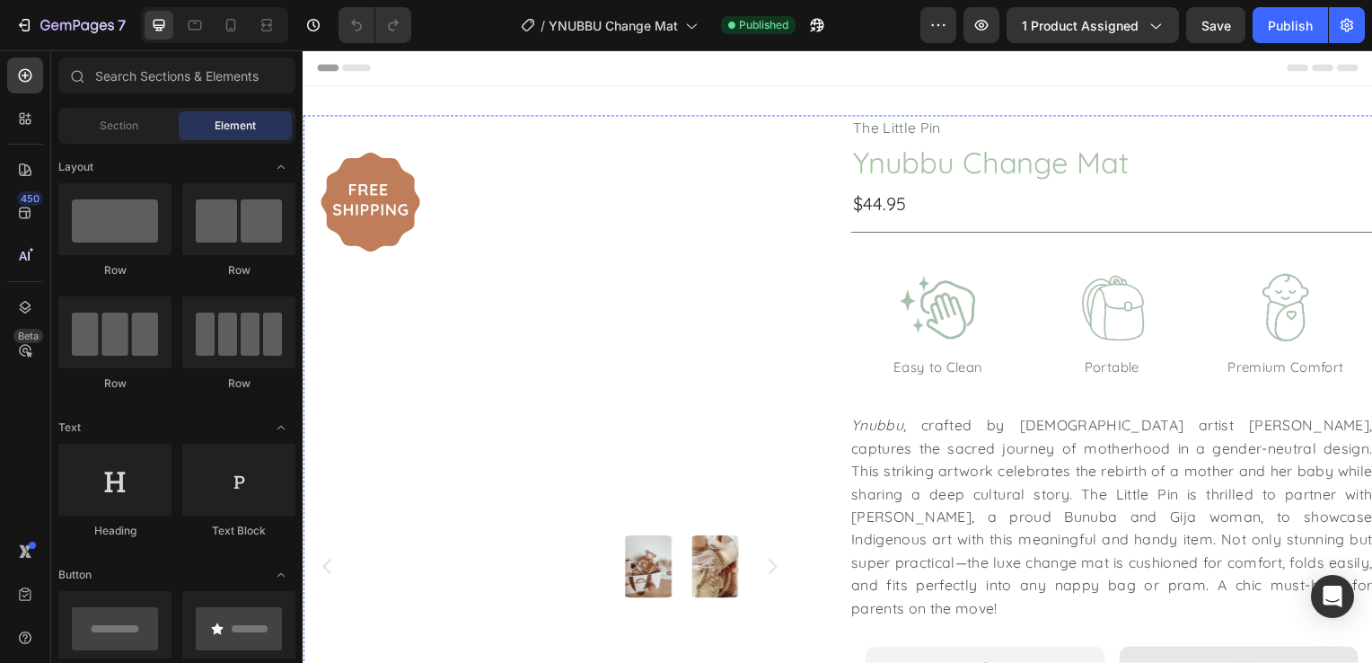
scroll to position [359, 0]
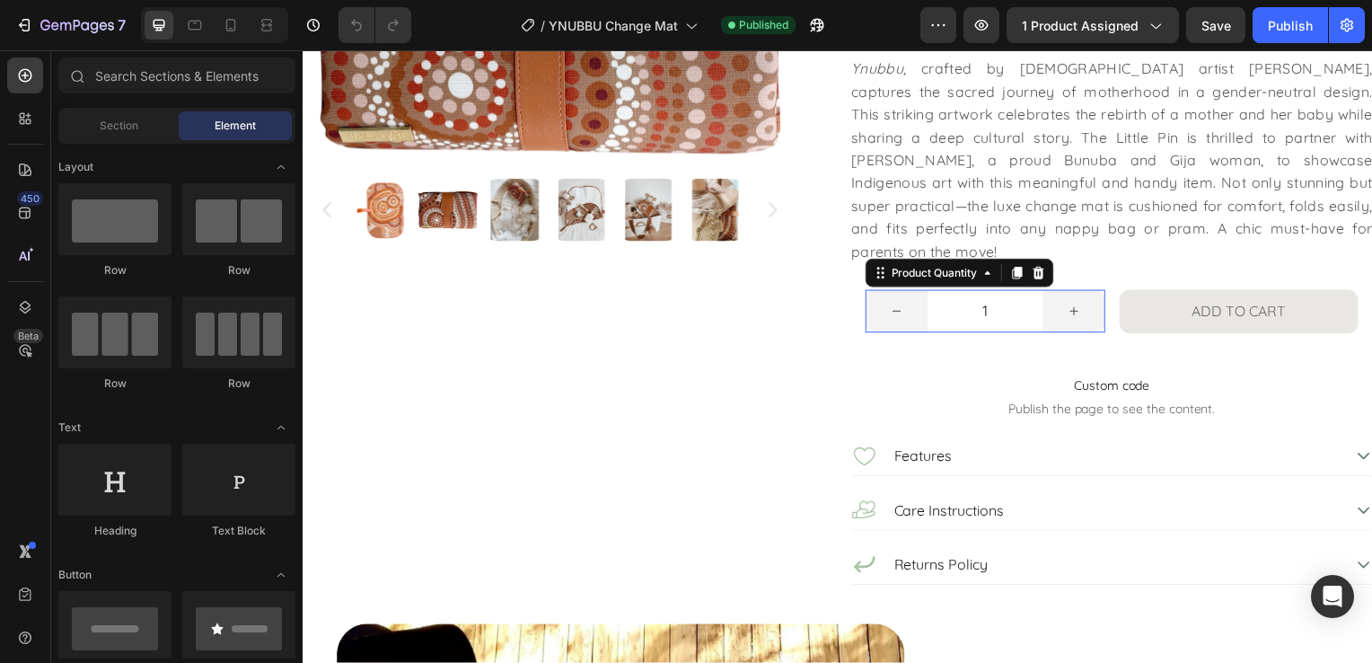
click at [951, 292] on input "1" at bounding box center [990, 313] width 116 height 43
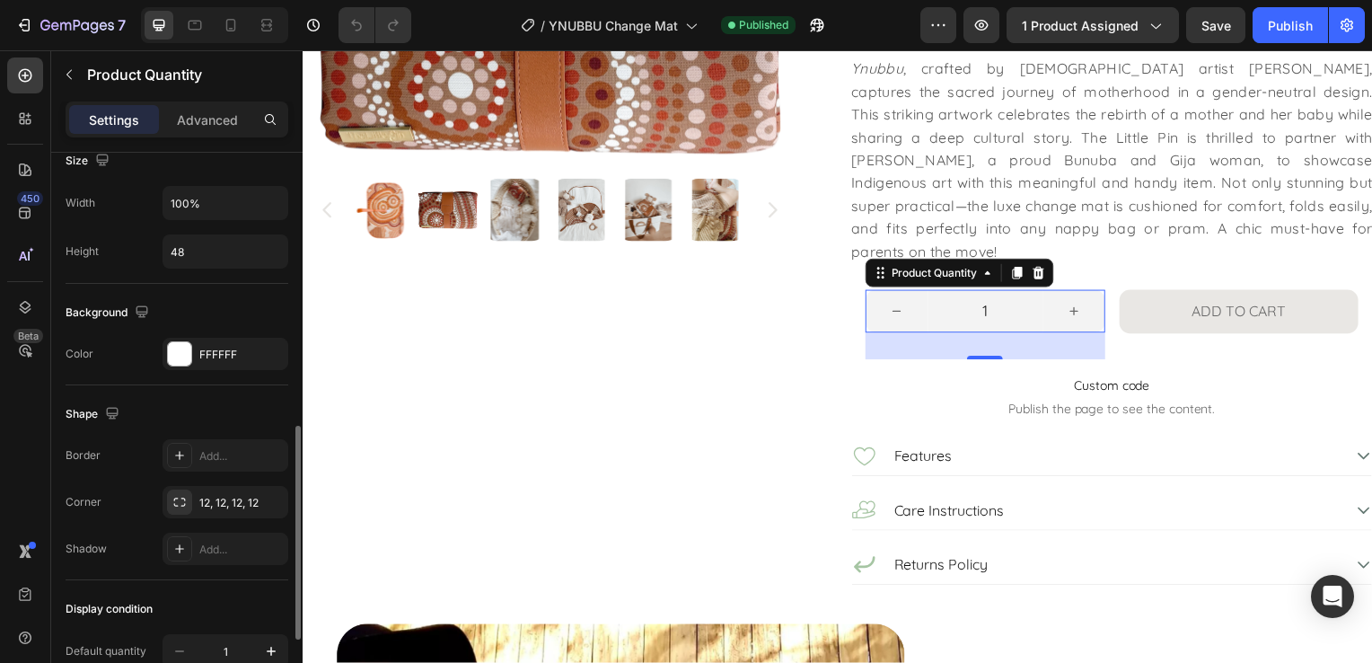
scroll to position [898, 0]
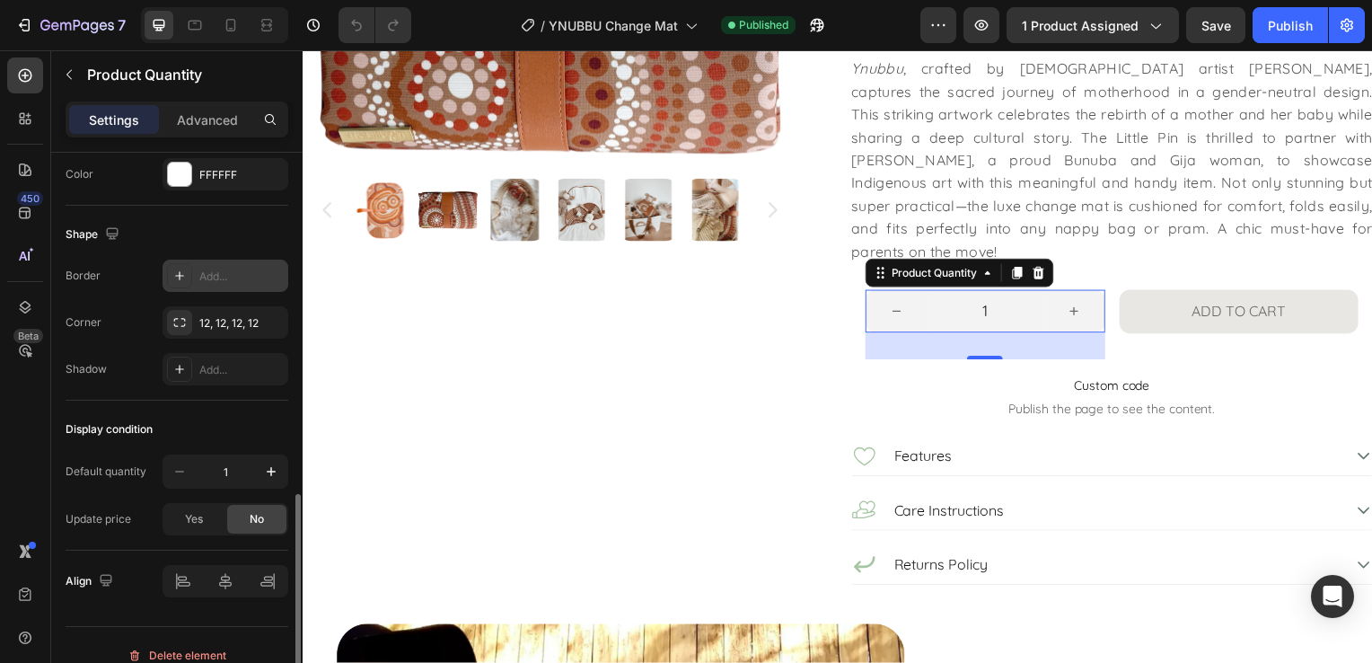
click at [262, 259] on div "Add..." at bounding box center [225, 275] width 126 height 32
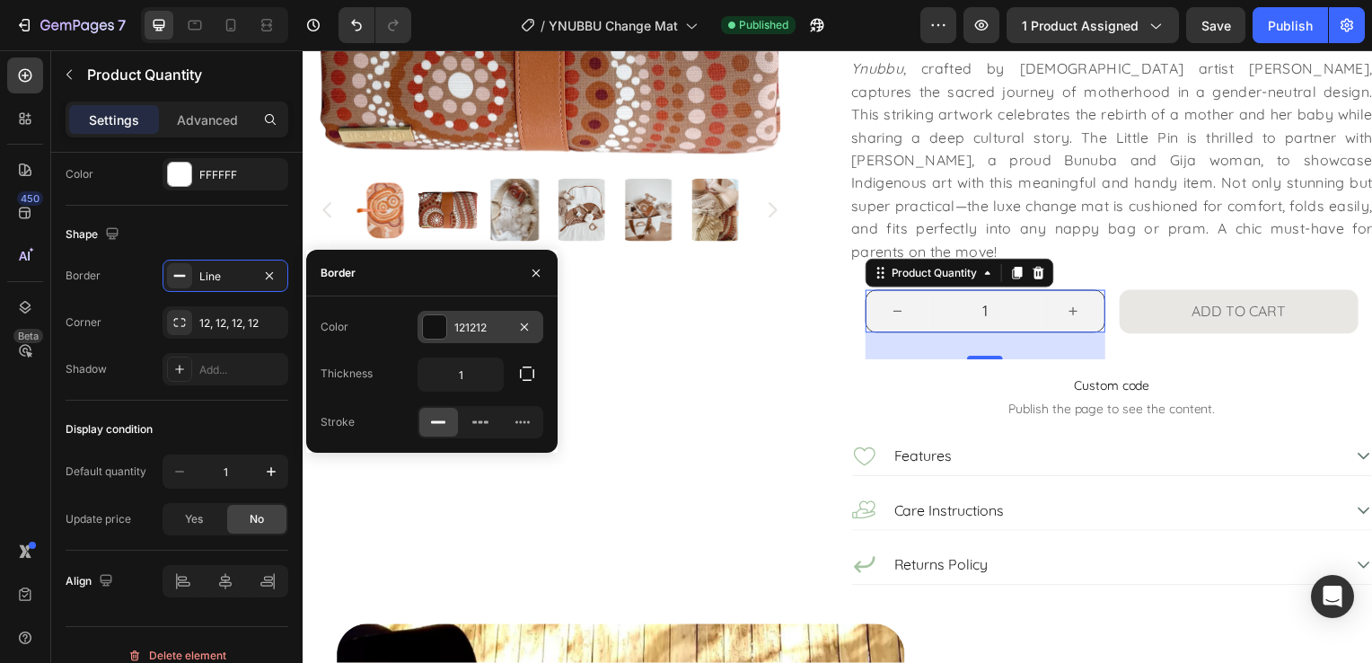
click at [442, 327] on div at bounding box center [434, 326] width 23 height 23
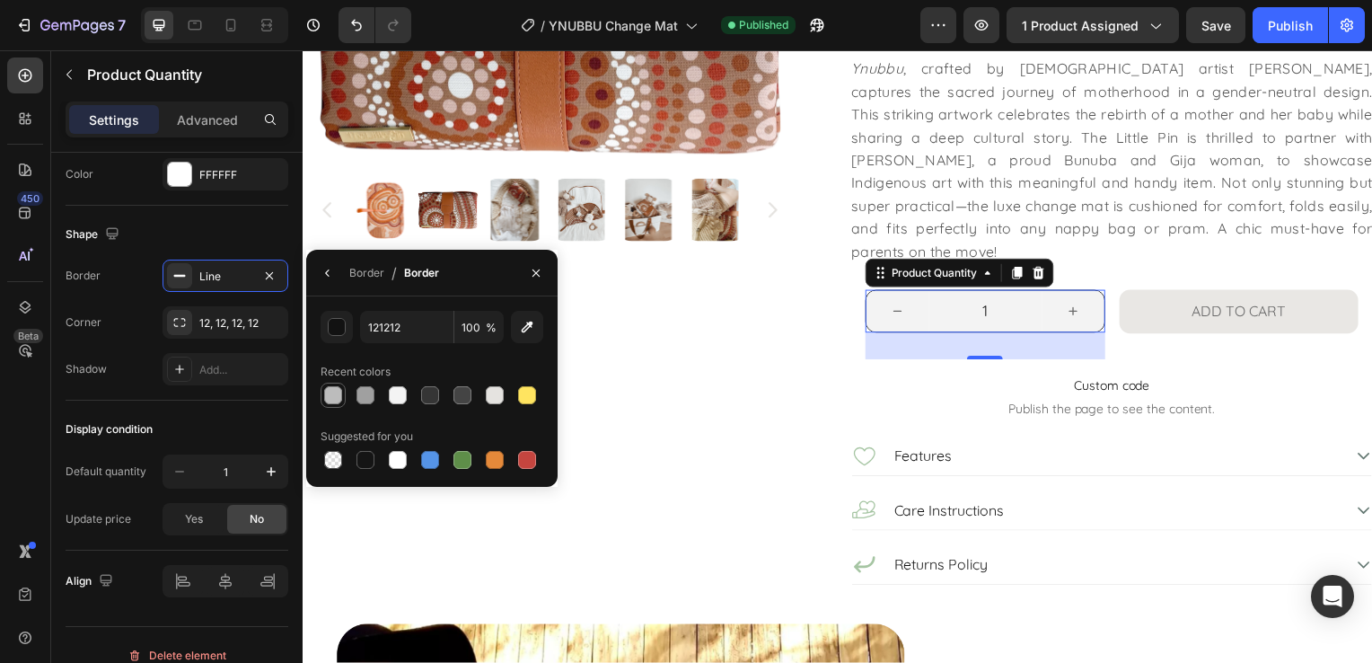
click at [341, 397] on div at bounding box center [333, 395] width 18 height 18
type input "BCBCBC"
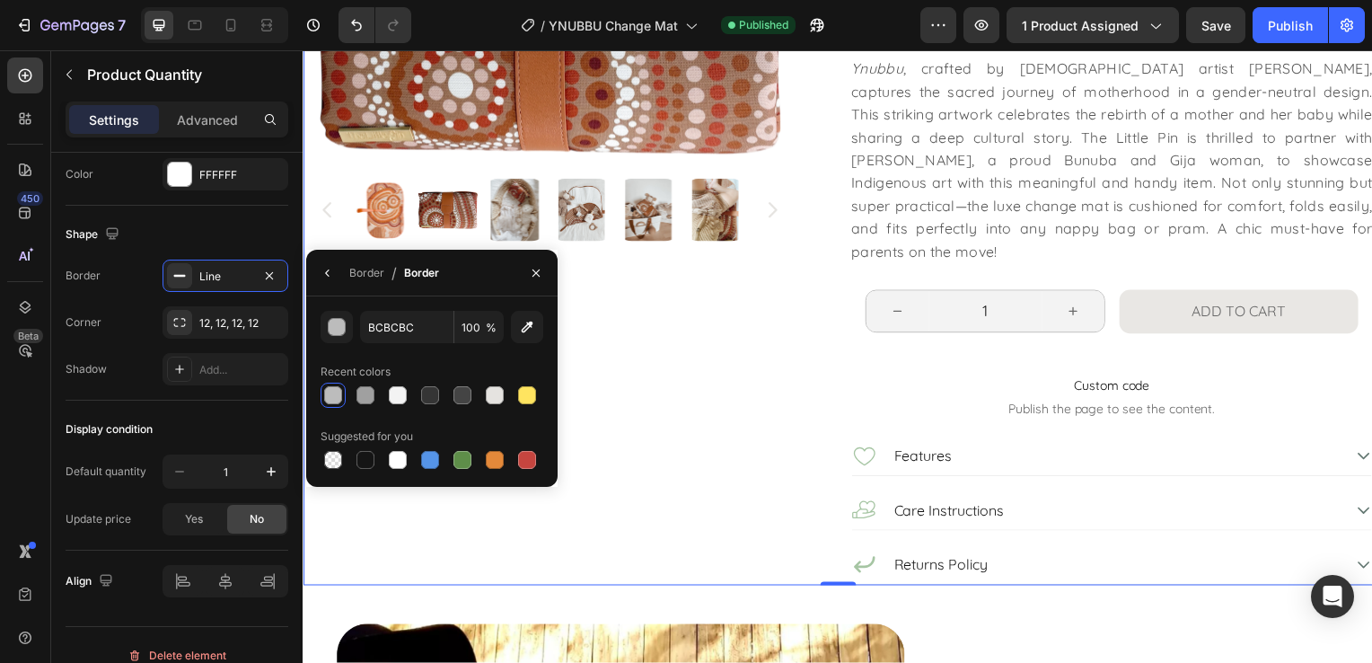
click at [823, 337] on div "Product Images Image Image The Little Pin Text Block Ynubbu Change Mat Product …" at bounding box center [841, 173] width 1077 height 832
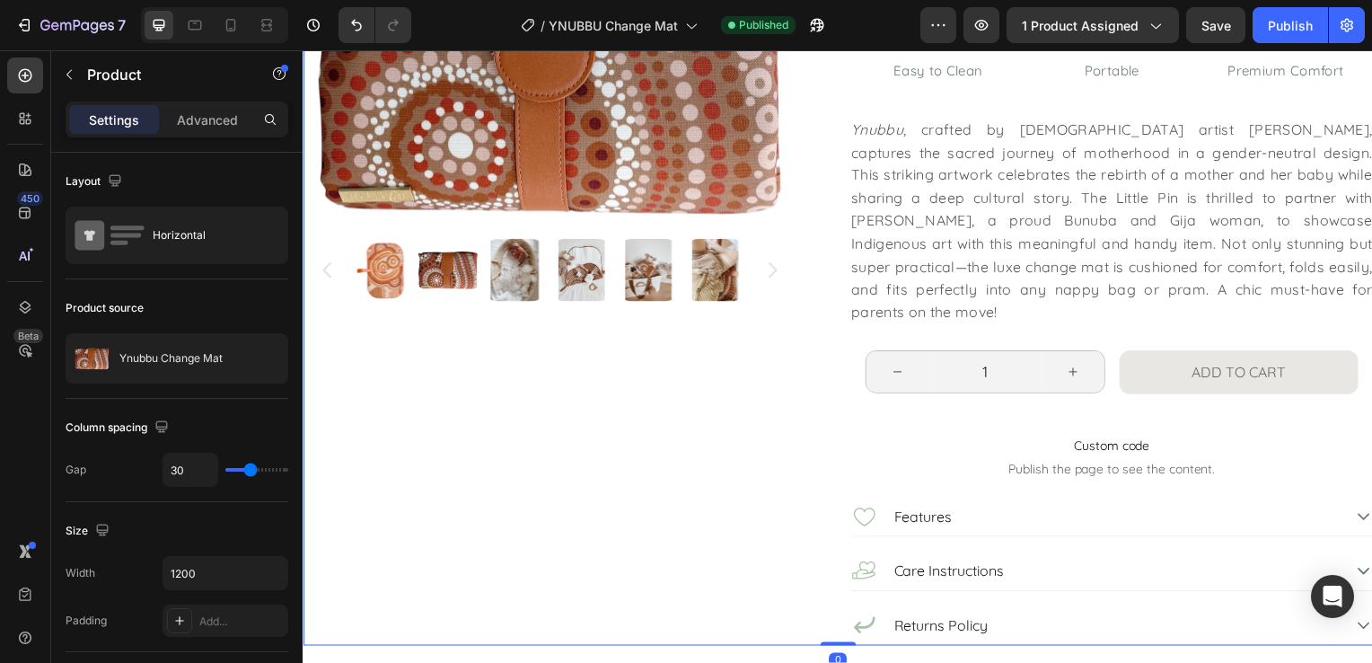
scroll to position [90, 0]
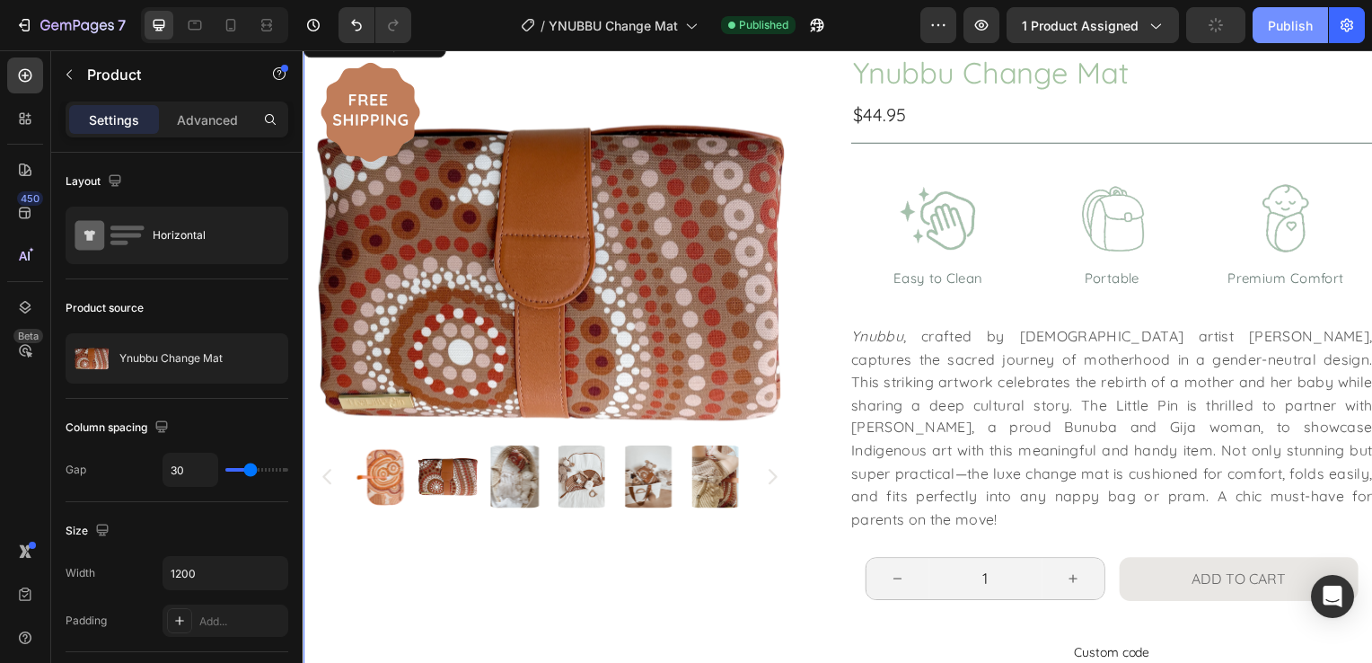
click at [1262, 26] on button "Publish" at bounding box center [1289, 25] width 75 height 36
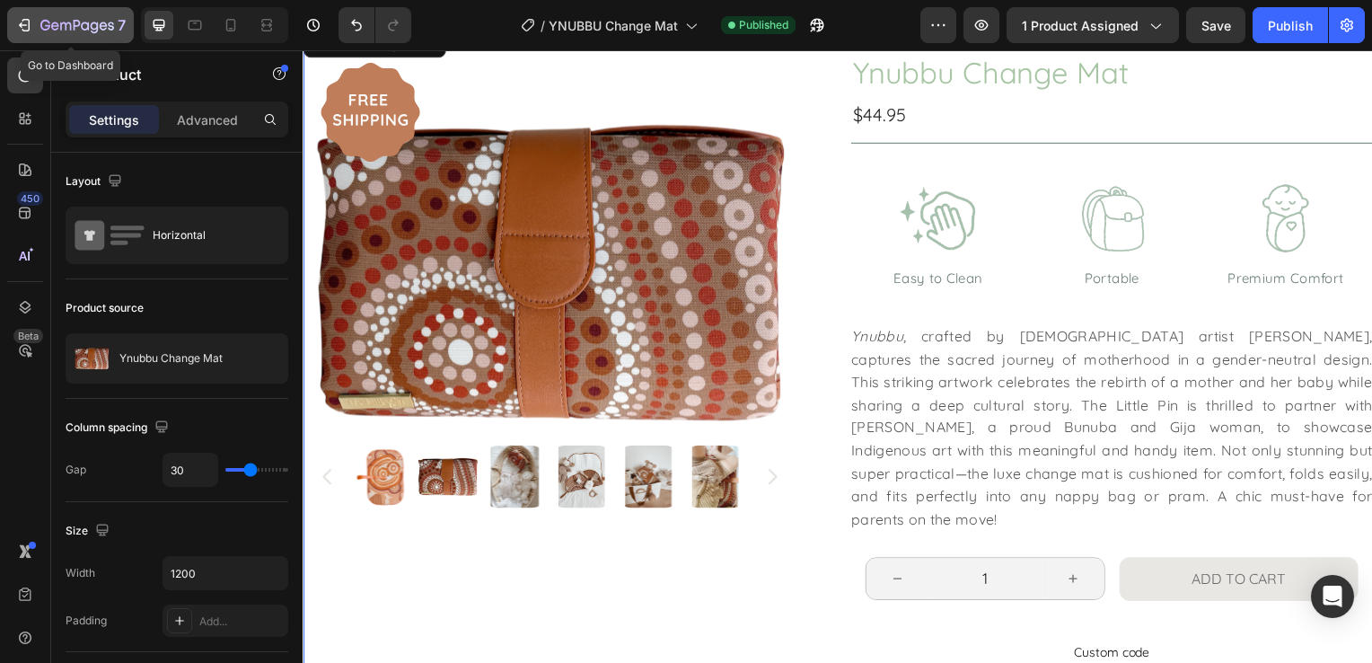
click at [17, 31] on icon "button" at bounding box center [24, 25] width 18 height 18
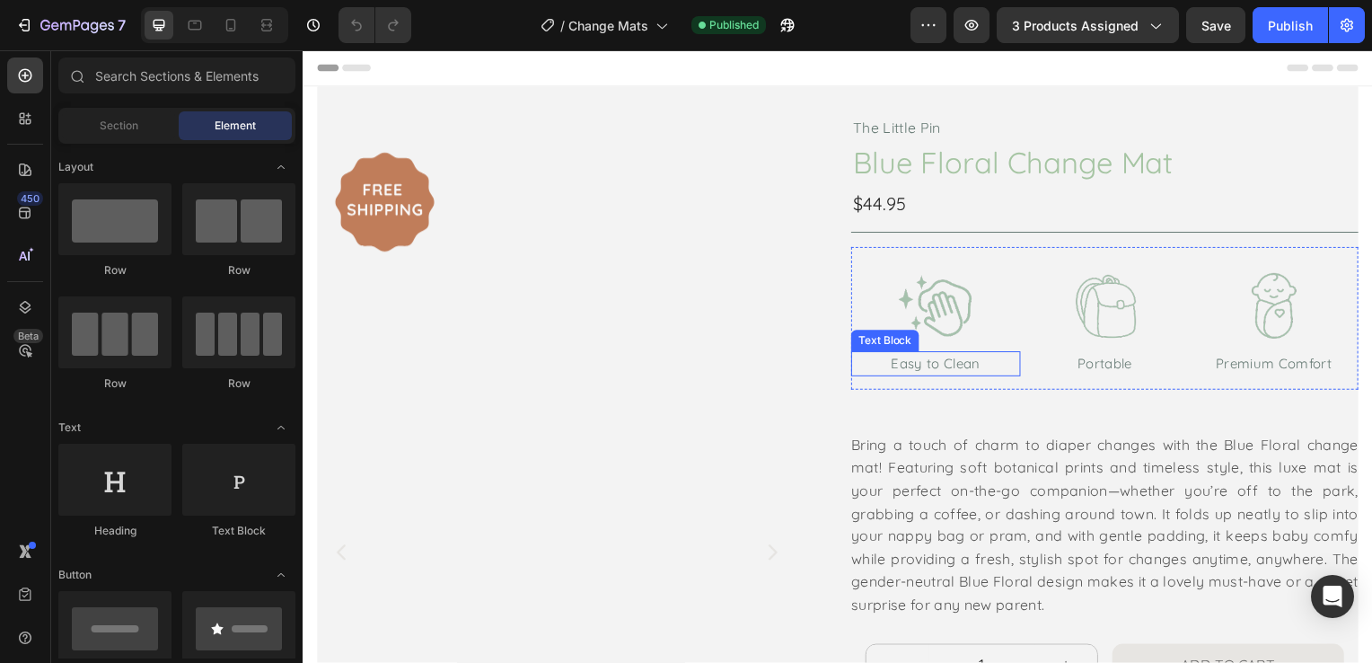
scroll to position [449, 0]
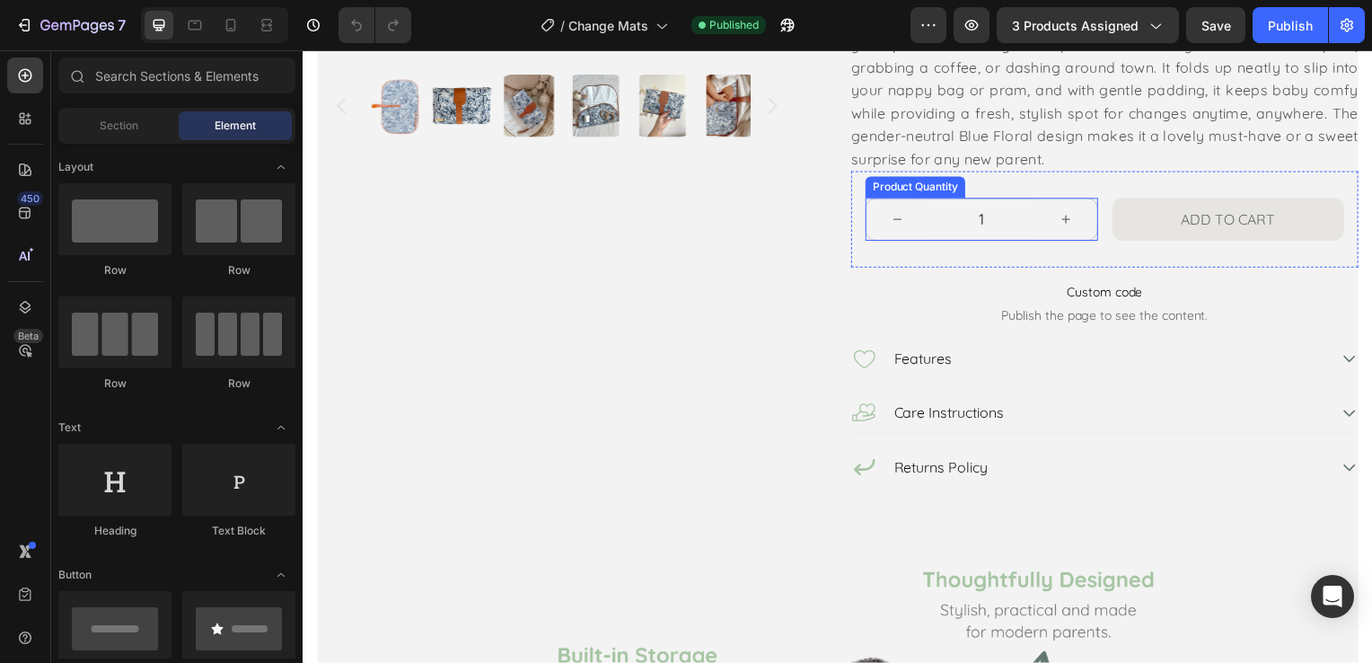
click at [1014, 229] on input "1" at bounding box center [986, 220] width 107 height 41
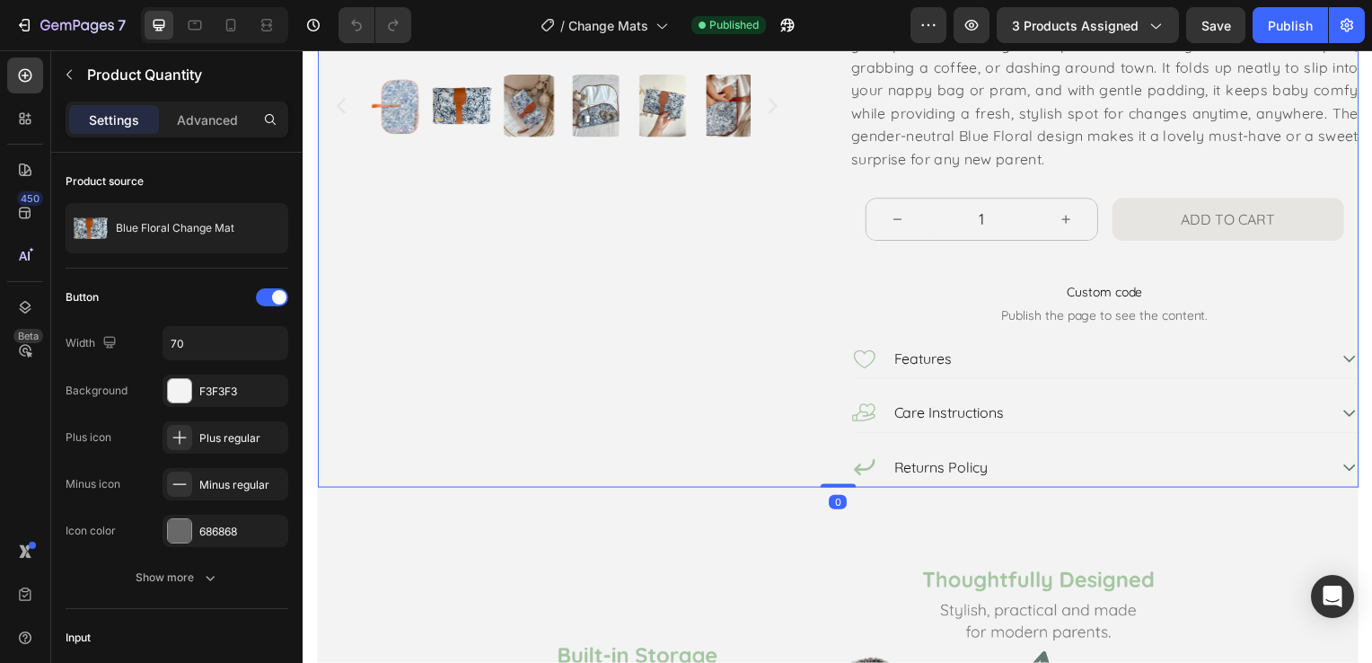
click at [764, 276] on div "Image Image Product Images" at bounding box center [572, 79] width 511 height 824
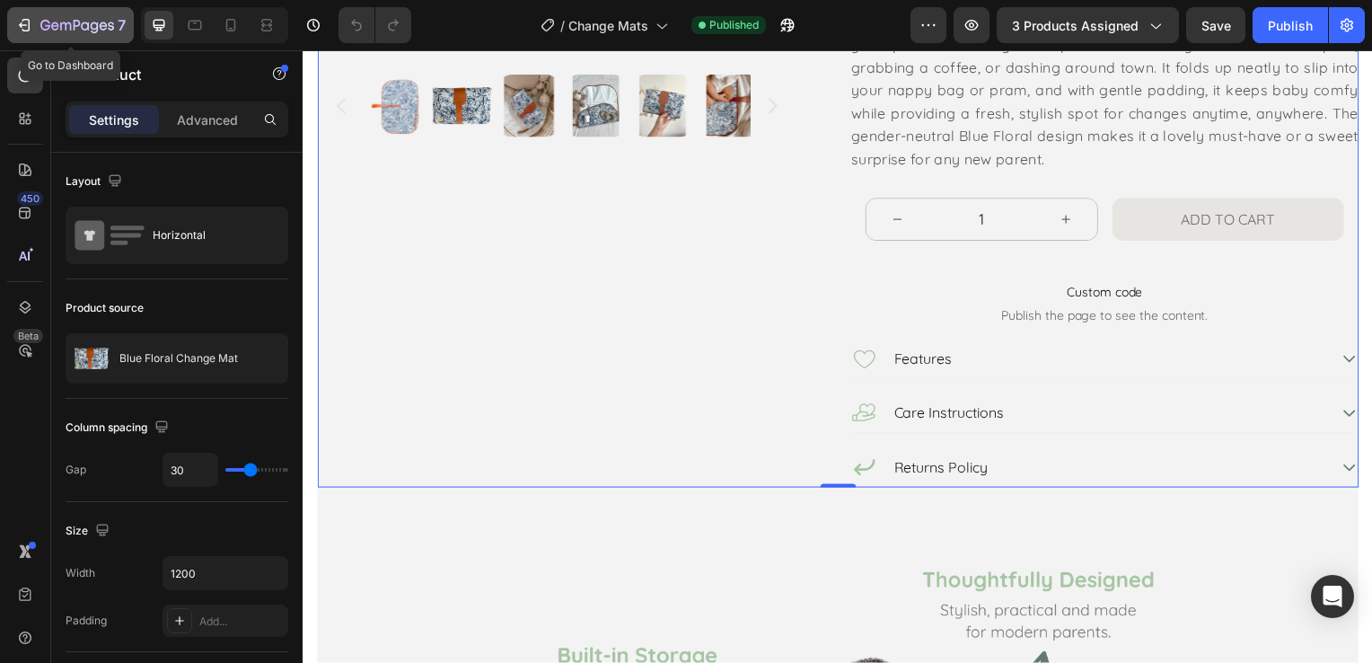
click at [29, 30] on icon "button" at bounding box center [26, 25] width 8 height 13
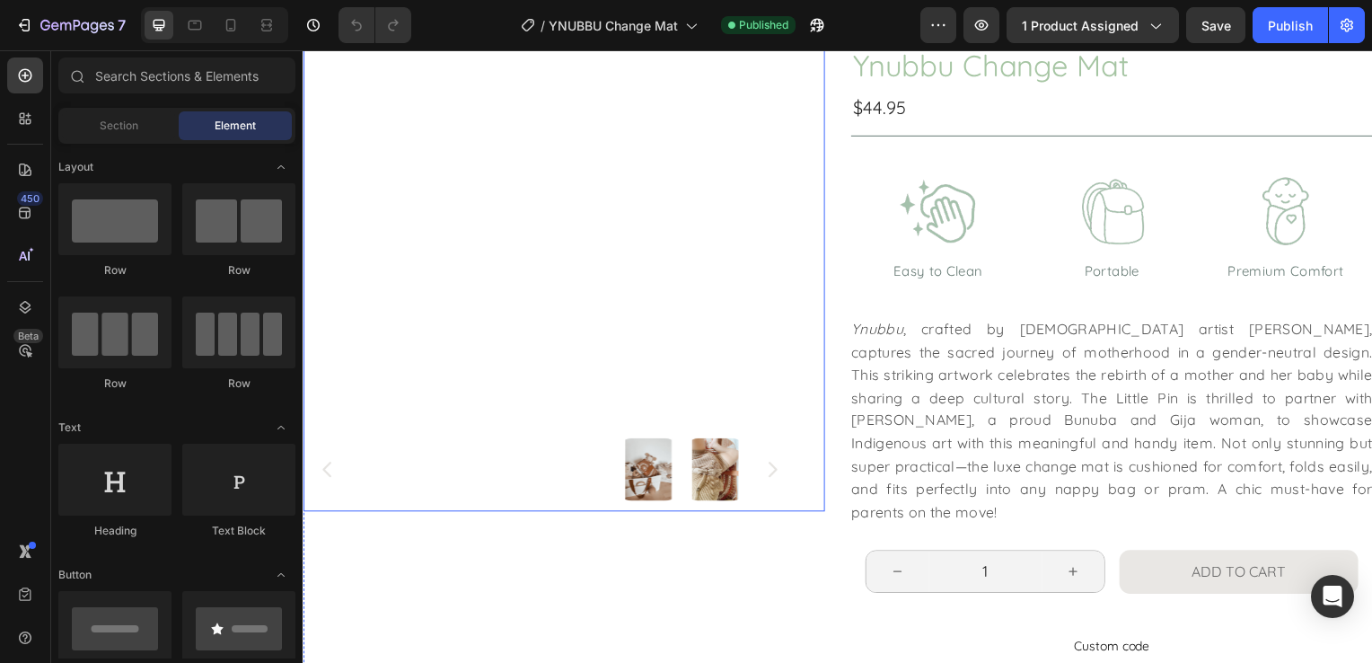
scroll to position [269, 0]
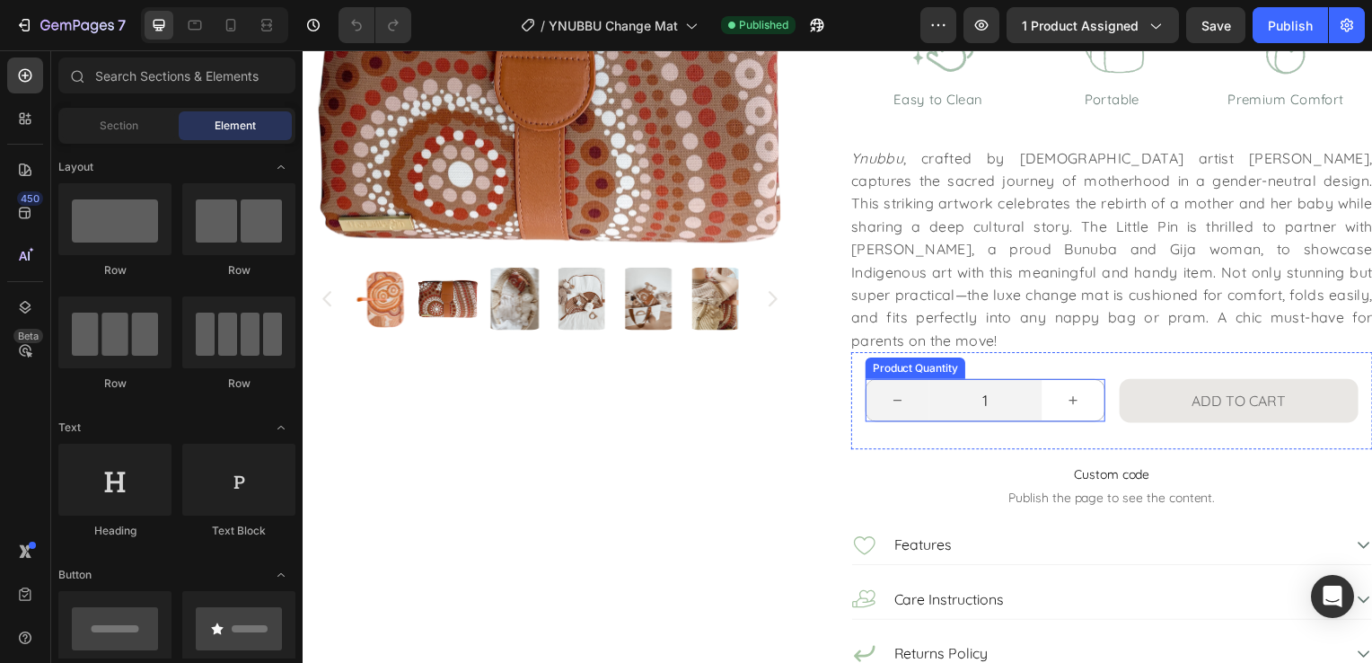
click at [1047, 382] on button "increment" at bounding box center [1078, 402] width 63 height 41
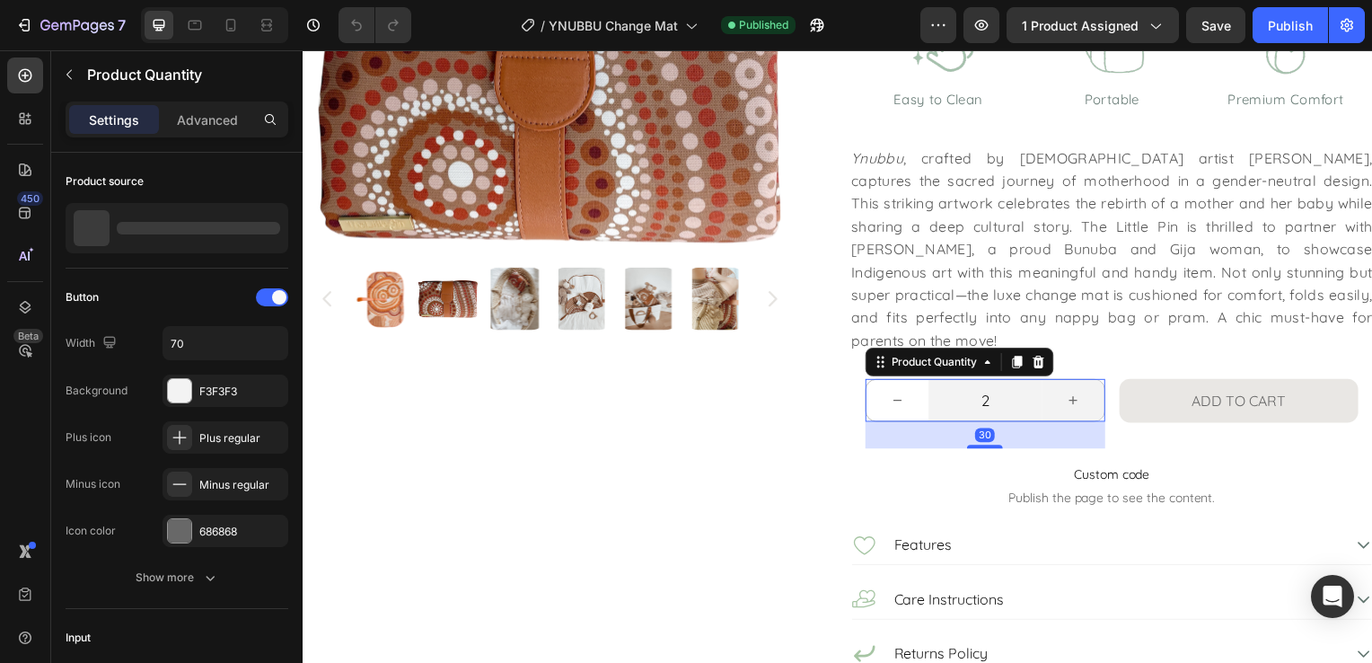
click at [894, 396] on icon "decrement" at bounding box center [901, 403] width 14 height 14
type input "1"
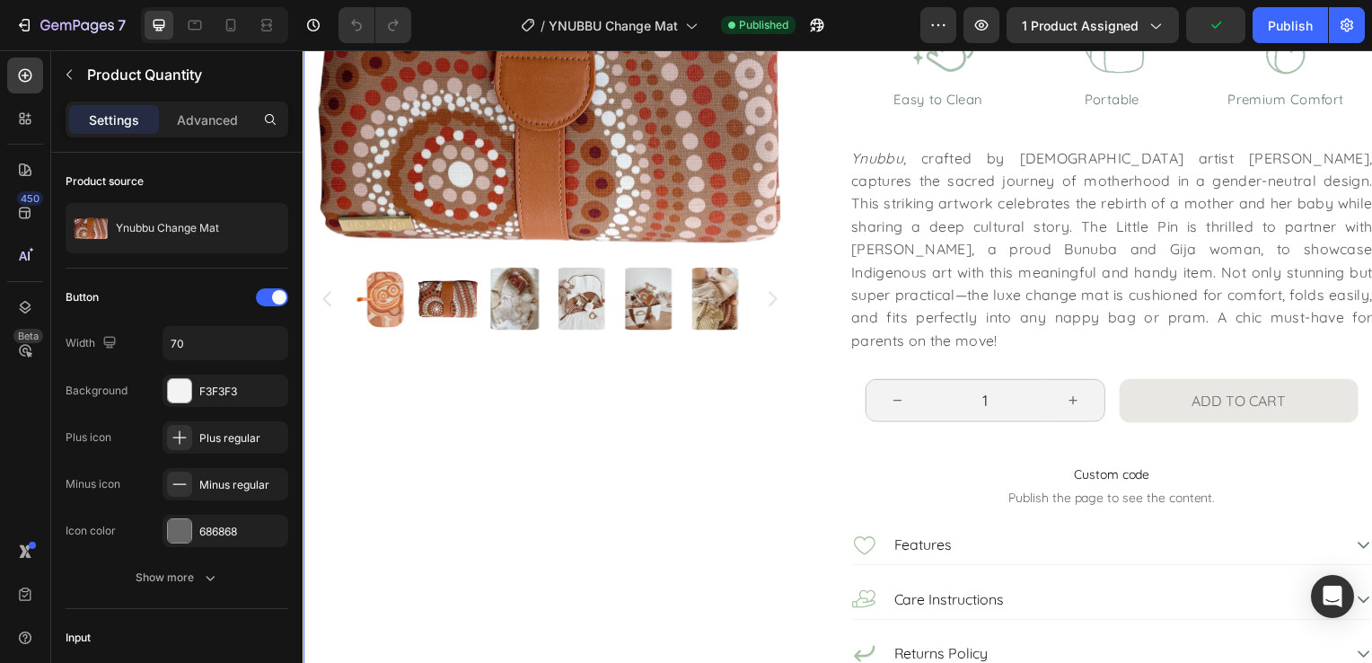
click at [698, 467] on div "Product Images Image Image" at bounding box center [565, 262] width 525 height 832
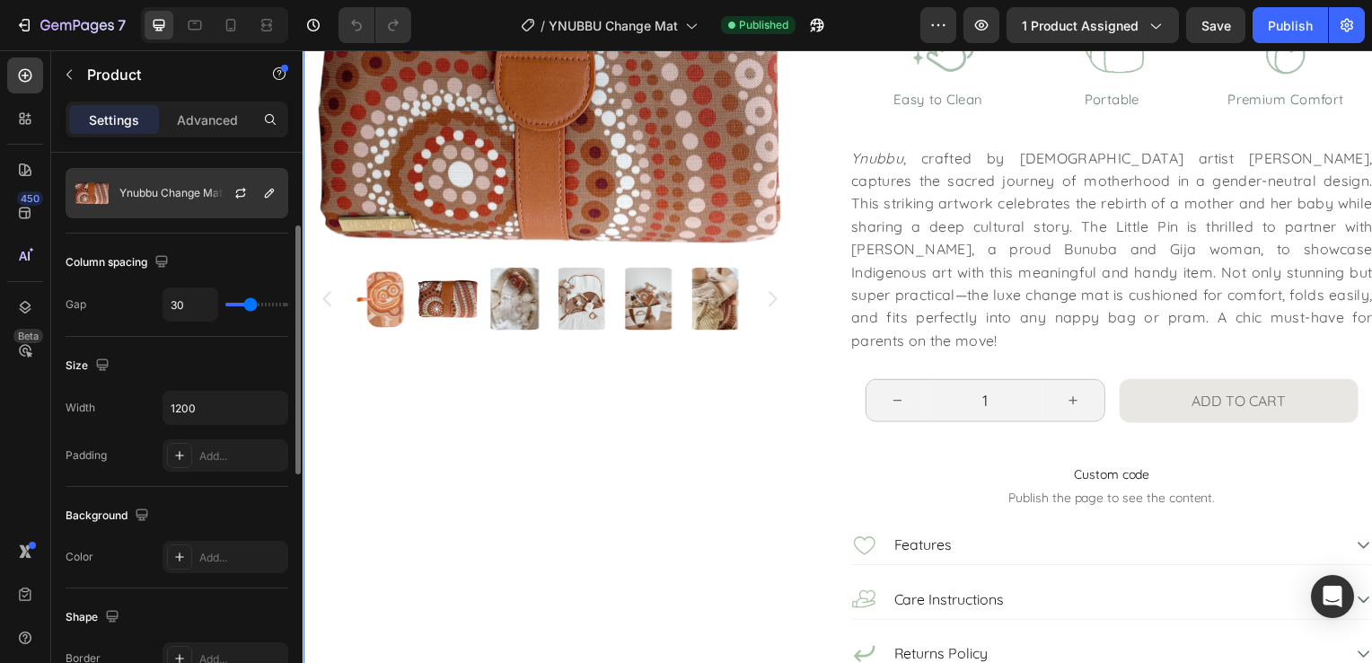
scroll to position [0, 0]
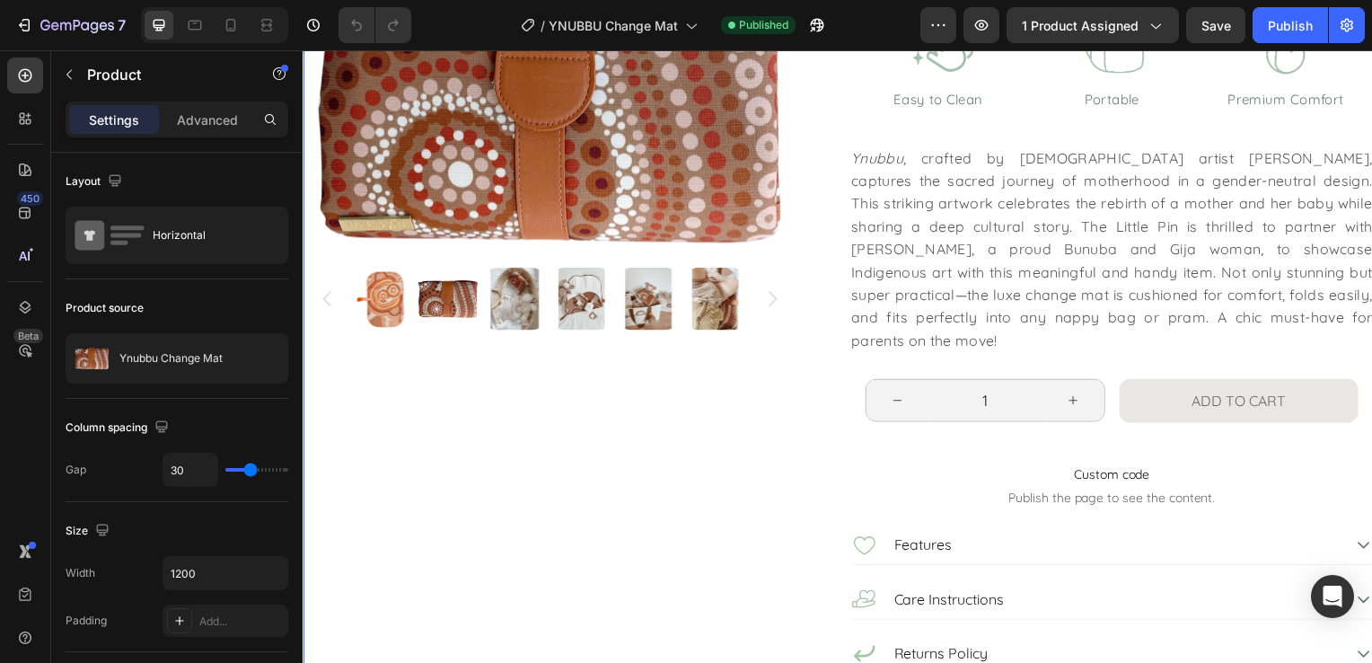
click at [488, 565] on div "Product Images Image Image" at bounding box center [565, 262] width 525 height 832
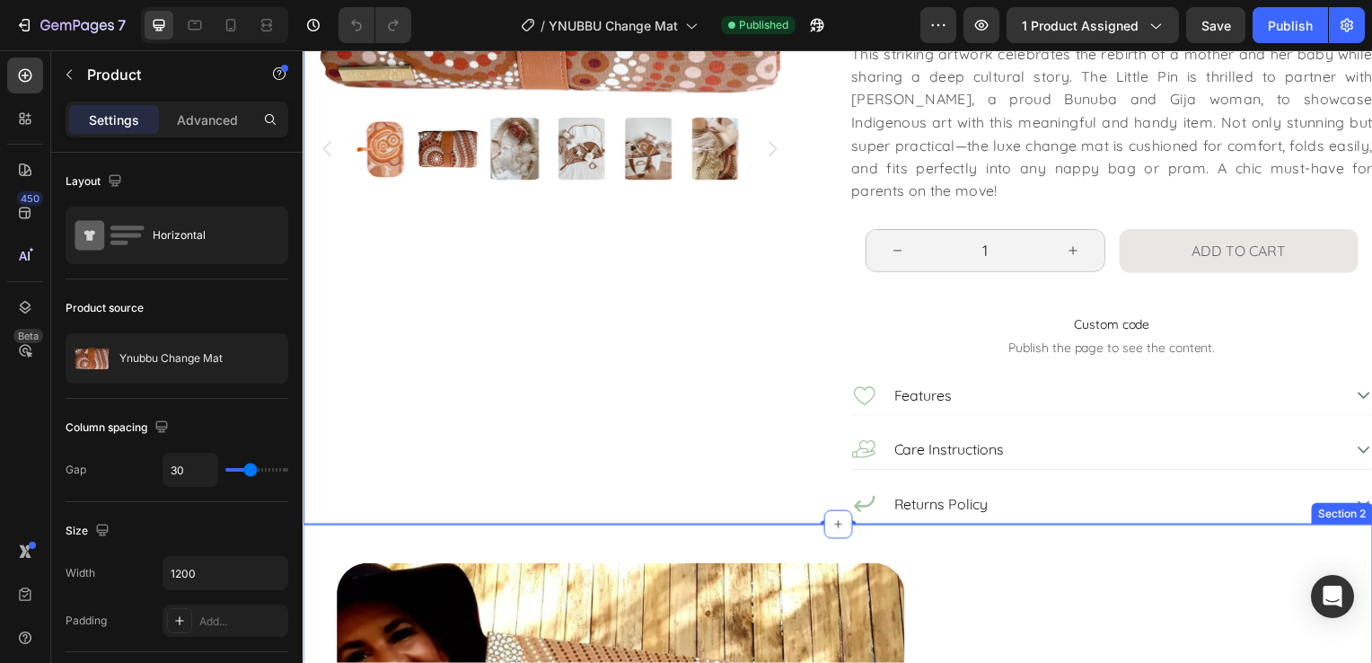
scroll to position [449, 0]
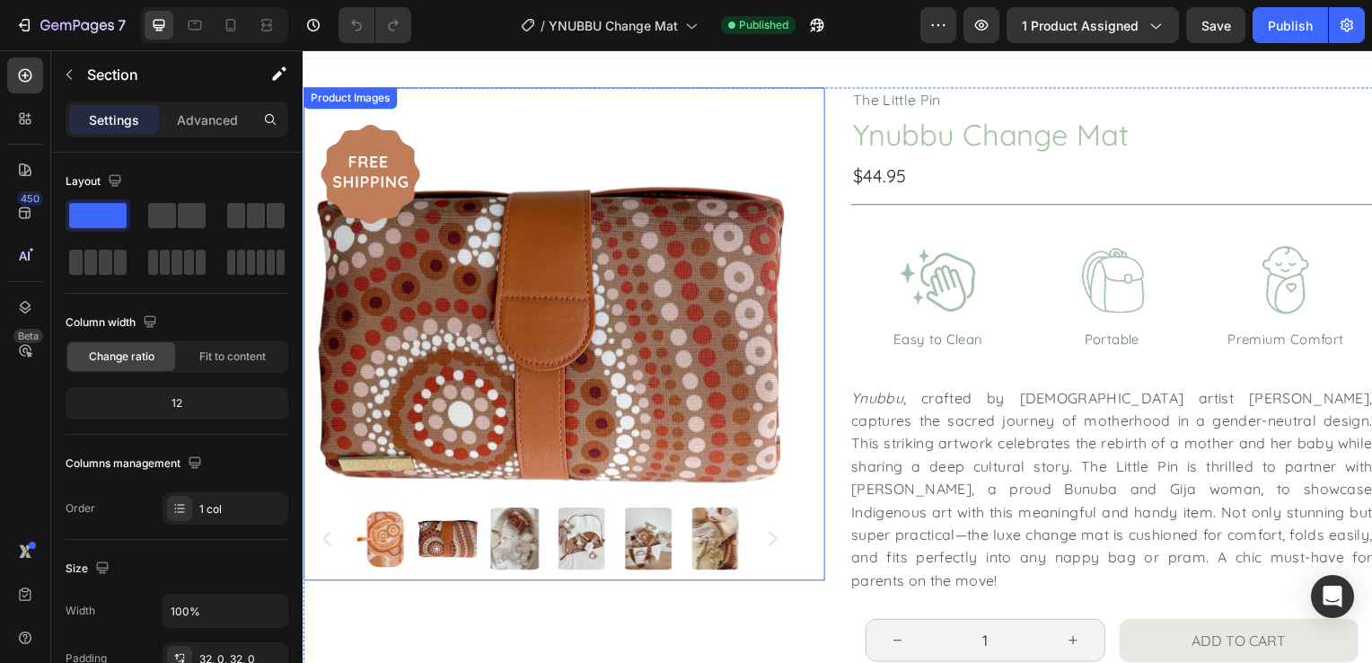
scroll to position [0, 0]
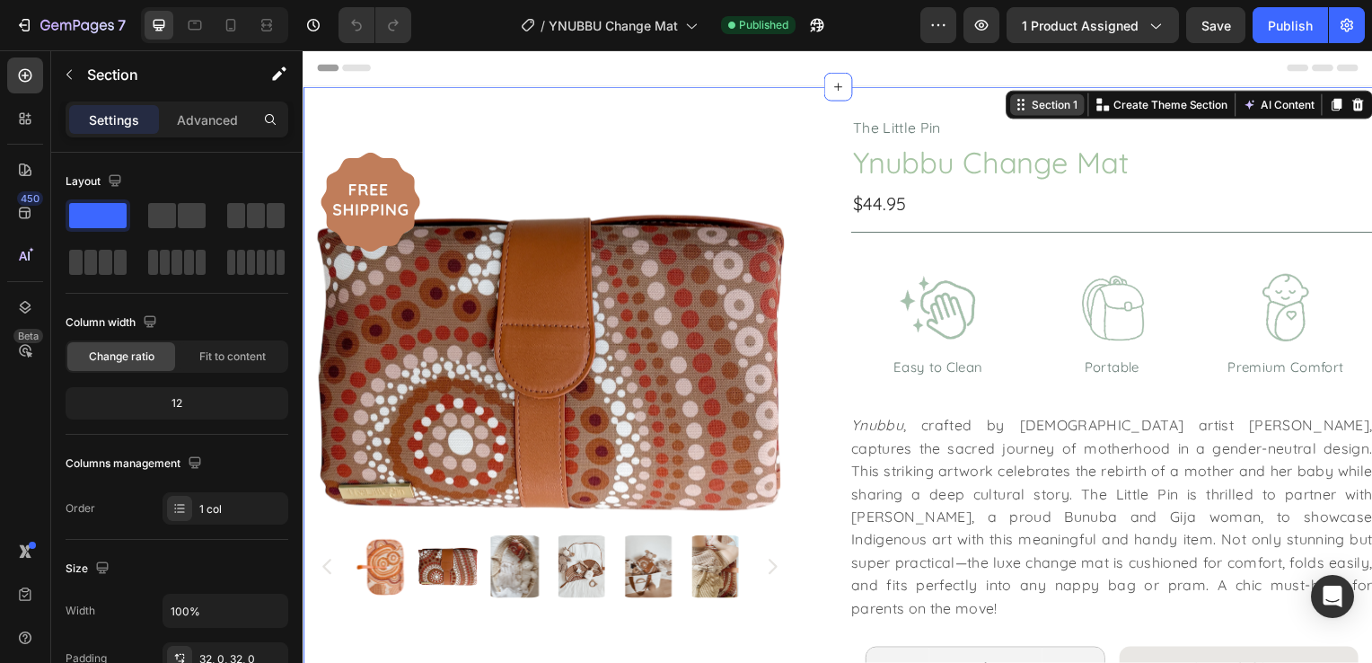
click at [1070, 94] on div "Product Images Image Image The Little Pin Text Block Ynubbu Change Mat Product …" at bounding box center [841, 517] width 1077 height 861
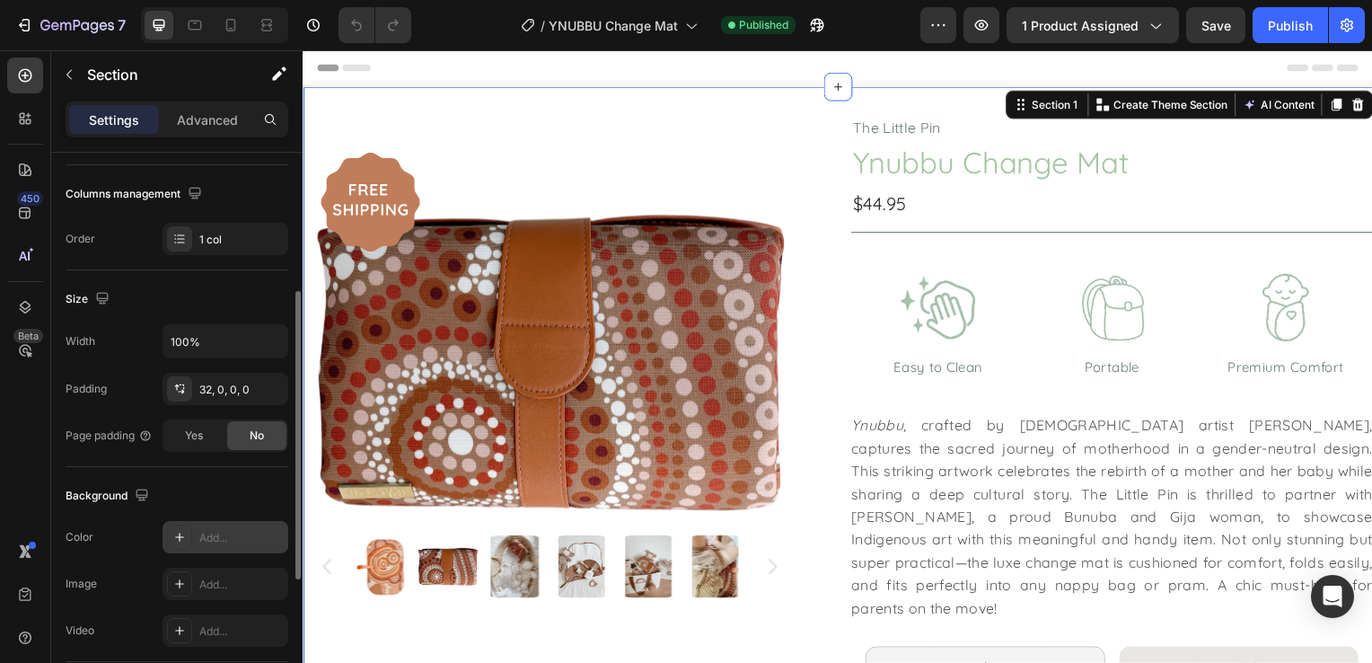
scroll to position [359, 0]
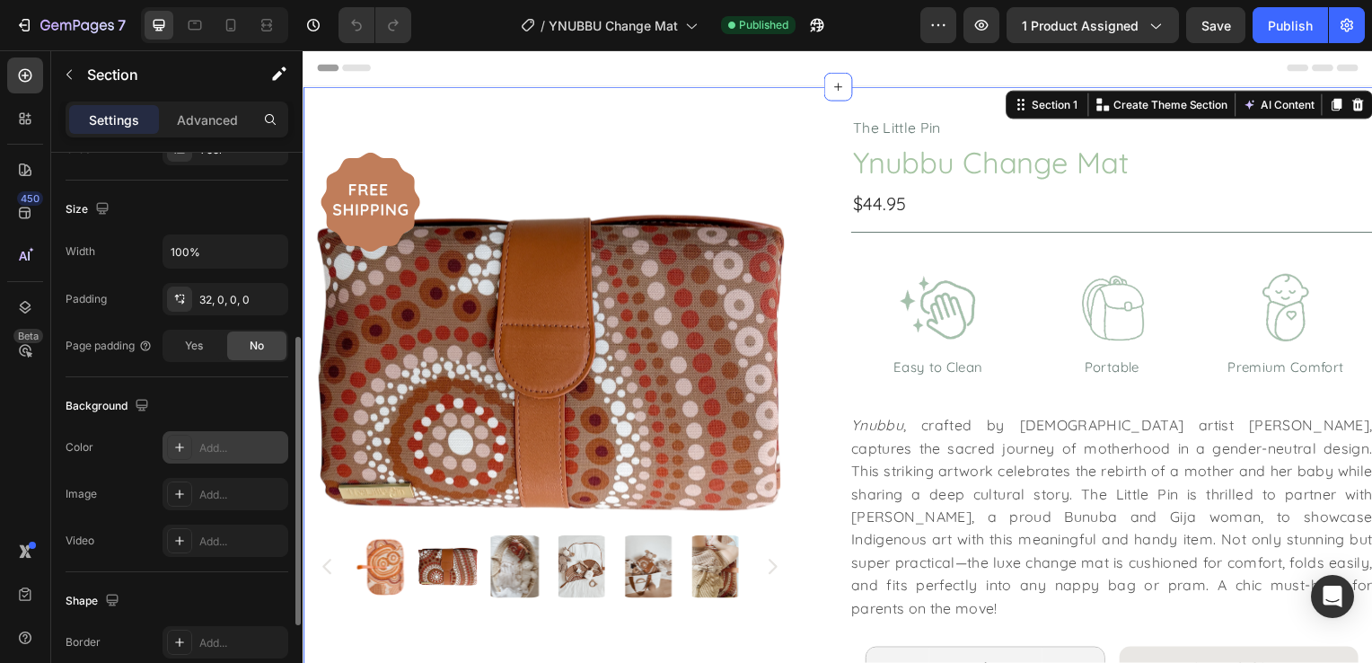
click at [209, 442] on div "Add..." at bounding box center [241, 448] width 84 height 16
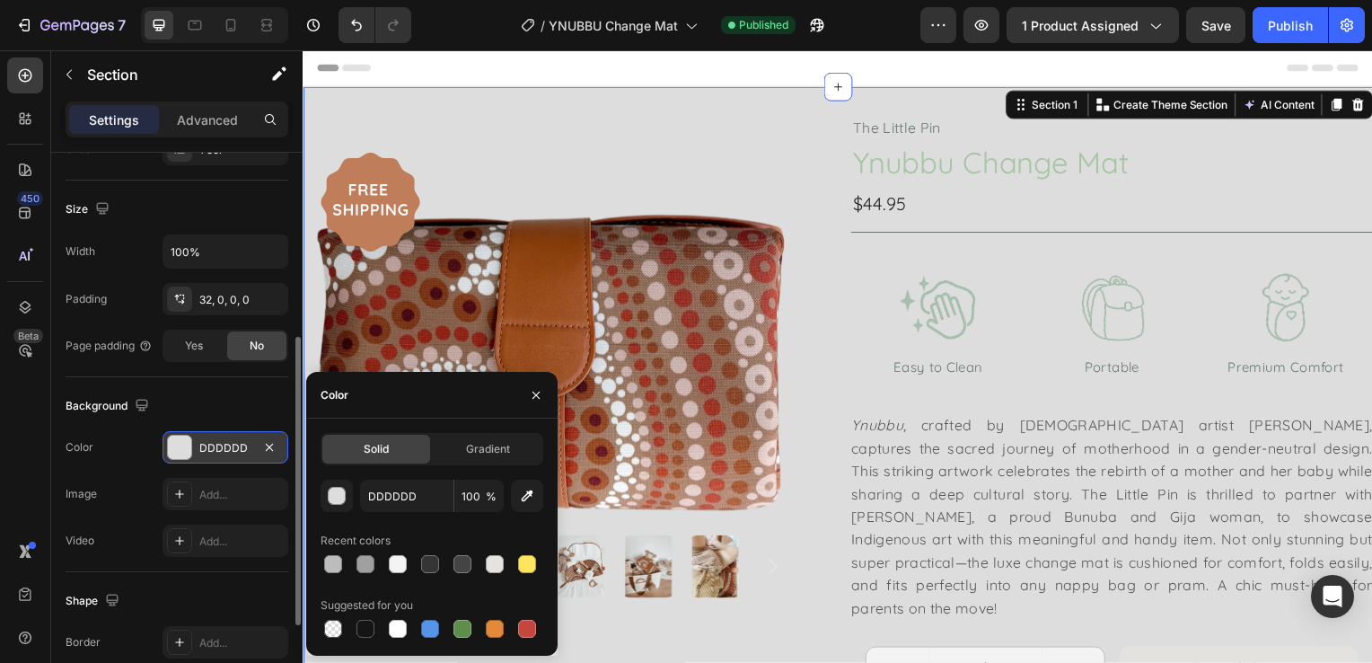
click at [226, 435] on div "DDDDDD" at bounding box center [225, 447] width 126 height 32
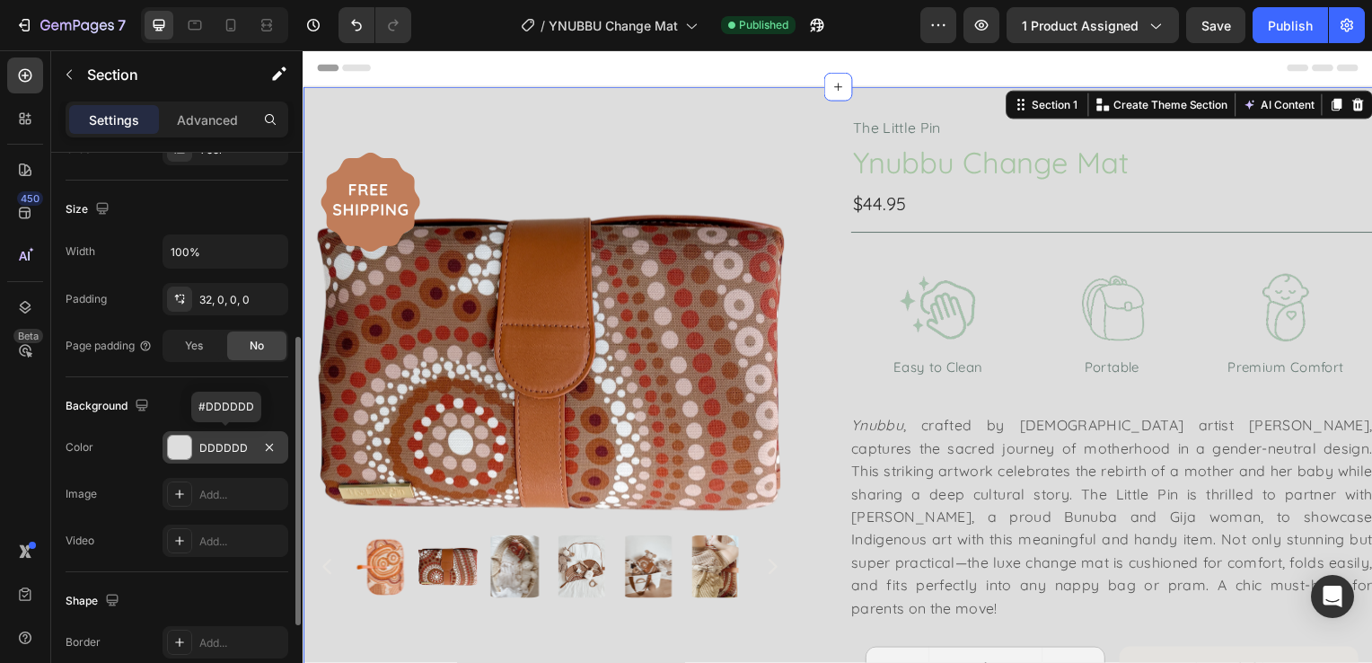
click at [226, 450] on div "DDDDDD" at bounding box center [225, 448] width 52 height 16
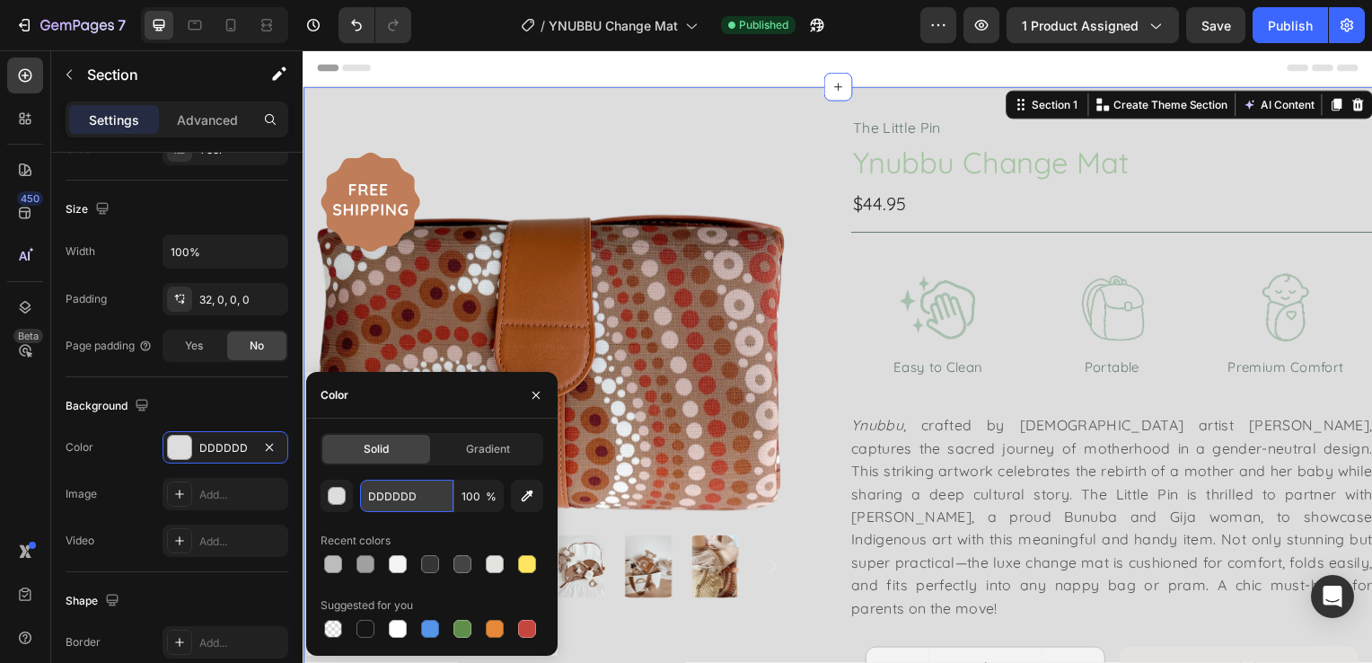
click at [415, 495] on input "DDDDDD" at bounding box center [406, 495] width 93 height 32
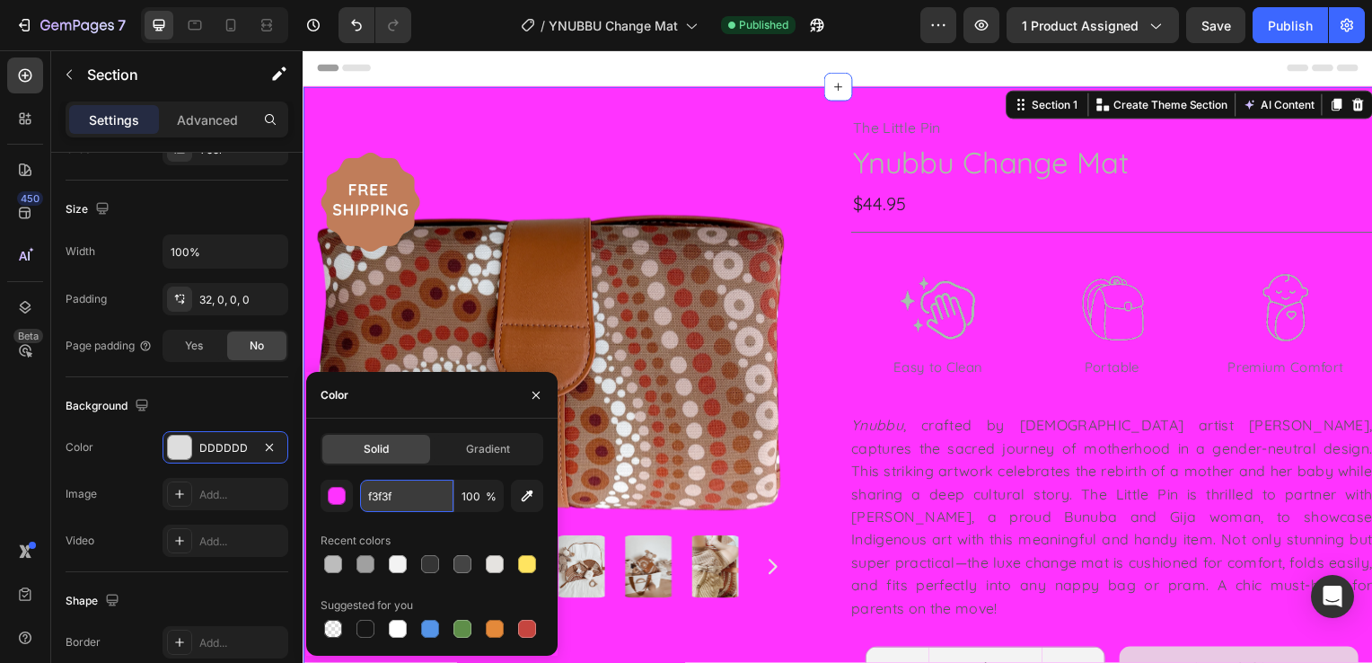
type input "f3f3f3"
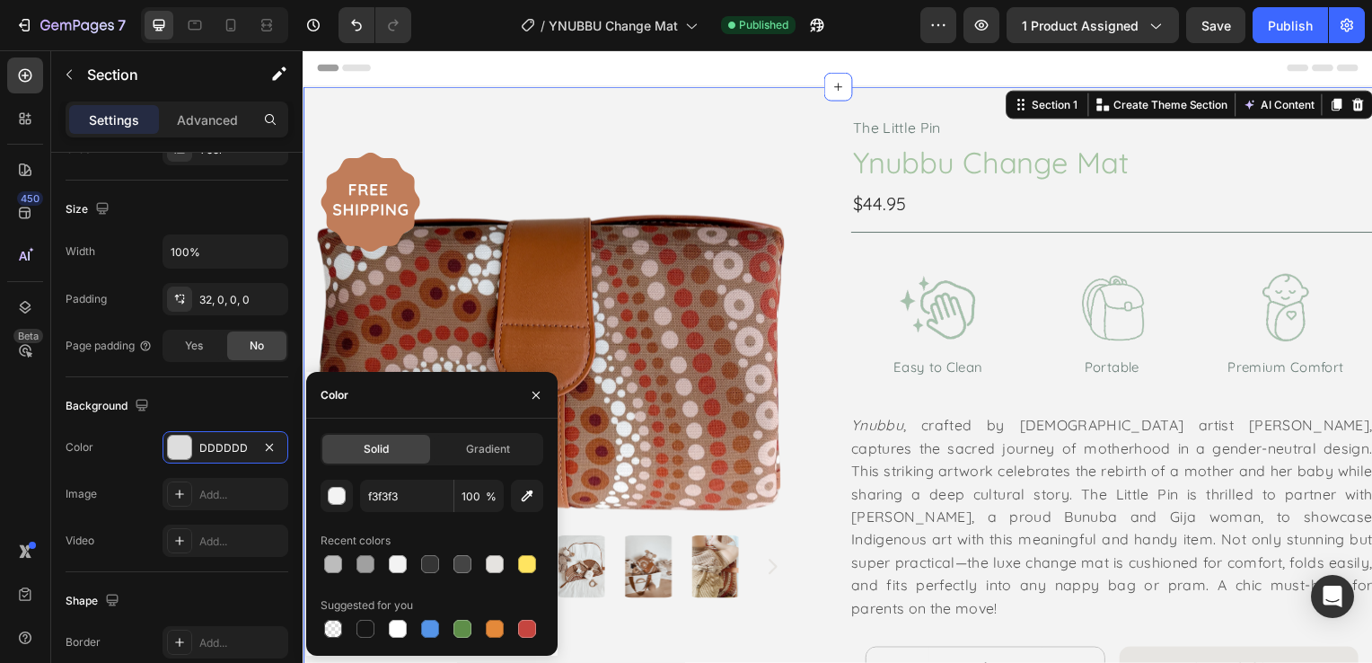
click at [619, 66] on div "Header" at bounding box center [841, 68] width 1049 height 36
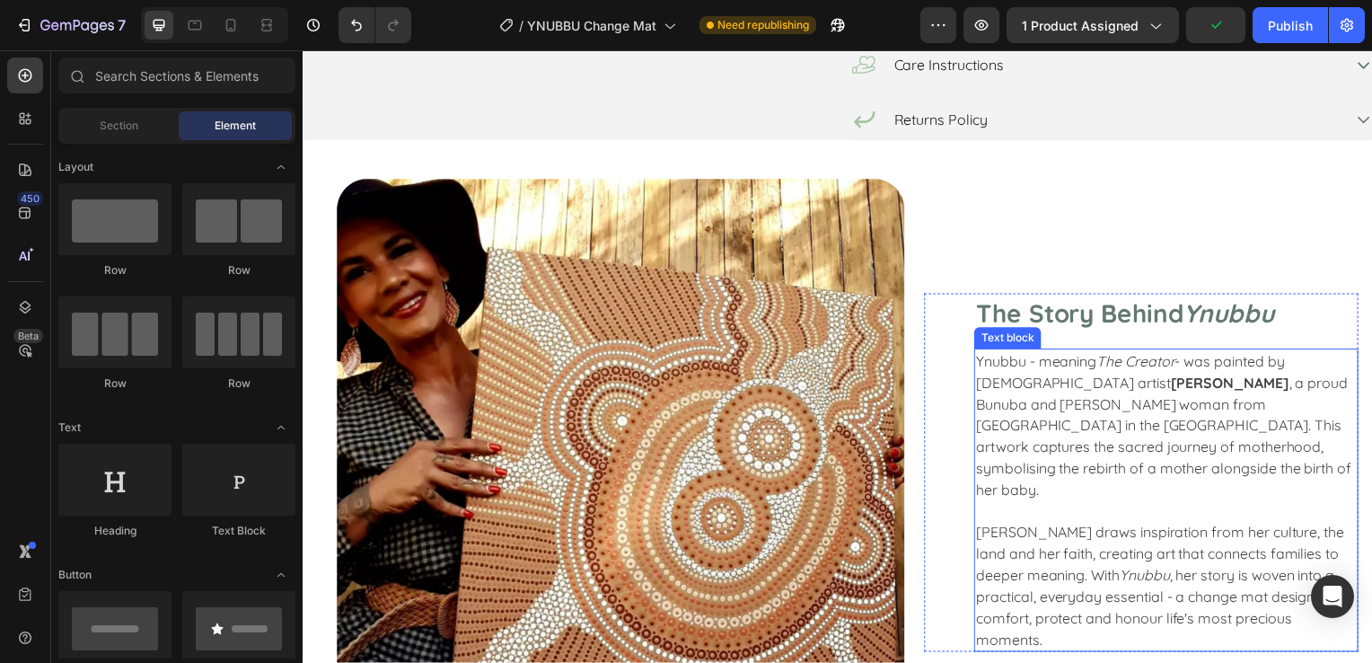
scroll to position [808, 0]
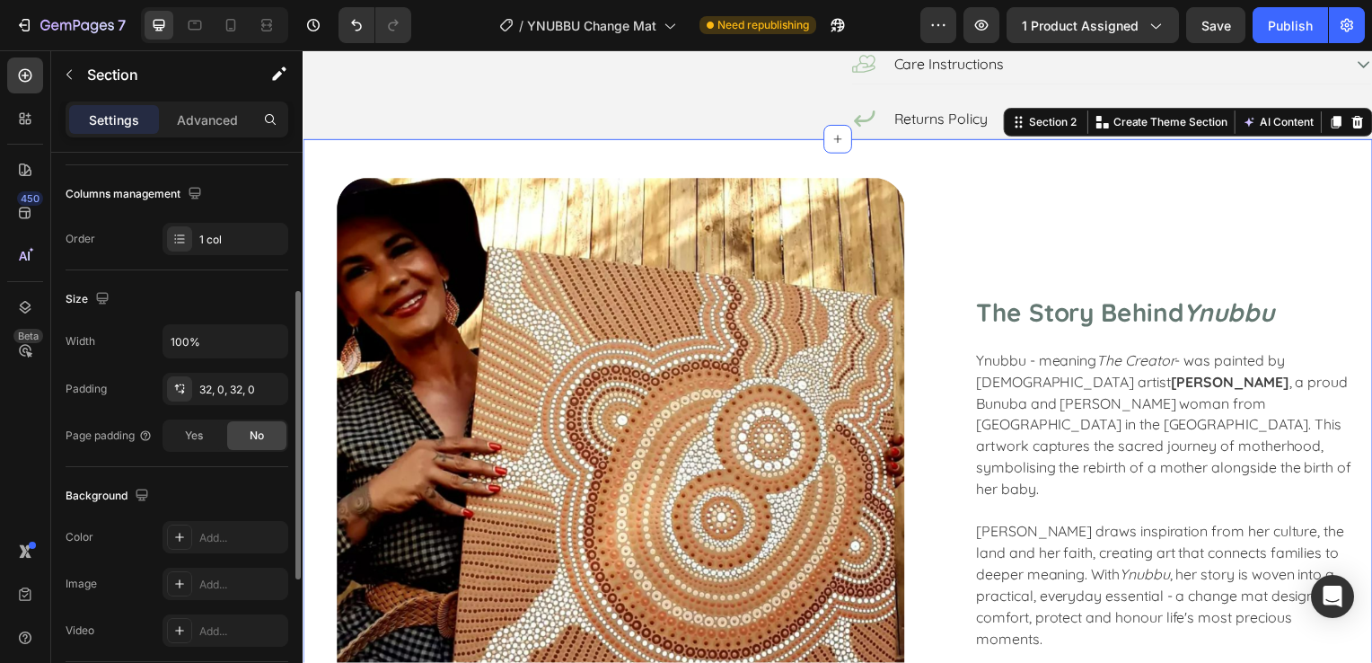
scroll to position [449, 0]
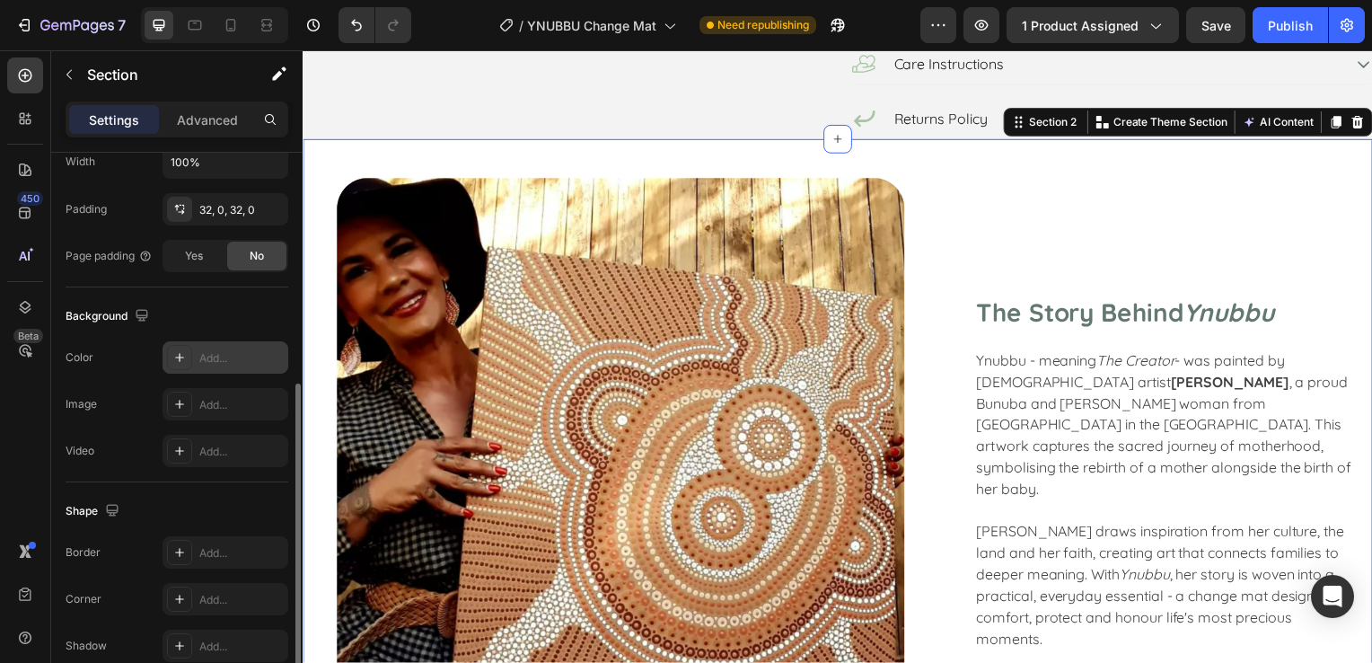
click at [226, 350] on div "Add..." at bounding box center [241, 358] width 84 height 16
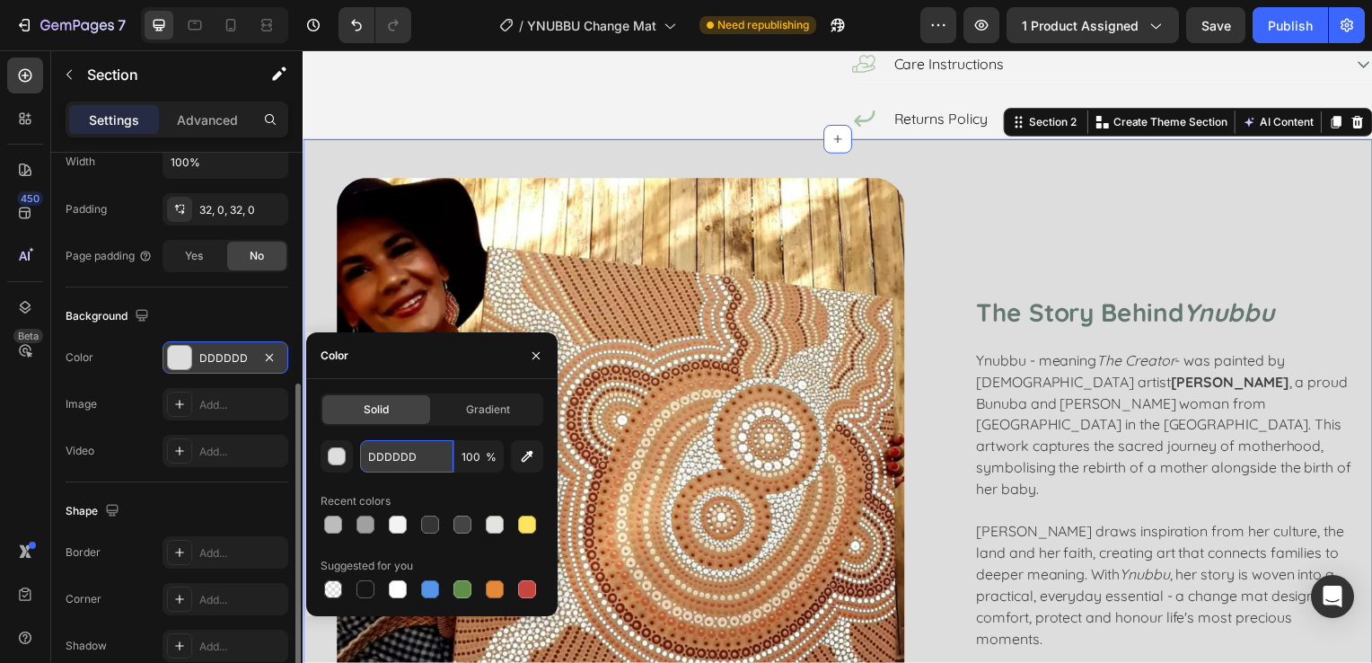
click at [399, 450] on input "DDDDDD" at bounding box center [406, 456] width 93 height 32
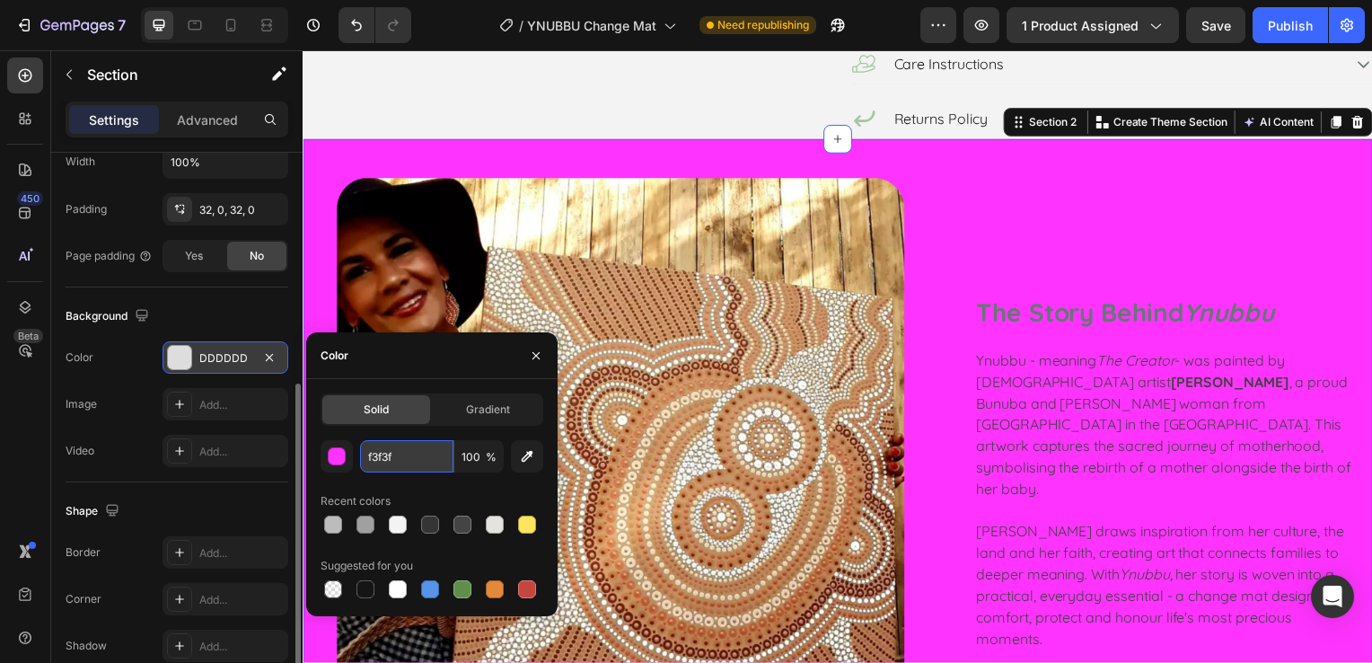
type input "f3f3f3"
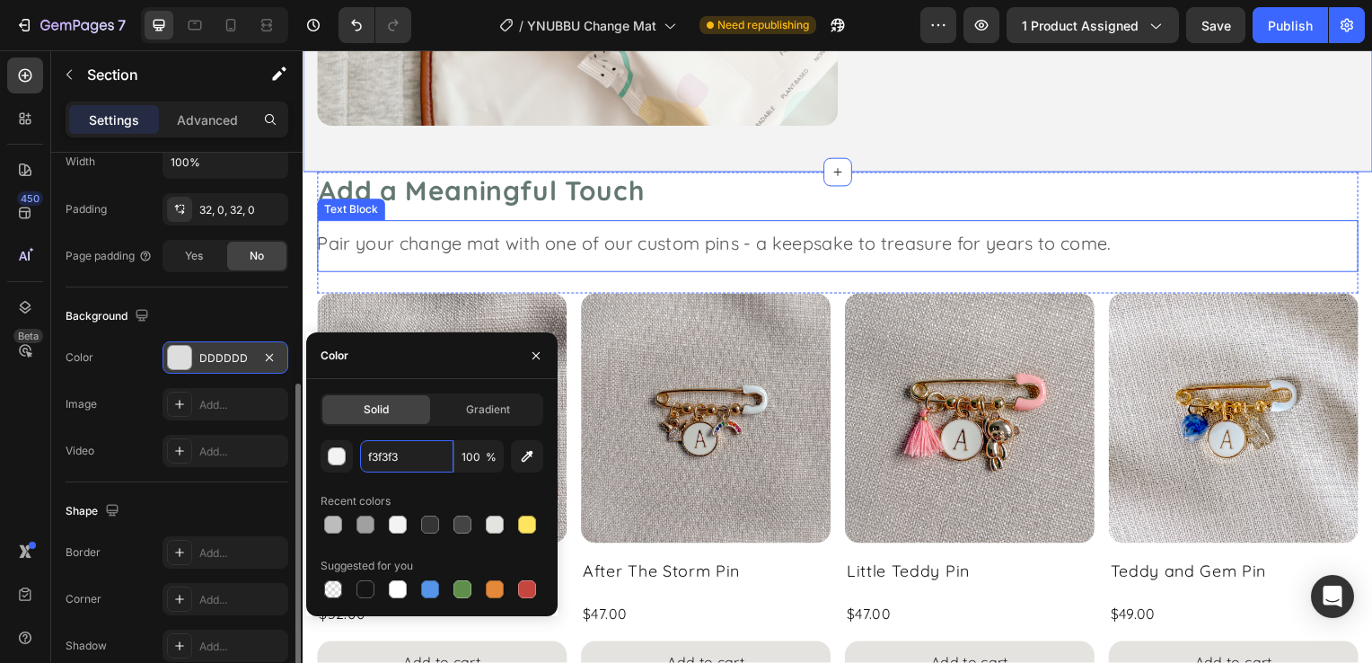
scroll to position [2740, 0]
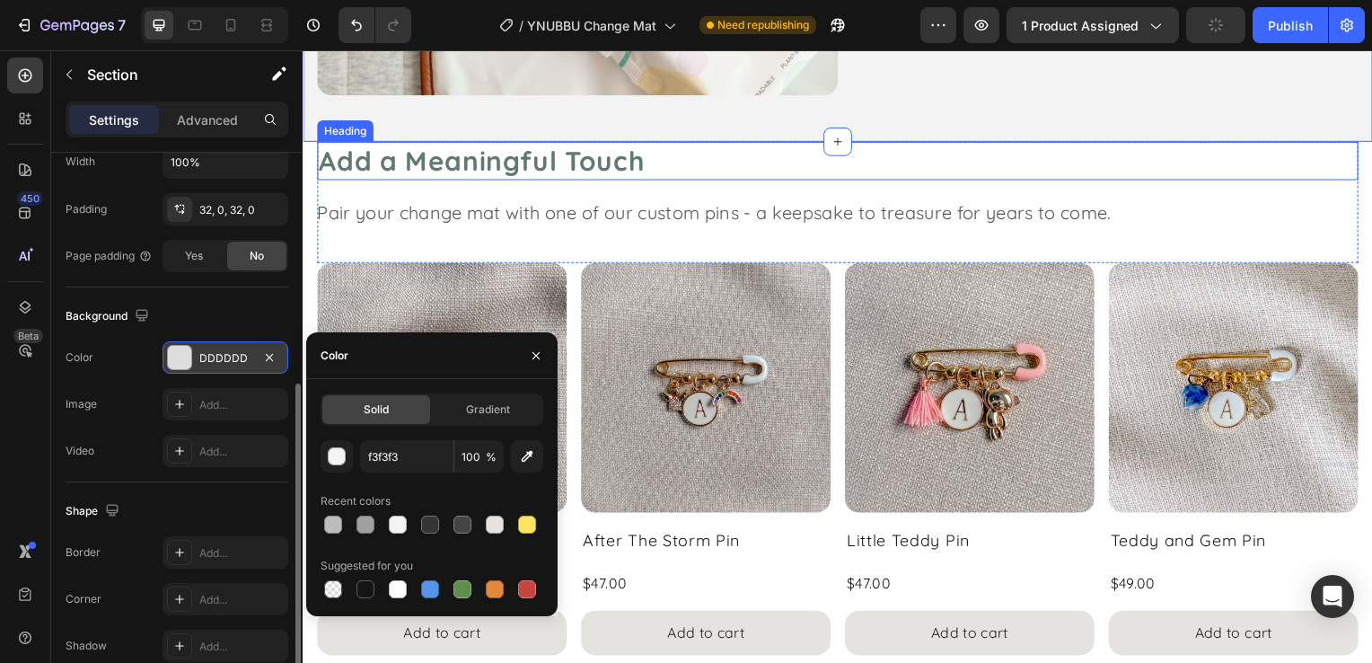
click at [1347, 143] on h2 "Add a Meaningful Touch" at bounding box center [841, 162] width 1049 height 39
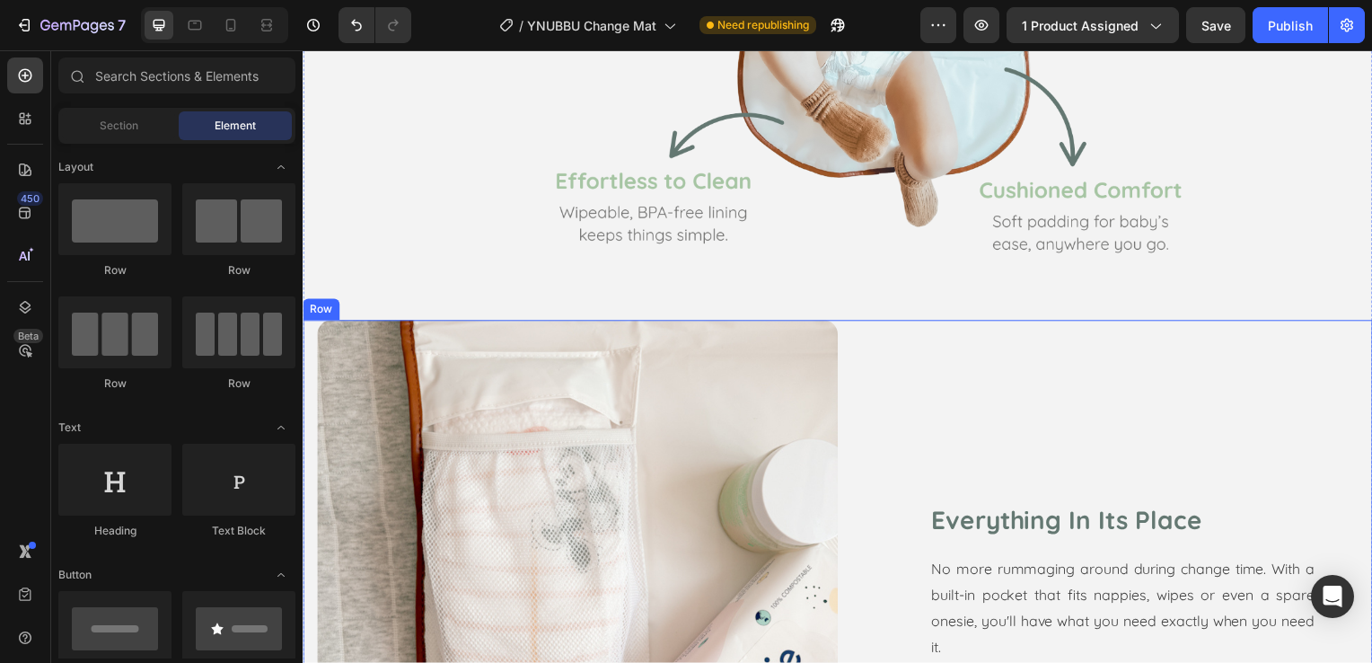
scroll to position [2021, 0]
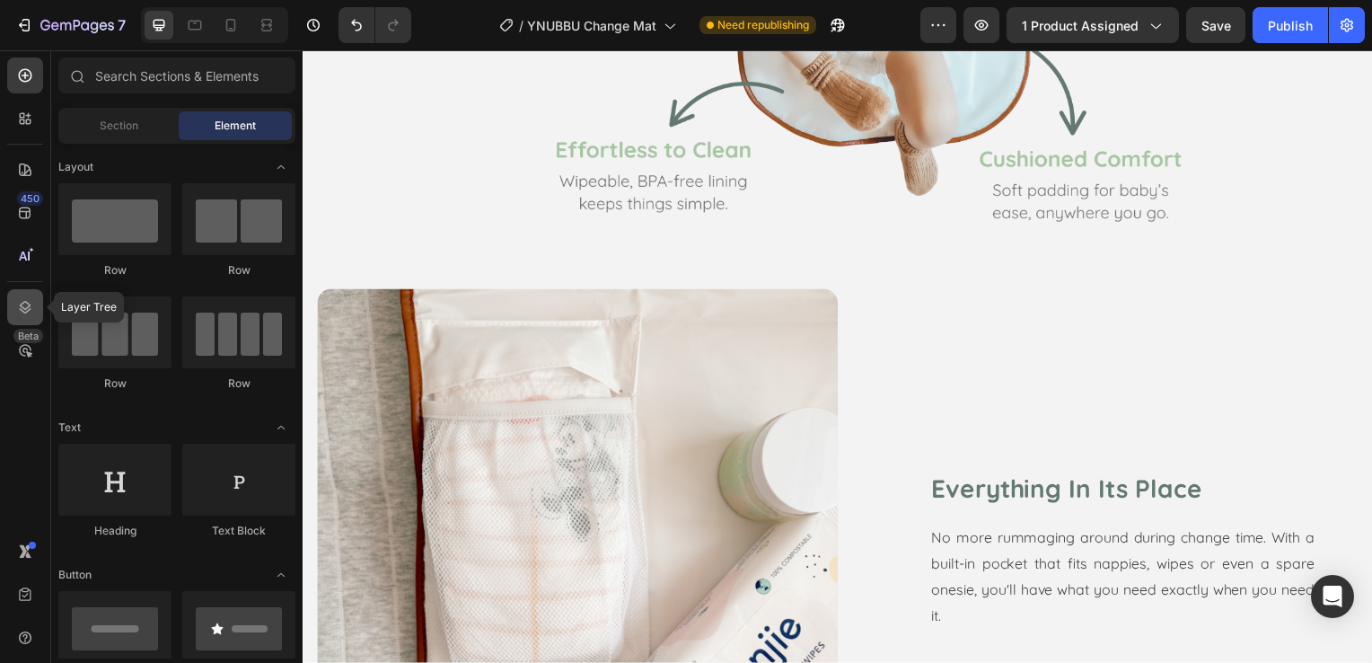
click at [34, 302] on div at bounding box center [25, 307] width 36 height 36
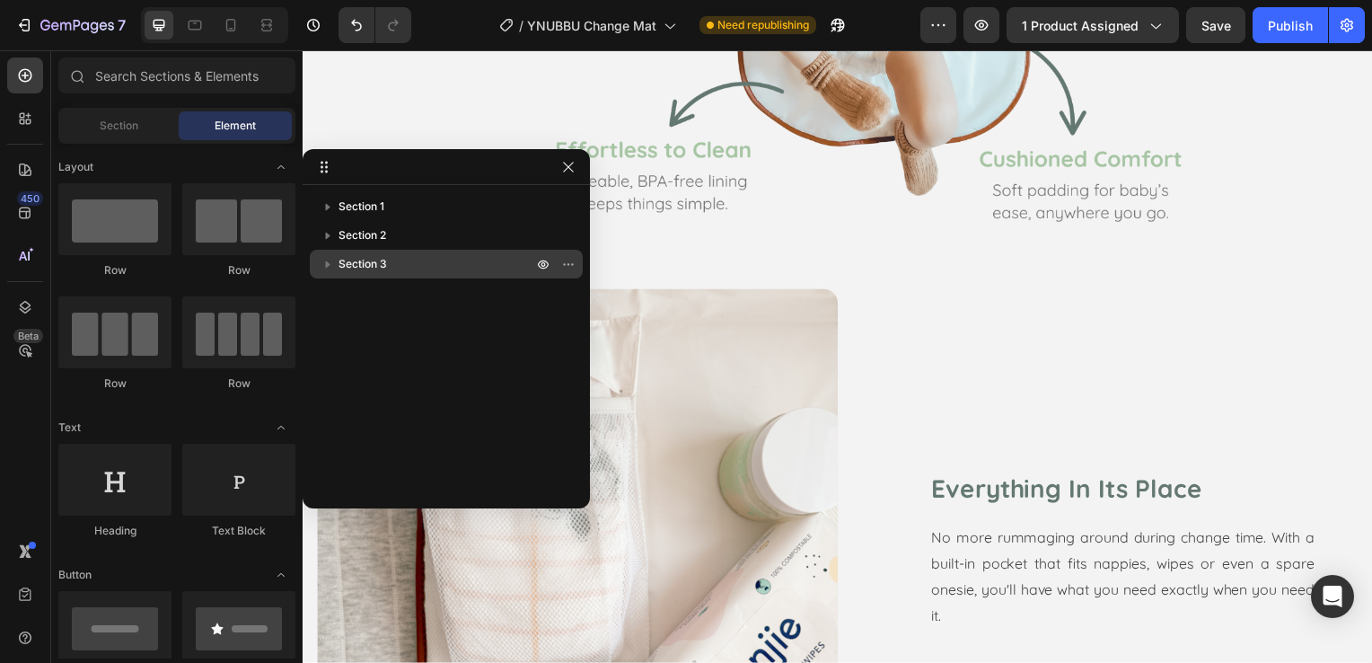
click at [389, 273] on div "Section 3" at bounding box center [446, 264] width 259 height 29
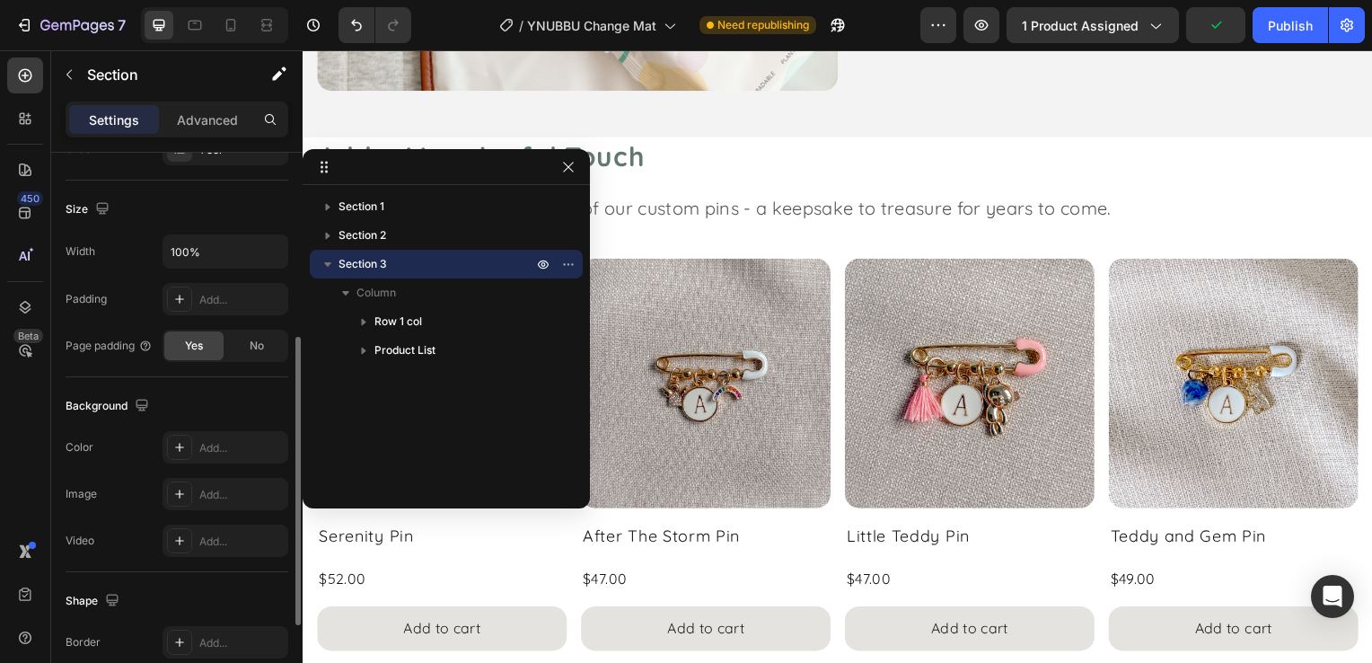
scroll to position [531, 0]
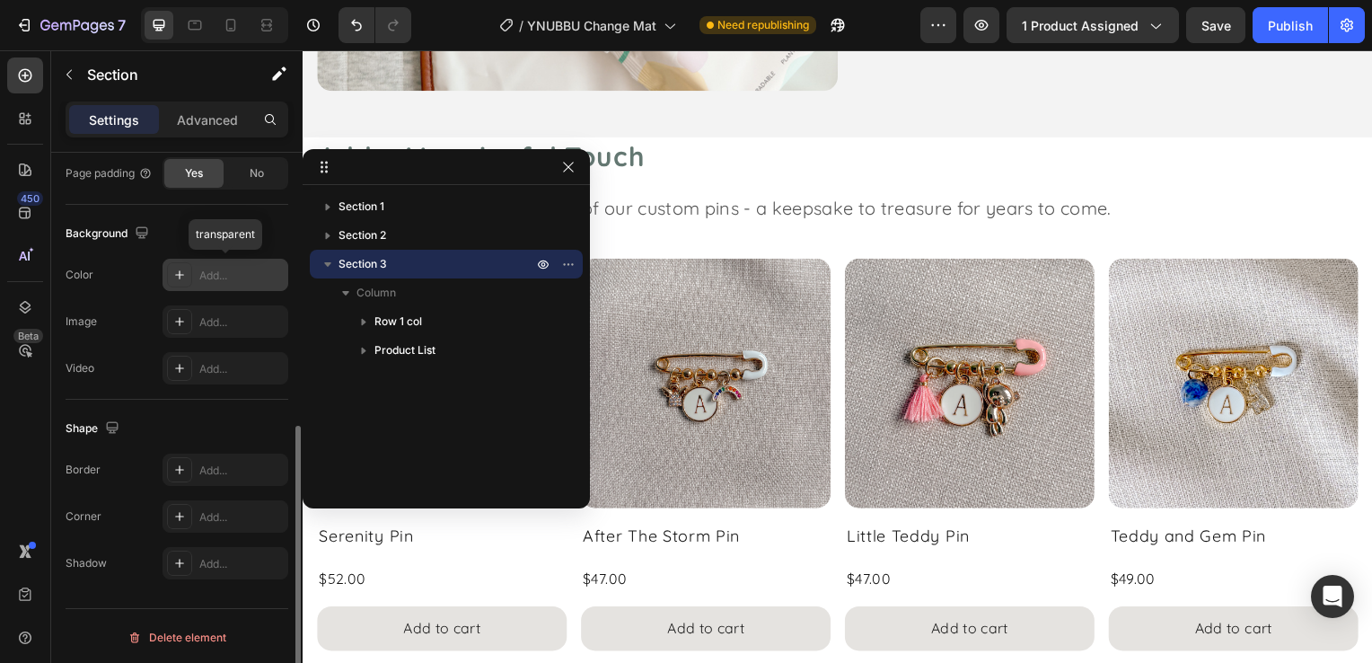
click at [232, 272] on div "Add..." at bounding box center [241, 276] width 84 height 16
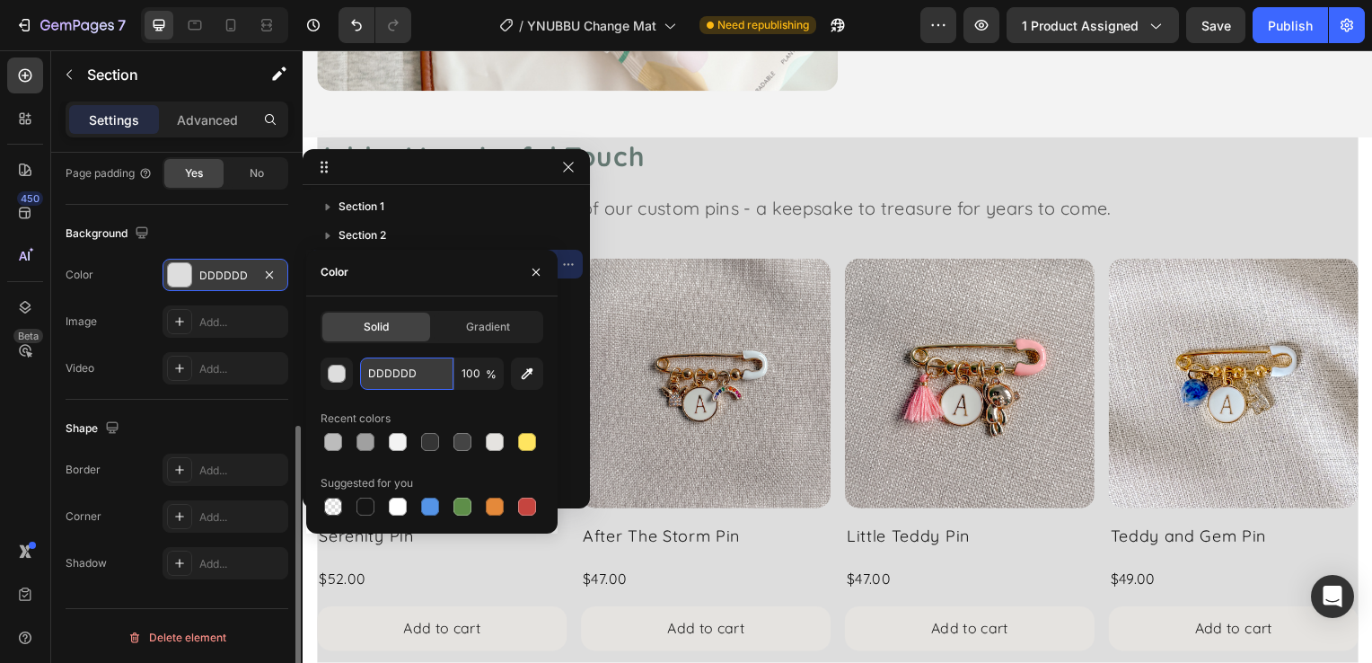
click at [397, 383] on input "DDDDDD" at bounding box center [406, 373] width 93 height 32
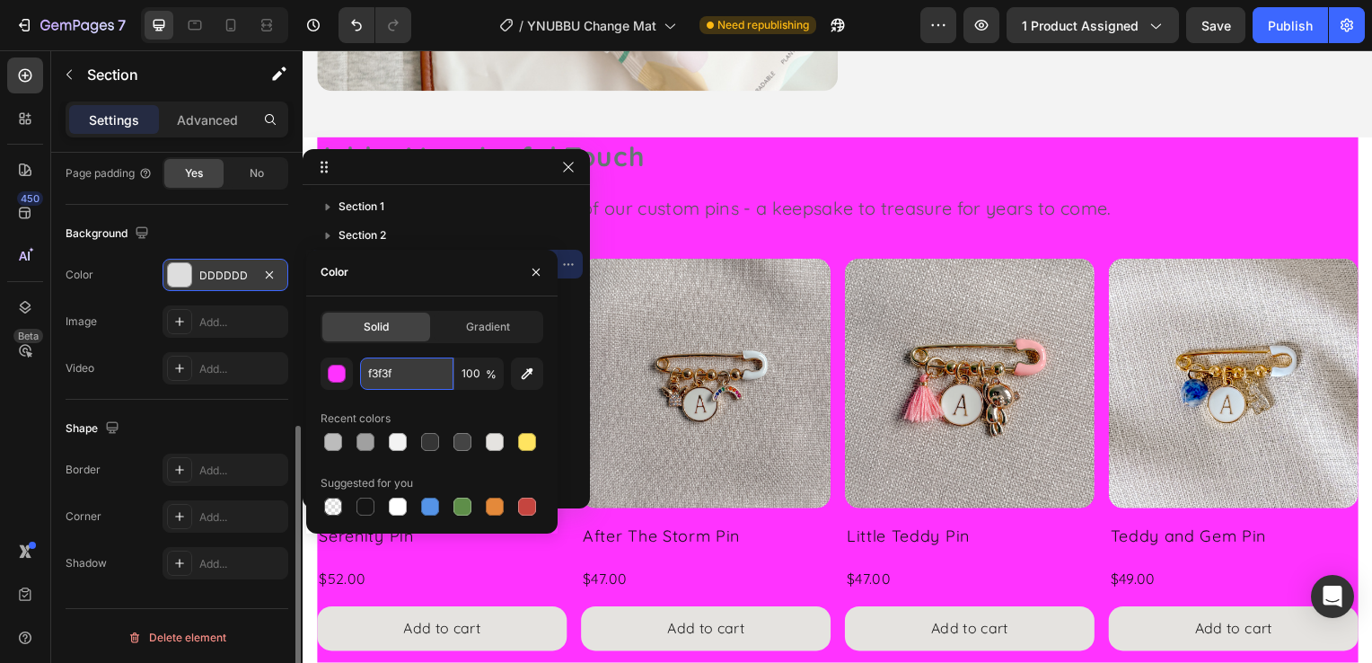
type input "f3f3f3"
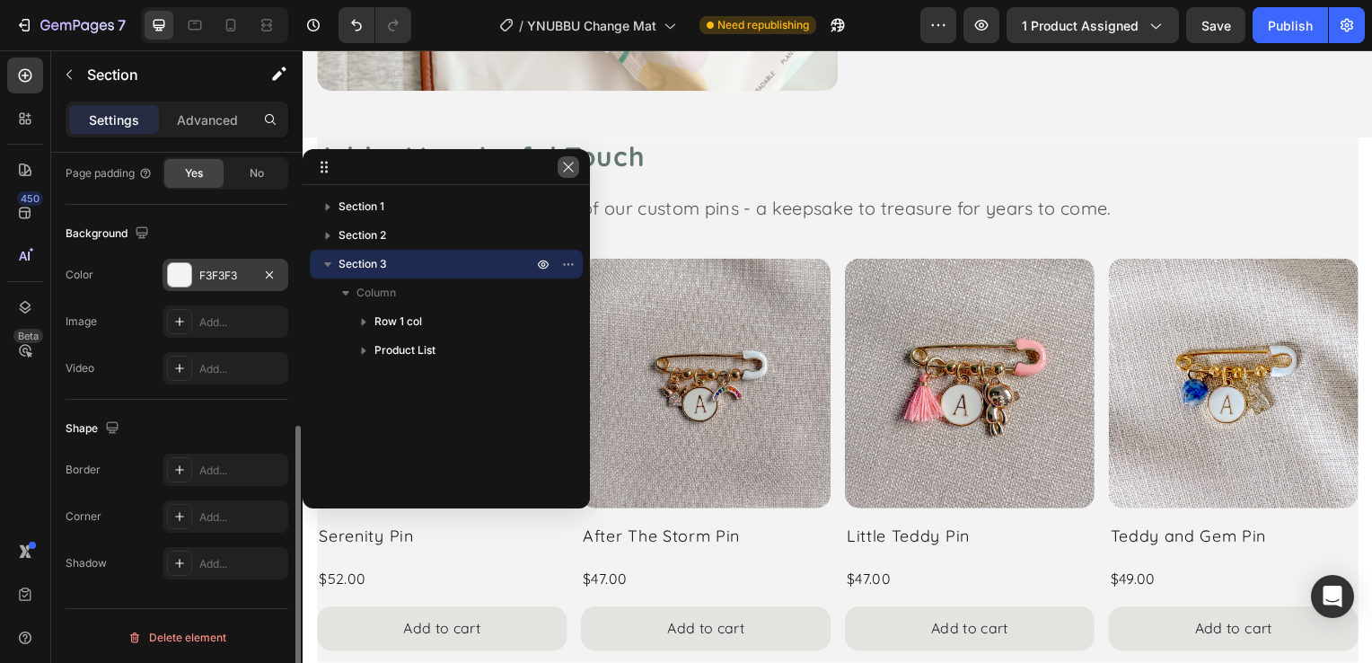
click at [577, 174] on button "button" at bounding box center [569, 167] width 22 height 22
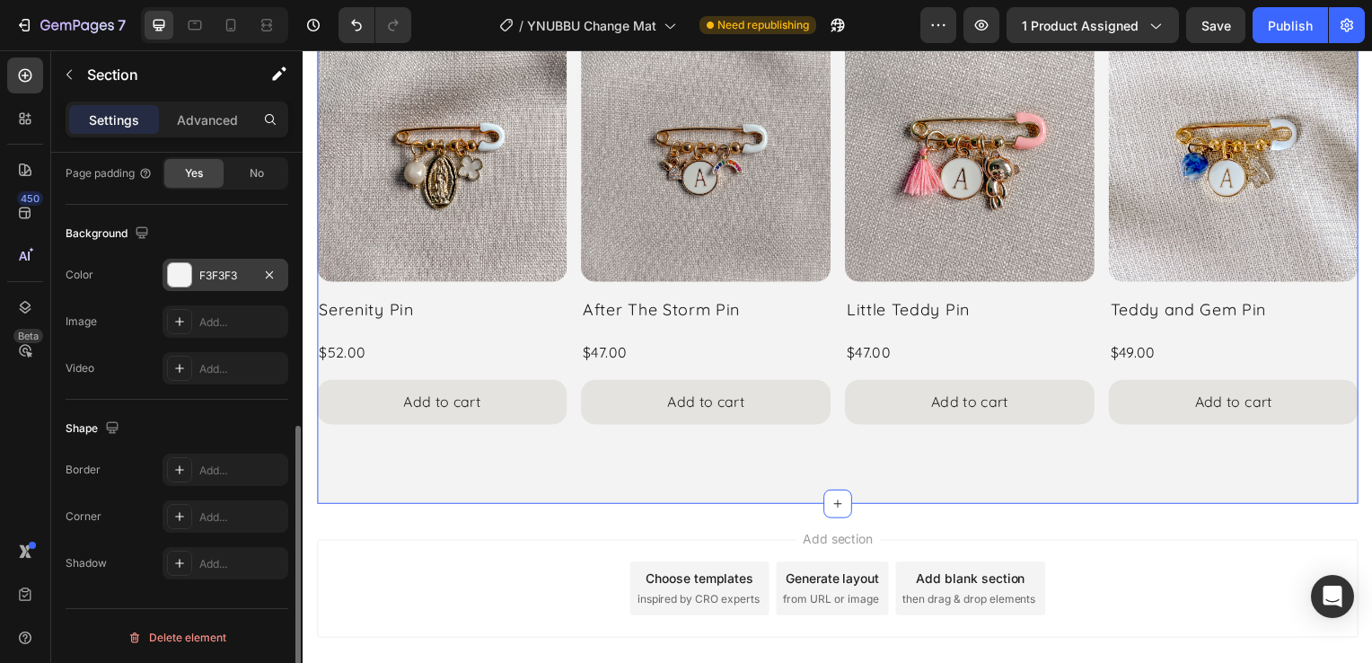
scroll to position [2862, 0]
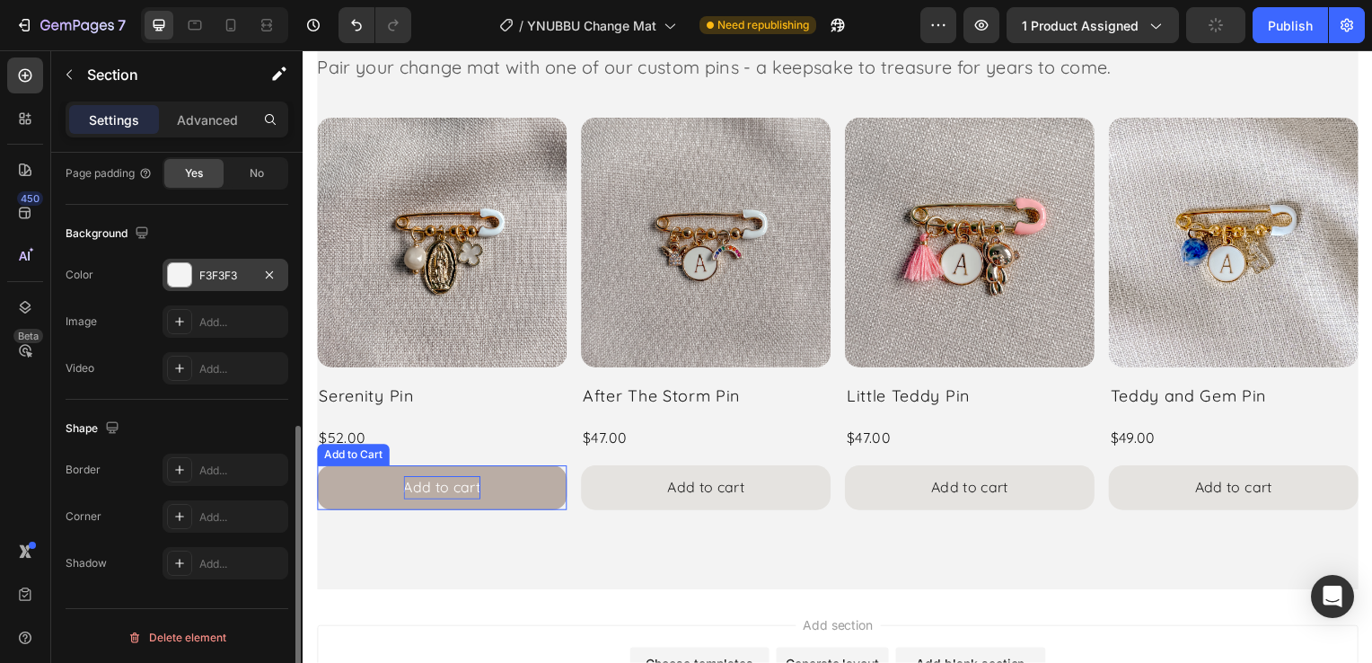
click at [470, 488] on div "Add to cart" at bounding box center [442, 490] width 77 height 23
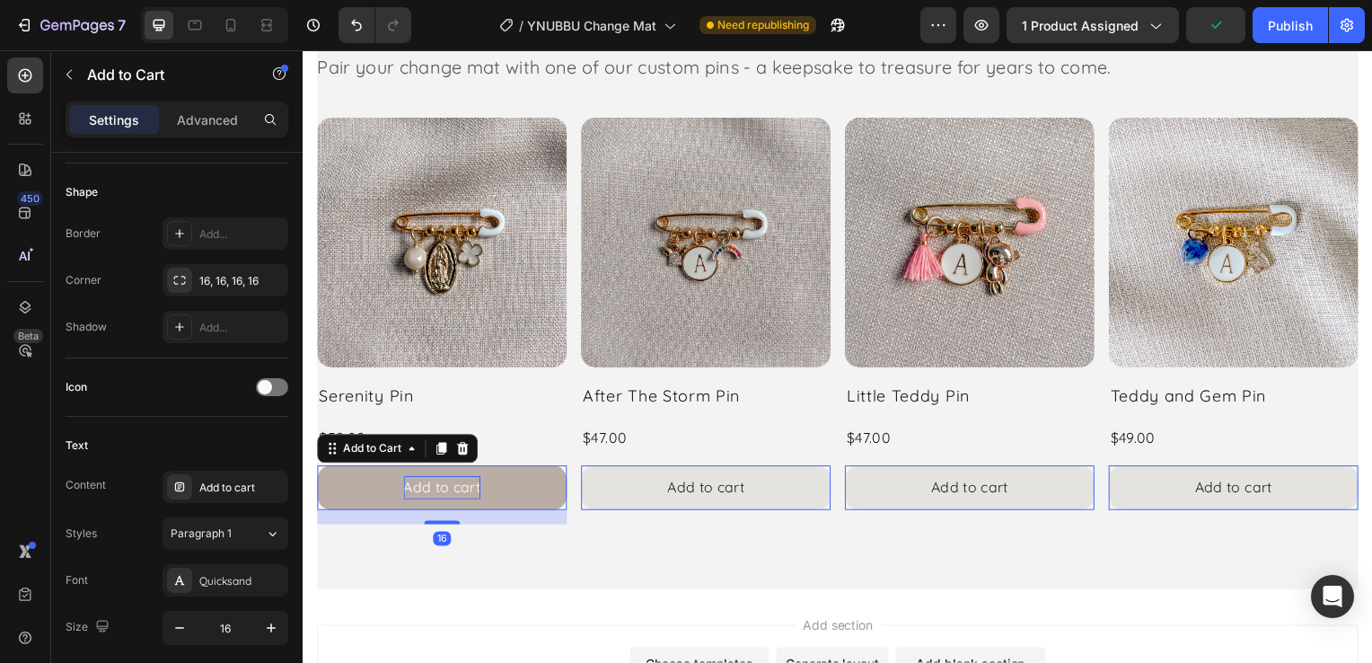
scroll to position [0, 0]
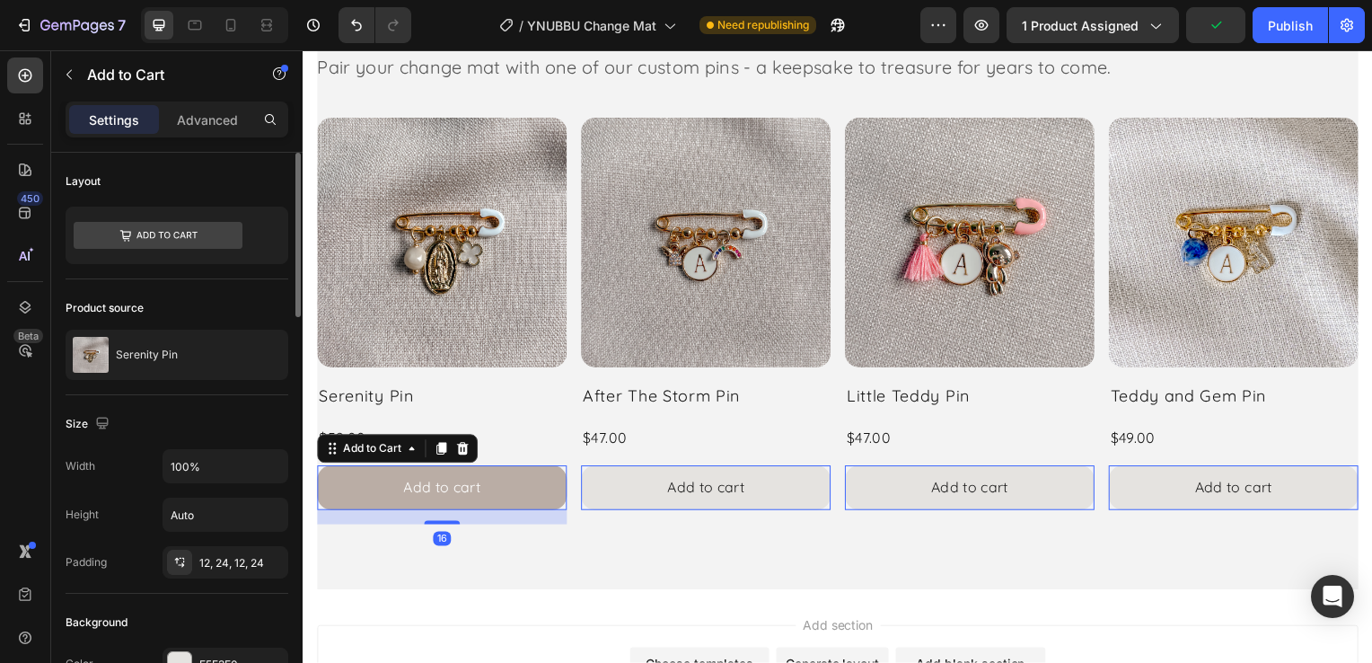
click at [533, 488] on button "Add to cart" at bounding box center [442, 491] width 251 height 45
click at [461, 492] on div "Add to cart" at bounding box center [442, 490] width 77 height 23
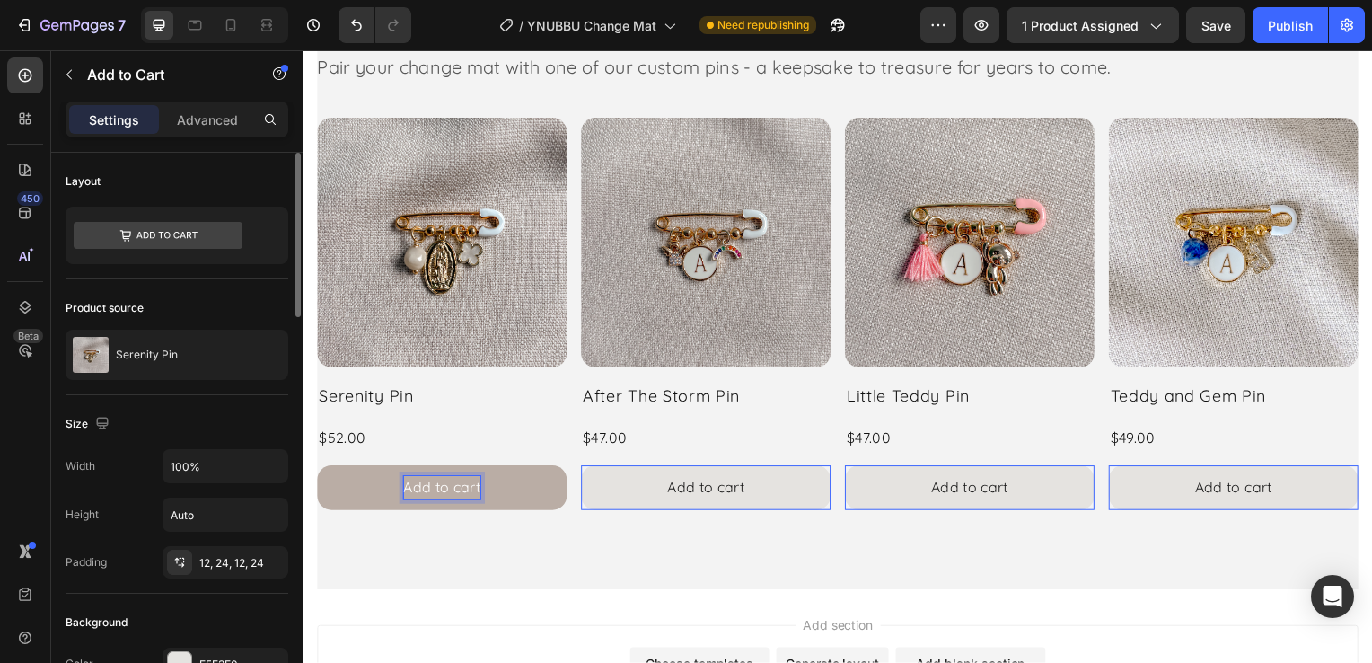
click at [426, 490] on p "Add to cart" at bounding box center [442, 490] width 77 height 23
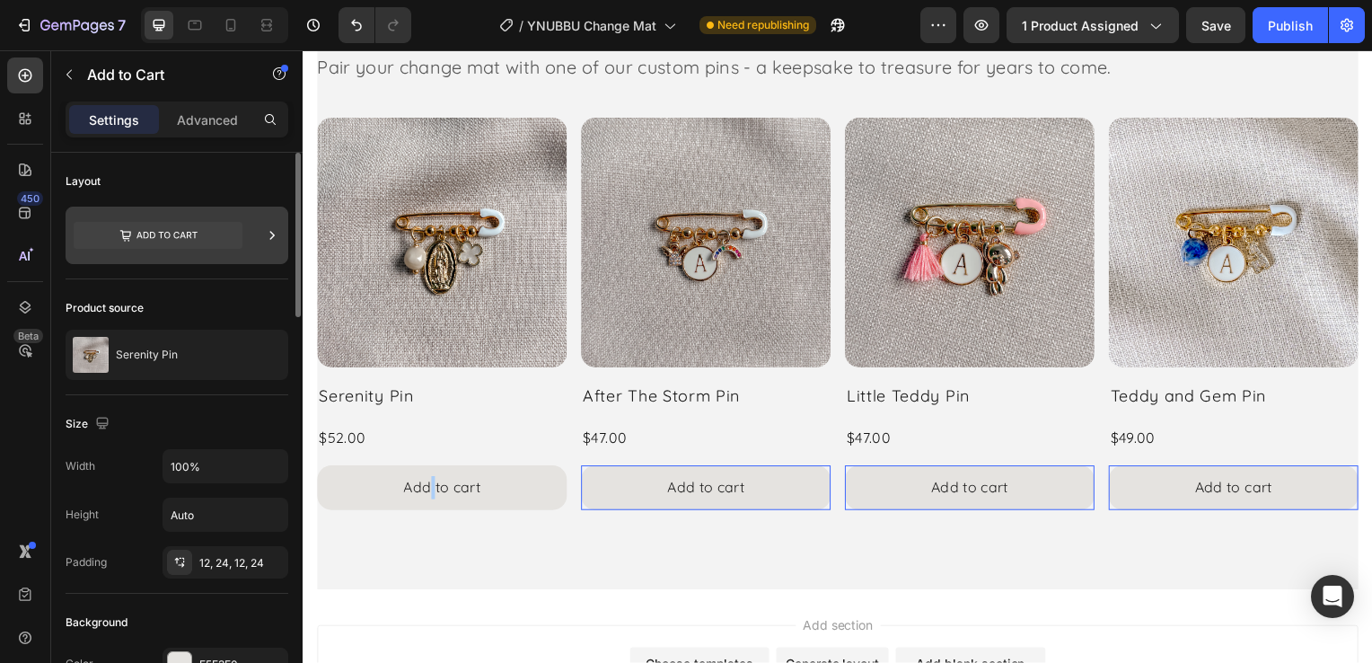
click at [260, 228] on div at bounding box center [177, 234] width 223 height 57
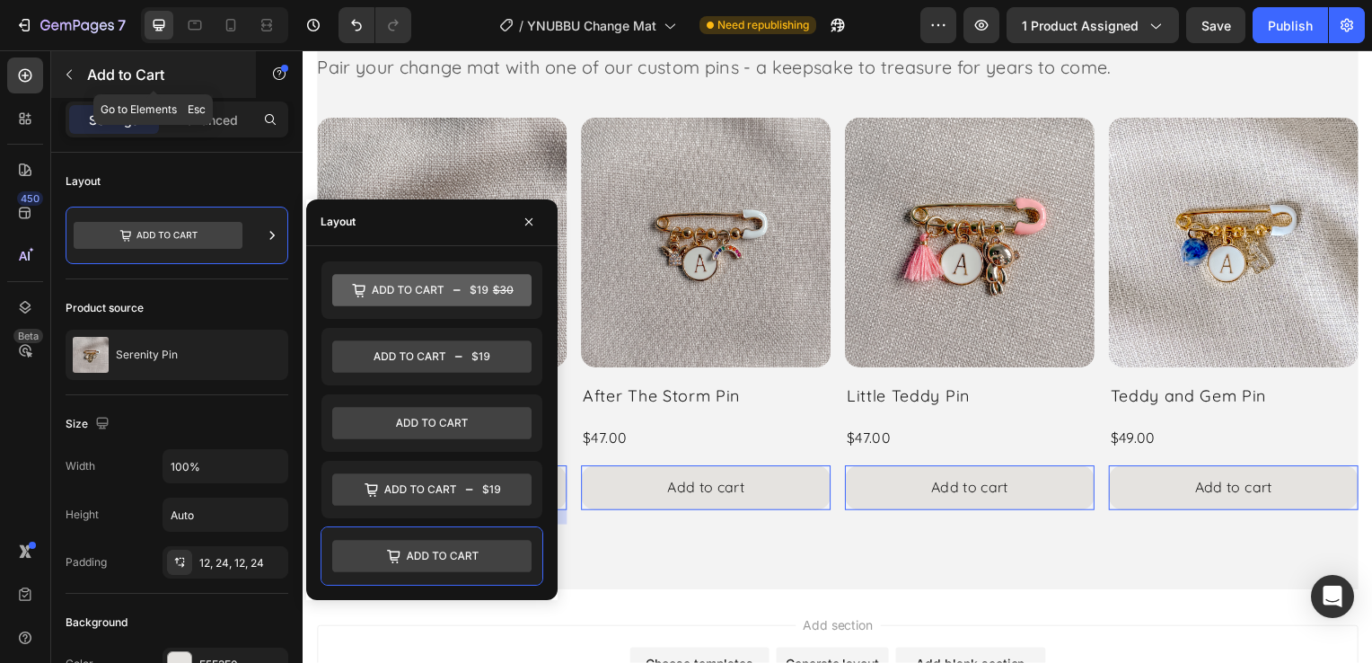
click at [58, 74] on button "button" at bounding box center [69, 74] width 29 height 29
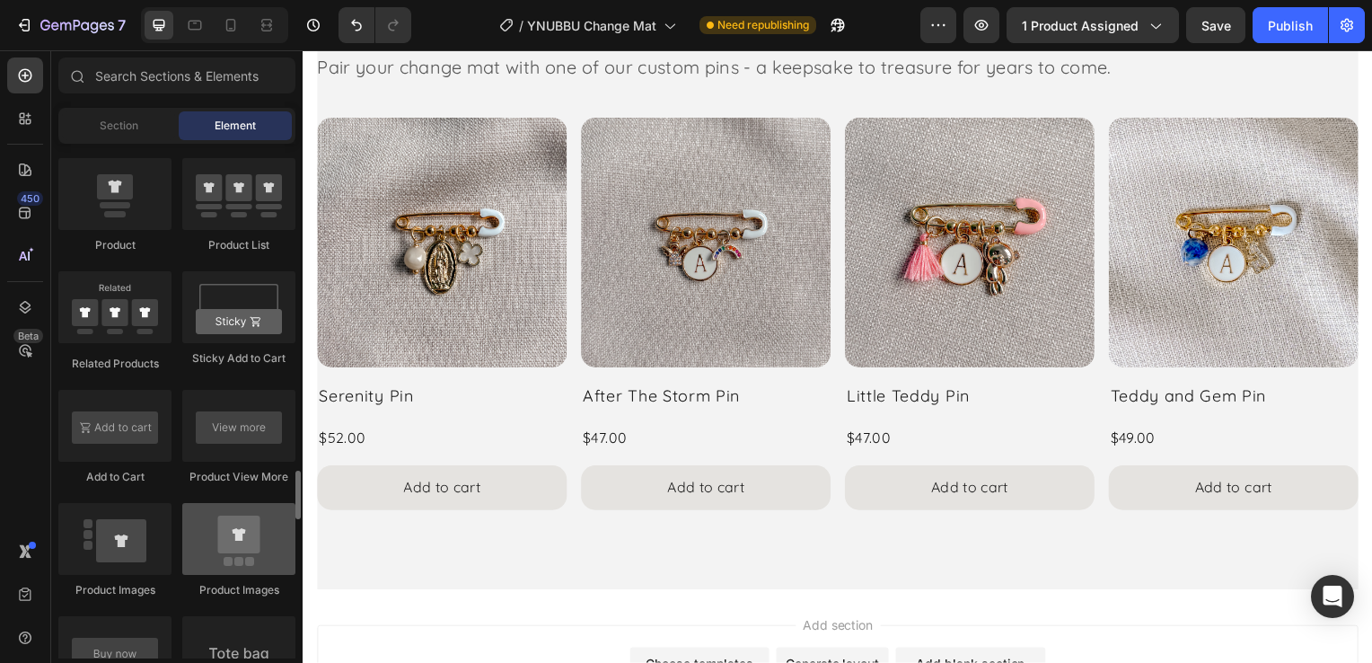
scroll to position [2514, 0]
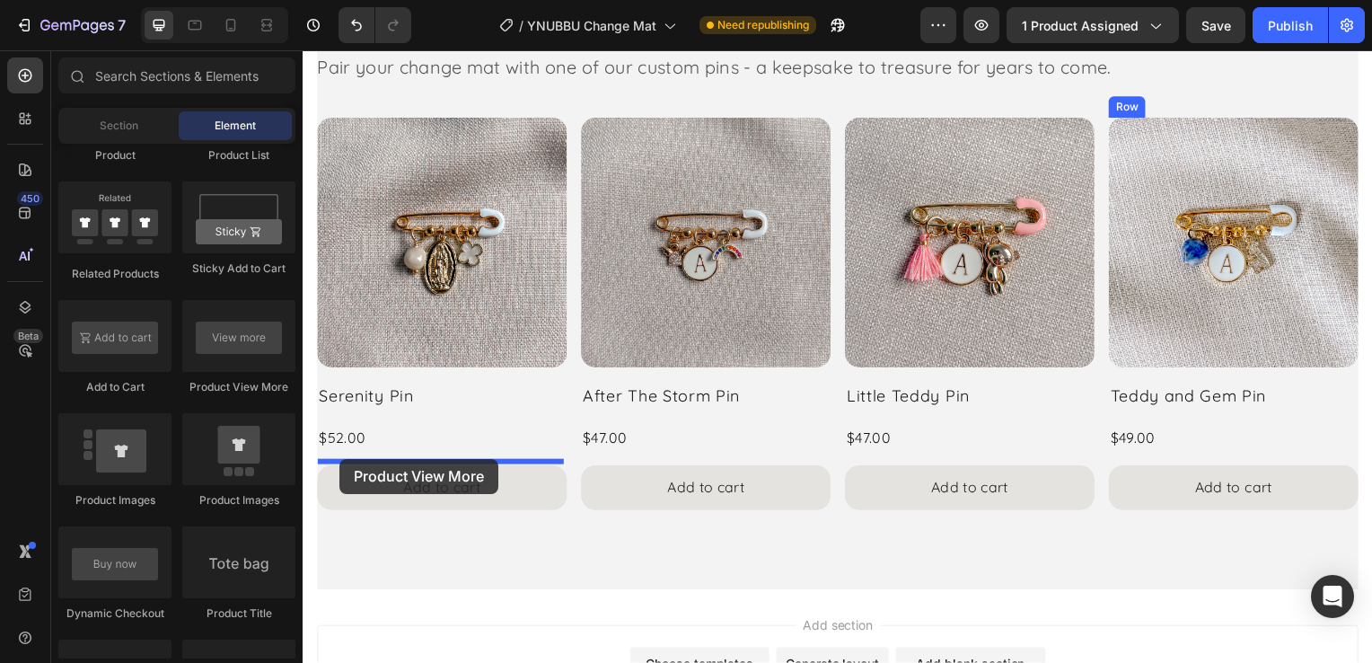
drag, startPoint x: 558, startPoint y: 392, endPoint x: 338, endPoint y: 461, distance: 229.7
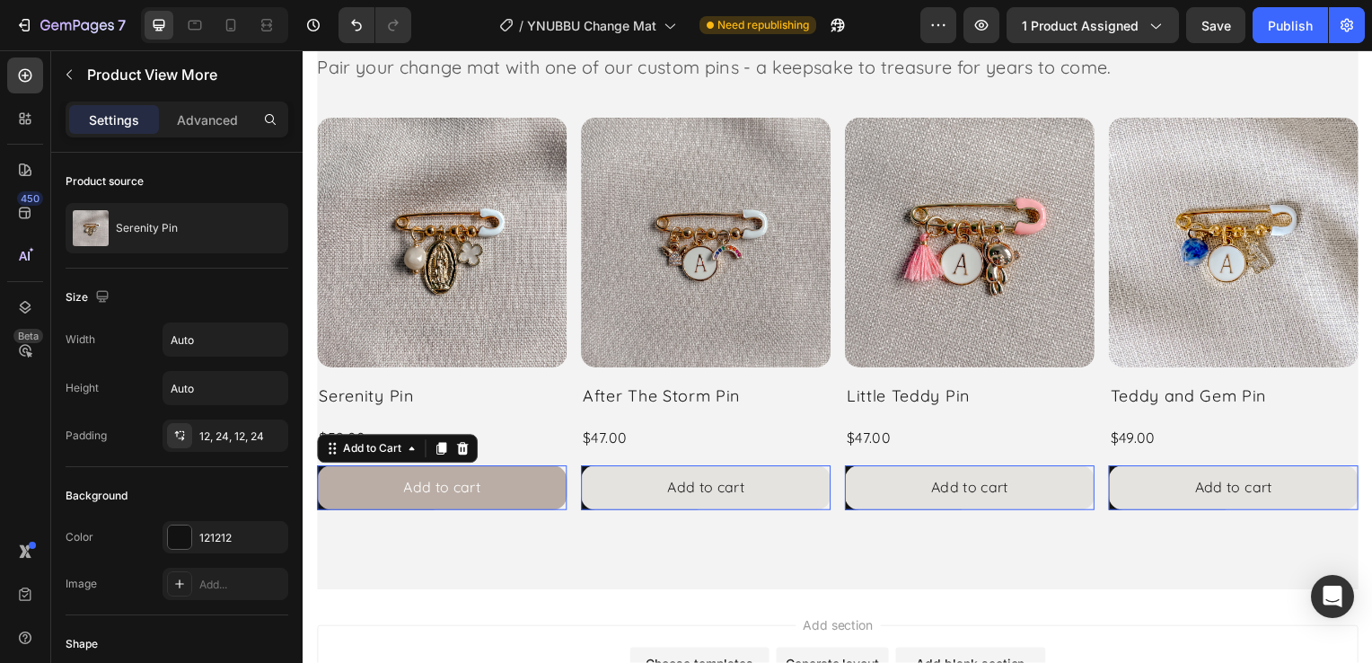
click at [529, 478] on button "Add to cart" at bounding box center [442, 491] width 251 height 45
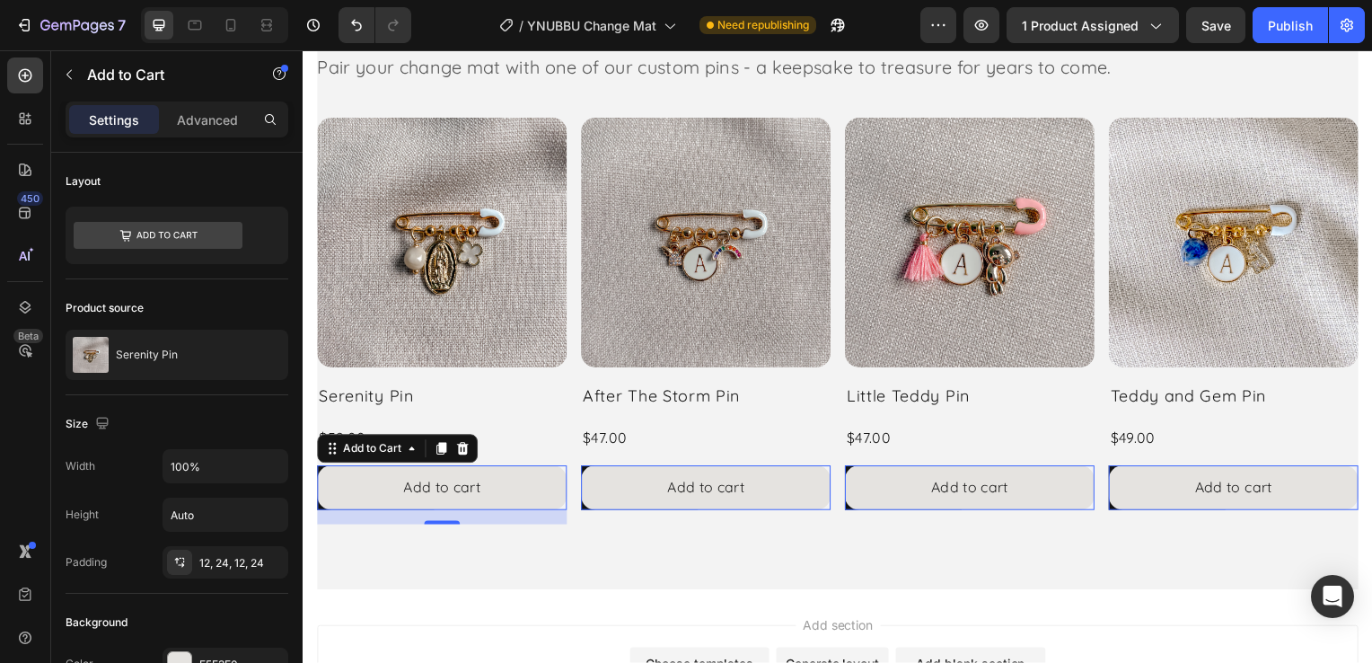
click at [318, 514] on div "16" at bounding box center [442, 521] width 251 height 14
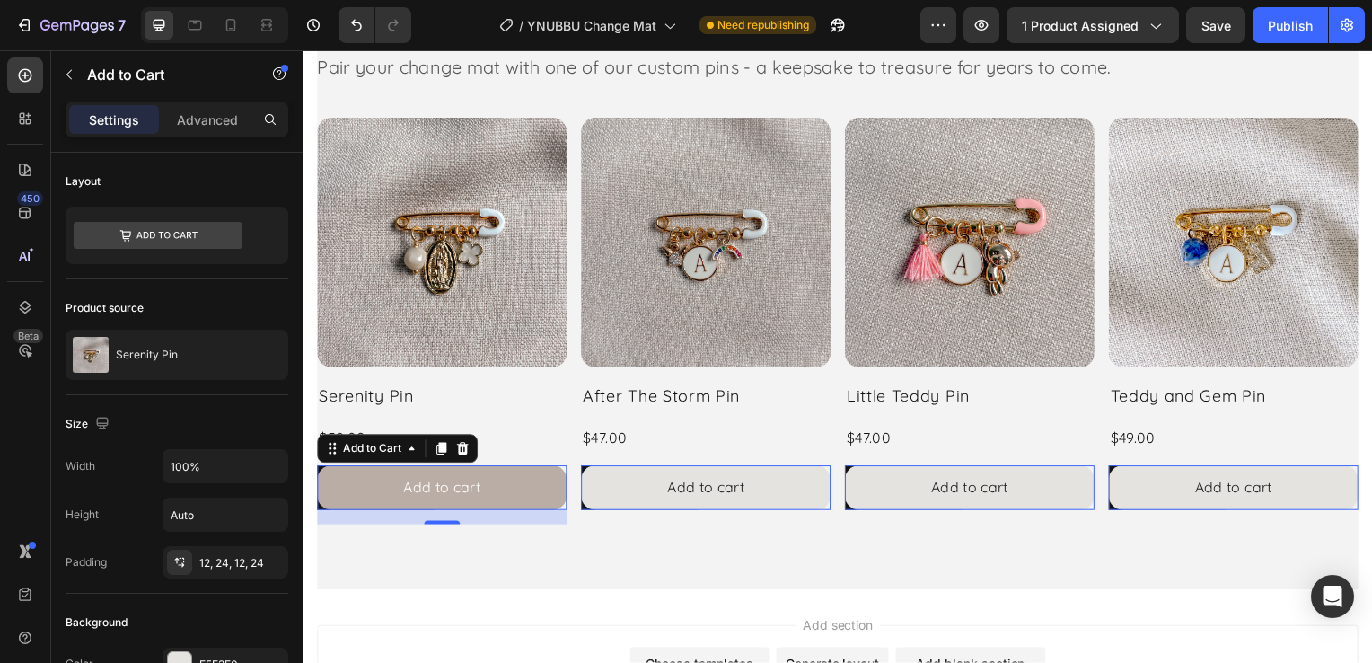
click at [541, 489] on button "Add to cart" at bounding box center [442, 491] width 251 height 45
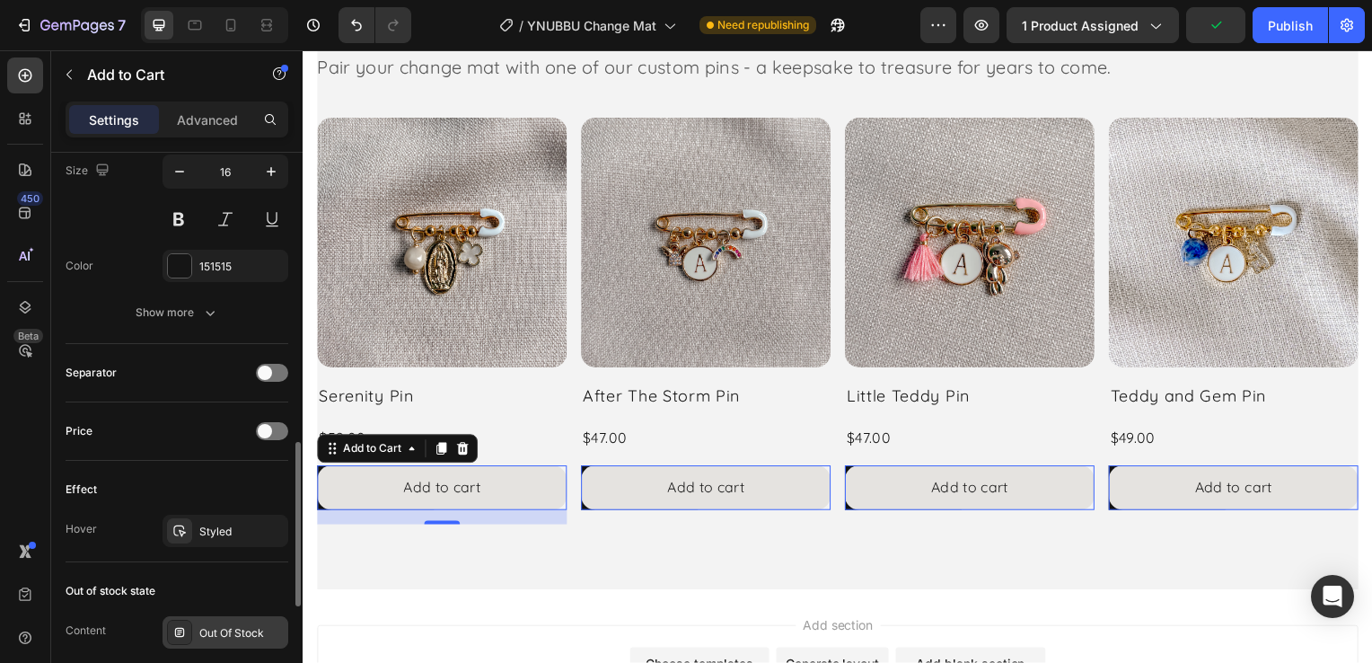
scroll to position [1167, 0]
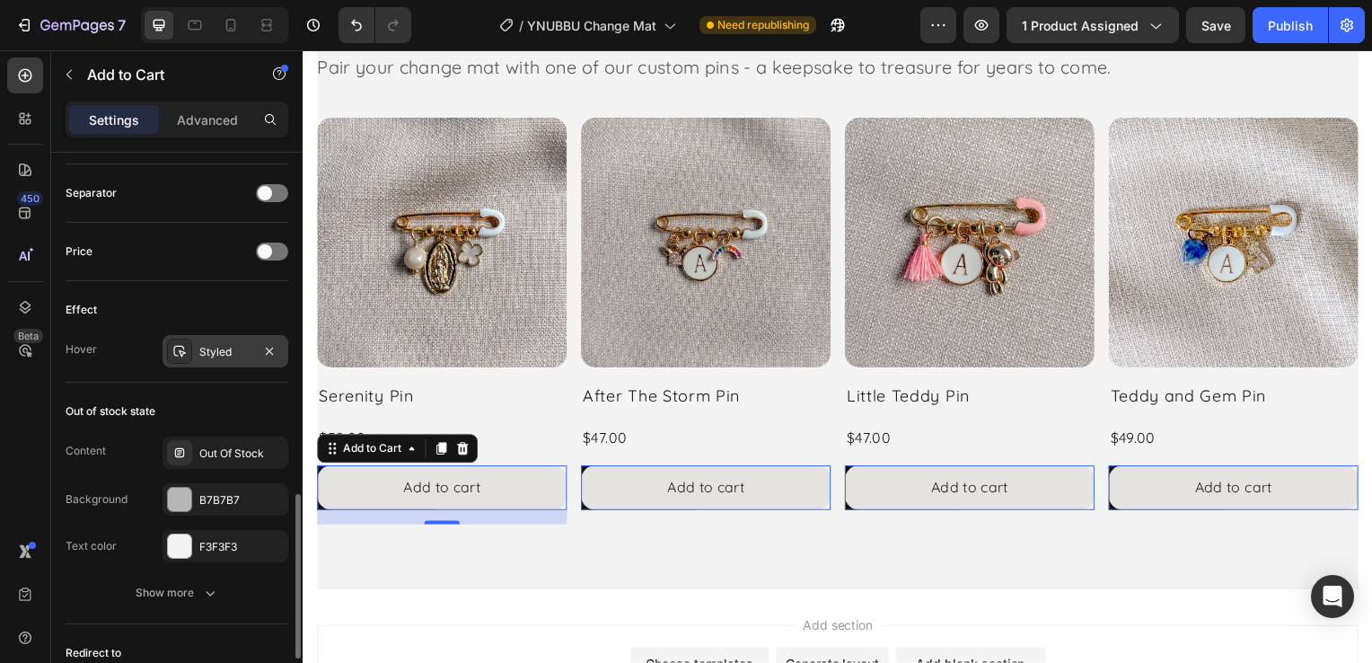
click at [226, 357] on div "Styled" at bounding box center [225, 351] width 126 height 32
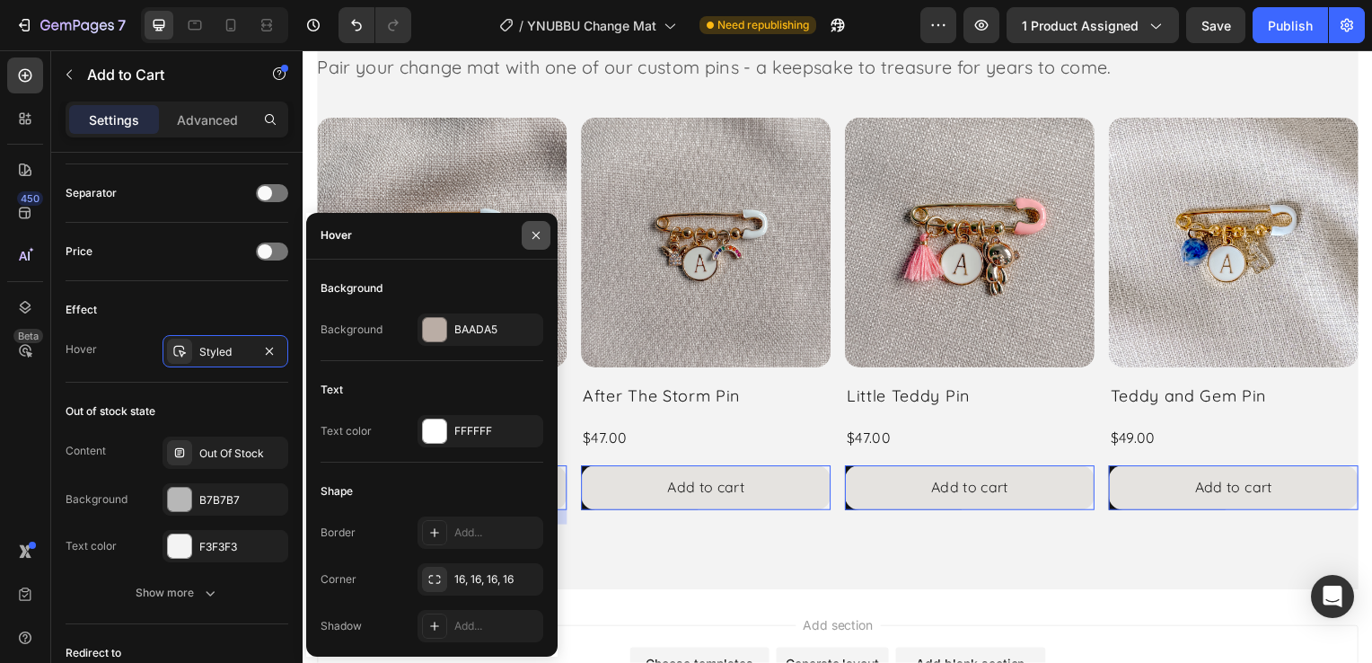
click at [541, 237] on icon "button" at bounding box center [536, 235] width 14 height 14
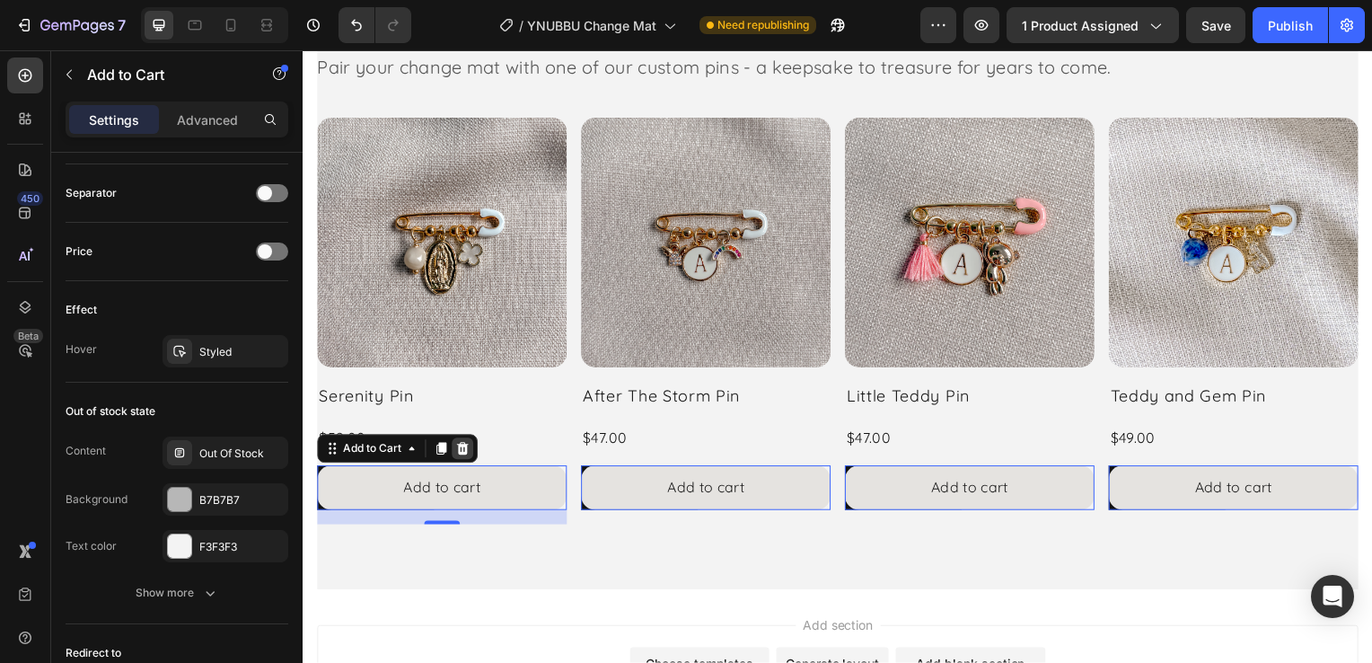
click at [461, 445] on icon at bounding box center [464, 451] width 12 height 13
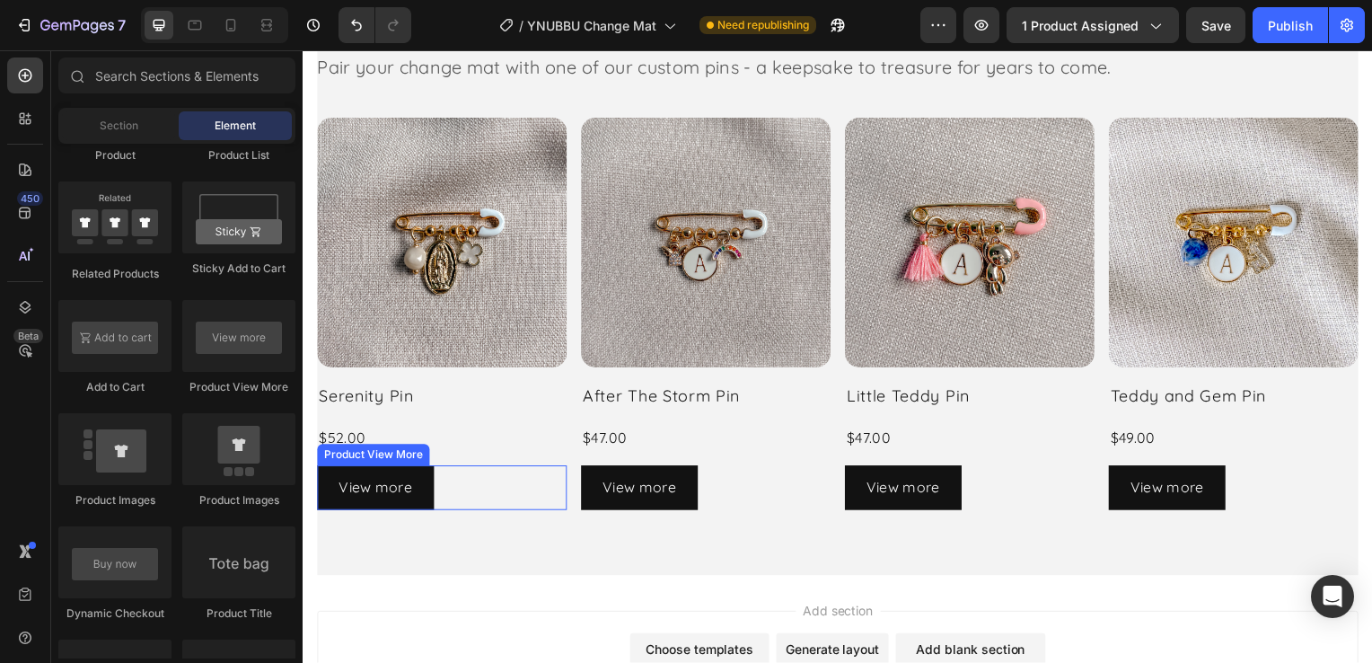
click at [452, 488] on div "View more" at bounding box center [442, 491] width 251 height 45
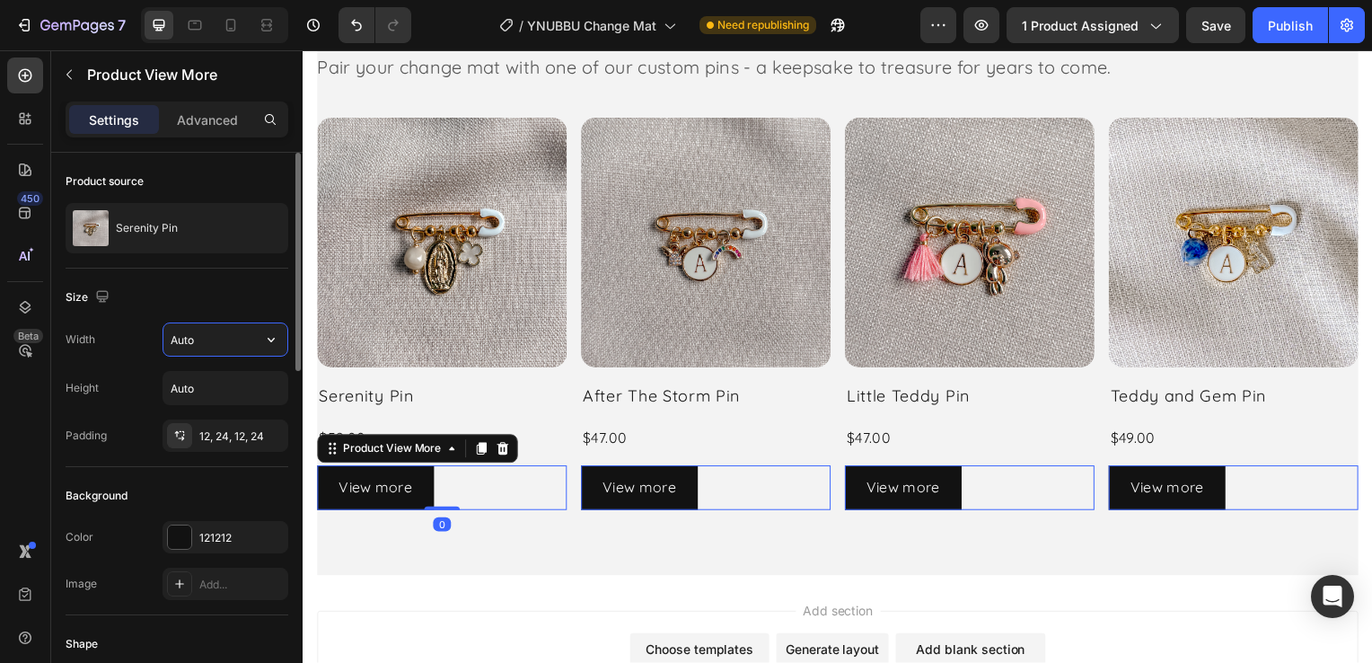
click at [202, 340] on input "Auto" at bounding box center [225, 339] width 124 height 32
click at [284, 338] on button "button" at bounding box center [271, 339] width 32 height 32
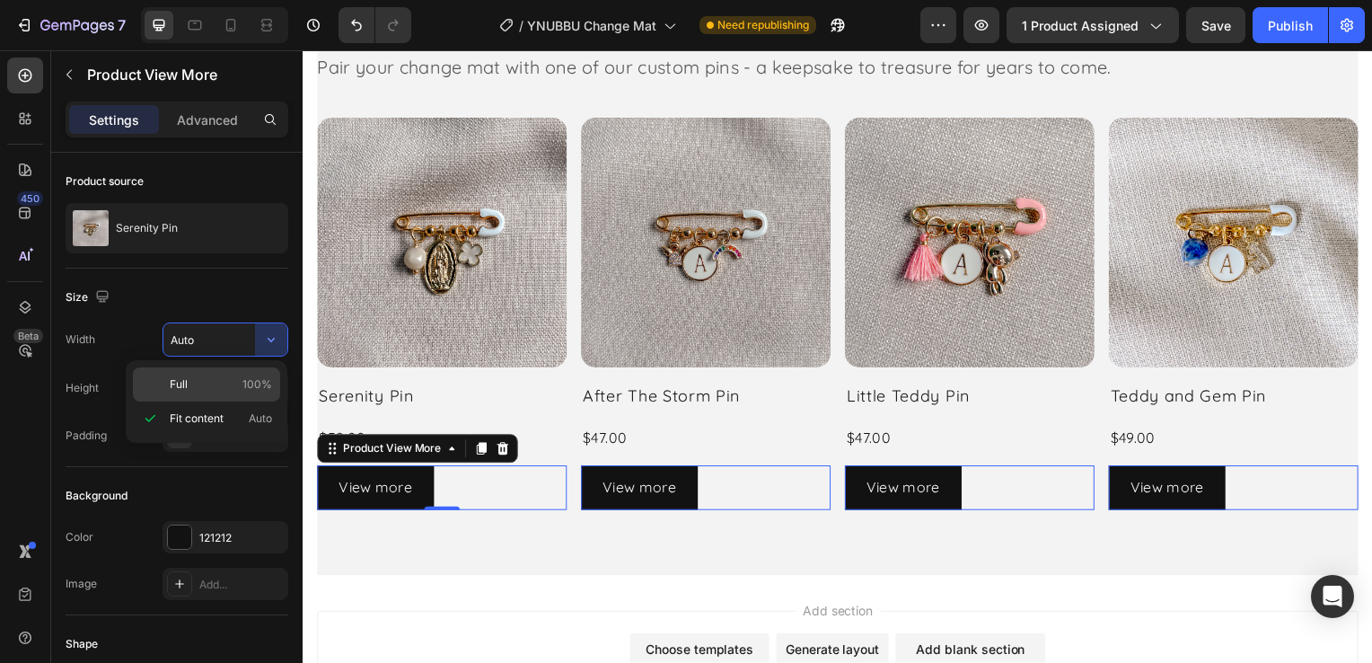
click at [250, 375] on div "Full 100%" at bounding box center [206, 384] width 147 height 34
type input "100%"
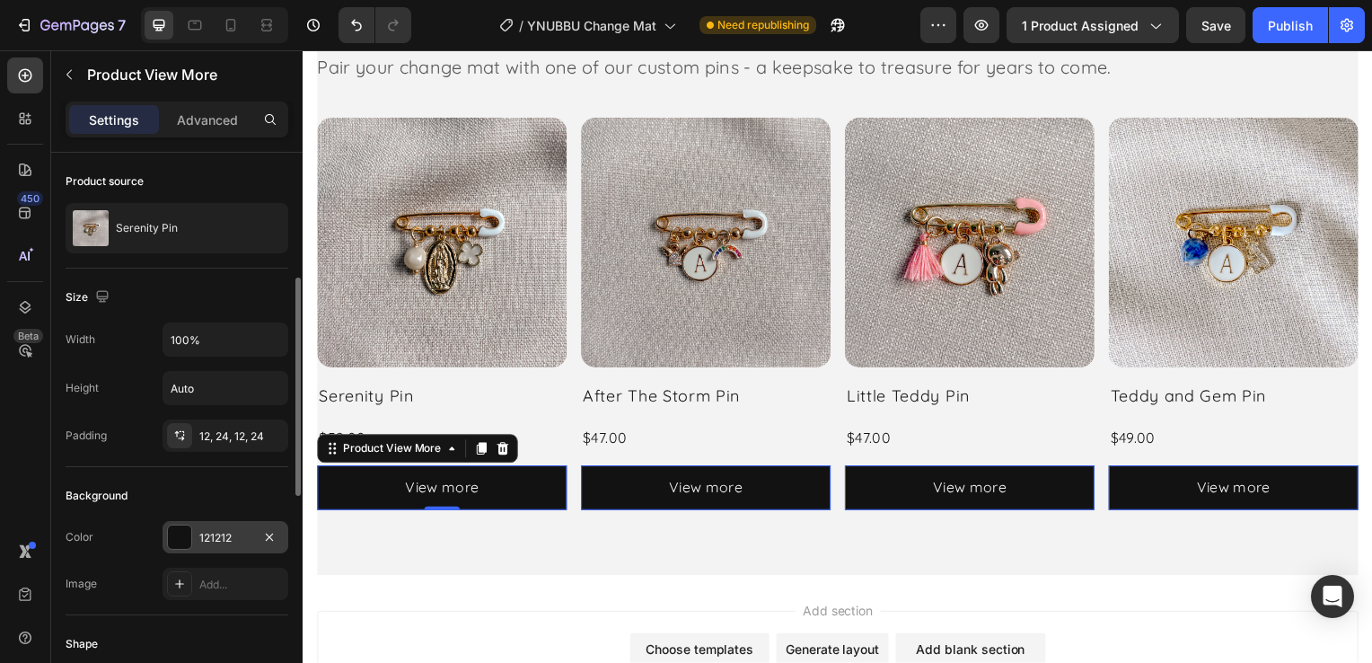
scroll to position [90, 0]
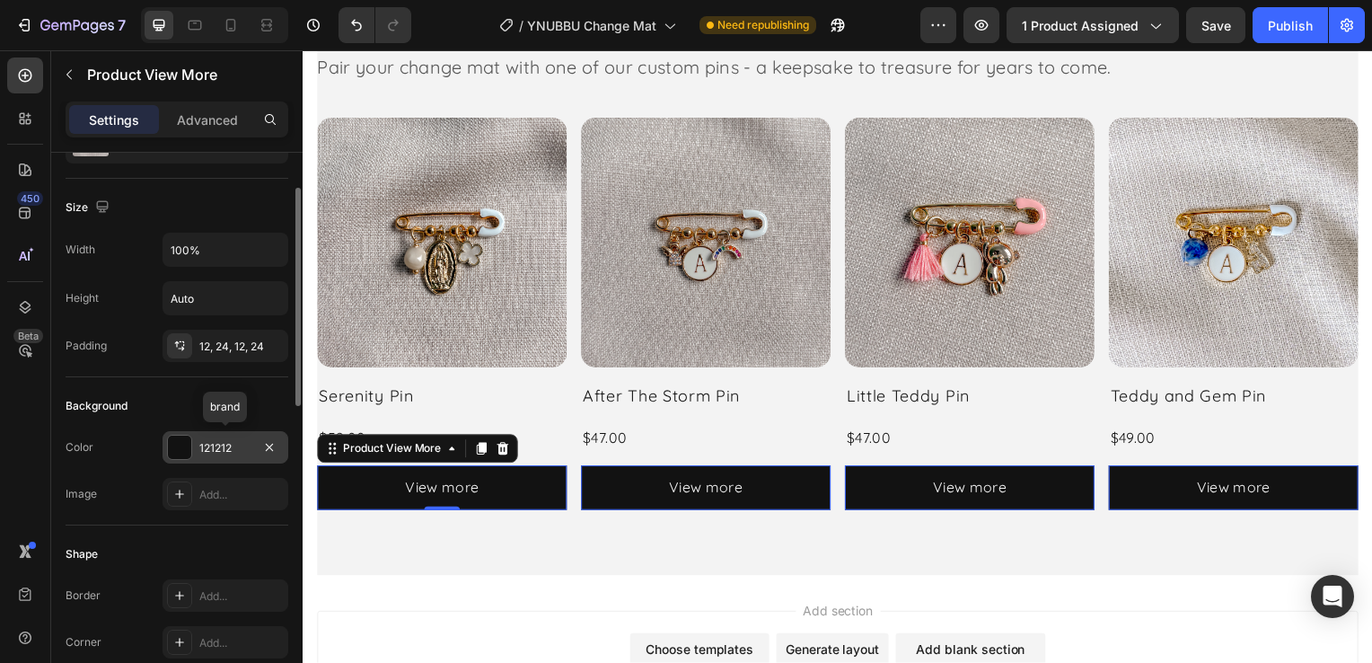
click at [223, 447] on div "121212" at bounding box center [225, 448] width 52 height 16
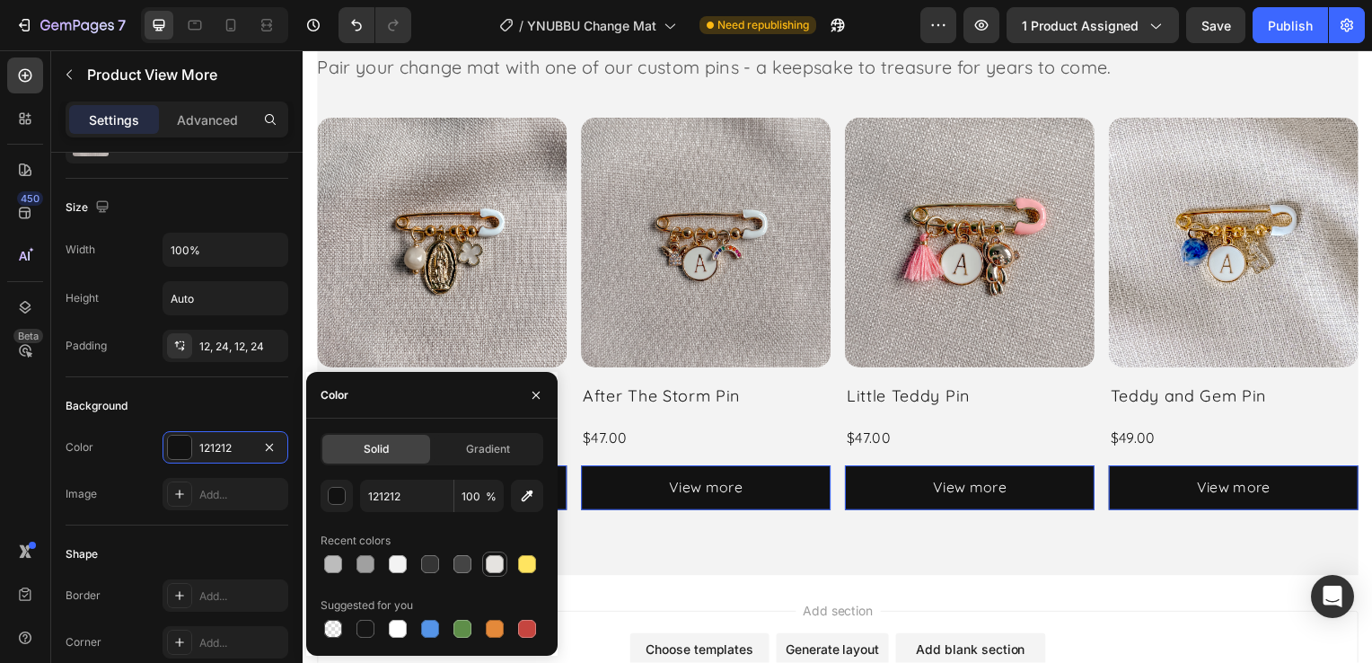
click at [501, 566] on div at bounding box center [495, 564] width 18 height 18
type input "E5E3E0"
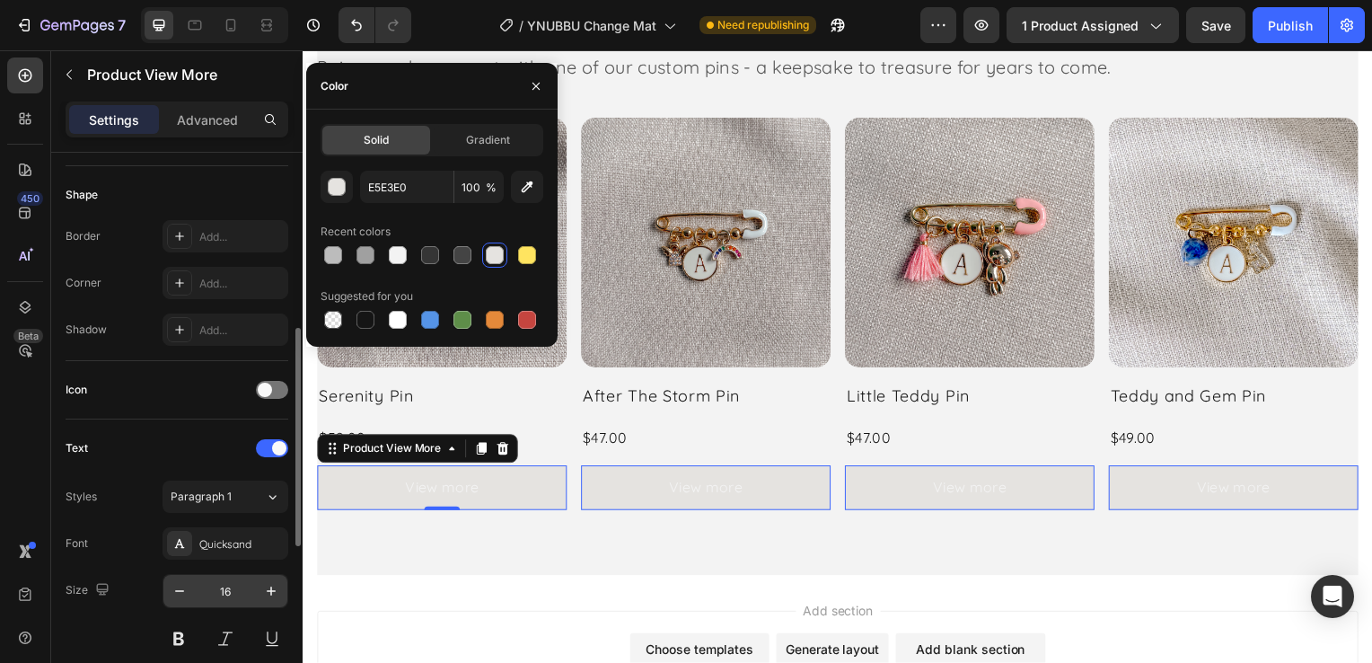
scroll to position [539, 0]
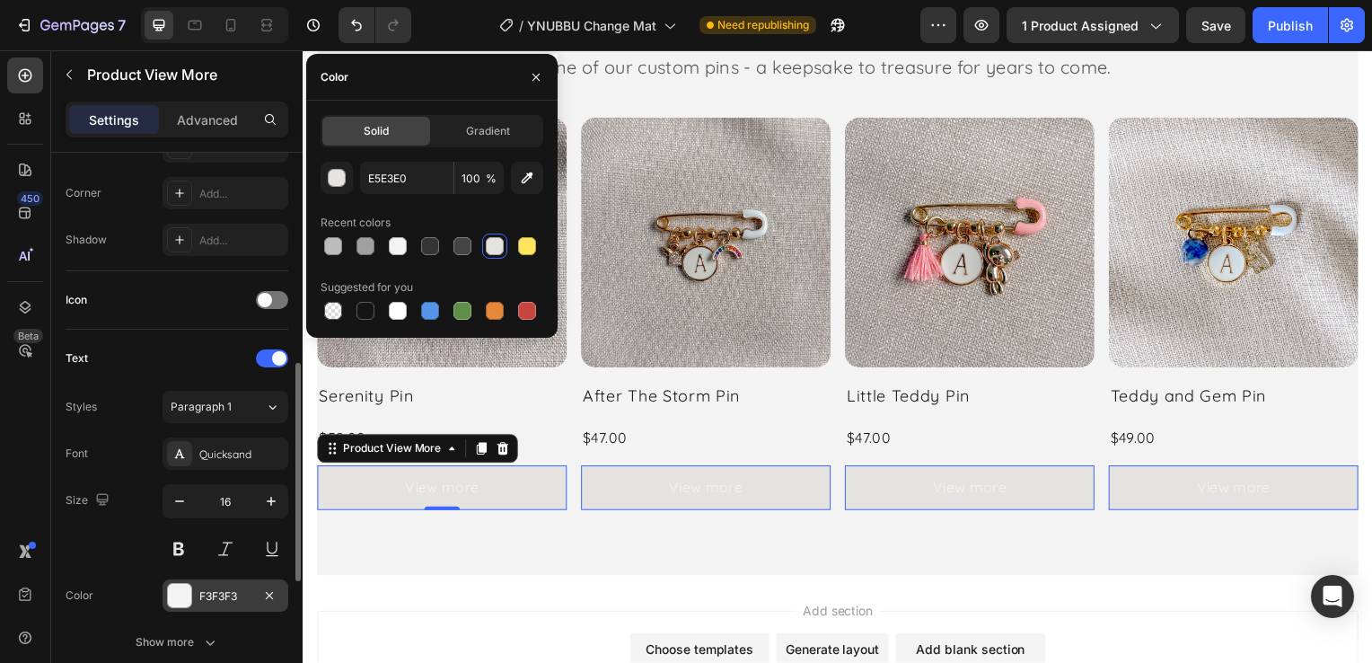
click at [189, 590] on div at bounding box center [179, 595] width 23 height 23
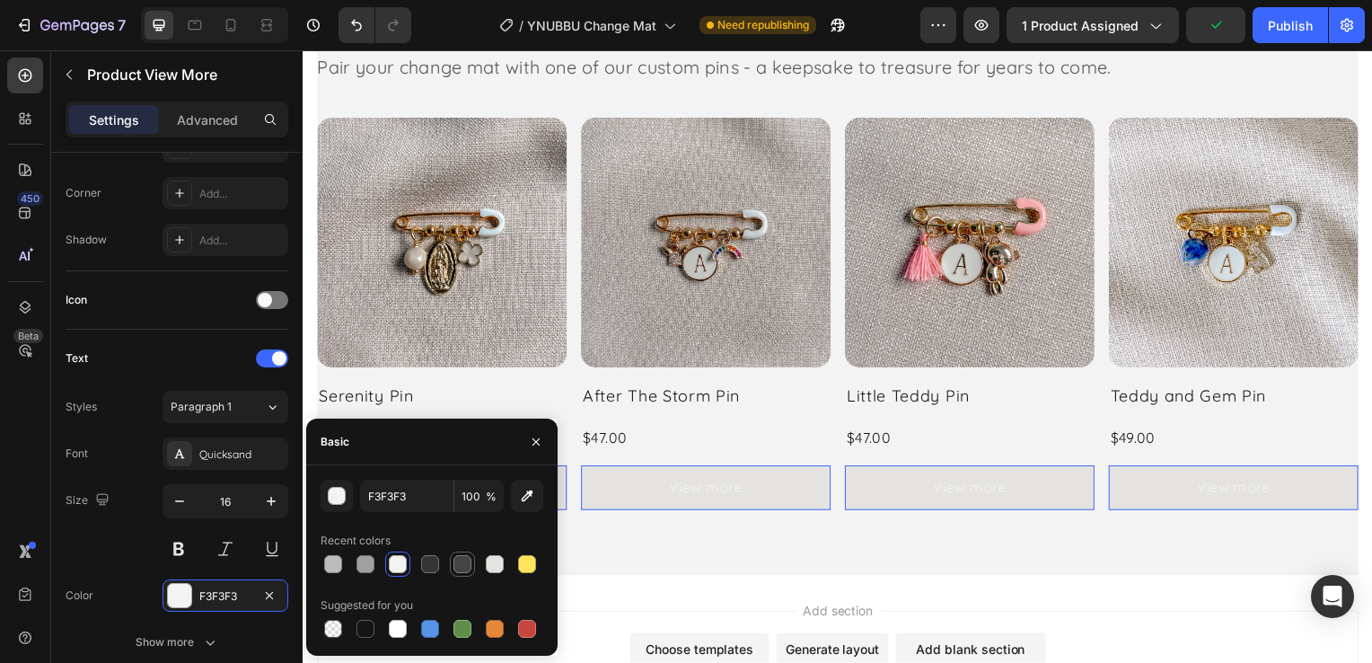
click at [463, 562] on div at bounding box center [462, 564] width 18 height 18
type input "444444"
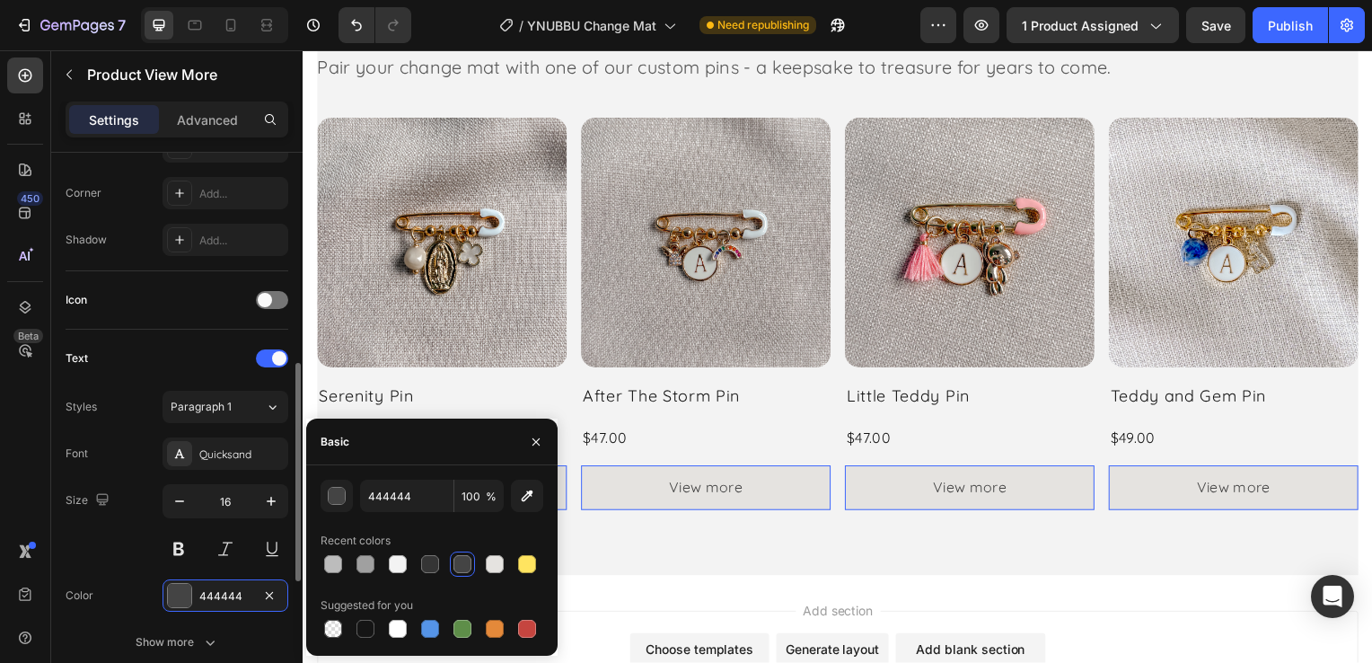
scroll to position [359, 0]
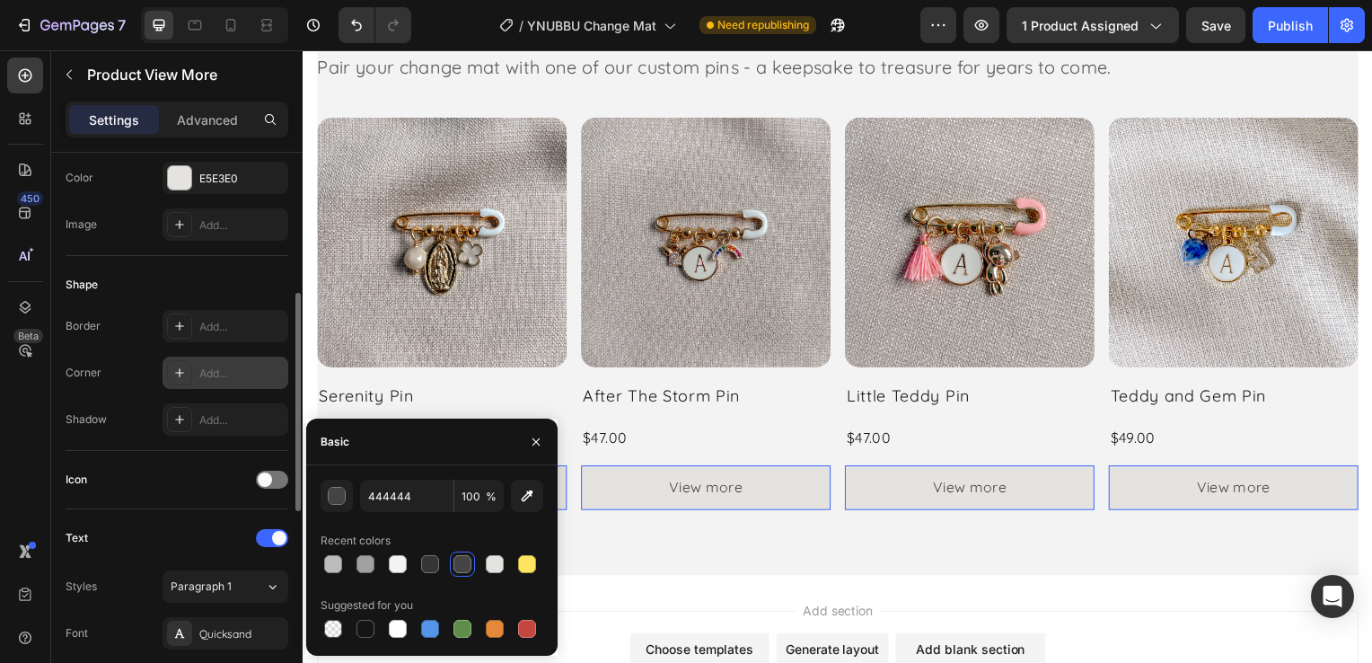
click at [228, 371] on div "Add..." at bounding box center [241, 373] width 84 height 16
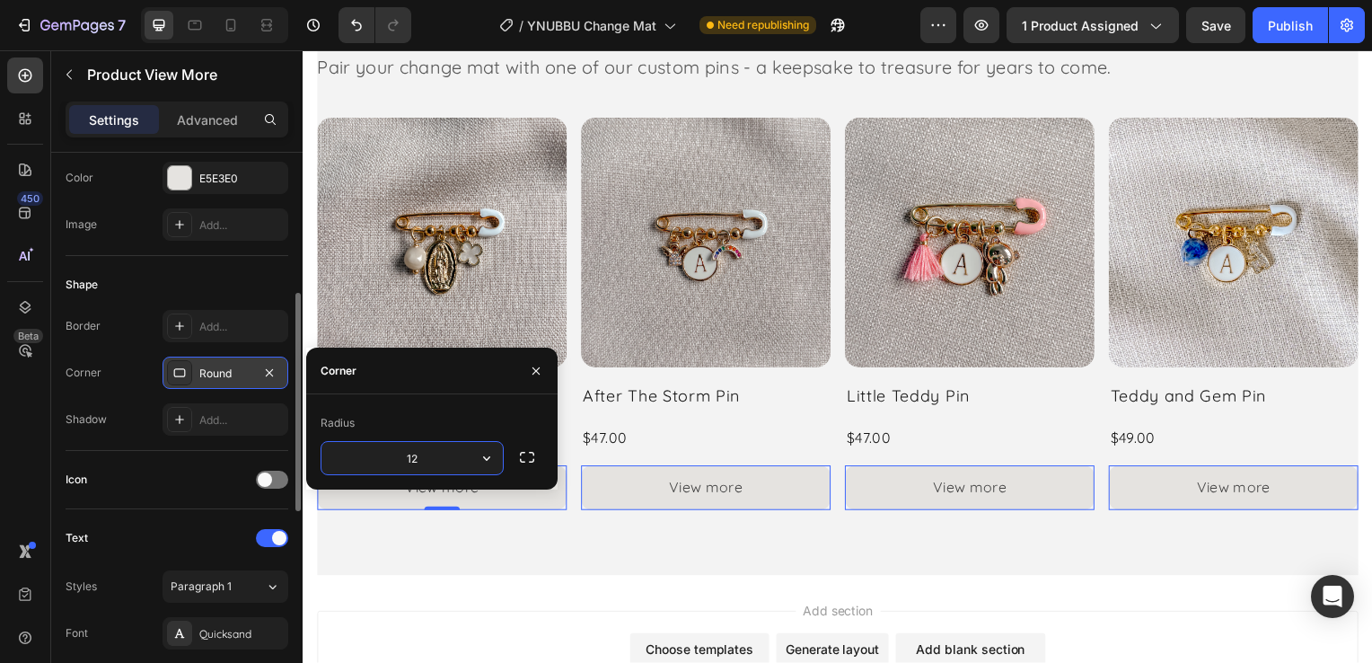
type input "12"
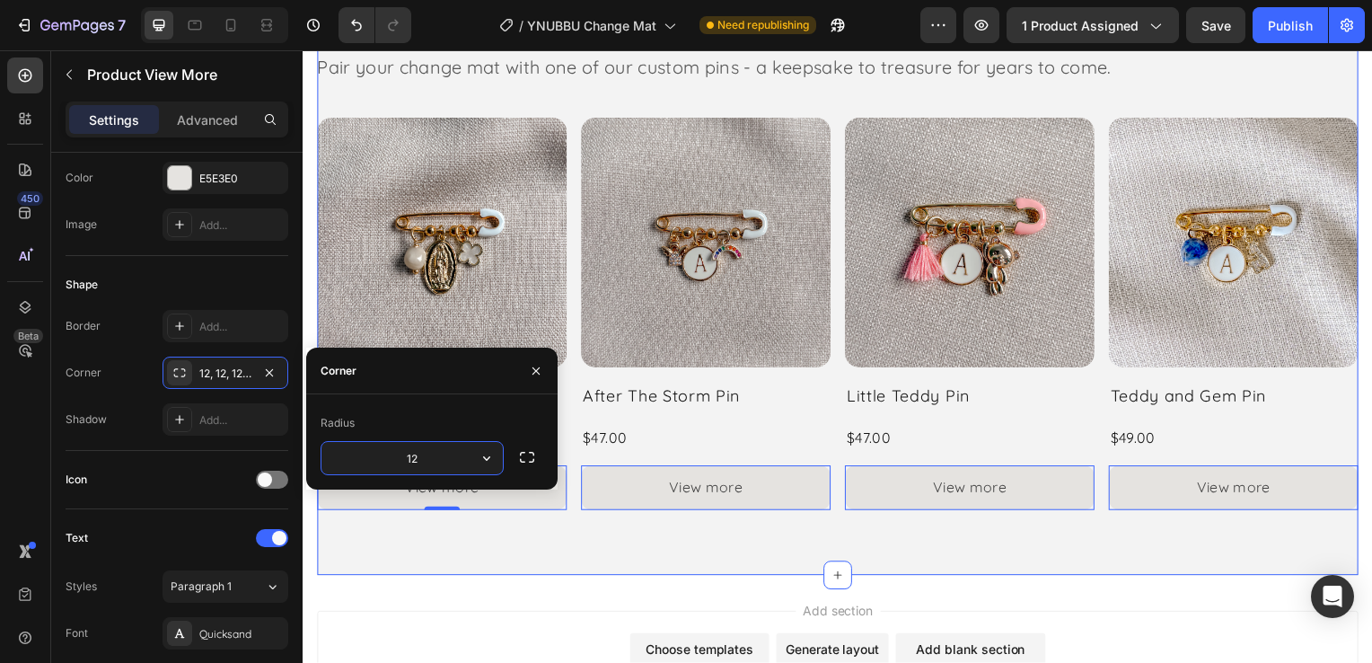
click at [566, 559] on div "Add a Meaningful Touch Heading Pair your change mat with one of our custom pins…" at bounding box center [841, 287] width 1049 height 583
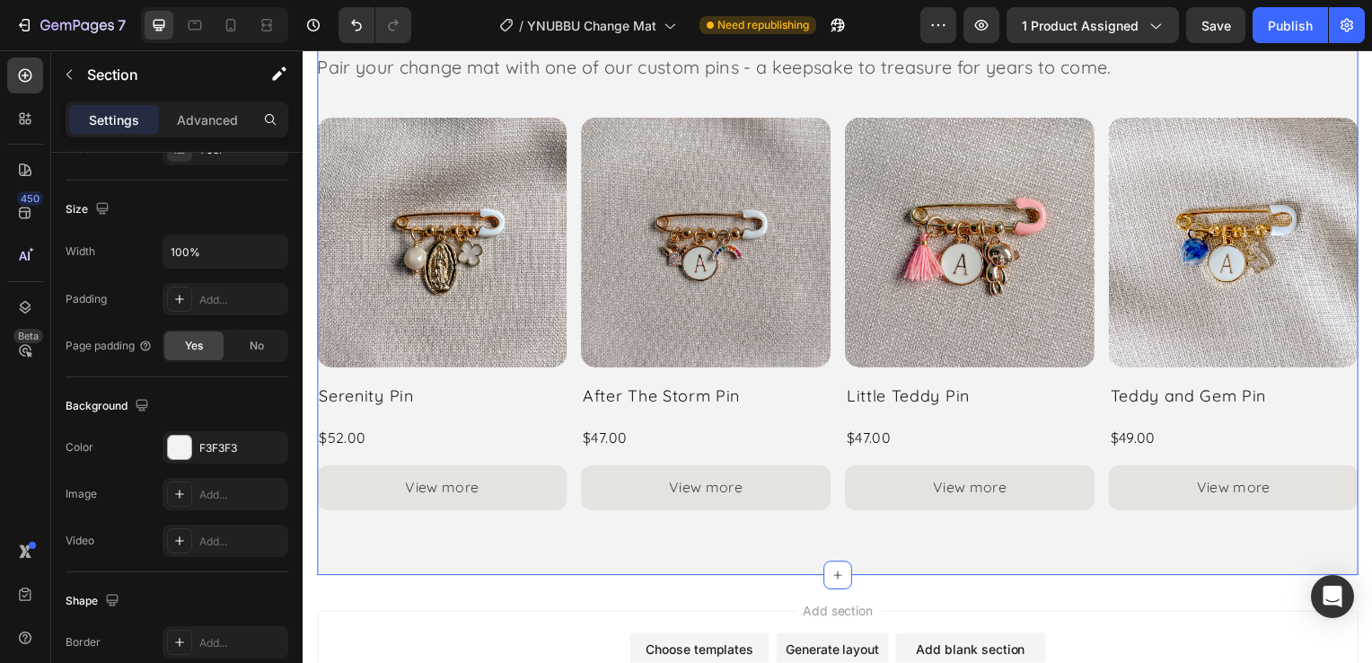
scroll to position [0, 0]
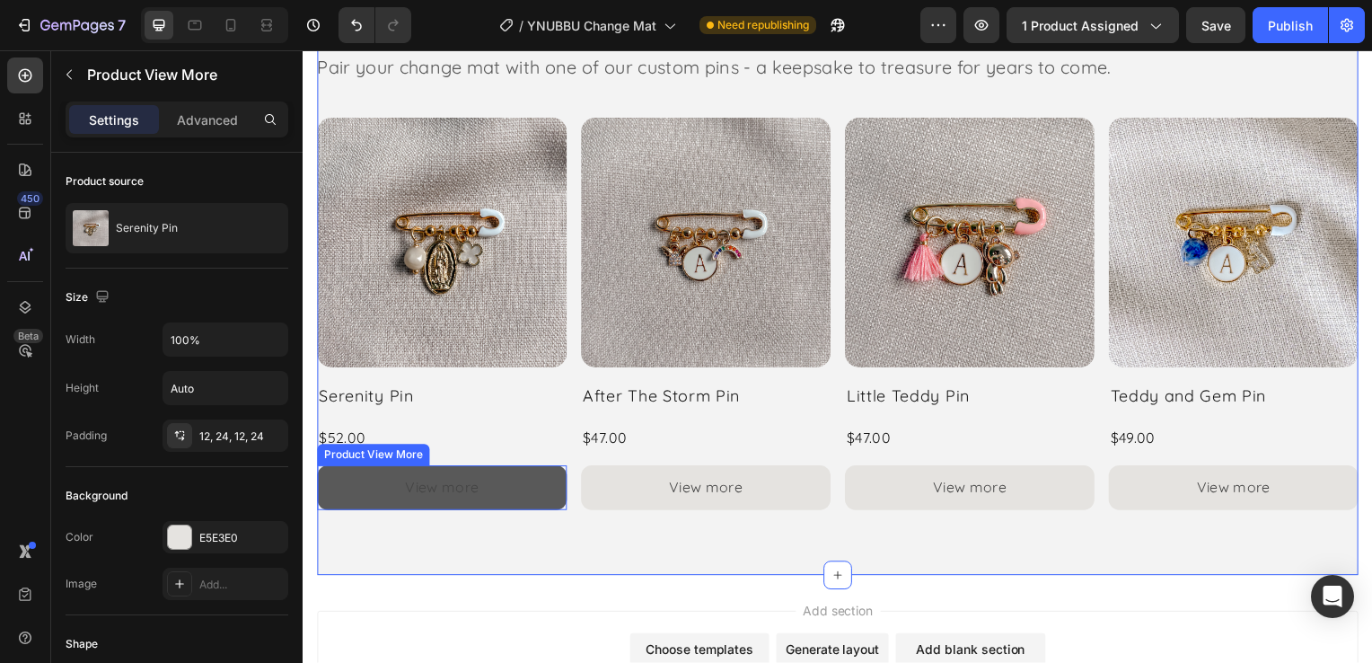
click at [512, 485] on button "View more" at bounding box center [442, 491] width 251 height 45
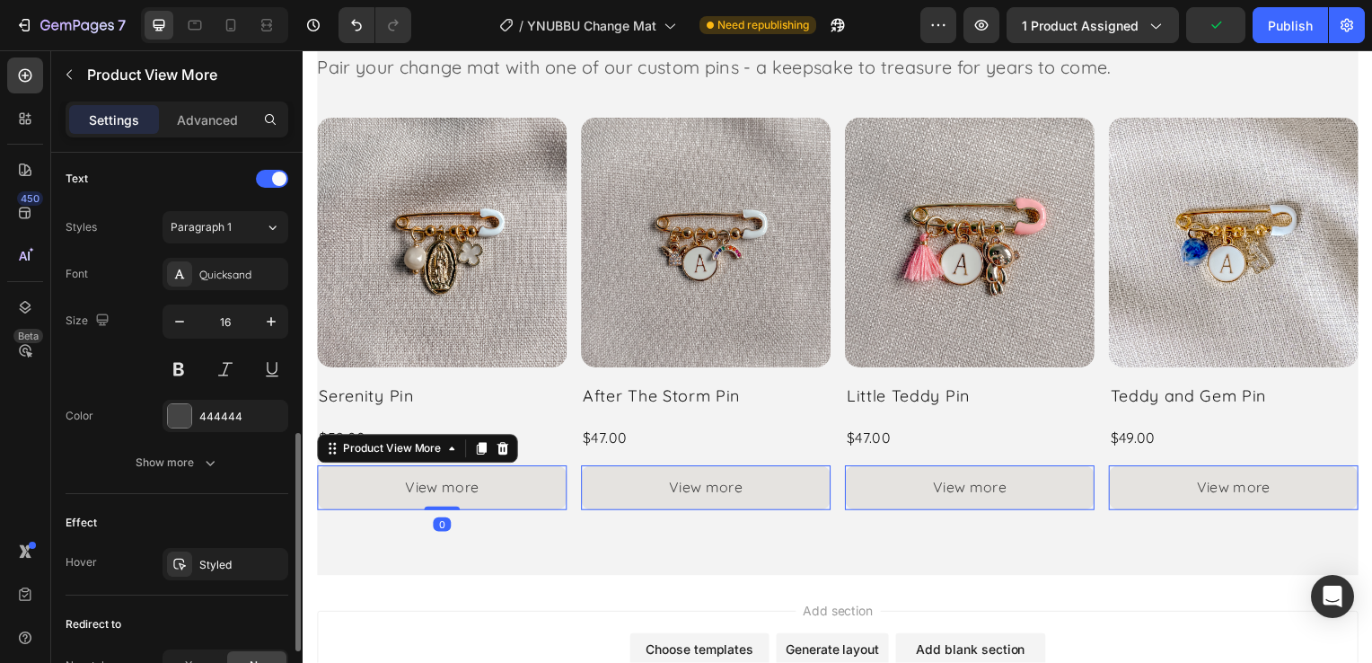
scroll to position [882, 0]
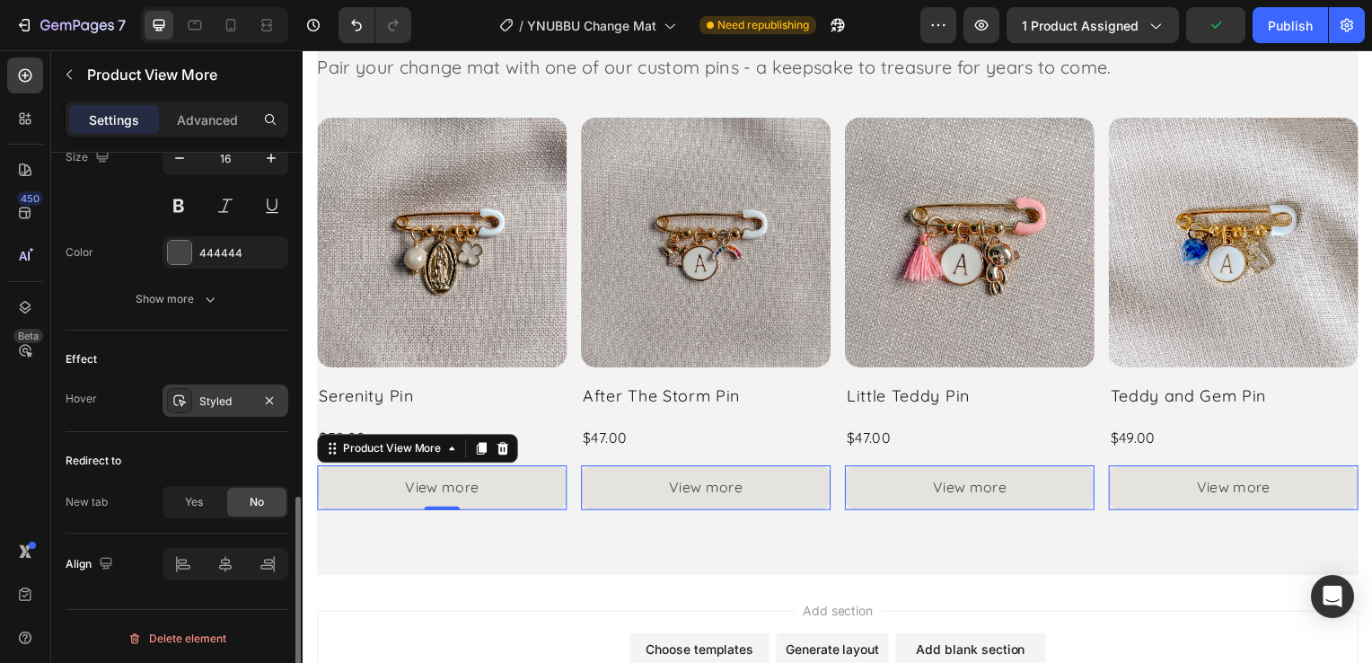
click at [221, 400] on div "Styled" at bounding box center [225, 401] width 52 height 16
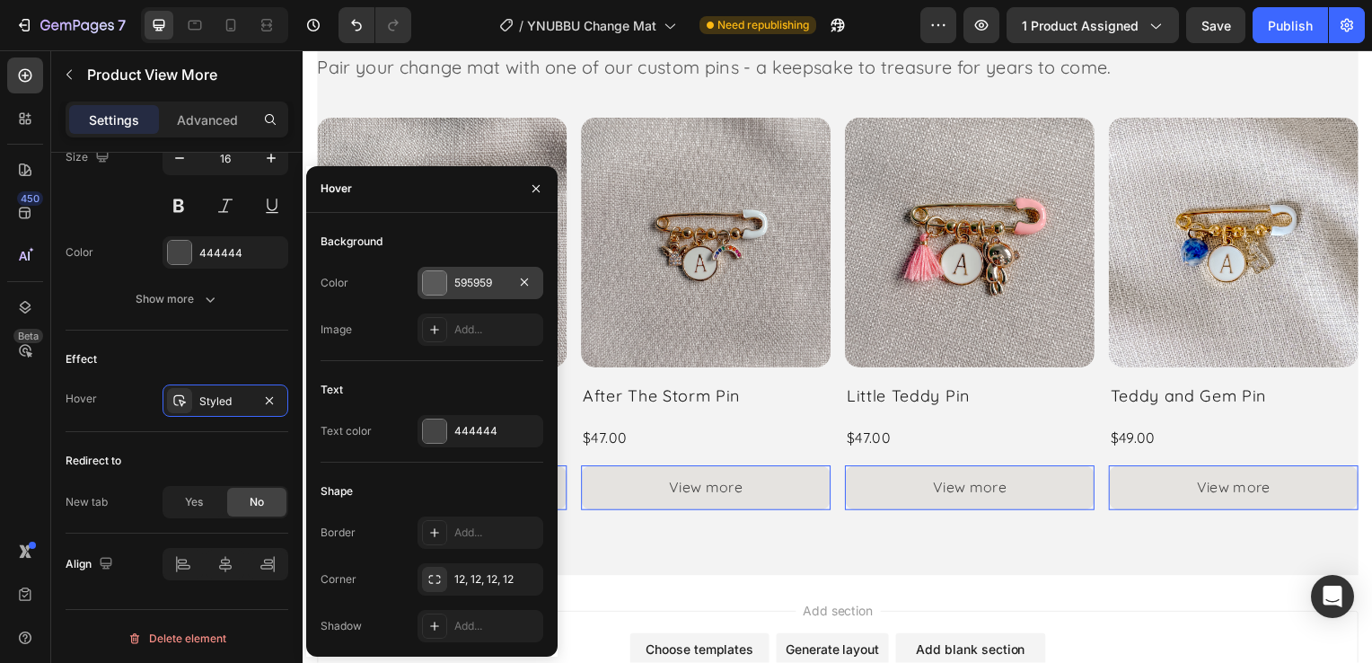
click at [469, 284] on div "595959" at bounding box center [480, 283] width 52 height 16
click at [469, 285] on img at bounding box center [442, 244] width 251 height 251
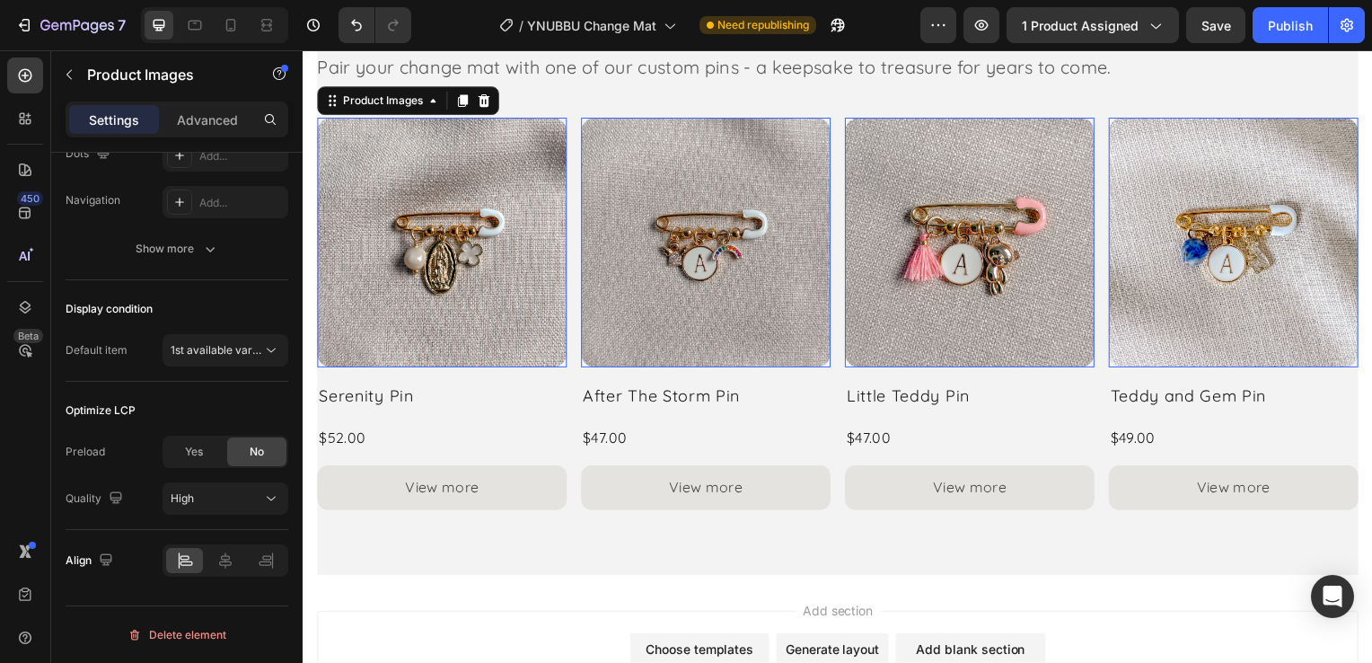
scroll to position [0, 0]
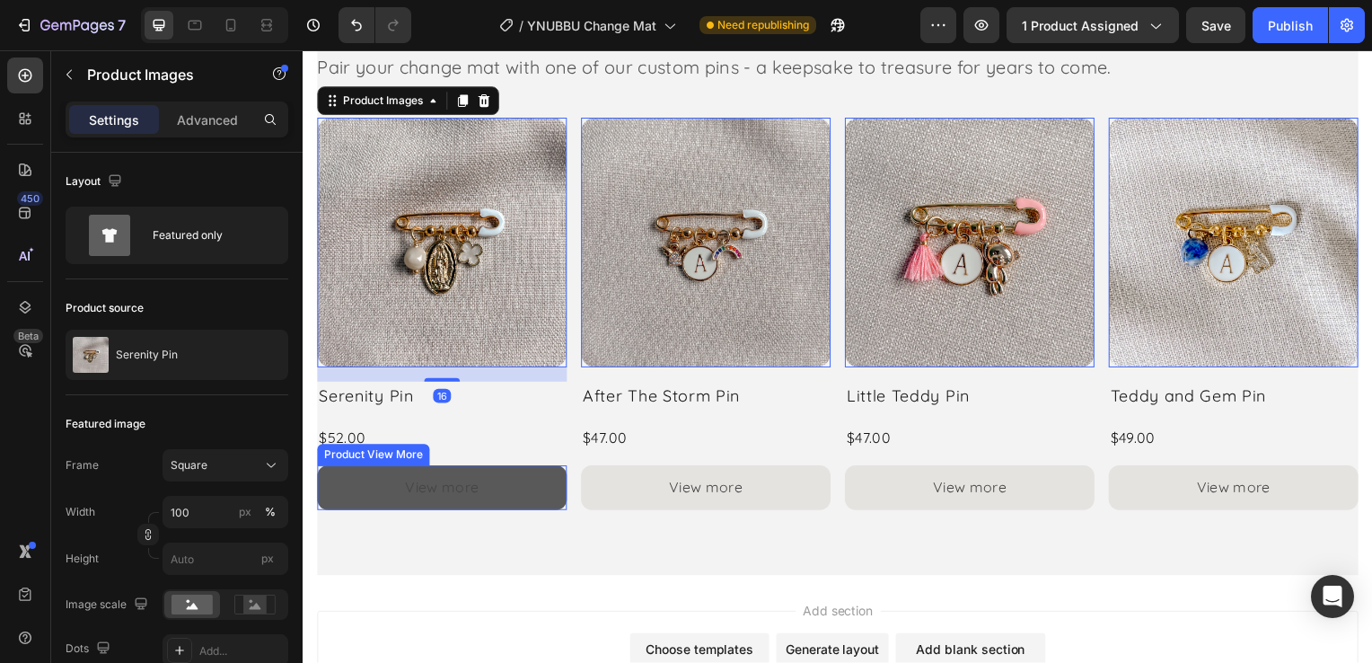
click at [379, 491] on button "View more" at bounding box center [442, 491] width 251 height 45
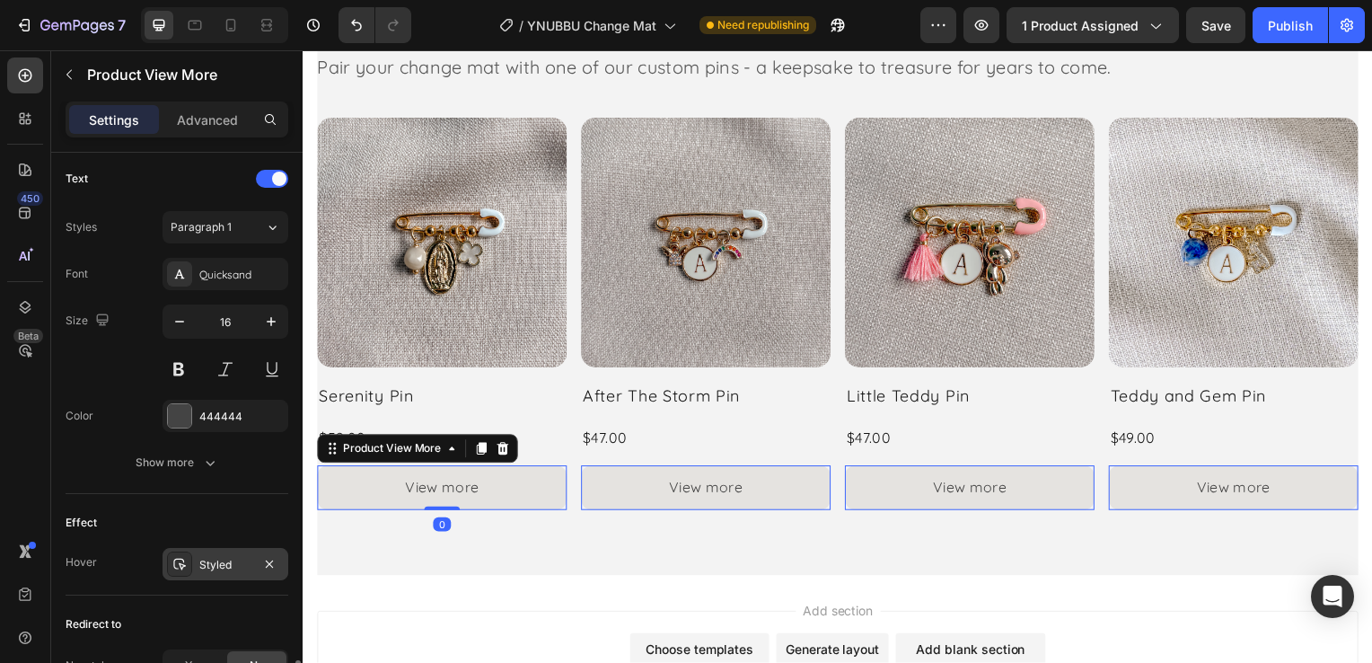
scroll to position [882, 0]
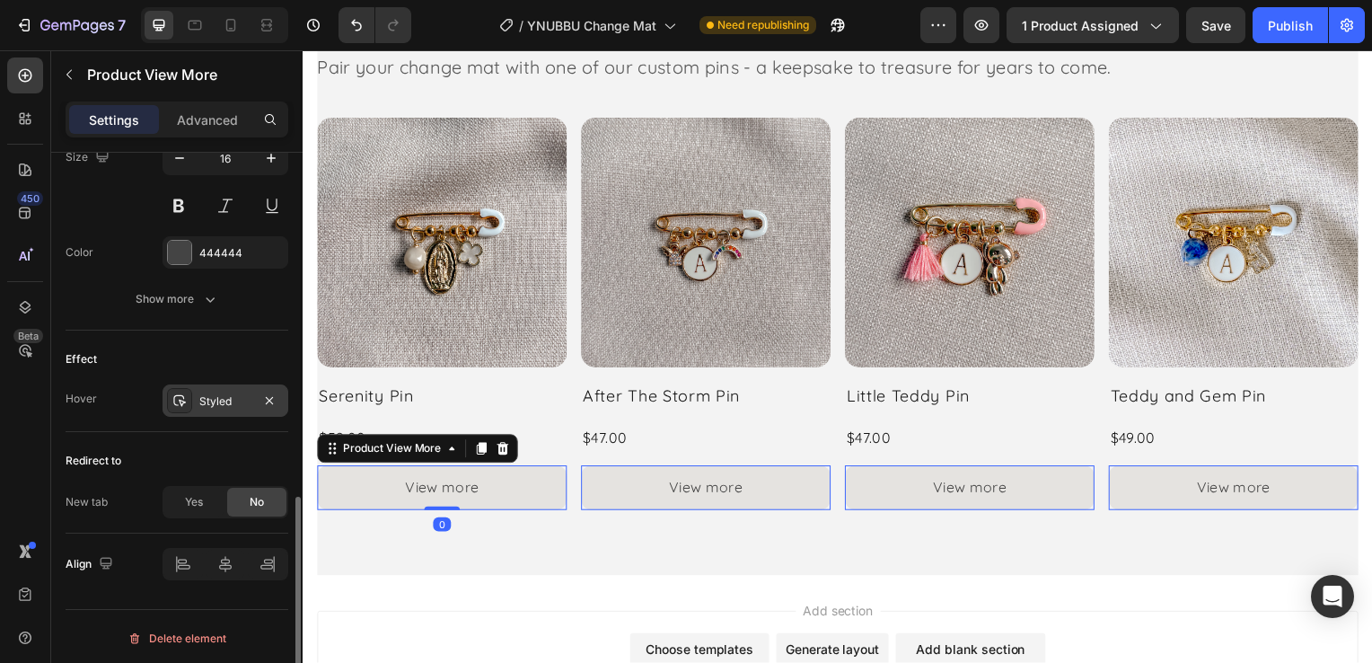
click at [230, 398] on div "Styled" at bounding box center [225, 401] width 52 height 16
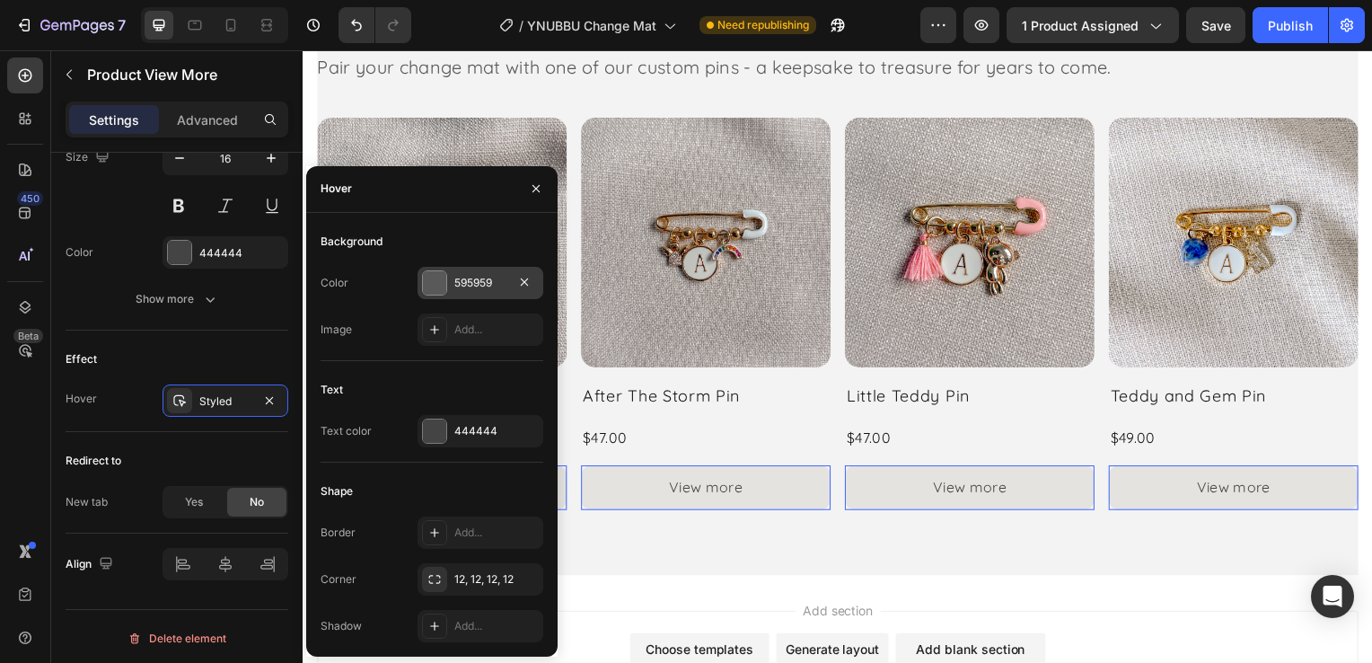
click at [473, 288] on div "595959" at bounding box center [480, 283] width 52 height 16
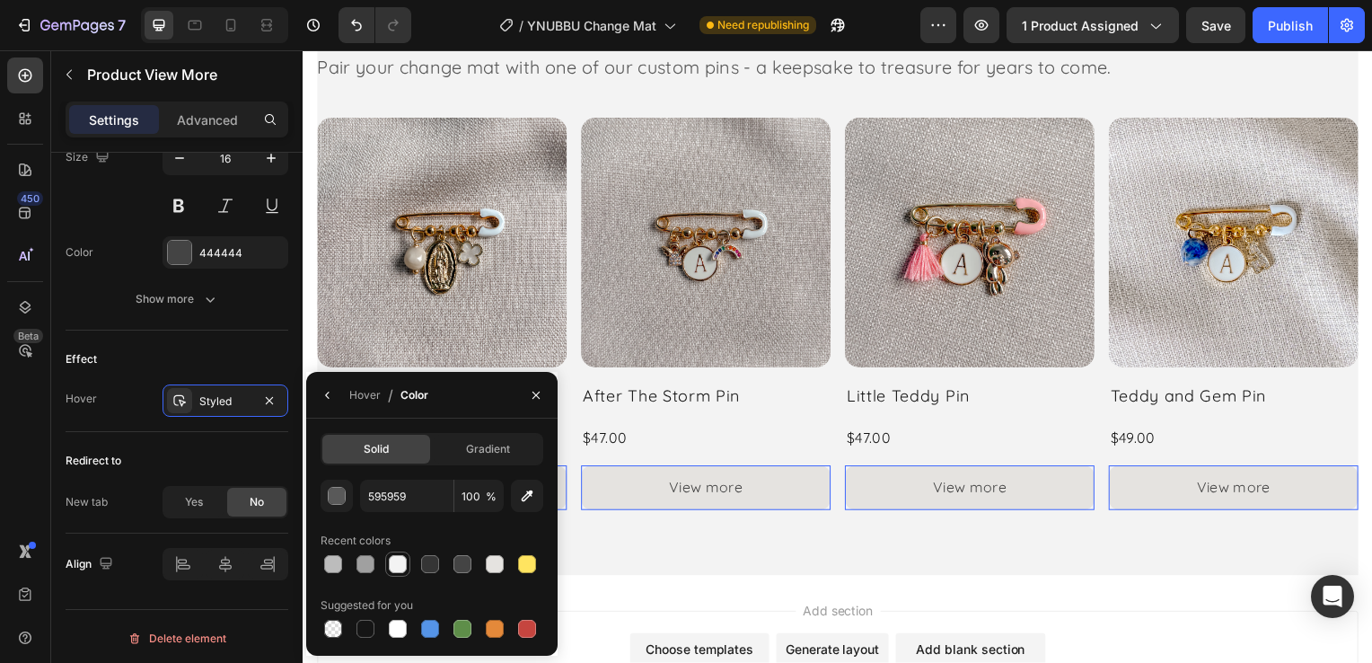
click at [400, 573] on div at bounding box center [398, 564] width 22 height 22
click at [496, 569] on div at bounding box center [495, 564] width 18 height 18
click at [413, 499] on input "E5E3E0" at bounding box center [406, 495] width 93 height 32
click at [411, 499] on input "E5E3E0" at bounding box center [406, 495] width 93 height 32
drag, startPoint x: 413, startPoint y: 490, endPoint x: 338, endPoint y: 491, distance: 74.5
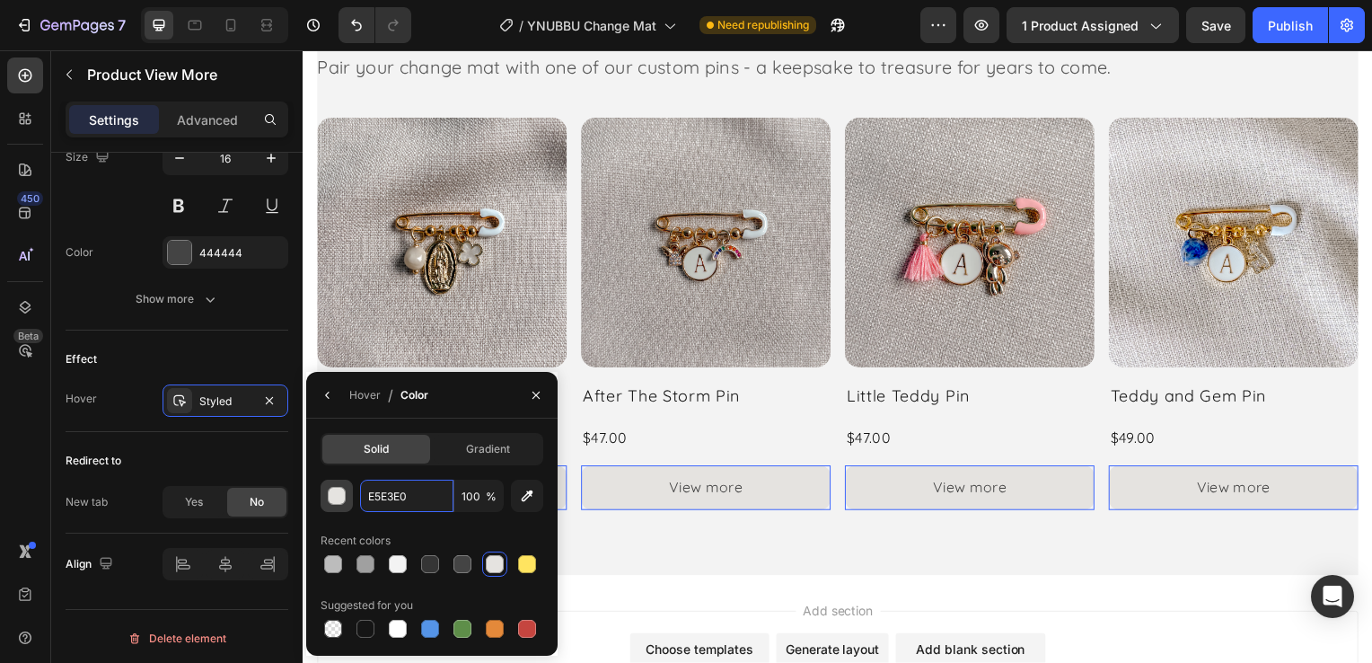
click at [339, 491] on div "E5E3E0 100 %" at bounding box center [432, 495] width 223 height 32
paste input "BAADA5"
type input "BAADA5"
click at [356, 402] on div "Hover" at bounding box center [364, 395] width 31 height 16
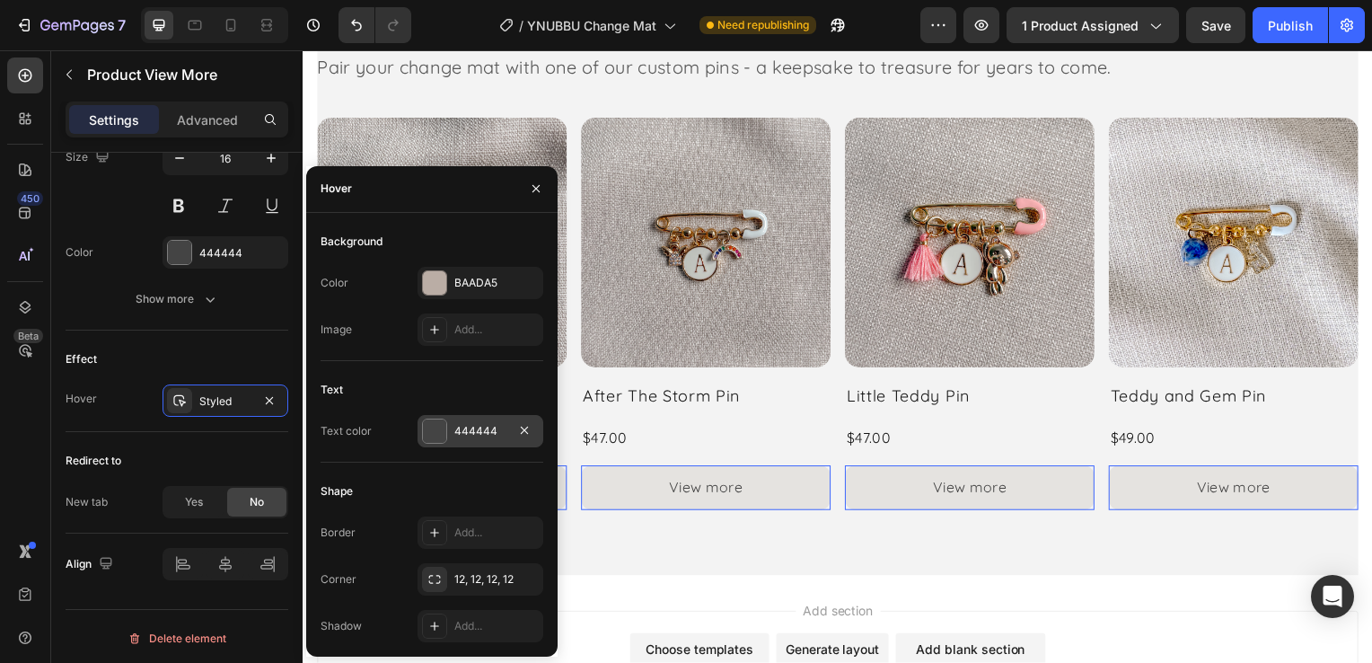
click at [500, 431] on div "444444" at bounding box center [480, 431] width 52 height 16
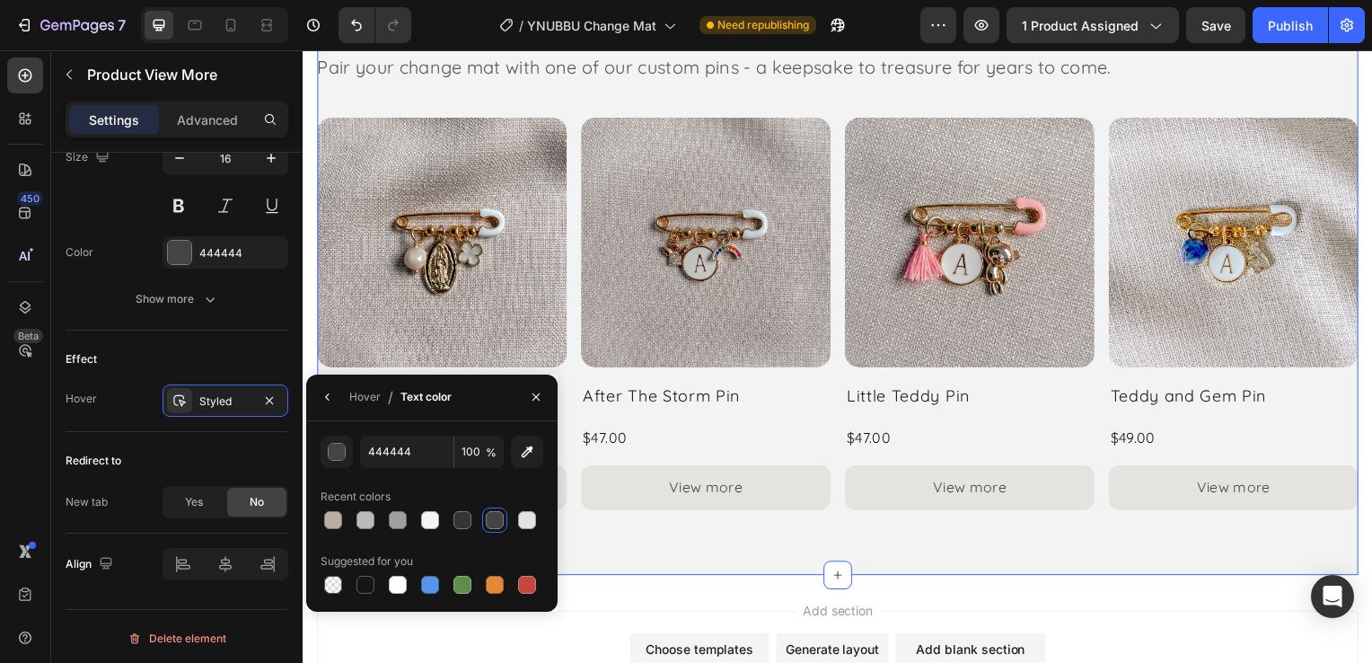
click at [604, 531] on div "Add a Meaningful Touch Heading Pair your change mat with one of our custom pins…" at bounding box center [841, 287] width 1049 height 583
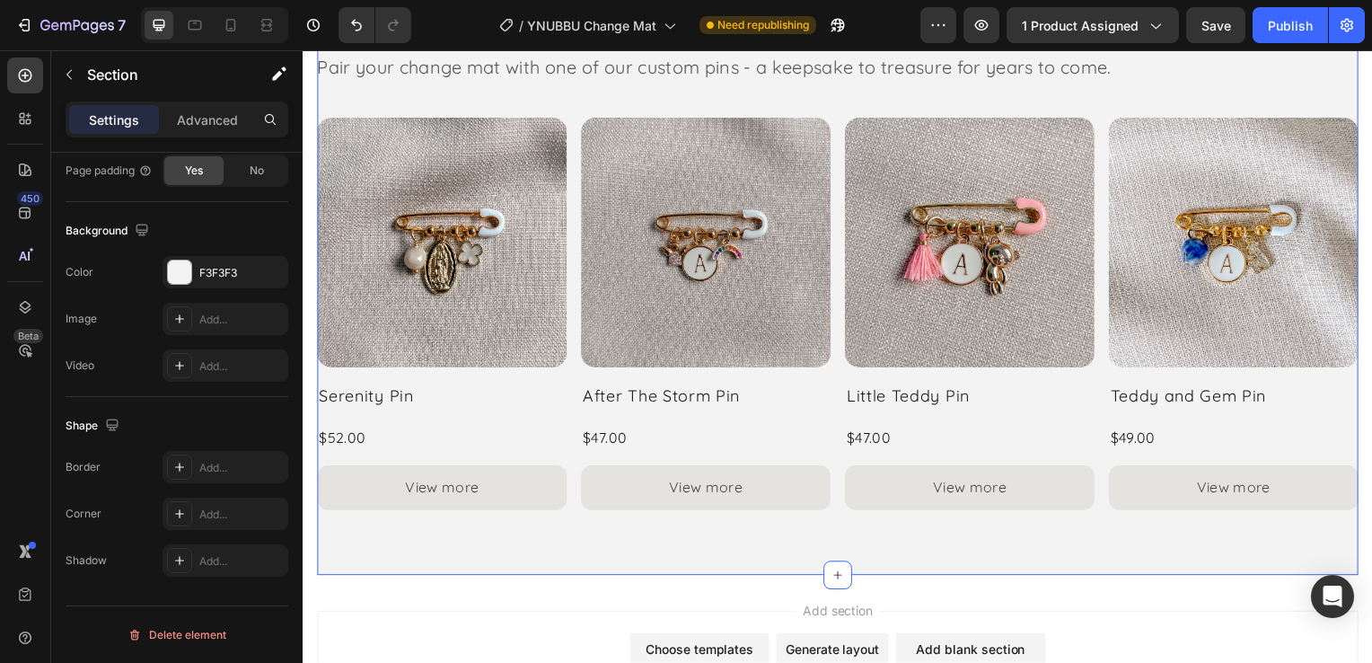
scroll to position [0, 0]
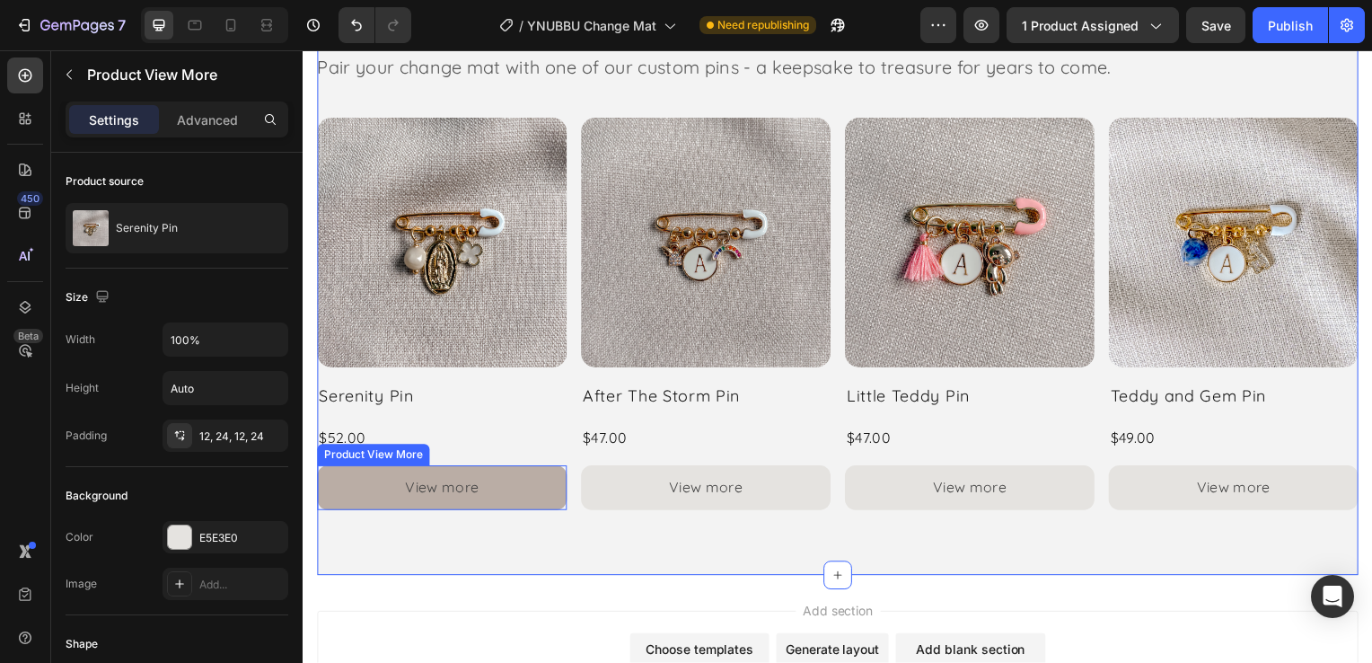
click at [533, 489] on button "View more" at bounding box center [442, 491] width 251 height 45
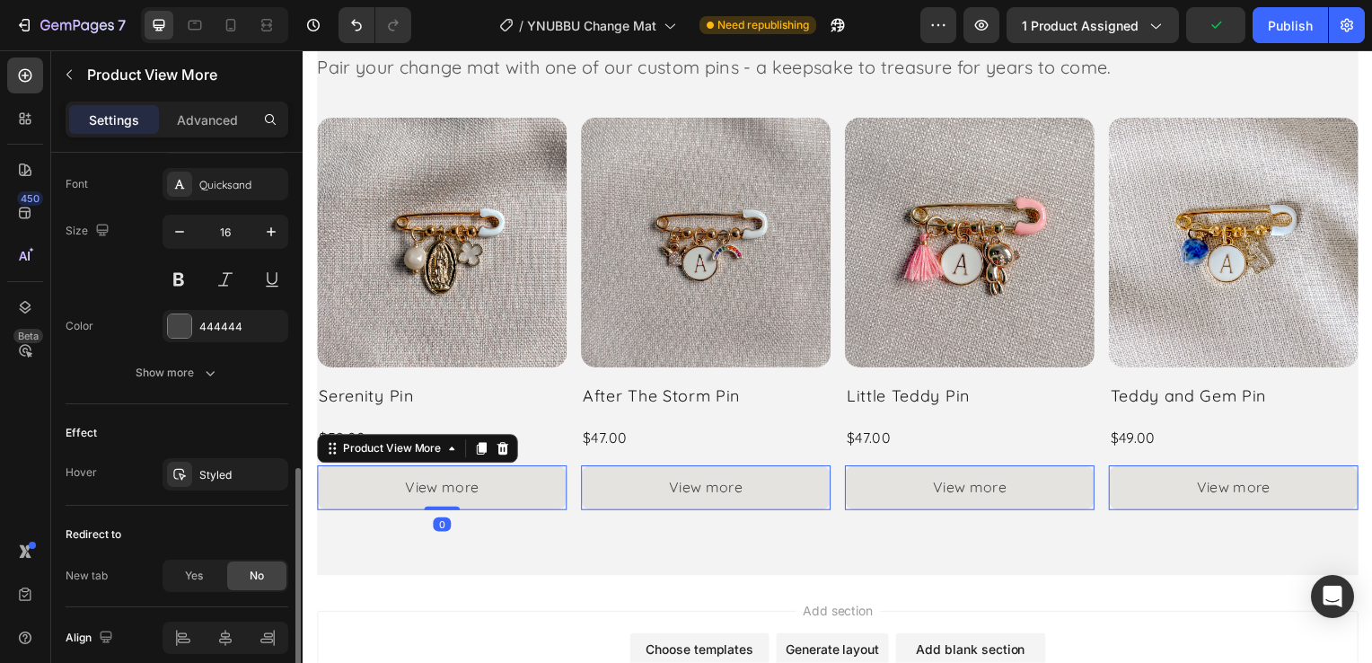
scroll to position [882, 0]
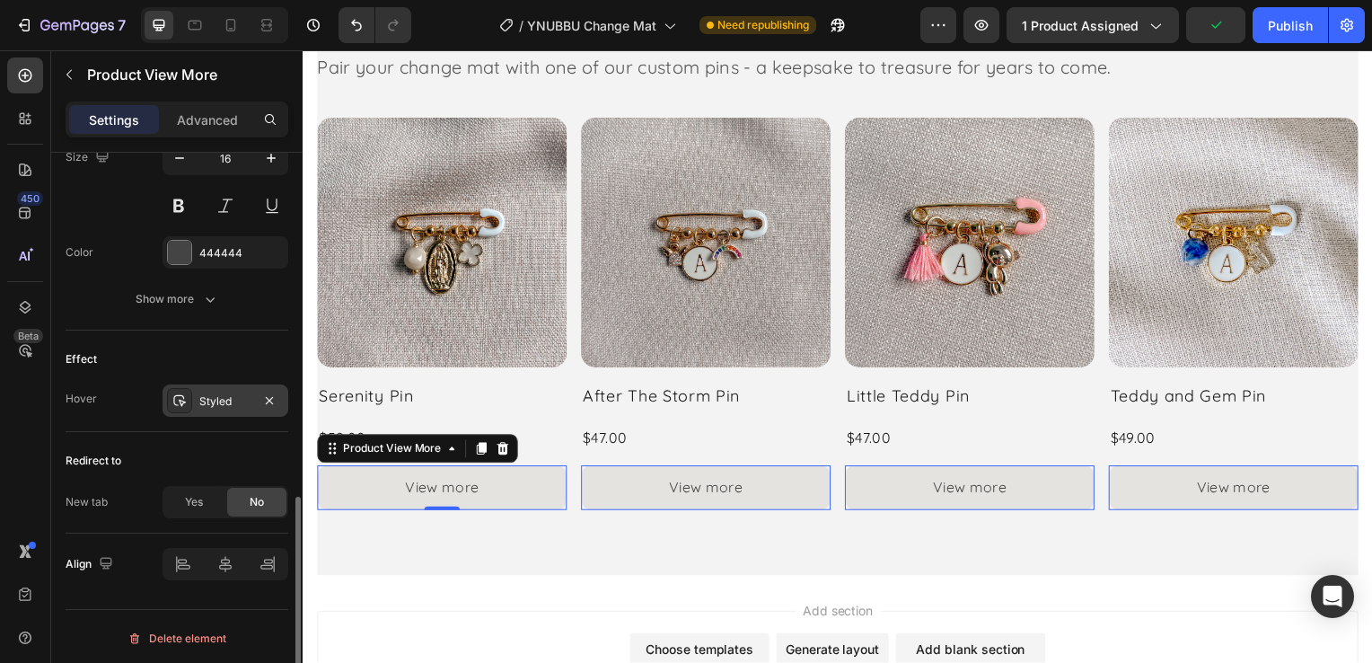
click at [213, 393] on div "Styled" at bounding box center [225, 401] width 52 height 16
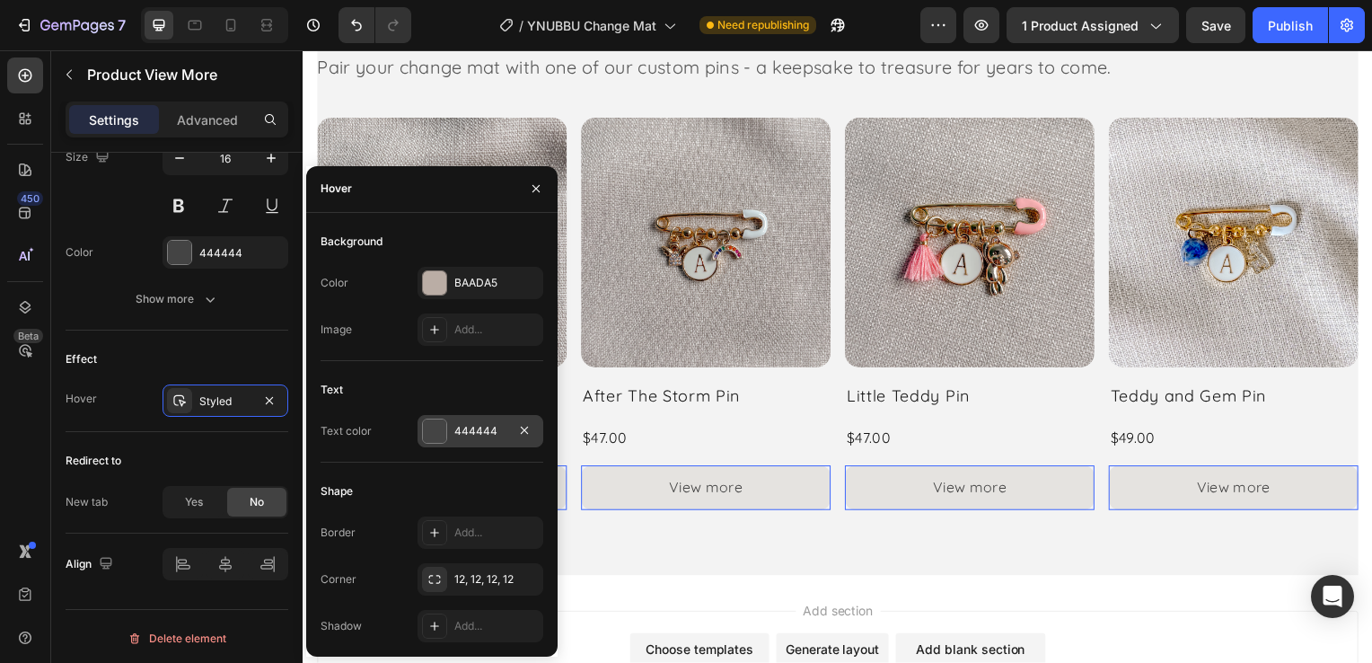
click at [481, 428] on div "444444" at bounding box center [480, 431] width 52 height 16
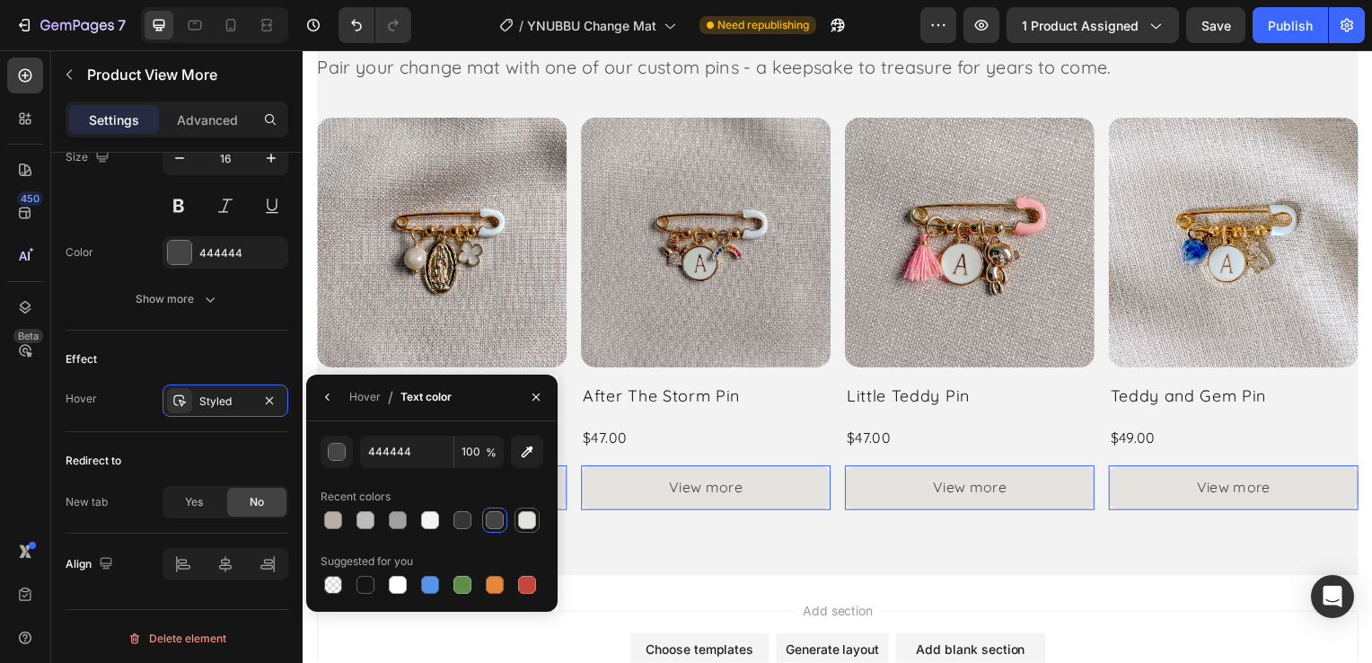
click at [527, 520] on div at bounding box center [527, 520] width 18 height 18
type input "E5E3E0"
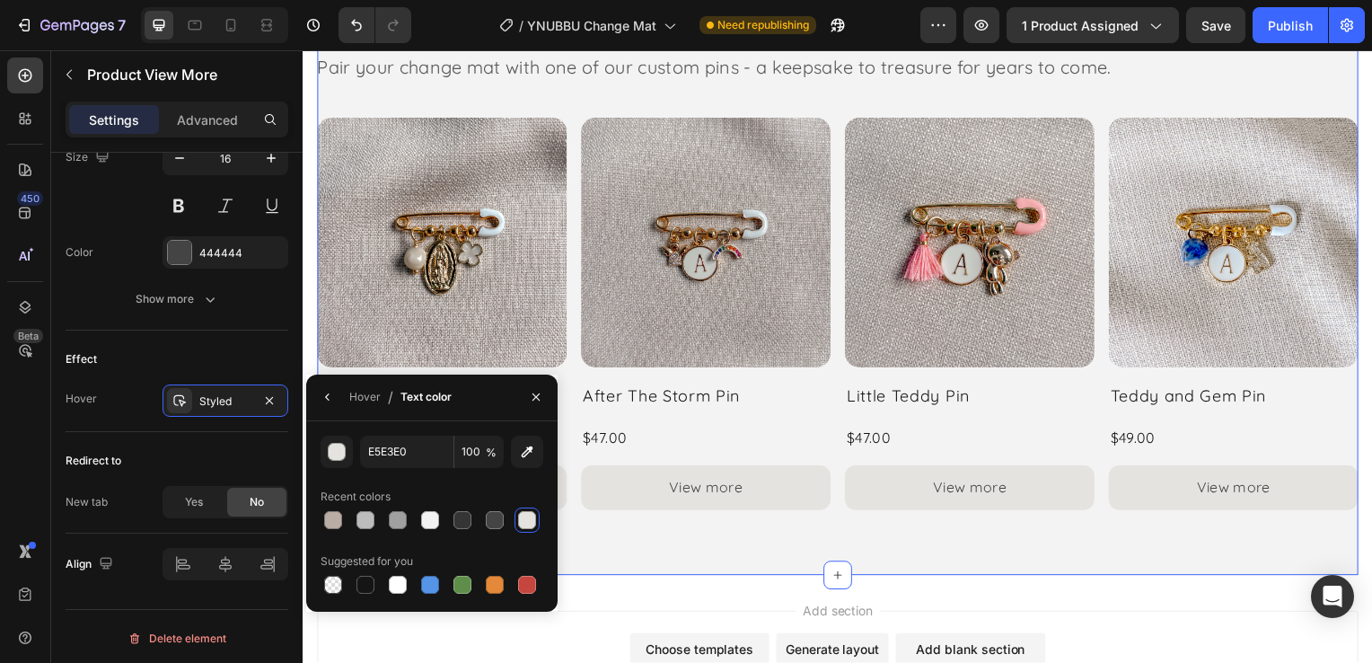
click at [654, 536] on div "Add a Meaningful Touch Heading Pair your change mat with one of our custom pins…" at bounding box center [841, 287] width 1049 height 583
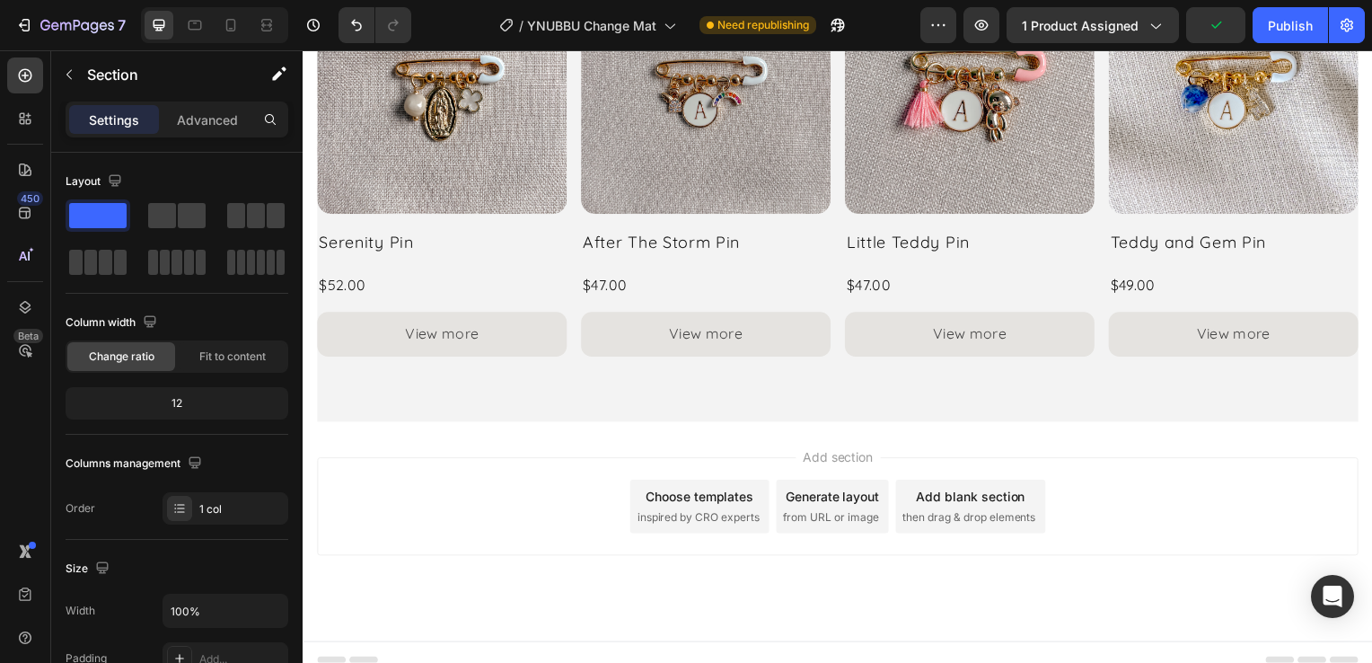
scroll to position [3027, 0]
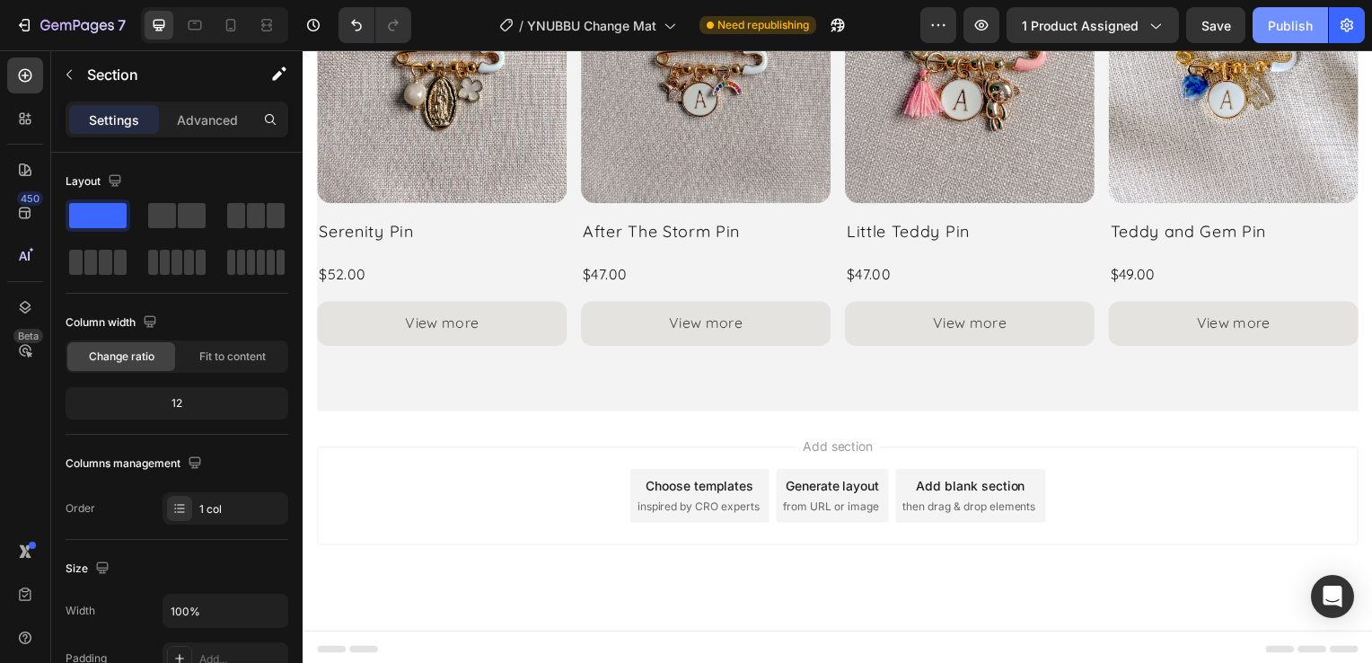
click at [1261, 31] on button "Publish" at bounding box center [1289, 25] width 75 height 36
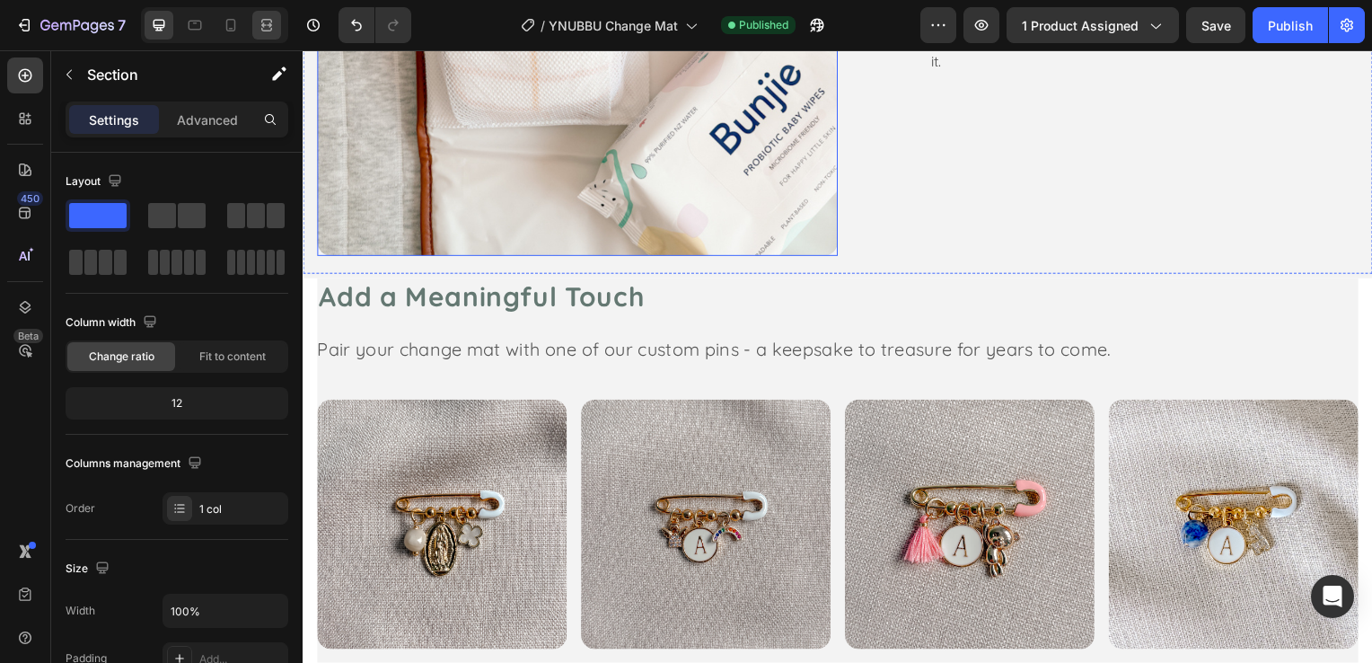
scroll to position [2309, 0]
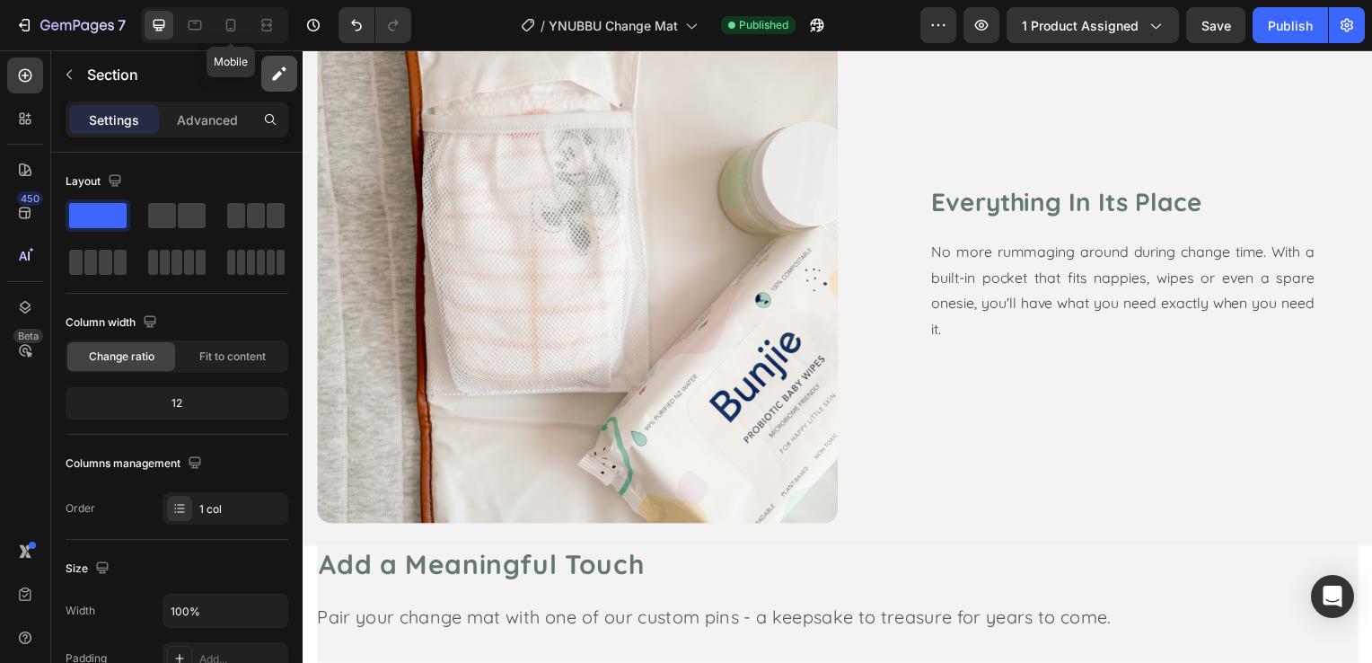
drag, startPoint x: 237, startPoint y: 20, endPoint x: 277, endPoint y: 62, distance: 58.4
click at [236, 20] on icon at bounding box center [231, 25] width 18 height 18
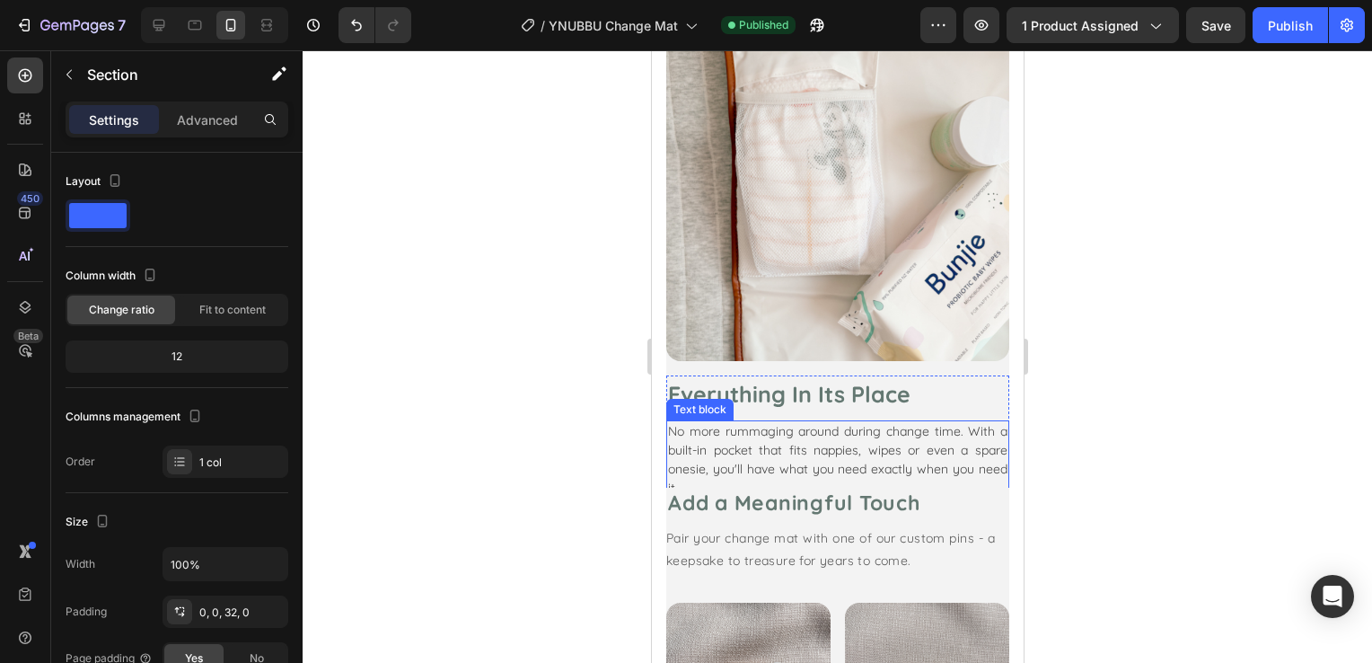
scroll to position [1705, 0]
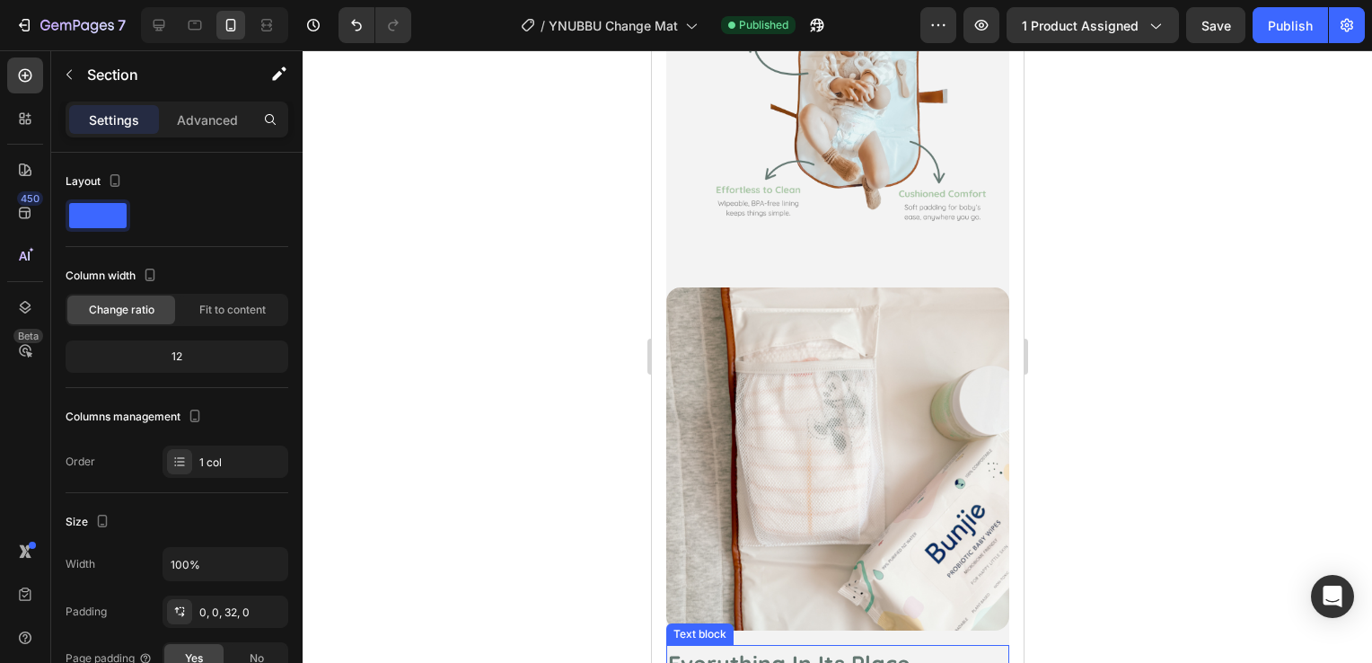
click at [935, 646] on p "Everything In Its Place" at bounding box center [836, 663] width 339 height 34
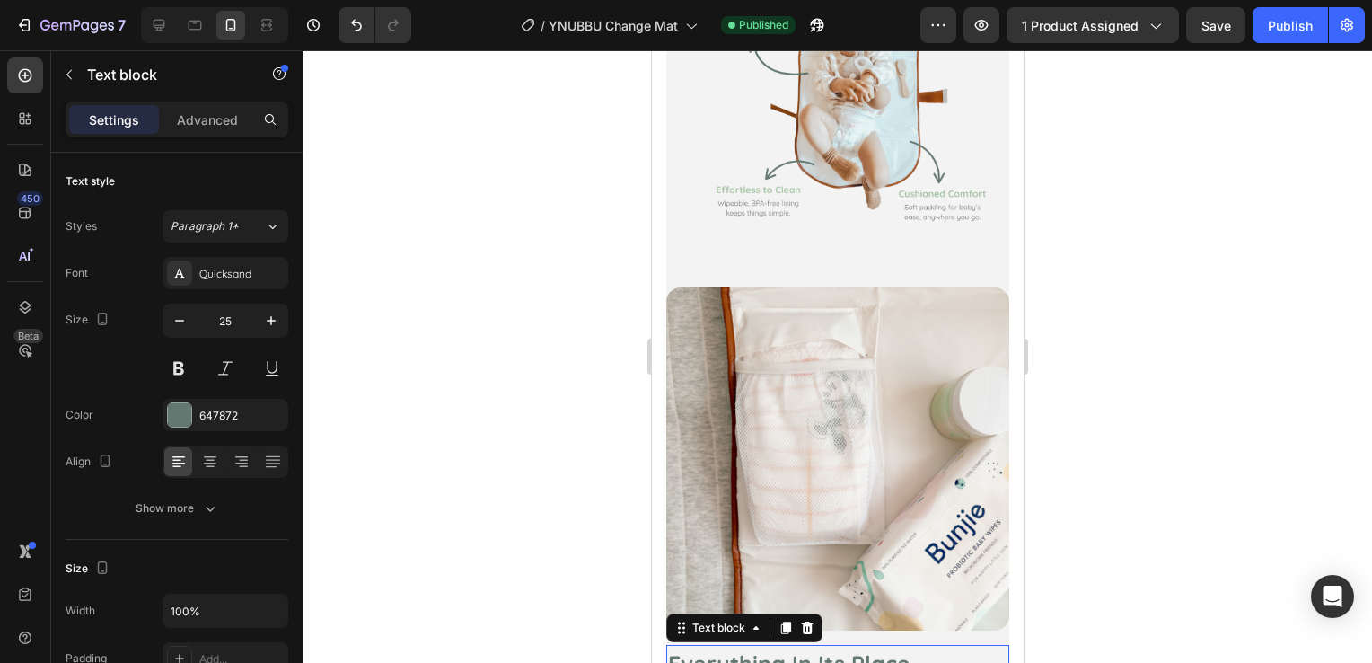
scroll to position [1795, 0]
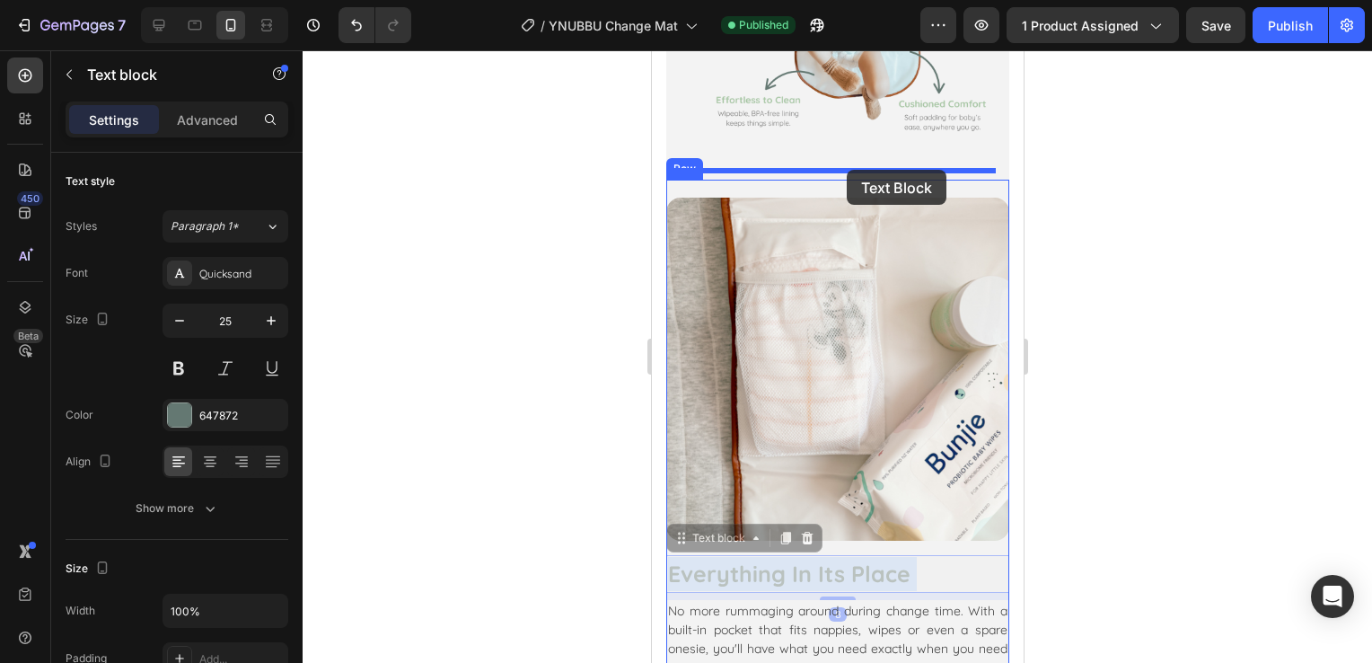
drag, startPoint x: 935, startPoint y: 532, endPoint x: 846, endPoint y: 170, distance: 373.4
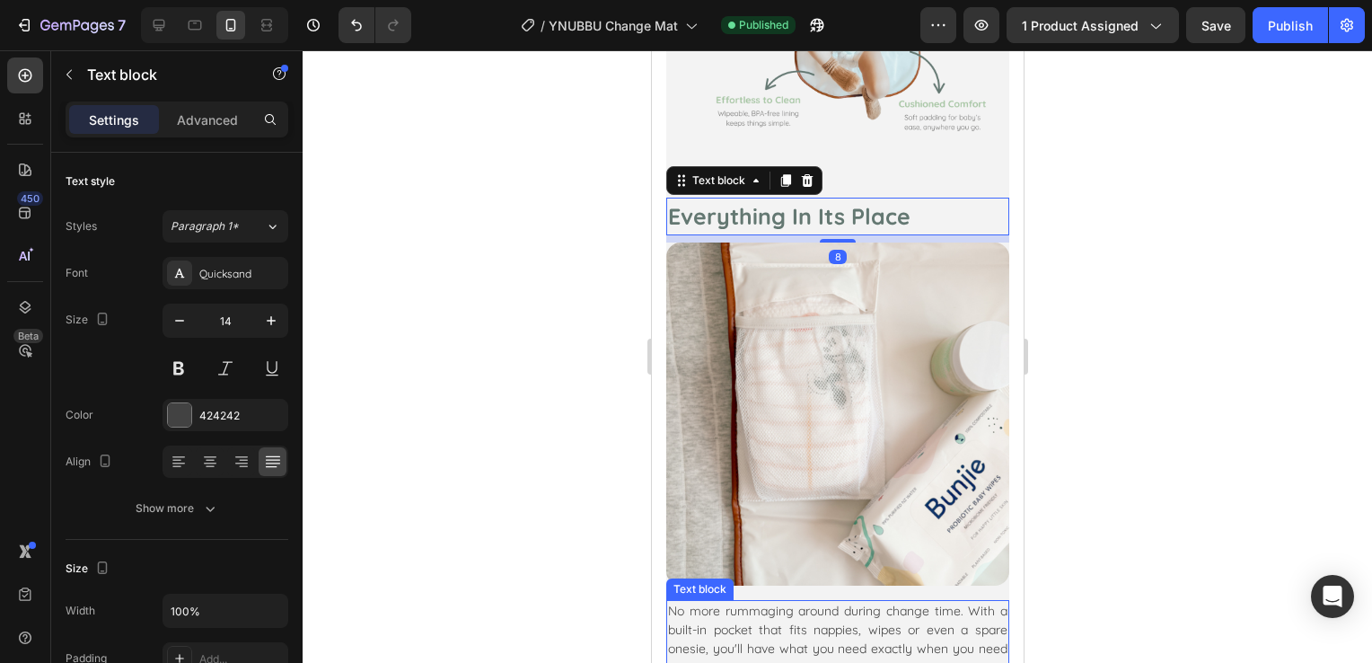
click at [945, 600] on div "No more rummaging around during change time. With a built-in pocket that fits n…" at bounding box center [836, 639] width 343 height 79
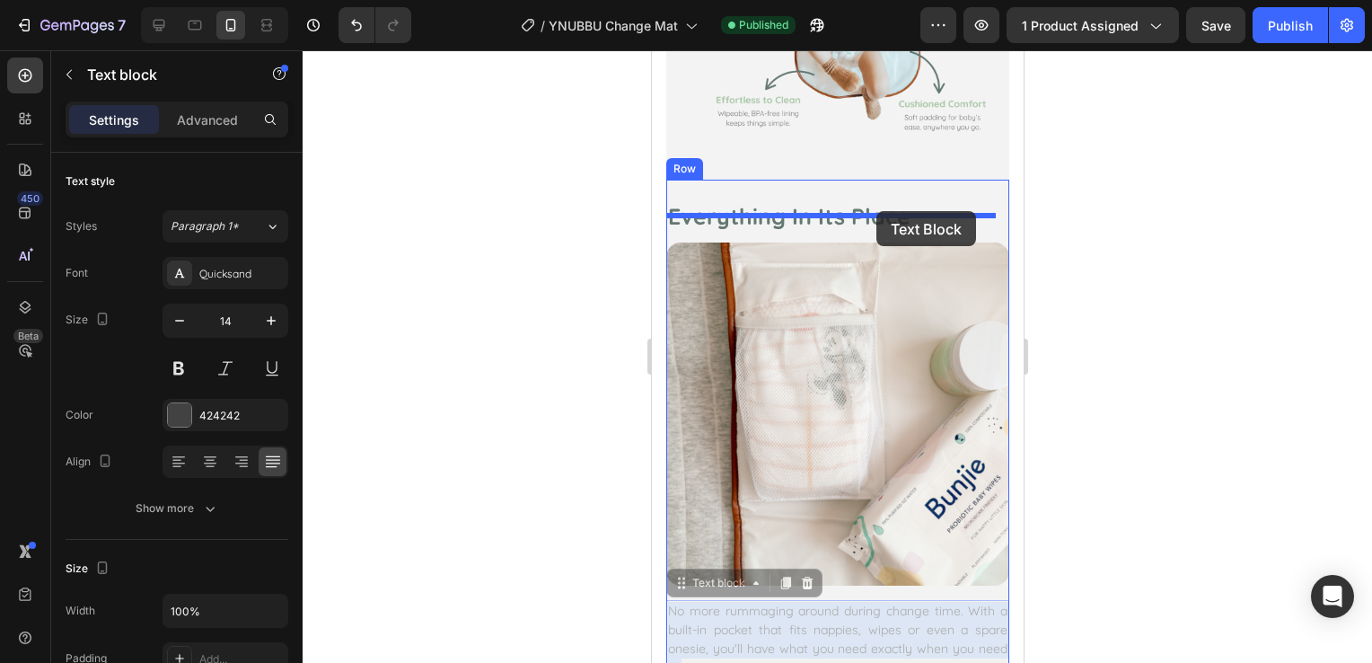
drag, startPoint x: 943, startPoint y: 572, endPoint x: 875, endPoint y: 211, distance: 367.1
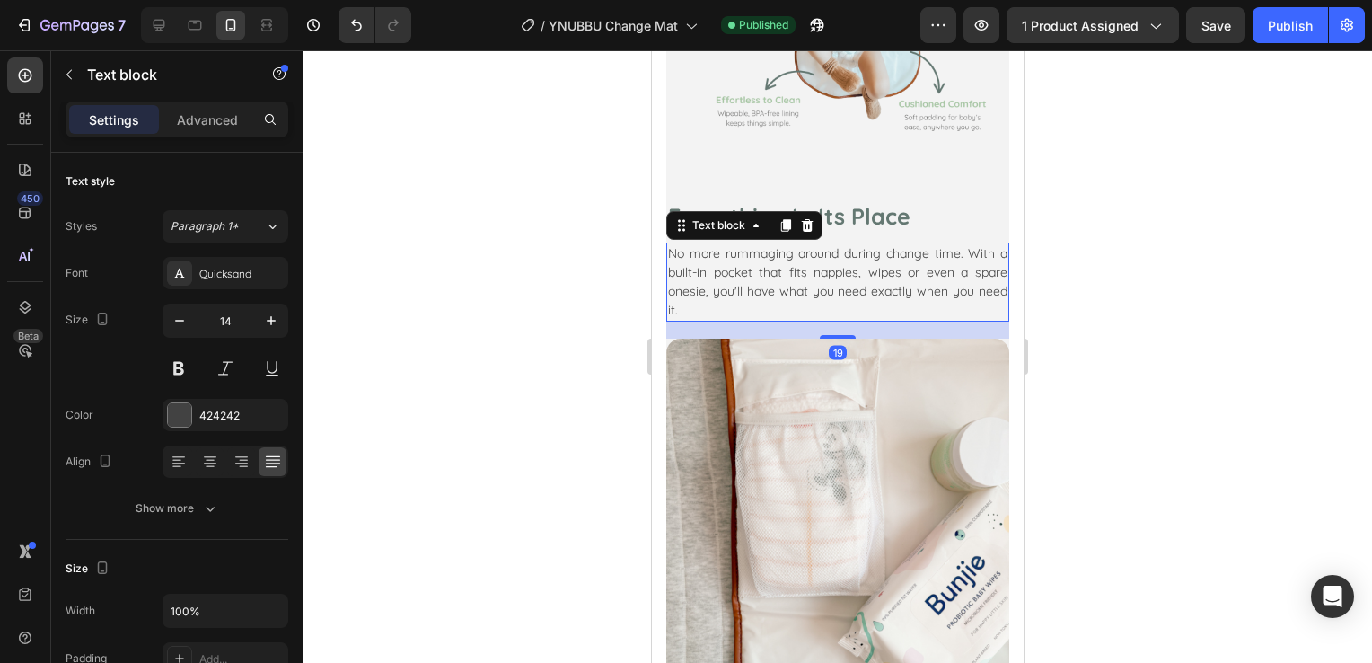
drag, startPoint x: 831, startPoint y: 292, endPoint x: 924, endPoint y: 303, distance: 93.2
click at [830, 335] on div at bounding box center [837, 337] width 36 height 4
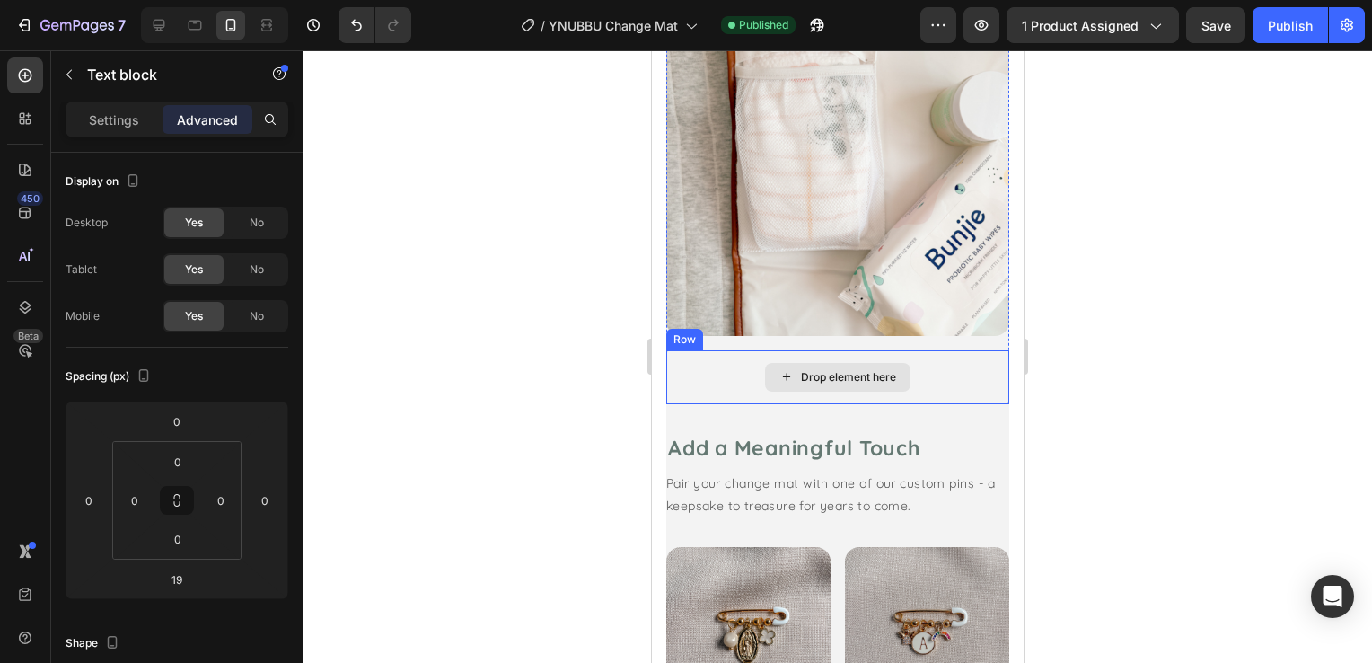
scroll to position [2154, 0]
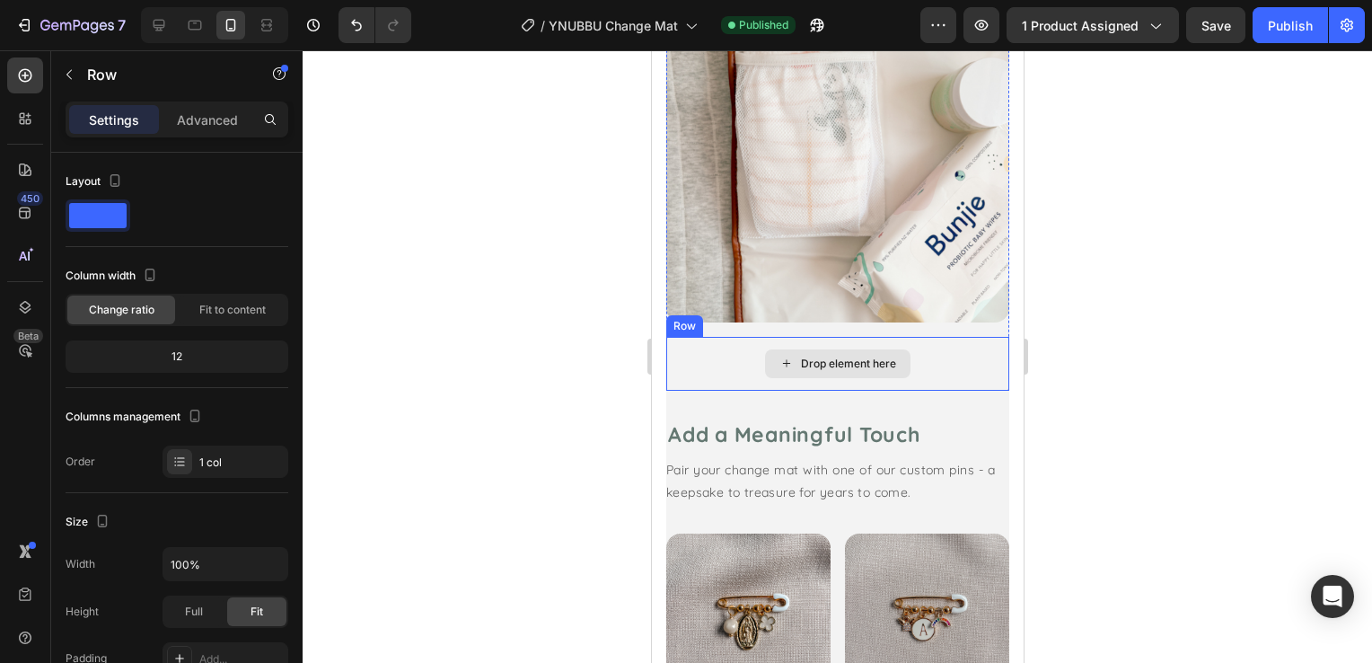
click at [961, 337] on div "Drop element here" at bounding box center [836, 364] width 343 height 54
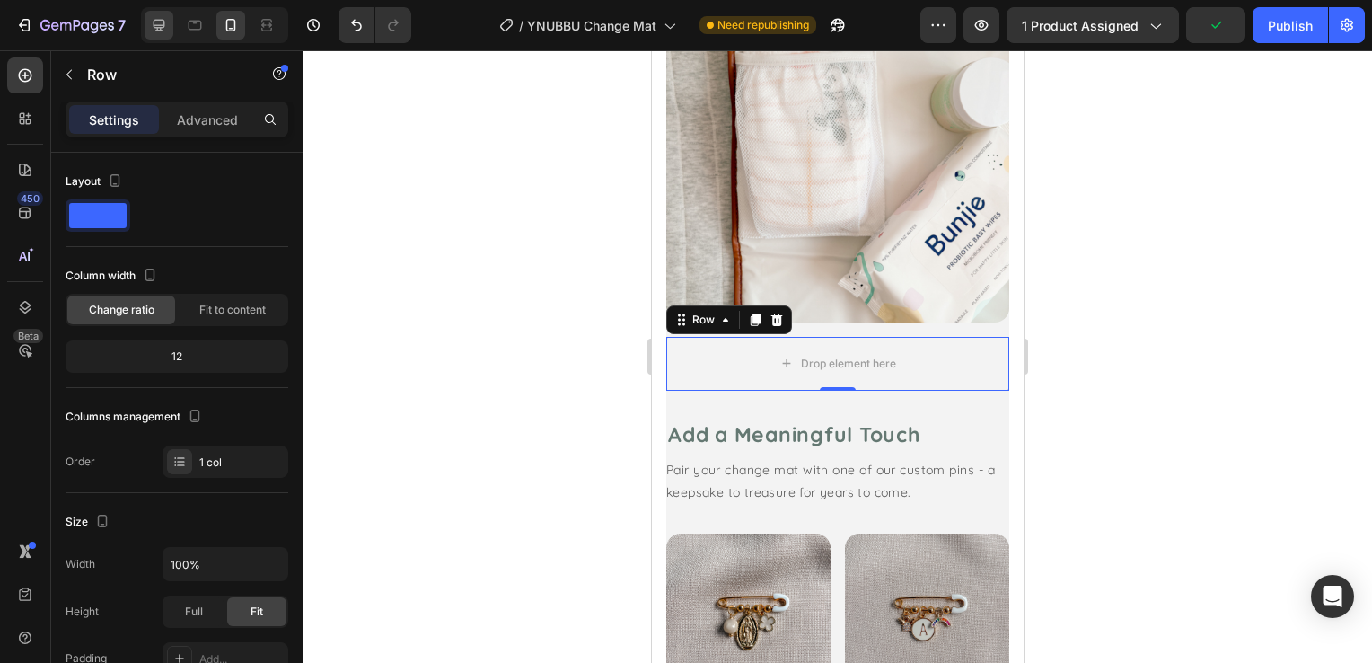
click at [152, 30] on icon at bounding box center [159, 25] width 18 height 18
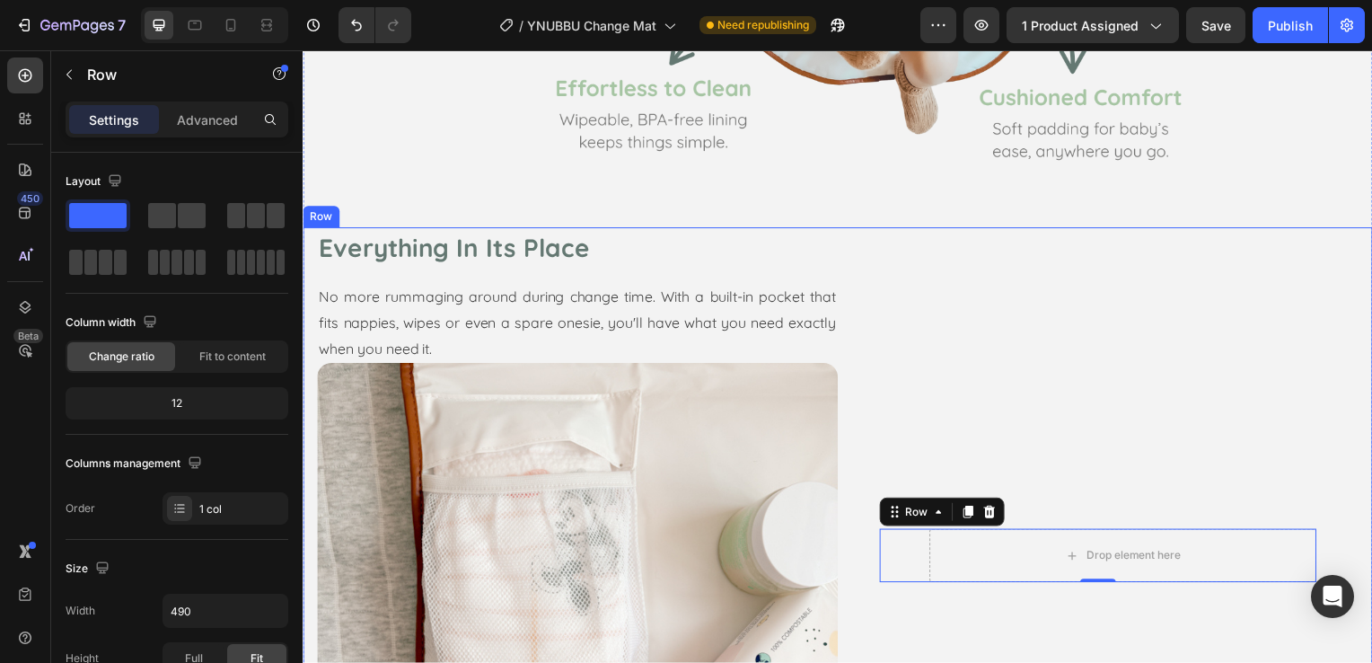
scroll to position [2122, 0]
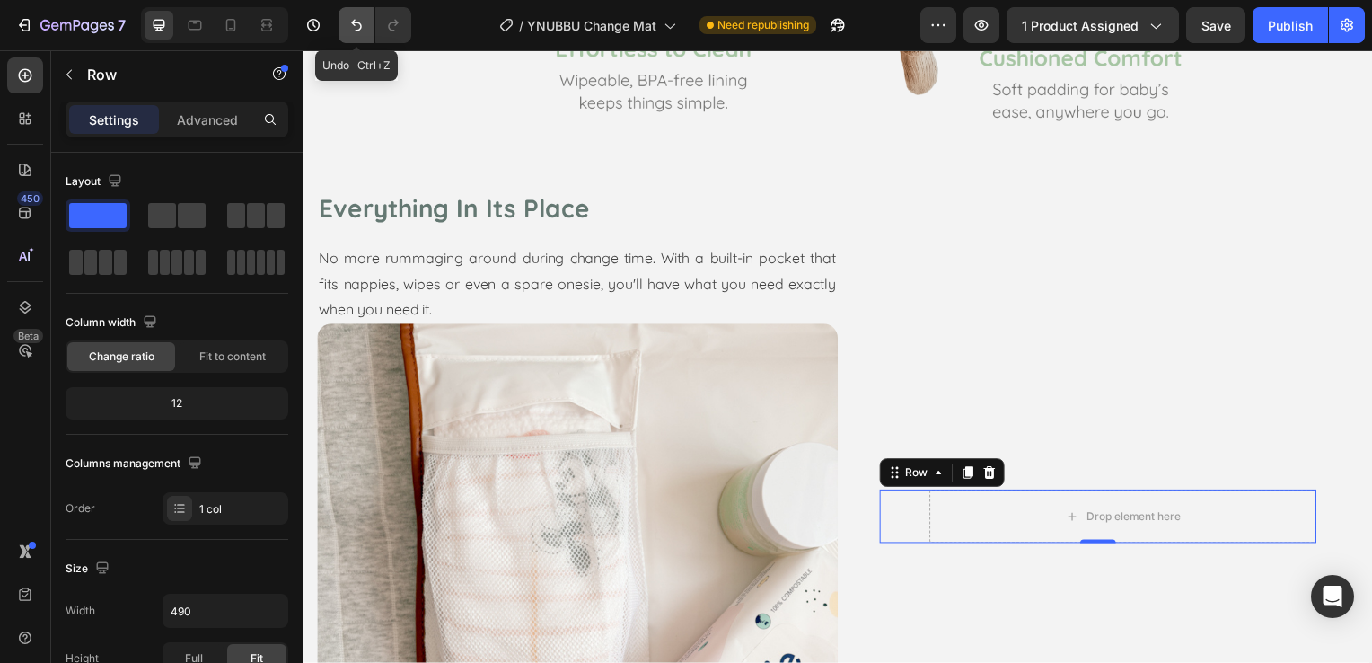
click at [347, 28] on icon "Undo/Redo" at bounding box center [356, 25] width 18 height 18
click at [238, 31] on icon at bounding box center [231, 25] width 18 height 18
type input "100%"
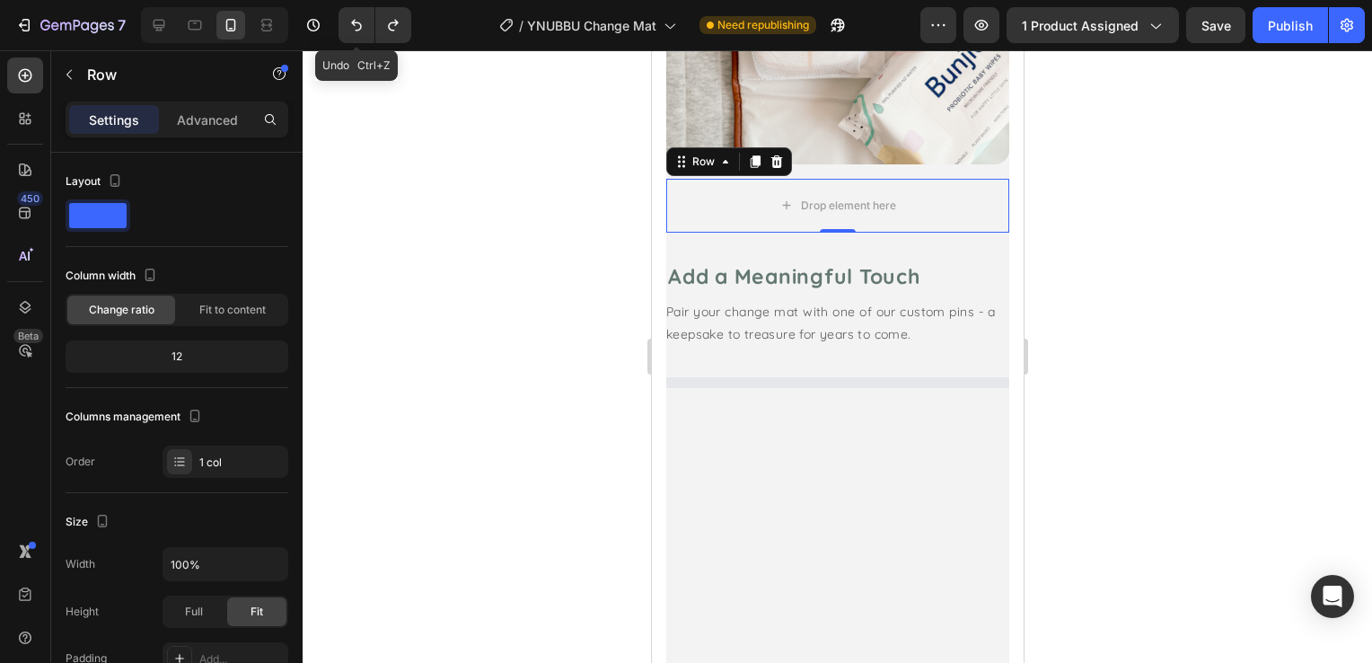
scroll to position [2320, 0]
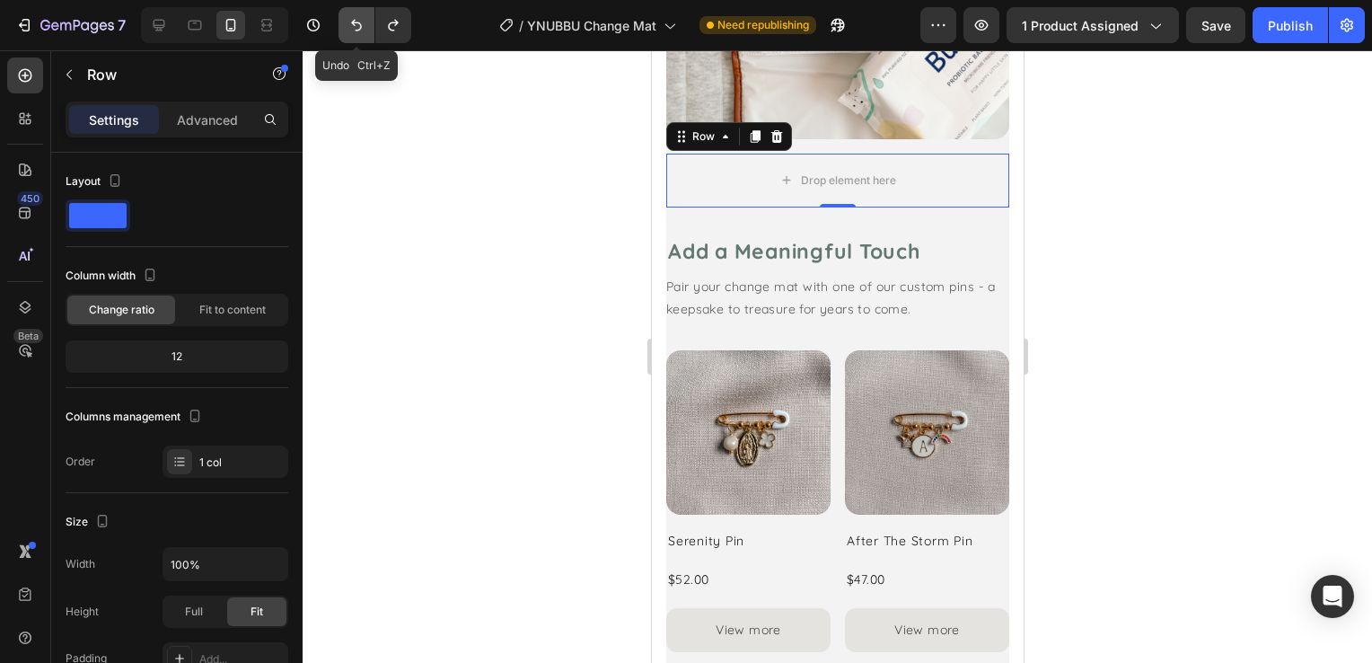
click at [361, 31] on icon "Undo/Redo" at bounding box center [356, 25] width 18 height 18
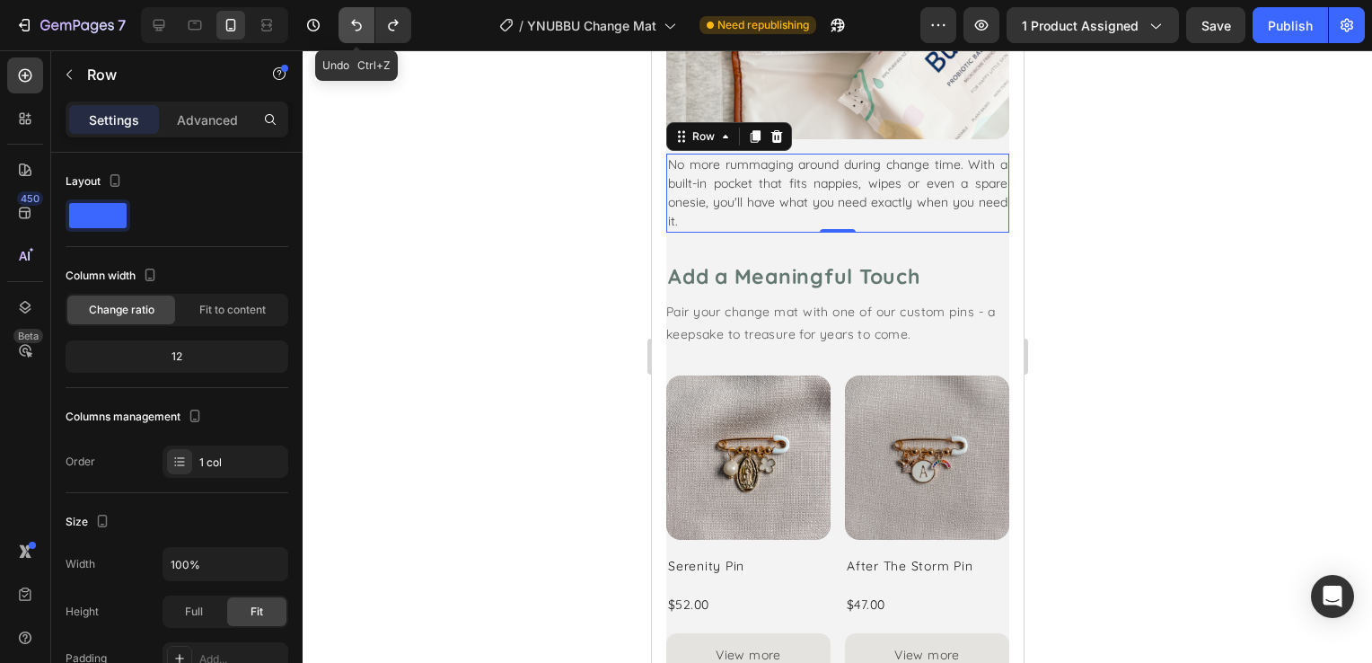
click at [361, 31] on icon "Undo/Redo" at bounding box center [356, 25] width 18 height 18
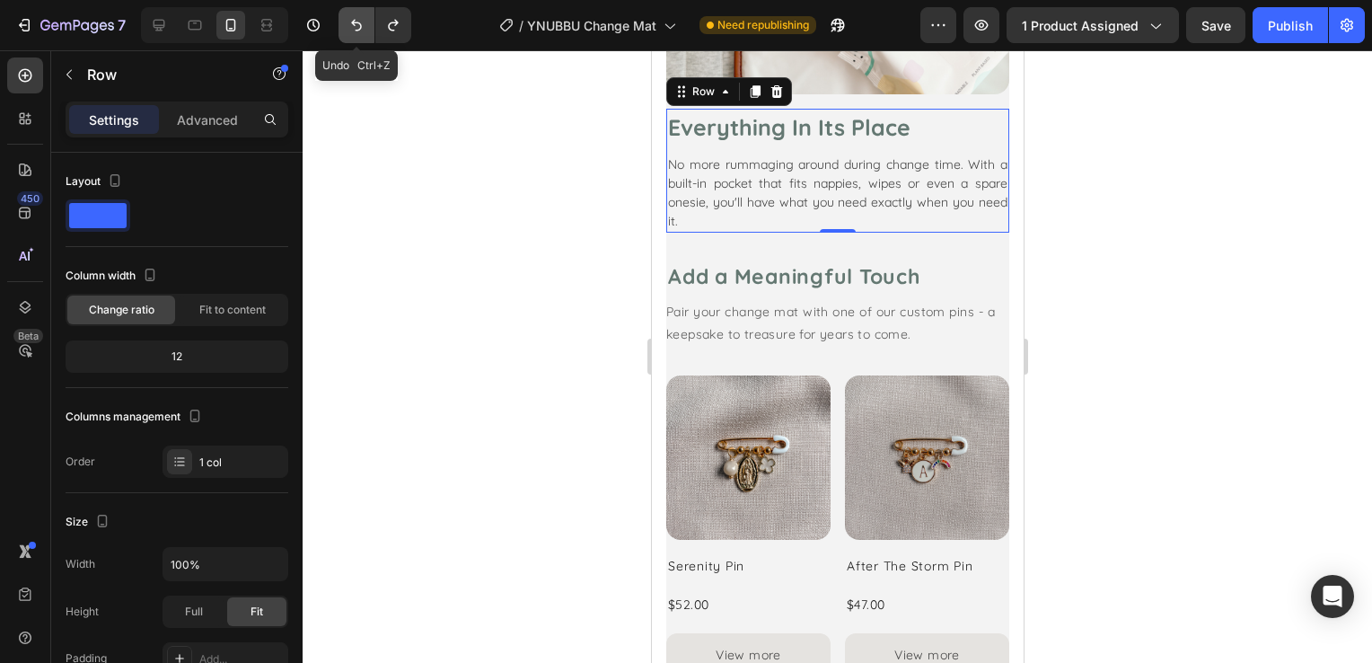
scroll to position [2196, 0]
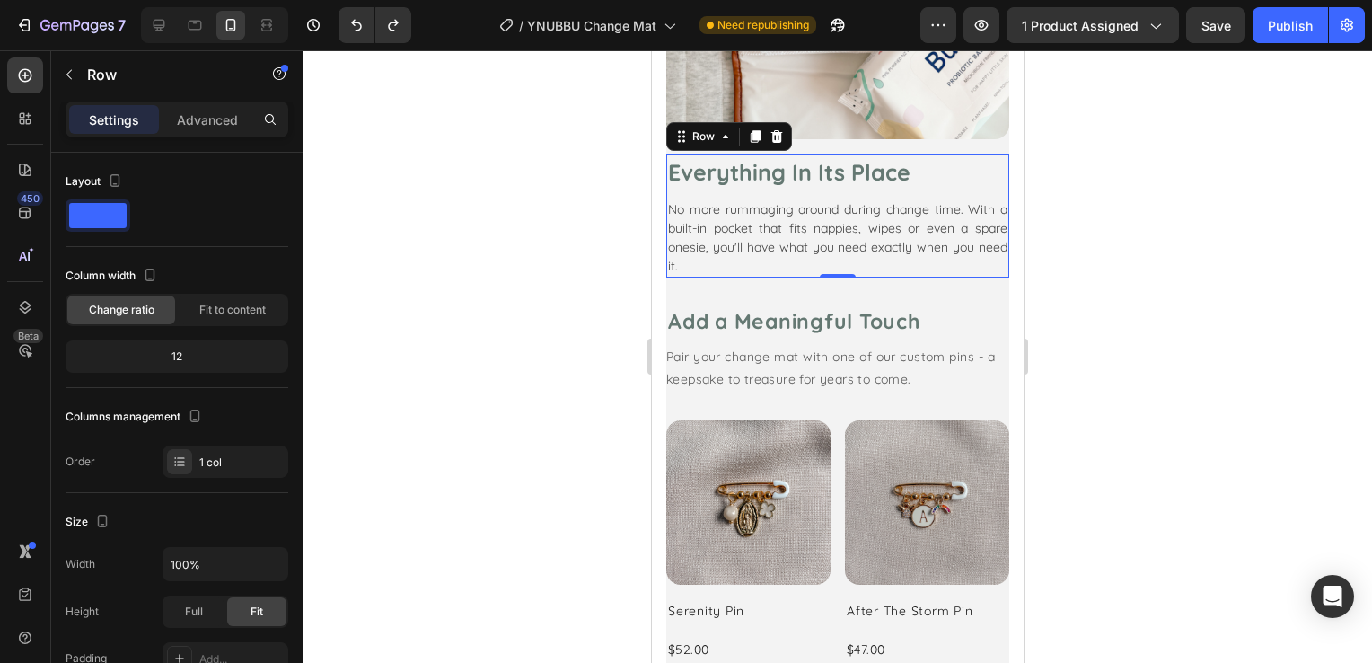
click at [566, 184] on div at bounding box center [837, 356] width 1069 height 612
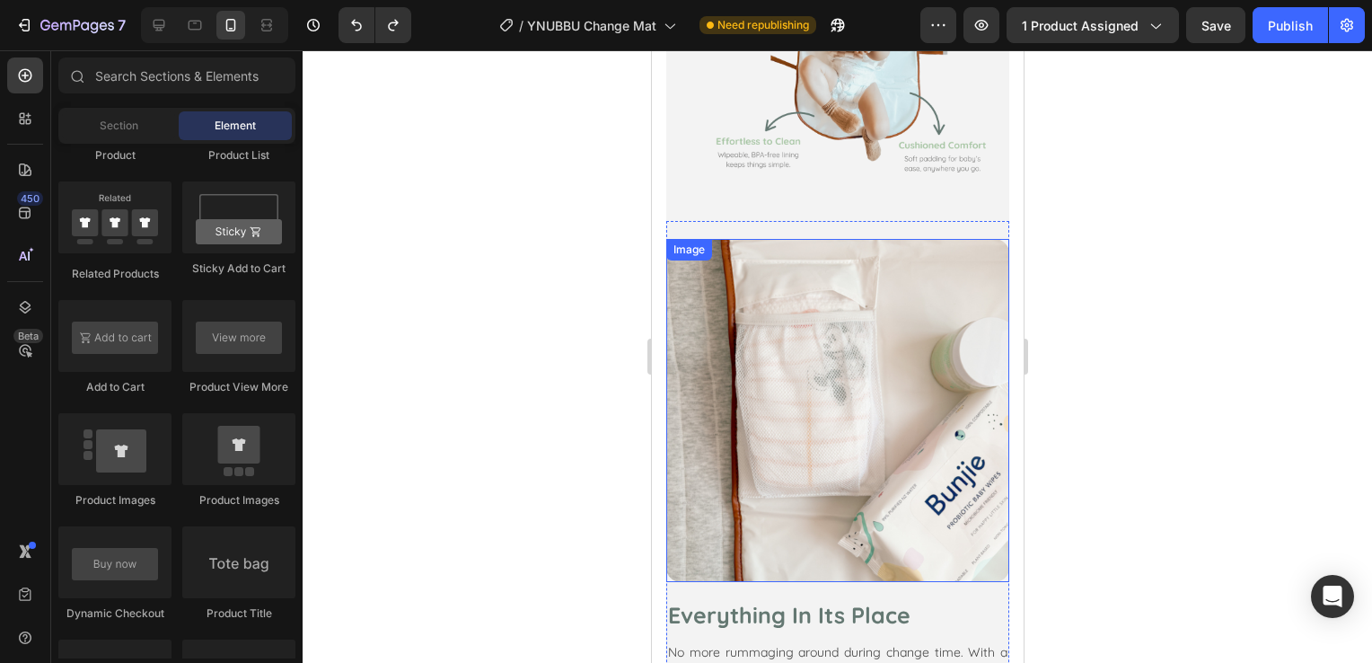
scroll to position [1657, 0]
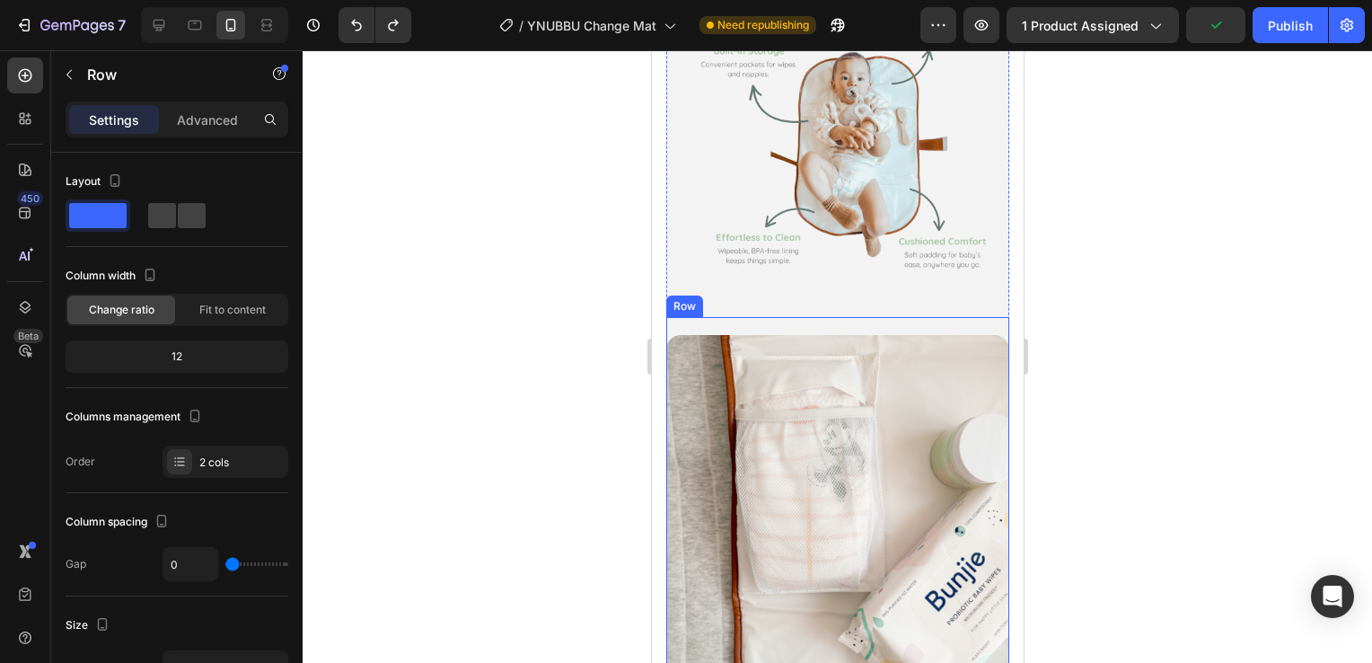
click at [677, 317] on div "Image Everything In Its Place Text block No more rummaging around during change…" at bounding box center [836, 566] width 343 height 499
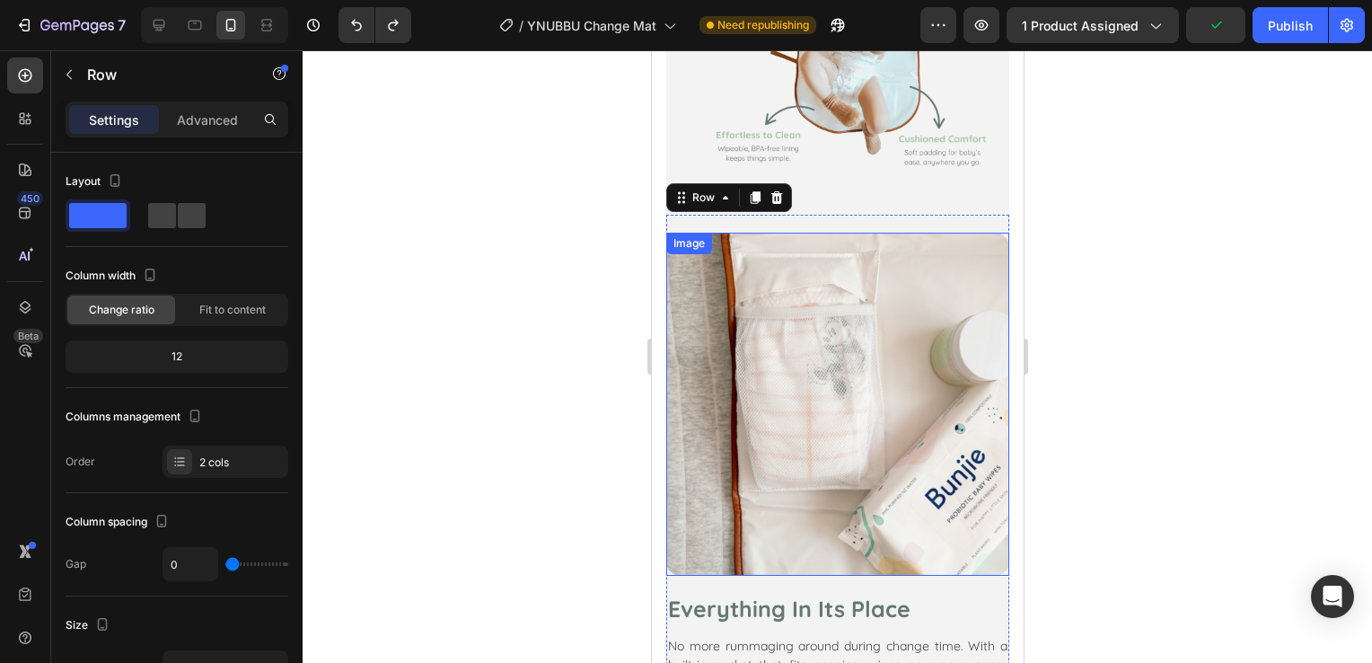
scroll to position [1747, 0]
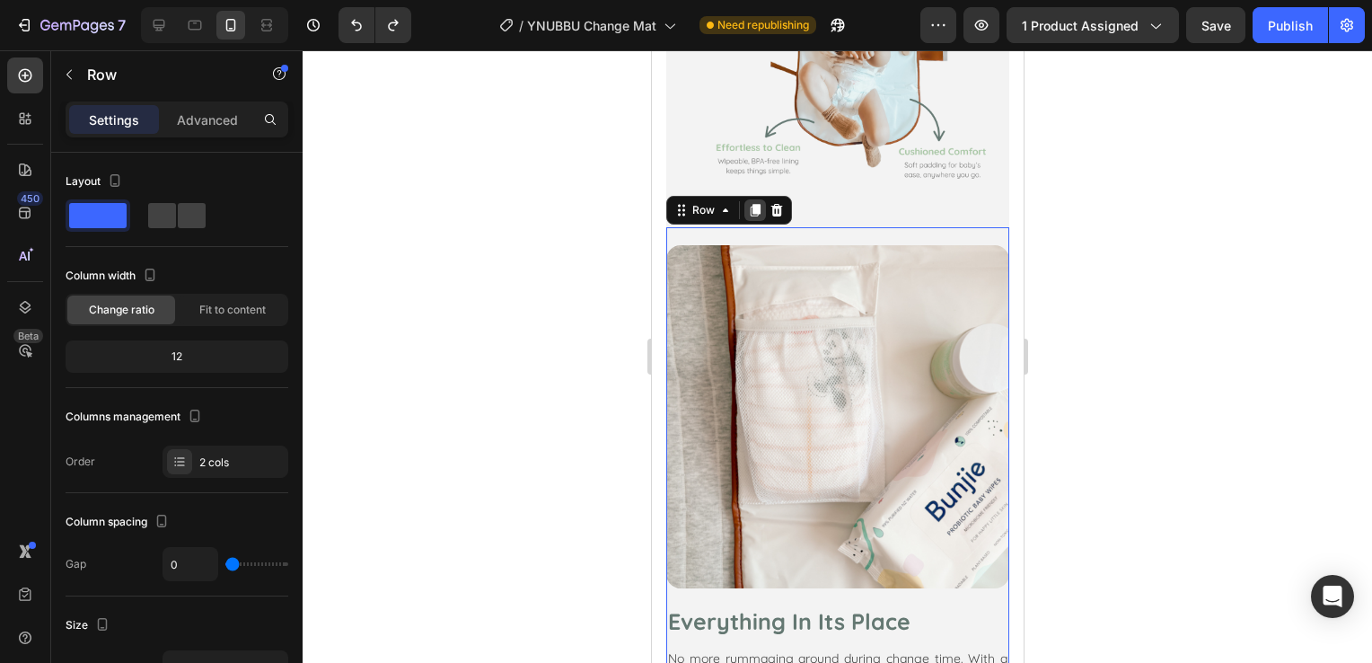
click at [759, 203] on icon at bounding box center [754, 210] width 14 height 14
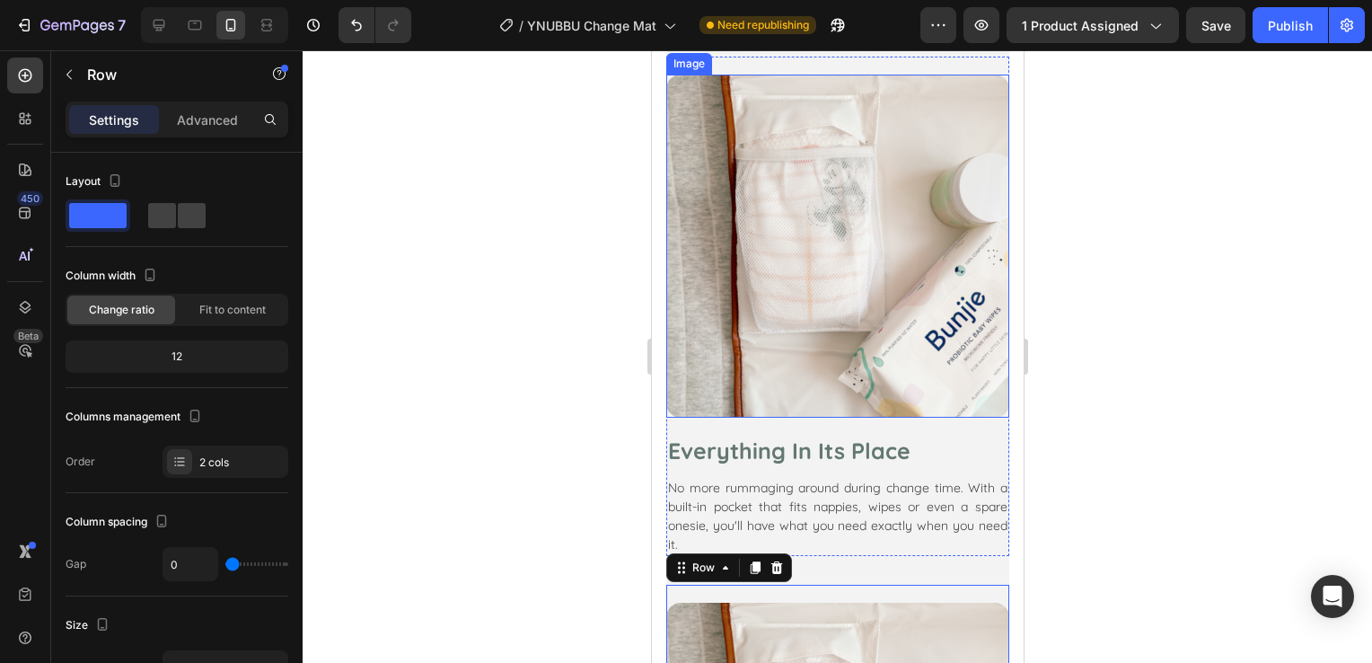
scroll to position [1810, 0]
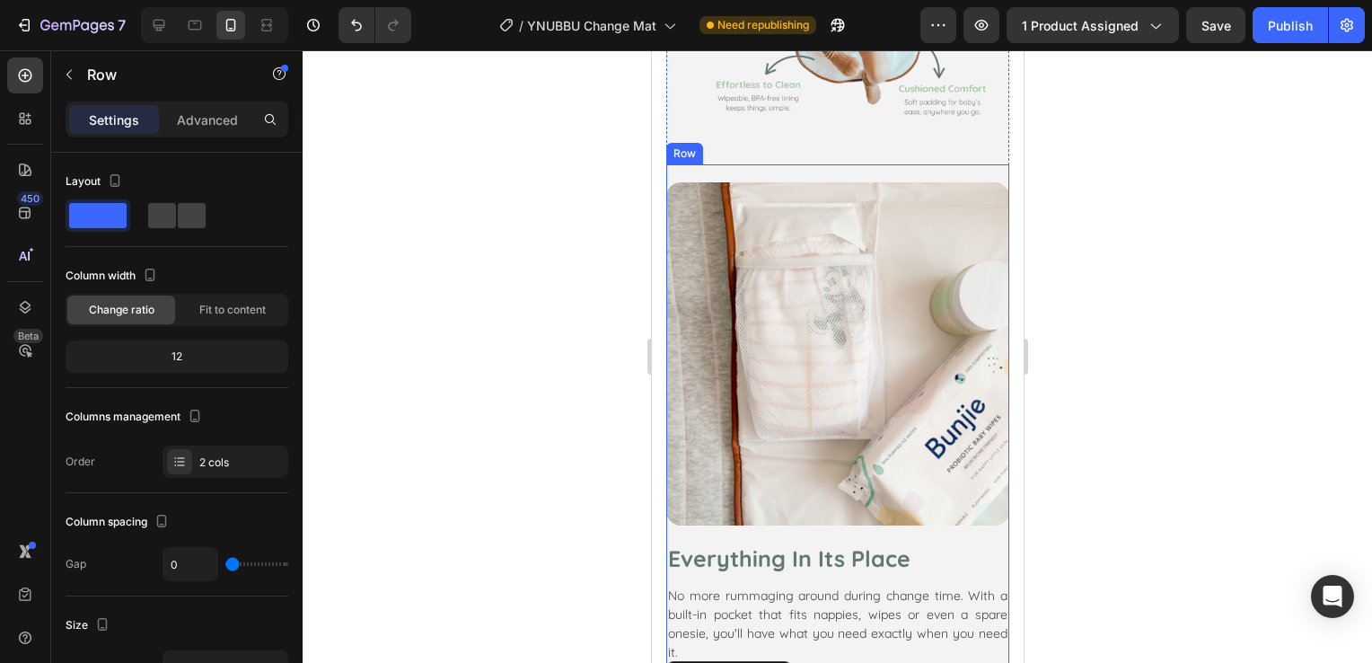
click at [803, 164] on div "Image Everything In Its Place Text block No more rummaging around during change…" at bounding box center [836, 413] width 343 height 499
click at [199, 120] on p "Advanced" at bounding box center [207, 119] width 61 height 19
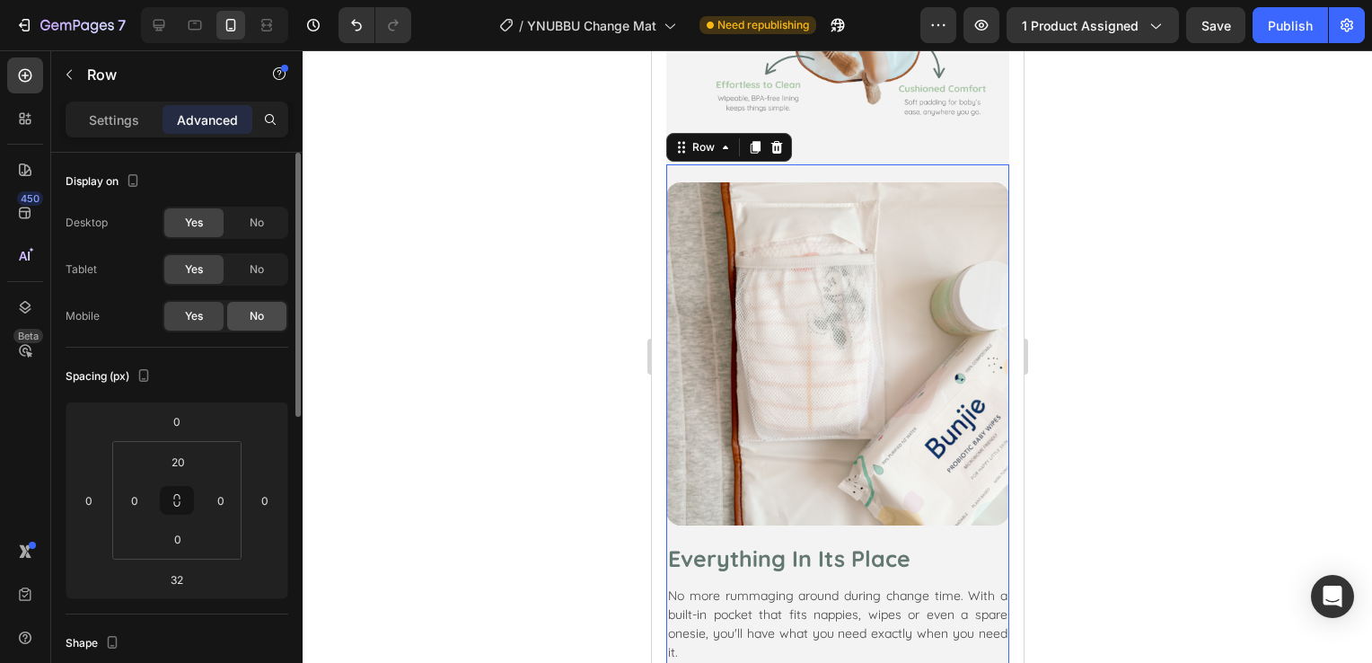
click at [241, 324] on div "No" at bounding box center [256, 316] width 59 height 29
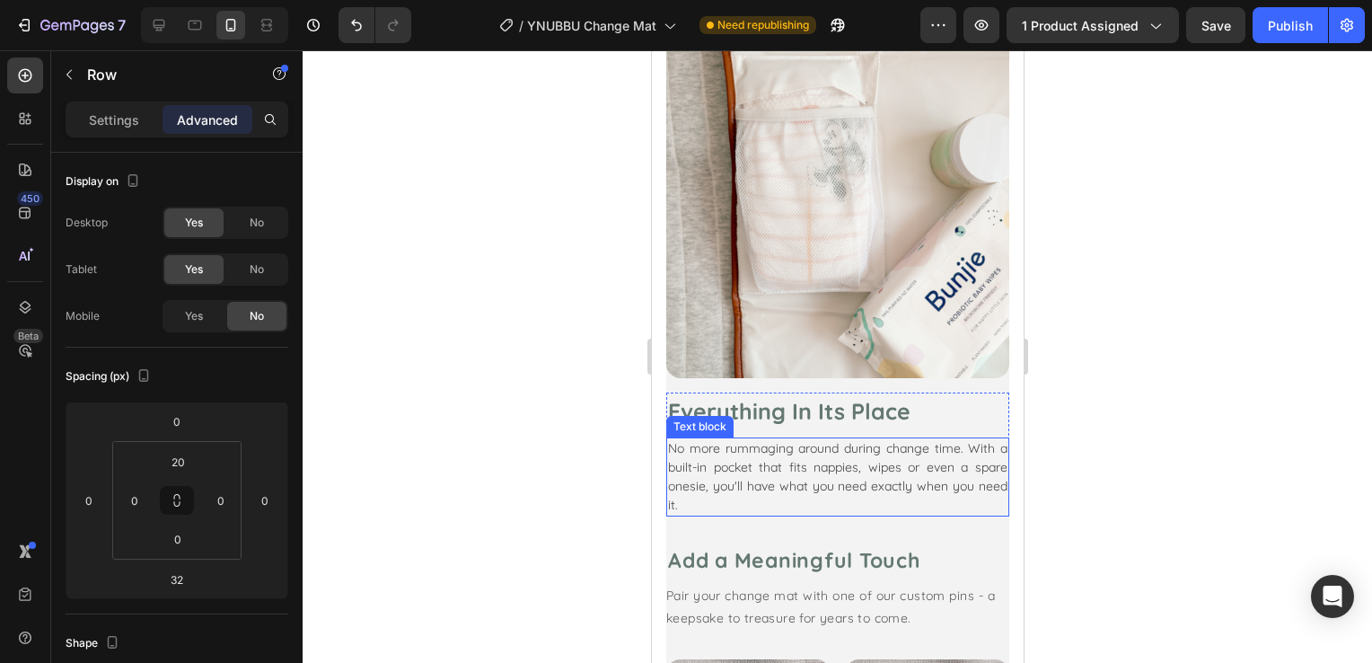
scroll to position [1989, 0]
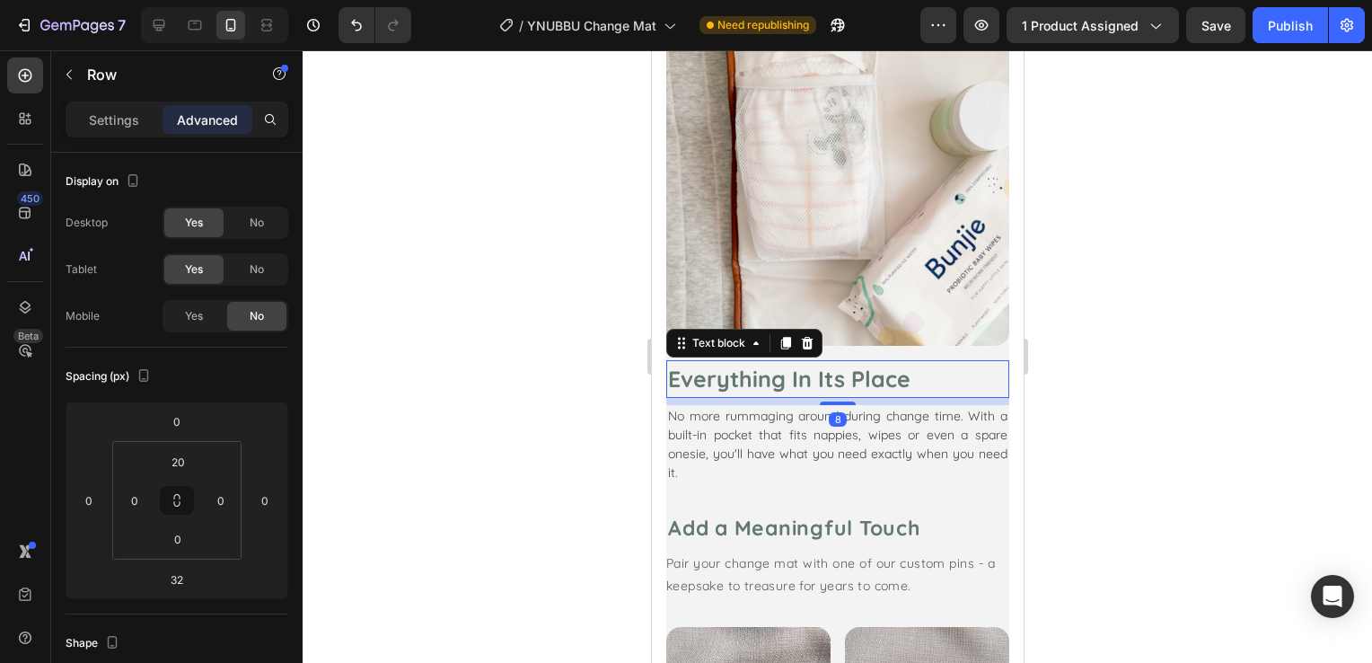
click at [871, 362] on p "Everything In Its Place" at bounding box center [836, 379] width 339 height 34
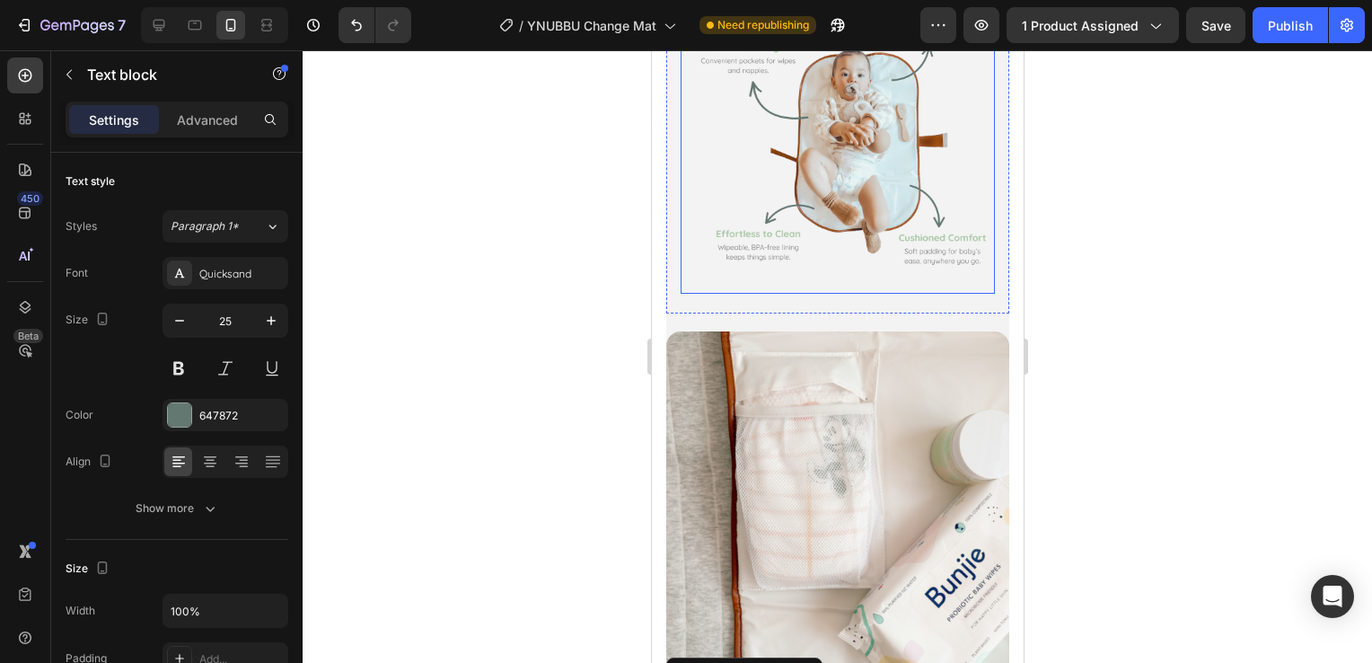
scroll to position [1630, 0]
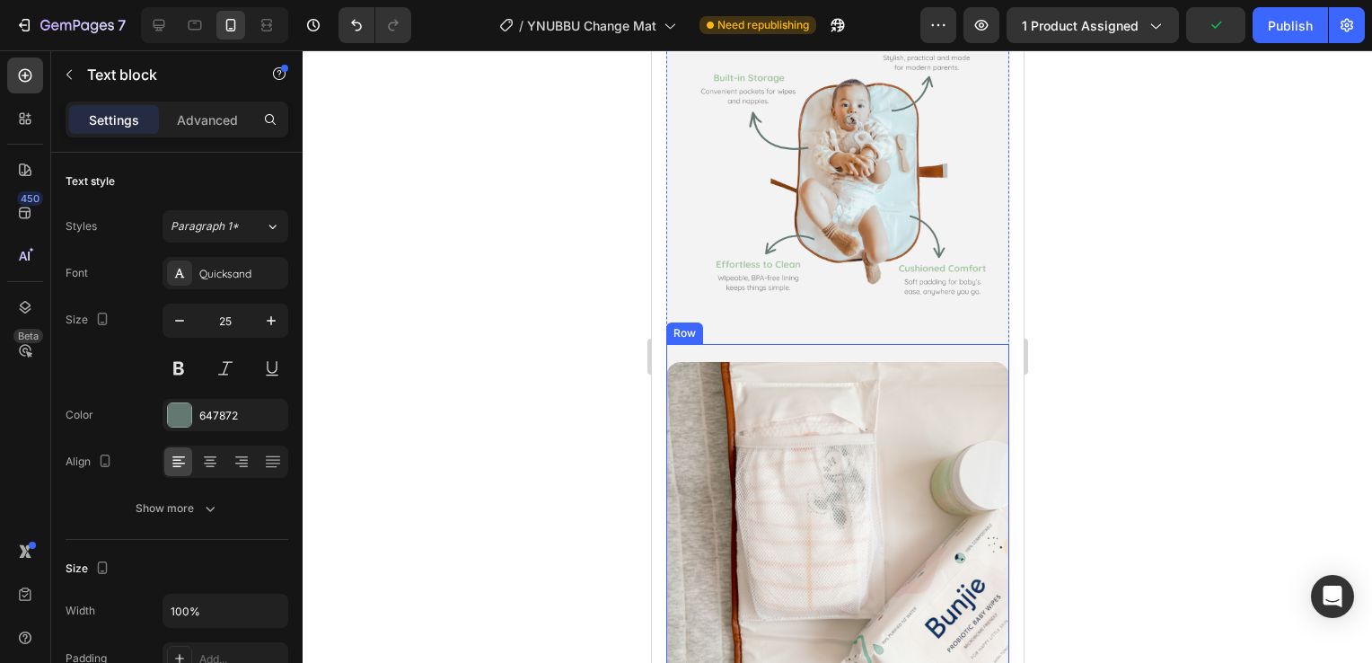
click at [981, 344] on div "Image Everything In Its Place Text block 8 No more rummaging around during chan…" at bounding box center [836, 593] width 343 height 499
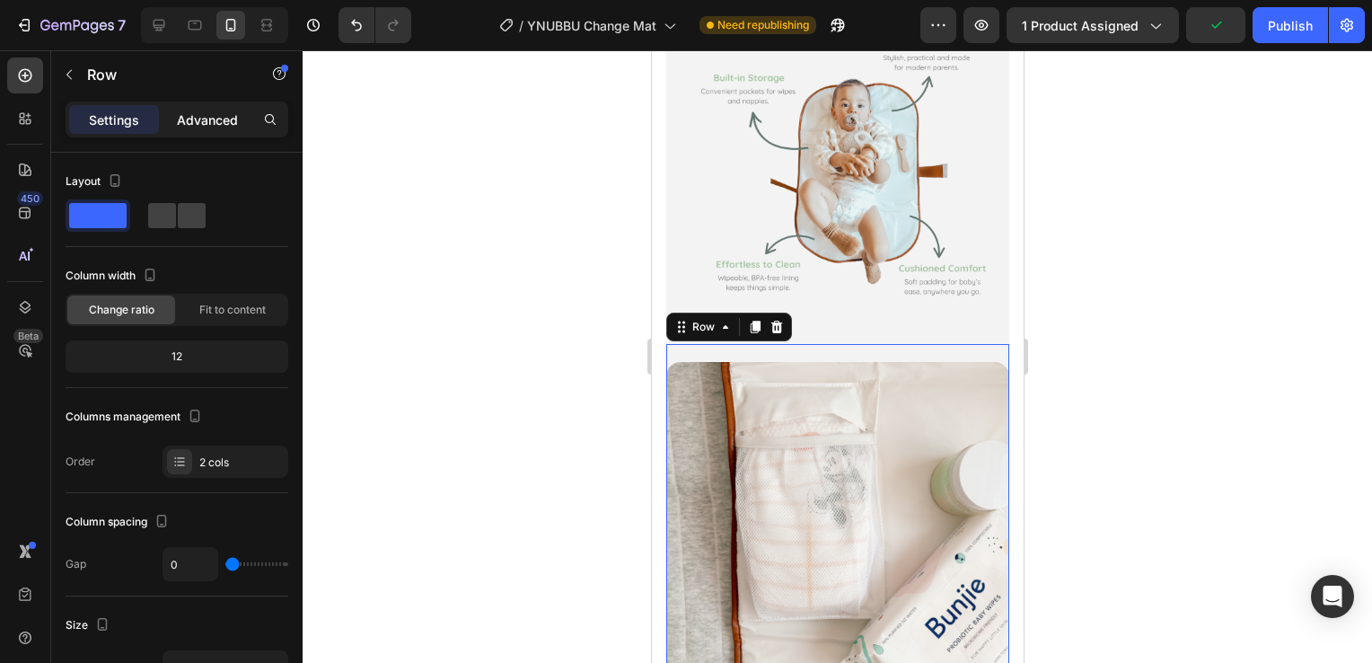
click at [202, 105] on div "Advanced" at bounding box center [207, 119] width 90 height 29
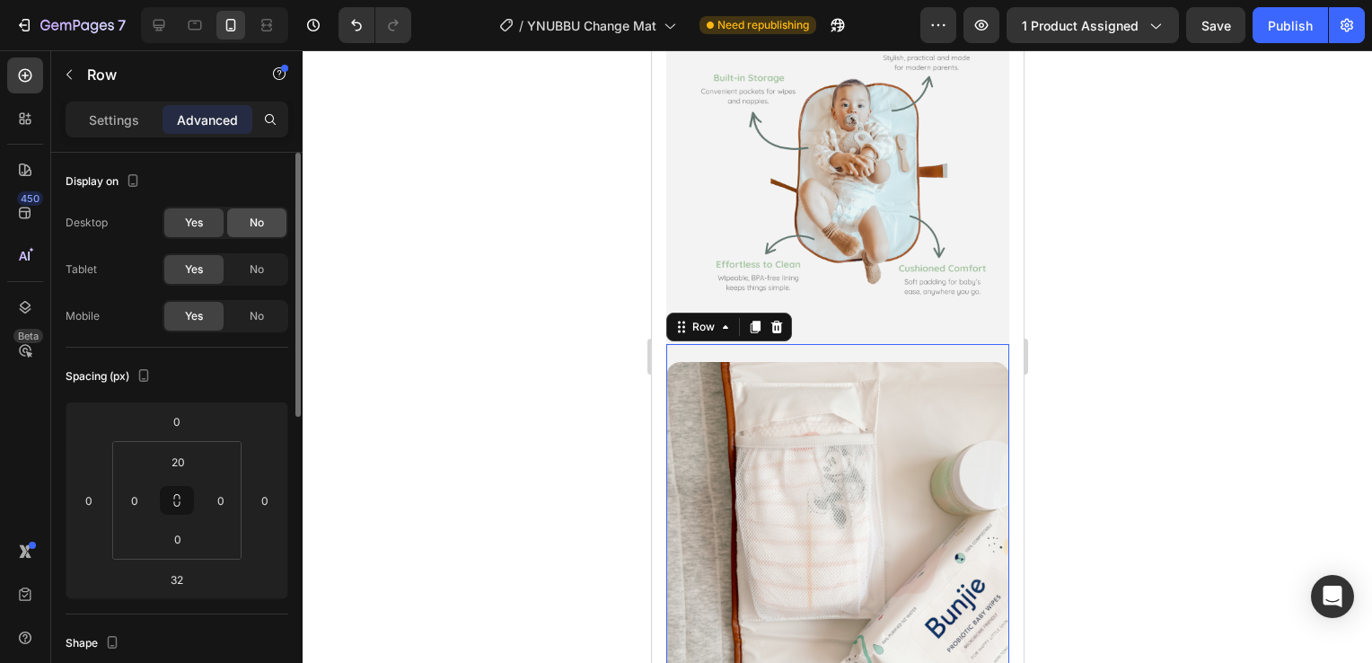
click at [272, 213] on div "No" at bounding box center [256, 222] width 59 height 29
click at [281, 260] on div "No" at bounding box center [256, 269] width 59 height 29
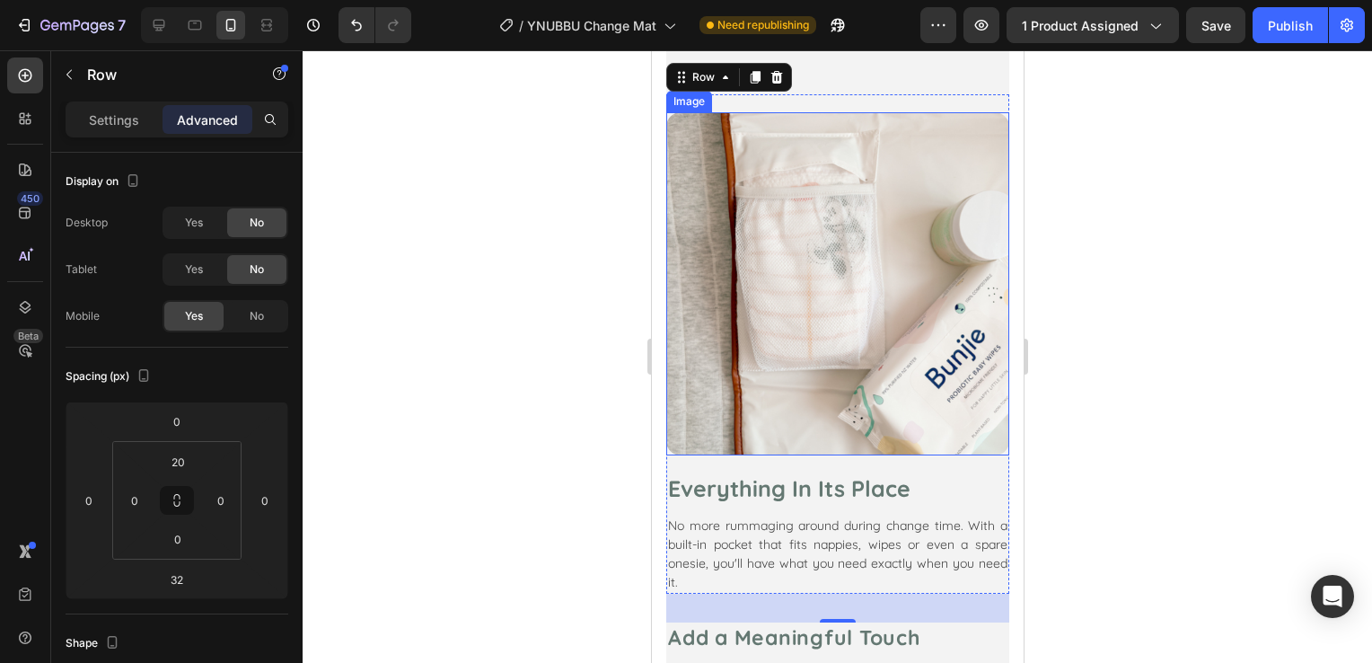
scroll to position [1900, 0]
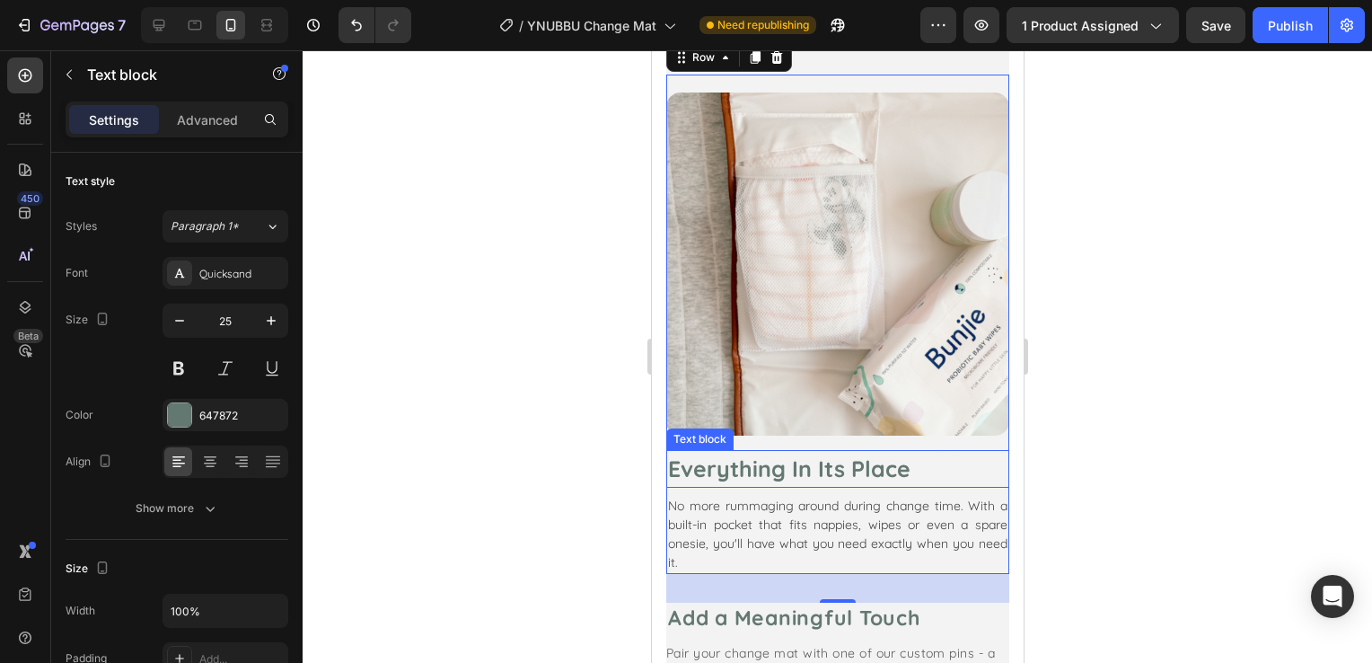
click at [779, 452] on p "Everything In Its Place" at bounding box center [836, 469] width 339 height 34
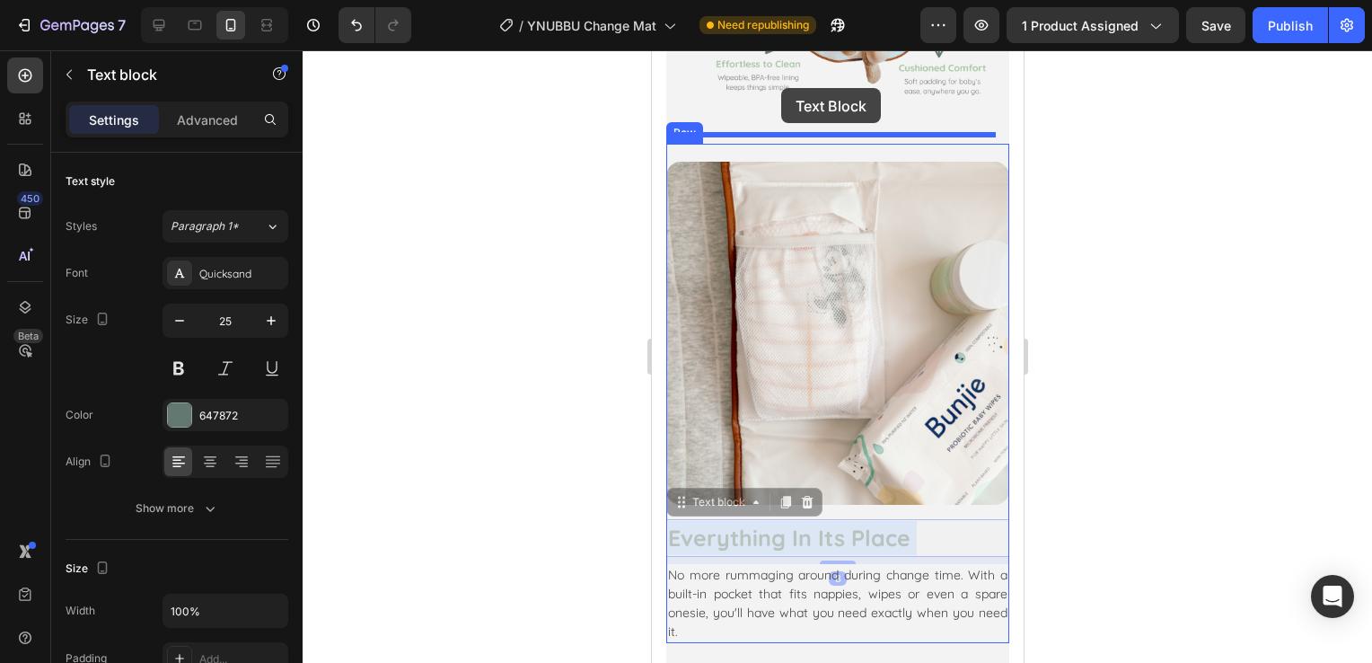
drag, startPoint x: 787, startPoint y: 426, endPoint x: 780, endPoint y: 88, distance: 337.6
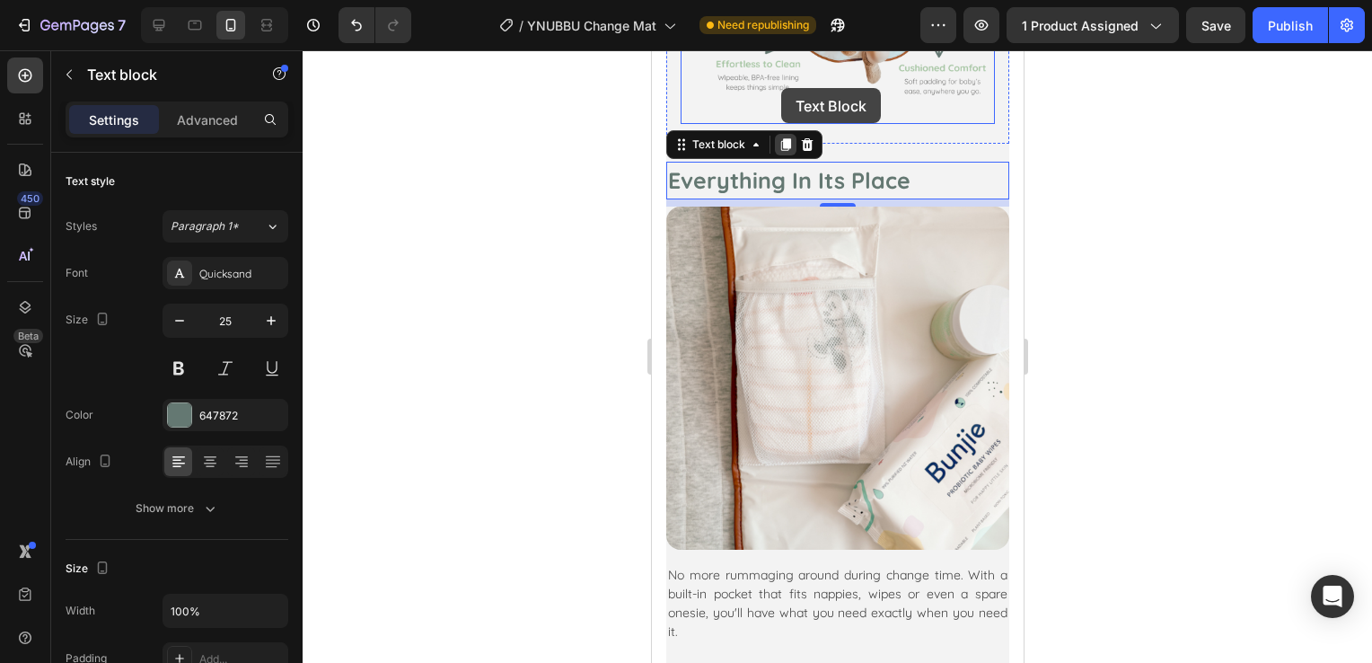
scroll to position [1796, 0]
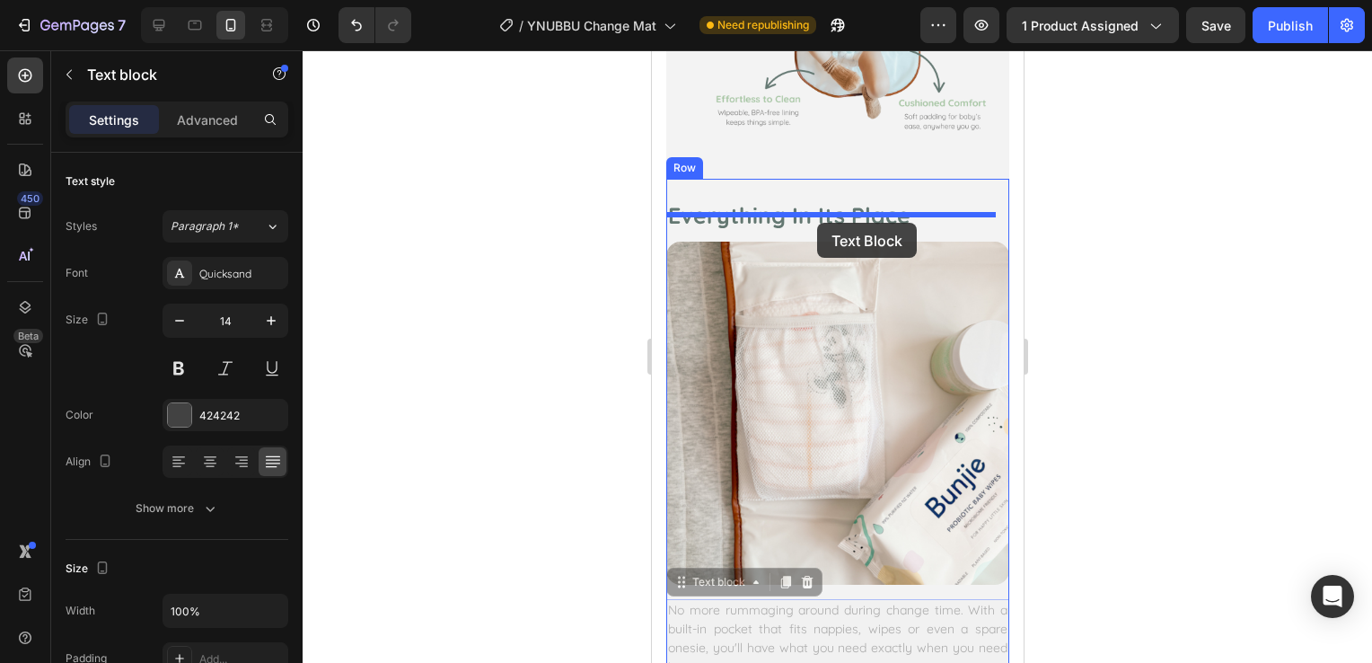
drag, startPoint x: 809, startPoint y: 579, endPoint x: 816, endPoint y: 223, distance: 356.5
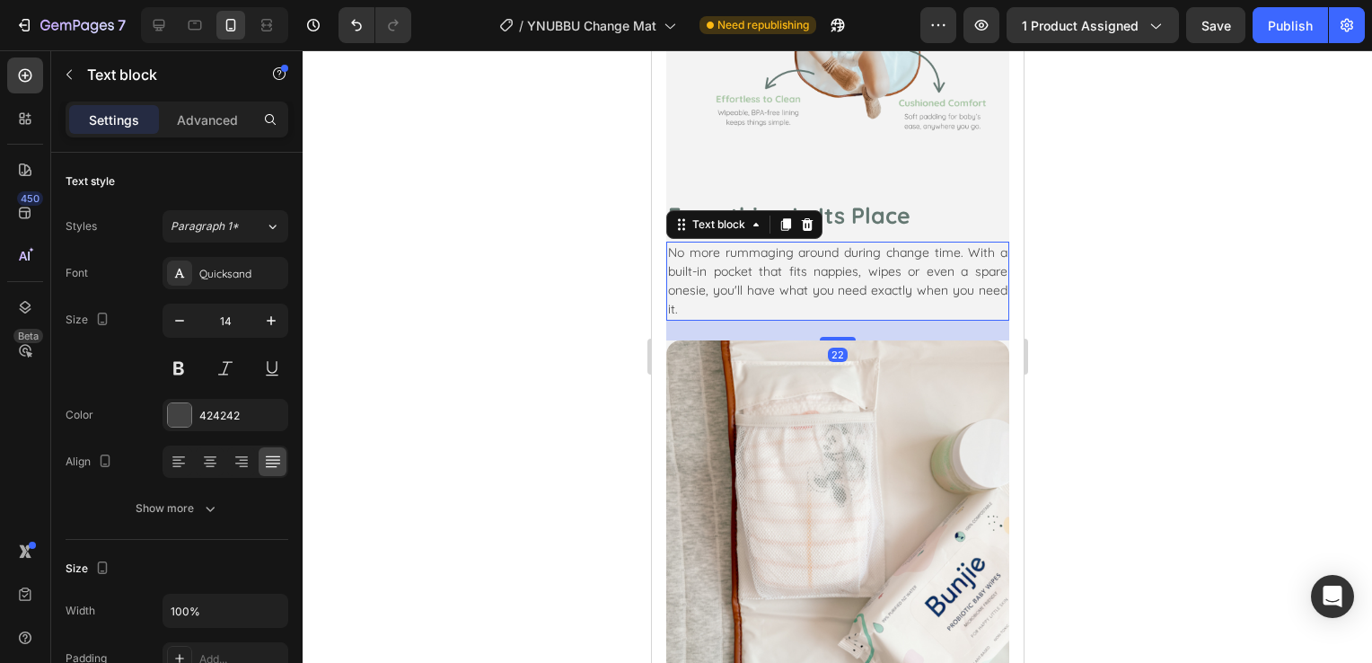
drag, startPoint x: 833, startPoint y: 288, endPoint x: 834, endPoint y: 306, distance: 18.0
click at [834, 321] on div "22" at bounding box center [836, 321] width 343 height 0
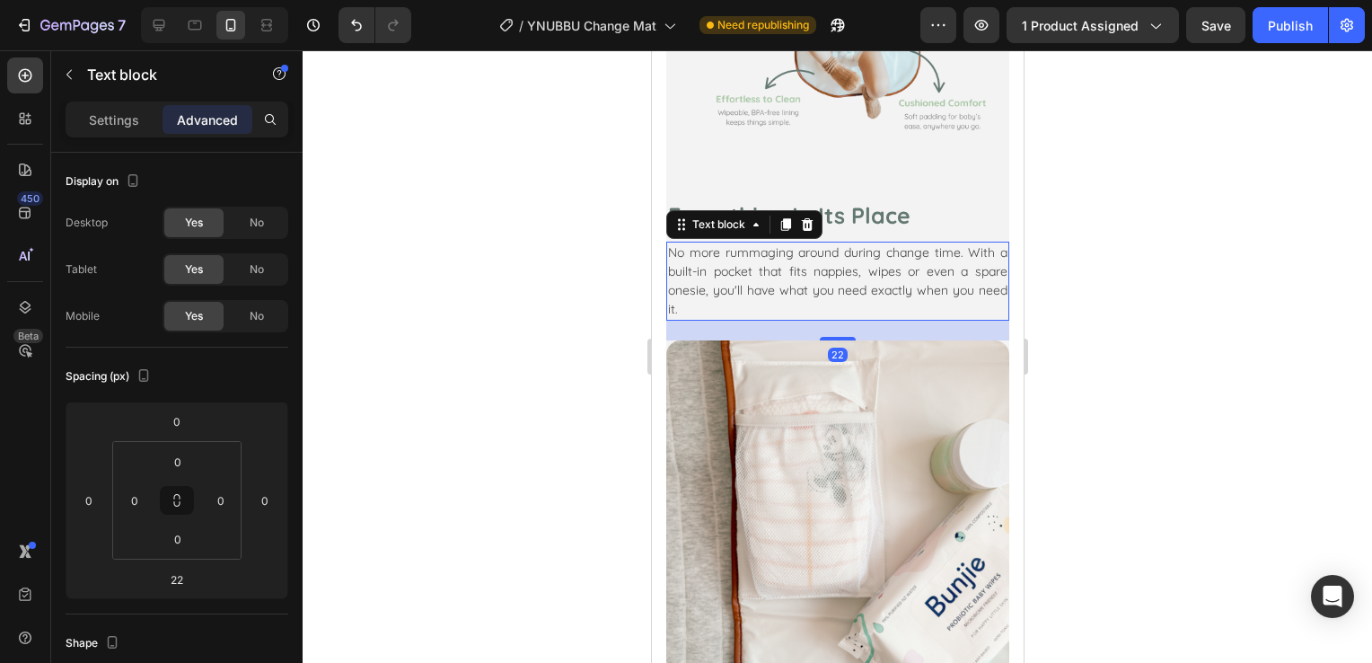
click at [569, 321] on div at bounding box center [837, 356] width 1069 height 612
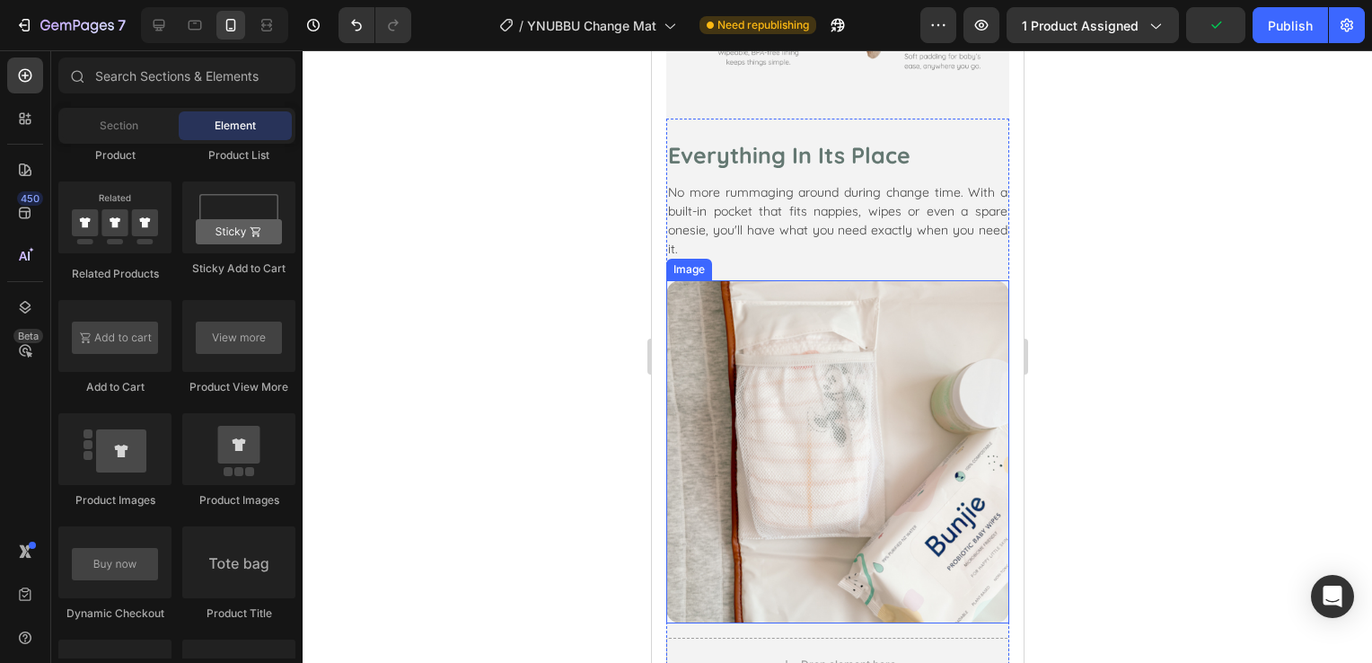
scroll to position [2065, 0]
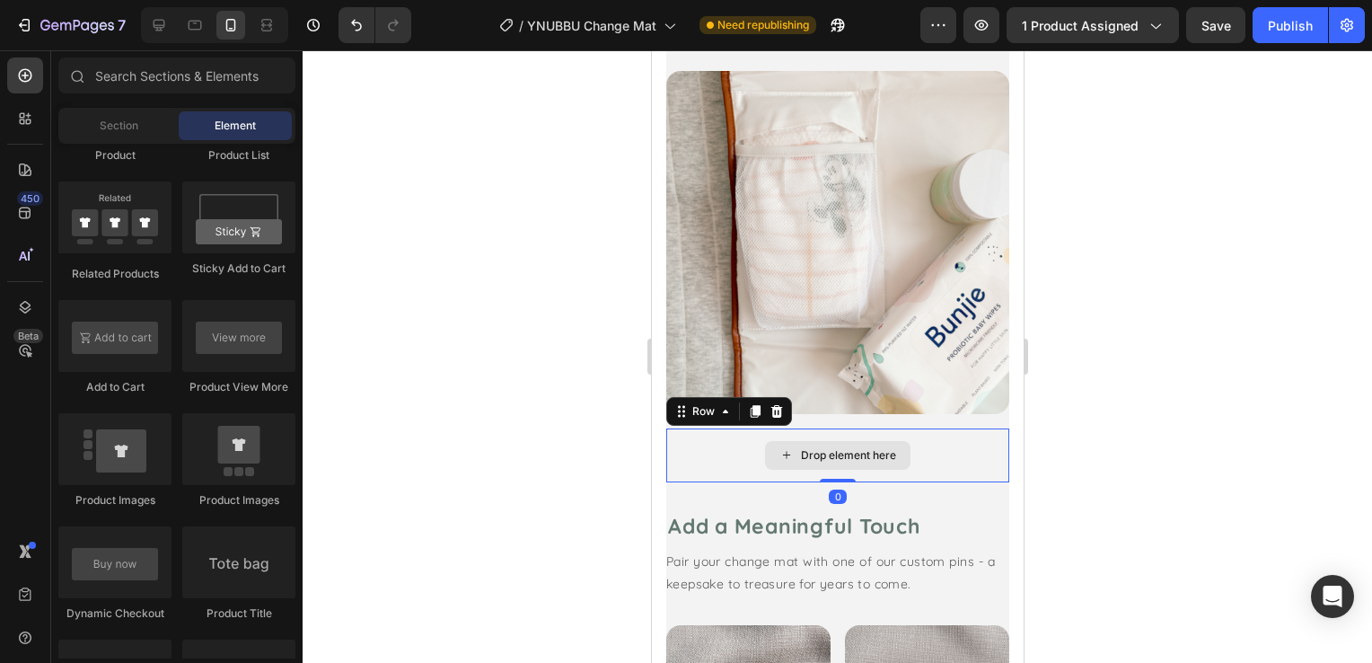
click at [948, 428] on div "Drop element here" at bounding box center [836, 455] width 343 height 54
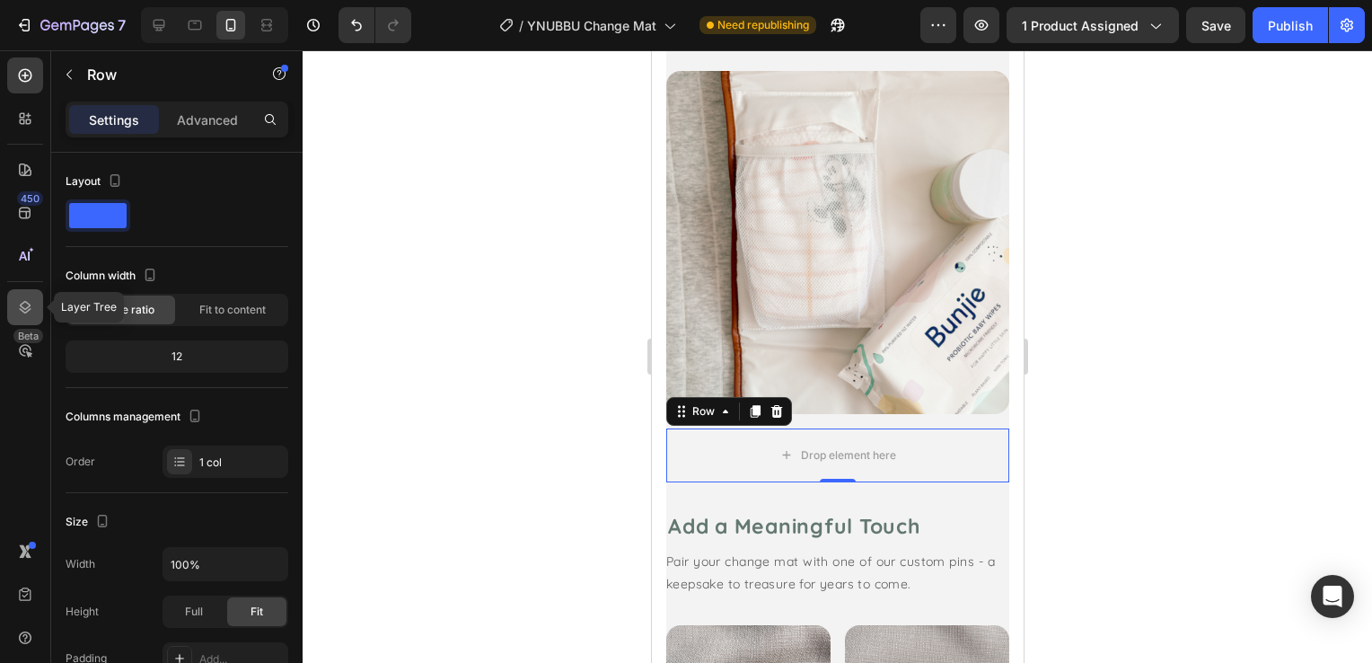
click at [36, 308] on div at bounding box center [25, 307] width 36 height 36
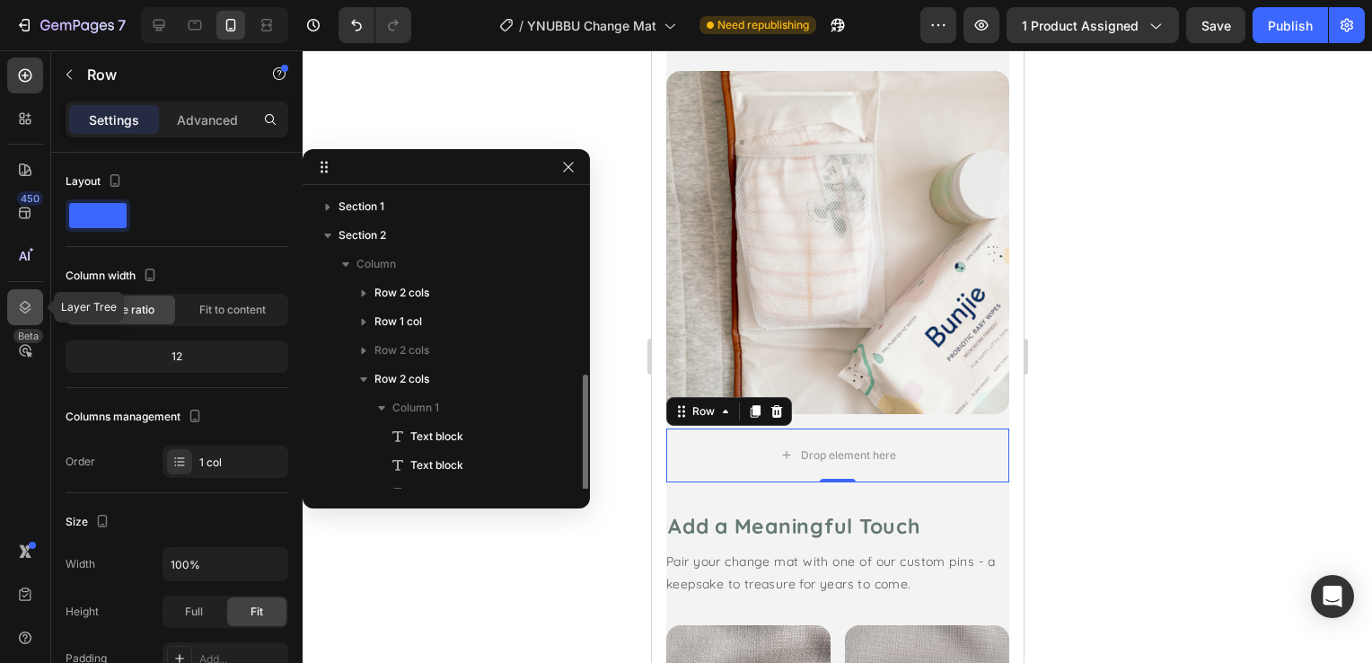
scroll to position [105, 0]
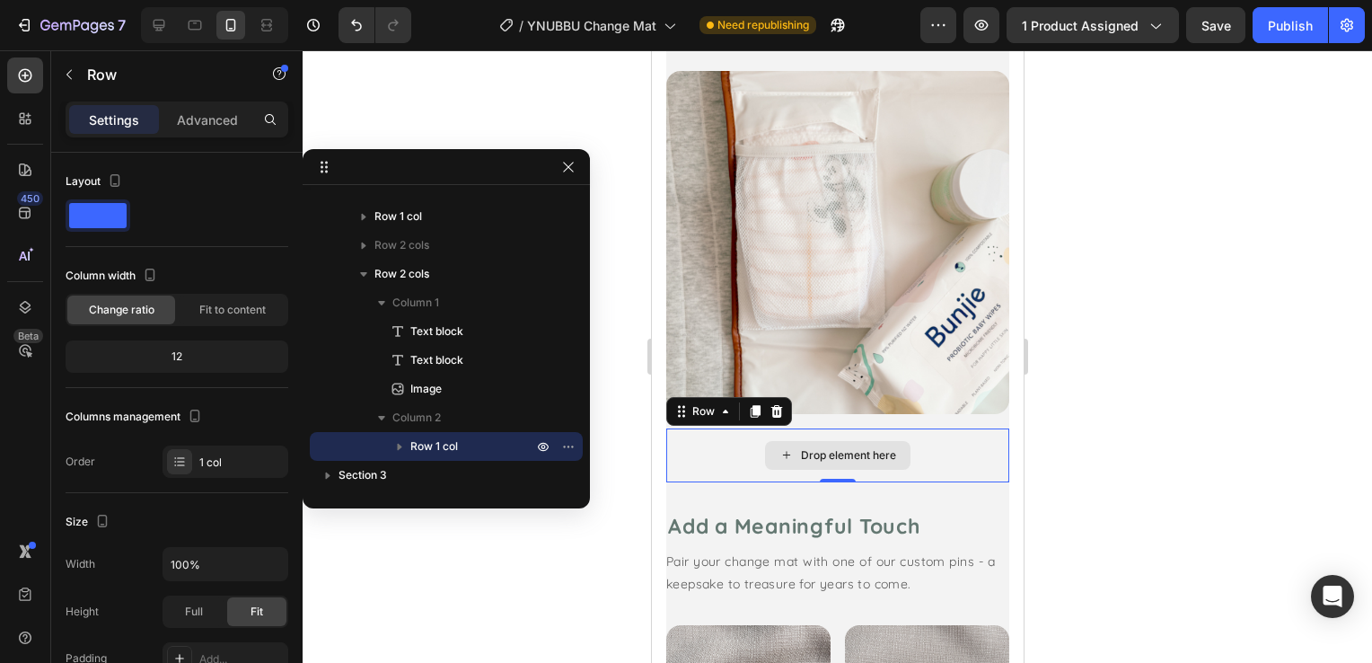
click at [938, 428] on div "Drop element here" at bounding box center [836, 455] width 343 height 54
click at [777, 405] on icon at bounding box center [776, 411] width 12 height 13
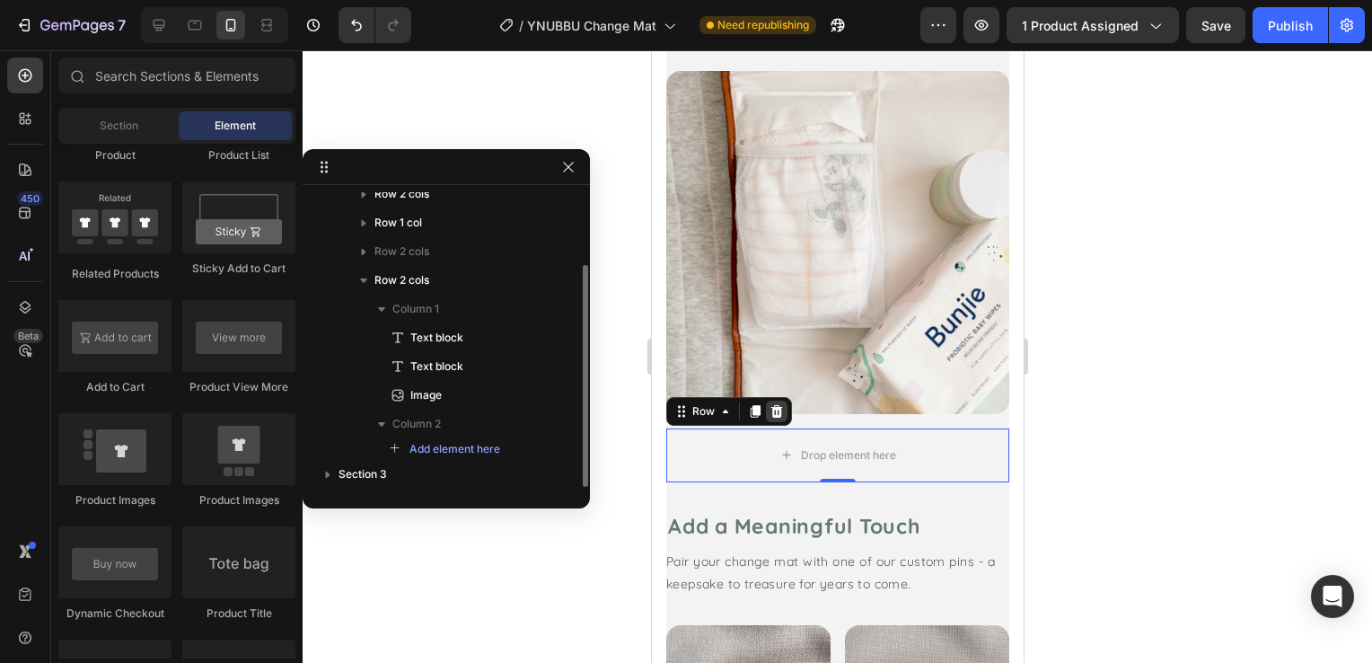
scroll to position [98, 0]
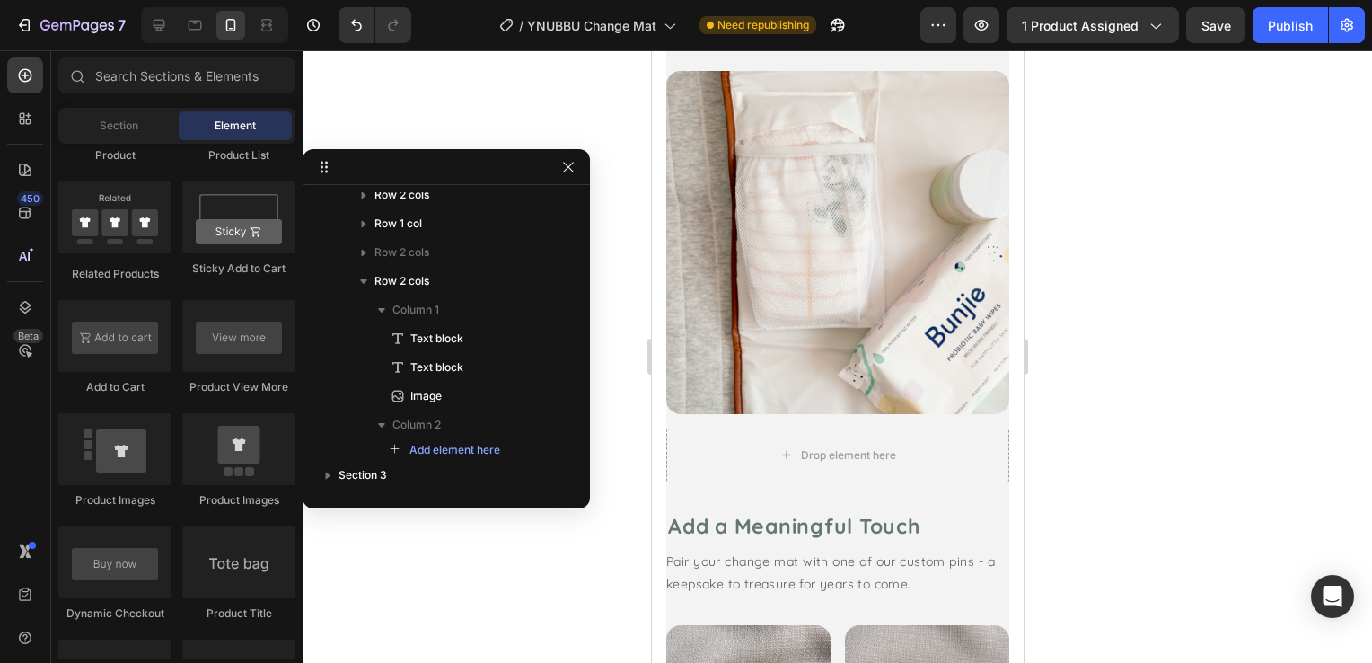
click at [612, 382] on div at bounding box center [837, 356] width 1069 height 612
click at [723, 428] on div "Drop element here" at bounding box center [836, 455] width 343 height 54
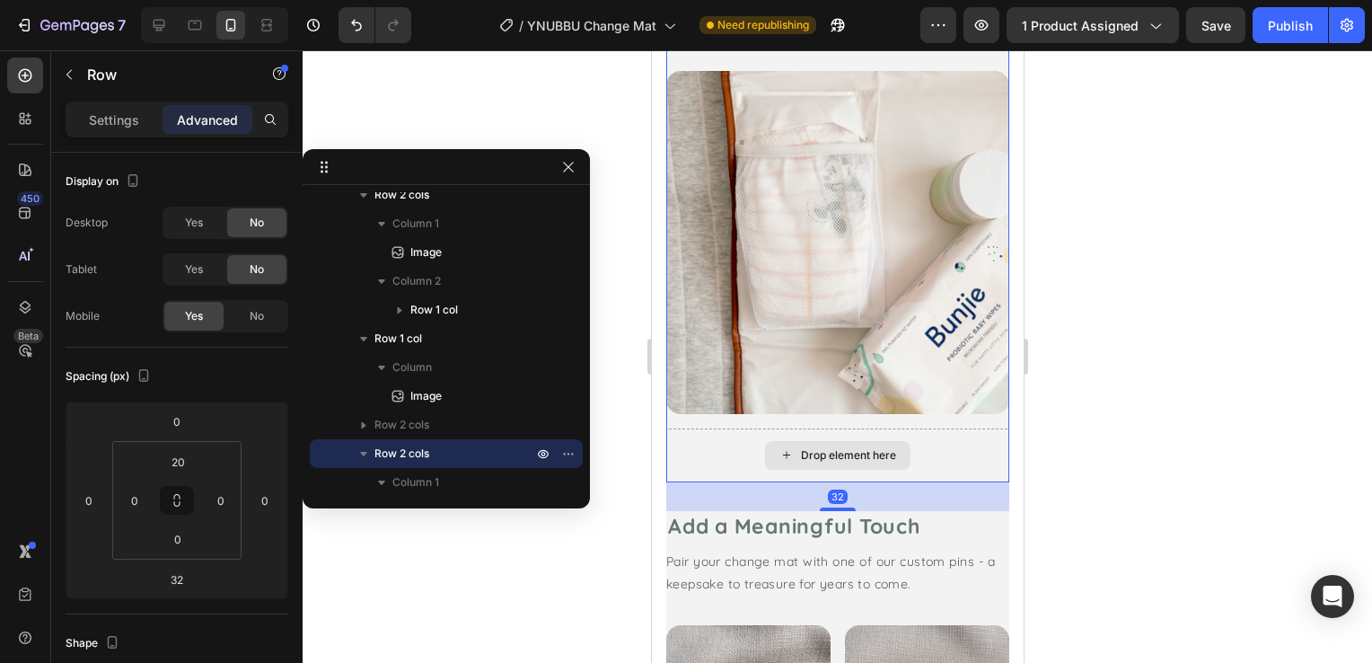
drag, startPoint x: 939, startPoint y: 409, endPoint x: 952, endPoint y: 411, distance: 12.7
click at [939, 428] on div "Drop element here" at bounding box center [836, 455] width 343 height 54
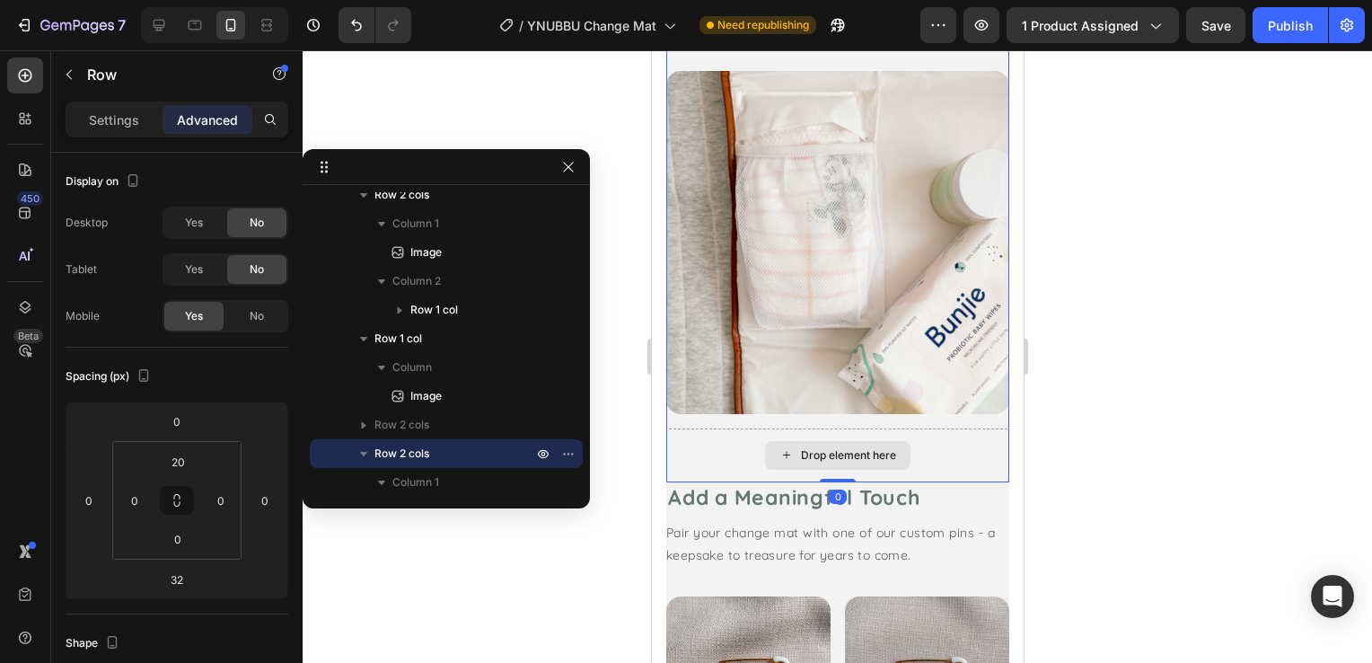
drag, startPoint x: 825, startPoint y: 469, endPoint x: 827, endPoint y: 428, distance: 40.4
click at [827, 428] on div "Everything In Its Place Text block No more rummaging around during change time.…" at bounding box center [836, 195] width 343 height 573
type input "0"
click at [625, 368] on div at bounding box center [837, 356] width 1069 height 612
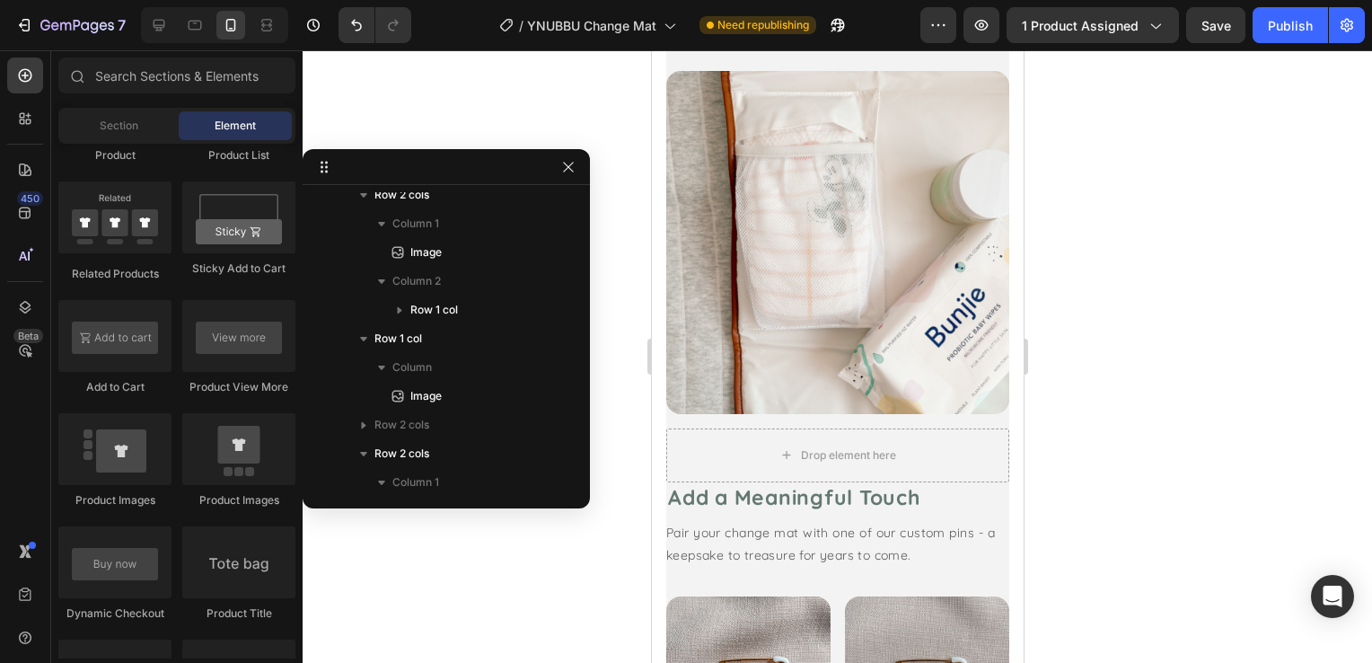
click at [569, 172] on icon "button" at bounding box center [568, 167] width 14 height 14
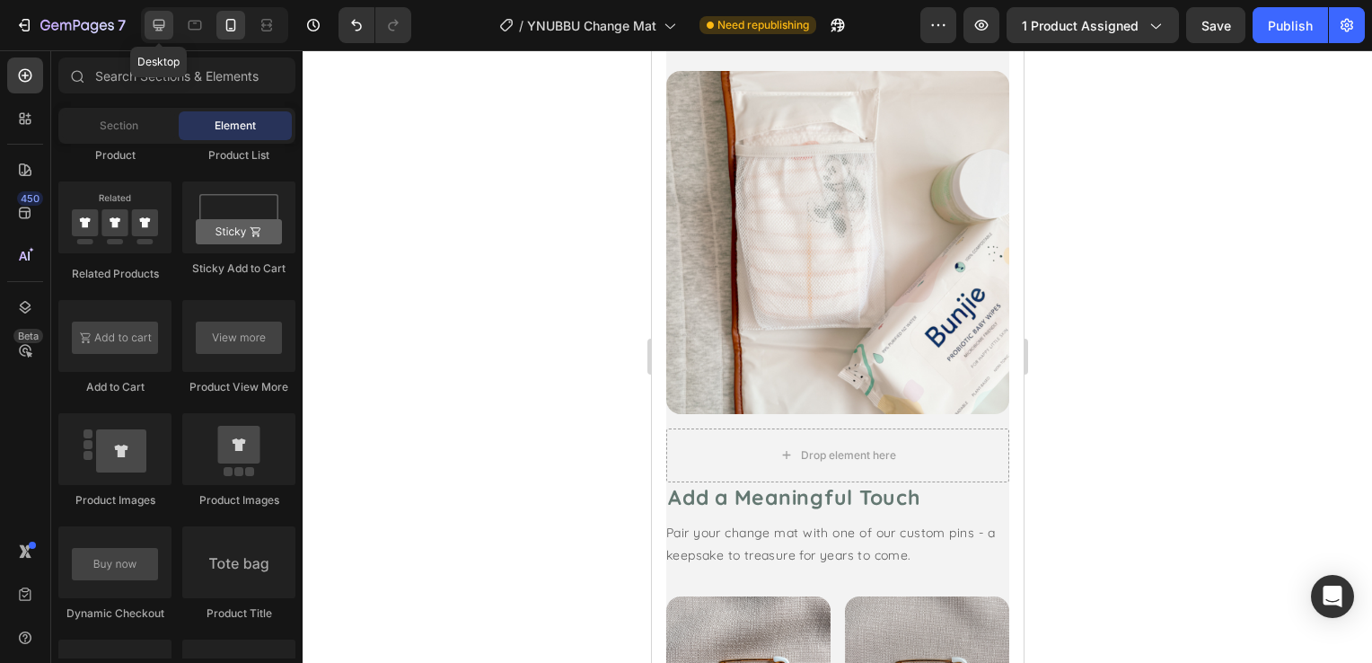
click at [162, 36] on div at bounding box center [159, 25] width 29 height 29
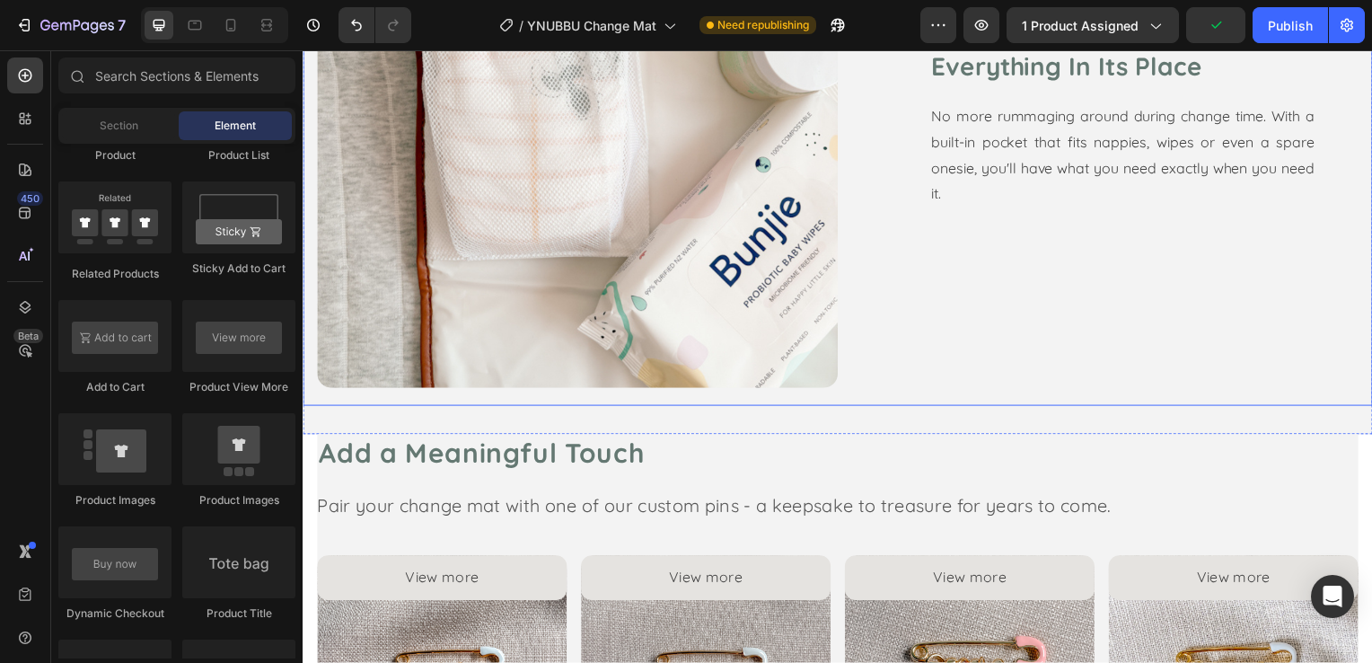
scroll to position [2471, 0]
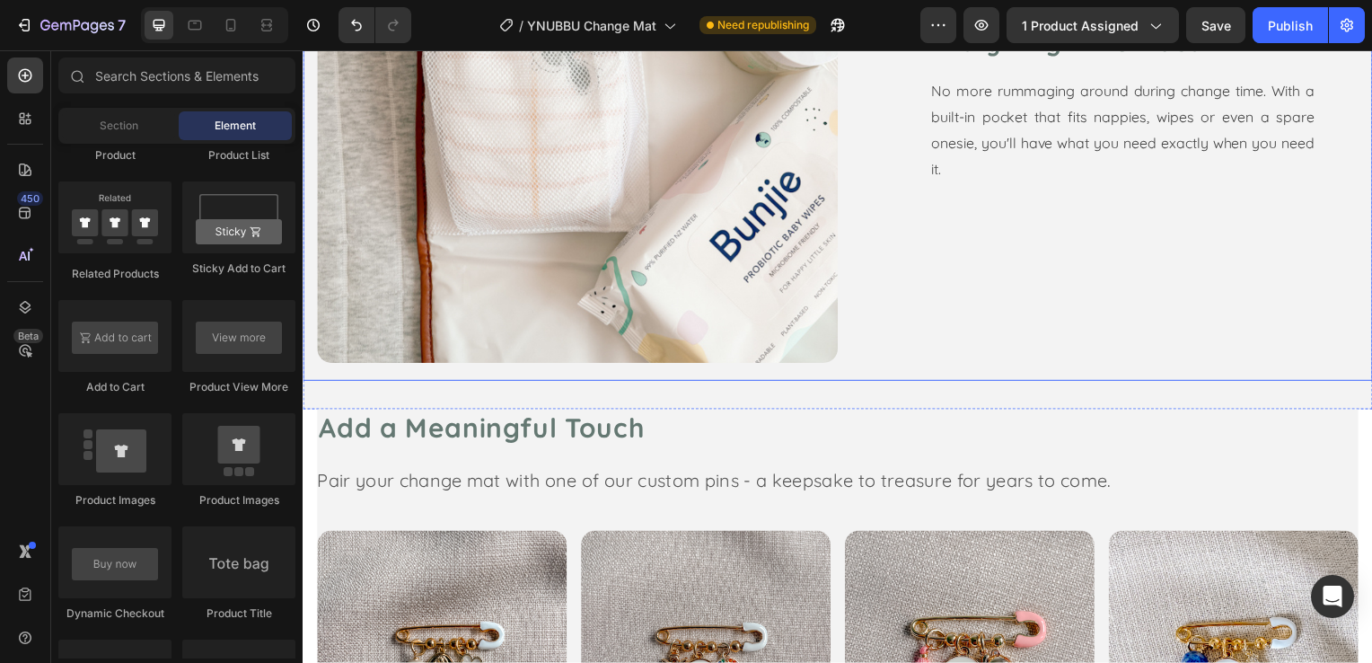
click at [937, 350] on div "Image Everything In Its Place Text block No more rummaging around during change…" at bounding box center [841, 112] width 1077 height 542
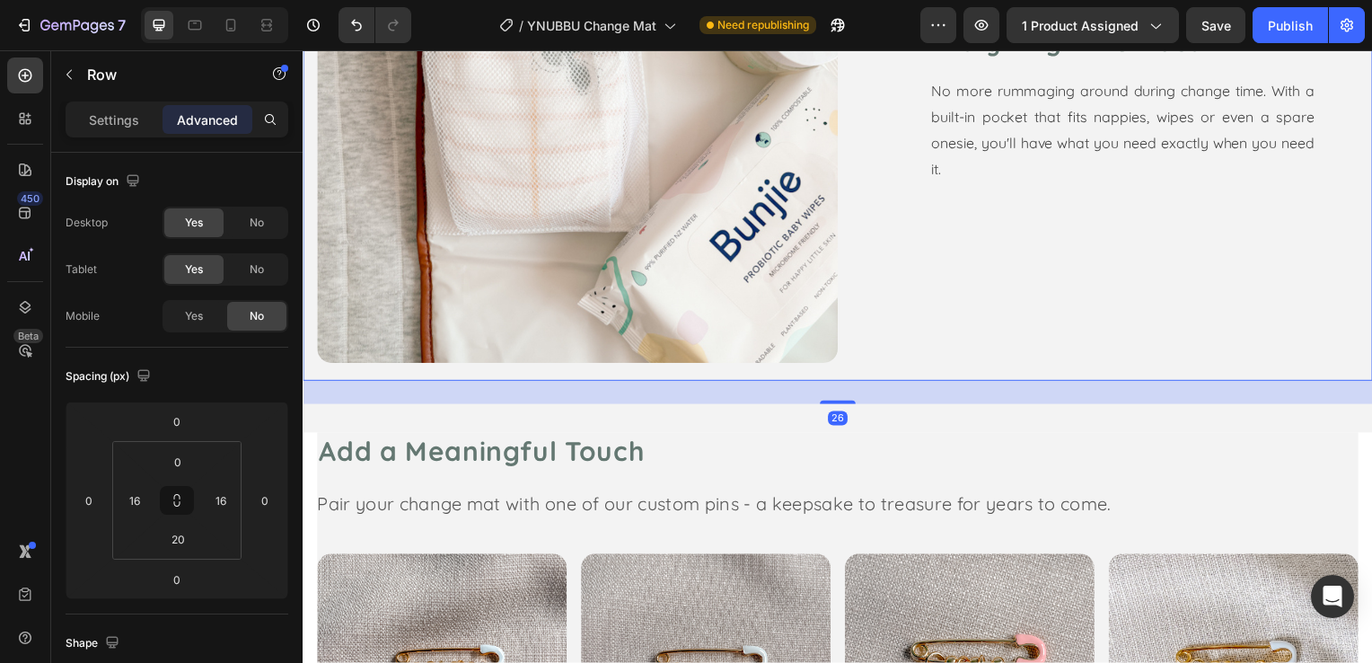
drag, startPoint x: 836, startPoint y: 355, endPoint x: 805, endPoint y: 386, distance: 43.8
click at [835, 403] on div at bounding box center [841, 405] width 36 height 4
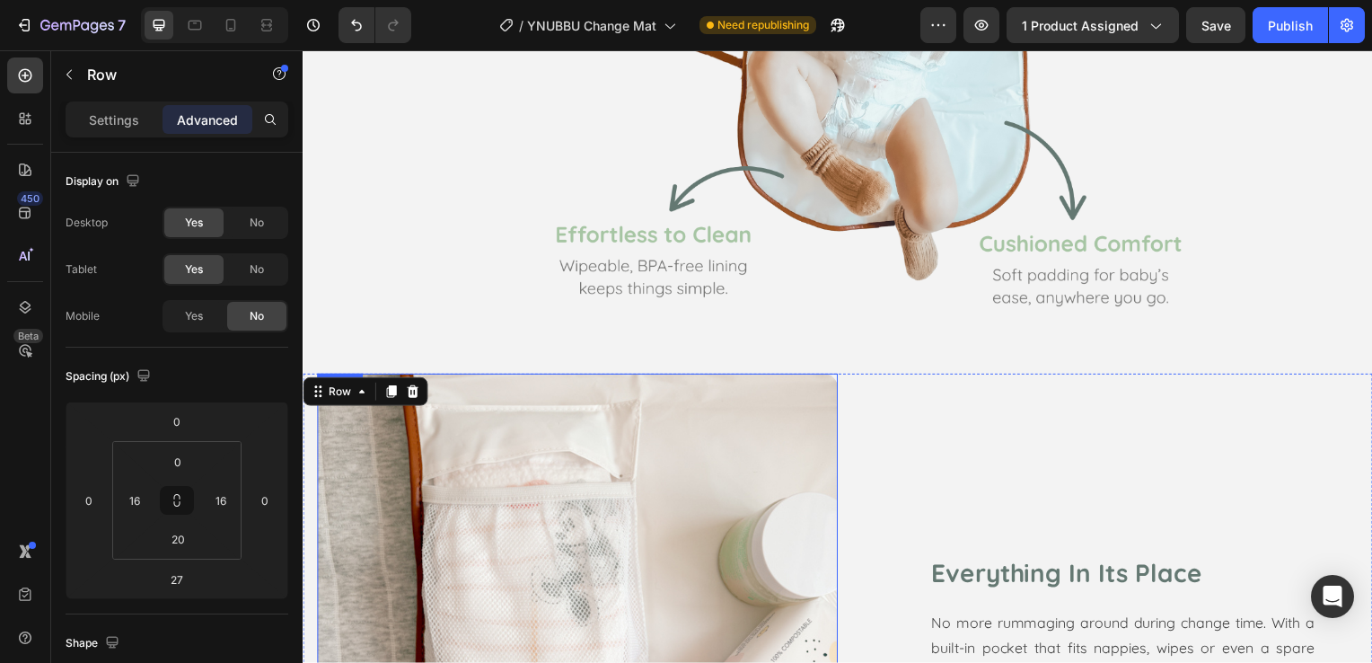
scroll to position [1842, 0]
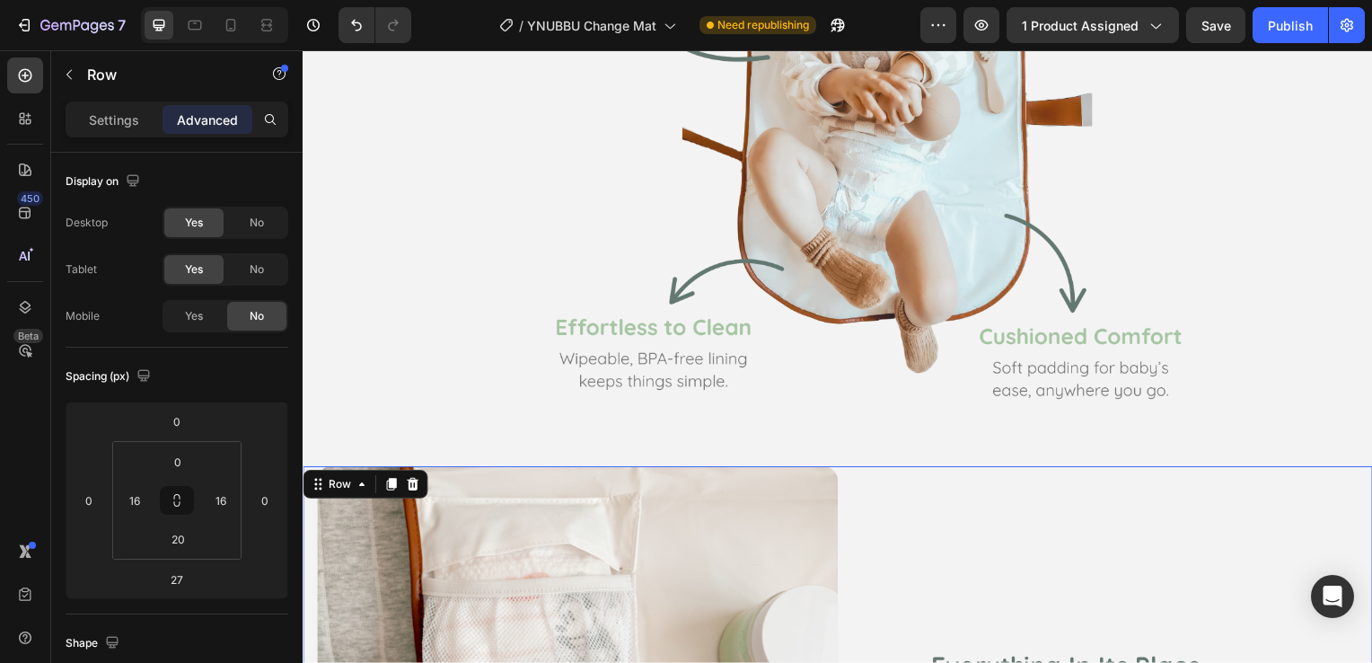
click at [211, 21] on div at bounding box center [214, 25] width 147 height 36
click at [230, 22] on icon at bounding box center [231, 25] width 18 height 18
type input "32"
type input "20"
type input "0"
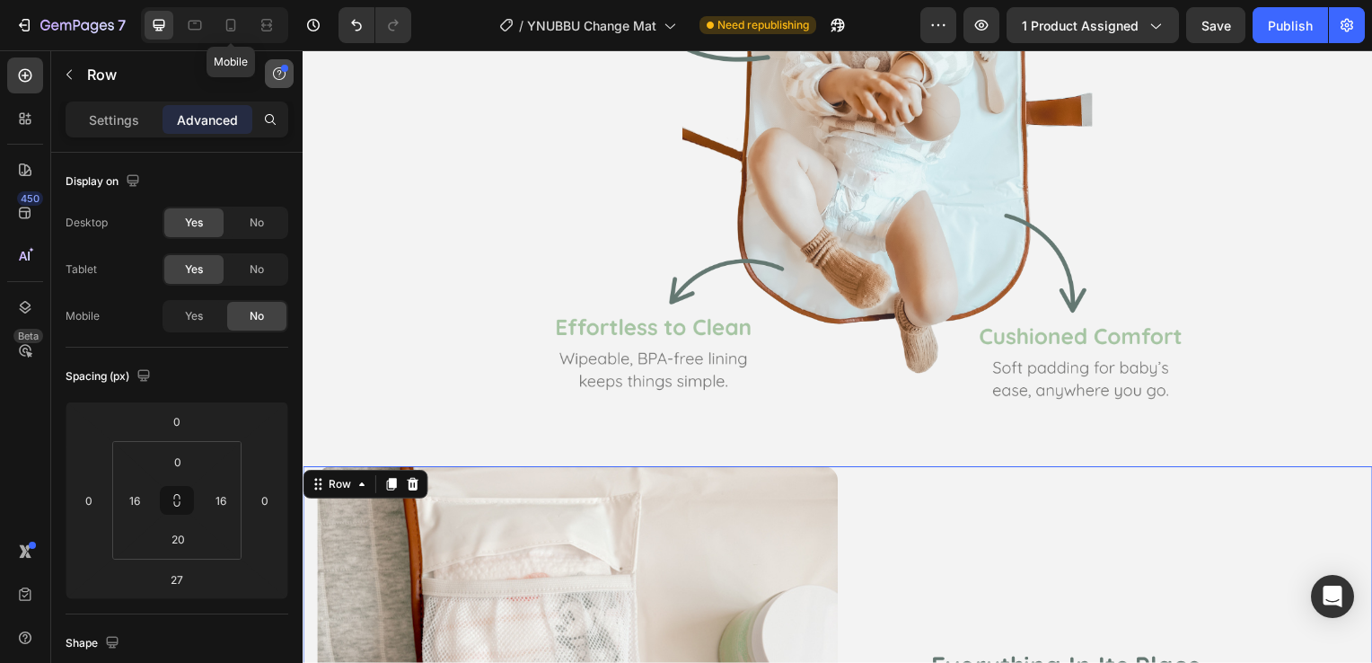
type input "0"
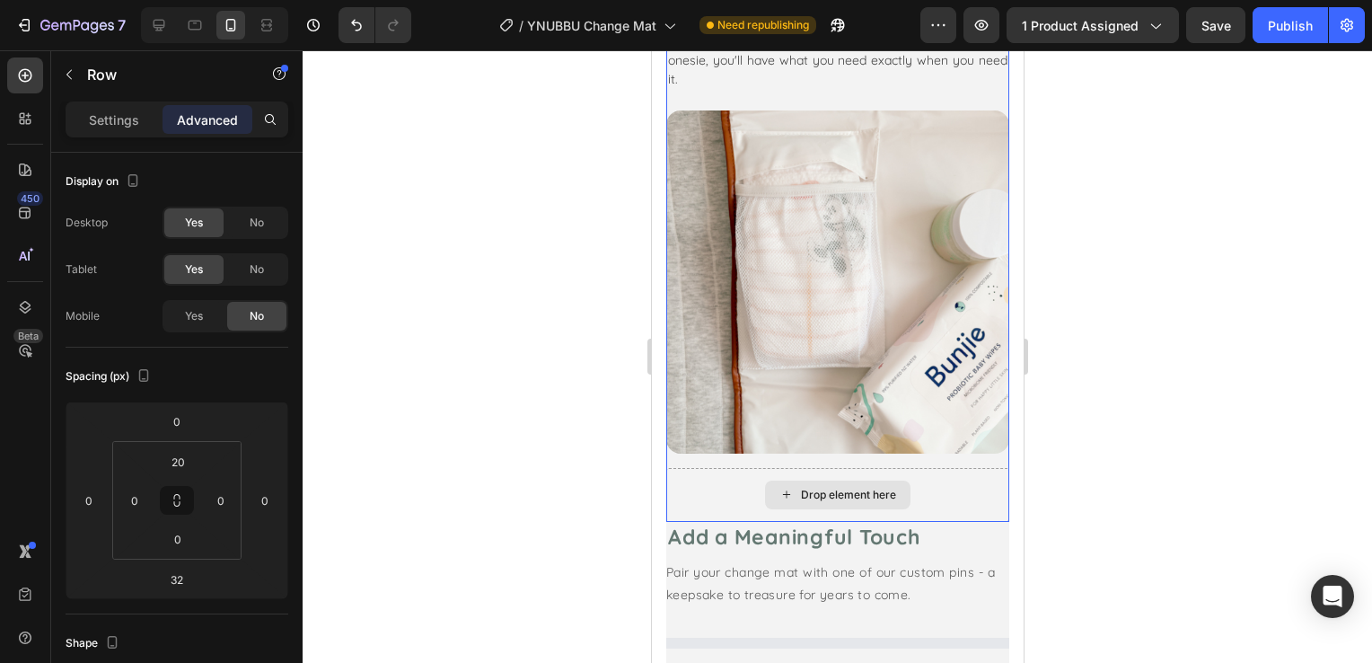
scroll to position [2122, 0]
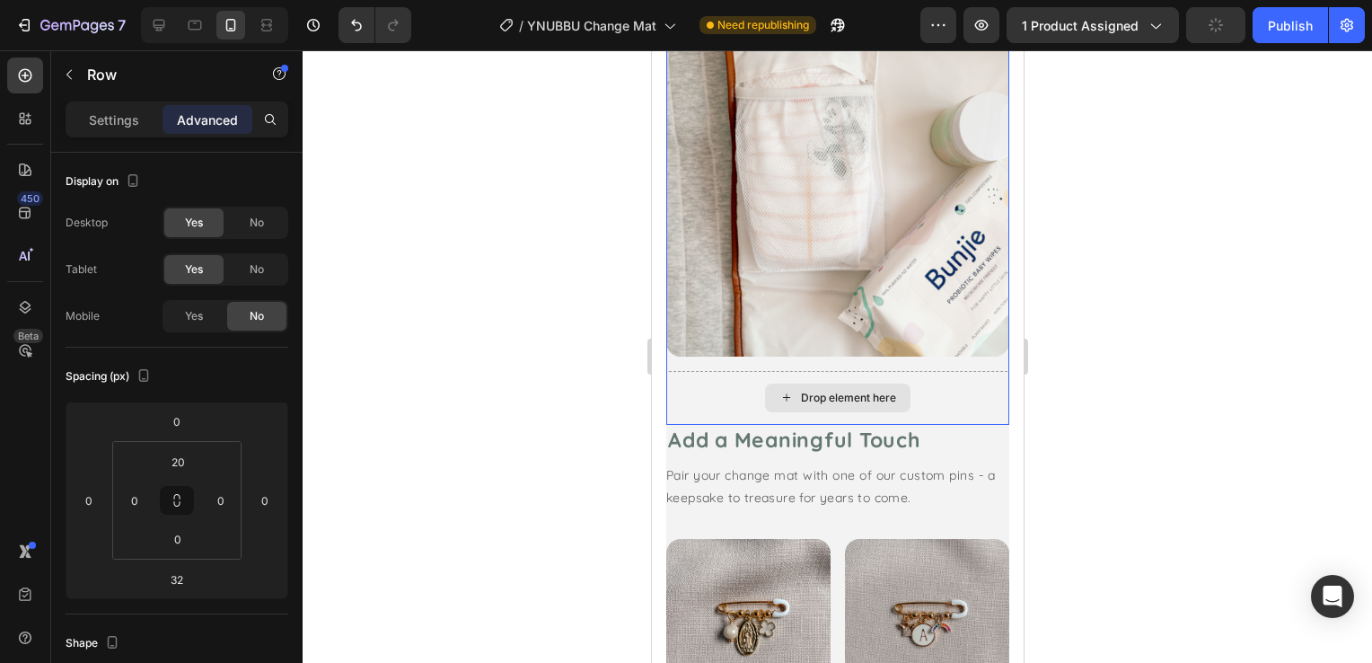
click at [970, 371] on div "Drop element here" at bounding box center [836, 398] width 343 height 54
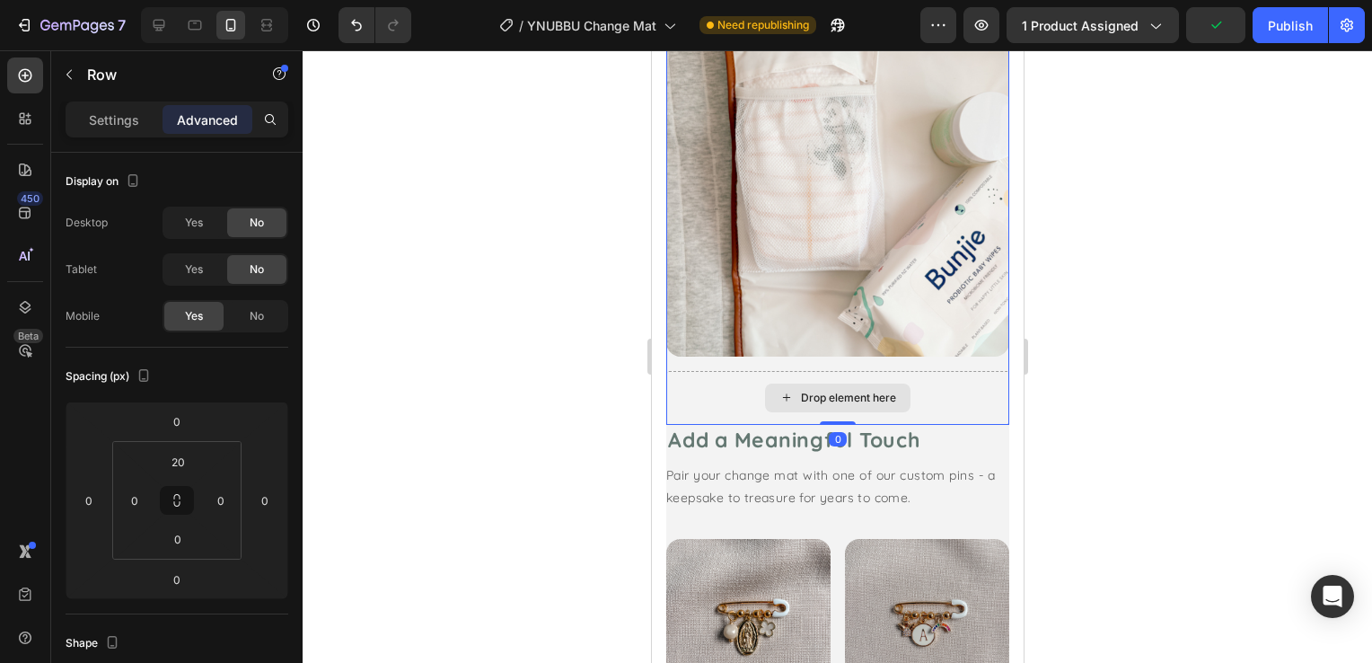
click at [953, 371] on div "Drop element here" at bounding box center [836, 398] width 343 height 54
click at [951, 371] on div "Drop element here" at bounding box center [836, 398] width 343 height 54
click at [122, 120] on p "Settings" at bounding box center [114, 119] width 50 height 19
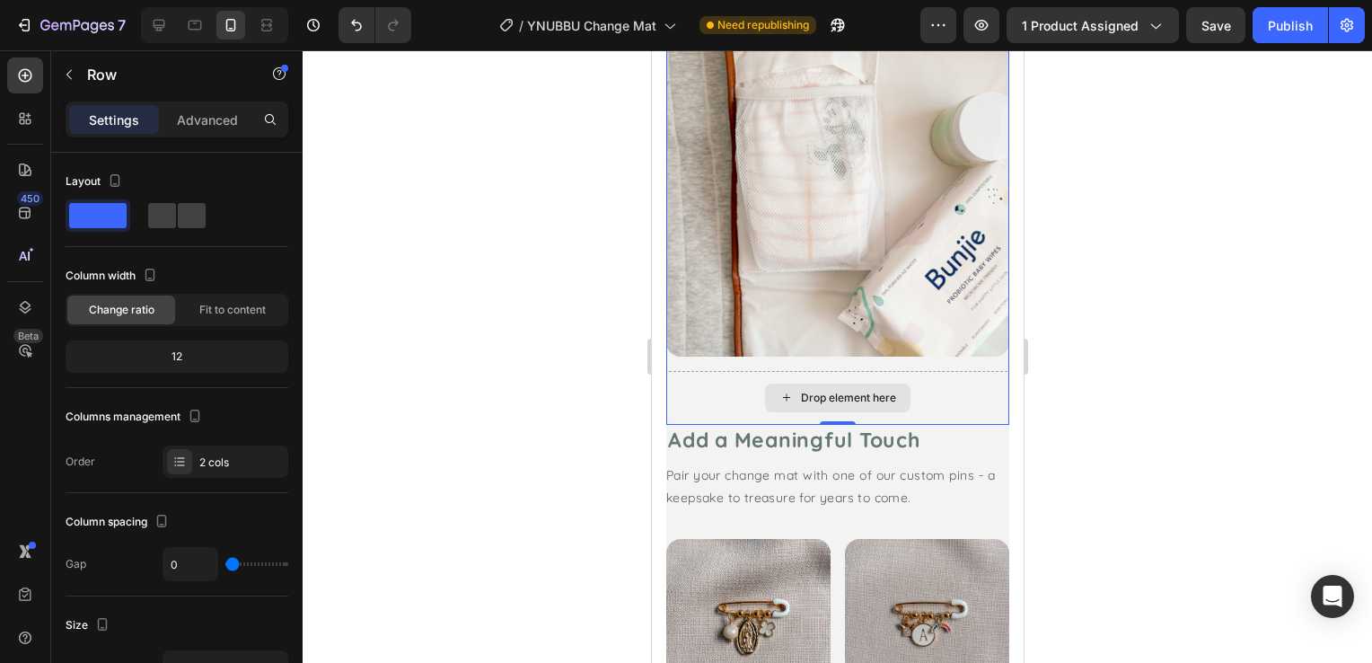
click at [800, 371] on div "Drop element here" at bounding box center [836, 398] width 343 height 54
click at [701, 371] on div "Drop element here" at bounding box center [836, 398] width 343 height 54
click at [1291, 33] on div "Publish" at bounding box center [1290, 25] width 45 height 19
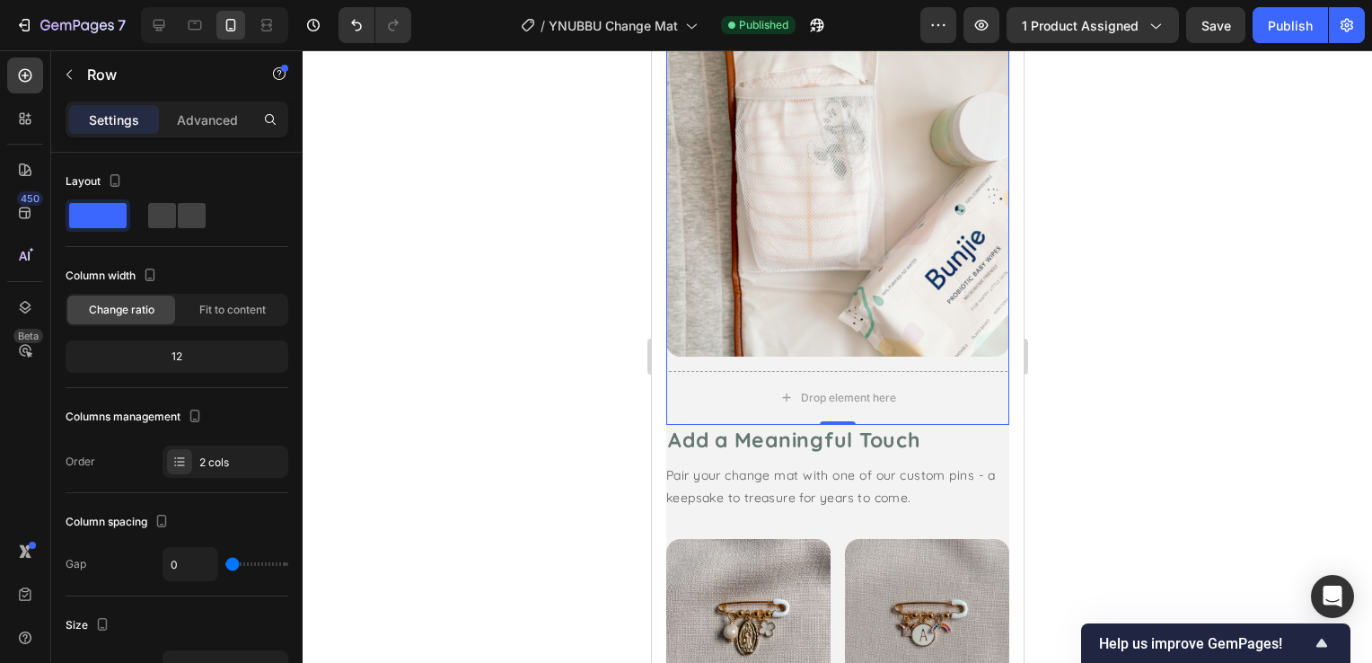
click at [512, 230] on div at bounding box center [837, 356] width 1069 height 612
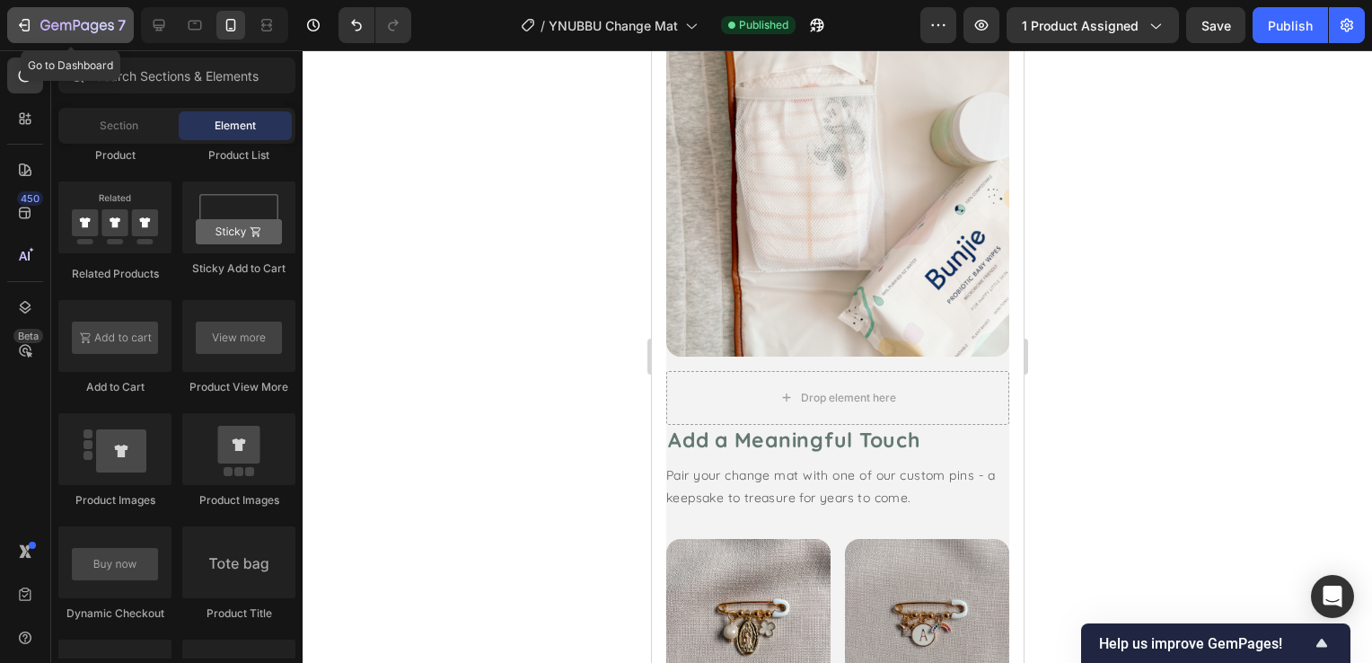
click at [22, 26] on icon "button" at bounding box center [24, 25] width 18 height 18
